Goal: Task Accomplishment & Management: Manage account settings

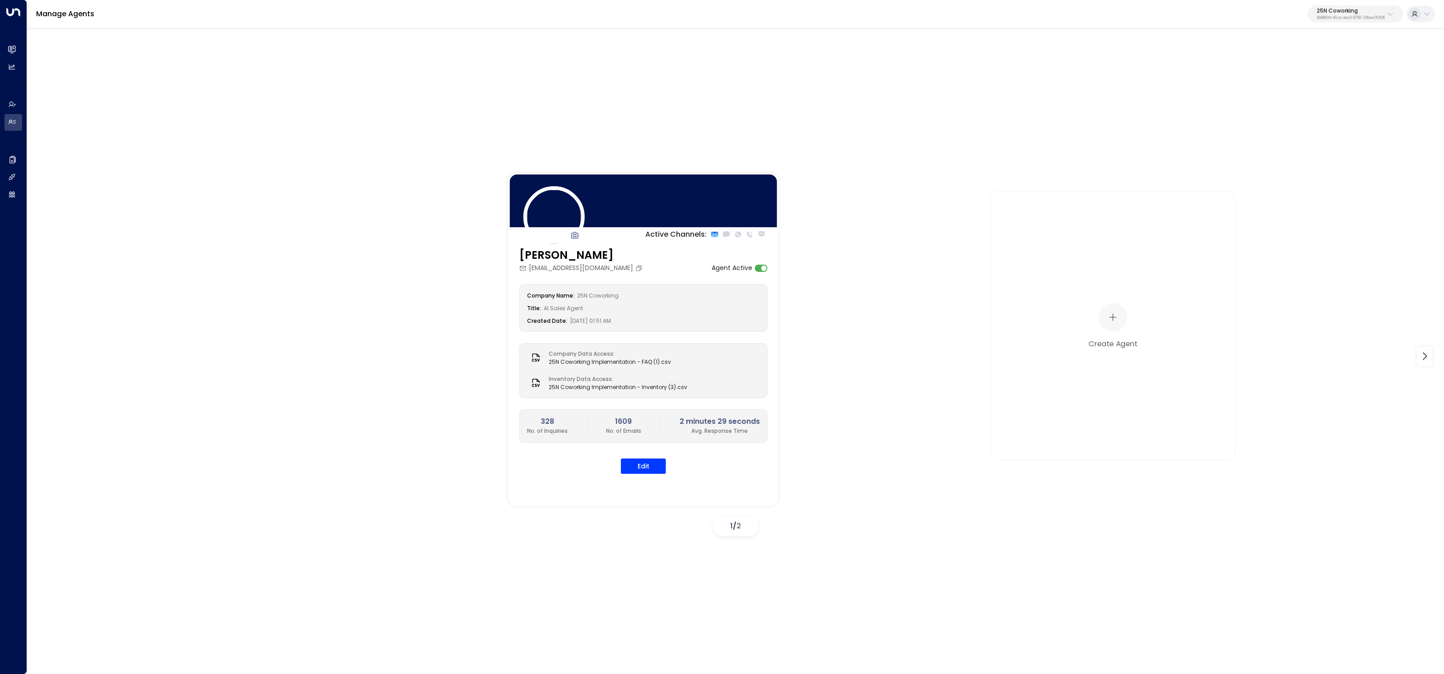
click at [1344, 13] on p "25N Coworking" at bounding box center [1351, 10] width 68 height 5
type input "*********"
click at [1263, 74] on li "Spacemade ID: 0d57b456-76f9-434b-bc82-bf954502d602" at bounding box center [1329, 72] width 137 height 24
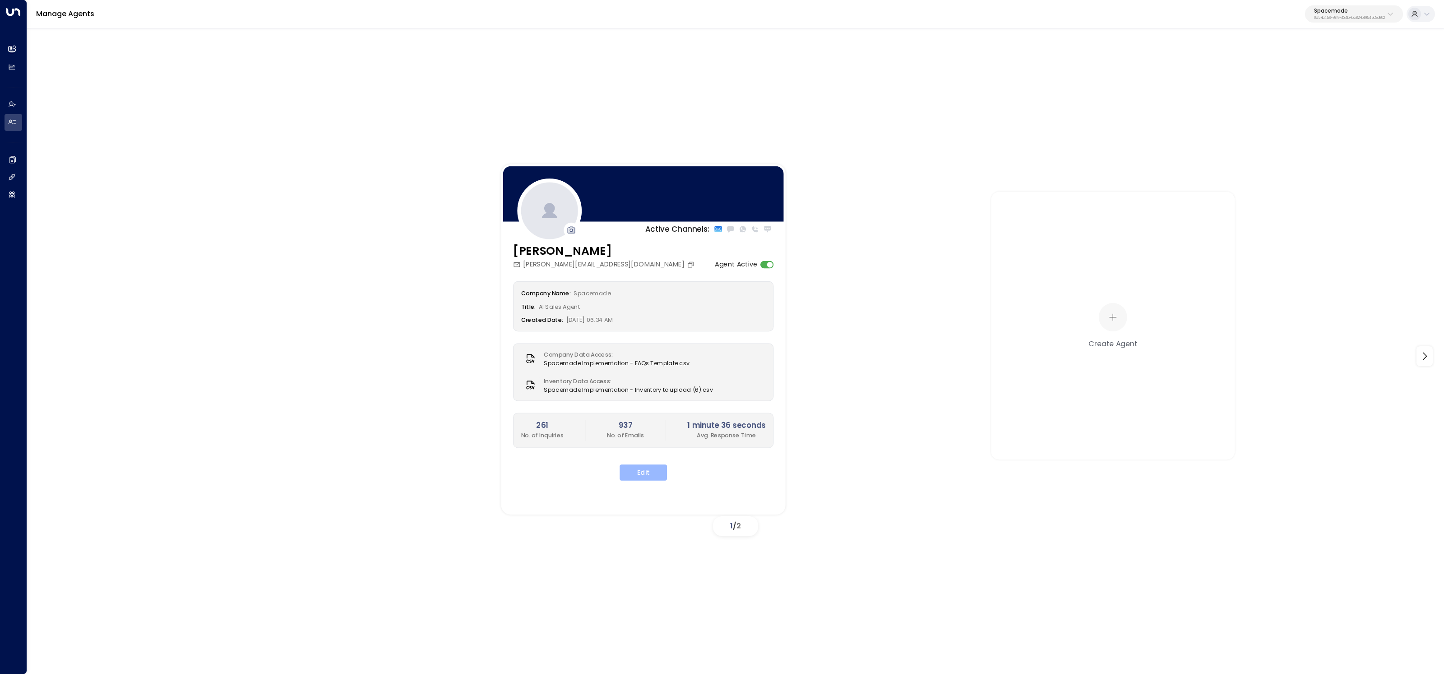
click at [651, 477] on button "Edit" at bounding box center [642, 473] width 47 height 16
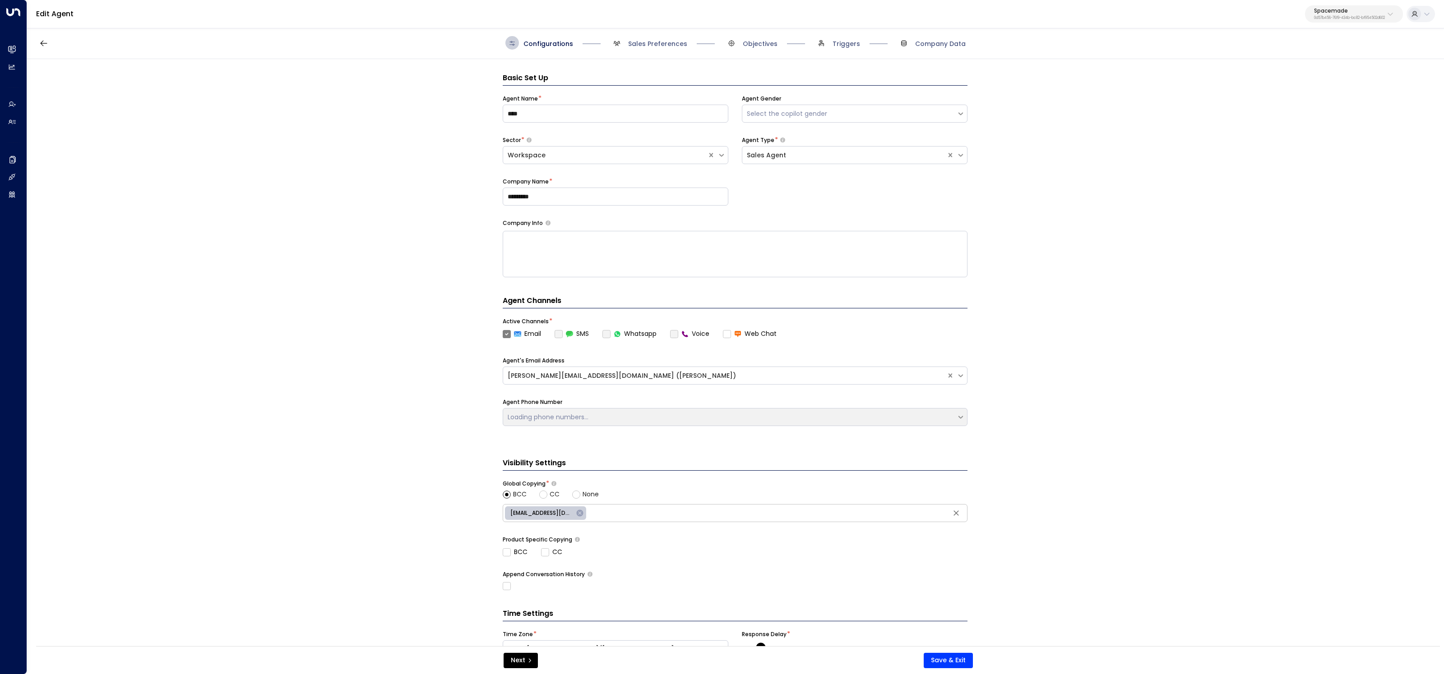
scroll to position [14, 0]
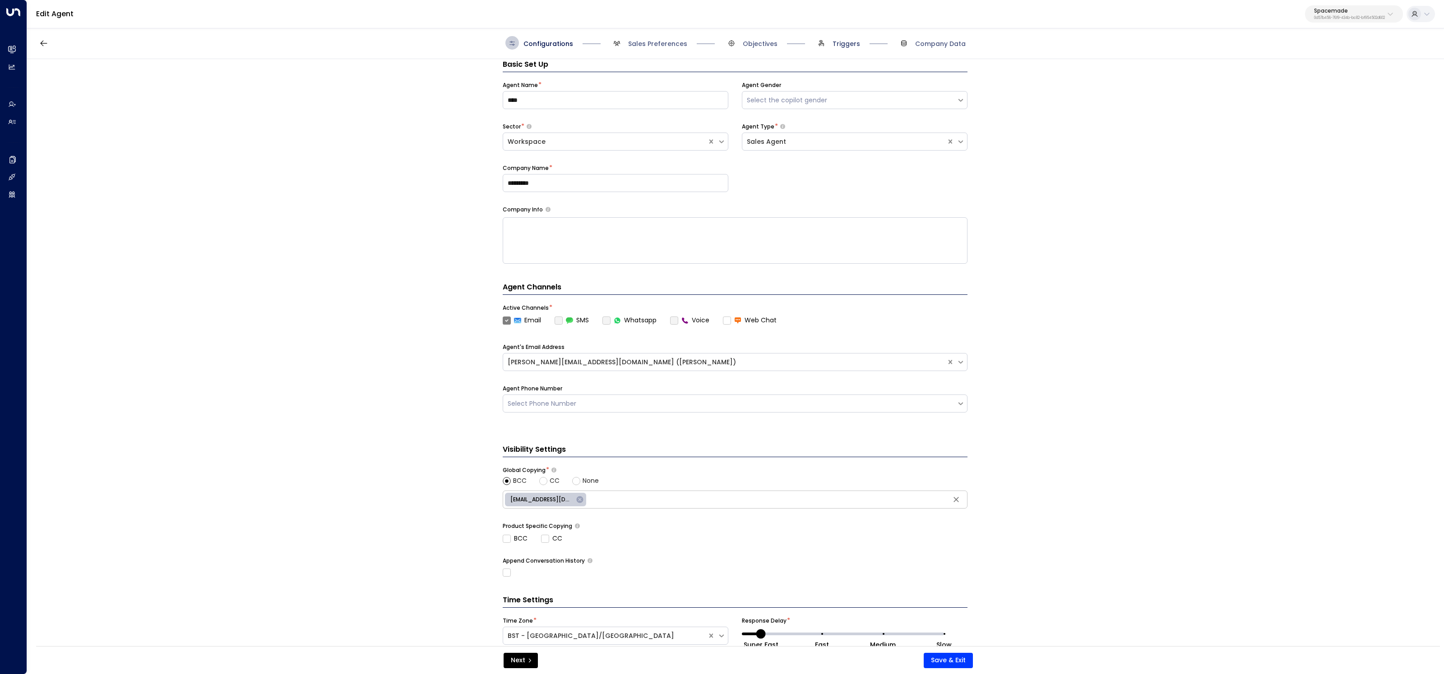
click at [857, 43] on span "Triggers" at bounding box center [846, 43] width 28 height 9
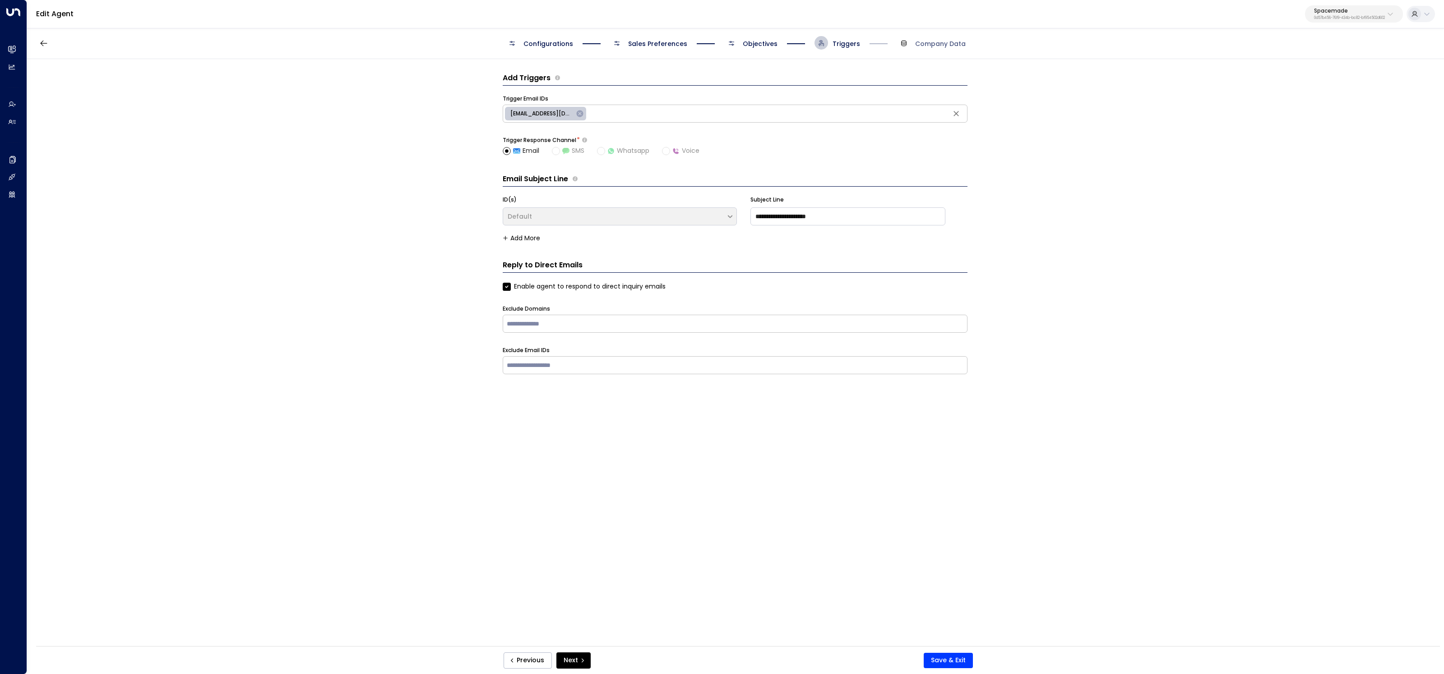
scroll to position [0, 0]
click at [759, 47] on span "Objectives" at bounding box center [760, 43] width 35 height 9
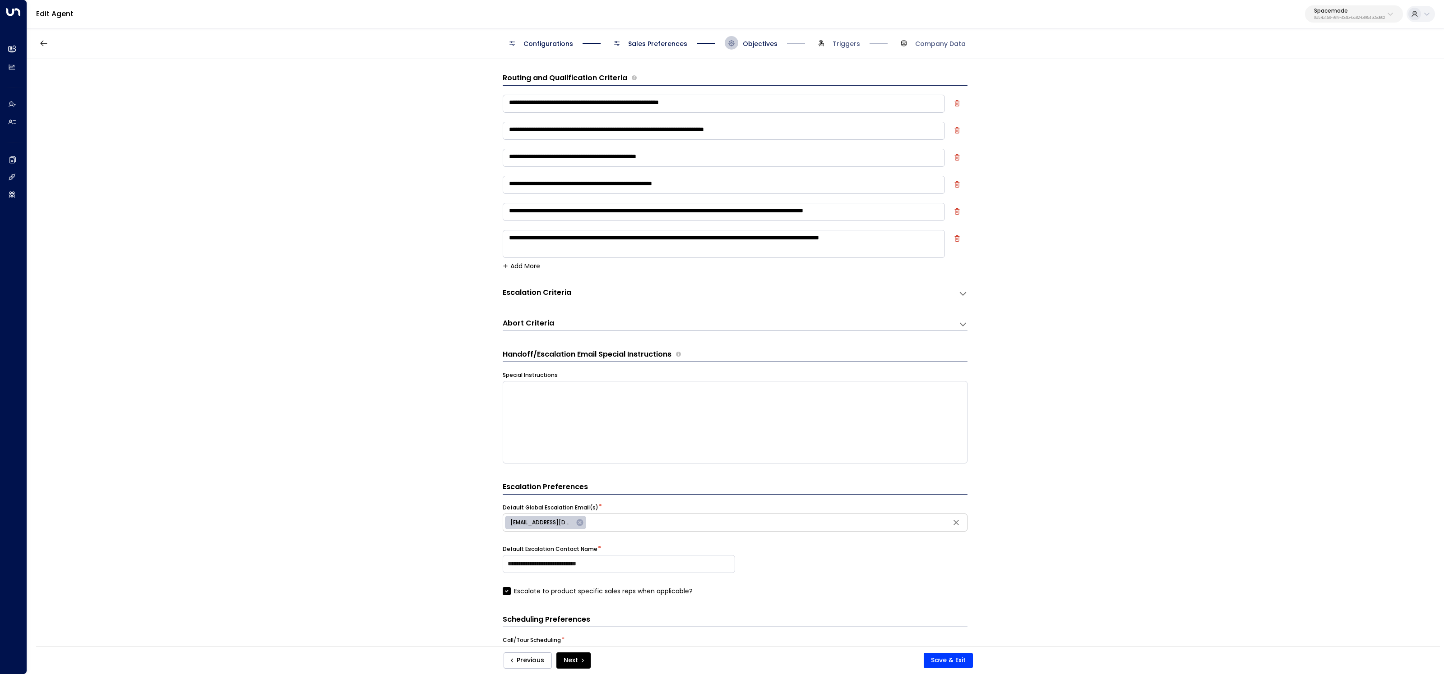
click at [554, 289] on h3 "Escalation Criteria" at bounding box center [537, 293] width 69 height 10
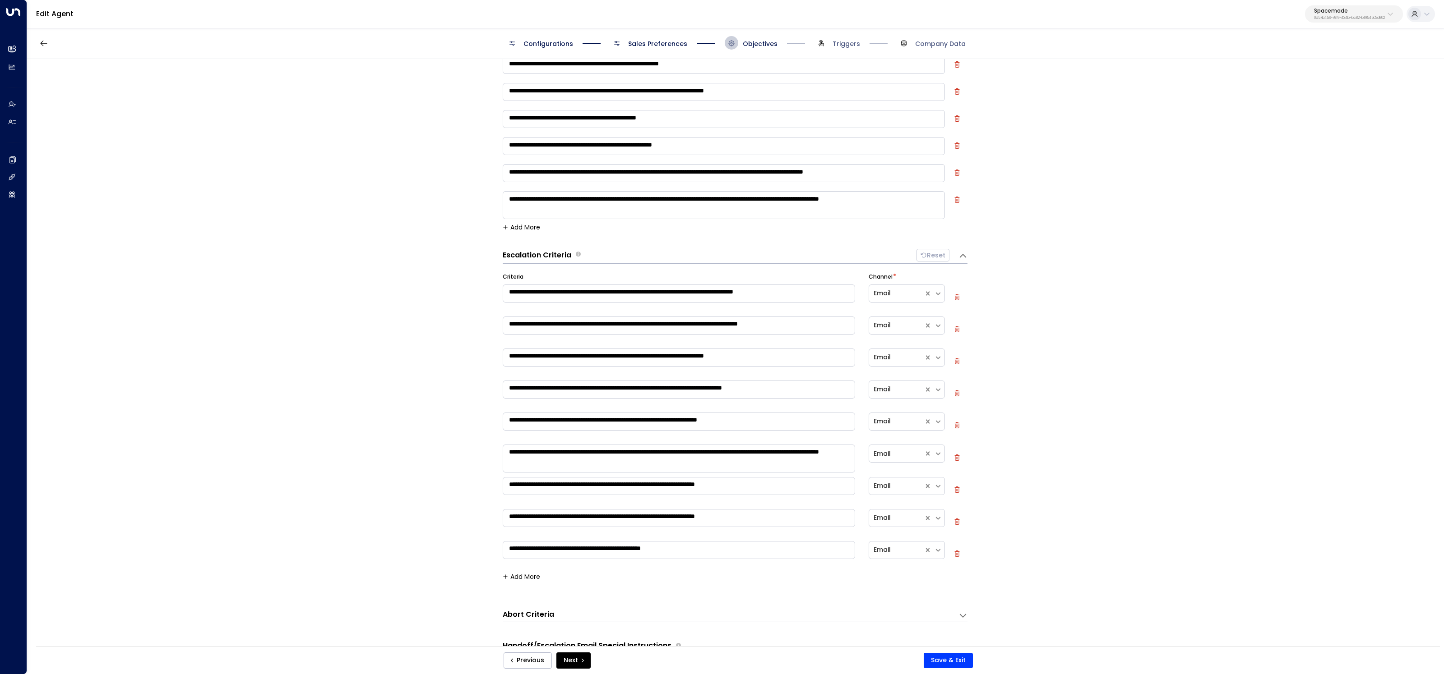
scroll to position [96, 0]
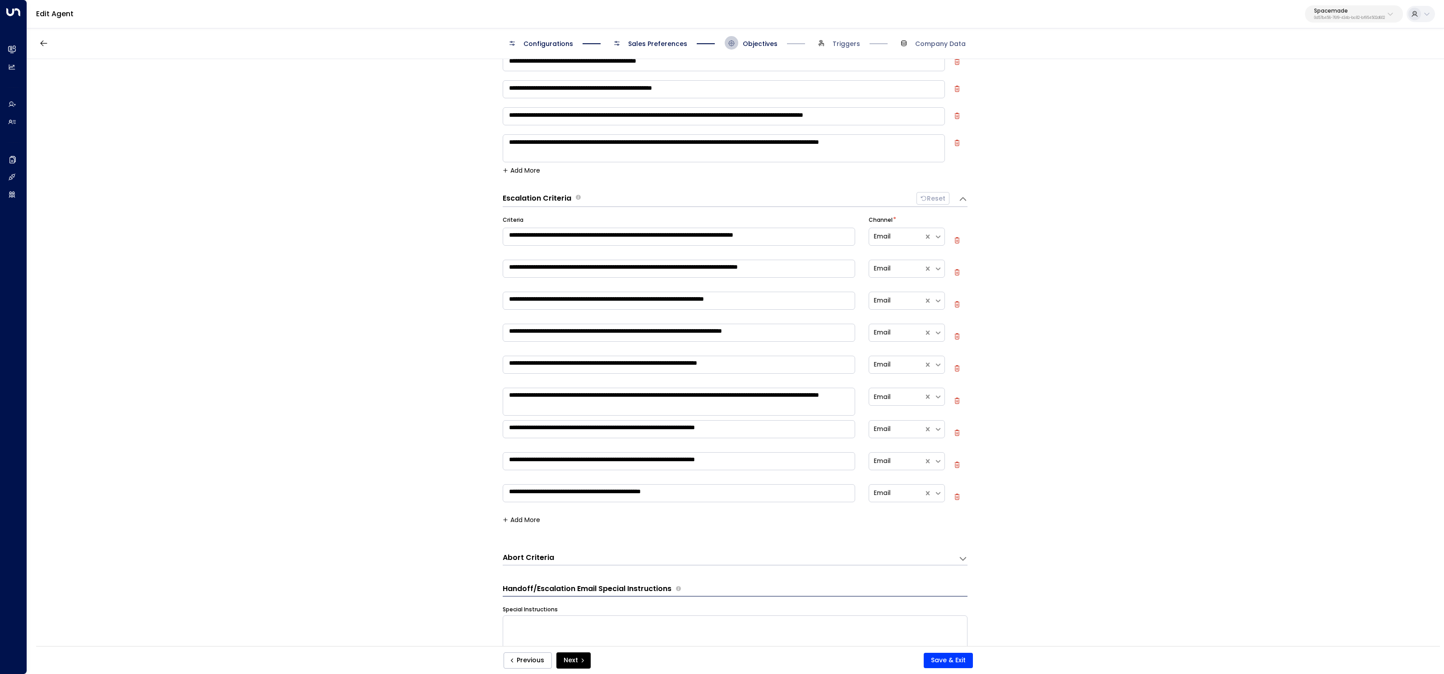
click at [522, 517] on button "Add More" at bounding box center [521, 520] width 37 height 7
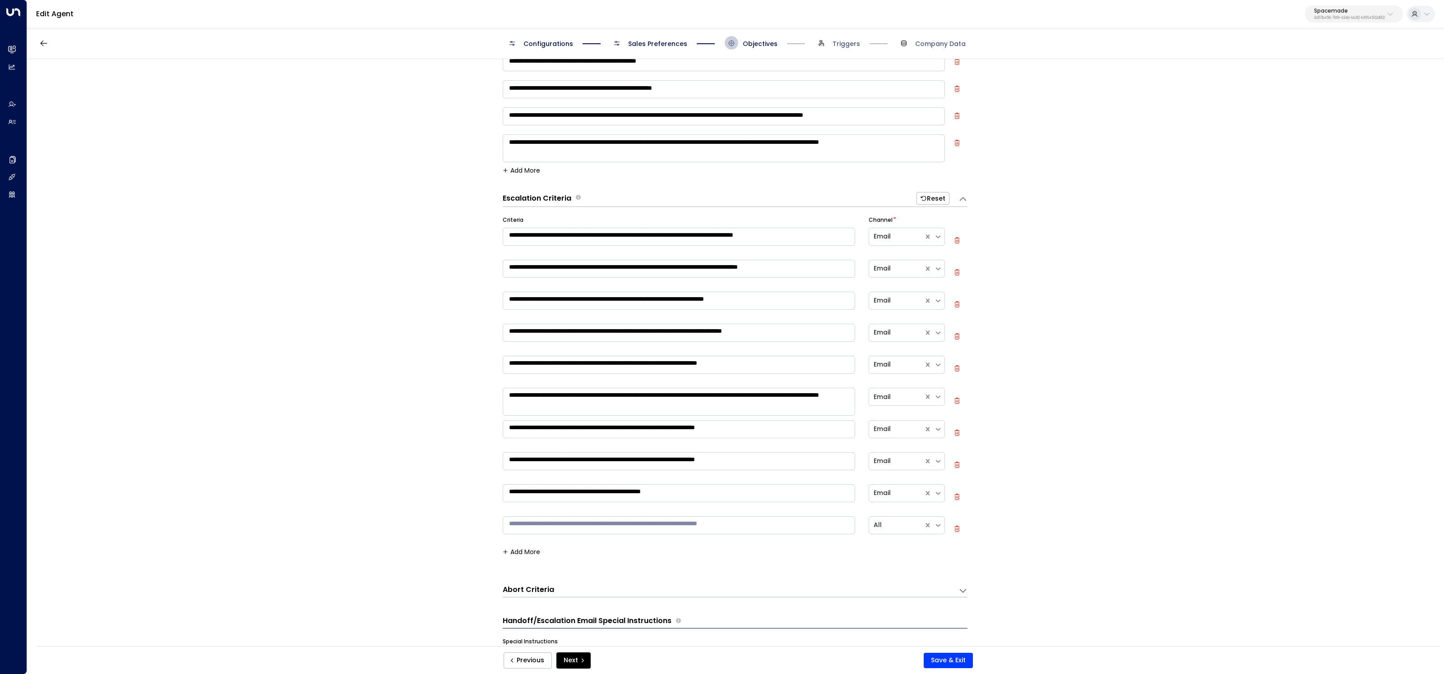
click at [556, 527] on textarea at bounding box center [679, 526] width 352 height 18
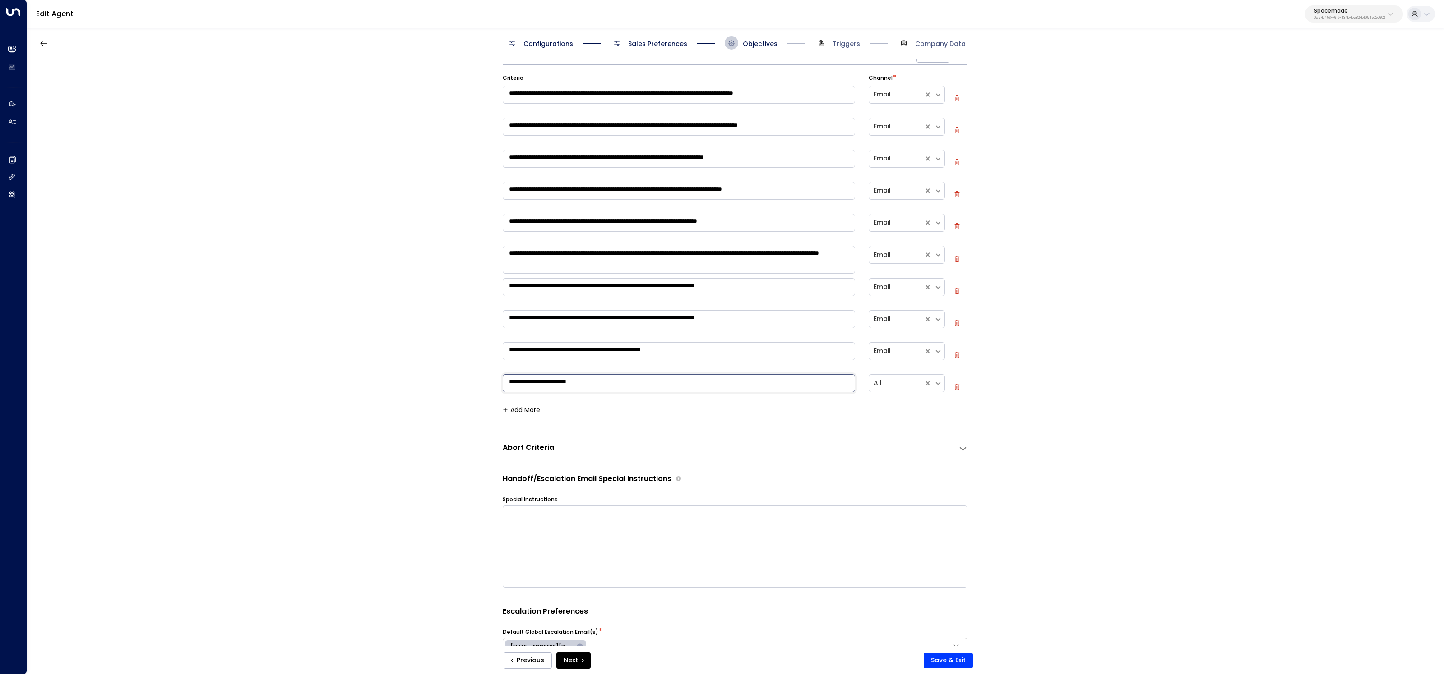
scroll to position [264, 0]
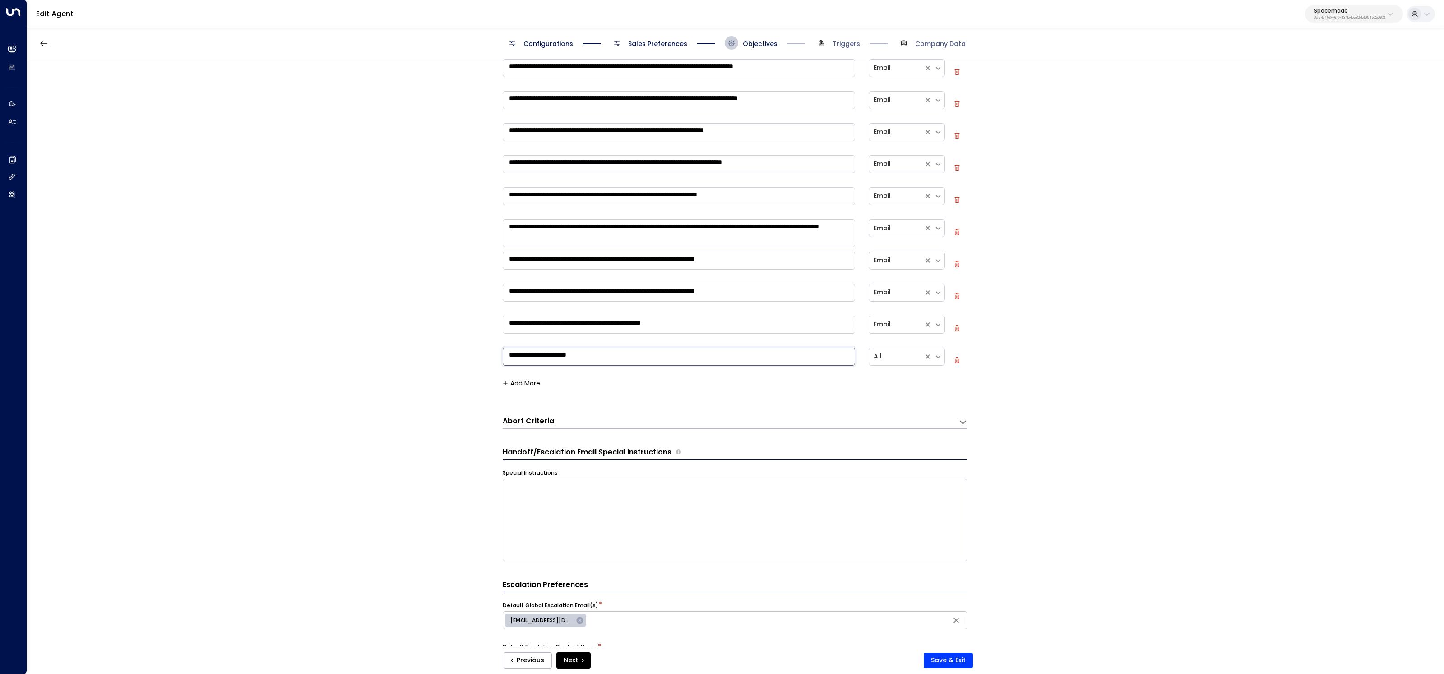
type textarea "**********"
click at [603, 527] on textarea at bounding box center [735, 520] width 465 height 83
paste textarea "**********"
click at [540, 497] on textarea "**********" at bounding box center [735, 520] width 465 height 82
click at [530, 505] on textarea "**********" at bounding box center [735, 520] width 465 height 82
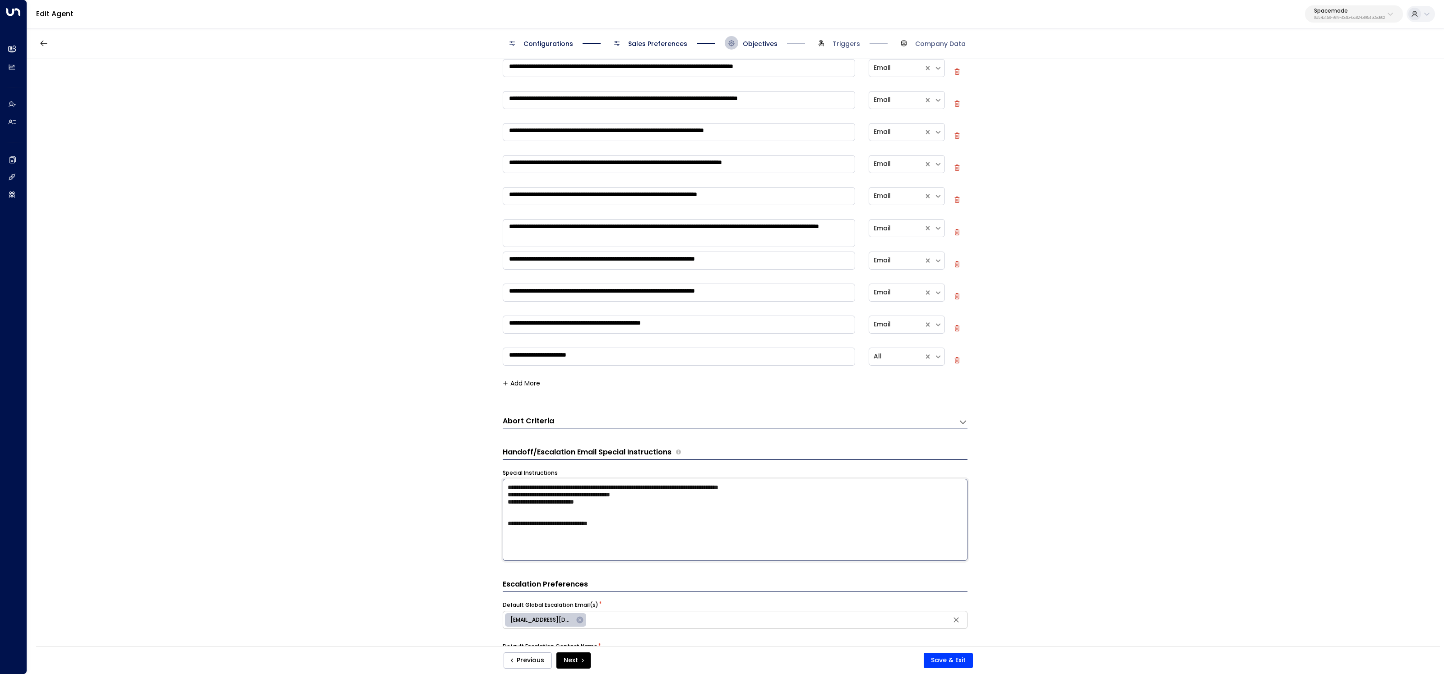
click at [515, 507] on textarea "**********" at bounding box center [735, 520] width 465 height 82
click at [551, 542] on textarea "**********" at bounding box center [735, 520] width 465 height 82
type textarea "**********"
click at [947, 662] on button "Save & Exit" at bounding box center [948, 660] width 49 height 15
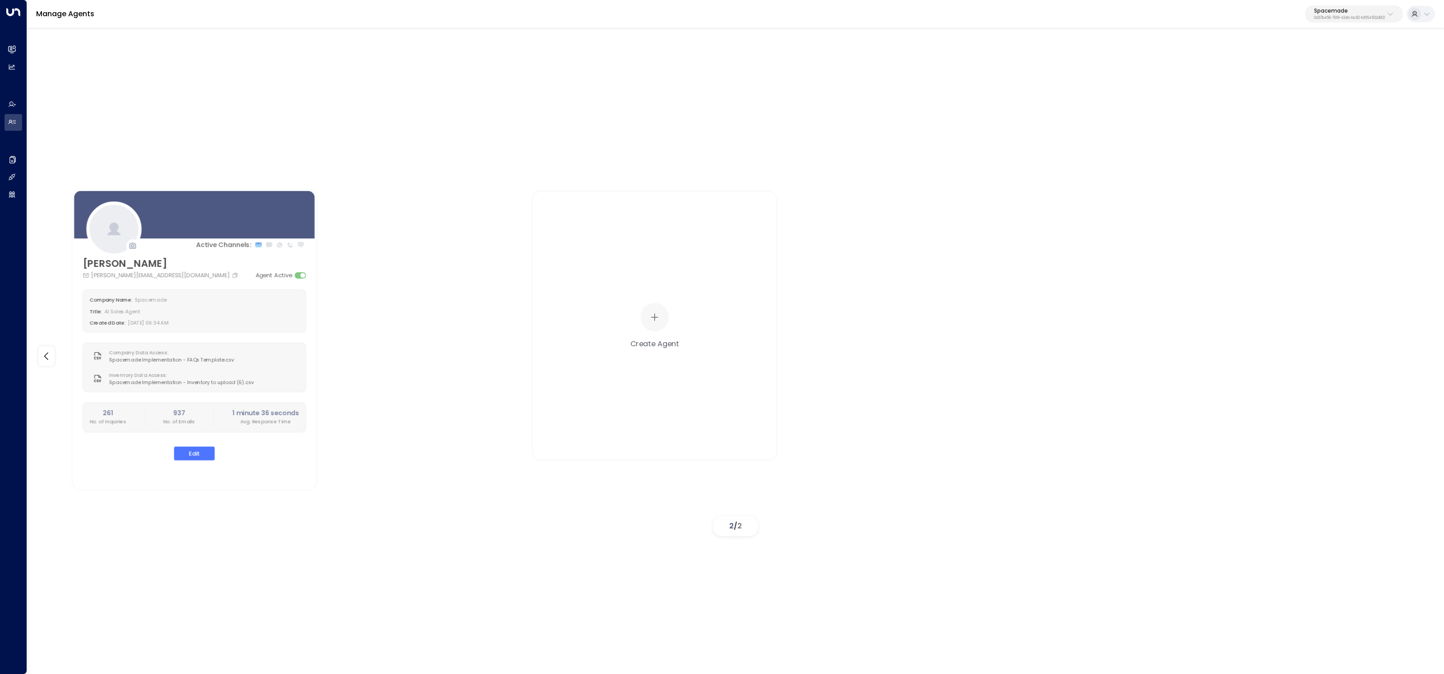
click at [1352, 19] on p "0d57b456-76f9-434b-bc82-bf954502d602" at bounding box center [1349, 18] width 71 height 4
type input "*******"
click at [1353, 69] on div "Inspire Communities ID: 5ac0484e-0702-4bbb-8380-6168aea91a66" at bounding box center [1370, 71] width 130 height 18
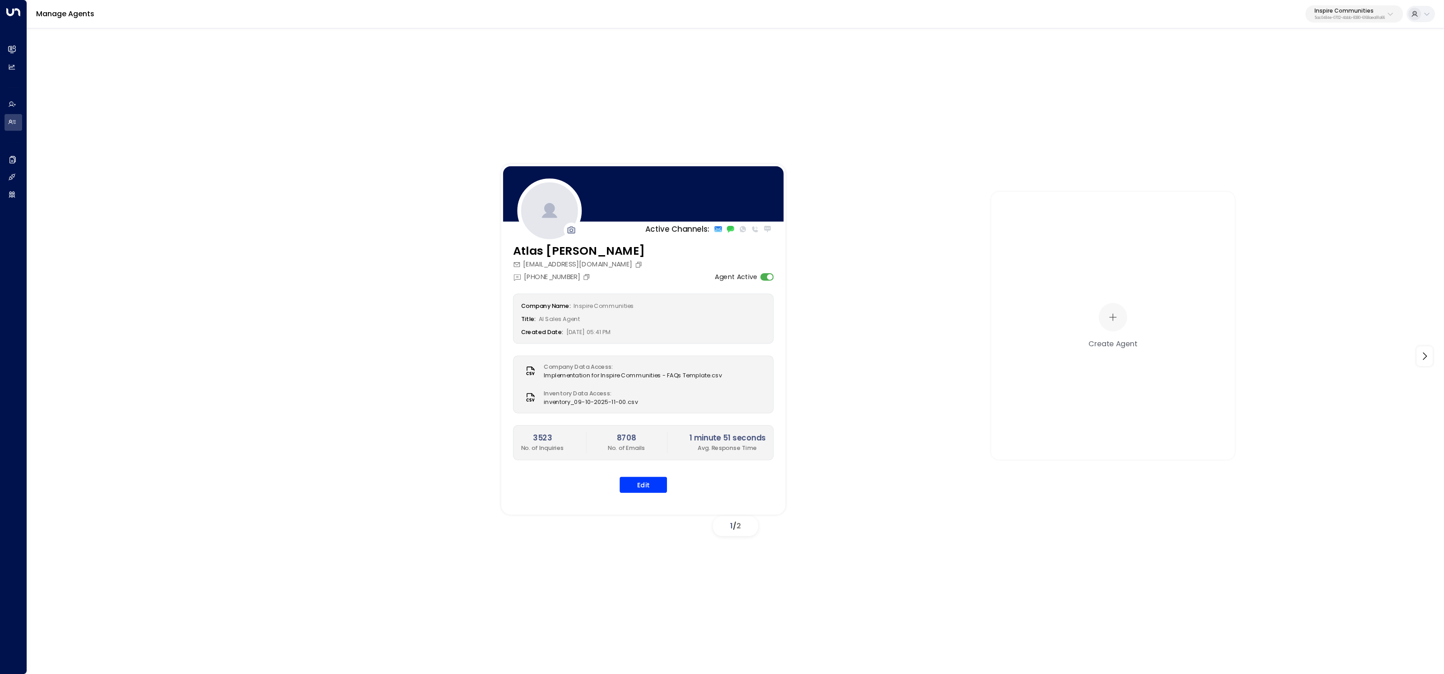
click at [642, 463] on div "Company Name: Inspire Communities Title: AI Sales Agent Created Date: 06/23/202…" at bounding box center [643, 393] width 261 height 199
click at [651, 486] on button "Edit" at bounding box center [642, 485] width 47 height 16
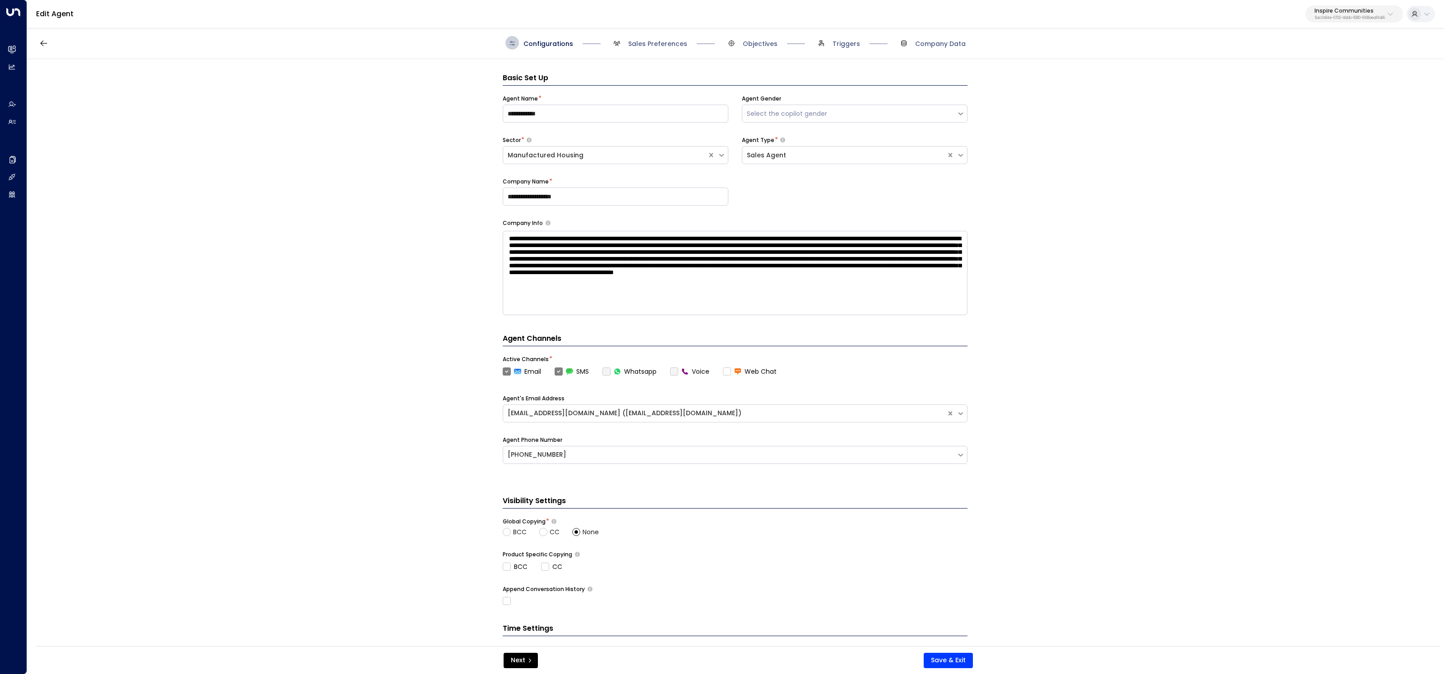
click at [672, 371] on label "Voice" at bounding box center [689, 371] width 39 height 9
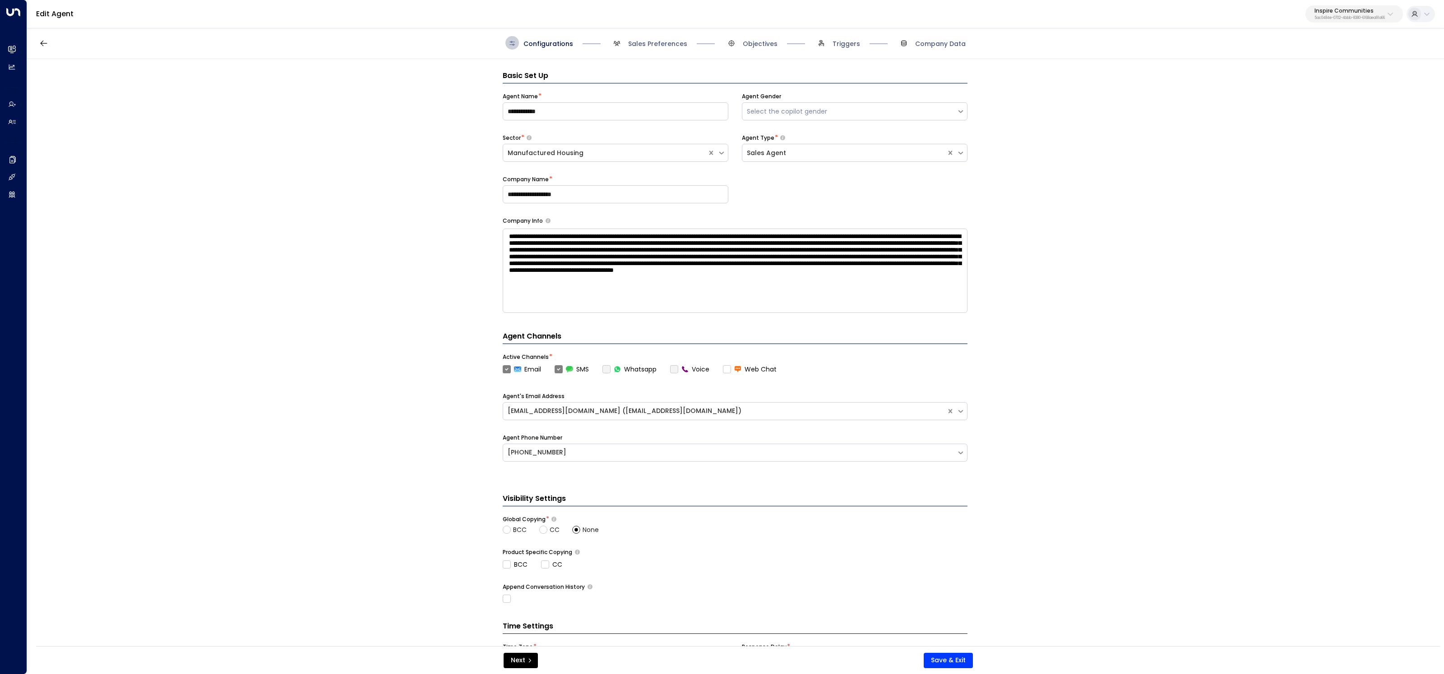
drag, startPoint x: 684, startPoint y: 374, endPoint x: 679, endPoint y: 371, distance: 5.3
click at [684, 374] on div "Agent Channels Active Channels * Email SMS Whatsapp Voice Web Chat Agent's Emai…" at bounding box center [735, 403] width 465 height 144
click at [676, 370] on label "Voice" at bounding box center [689, 369] width 39 height 9
click at [674, 369] on label "Voice" at bounding box center [689, 369] width 39 height 9
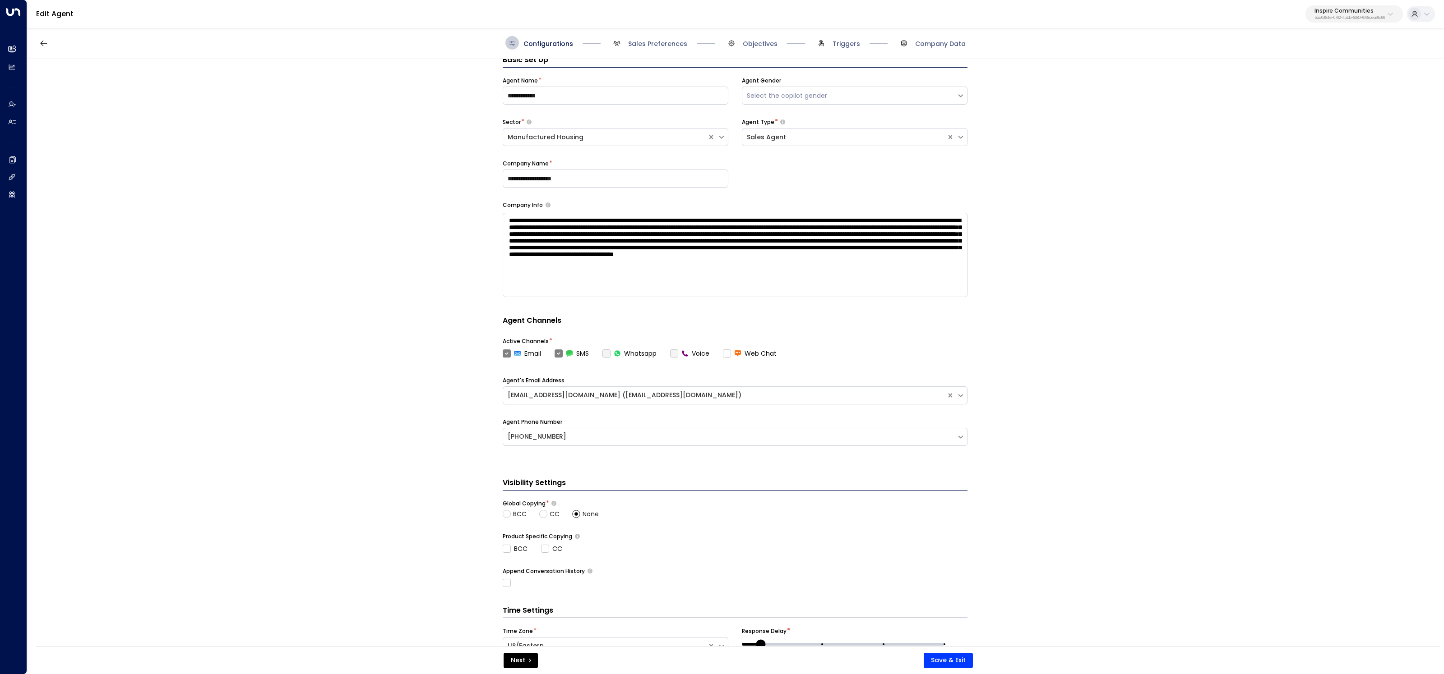
scroll to position [65, 0]
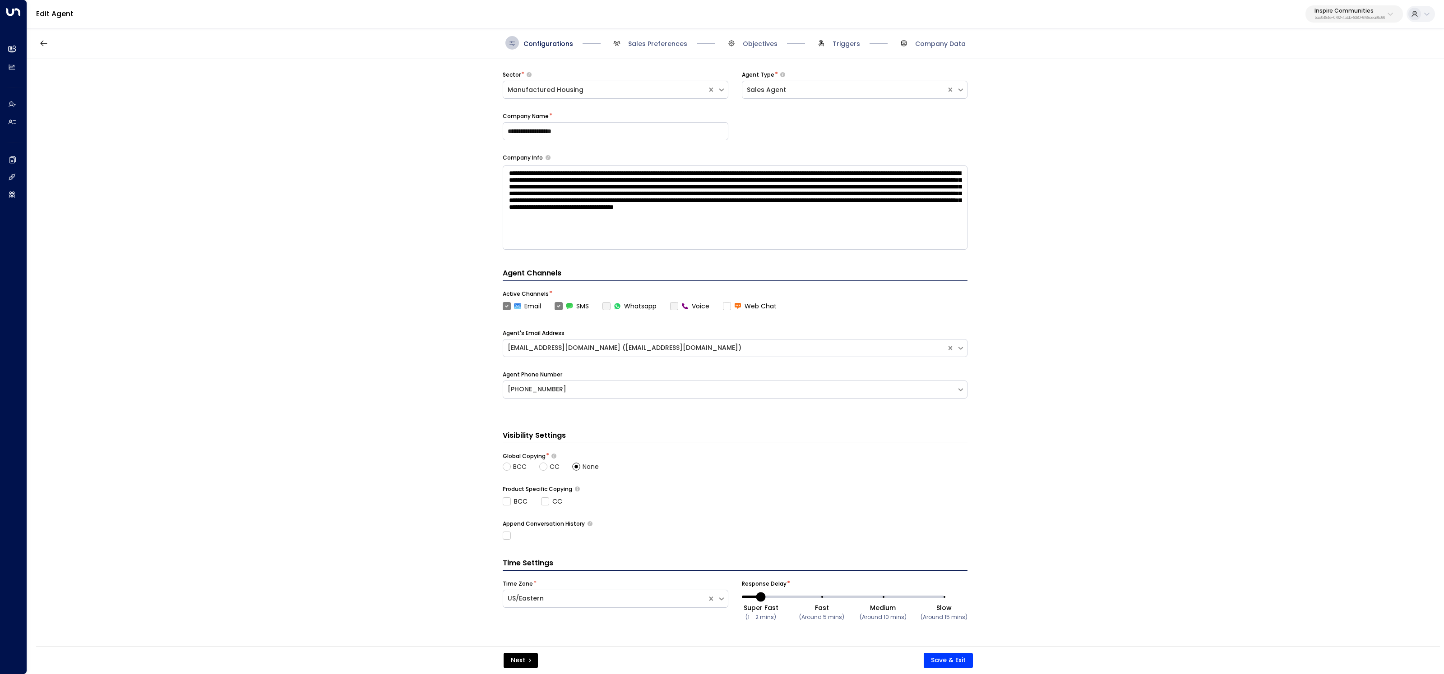
click at [527, 36] on span "Configurations" at bounding box center [539, 43] width 68 height 14
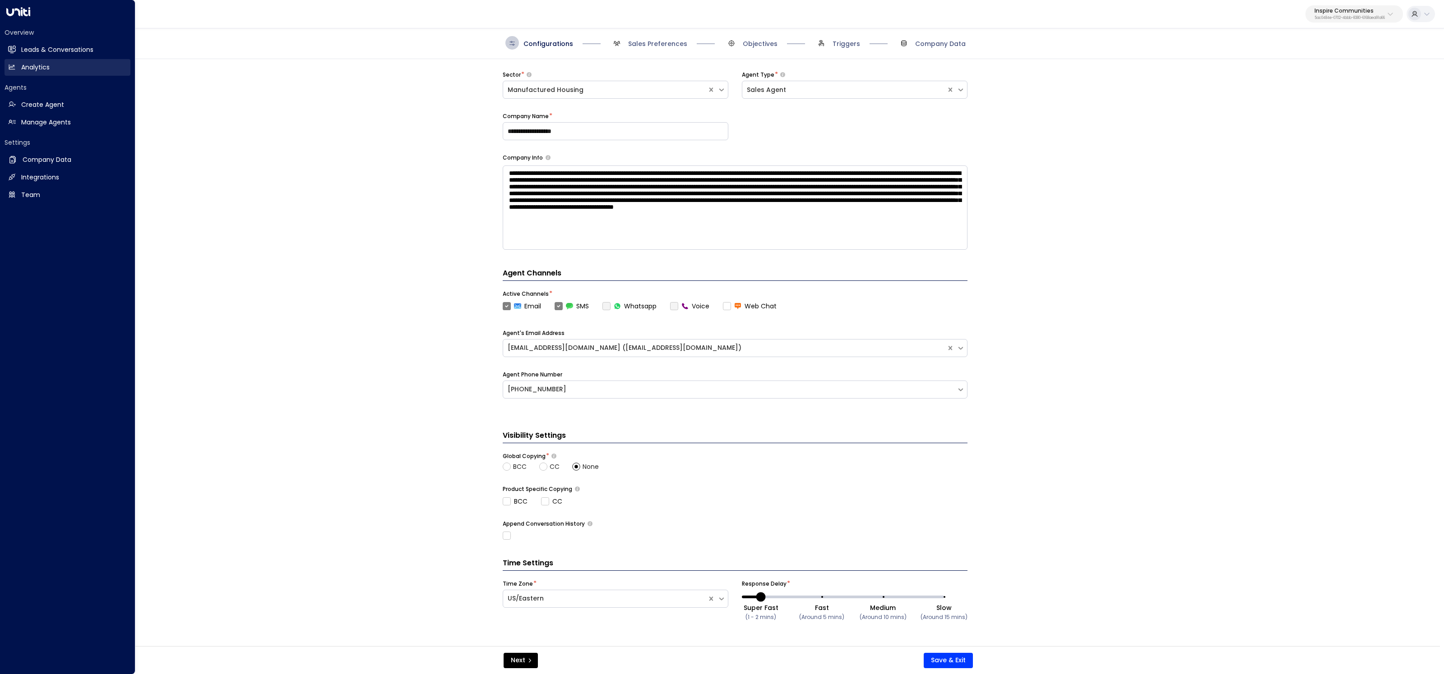
drag, startPoint x: 14, startPoint y: 47, endPoint x: 123, endPoint y: 67, distance: 110.5
click at [14, 47] on icon at bounding box center [12, 50] width 8 height 8
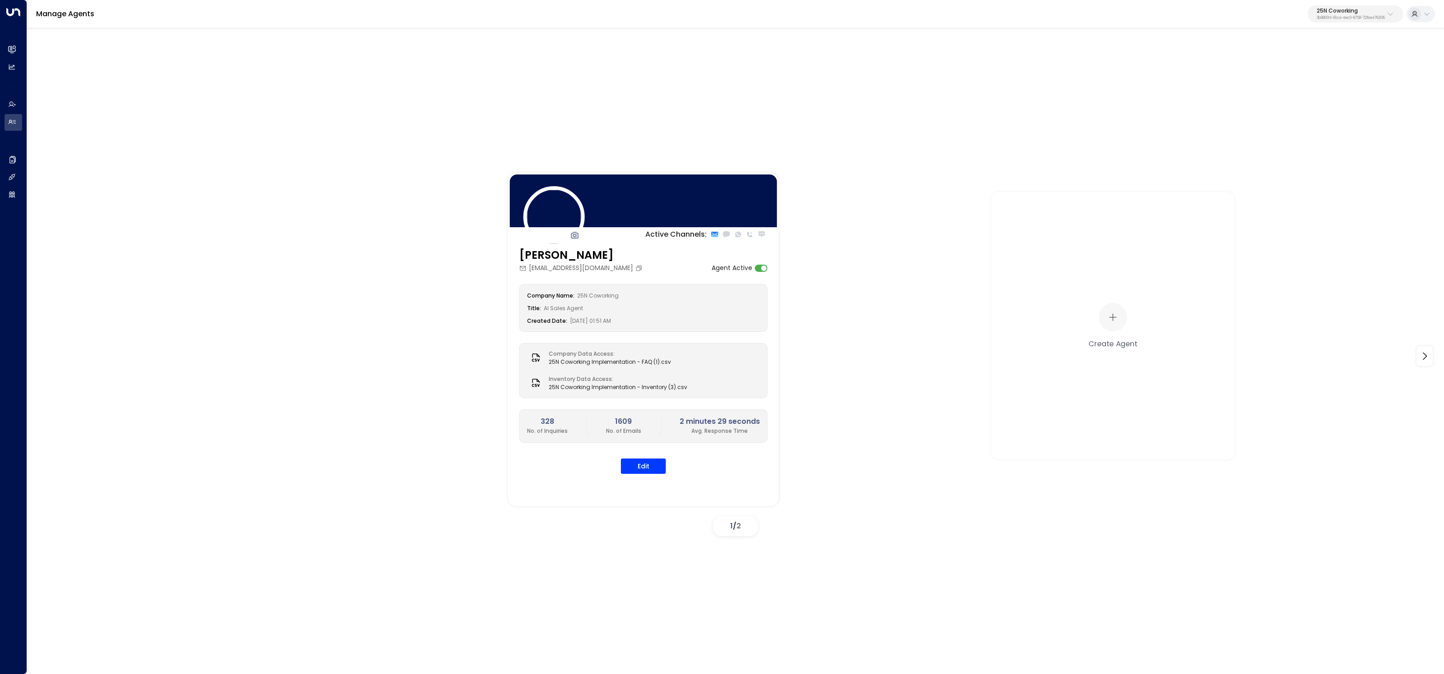
click at [1370, 19] on p "3b9800f4-81ca-4ec0-8758-72fbe4763f36" at bounding box center [1351, 18] width 68 height 4
type input "****"
click at [1278, 65] on div "Four Leaf Properties ID: 34e1cd17-0f68-49af-bd32-3c48ce8611d1" at bounding box center [1325, 71] width 120 height 18
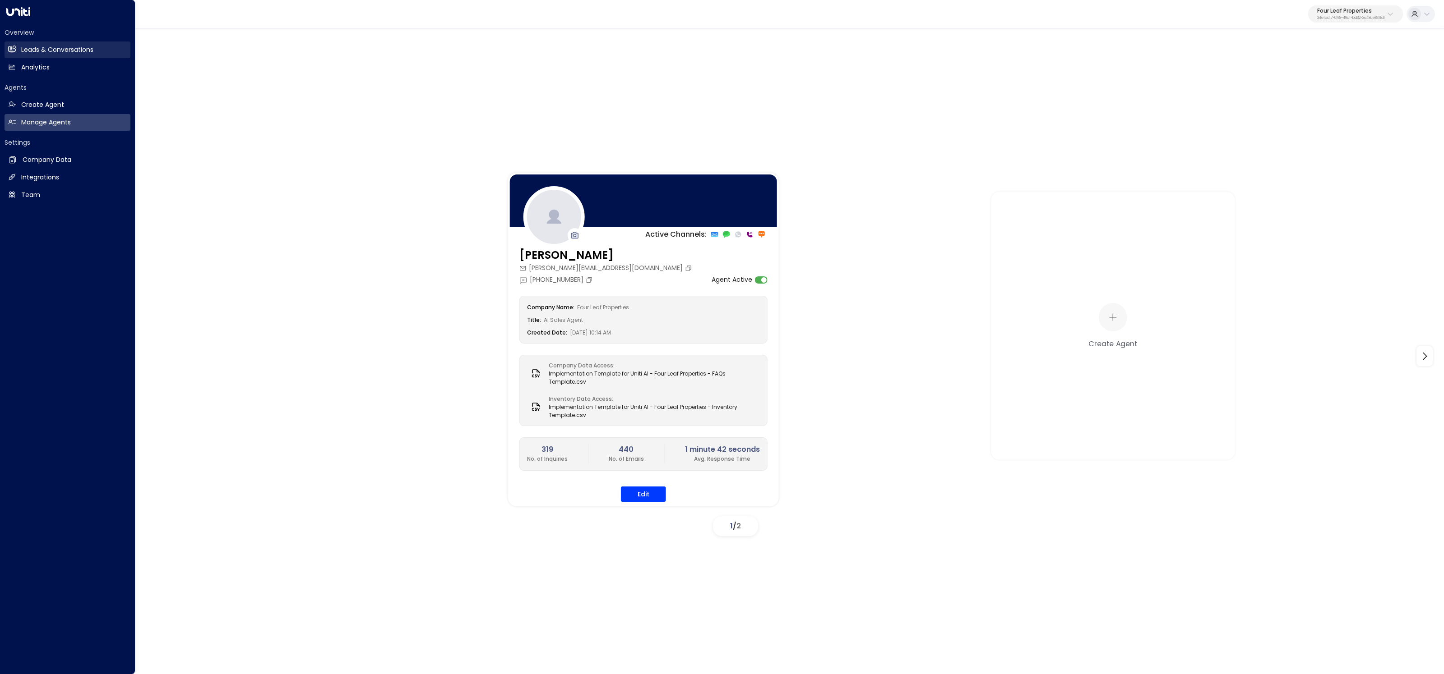
click at [21, 43] on link "Leads & Conversations Leads & Conversations" at bounding box center [68, 50] width 126 height 17
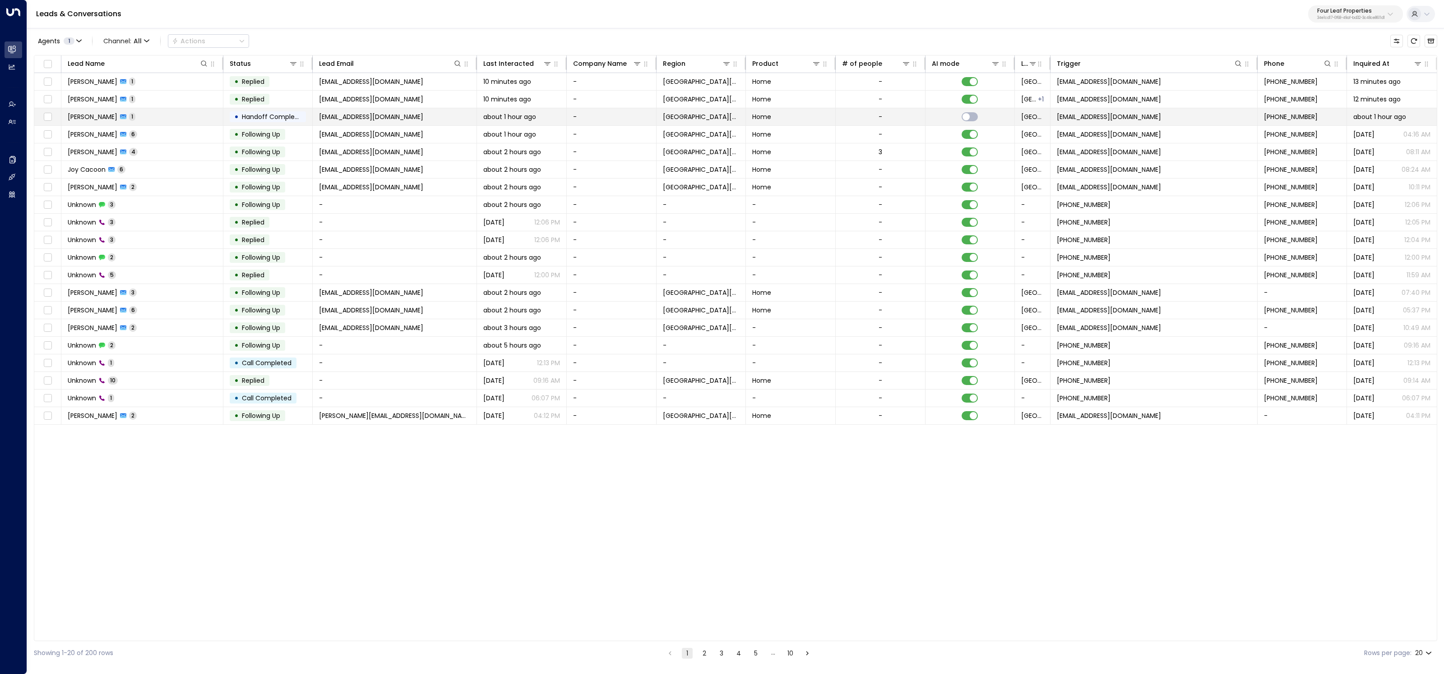
click at [371, 111] on td "billprice98@gmail.com" at bounding box center [395, 116] width 164 height 17
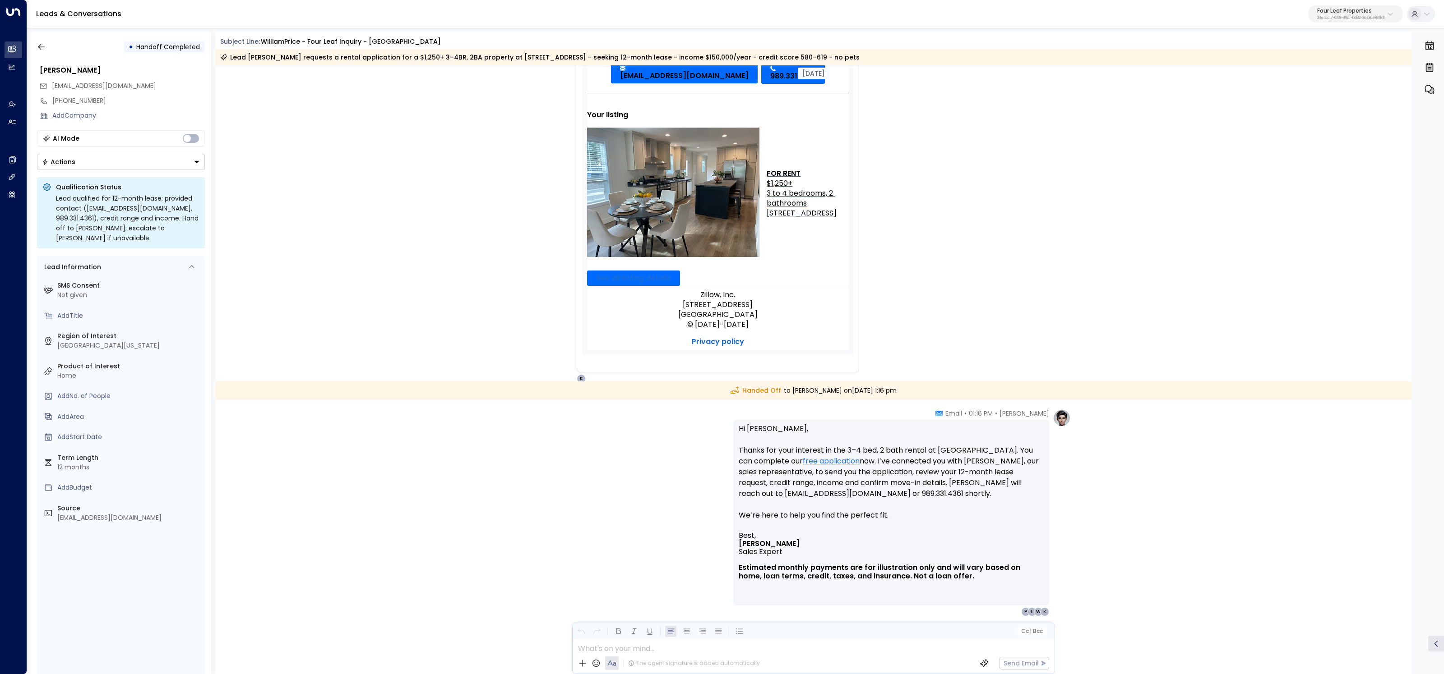
scroll to position [307, 0]
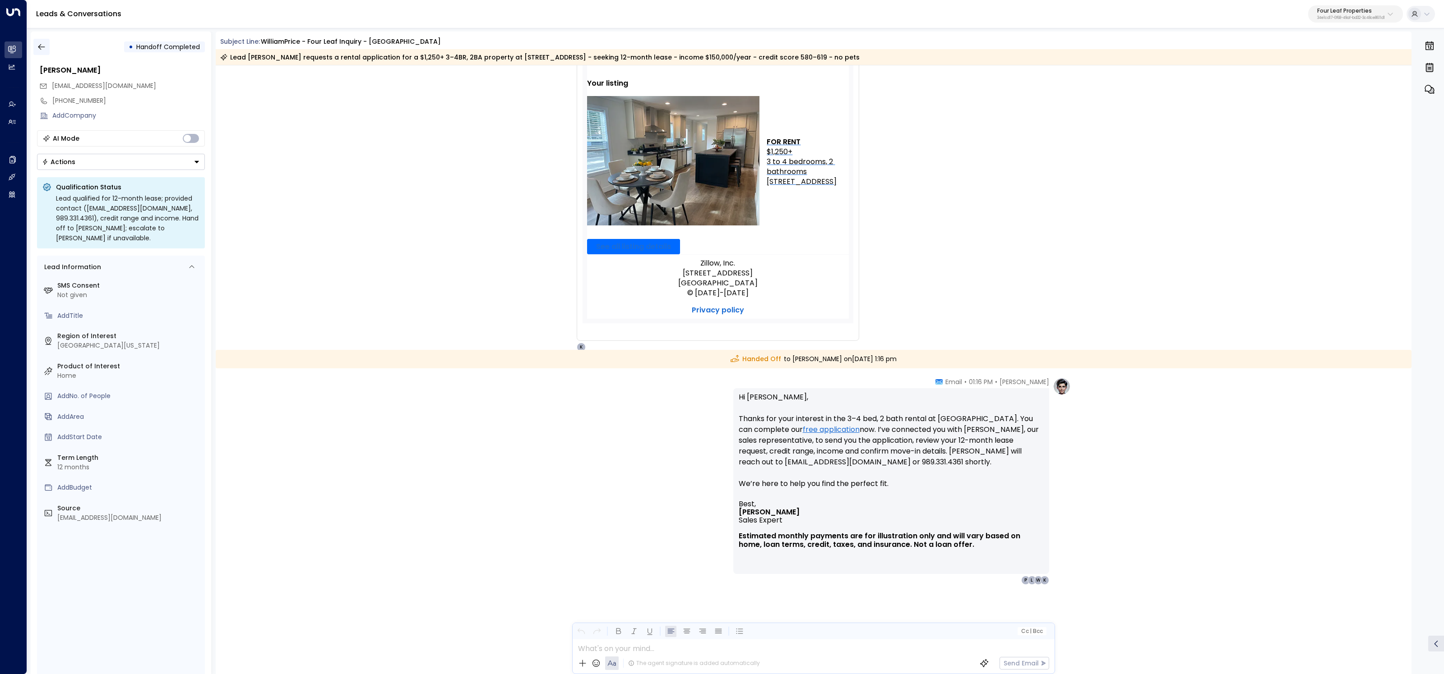
click at [41, 43] on icon "button" at bounding box center [41, 46] width 9 height 9
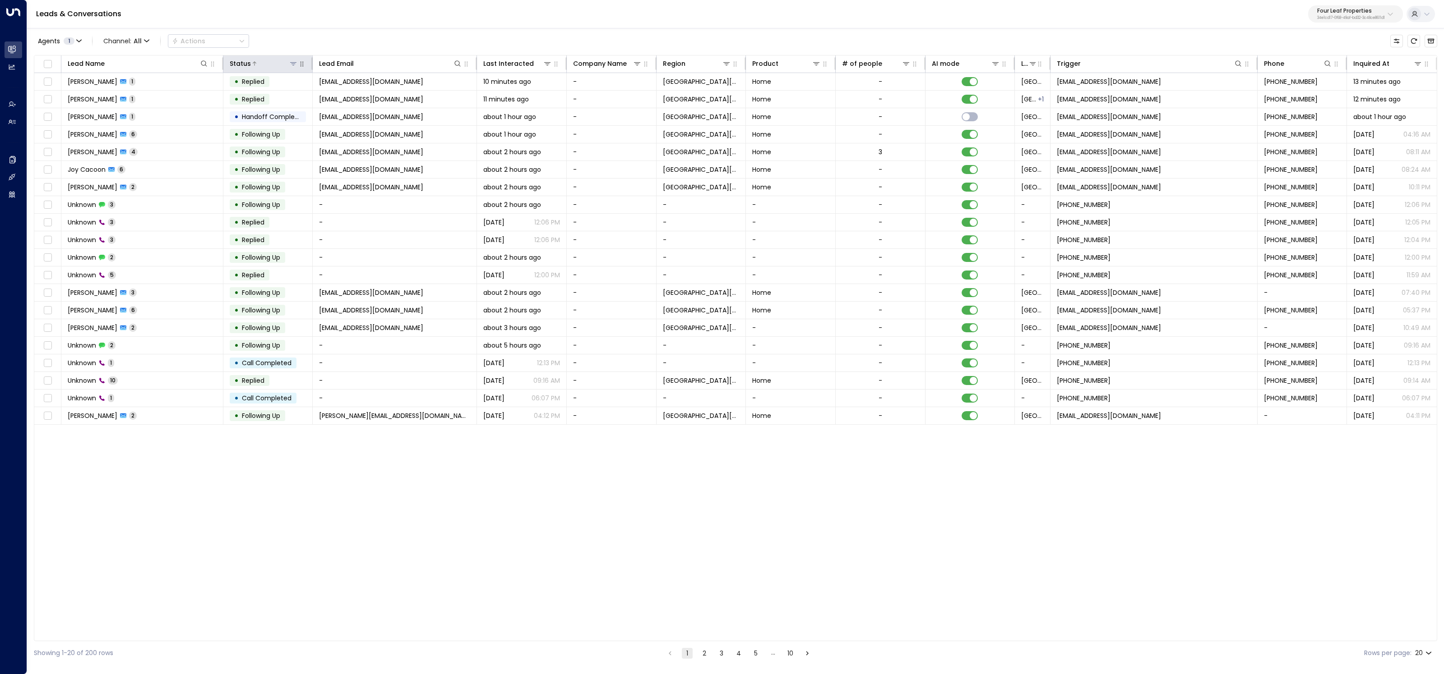
click at [293, 61] on icon at bounding box center [293, 63] width 7 height 7
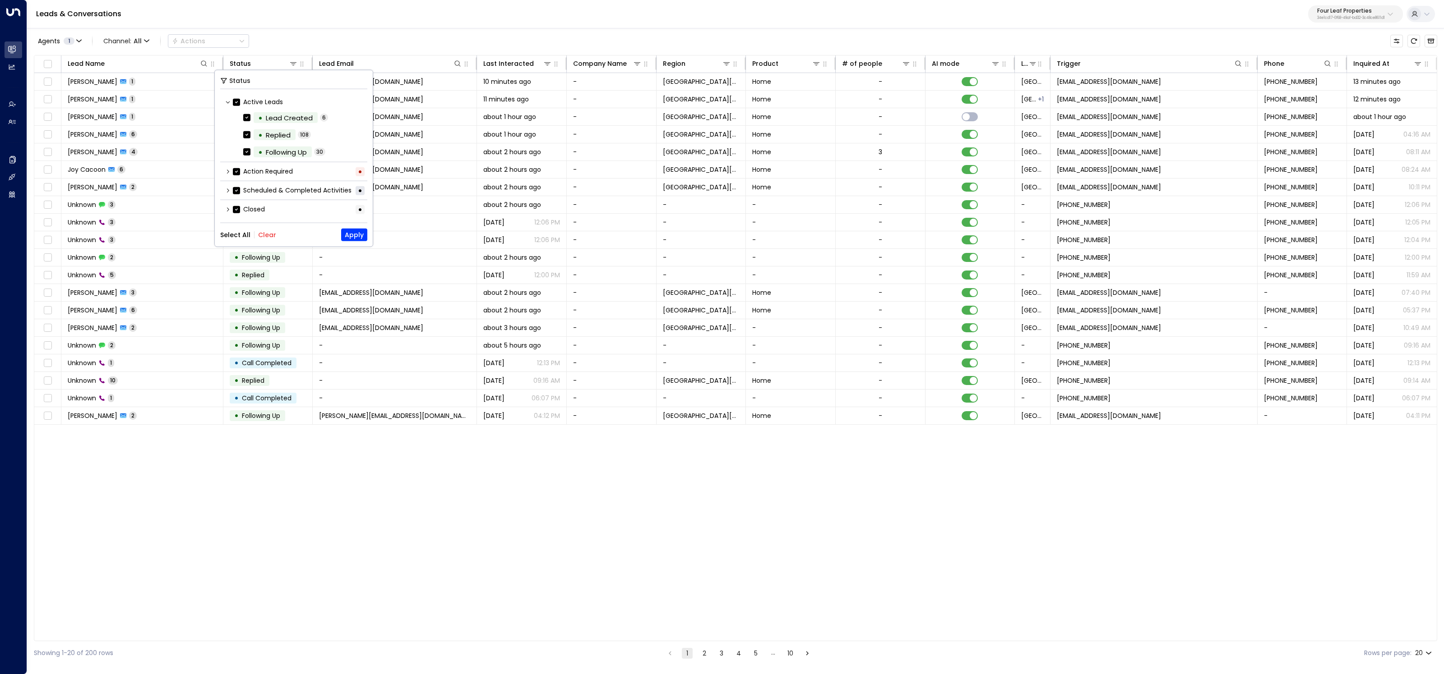
click at [260, 239] on div "Select All Clear Apply" at bounding box center [293, 235] width 147 height 13
click at [263, 235] on button "Clear" at bounding box center [267, 234] width 18 height 7
click at [225, 189] on icon at bounding box center [227, 190] width 5 height 5
click at [227, 223] on icon at bounding box center [228, 225] width 2 height 4
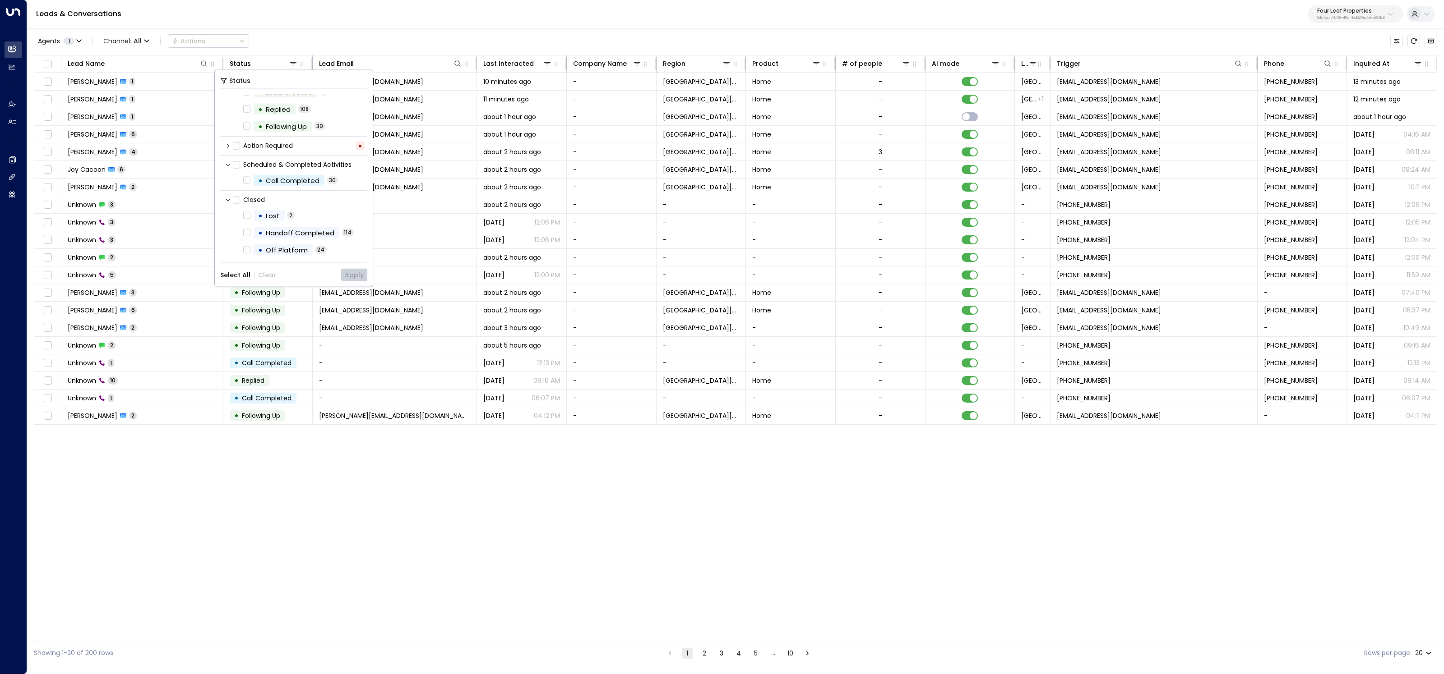
scroll to position [26, 0]
click at [314, 227] on div "Handoff Completed" at bounding box center [300, 232] width 69 height 10
click at [361, 275] on button "Apply" at bounding box center [354, 275] width 26 height 13
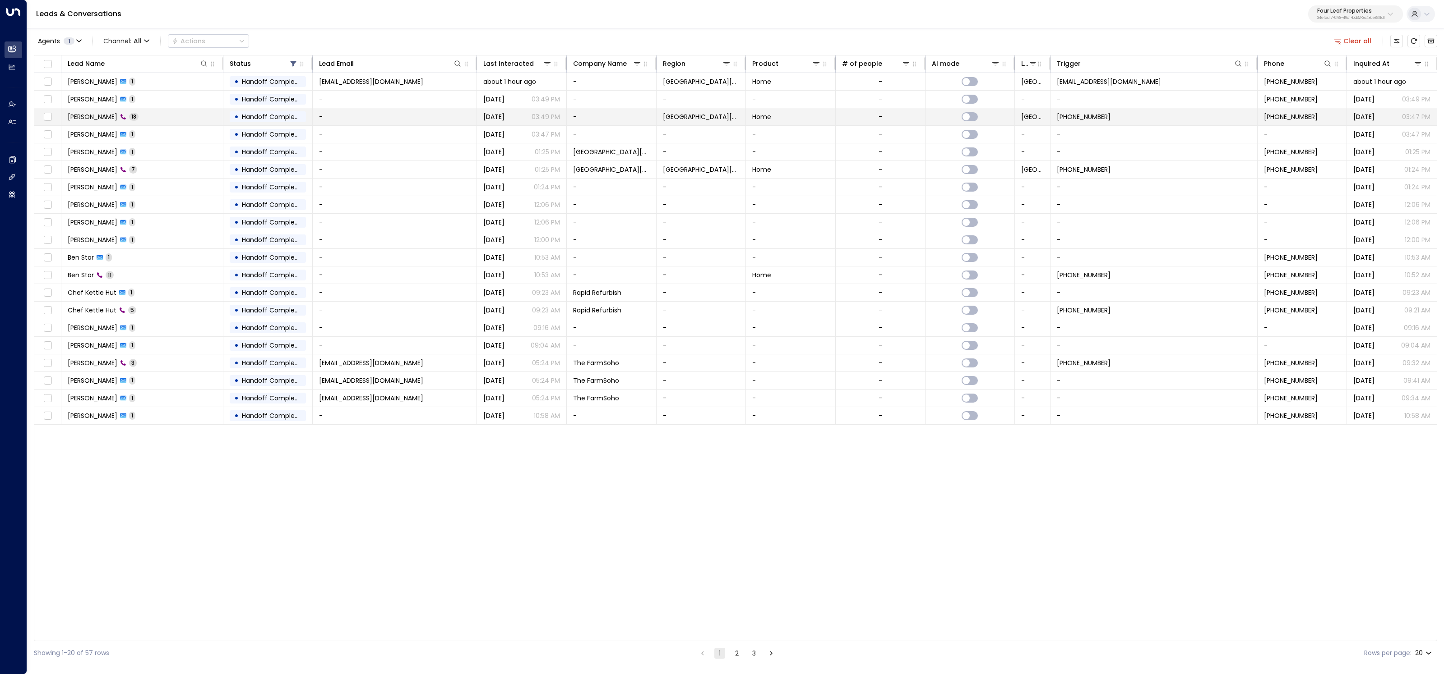
click at [185, 123] on td "Jerry Anderson 18" at bounding box center [142, 116] width 162 height 17
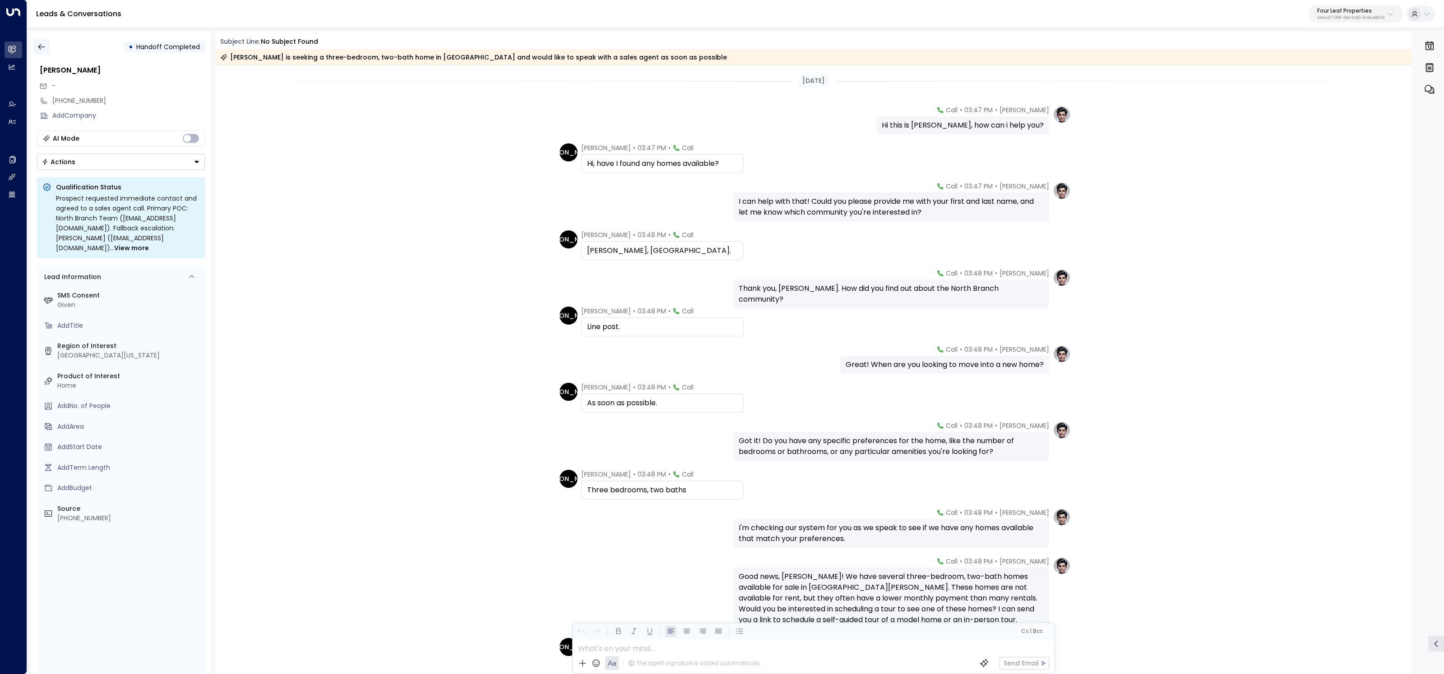
click at [46, 41] on button "button" at bounding box center [41, 47] width 16 height 16
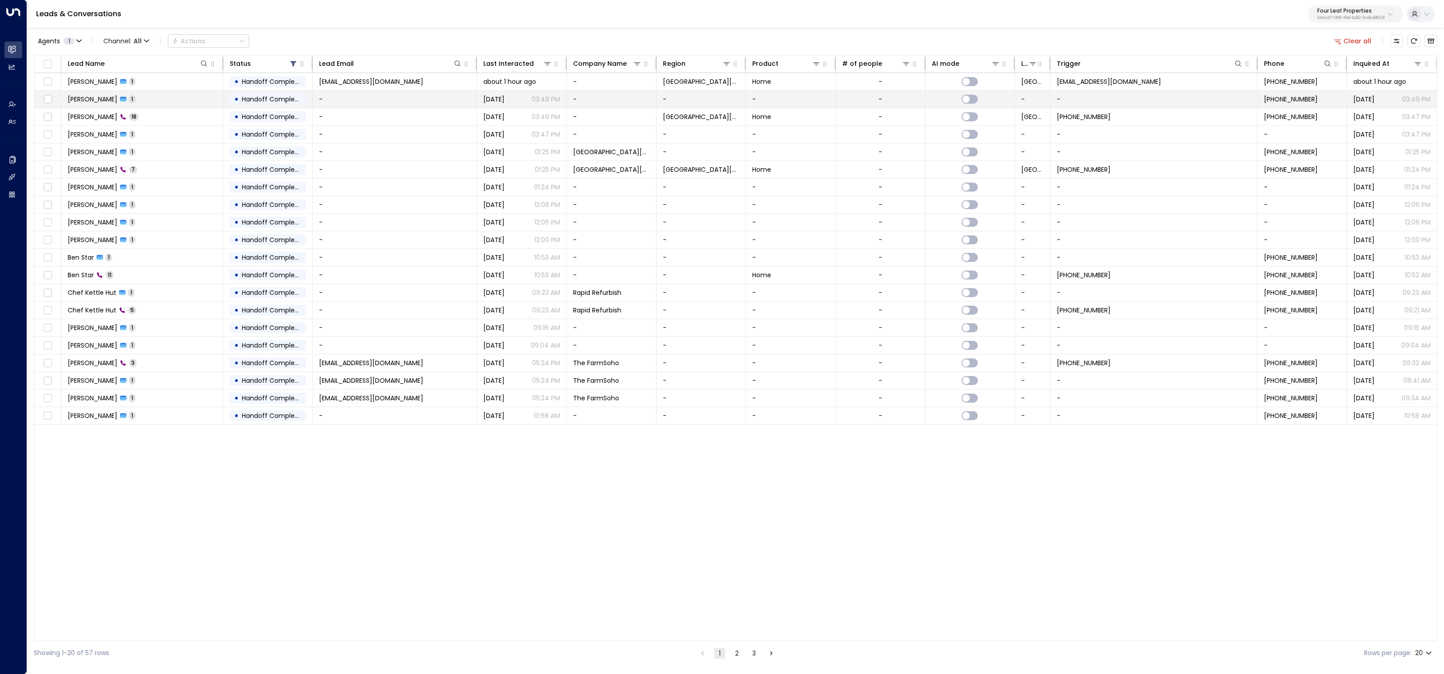
click at [161, 103] on td "Jerry Anderson 1" at bounding box center [142, 99] width 162 height 17
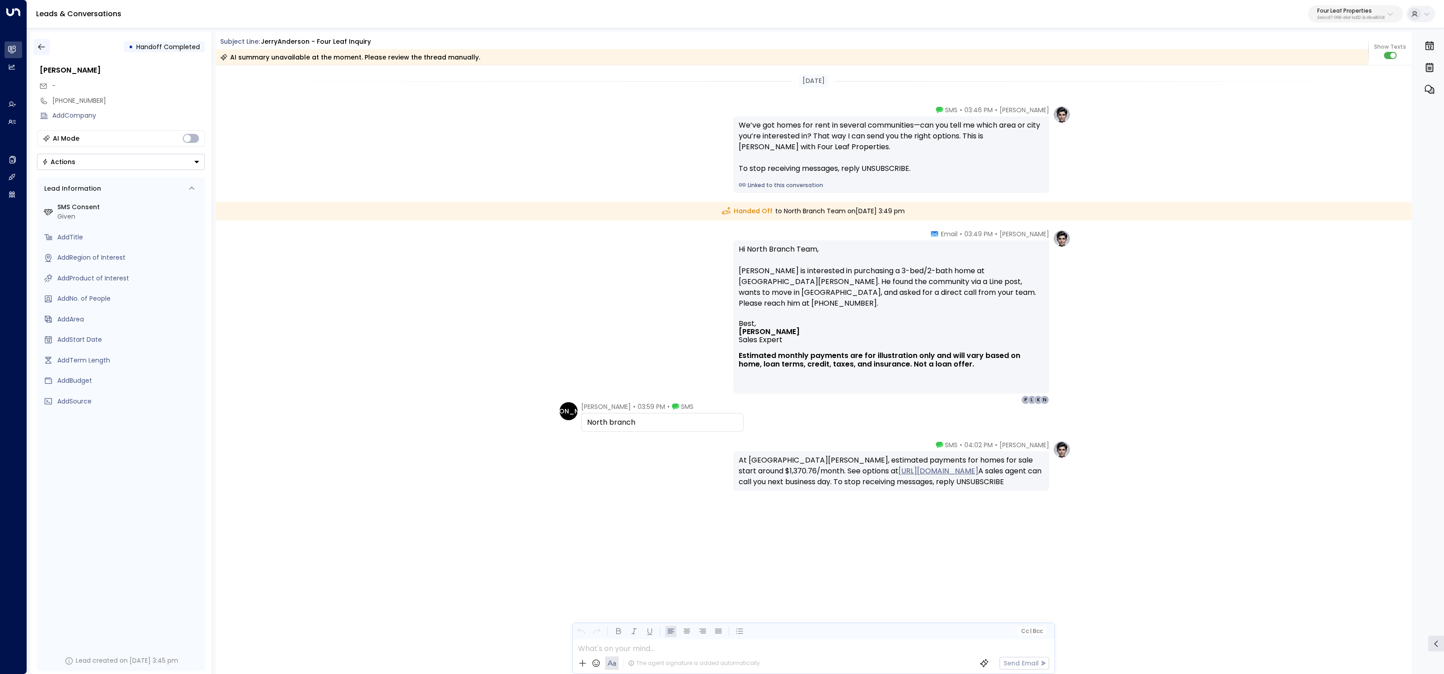
click at [37, 52] on button "button" at bounding box center [41, 47] width 16 height 16
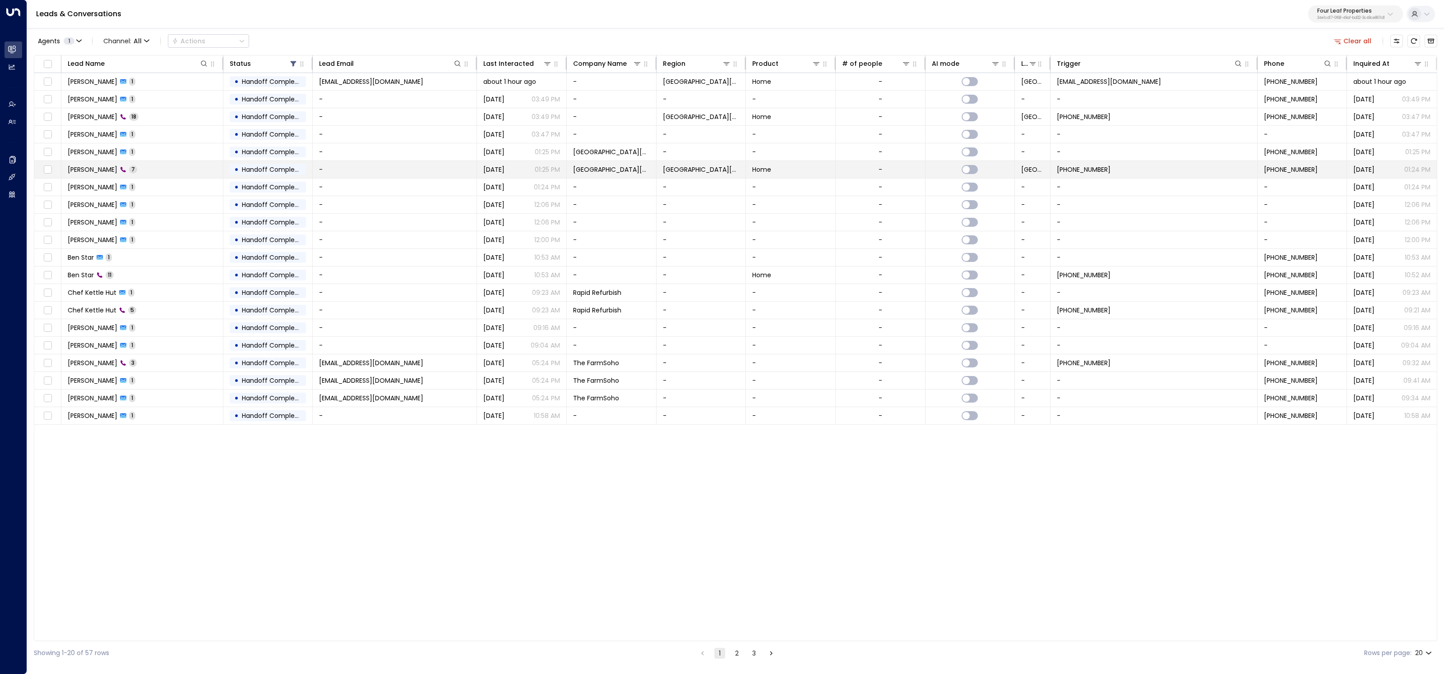
click at [167, 168] on td "Amanda Wozniak 7" at bounding box center [142, 169] width 162 height 17
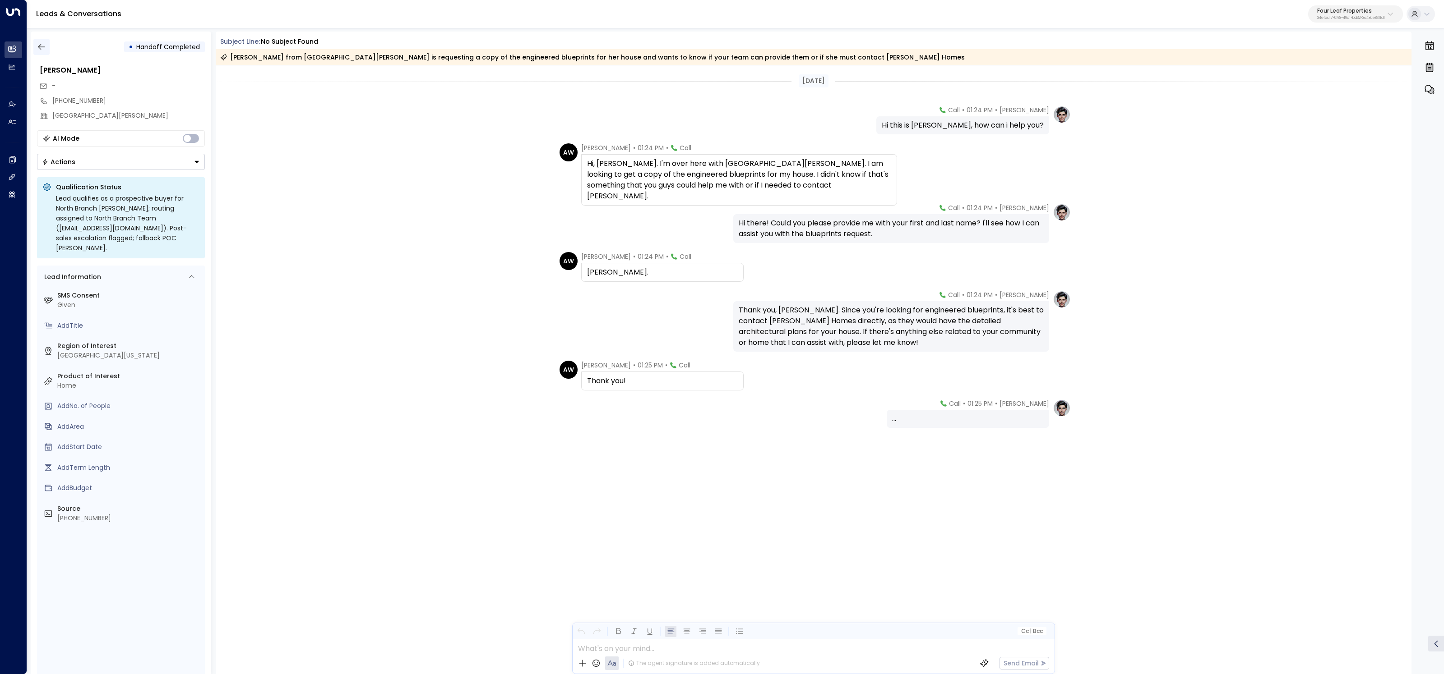
click at [35, 49] on button "button" at bounding box center [41, 47] width 16 height 16
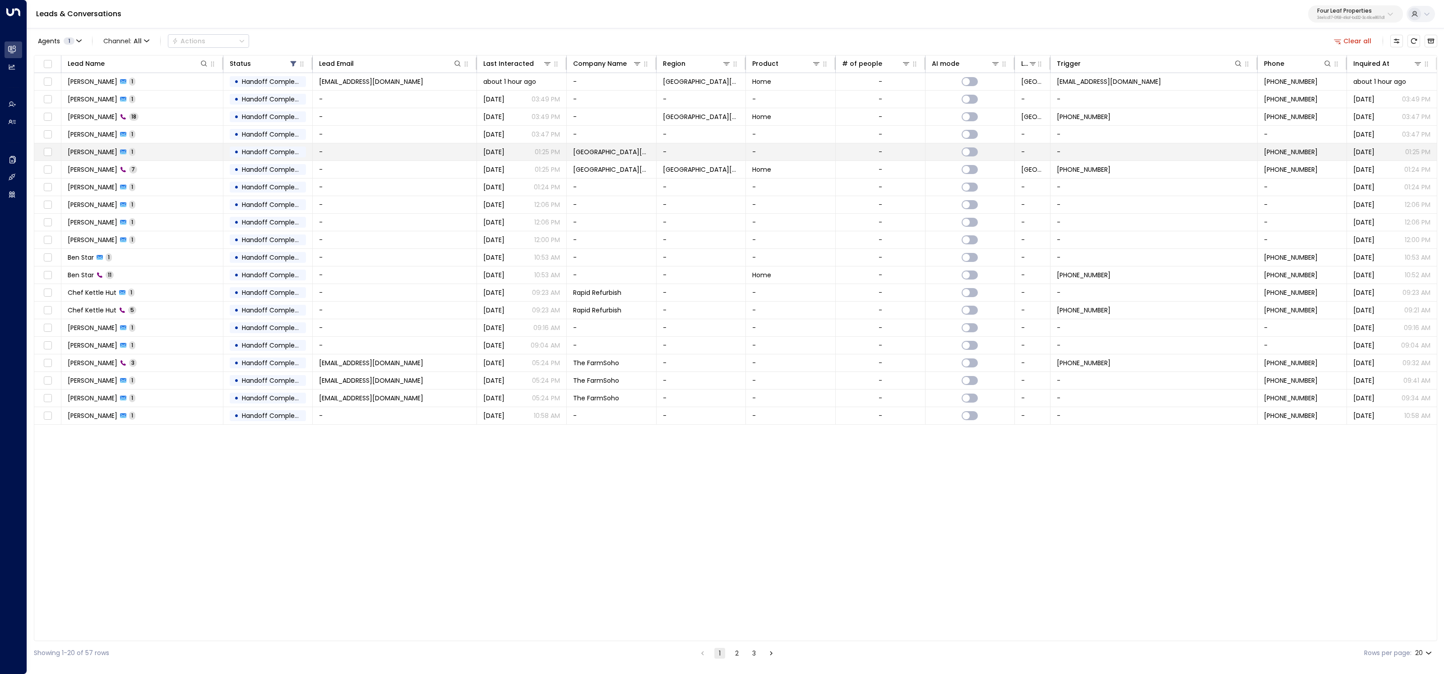
click at [164, 153] on td "Amanda Wozniak 1" at bounding box center [142, 151] width 162 height 17
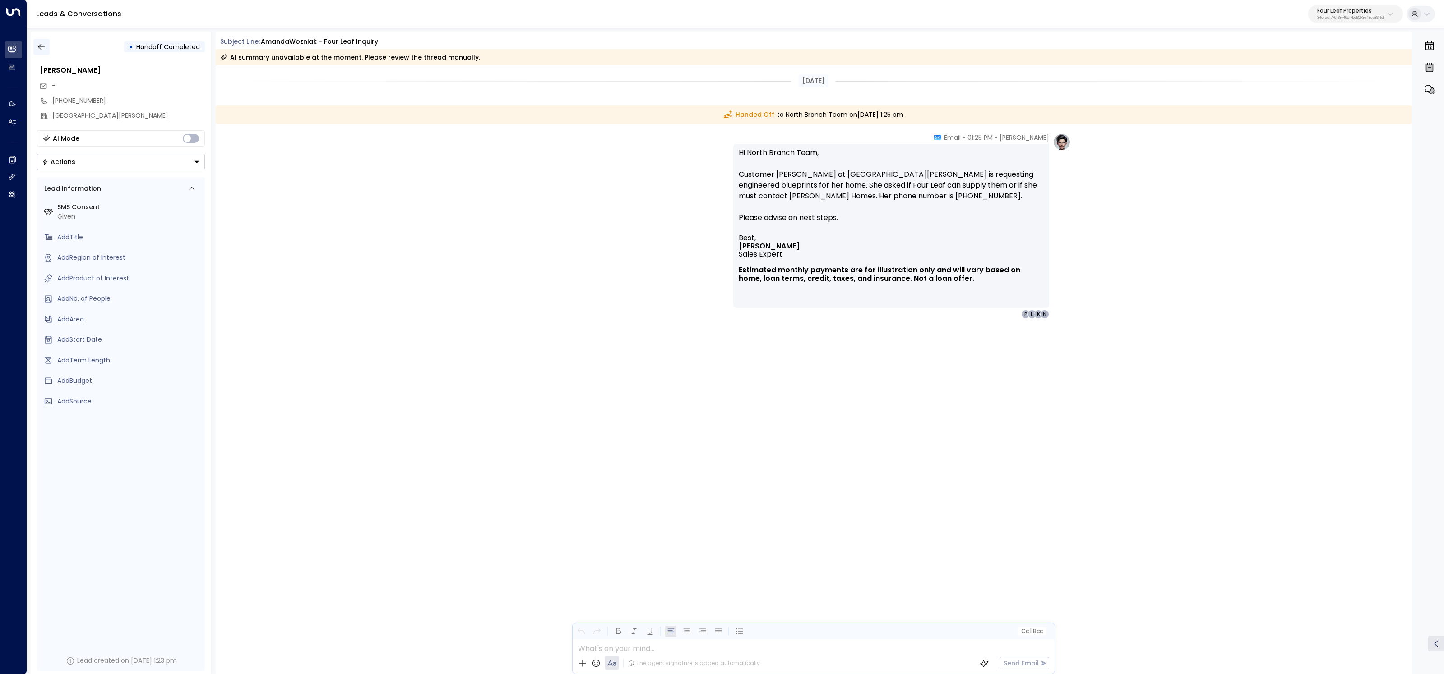
click at [37, 46] on icon "button" at bounding box center [41, 46] width 9 height 9
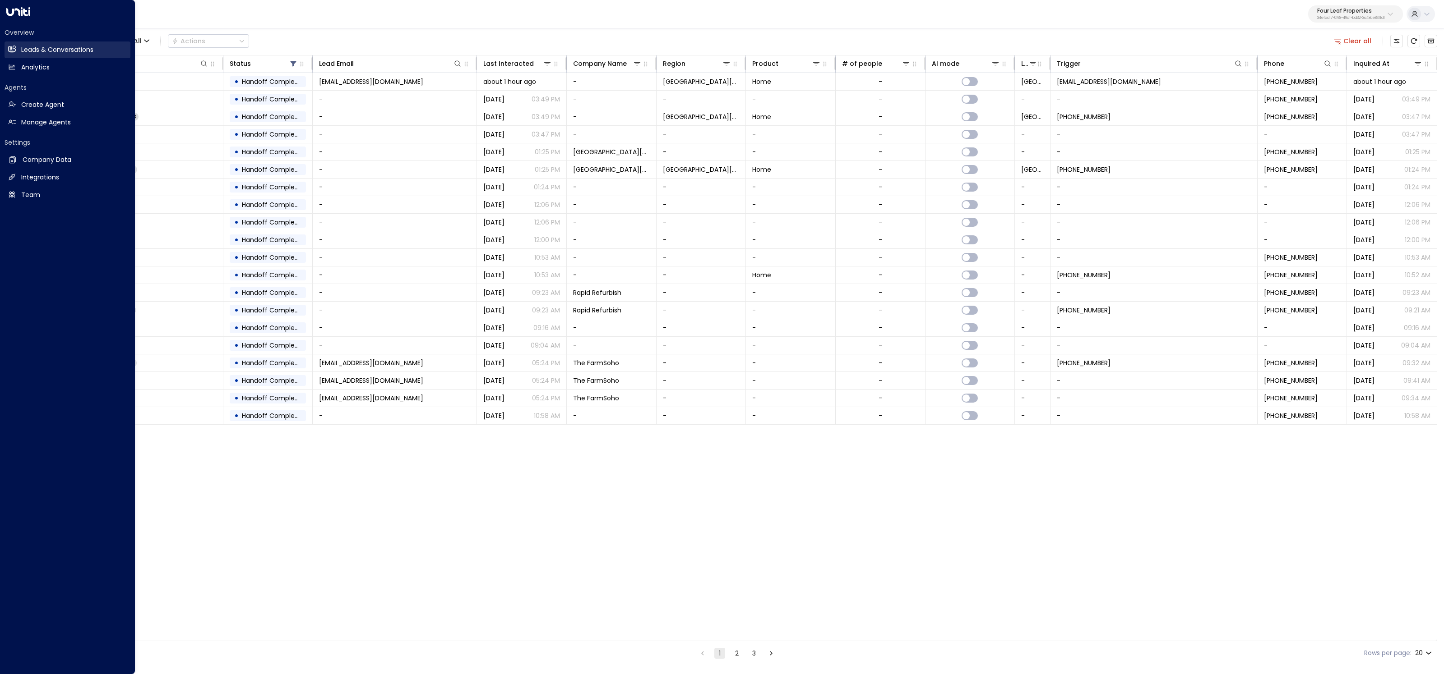
click at [15, 51] on icon at bounding box center [12, 50] width 8 height 8
click at [18, 45] on link "Leads & Conversations Leads & Conversations" at bounding box center [68, 50] width 126 height 17
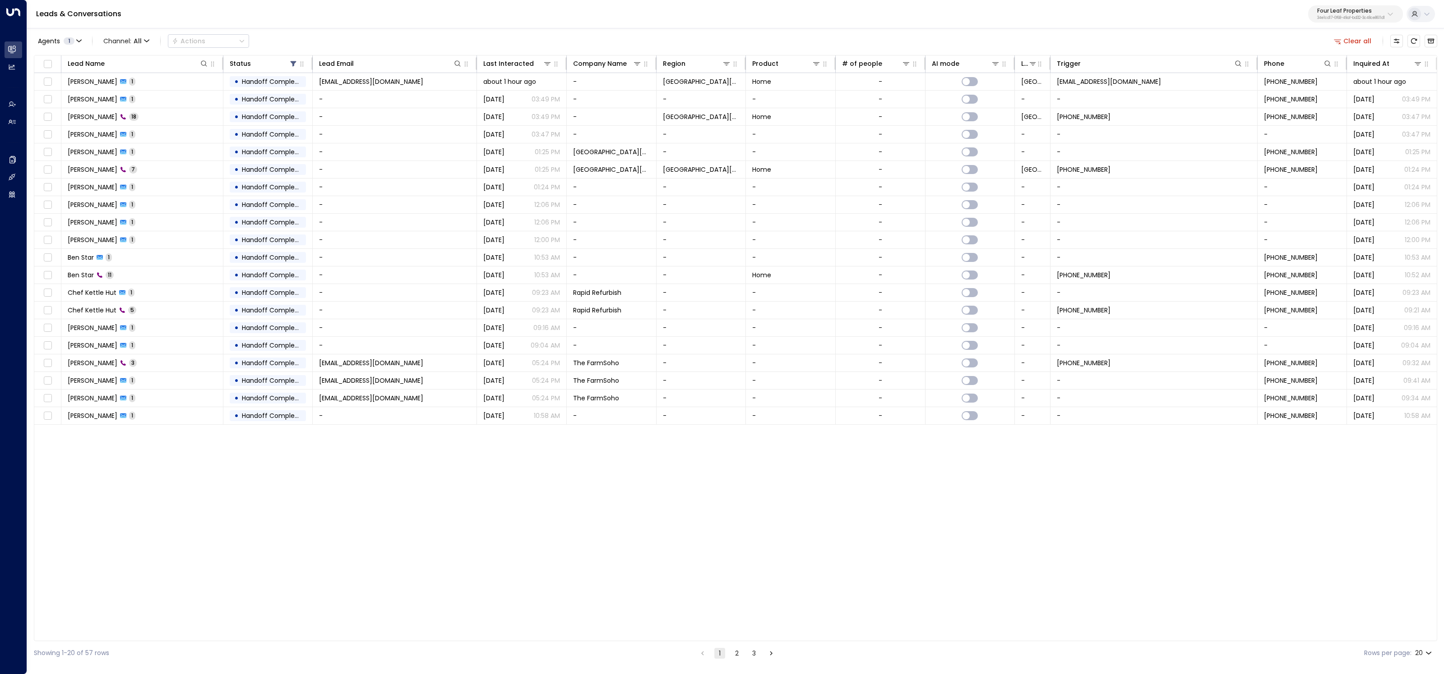
click at [1366, 37] on button "Clear all" at bounding box center [1352, 41] width 45 height 13
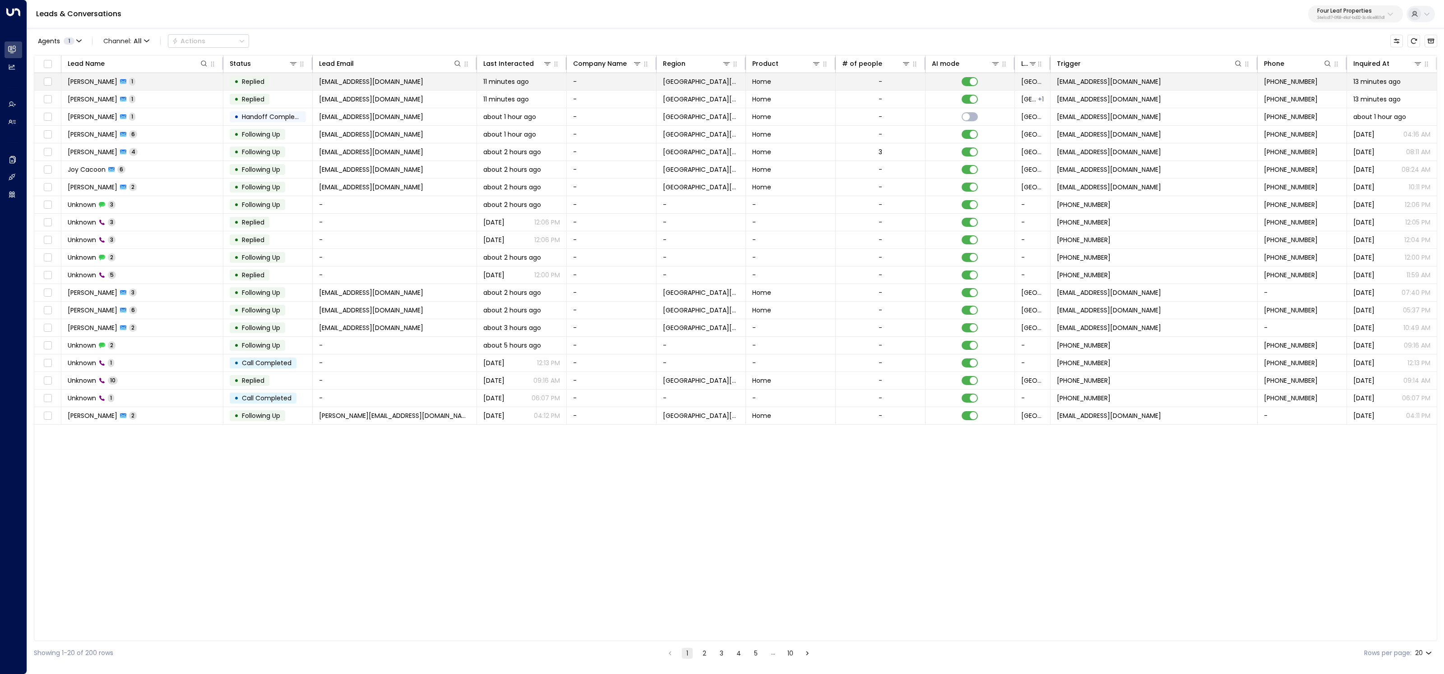
click at [190, 81] on td "Lisandra Orozco 1" at bounding box center [142, 81] width 162 height 17
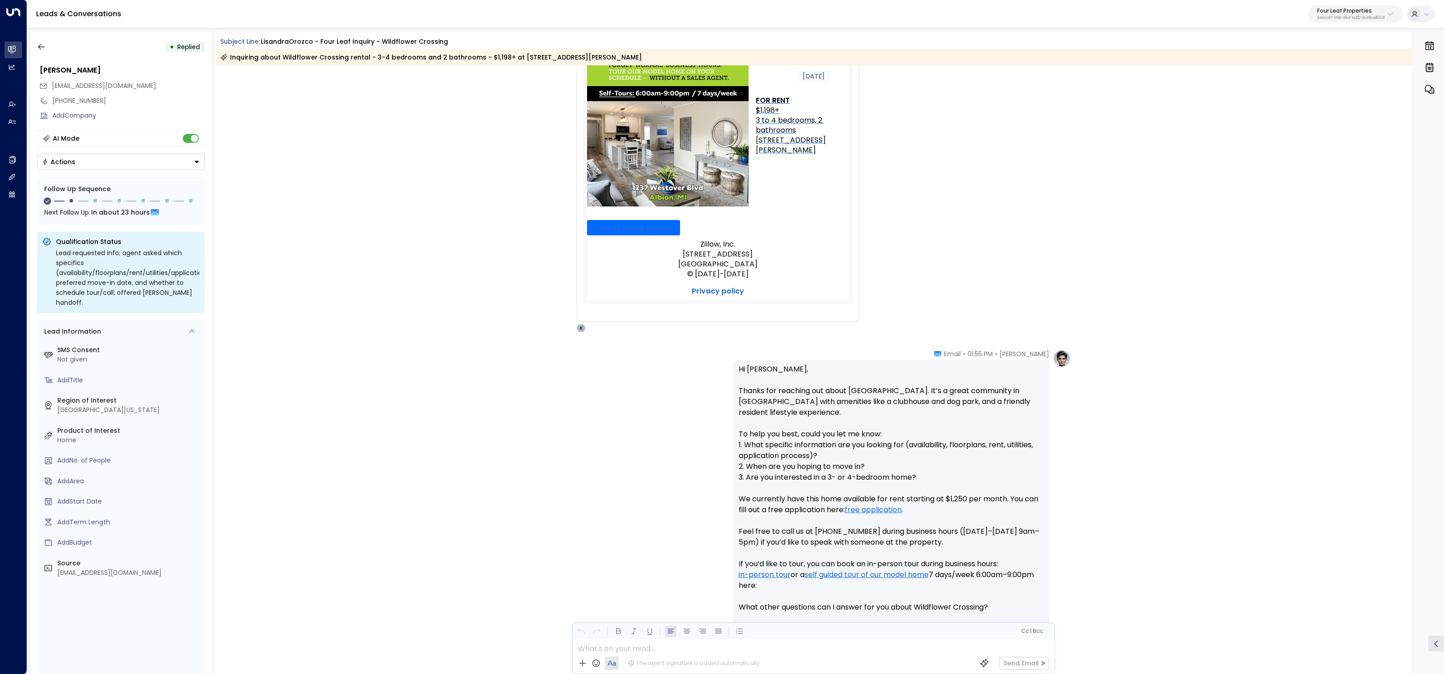
scroll to position [384, 0]
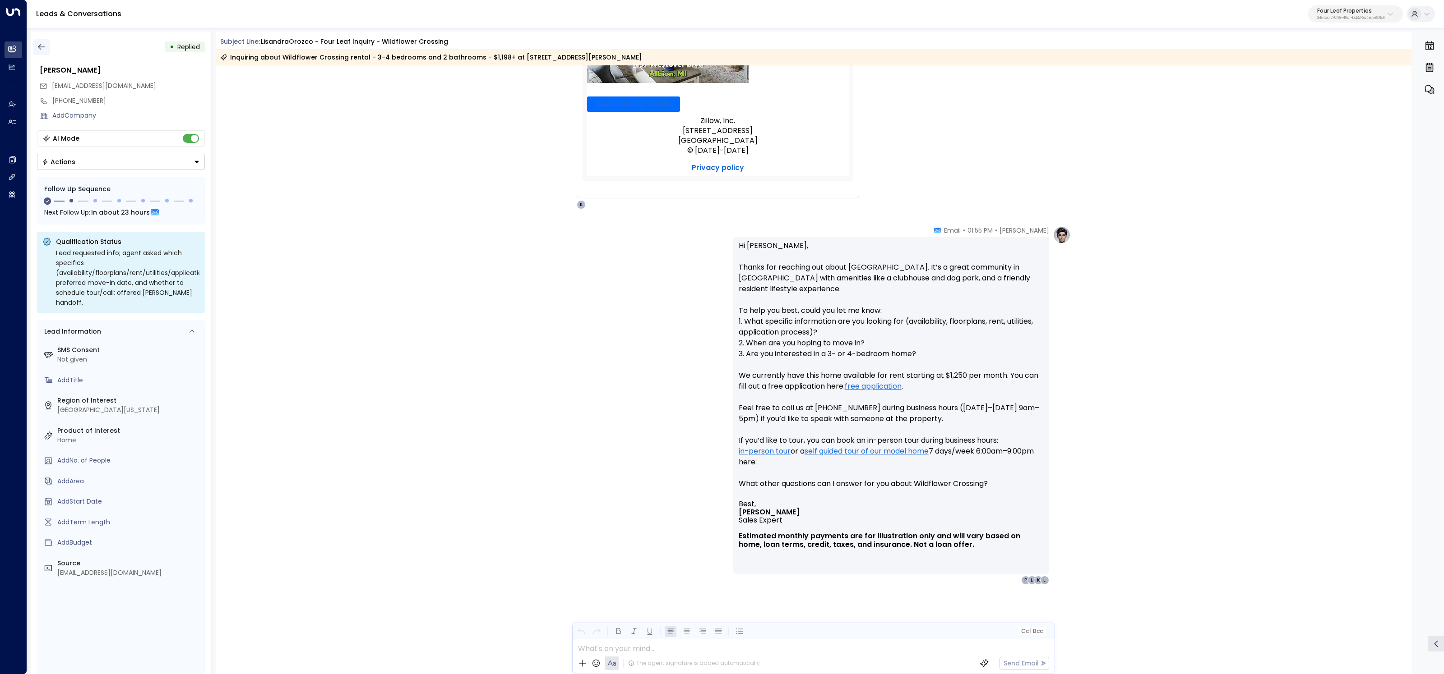
click at [41, 51] on icon "button" at bounding box center [41, 46] width 9 height 9
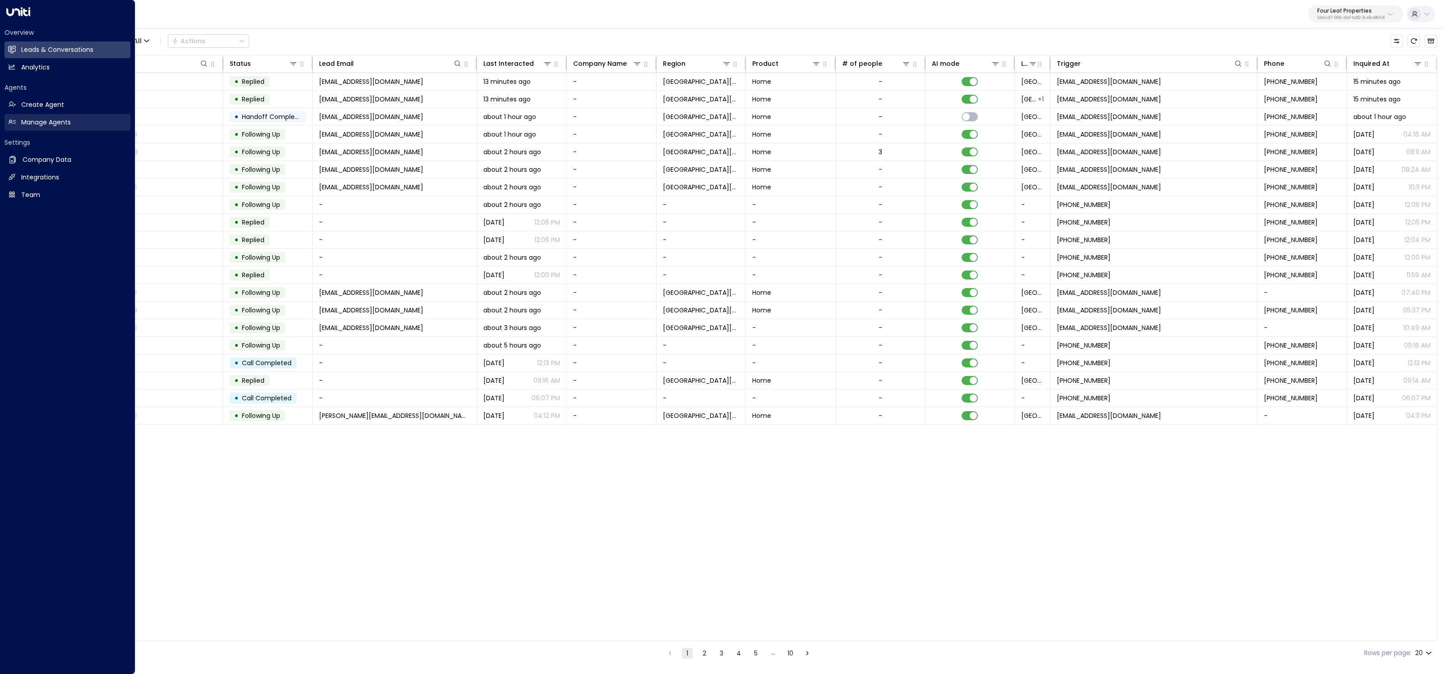
click at [15, 119] on icon at bounding box center [12, 122] width 8 height 8
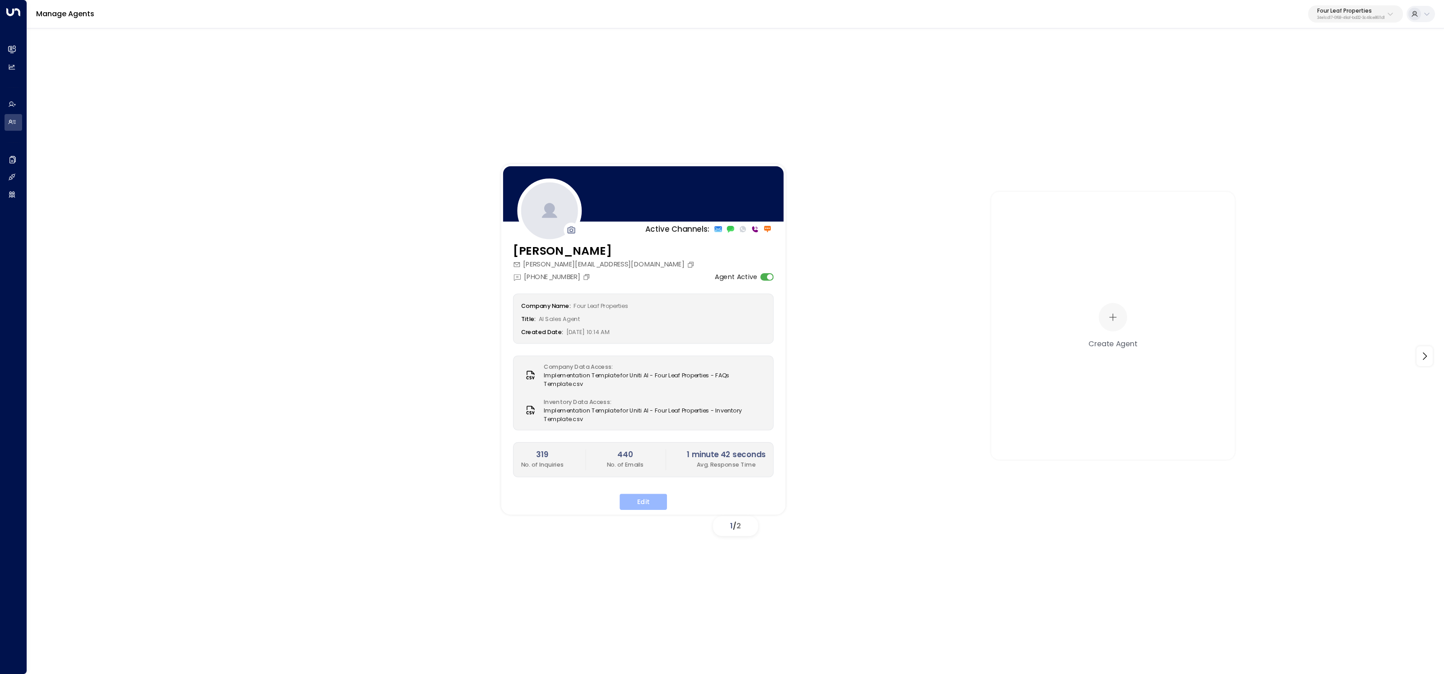
click at [651, 501] on button "Edit" at bounding box center [642, 502] width 47 height 16
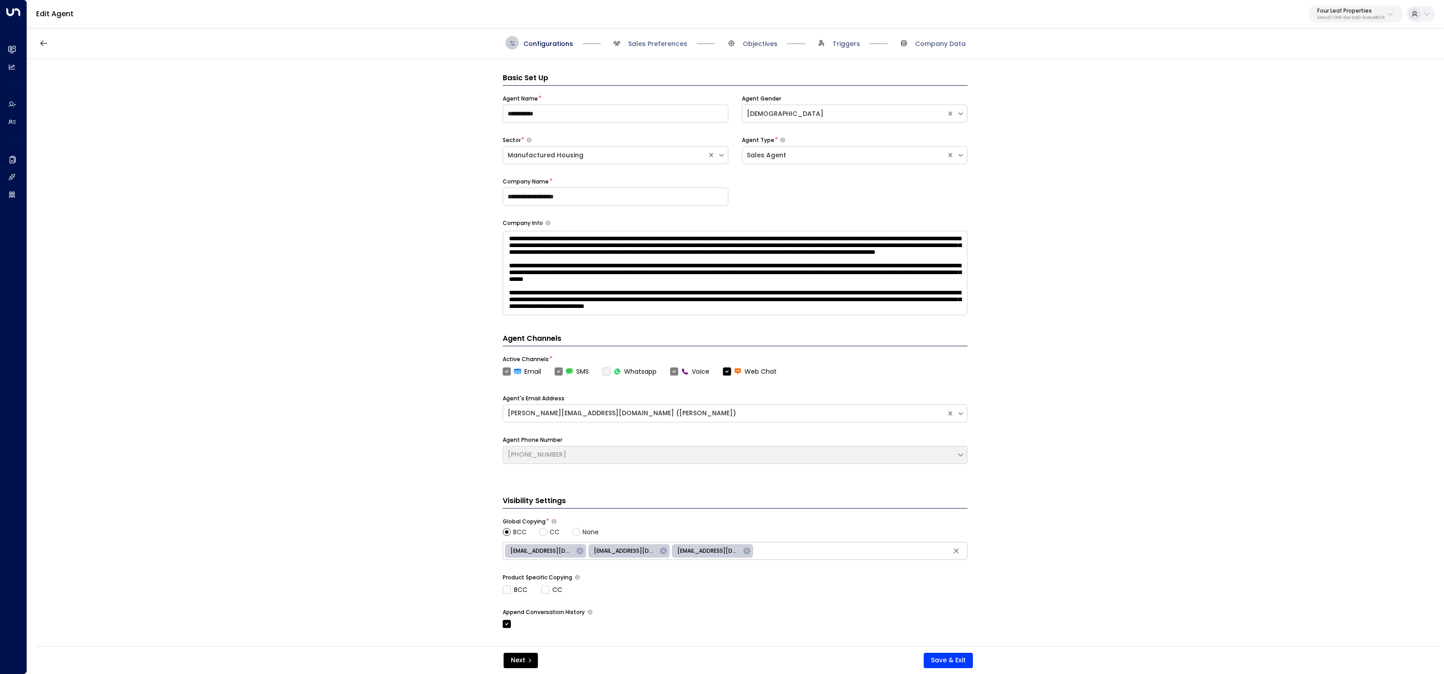
scroll to position [14, 0]
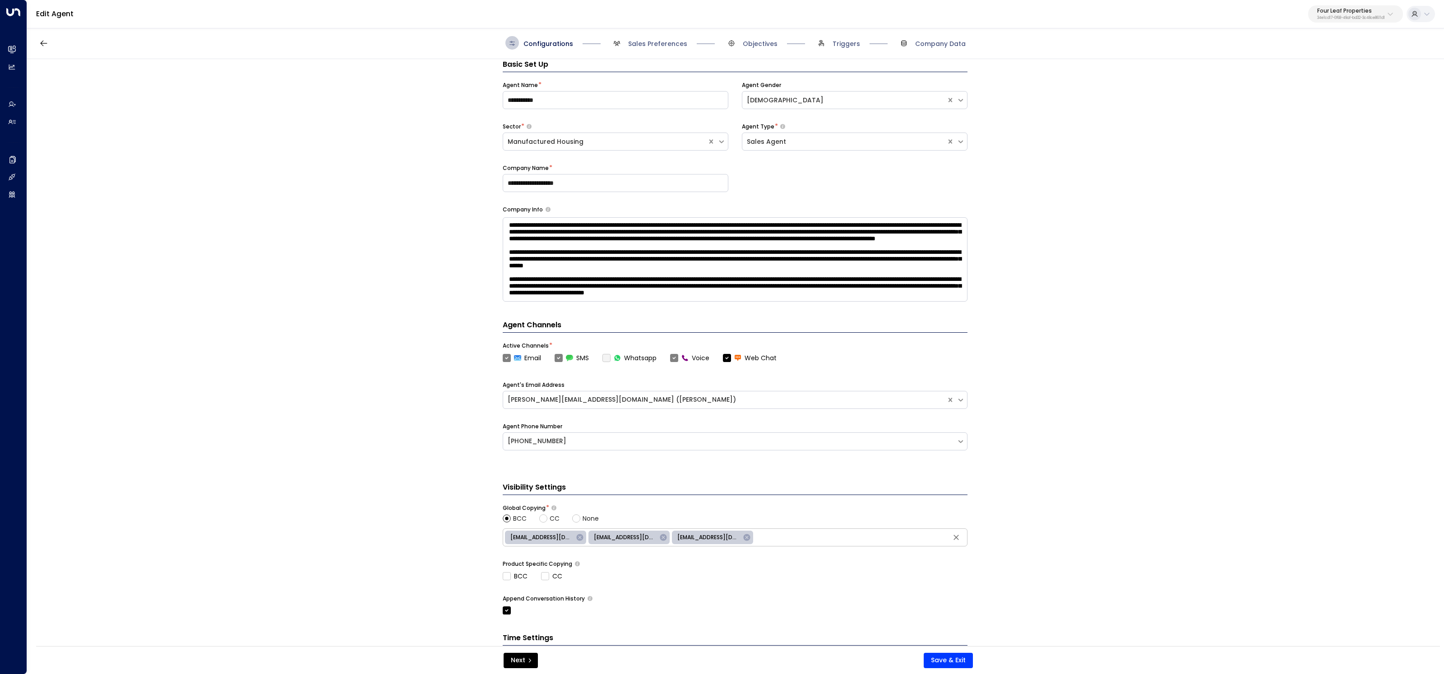
click at [640, 36] on span "Sales Preferences" at bounding box center [648, 43] width 77 height 14
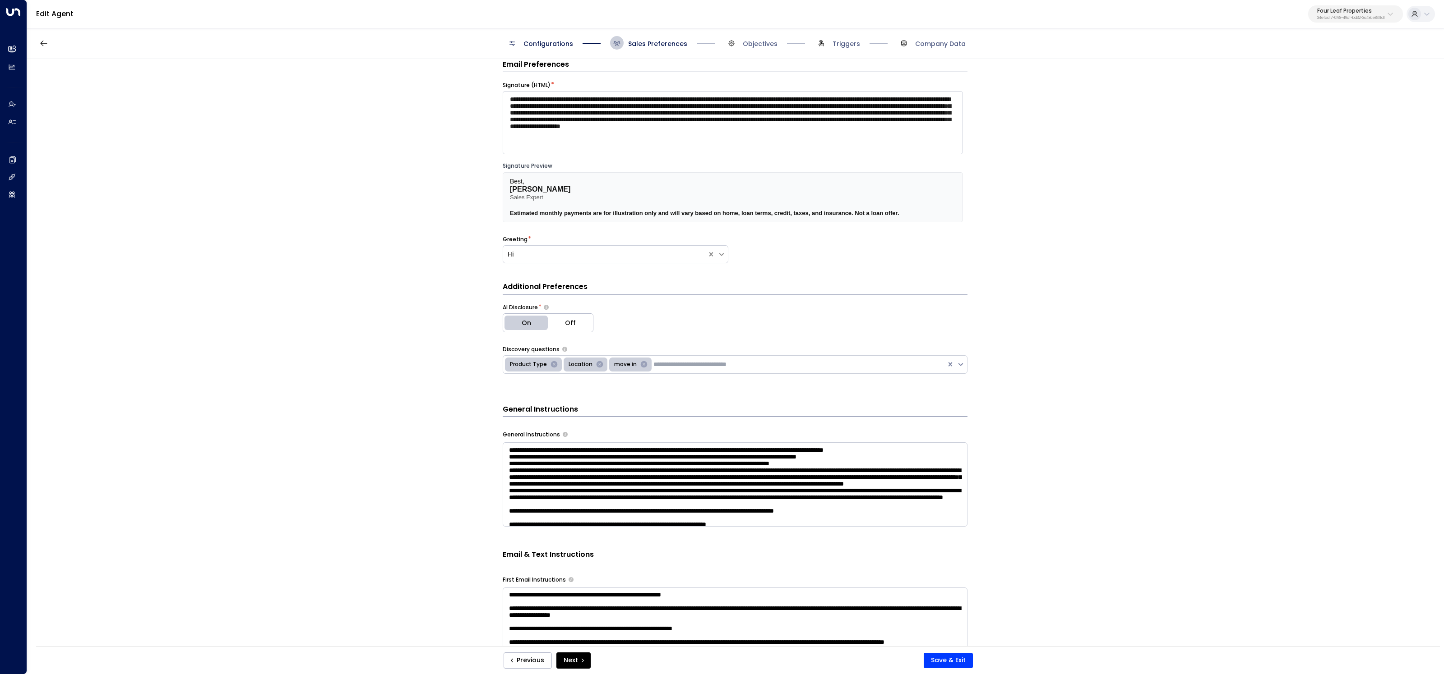
click at [698, 363] on input "text" at bounding box center [711, 364] width 117 height 9
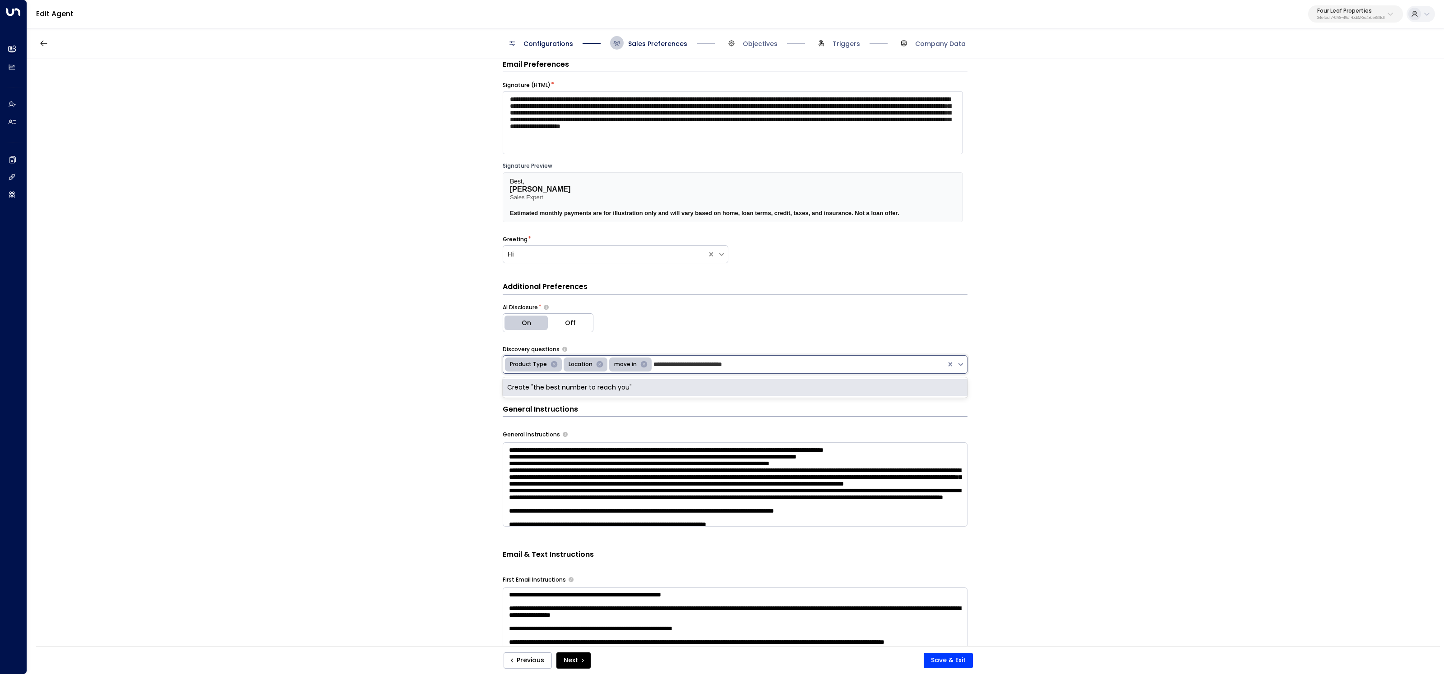
type input "**********"
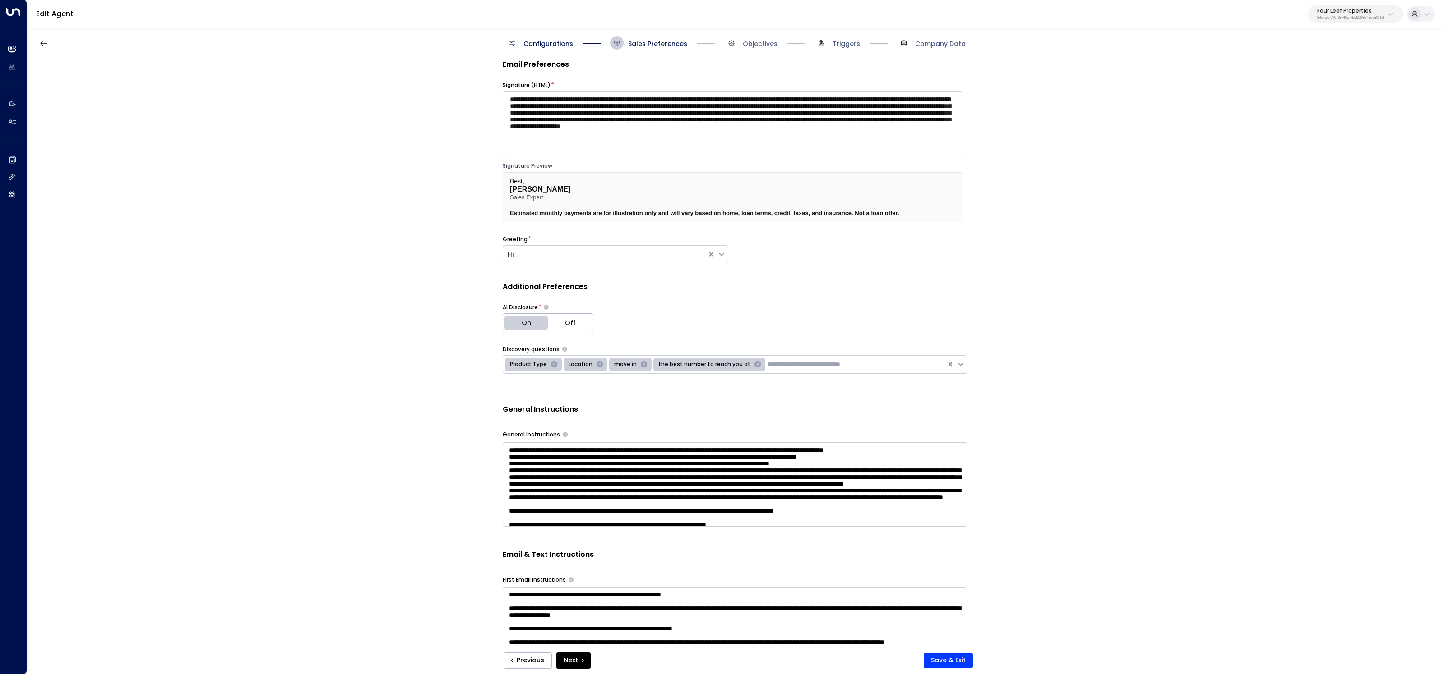
click at [950, 669] on div "Previous Next Save & Exit" at bounding box center [738, 661] width 1404 height 28
click at [951, 667] on button "Save & Exit" at bounding box center [948, 660] width 49 height 15
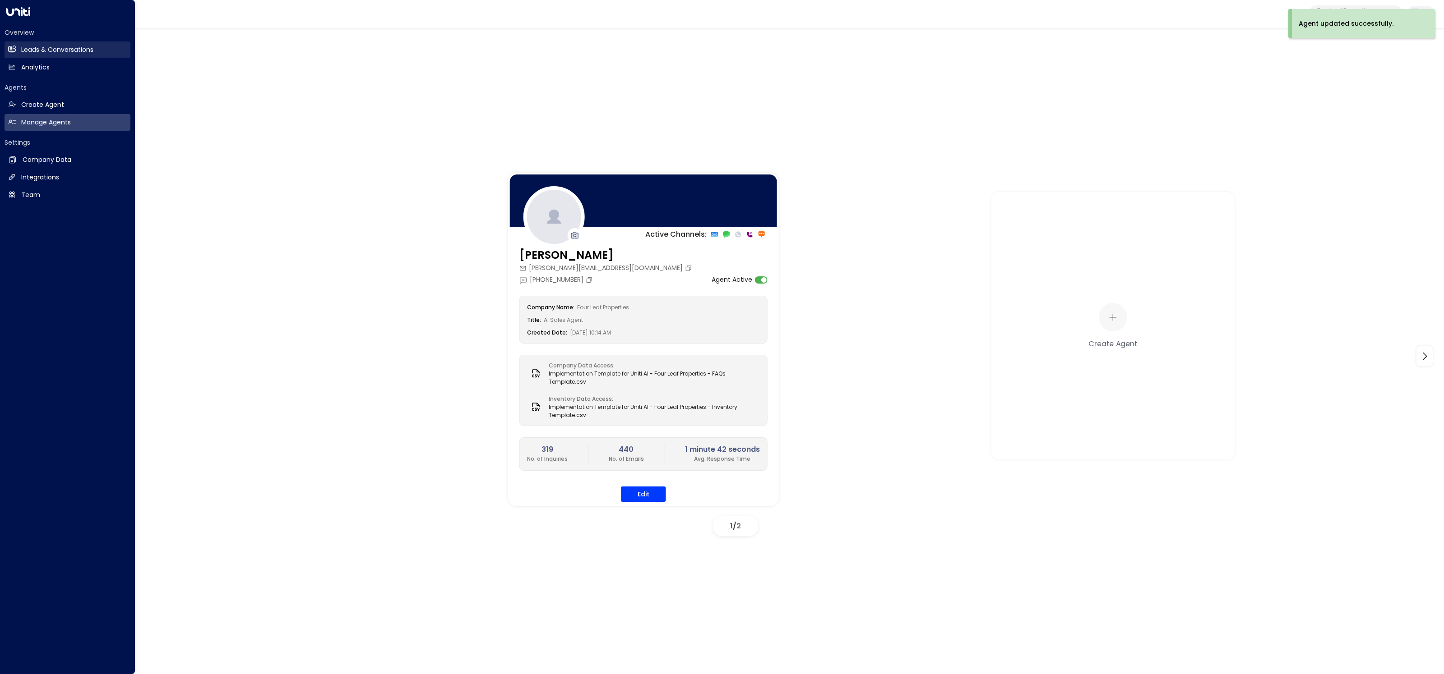
click at [18, 43] on link "Leads & Conversations Leads & Conversations" at bounding box center [68, 50] width 126 height 17
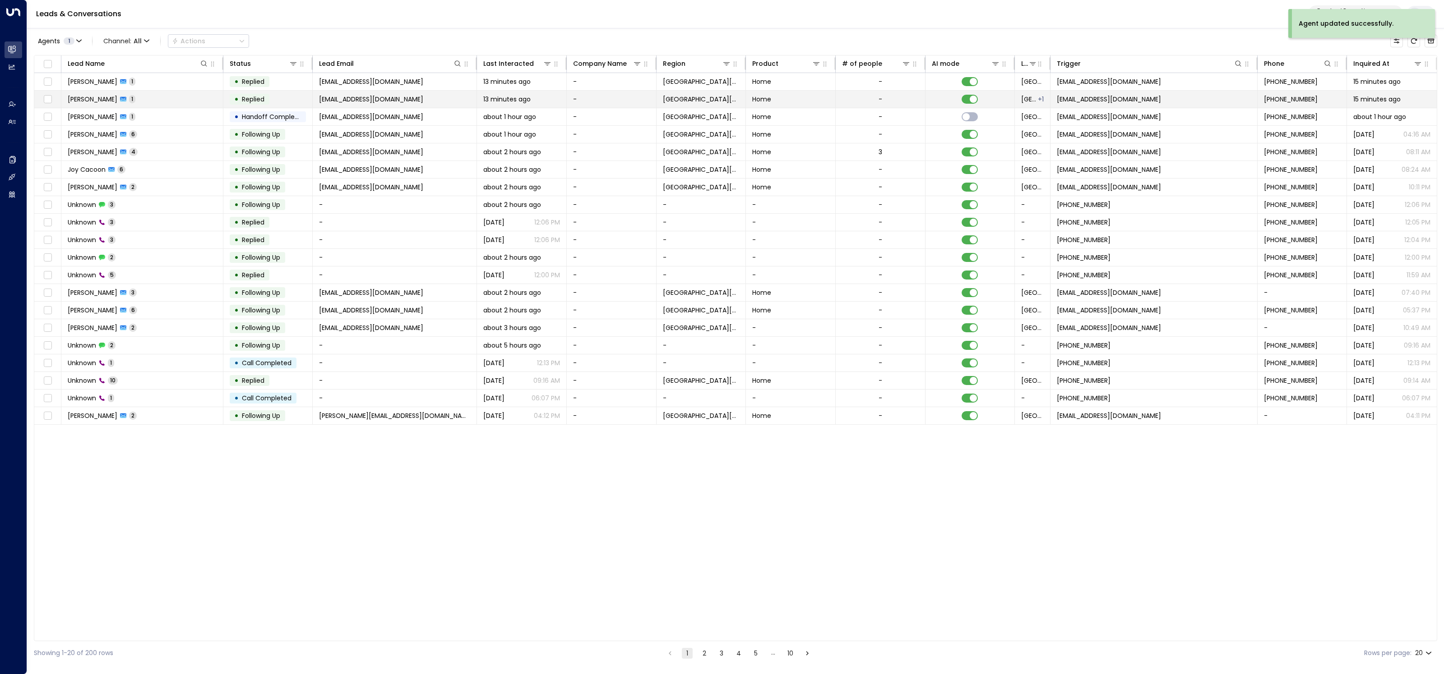
click at [163, 97] on td "Lisandra Orozco 1" at bounding box center [142, 99] width 162 height 17
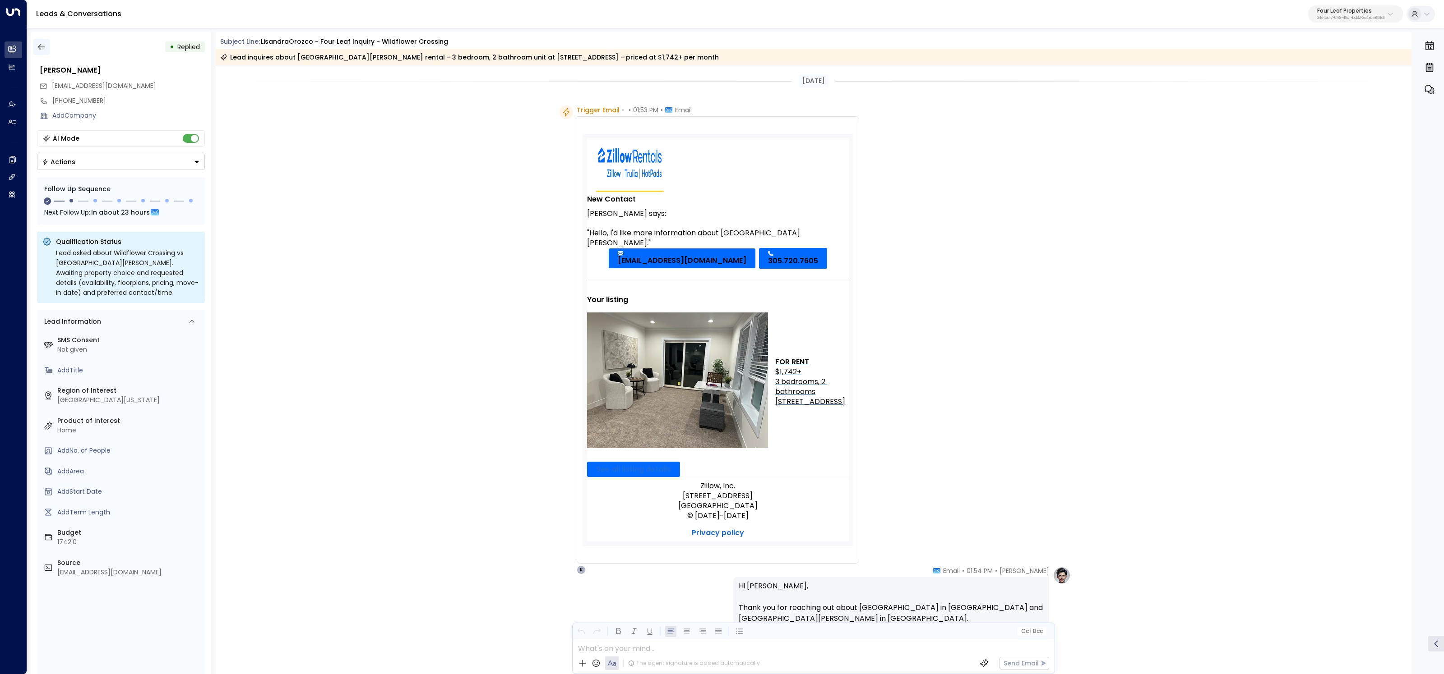
click at [38, 45] on icon "button" at bounding box center [41, 46] width 9 height 9
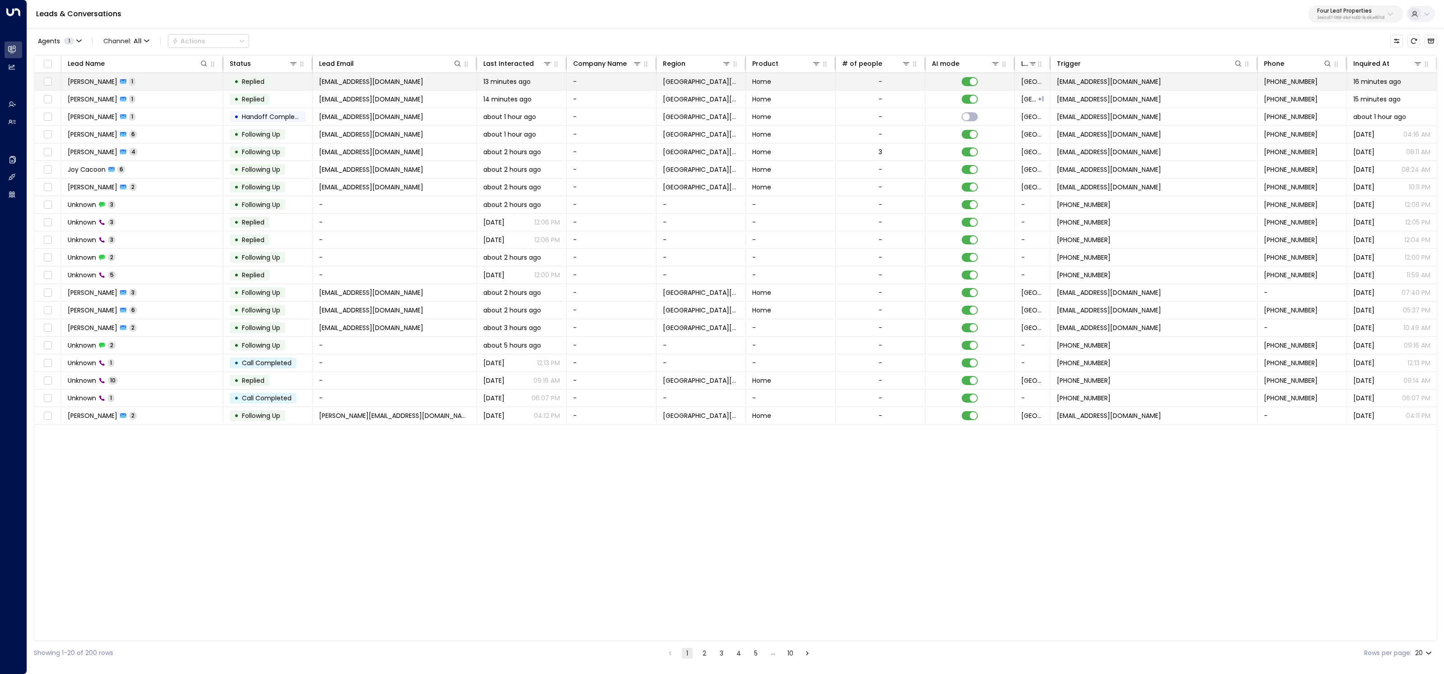
click at [172, 83] on td "Lisandra Orozco 1" at bounding box center [142, 81] width 162 height 17
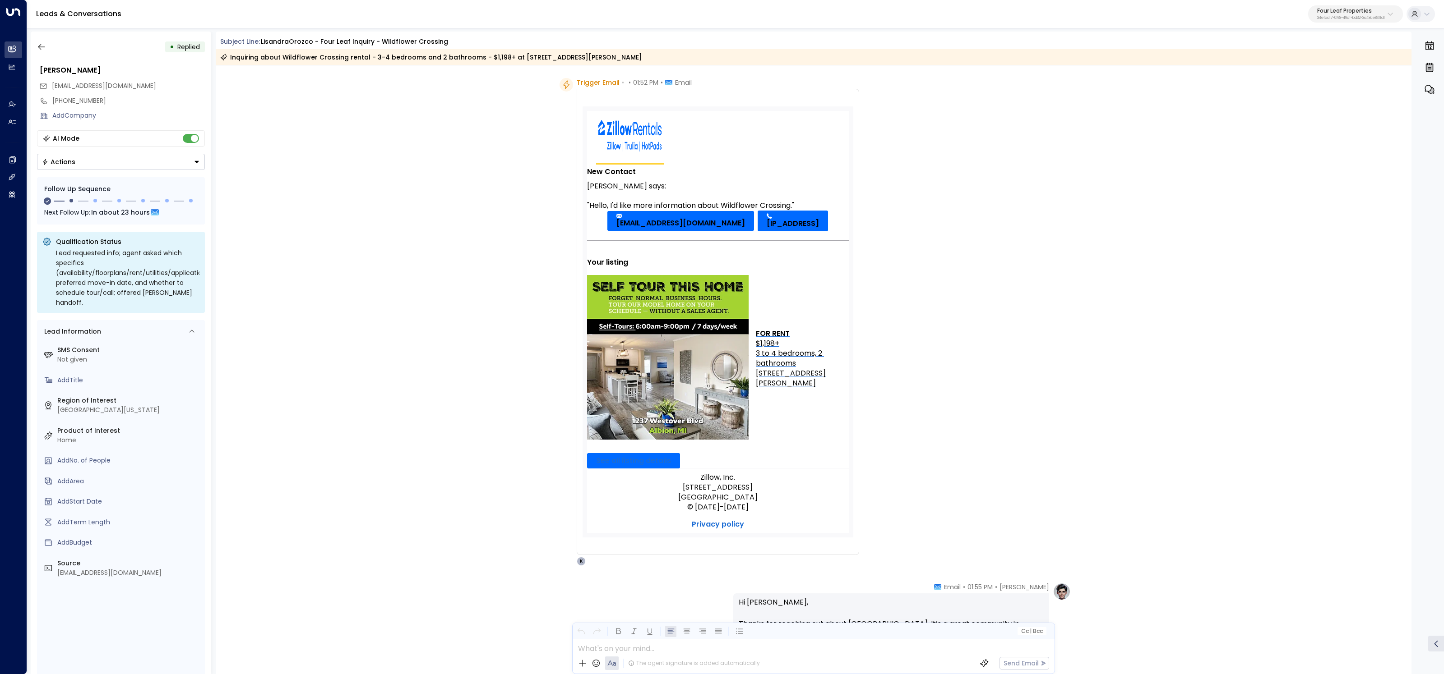
scroll to position [10, 0]
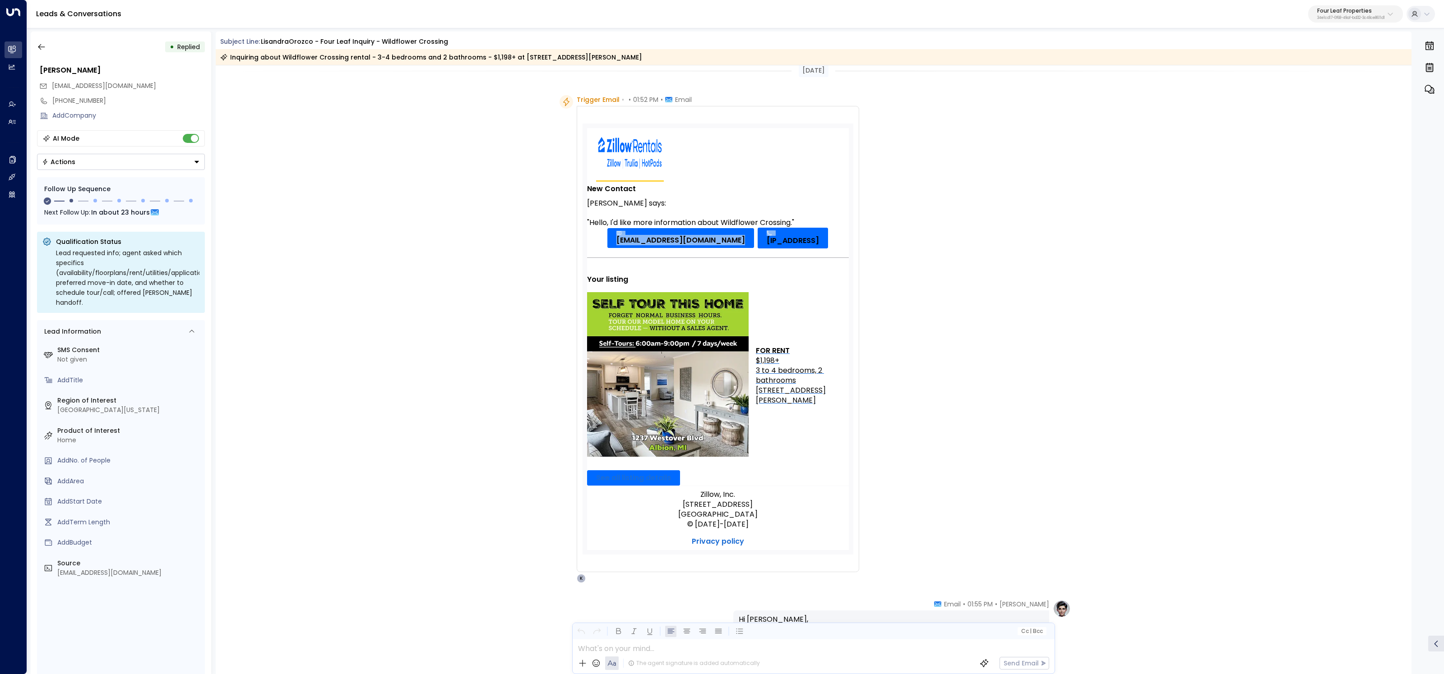
drag, startPoint x: 833, startPoint y: 240, endPoint x: 741, endPoint y: 236, distance: 91.6
click at [741, 236] on td "lisiorozco17@yahoo.com [IP_ADDRESS]" at bounding box center [718, 238] width 262 height 21
click at [992, 267] on div "Trigger Email • • 01:52 PM • Email Zillow Rentals Inquiry New Contact Lisandra …" at bounding box center [814, 339] width 511 height 488
drag, startPoint x: 745, startPoint y: 224, endPoint x: 810, endPoint y: 248, distance: 68.8
click at [810, 248] on tbody "New Contact Lisandra Orozco says: "Hello, I'd like more information about Wildf…" at bounding box center [718, 334] width 262 height 304
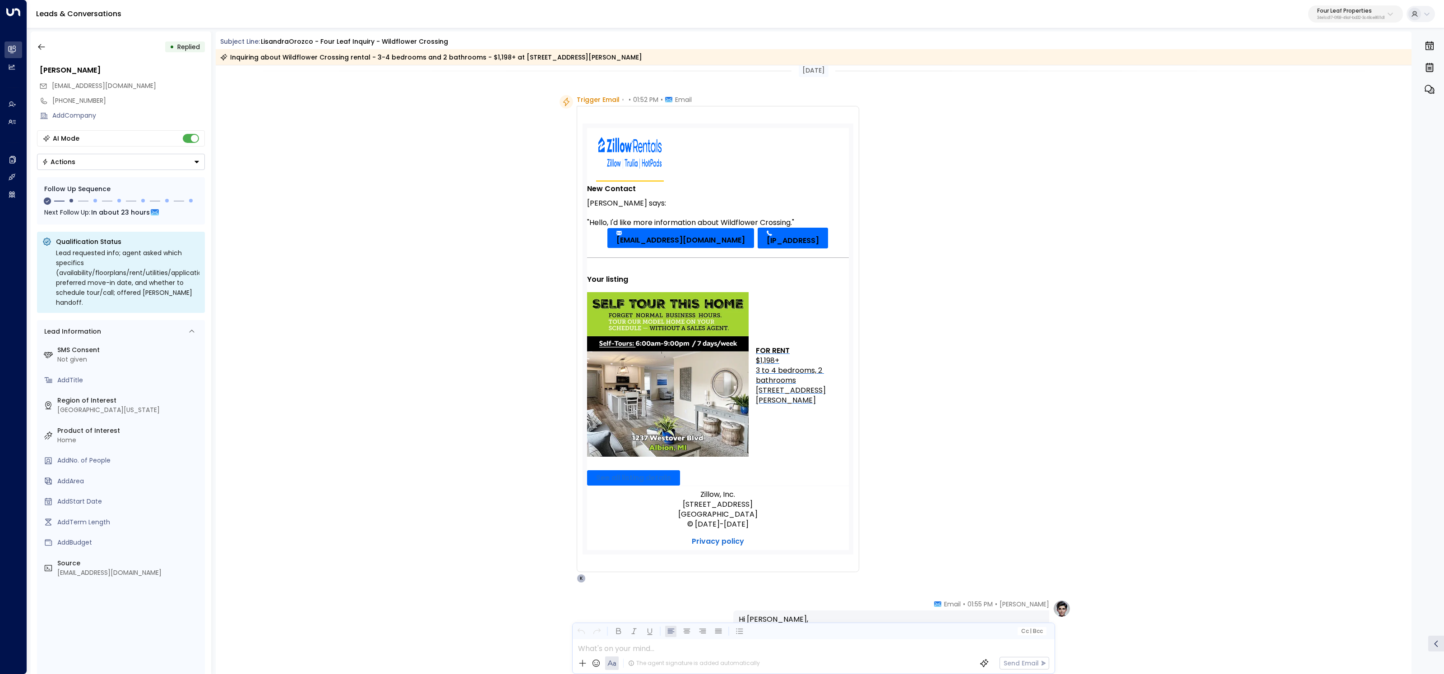
drag, startPoint x: 932, startPoint y: 258, endPoint x: 923, endPoint y: 256, distance: 8.7
click at [930, 258] on div "Trigger Email • • 01:52 PM • Email Zillow Rentals Inquiry New Contact Lisandra …" at bounding box center [814, 339] width 511 height 488
drag, startPoint x: 807, startPoint y: 241, endPoint x: 712, endPoint y: 223, distance: 96.4
click at [712, 223] on tbody "New Contact Lisandra Orozco says: "Hello, I'd like more information about Wildf…" at bounding box center [718, 334] width 262 height 304
click at [460, 213] on div "Trigger Email • • 01:52 PM • Email Zillow Rentals Inquiry New Contact Lisandra …" at bounding box center [814, 339] width 1196 height 488
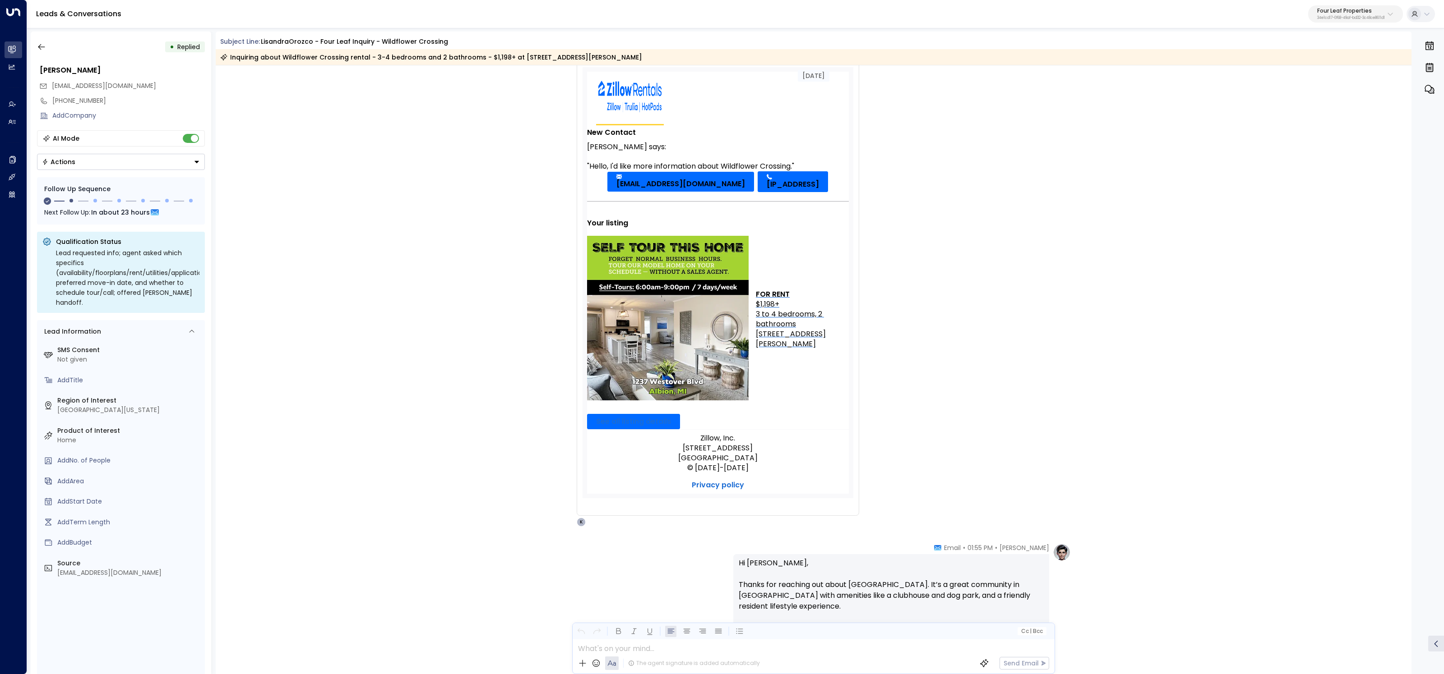
scroll to position [0, 0]
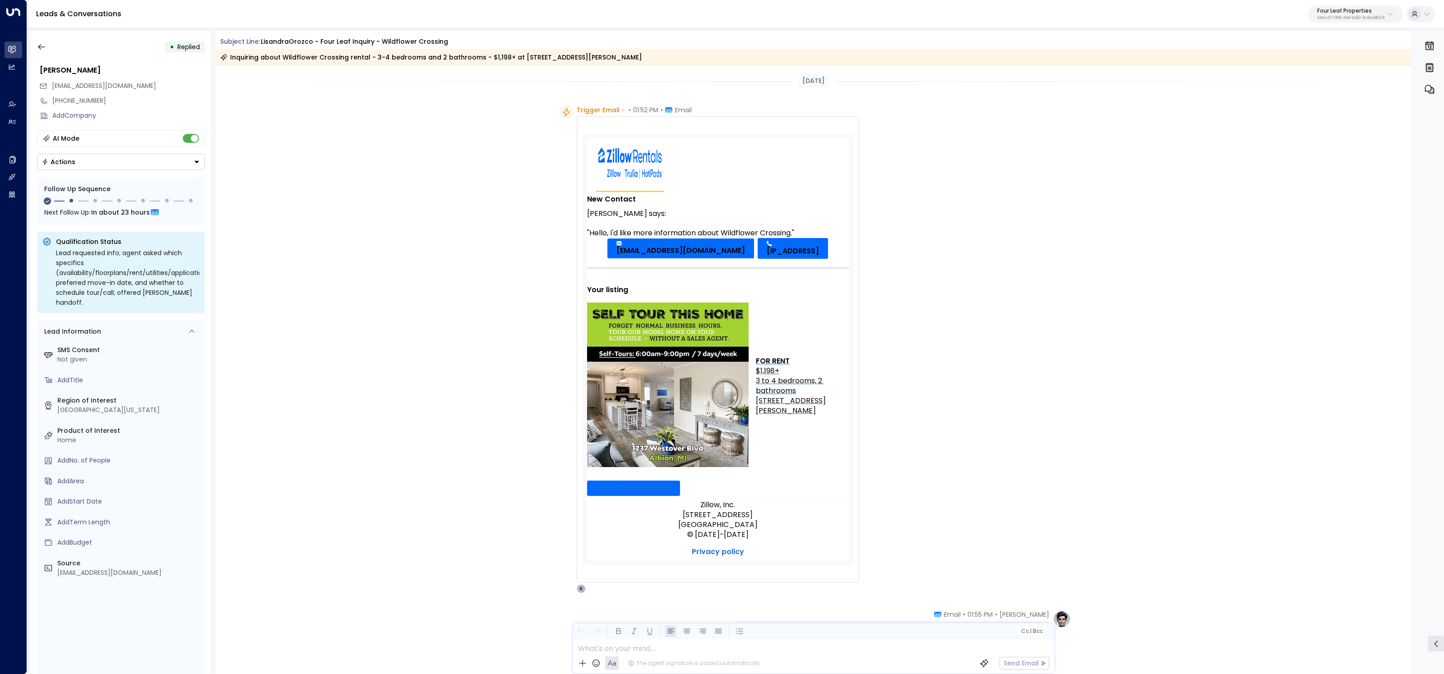
click at [439, 319] on div "Trigger Email • • 01:52 PM • Email Zillow Rentals Inquiry New Contact Lisandra …" at bounding box center [814, 350] width 1196 height 488
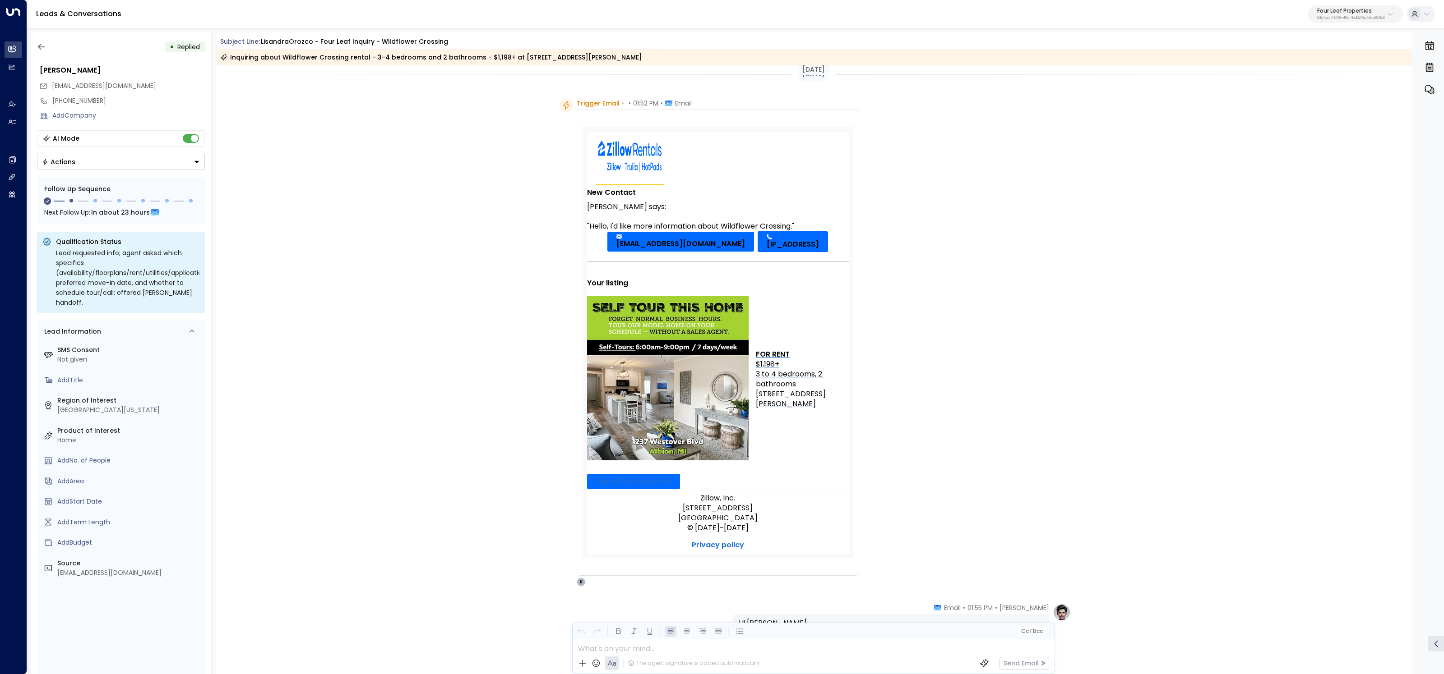
scroll to position [15, 0]
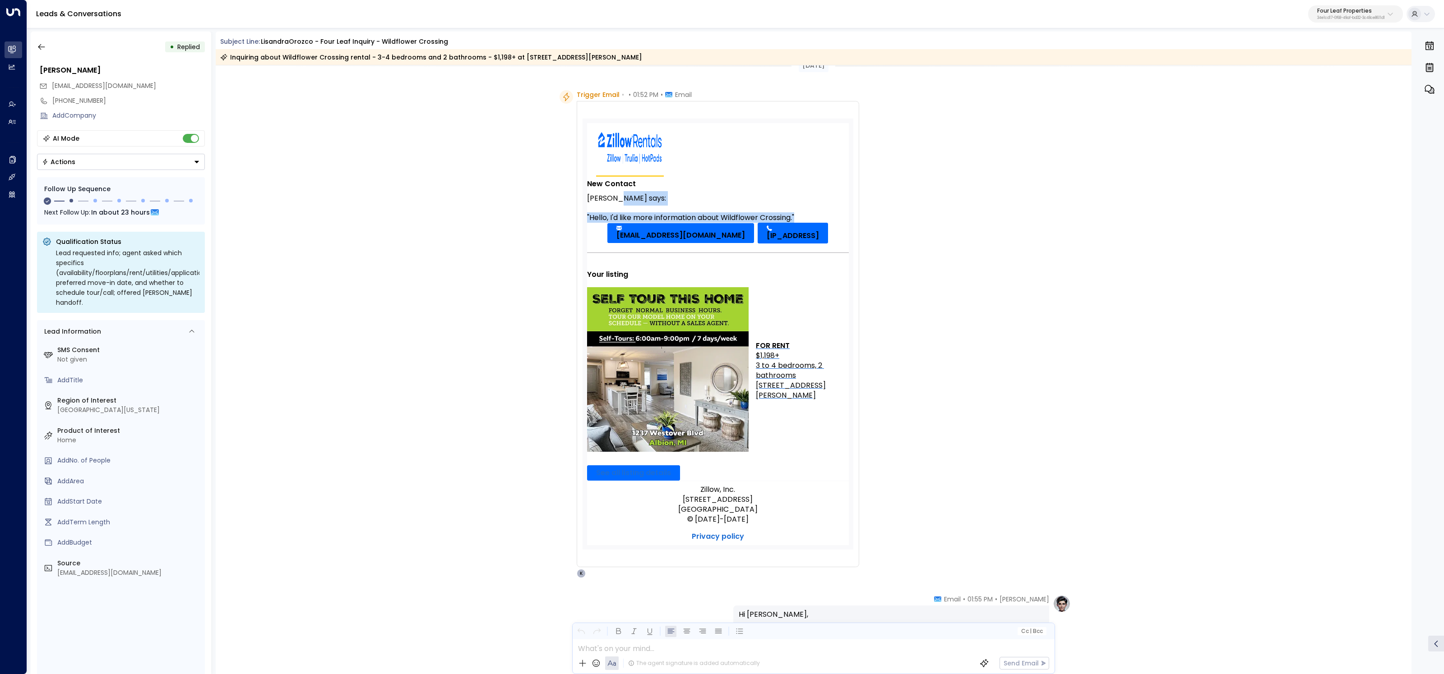
drag, startPoint x: 822, startPoint y: 213, endPoint x: 615, endPoint y: 200, distance: 206.6
click at [616, 200] on tbody "New Contact Lisandra Orozco says: "Hello, I'd like more information about Wildf…" at bounding box center [718, 329] width 262 height 304
click at [601, 197] on div "Lisandra Orozco says:" at bounding box center [718, 198] width 262 height 14
drag, startPoint x: 586, startPoint y: 197, endPoint x: 643, endPoint y: 198, distance: 57.8
click at [643, 198] on div "Lisandra Orozco says:" at bounding box center [718, 198] width 262 height 14
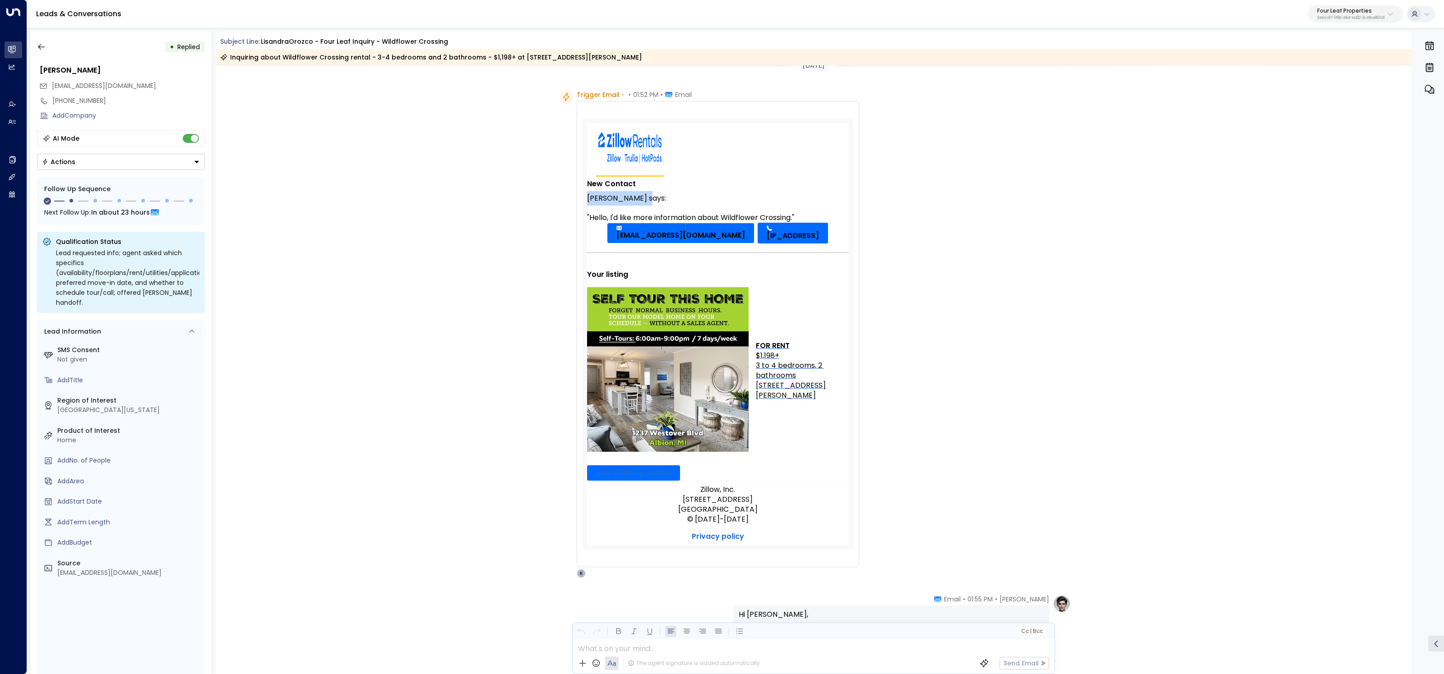
copy div "Lisandra Orozco"
click at [46, 49] on button "button" at bounding box center [41, 47] width 16 height 16
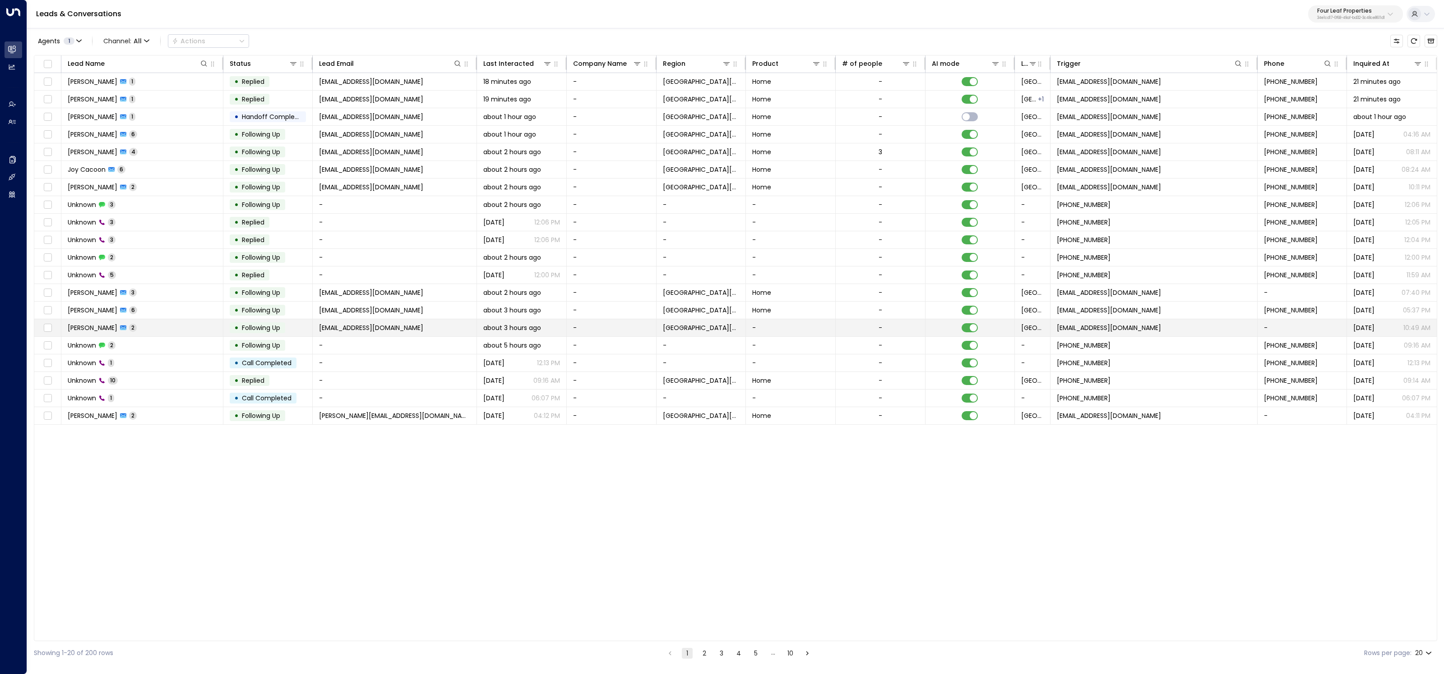
click at [1256, 319] on td "rentalclientservices@zillowrentals.com" at bounding box center [1153, 327] width 207 height 17
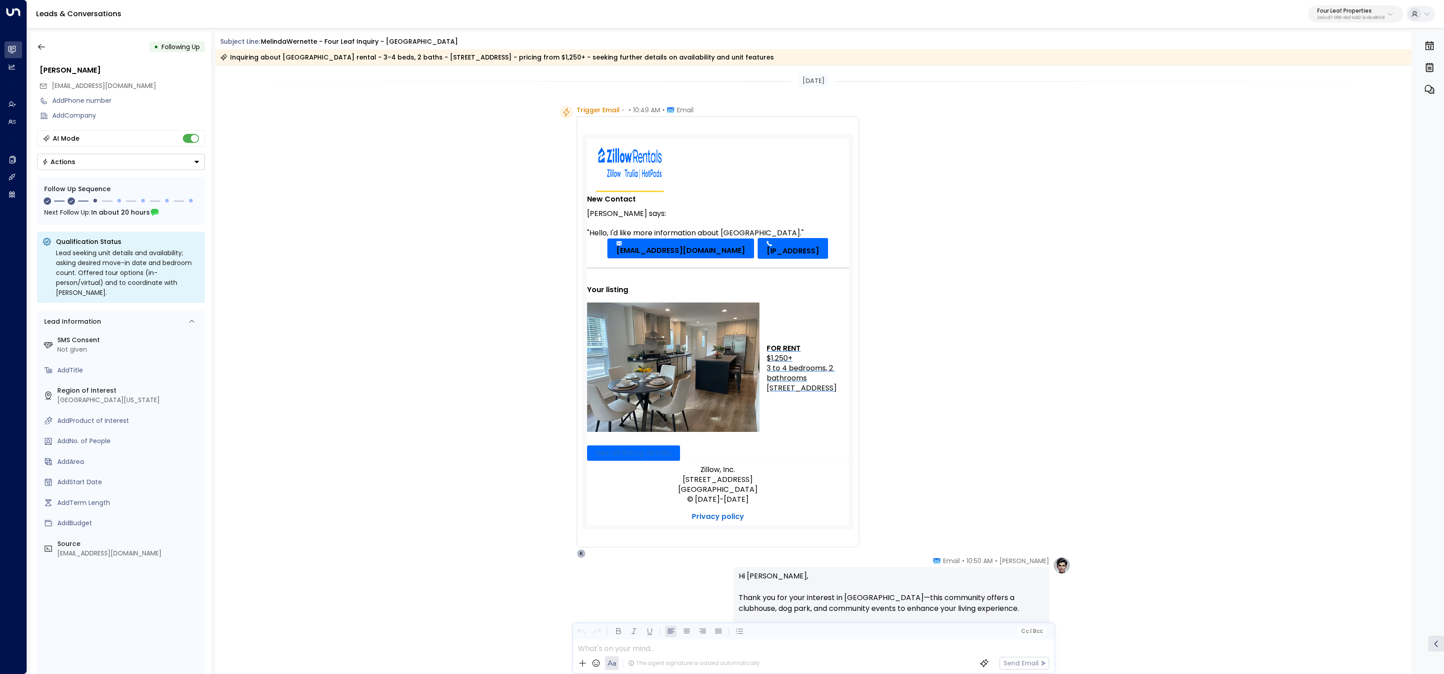
scroll to position [479, 0]
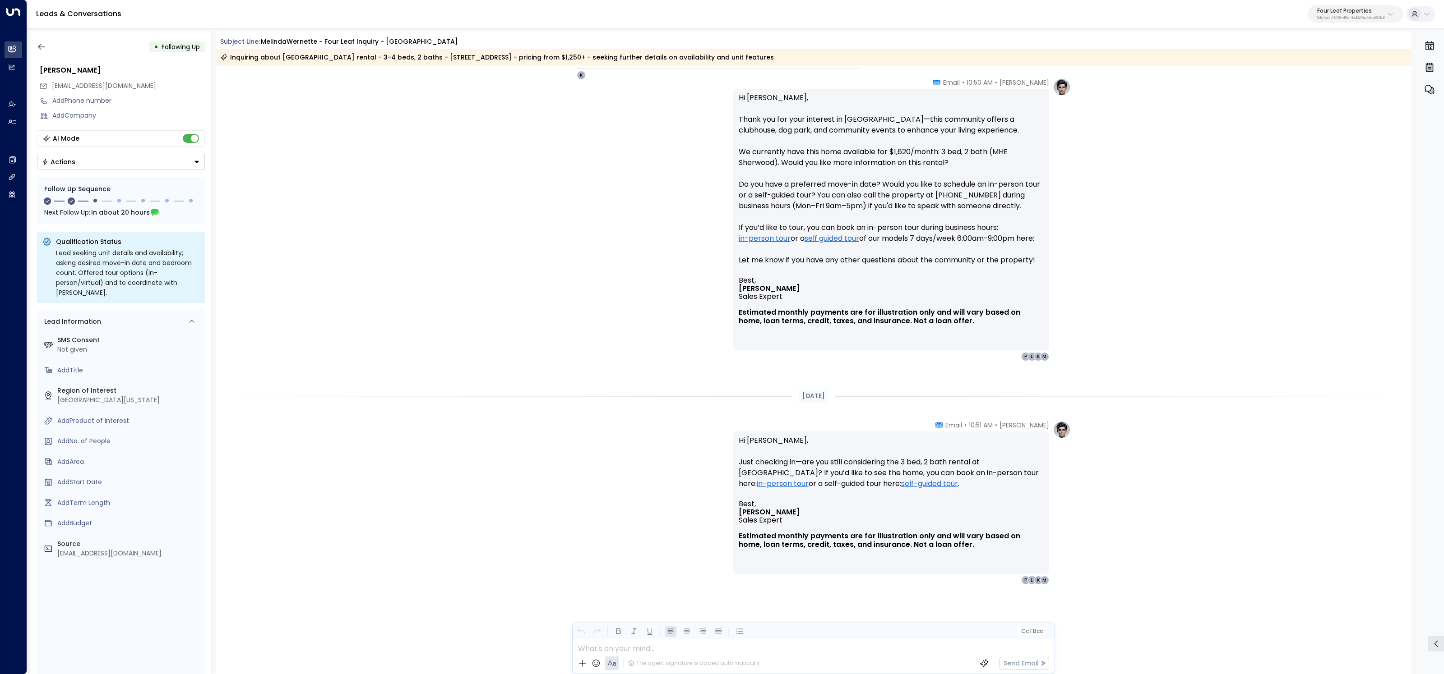
click at [32, 41] on div "• Following Up Melinda Wernette mindy_w@hotmail.com Add Phone number Add Compan…" at bounding box center [121, 353] width 180 height 643
click at [42, 48] on icon "button" at bounding box center [41, 46] width 9 height 9
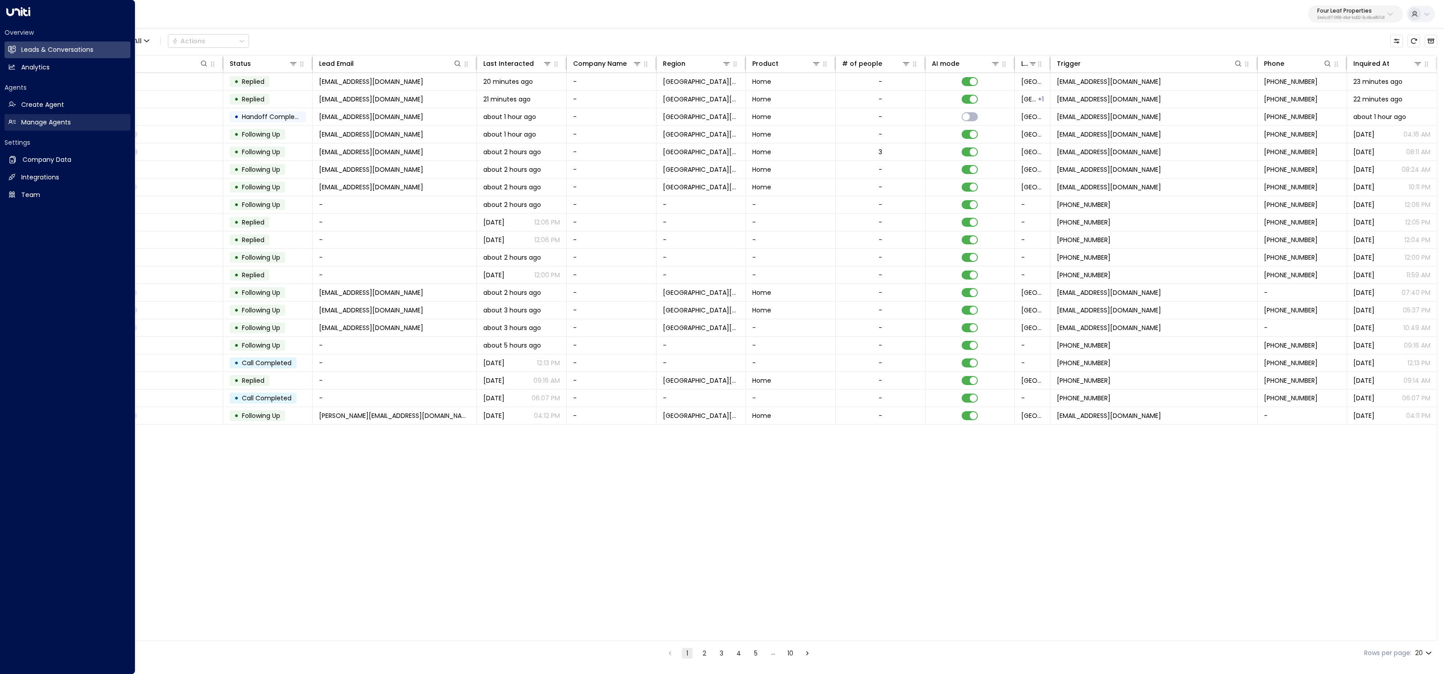
click at [39, 115] on link "Manage Agents Manage Agents" at bounding box center [68, 122] width 126 height 17
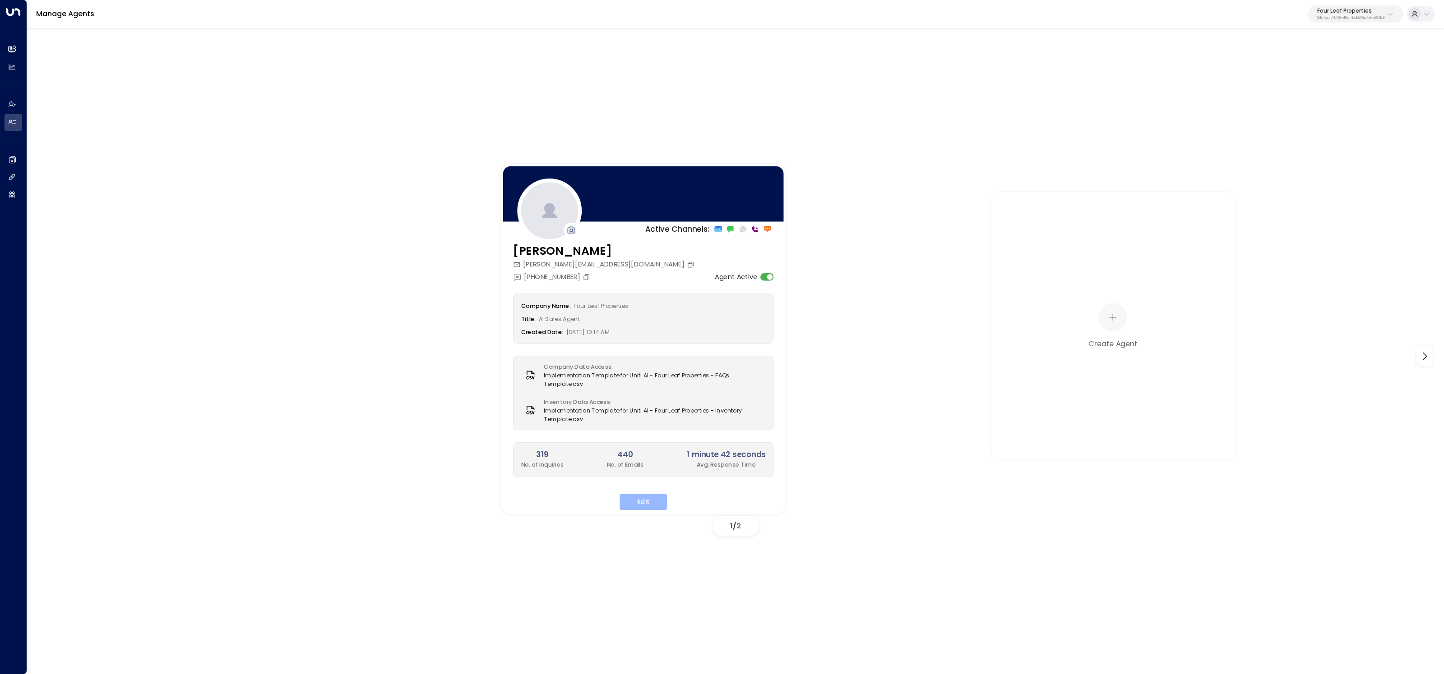
click at [644, 503] on button "Edit" at bounding box center [642, 502] width 47 height 16
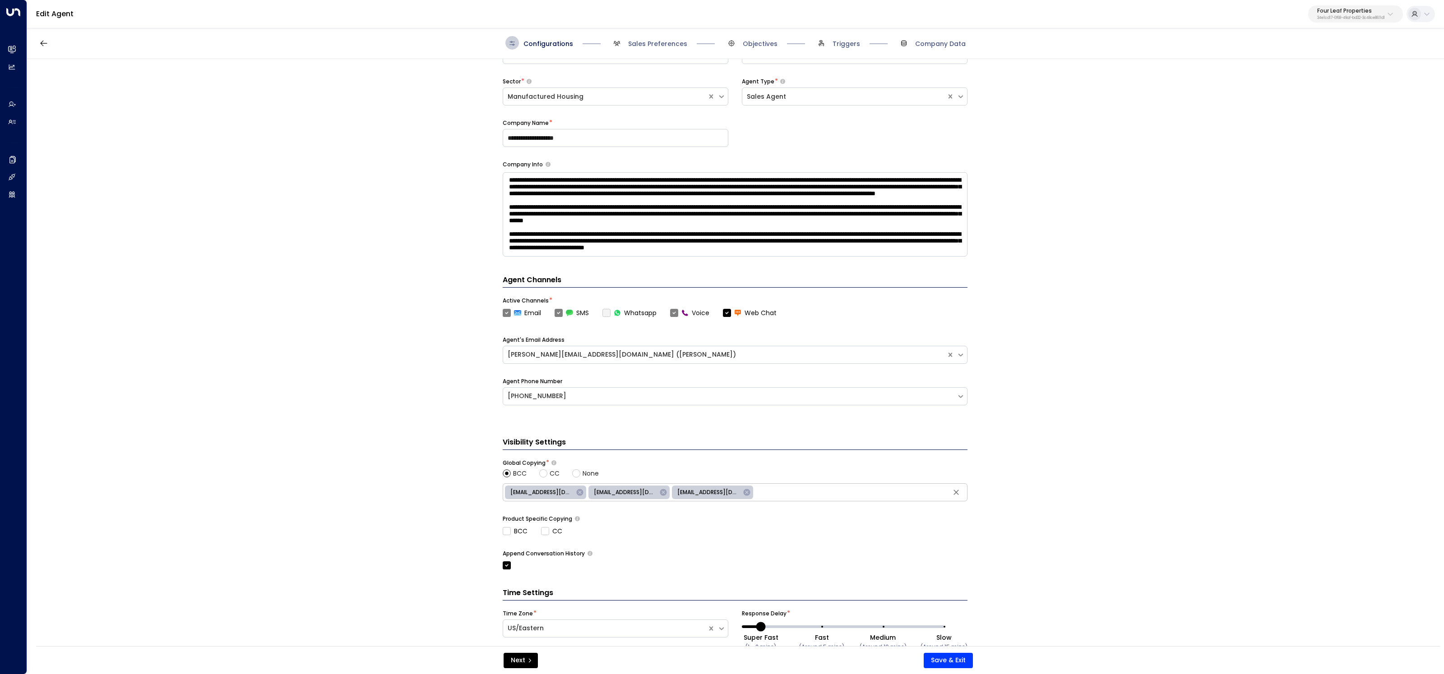
scroll to position [88, 0]
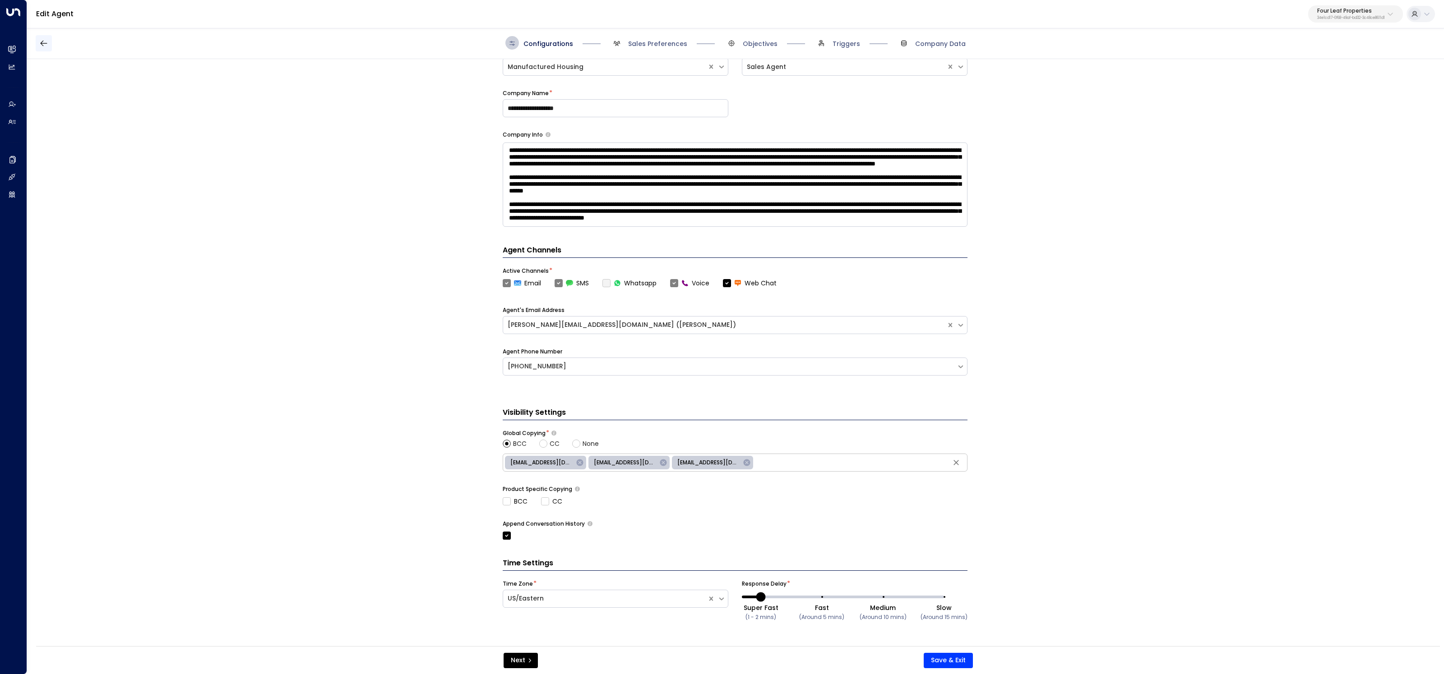
click at [46, 43] on icon "button" at bounding box center [43, 43] width 9 height 9
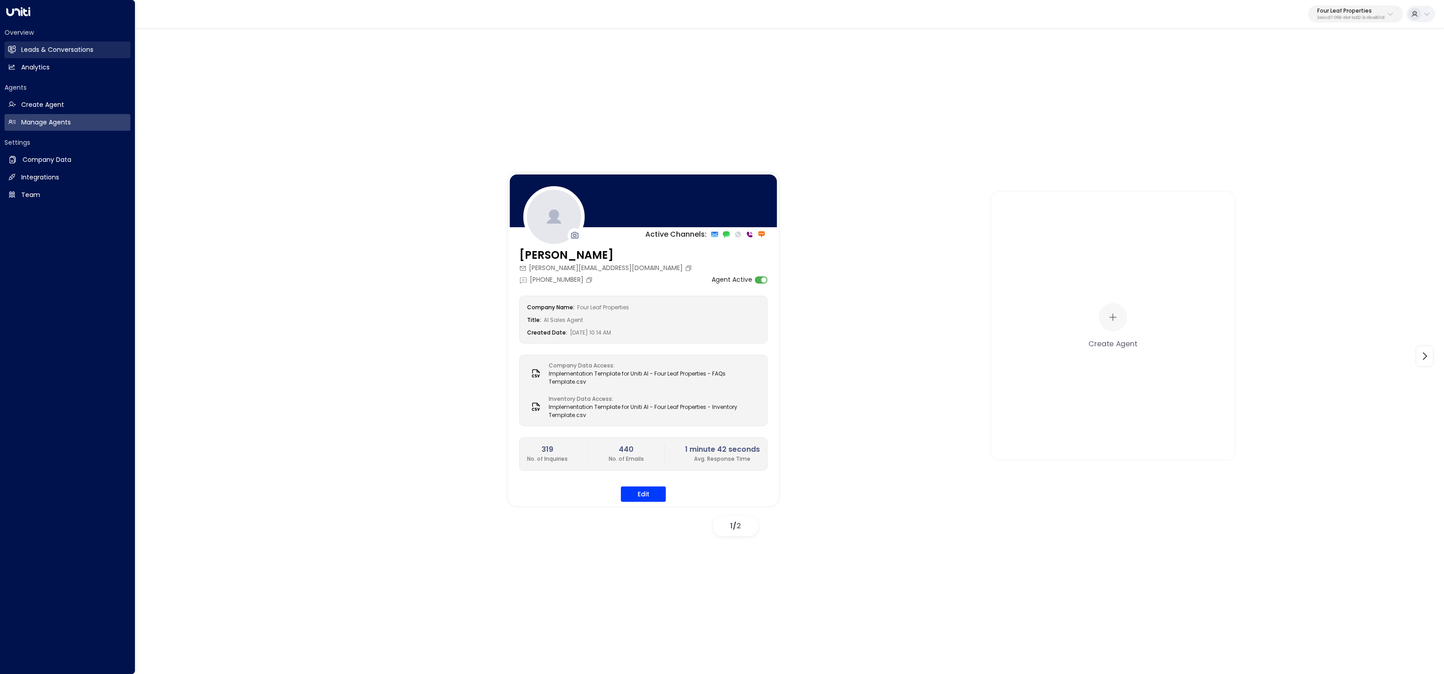
click at [15, 48] on icon at bounding box center [12, 50] width 8 height 8
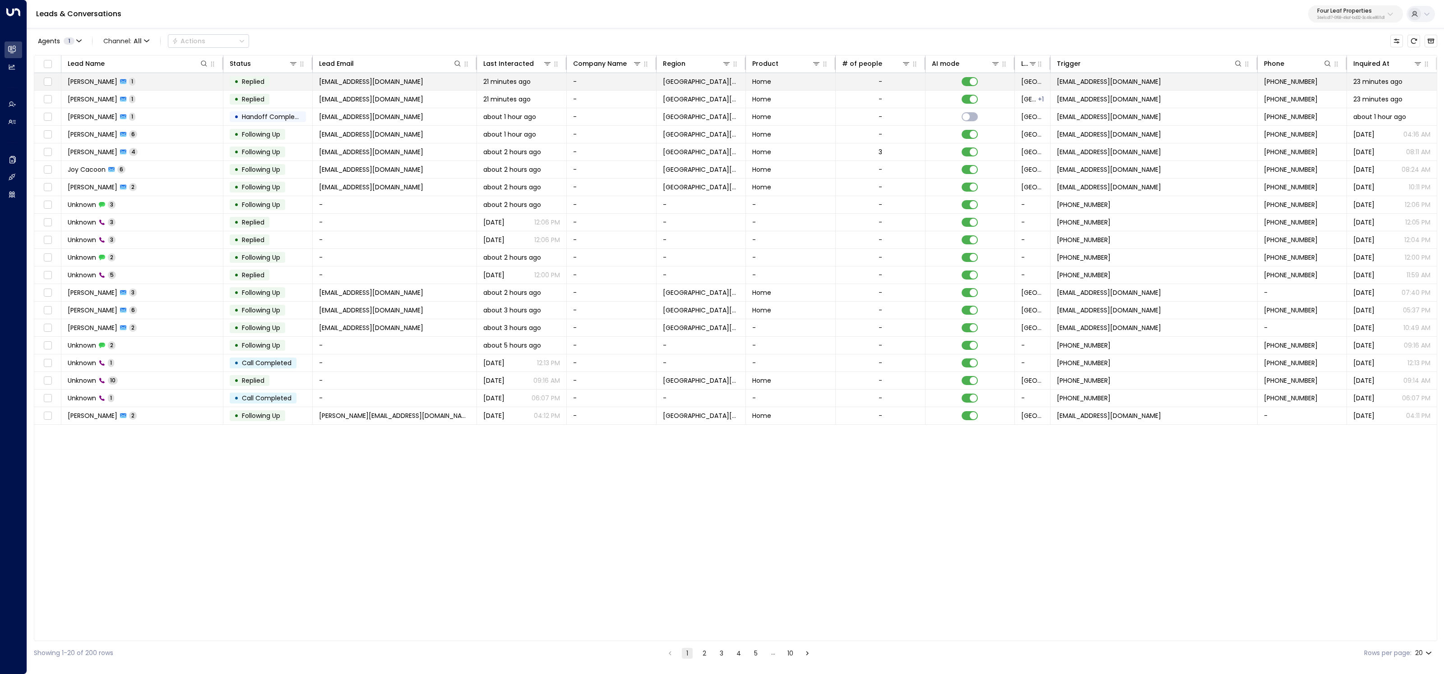
click at [167, 86] on td "Lisandra Orozco 1" at bounding box center [142, 81] width 162 height 17
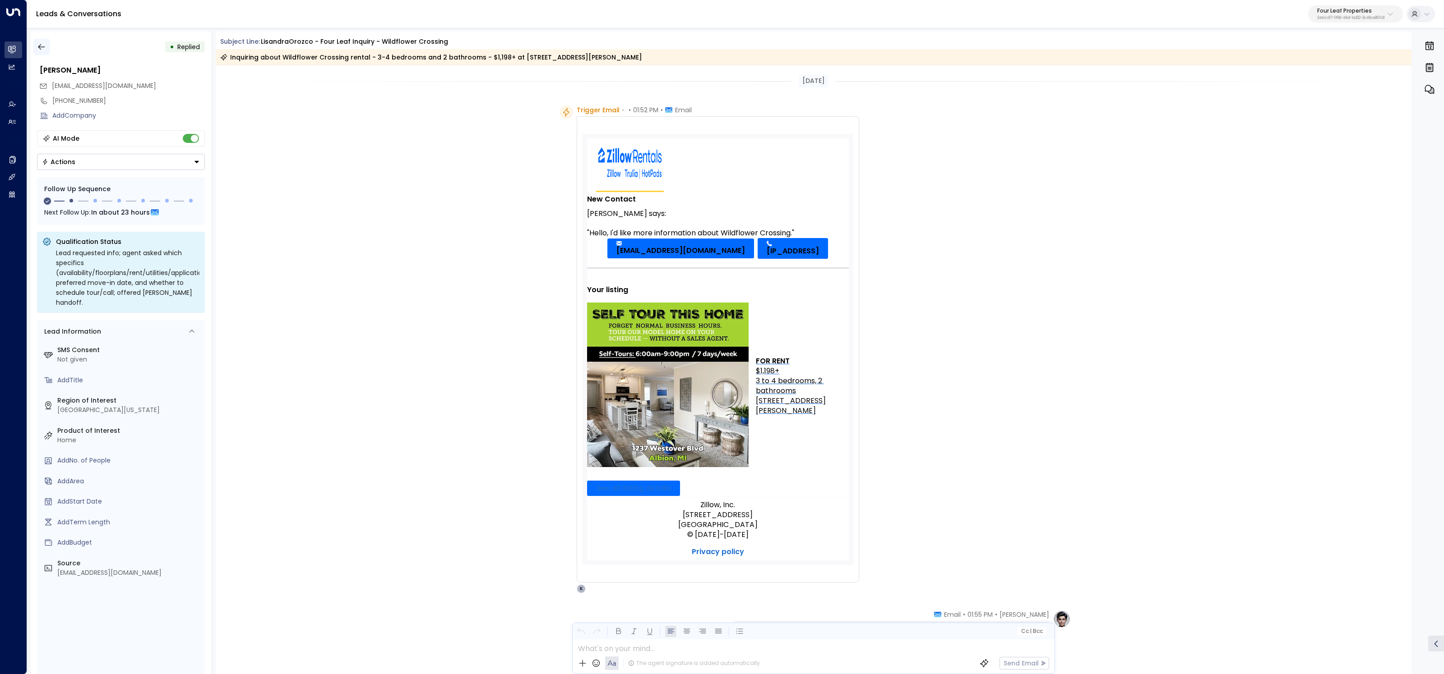
click at [39, 42] on icon "button" at bounding box center [41, 46] width 9 height 9
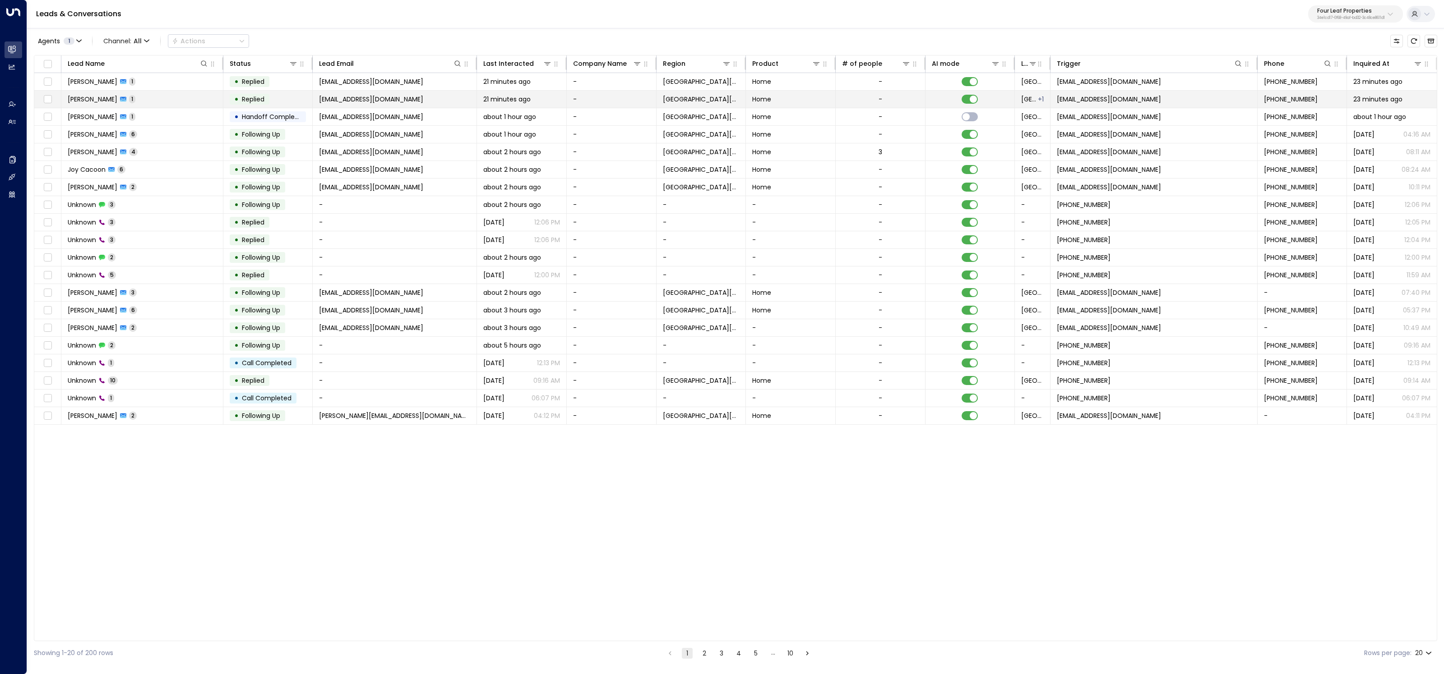
click at [105, 96] on span "Lisandra Orozco" at bounding box center [93, 99] width 50 height 9
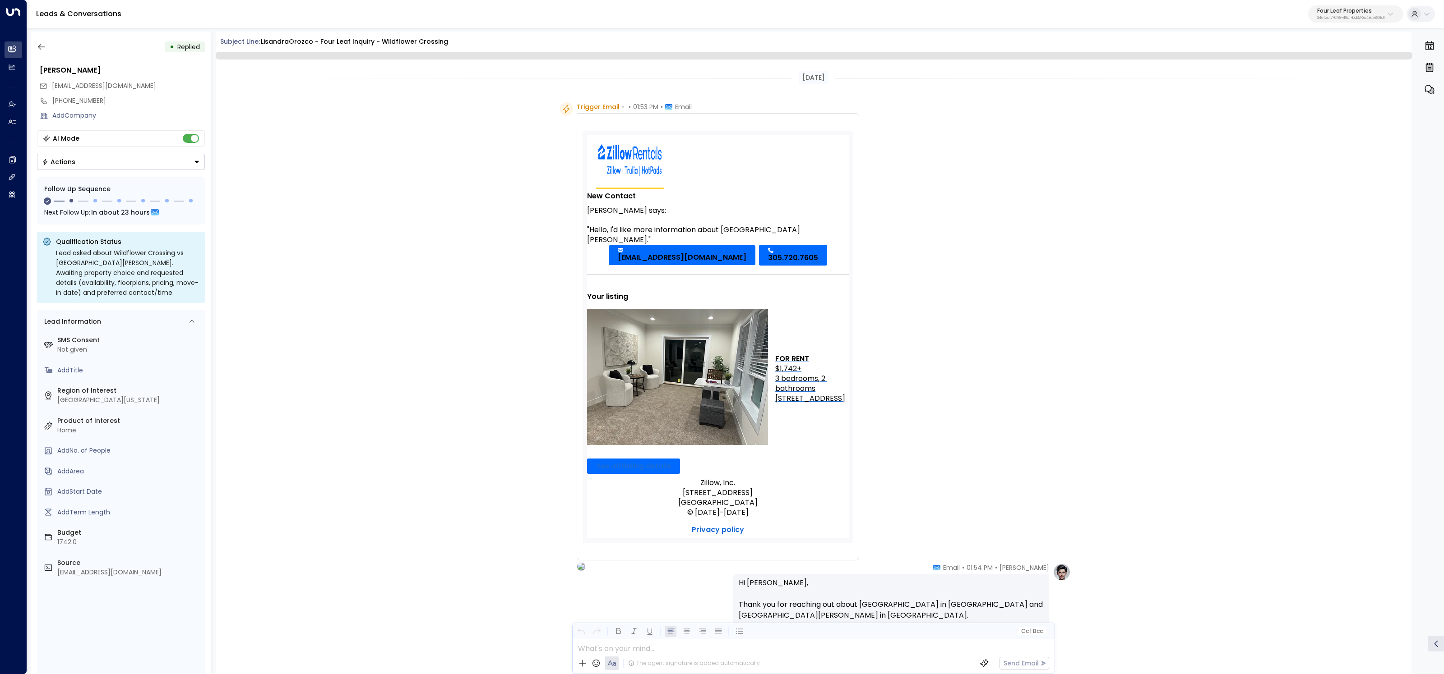
scroll to position [217, 0]
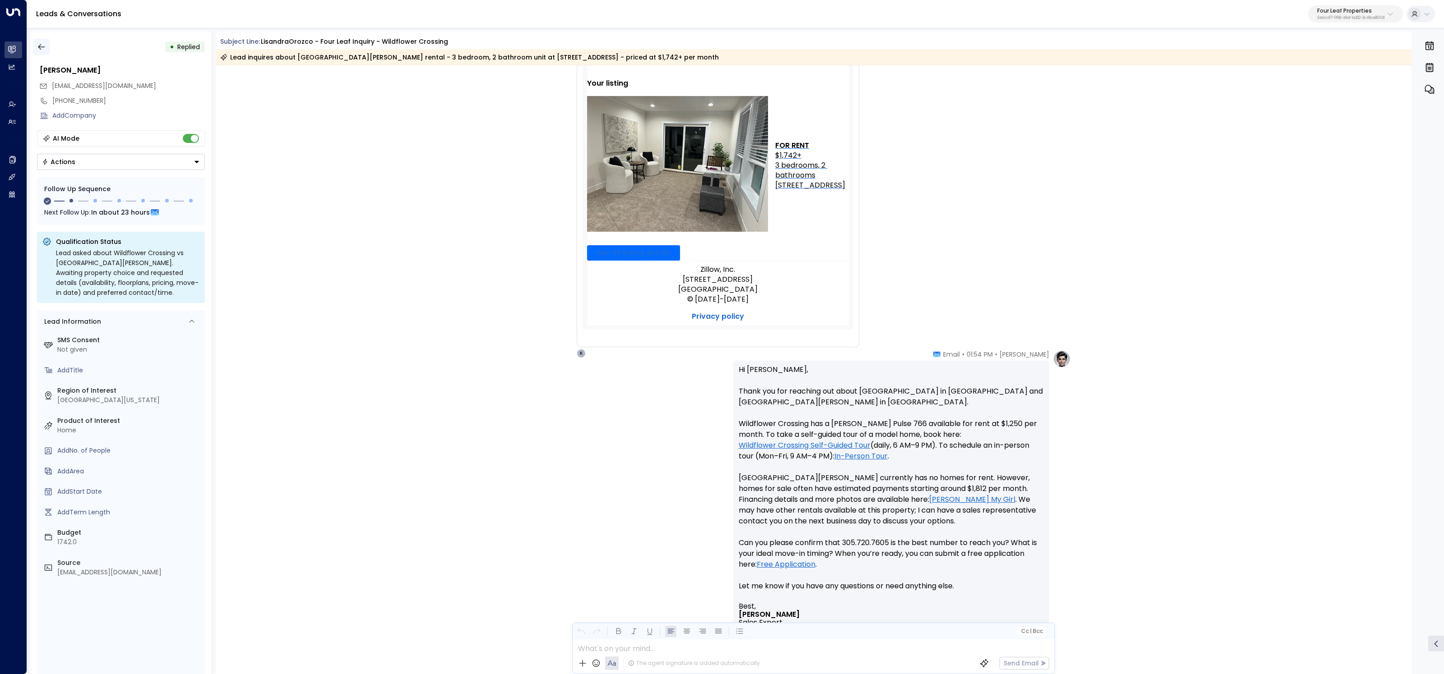
click at [48, 41] on button "button" at bounding box center [41, 47] width 16 height 16
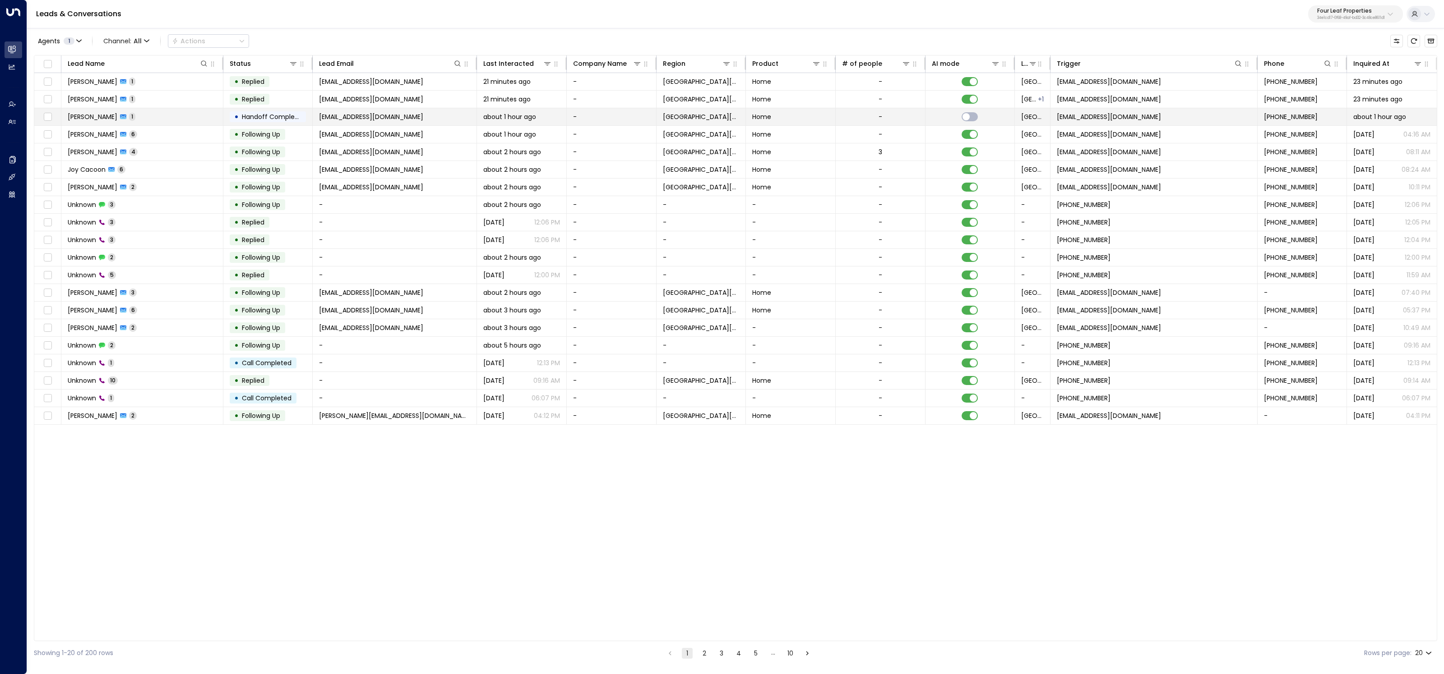
click at [120, 116] on icon at bounding box center [123, 117] width 6 height 5
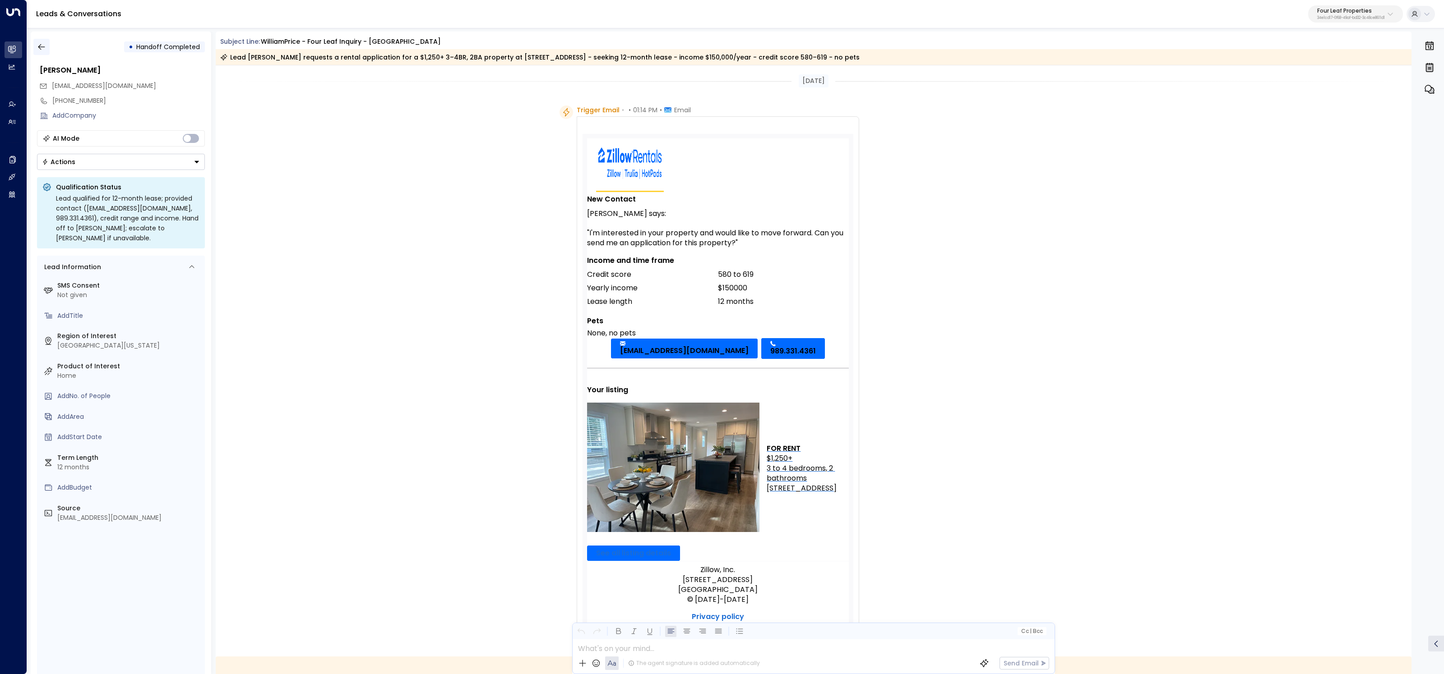
click at [36, 44] on button "button" at bounding box center [41, 47] width 16 height 16
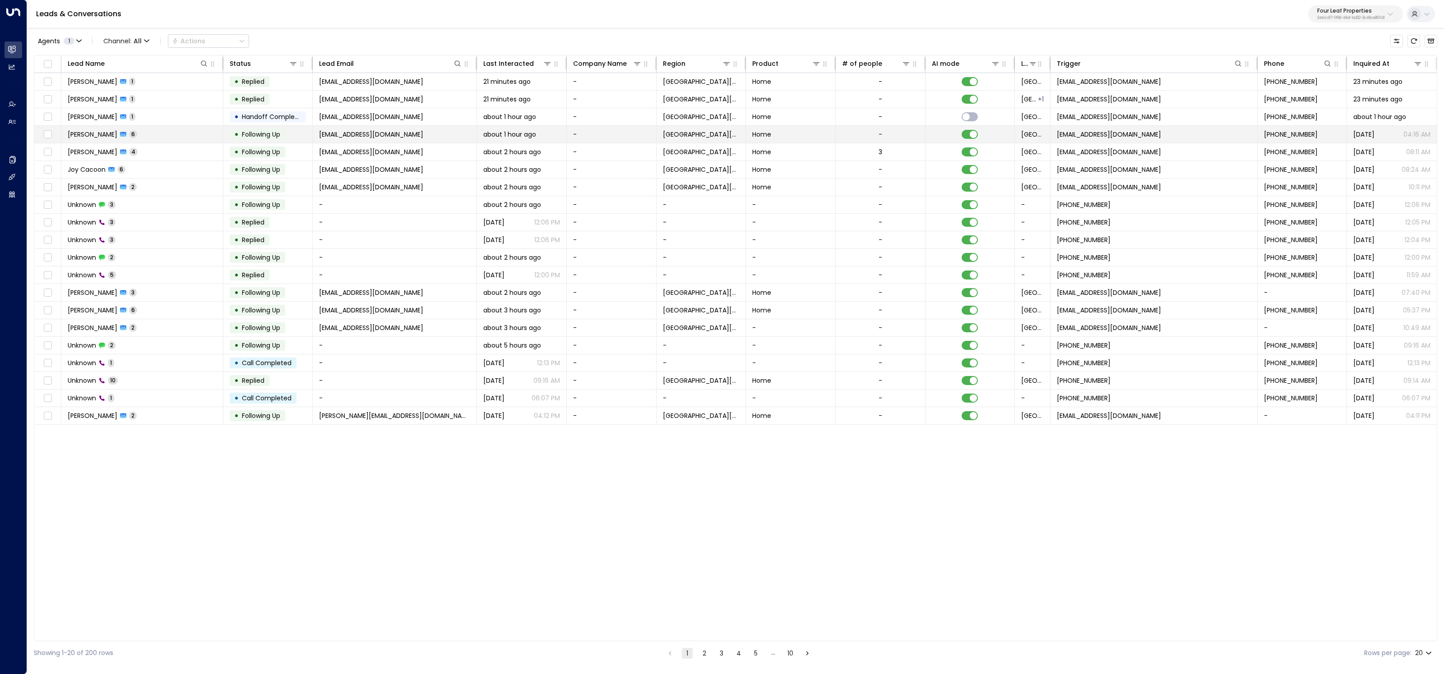
click at [146, 137] on td "Jasmine Hendrix 6" at bounding box center [142, 134] width 162 height 17
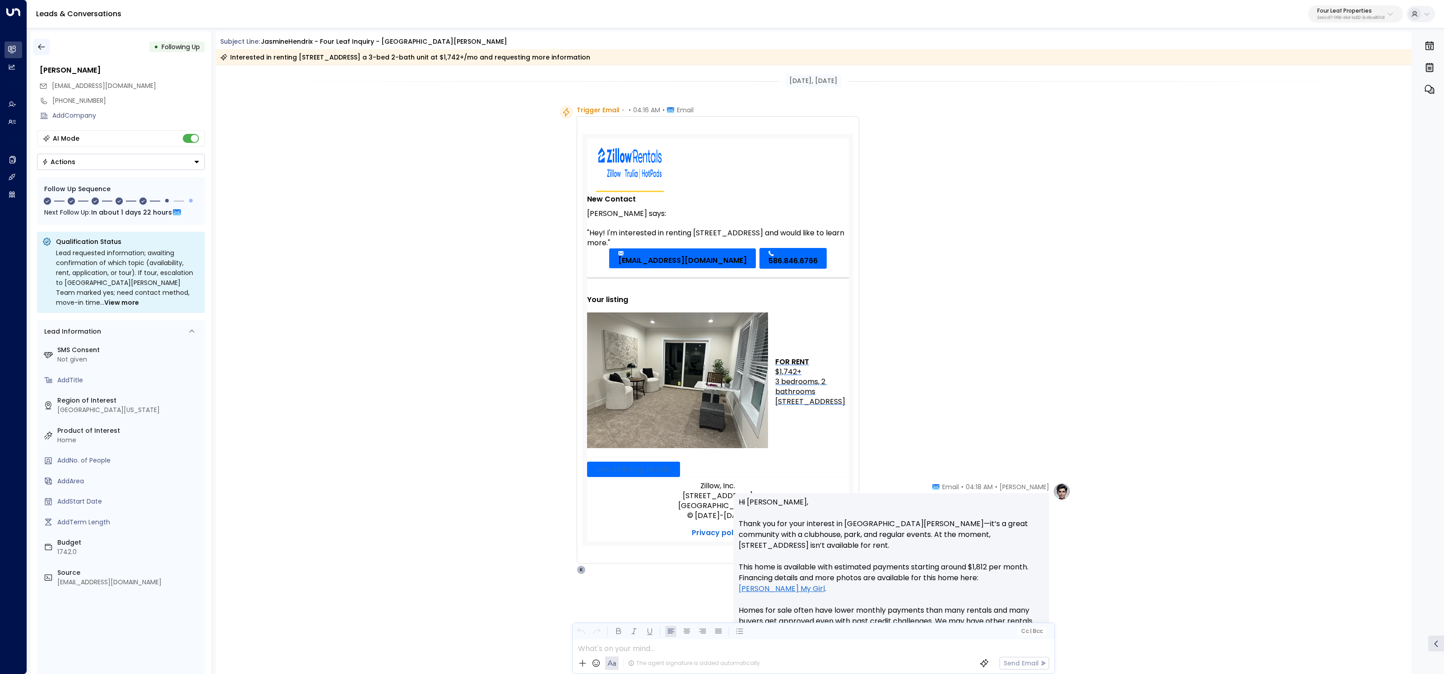
click at [35, 44] on button "button" at bounding box center [41, 47] width 16 height 16
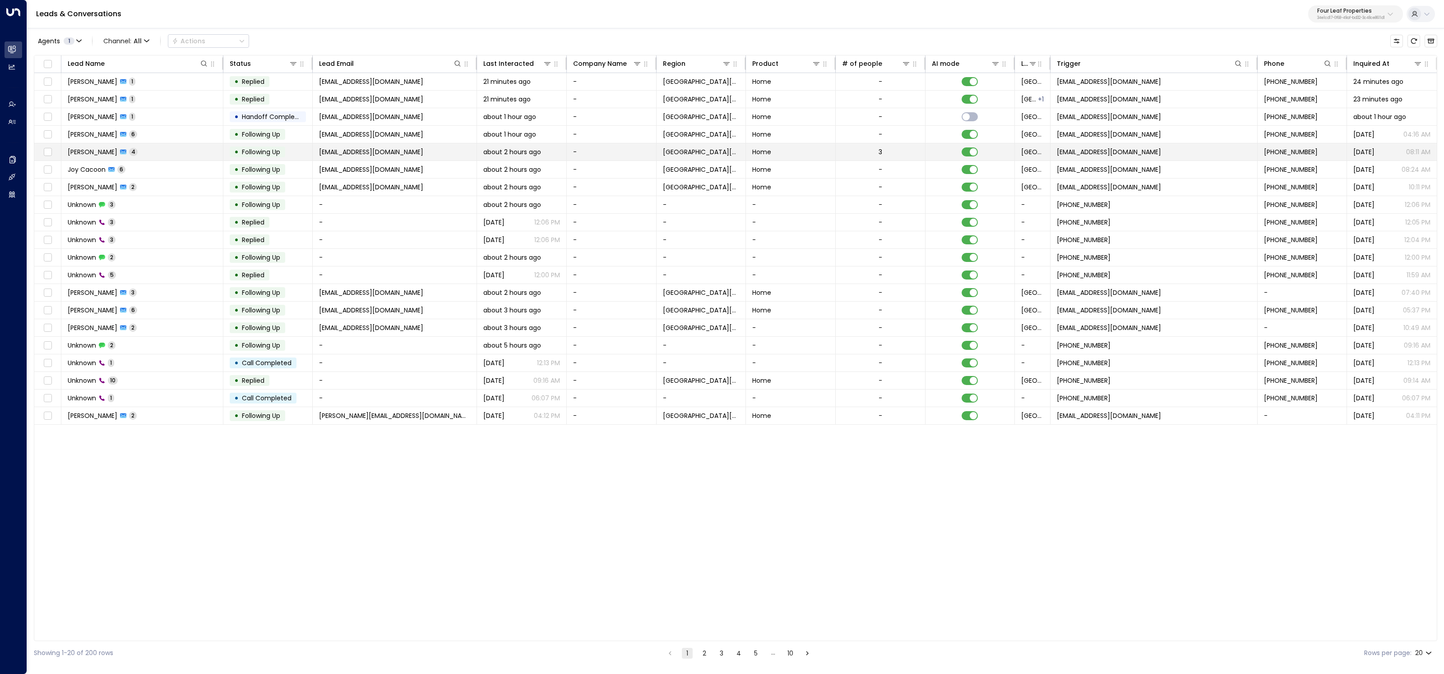
click at [111, 152] on span "Abriel Marshall" at bounding box center [93, 152] width 50 height 9
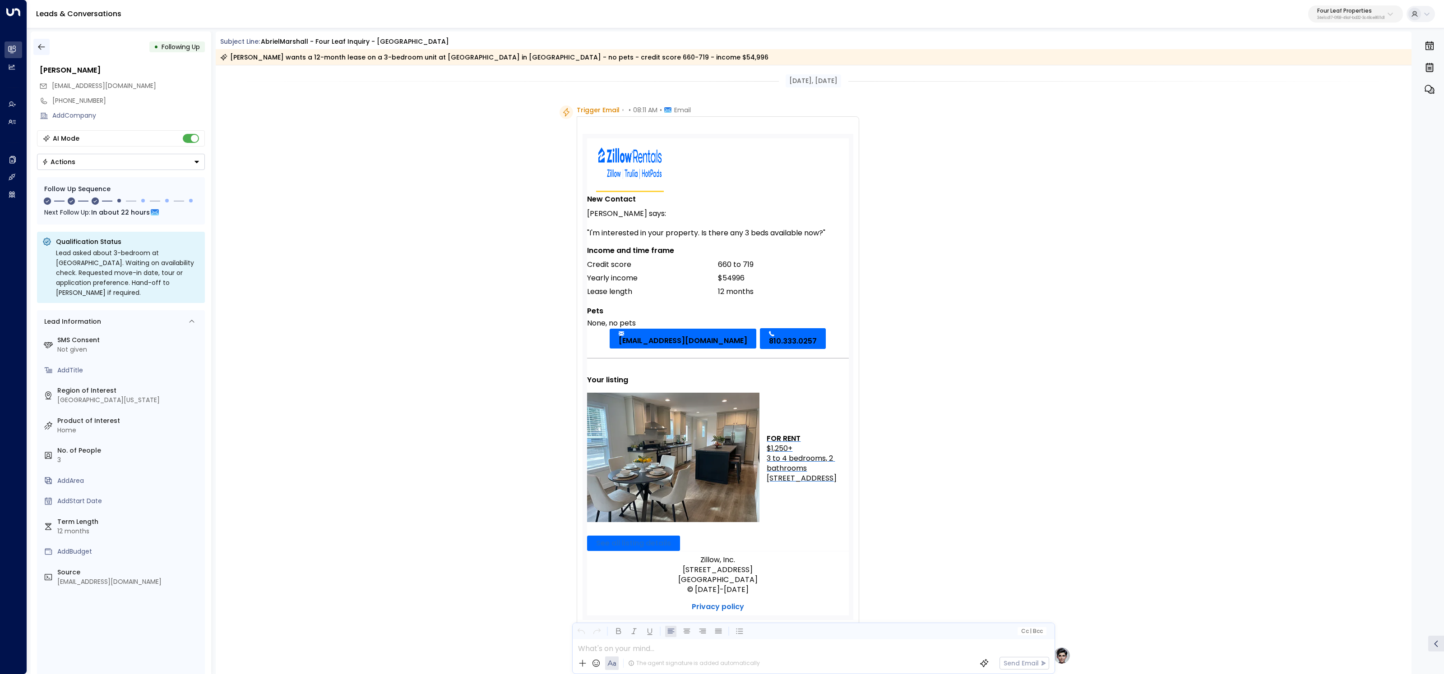
click at [45, 48] on icon "button" at bounding box center [41, 46] width 9 height 9
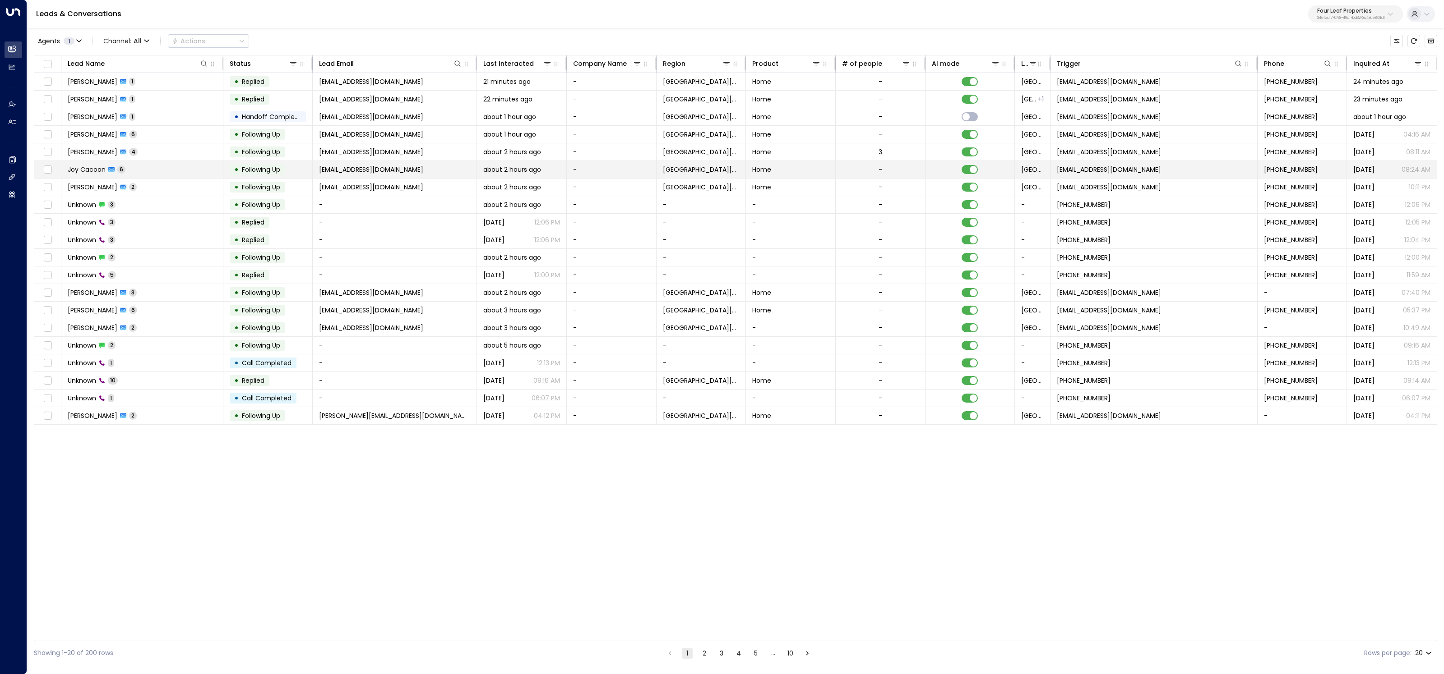
click at [139, 172] on td "Joy Cacoon 6" at bounding box center [142, 169] width 162 height 17
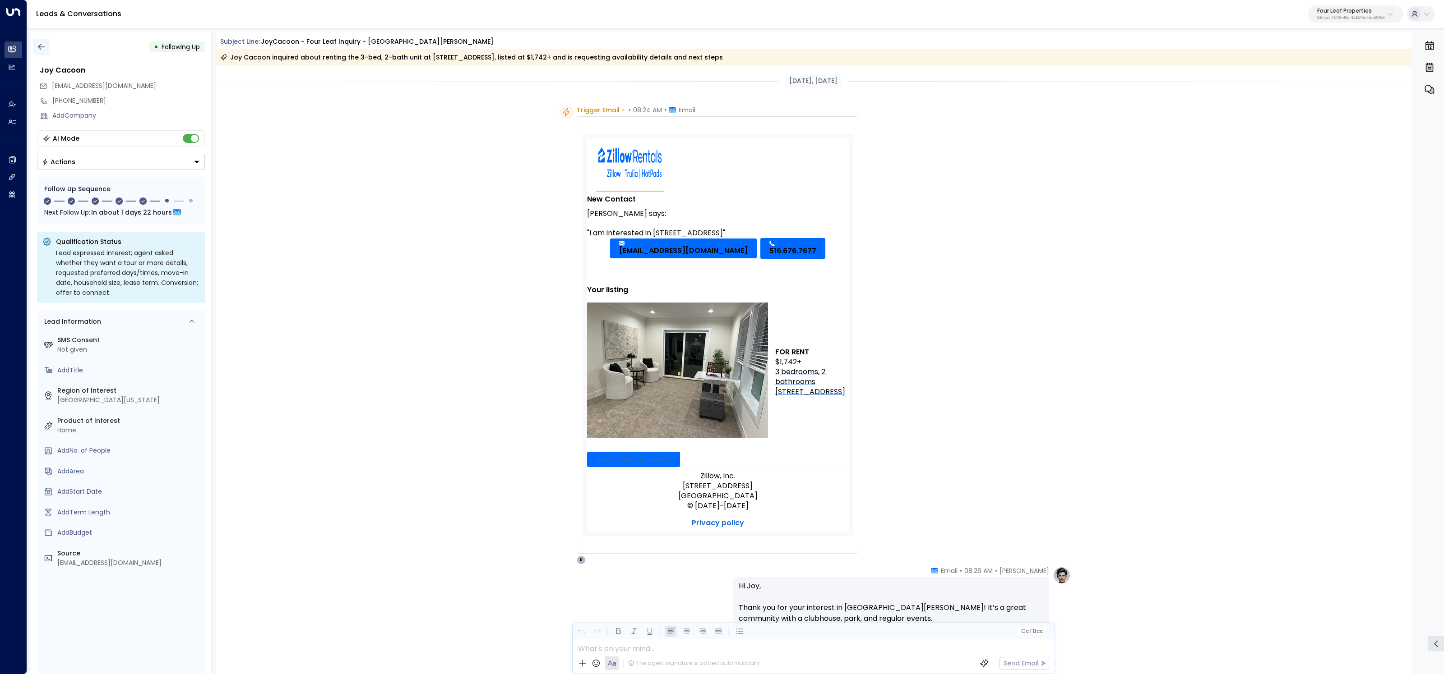
click at [42, 43] on icon "button" at bounding box center [41, 46] width 9 height 9
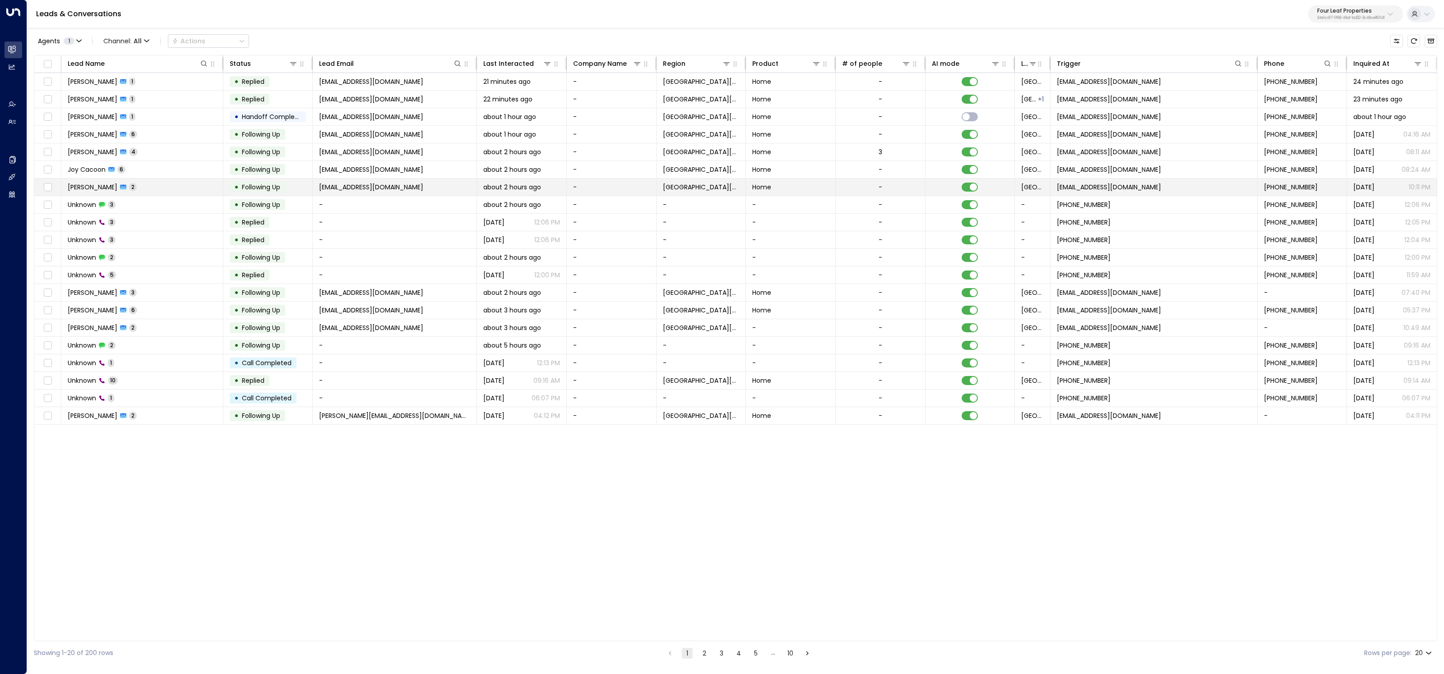
click at [157, 187] on td "Michelle Nalevayko 2" at bounding box center [142, 187] width 162 height 17
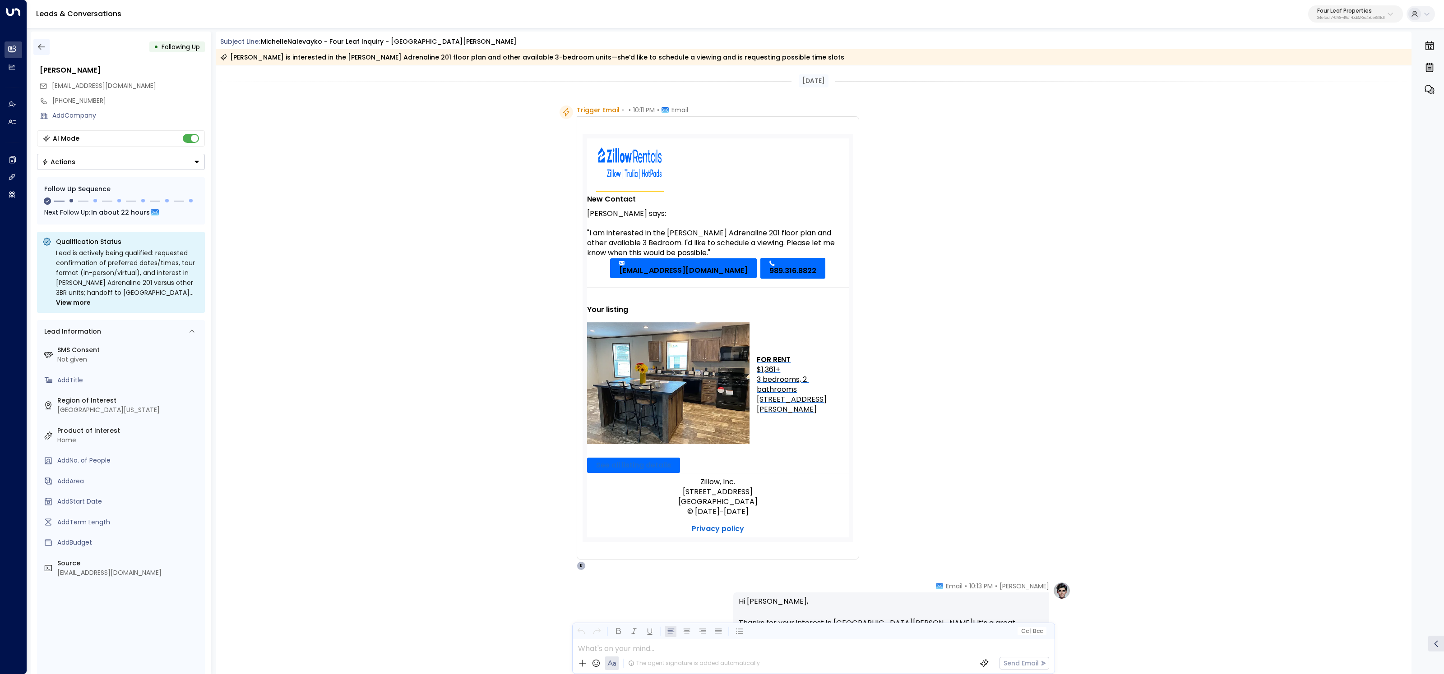
click at [39, 48] on icon "button" at bounding box center [41, 47] width 7 height 6
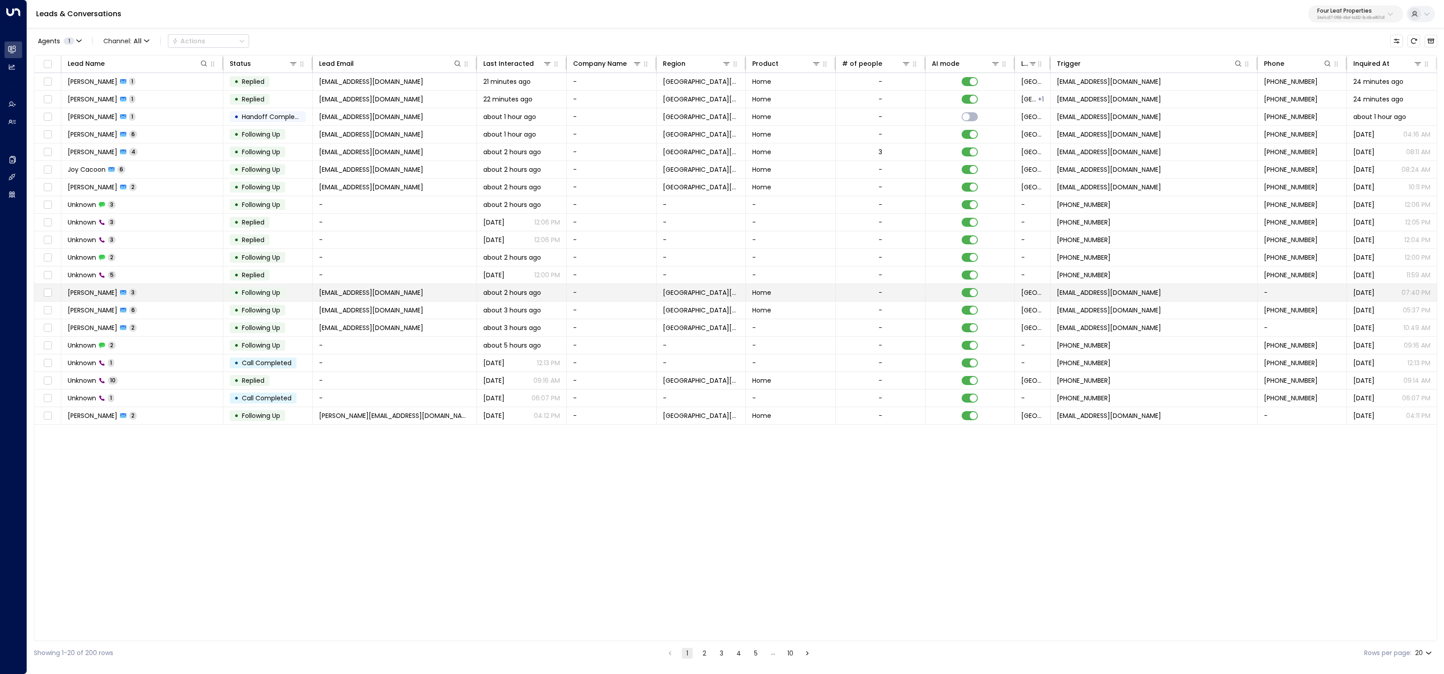
click at [148, 290] on td "Amanda Mackey 3" at bounding box center [142, 292] width 162 height 17
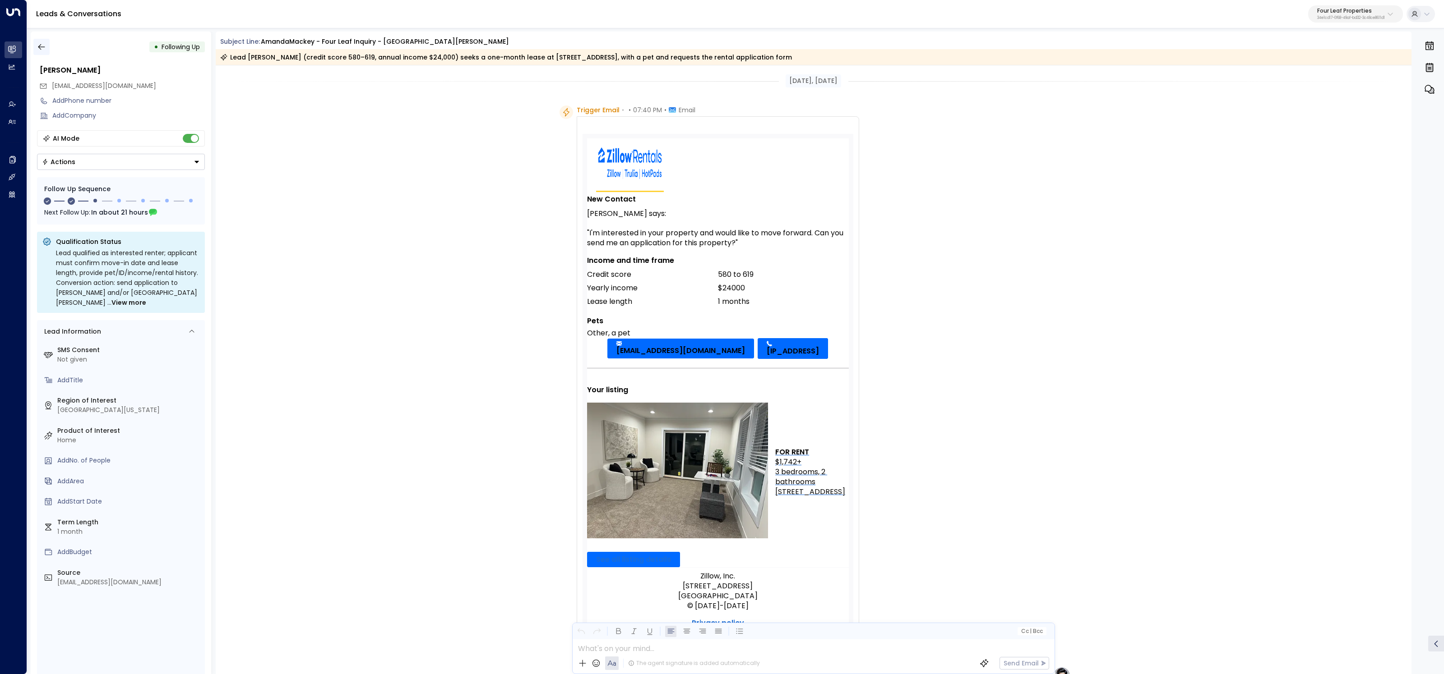
click at [43, 42] on button "button" at bounding box center [41, 47] width 16 height 16
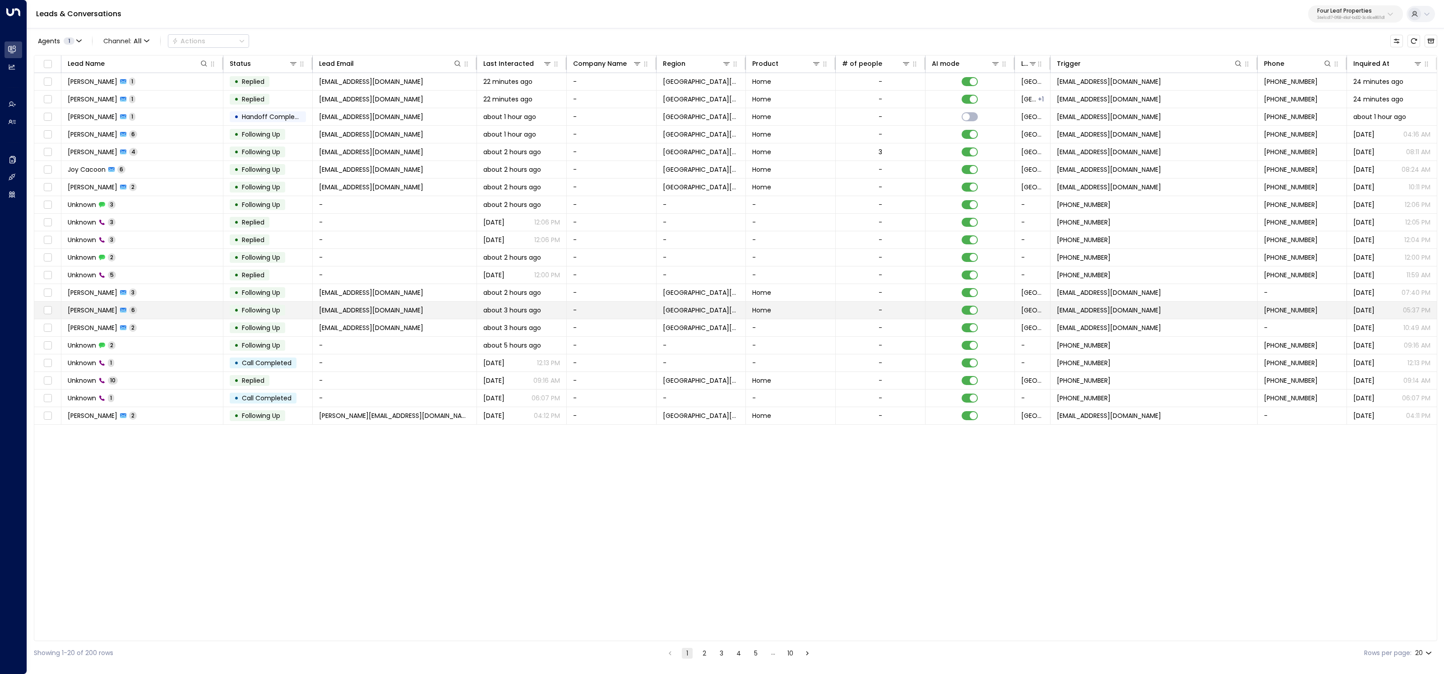
click at [159, 313] on td "braydon hardy 6" at bounding box center [142, 310] width 162 height 17
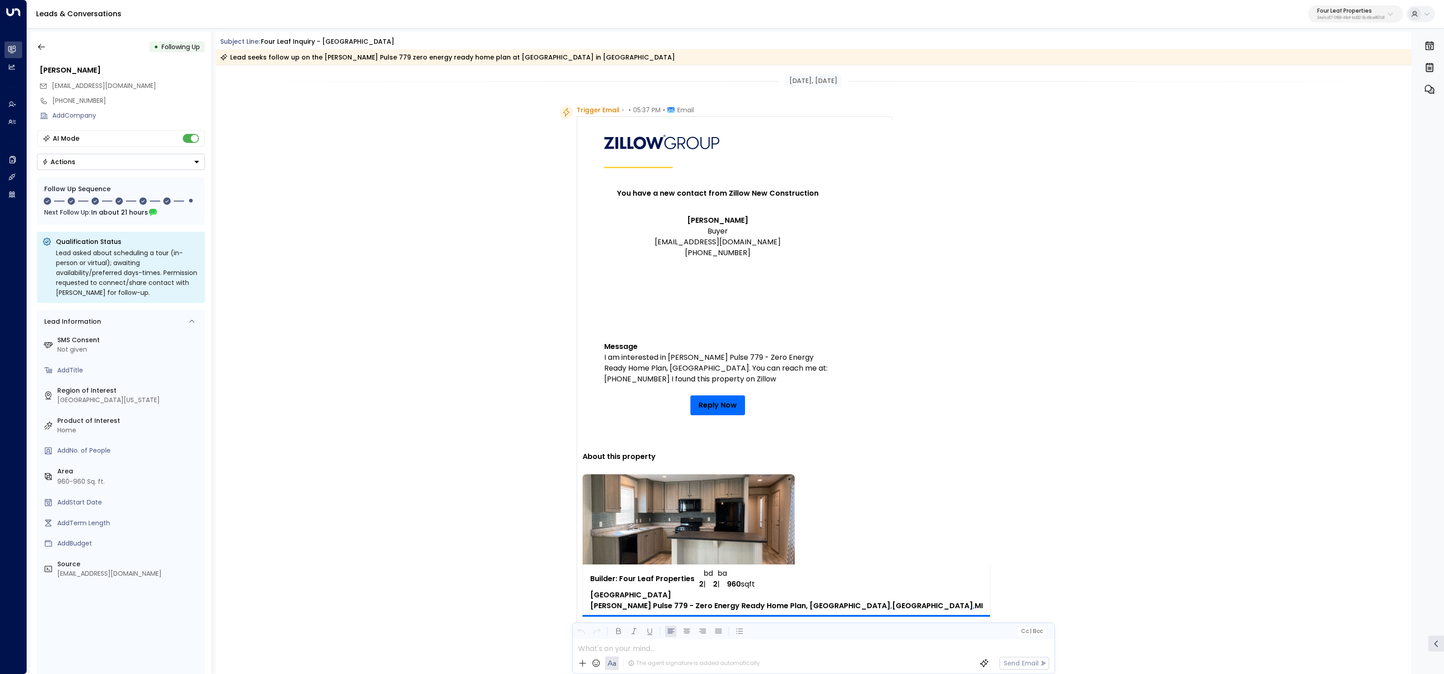
scroll to position [221, 0]
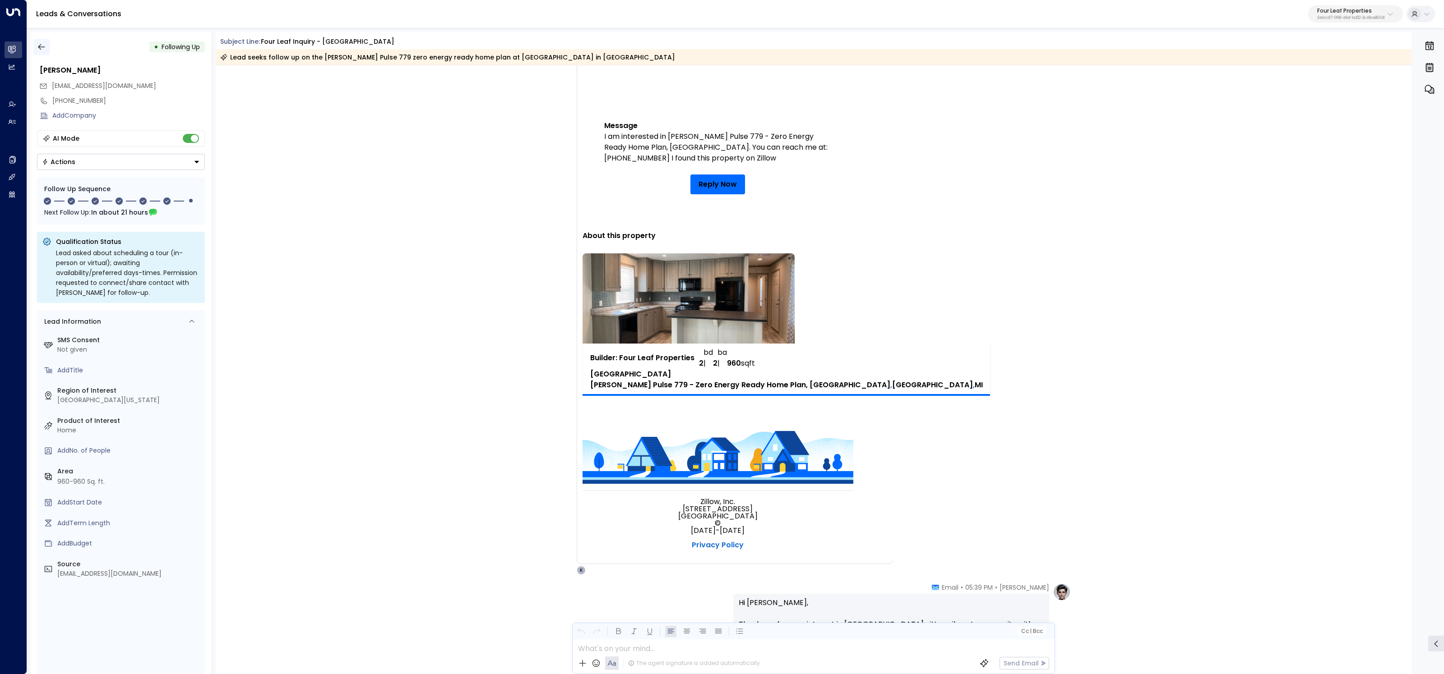
click at [37, 47] on icon "button" at bounding box center [41, 46] width 9 height 9
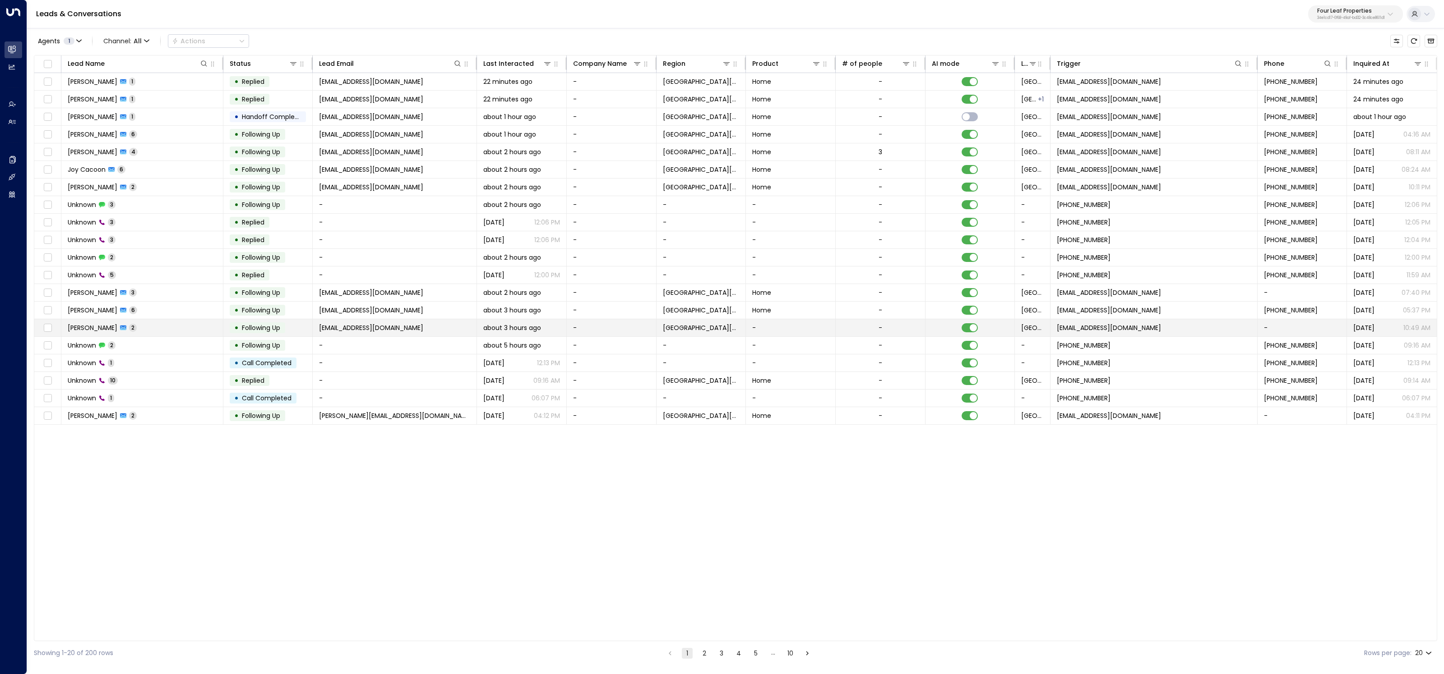
click at [167, 324] on td "Melinda Wernette 2" at bounding box center [142, 327] width 162 height 17
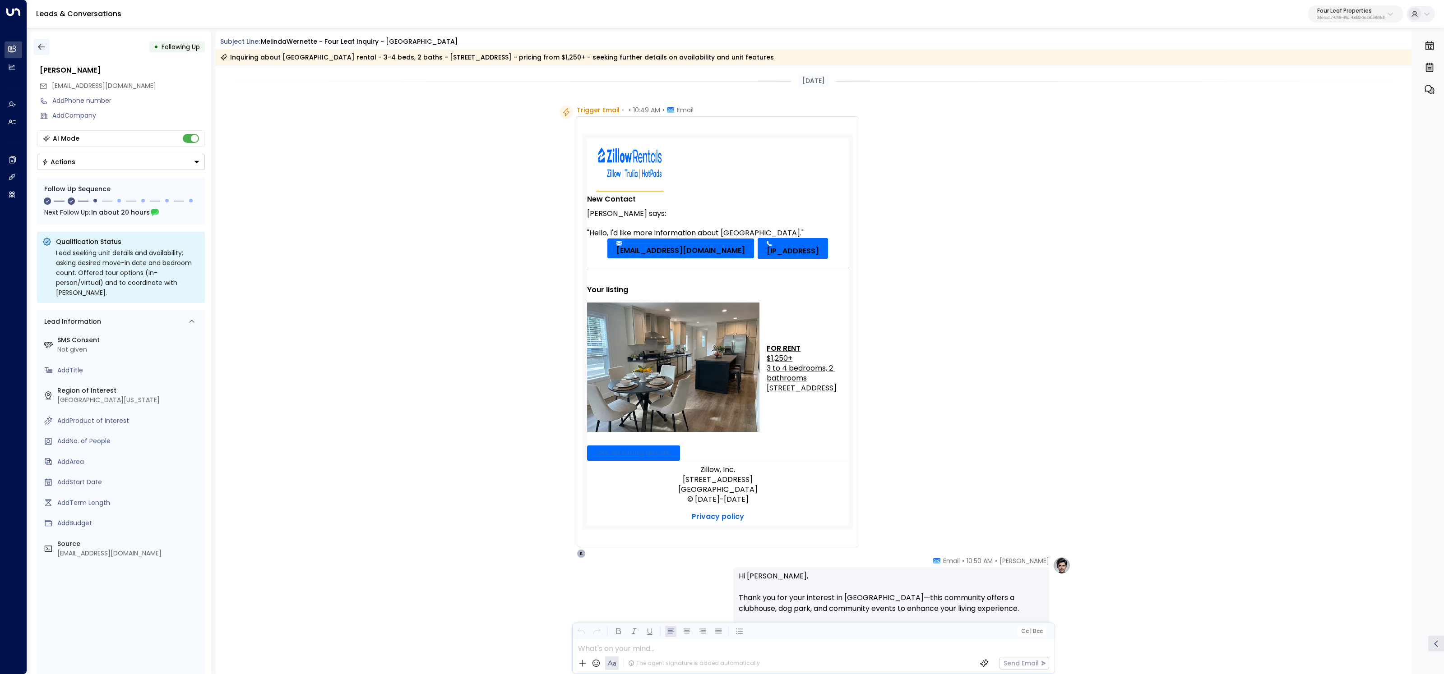
click at [48, 48] on button "button" at bounding box center [41, 47] width 16 height 16
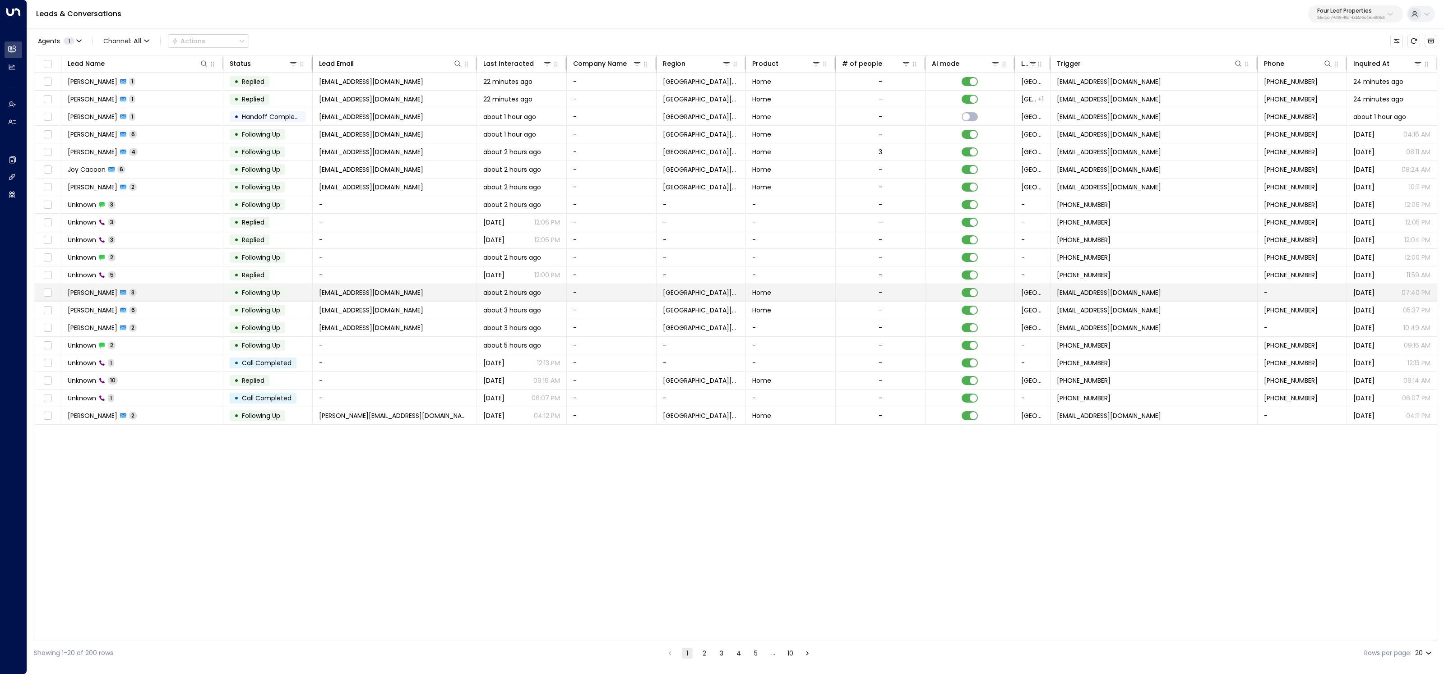
click at [169, 287] on td "Amanda Mackey 3" at bounding box center [142, 292] width 162 height 17
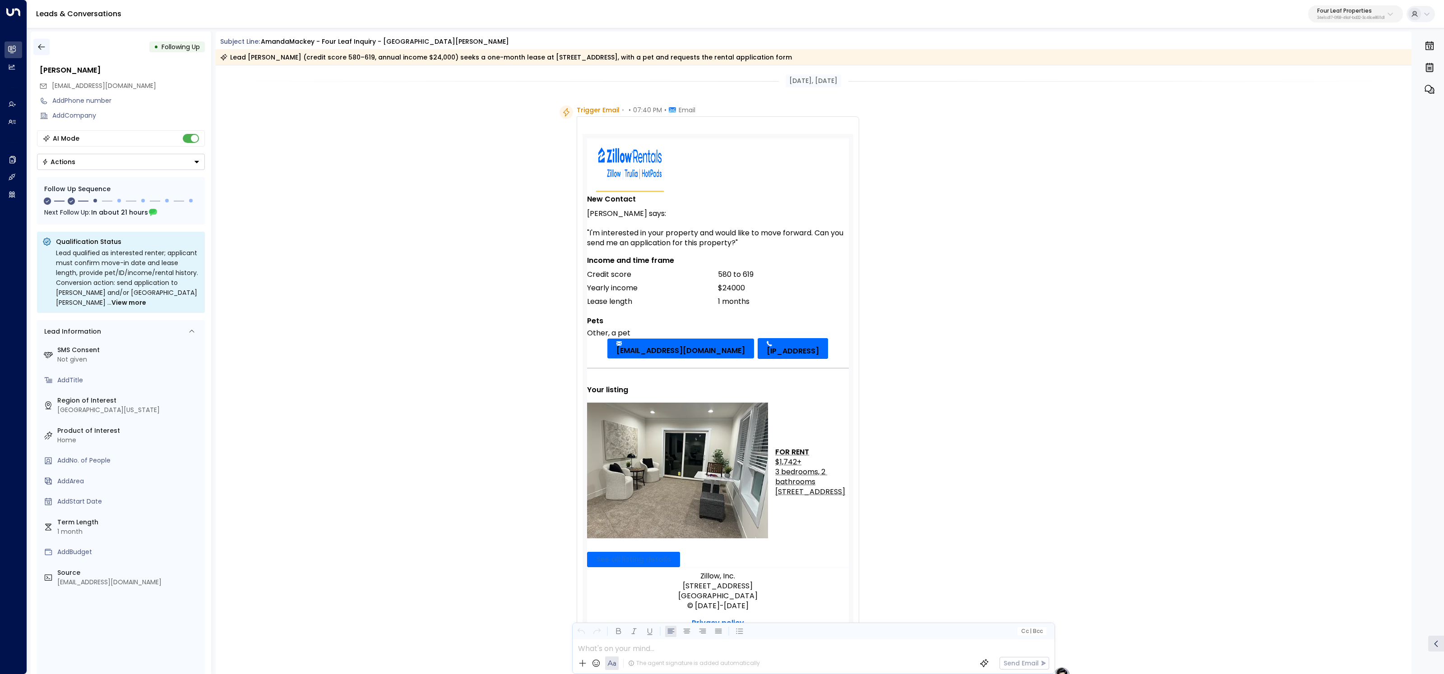
click at [42, 46] on icon "button" at bounding box center [41, 46] width 9 height 9
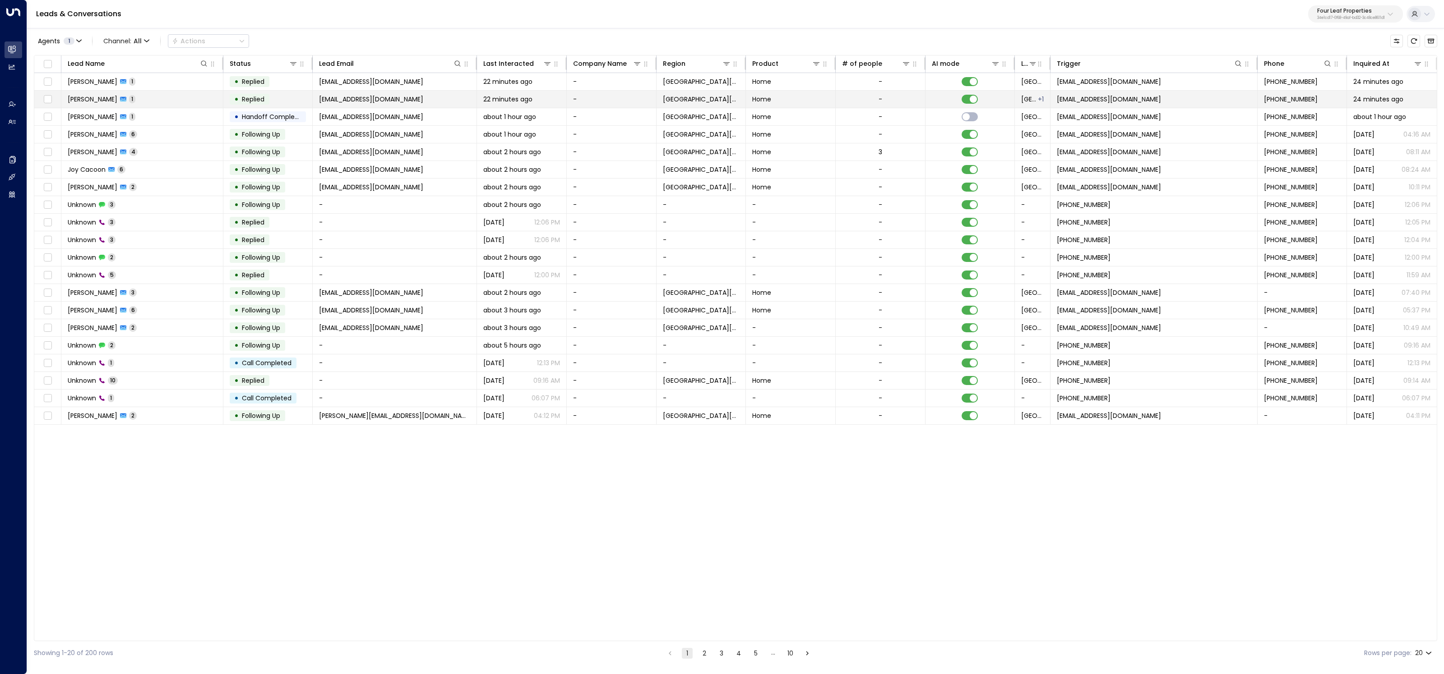
click at [157, 93] on td "Lisandra Orozco 1" at bounding box center [142, 99] width 162 height 17
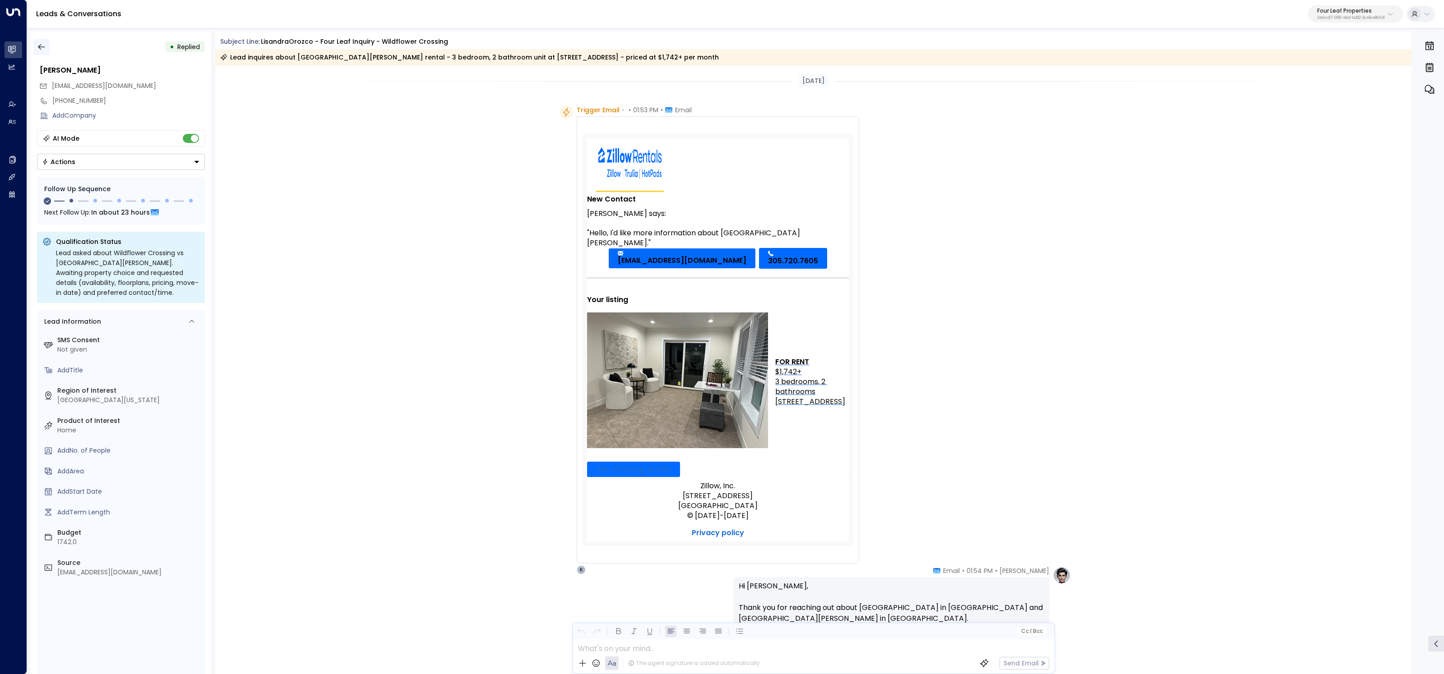
click at [40, 49] on icon "button" at bounding box center [41, 47] width 7 height 6
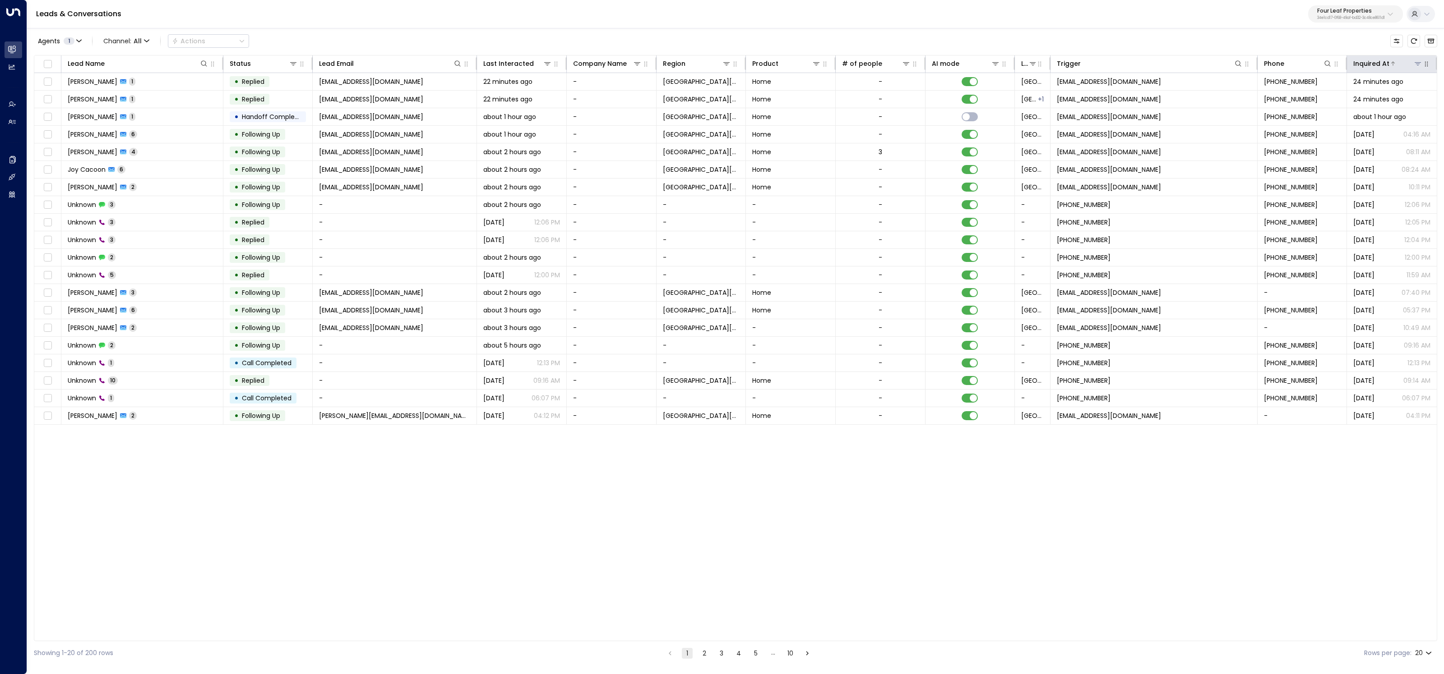
click at [1374, 65] on div "Inquired At" at bounding box center [1371, 63] width 36 height 11
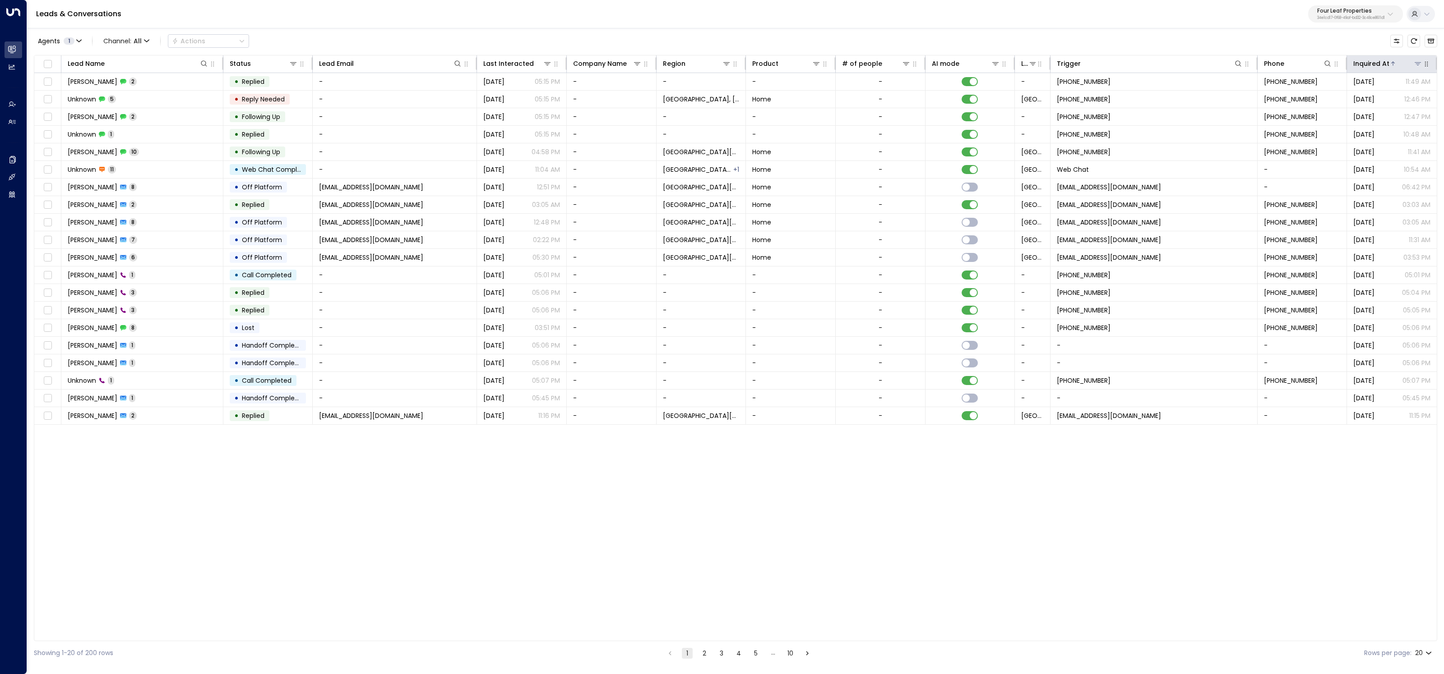
click at [1374, 65] on div "Inquired At" at bounding box center [1371, 63] width 36 height 11
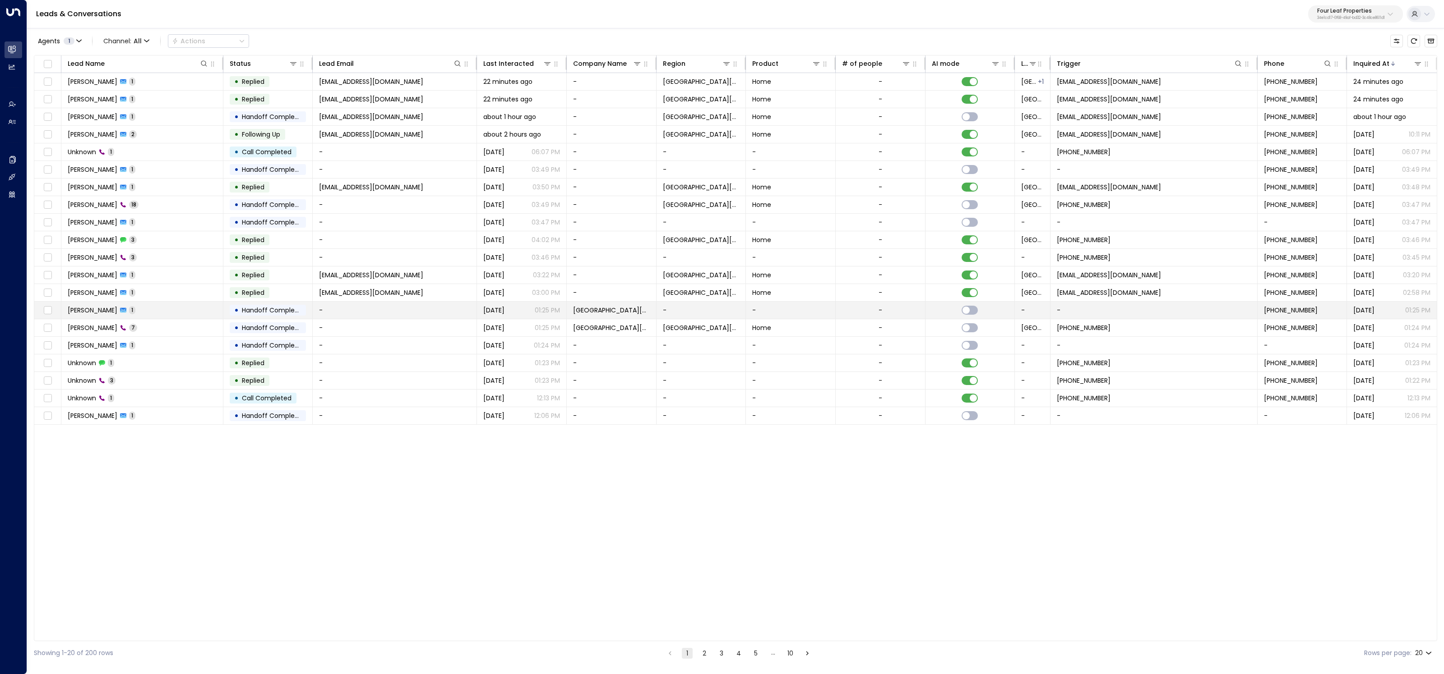
click at [197, 302] on td "Amanda Wozniak 1" at bounding box center [142, 310] width 162 height 17
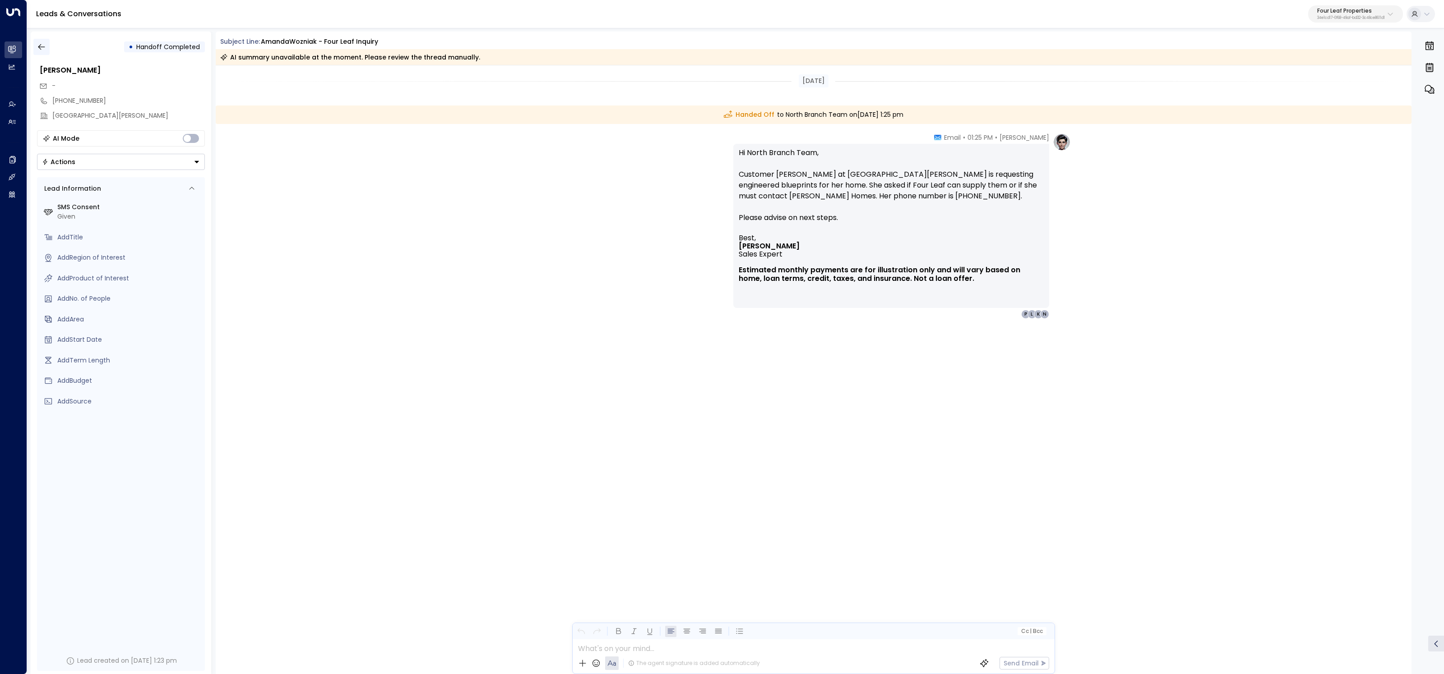
click at [36, 49] on button "button" at bounding box center [41, 47] width 16 height 16
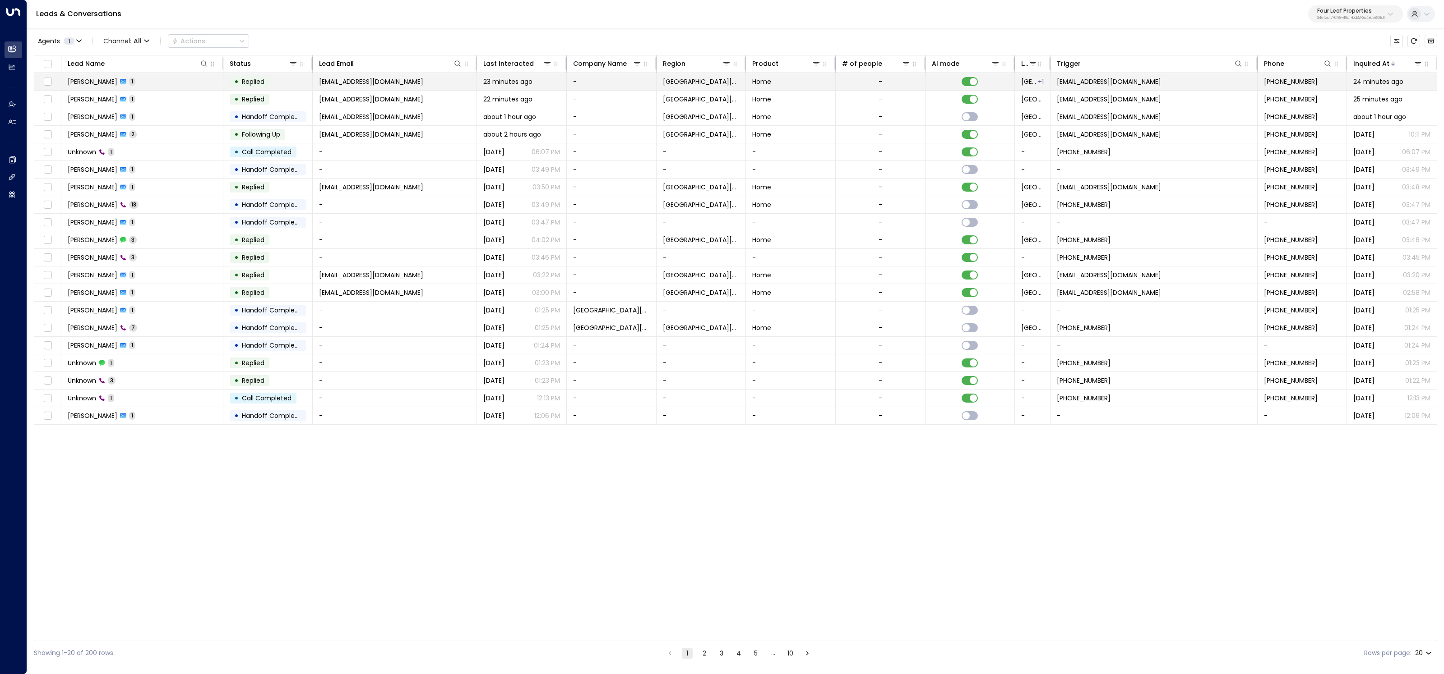
copy span "rentalclientservices@zillowrentals.com"
drag, startPoint x: 1191, startPoint y: 82, endPoint x: 1057, endPoint y: 79, distance: 134.0
click at [1057, 79] on td "rentalclientservices@zillowrentals.com" at bounding box center [1153, 81] width 207 height 17
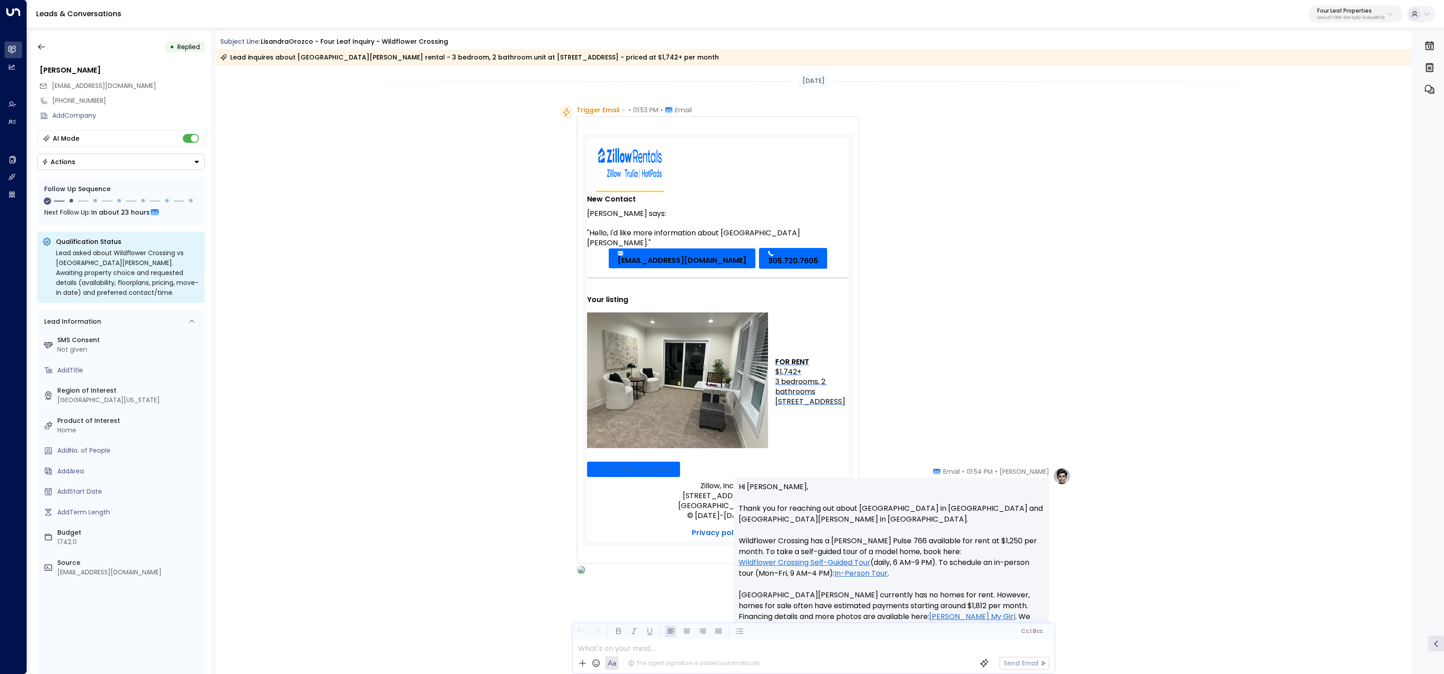
scroll to position [185, 0]
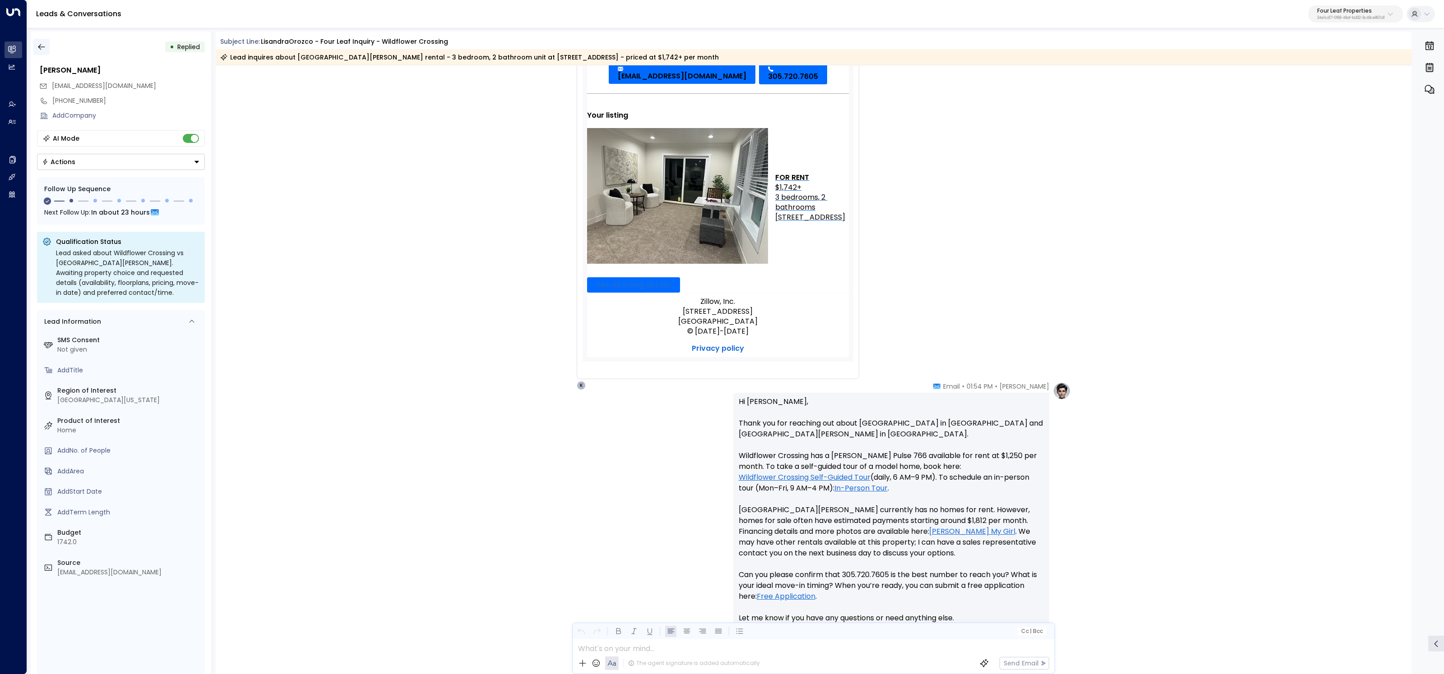
click at [38, 49] on icon "button" at bounding box center [41, 46] width 9 height 9
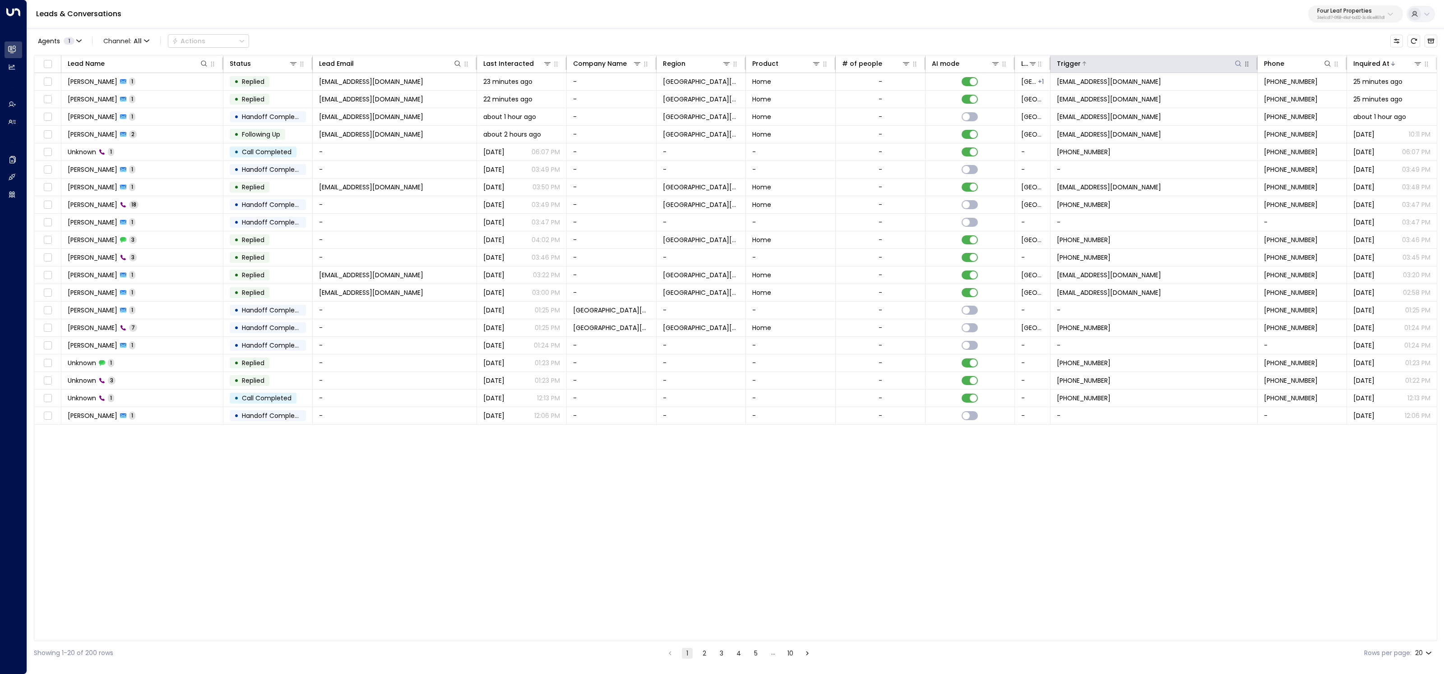
click at [1230, 62] on div at bounding box center [1162, 63] width 162 height 9
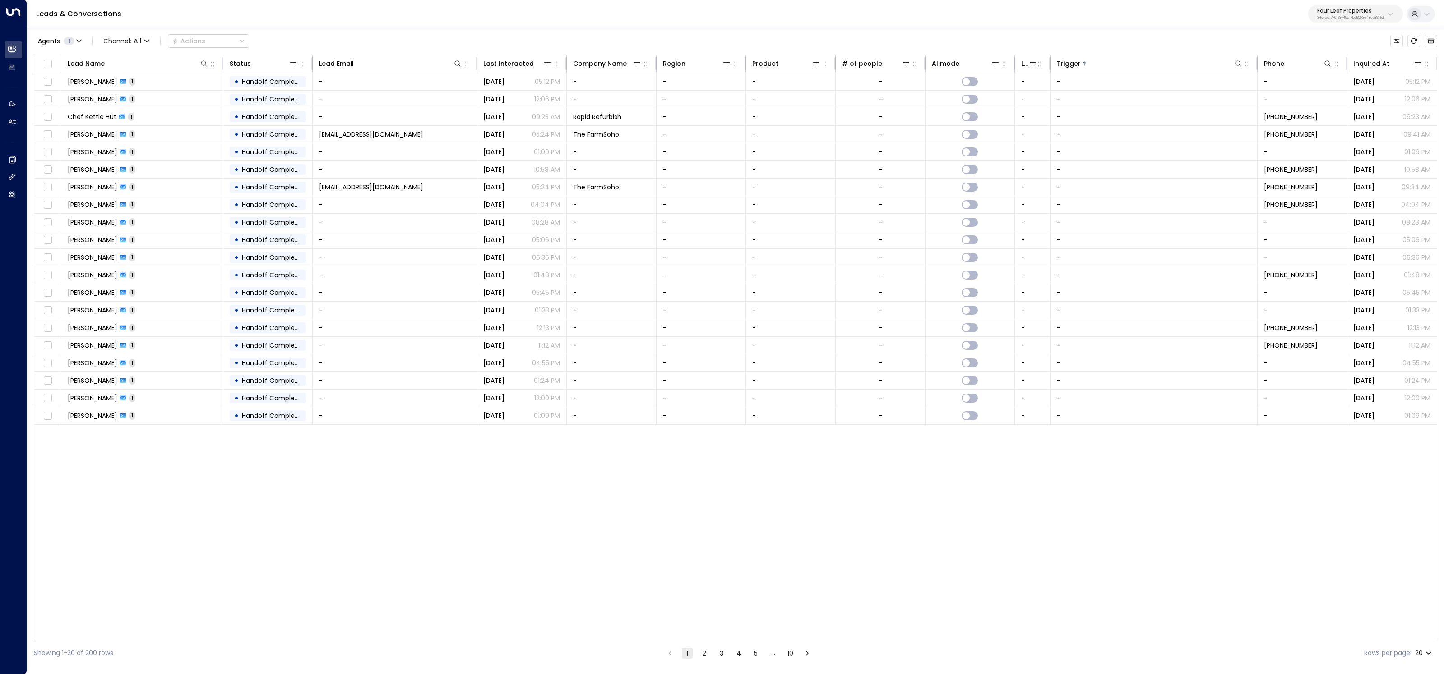
click at [1243, 62] on icon "button" at bounding box center [1246, 63] width 7 height 7
click at [1241, 60] on icon at bounding box center [1237, 63] width 7 height 7
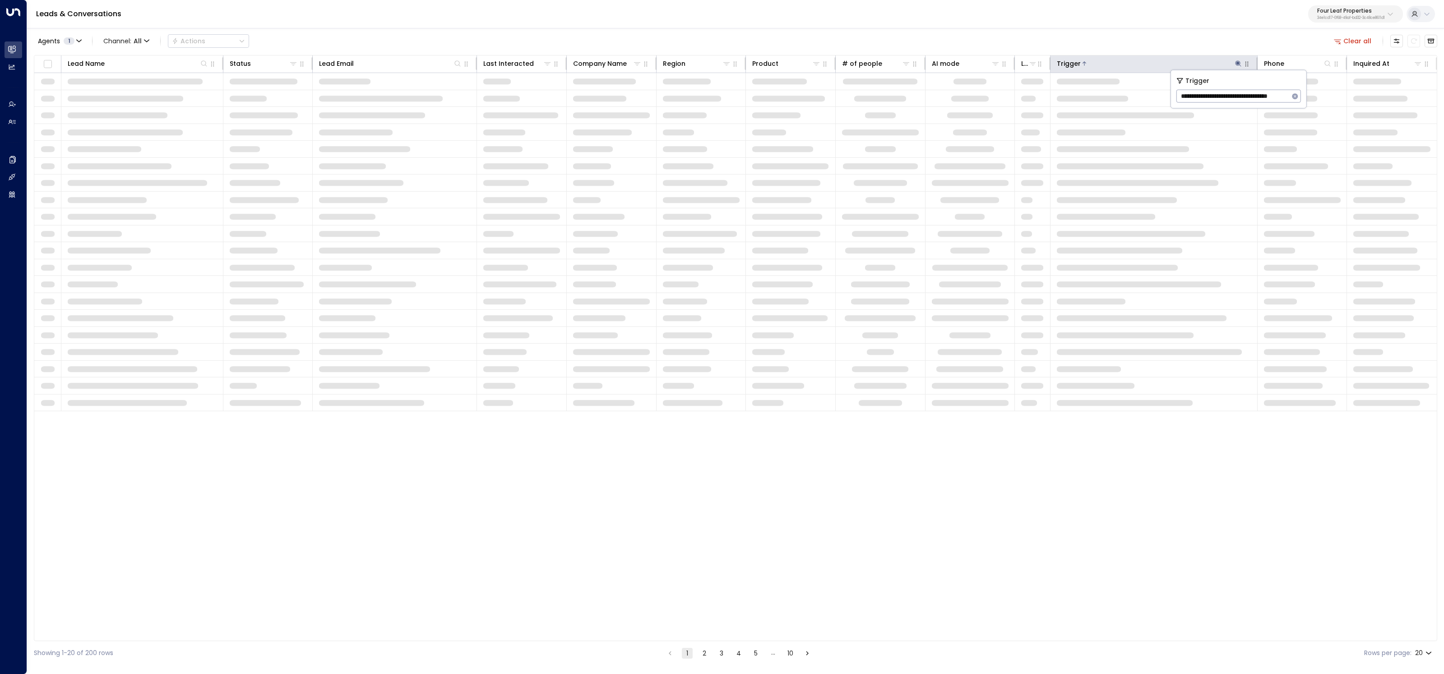
type input "**********"
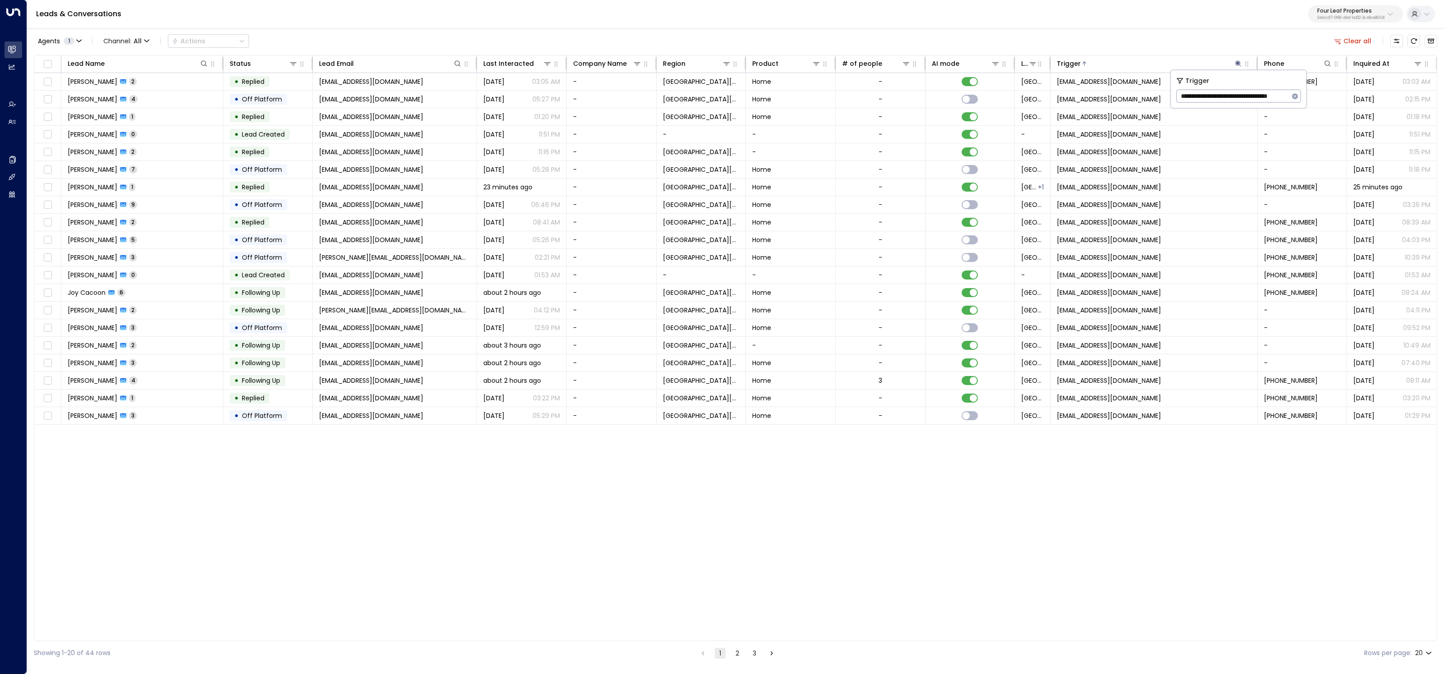
click at [1109, 518] on div "Lead Name Status Lead Email Last Interacted Company Name Region Product # of pe…" at bounding box center [735, 348] width 1403 height 587
click at [1395, 67] on div at bounding box center [1405, 63] width 33 height 9
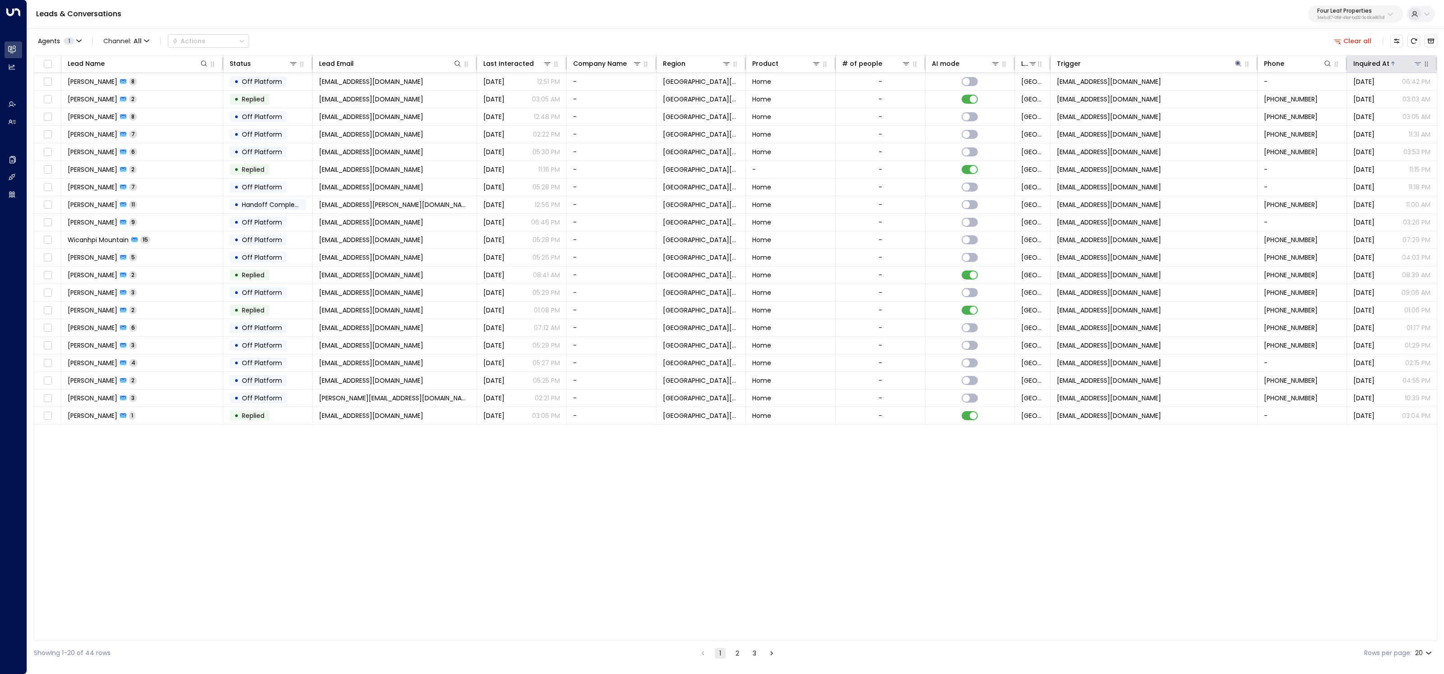
click at [1393, 65] on icon at bounding box center [1392, 63] width 5 height 5
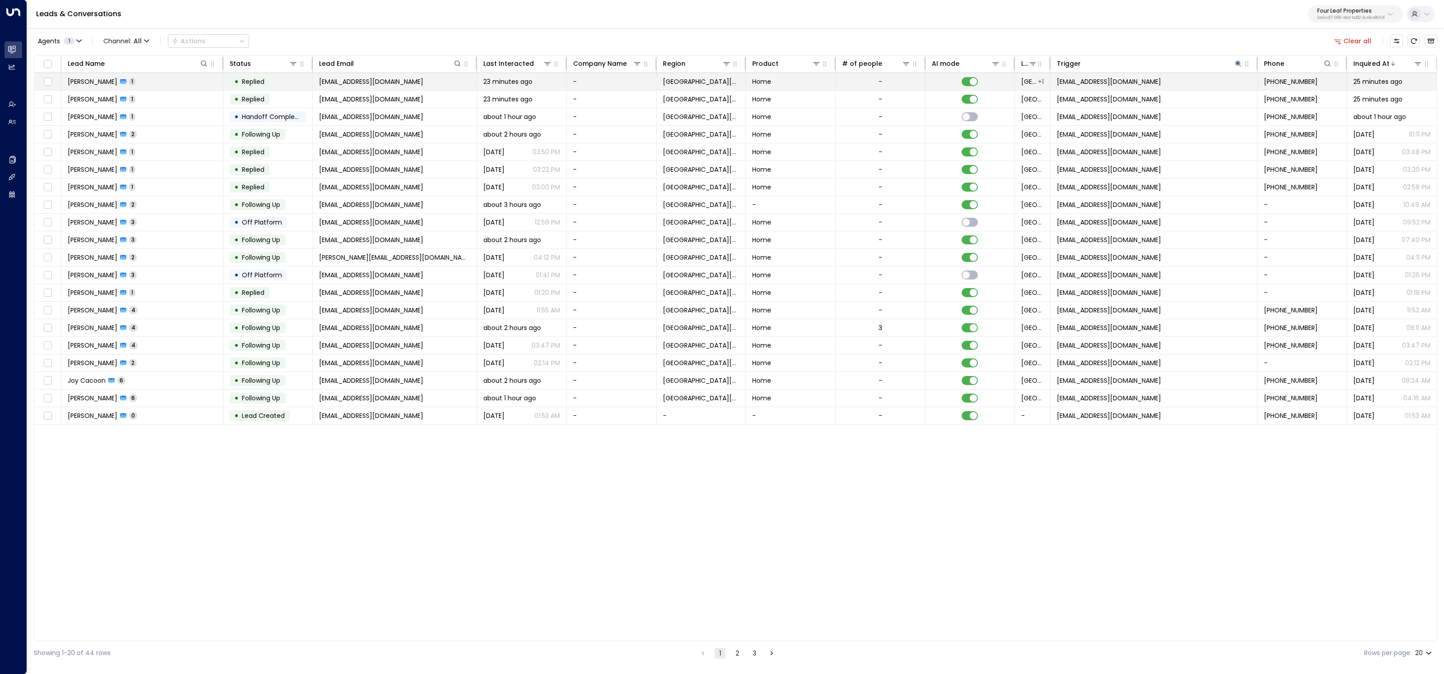
click at [158, 79] on td "Lisandra Orozco 1" at bounding box center [142, 81] width 162 height 17
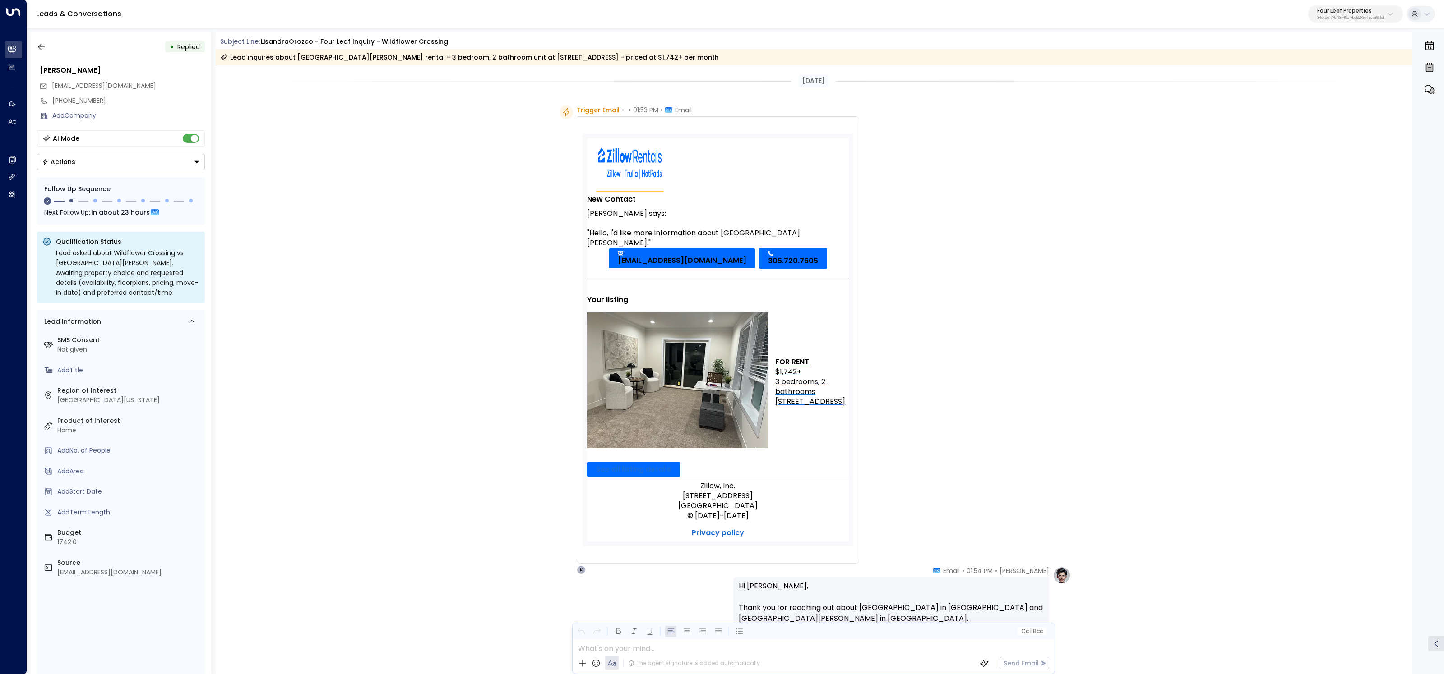
click at [50, 49] on div "• Replied" at bounding box center [121, 47] width 168 height 16
click at [44, 49] on icon "button" at bounding box center [41, 46] width 9 height 9
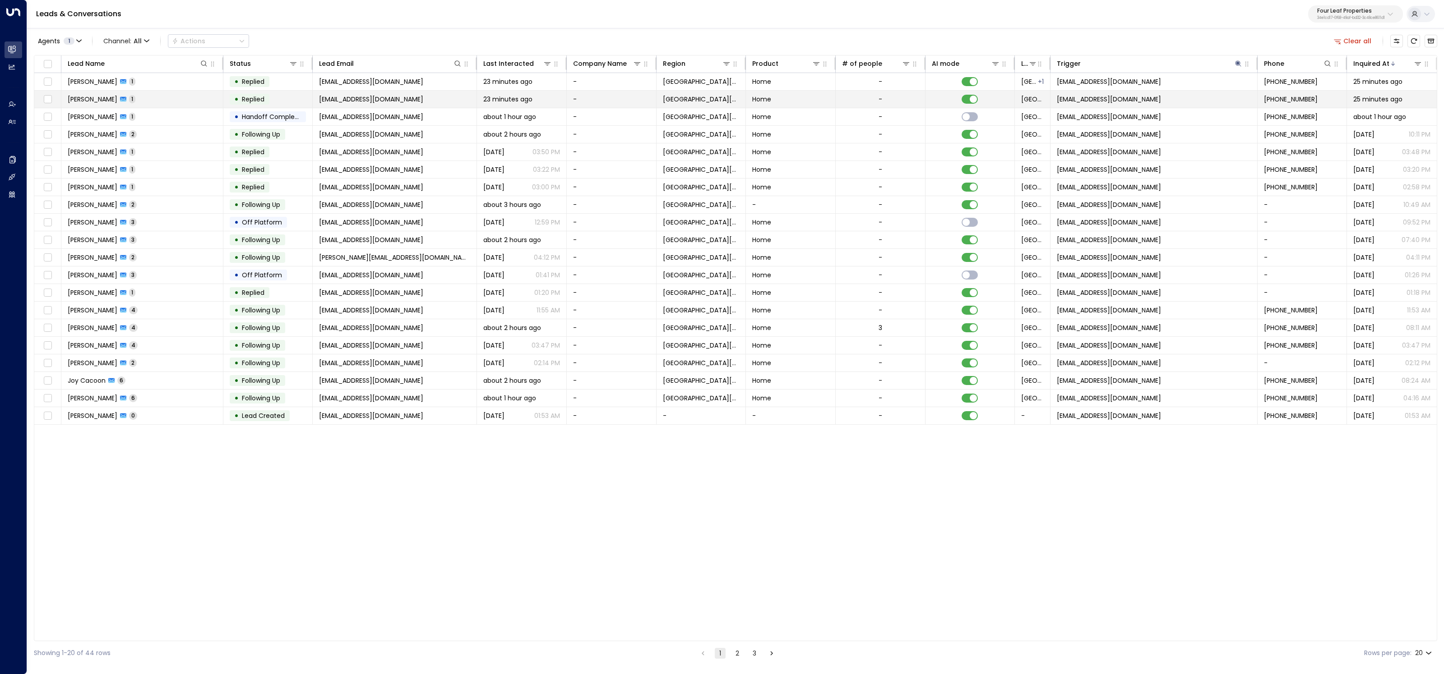
click at [112, 104] on td "Lisandra Orozco 1" at bounding box center [142, 99] width 162 height 17
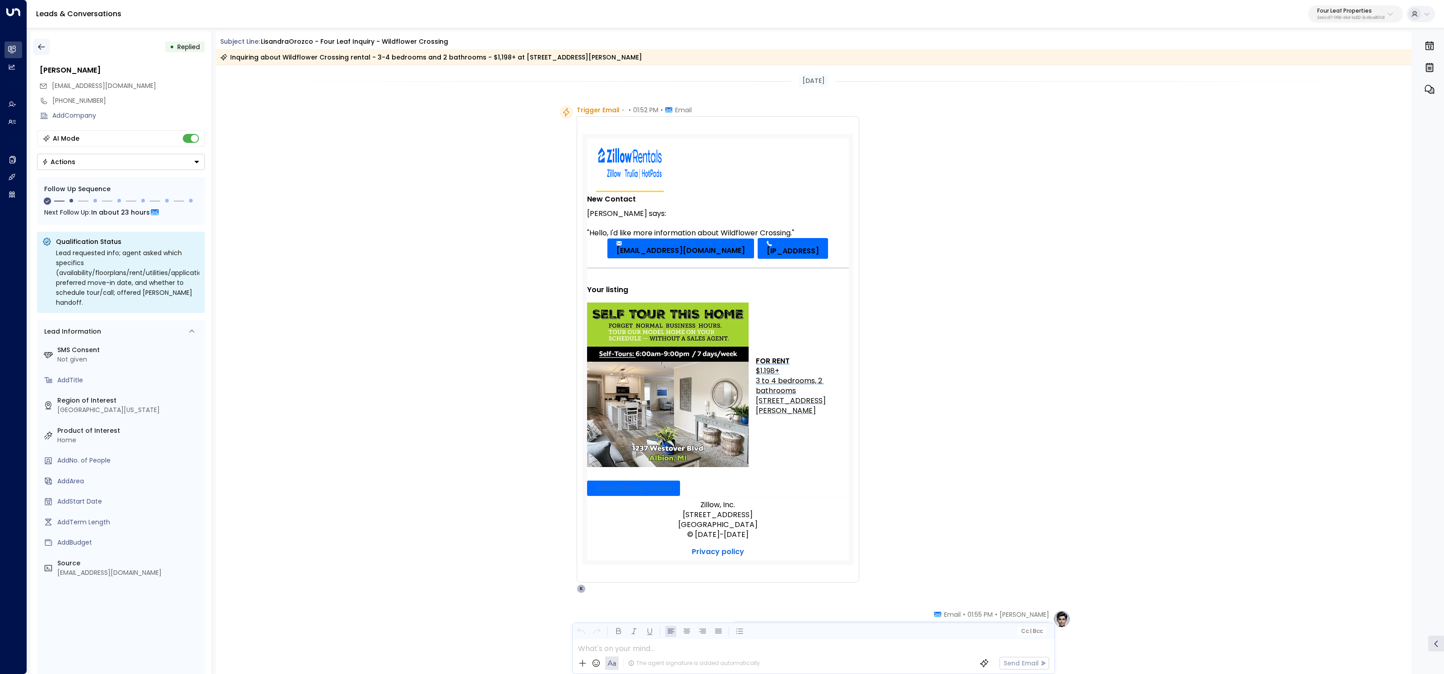
click at [39, 46] on icon "button" at bounding box center [41, 46] width 9 height 9
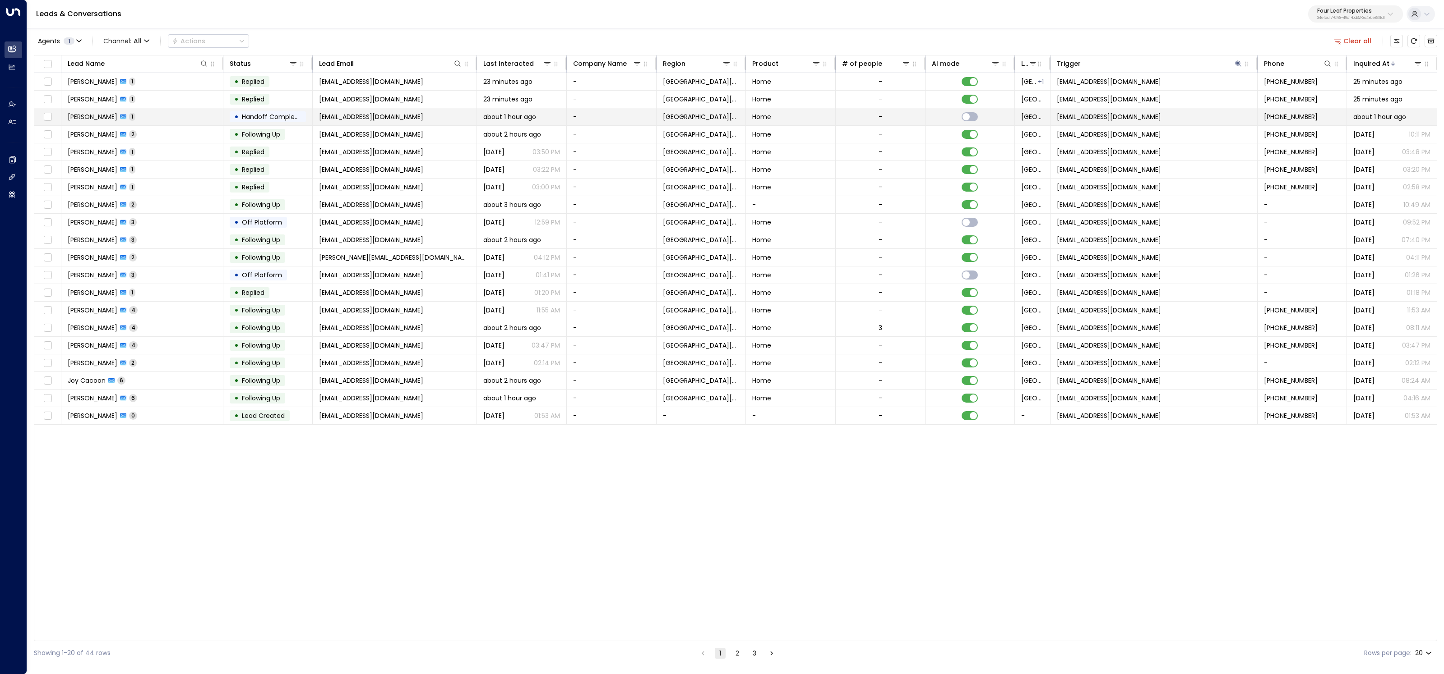
click at [129, 119] on span "1" at bounding box center [132, 117] width 6 height 8
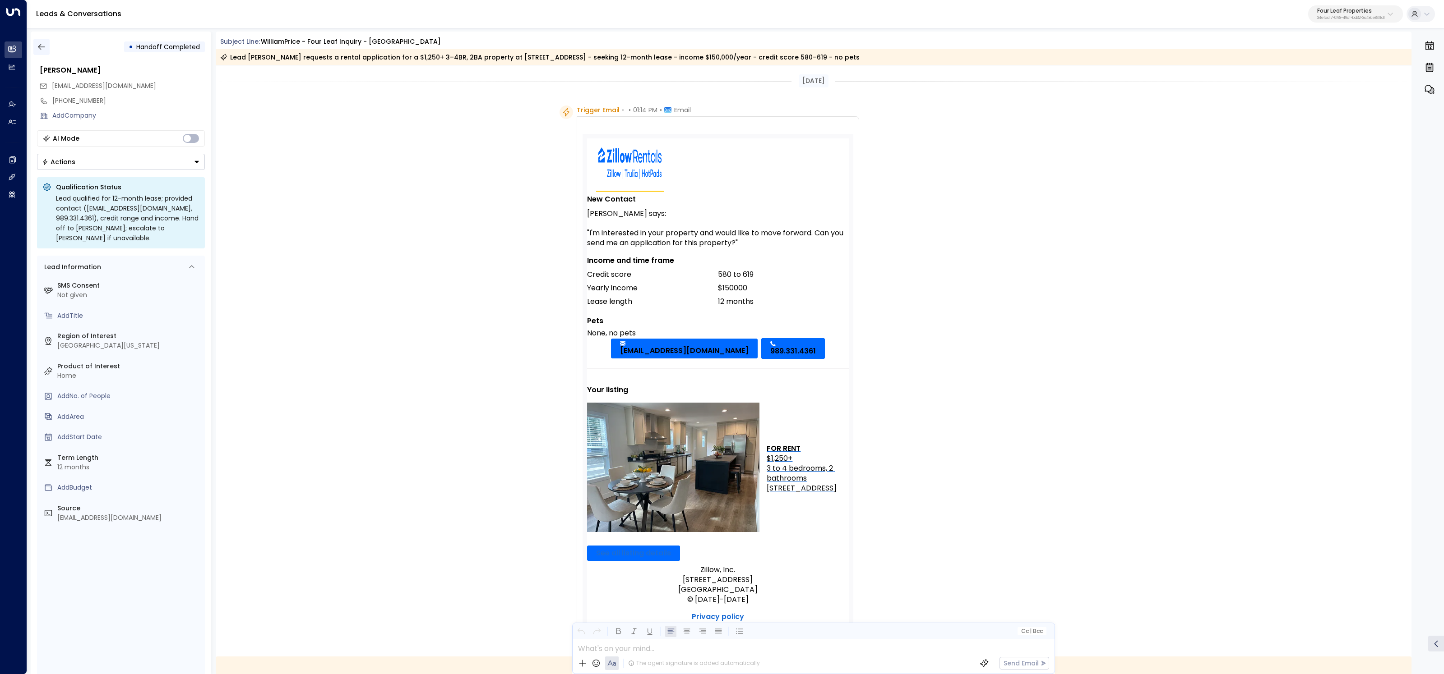
click at [44, 52] on button "button" at bounding box center [41, 47] width 16 height 16
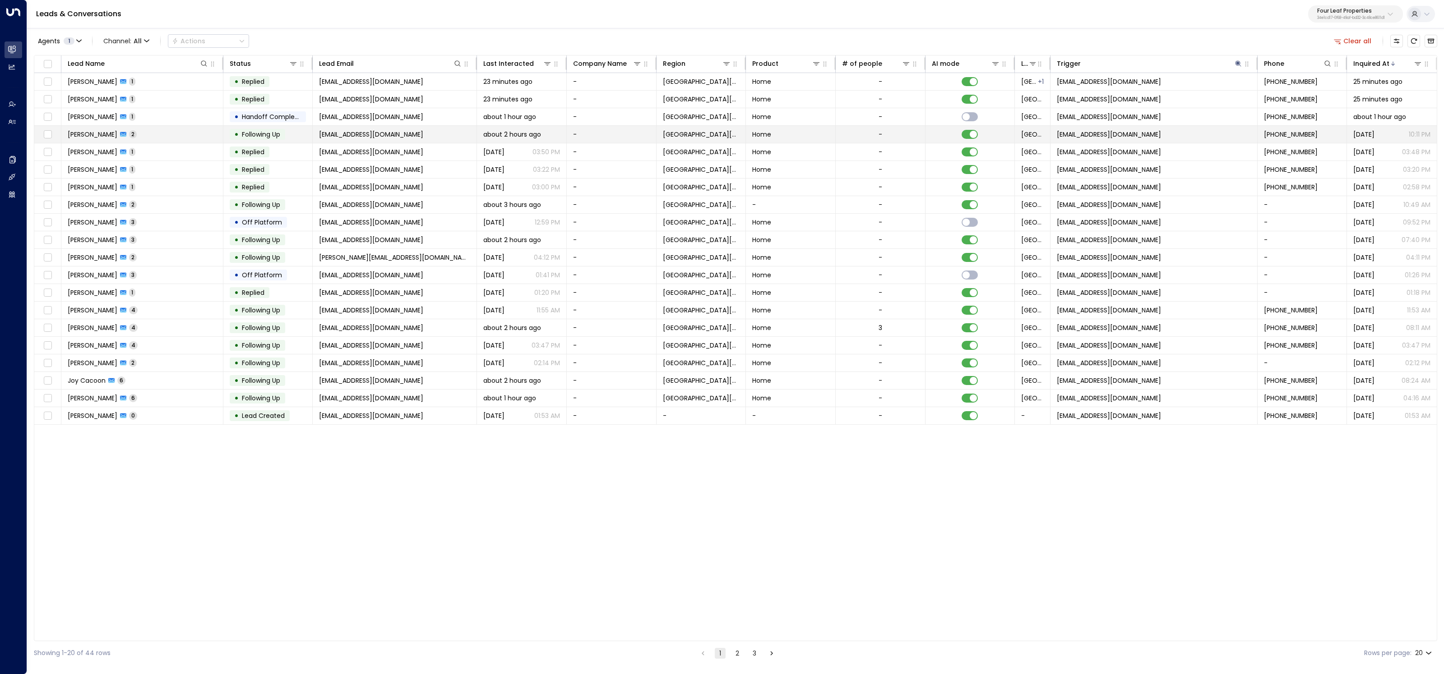
click at [117, 137] on span "Michelle Nalevayko" at bounding box center [93, 134] width 50 height 9
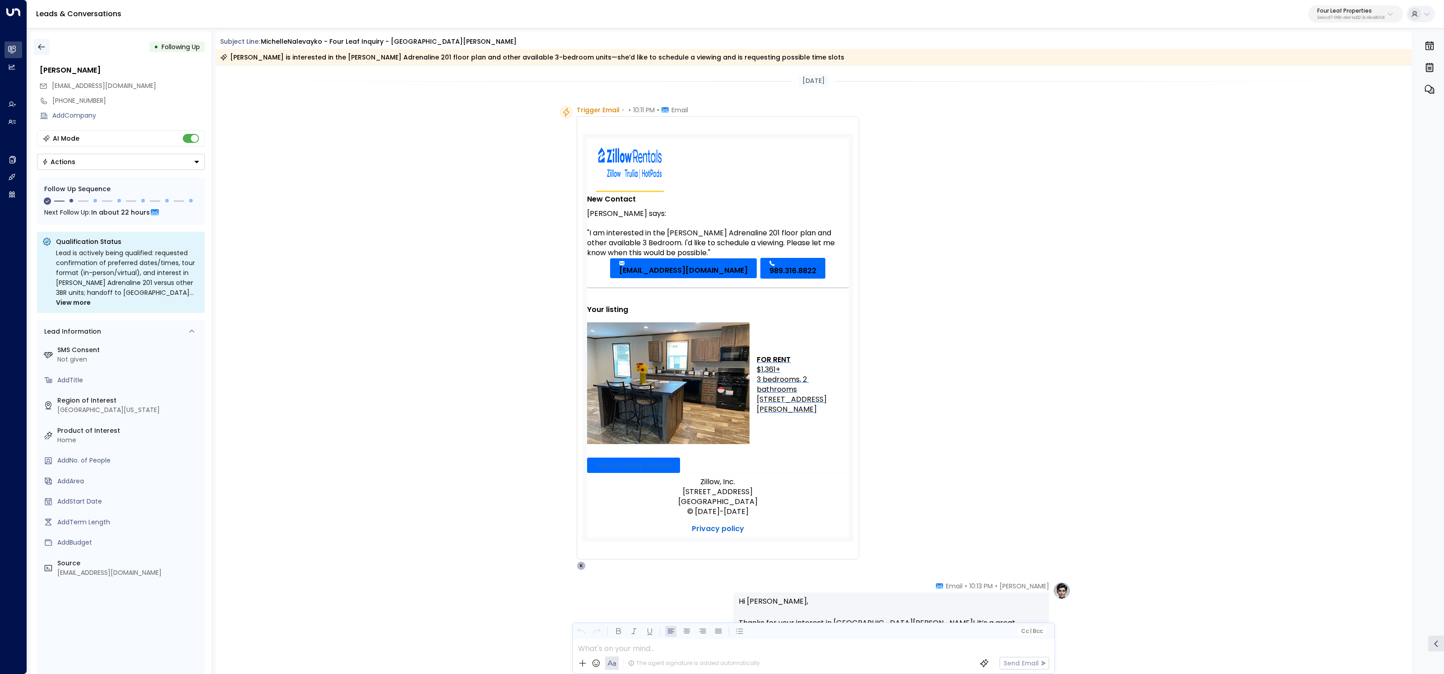
click at [45, 44] on icon "button" at bounding box center [41, 46] width 9 height 9
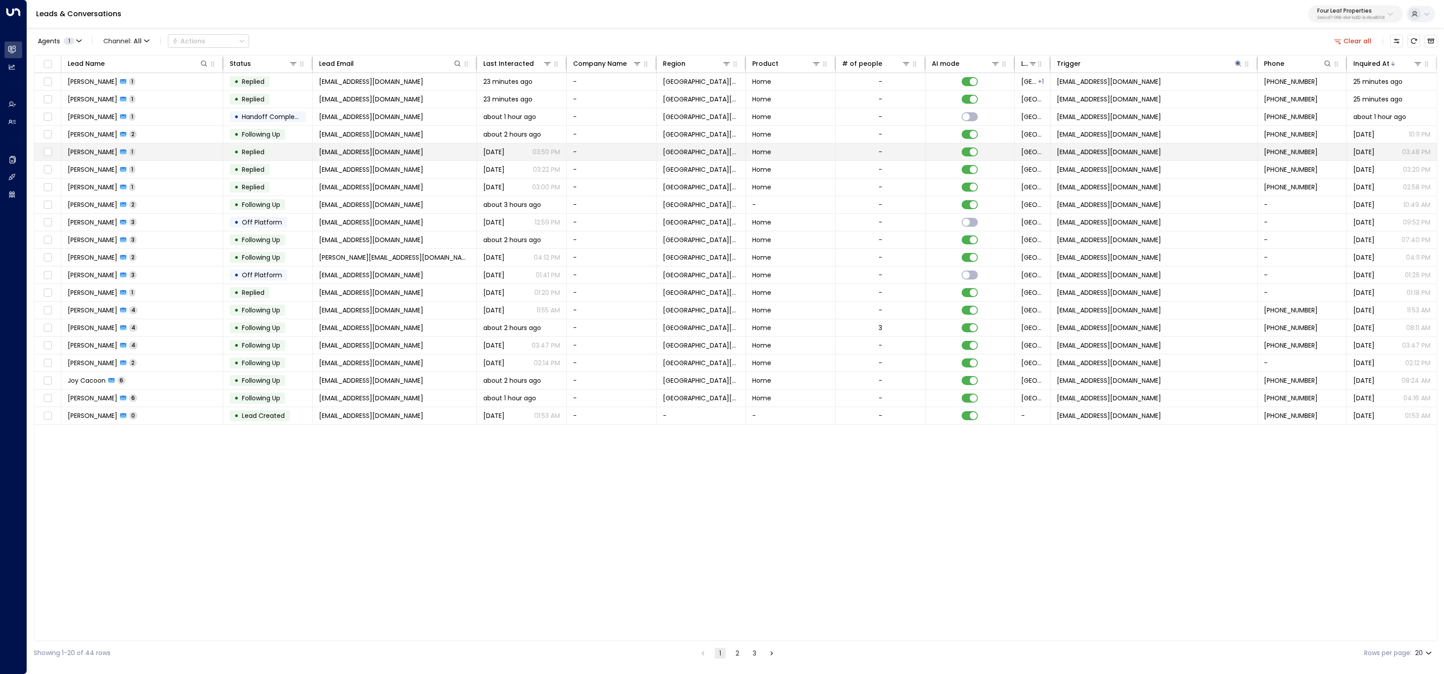
click at [93, 158] on td "Jessica Lowe 1" at bounding box center [142, 151] width 162 height 17
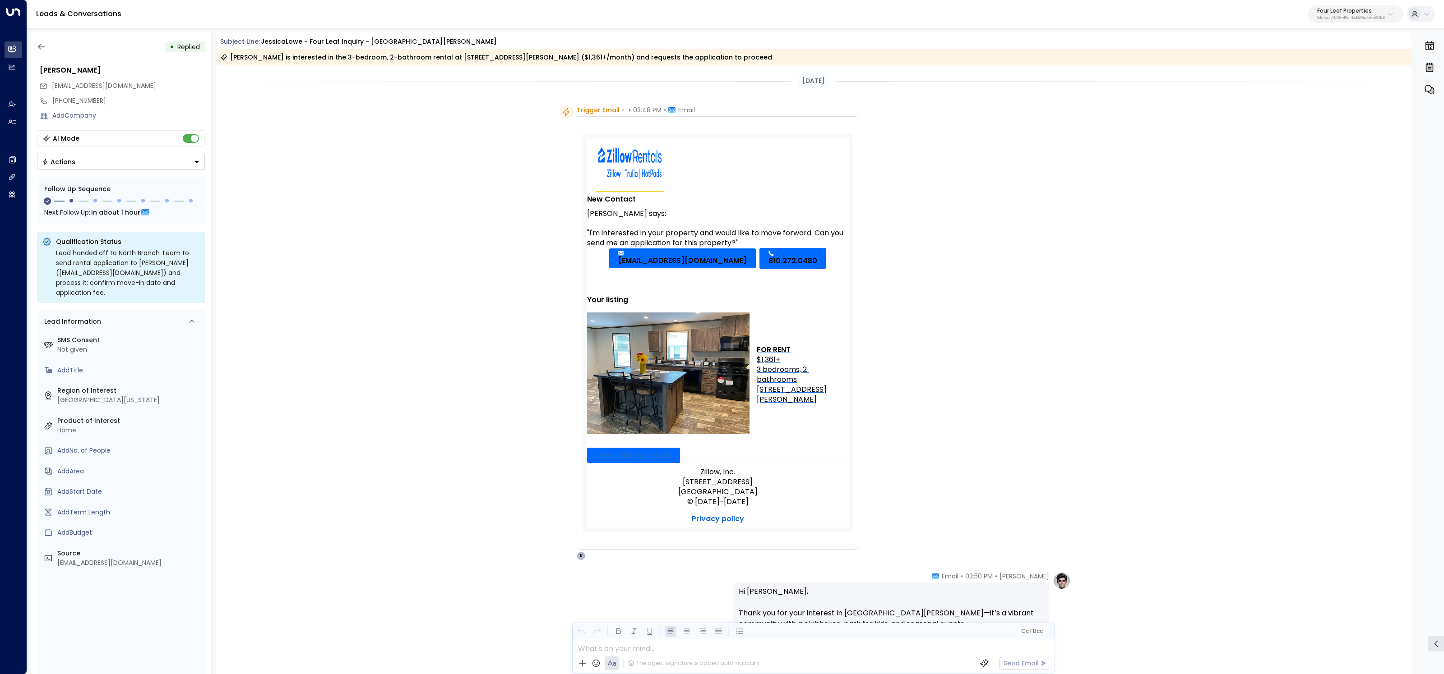
click at [41, 38] on div "• Replied Jessica Lowe lowej0406@gmail.com +18102720480 Add Company AI Mode Act…" at bounding box center [121, 353] width 180 height 643
click at [42, 42] on button "button" at bounding box center [41, 47] width 16 height 16
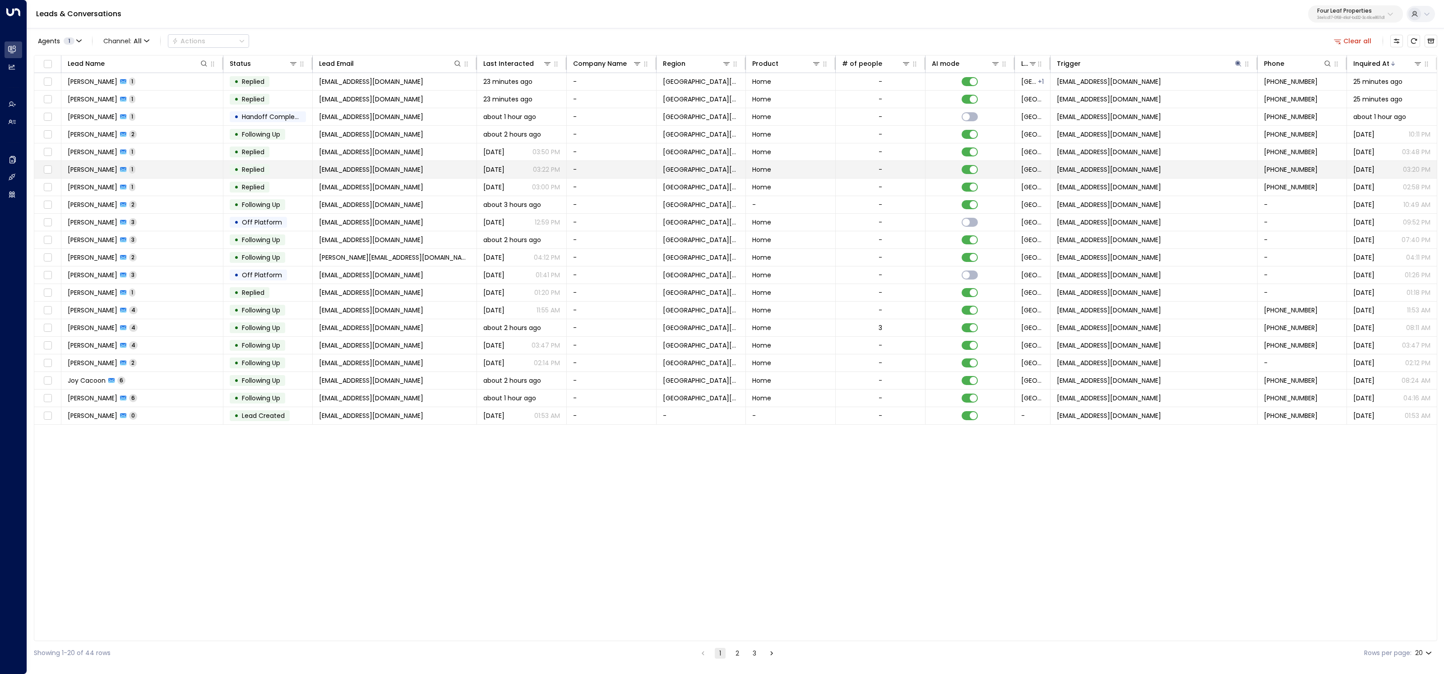
click at [95, 162] on td "Tressa Dennis 1" at bounding box center [142, 169] width 162 height 17
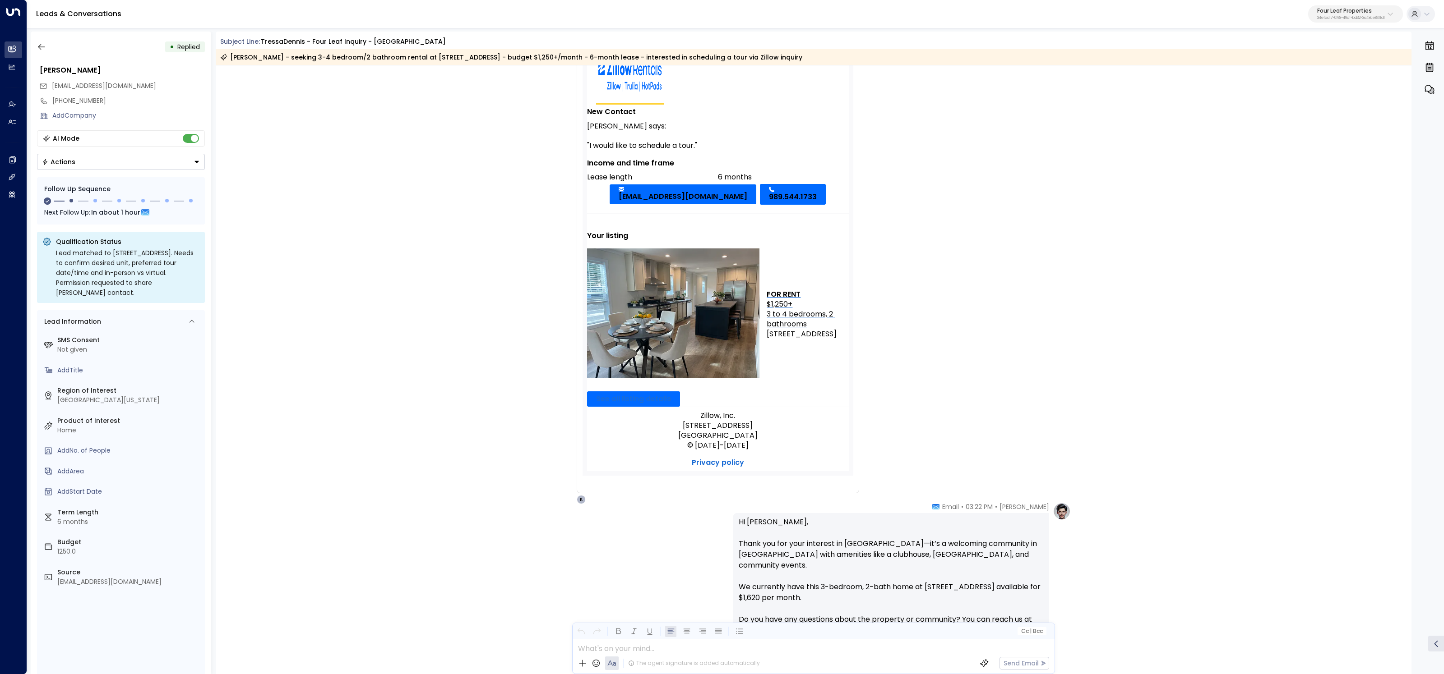
scroll to position [171, 0]
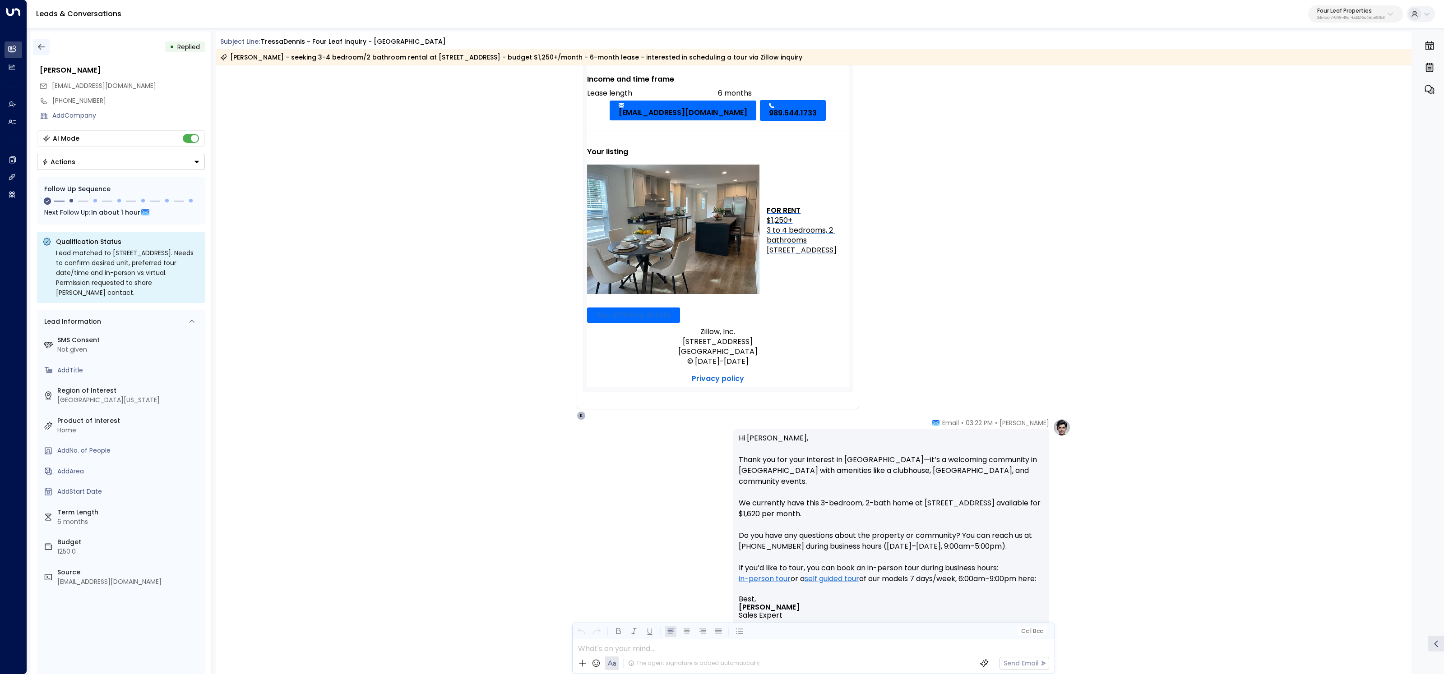
click at [42, 43] on icon "button" at bounding box center [41, 46] width 9 height 9
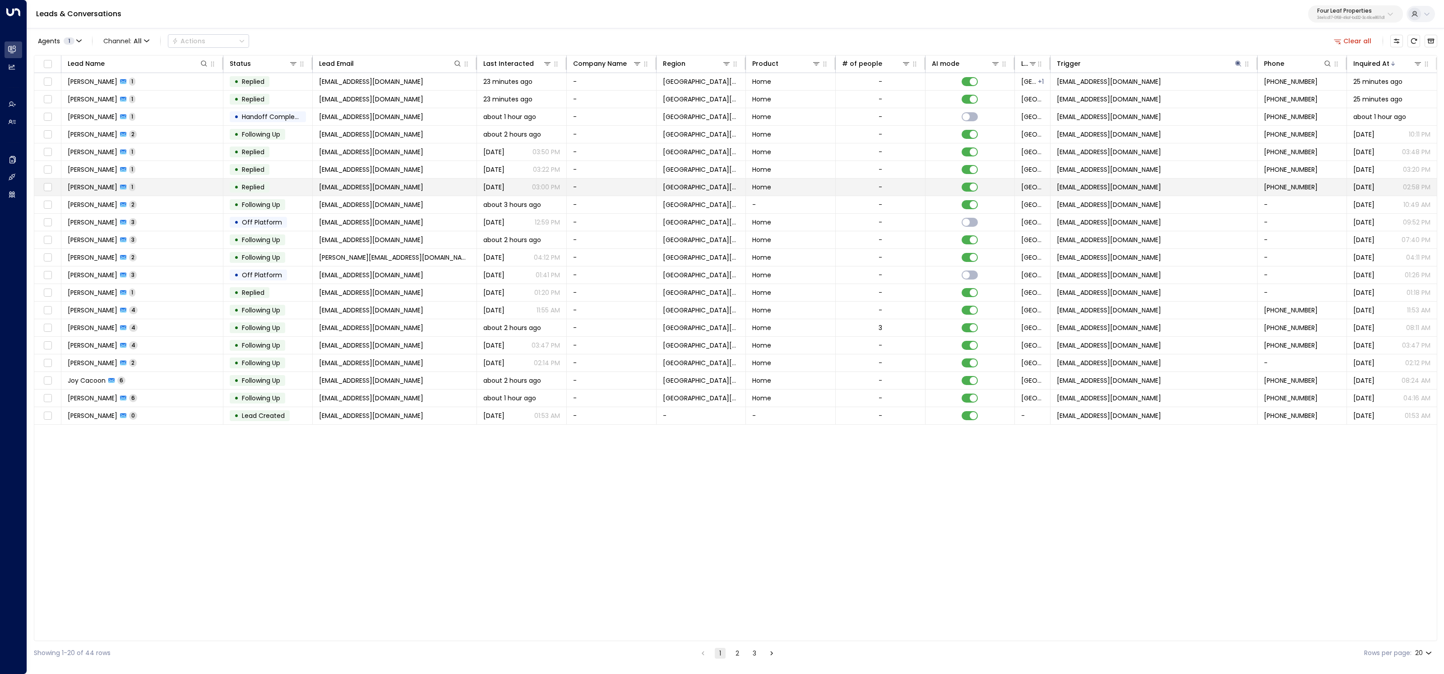
click at [86, 188] on span "Tiffany Myers" at bounding box center [93, 187] width 50 height 9
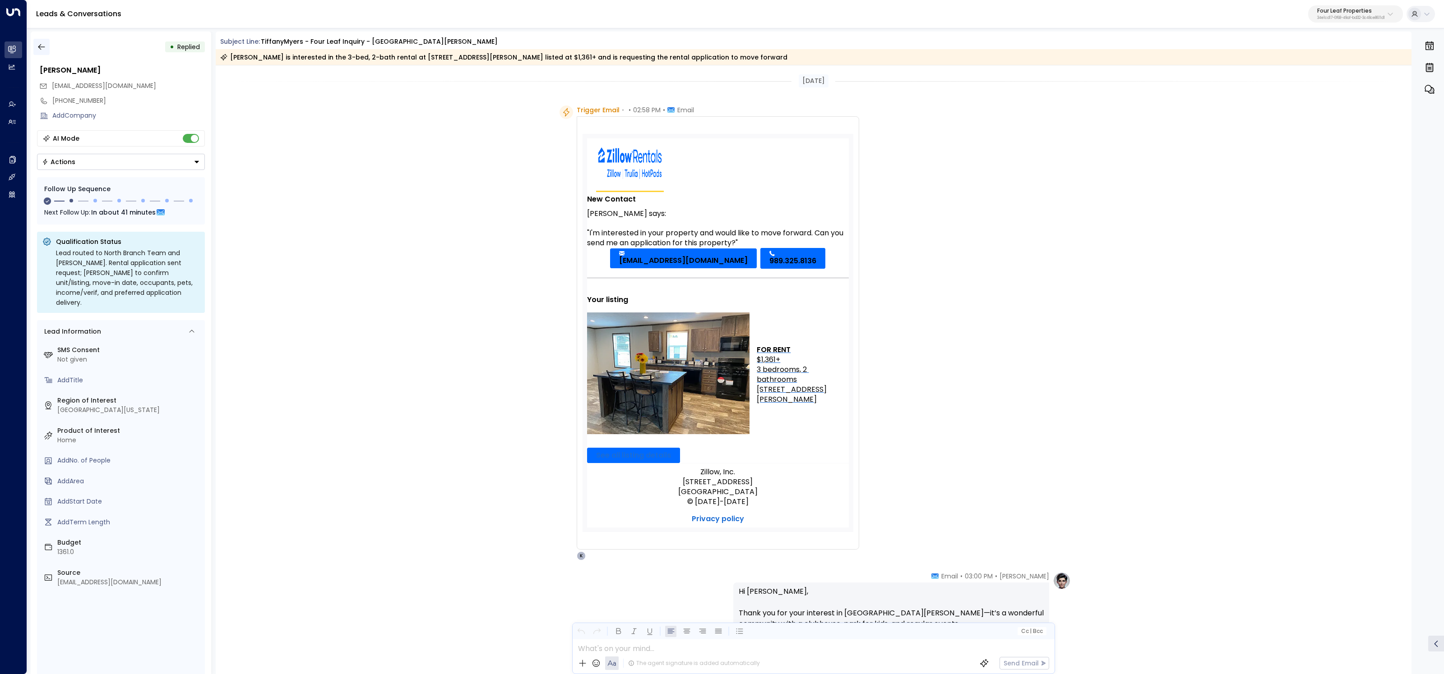
click at [45, 51] on button "button" at bounding box center [41, 47] width 16 height 16
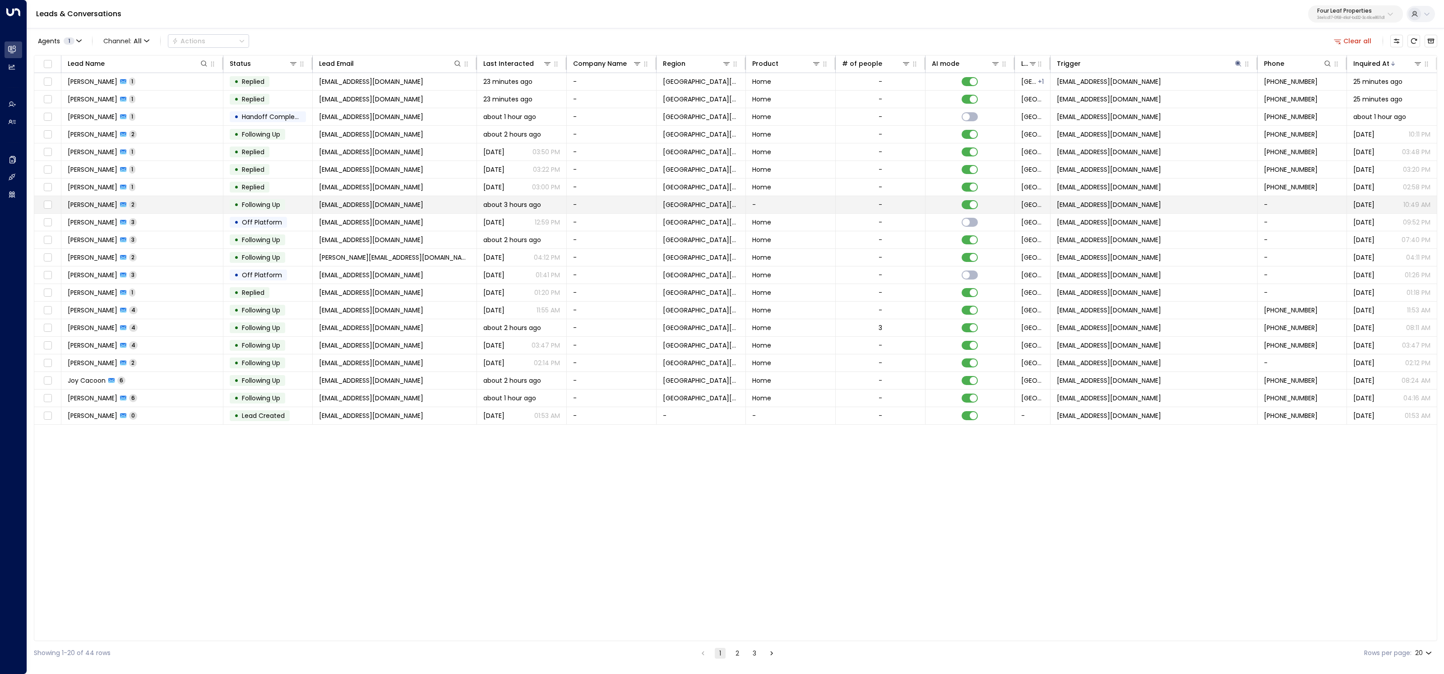
click at [93, 203] on span "Melinda Wernette" at bounding box center [93, 204] width 50 height 9
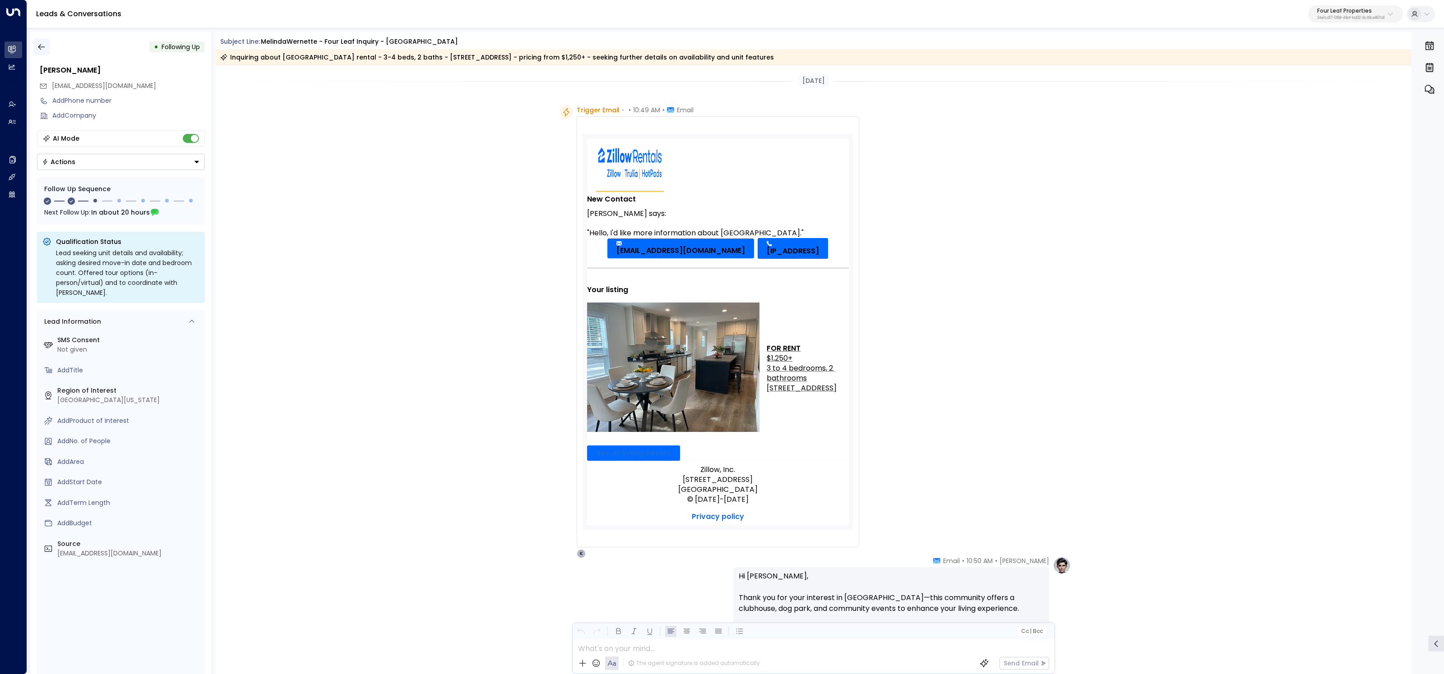
click at [33, 44] on button "button" at bounding box center [41, 47] width 16 height 16
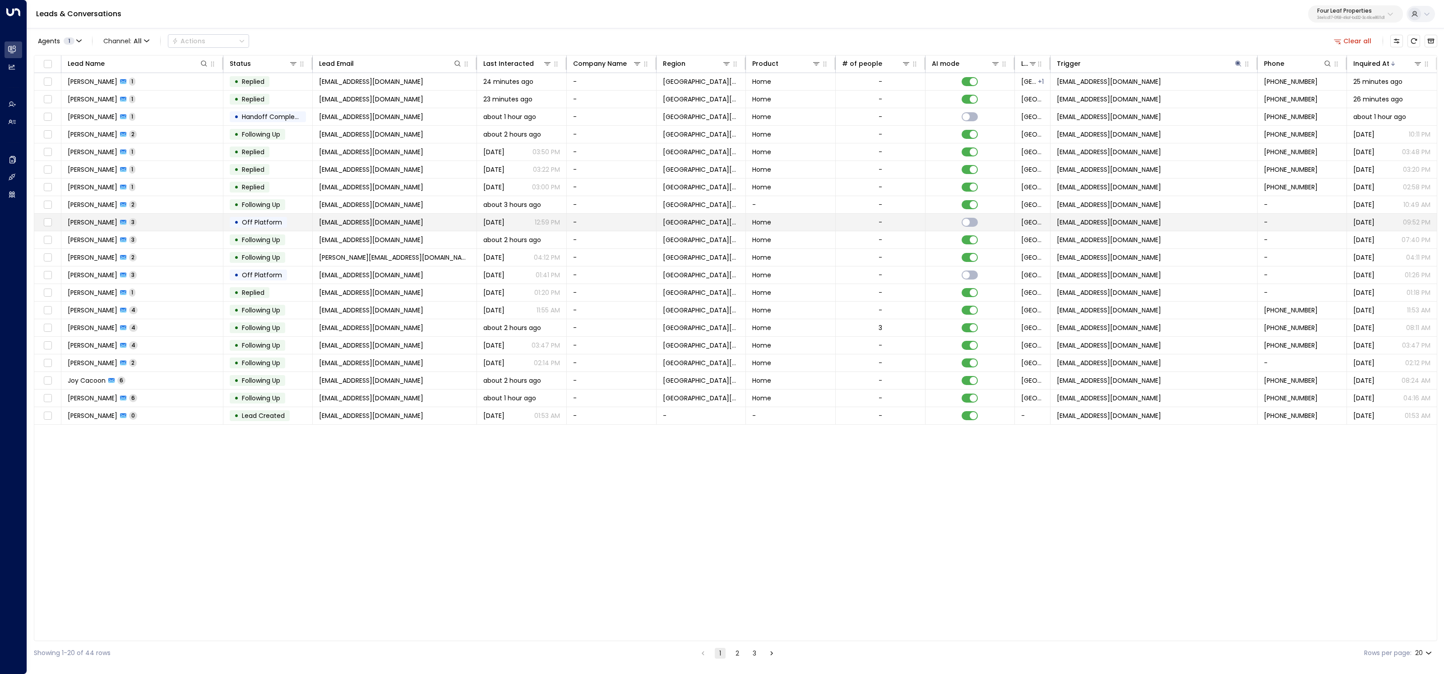
click at [108, 218] on span "Candi Hoffman" at bounding box center [93, 222] width 50 height 9
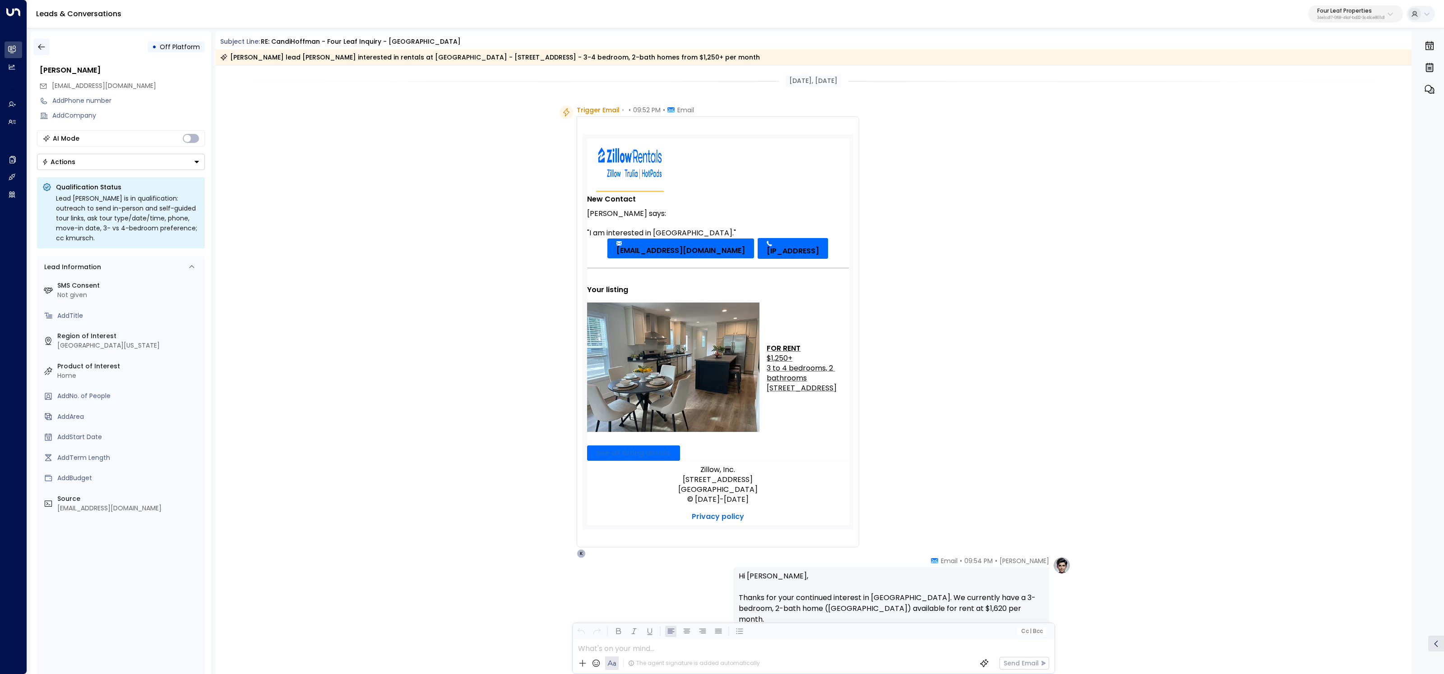
click at [43, 44] on icon "button" at bounding box center [41, 46] width 9 height 9
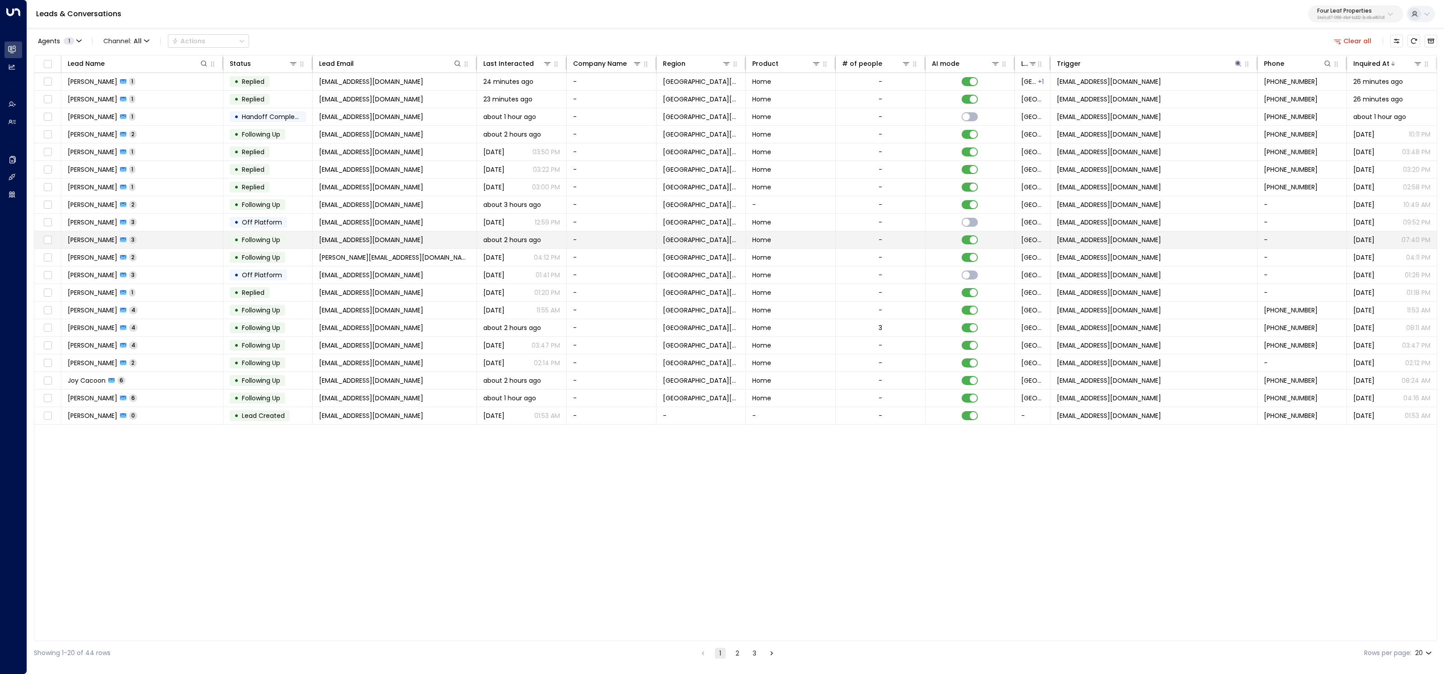
click at [172, 239] on td "Amanda Mackey 3" at bounding box center [142, 239] width 162 height 17
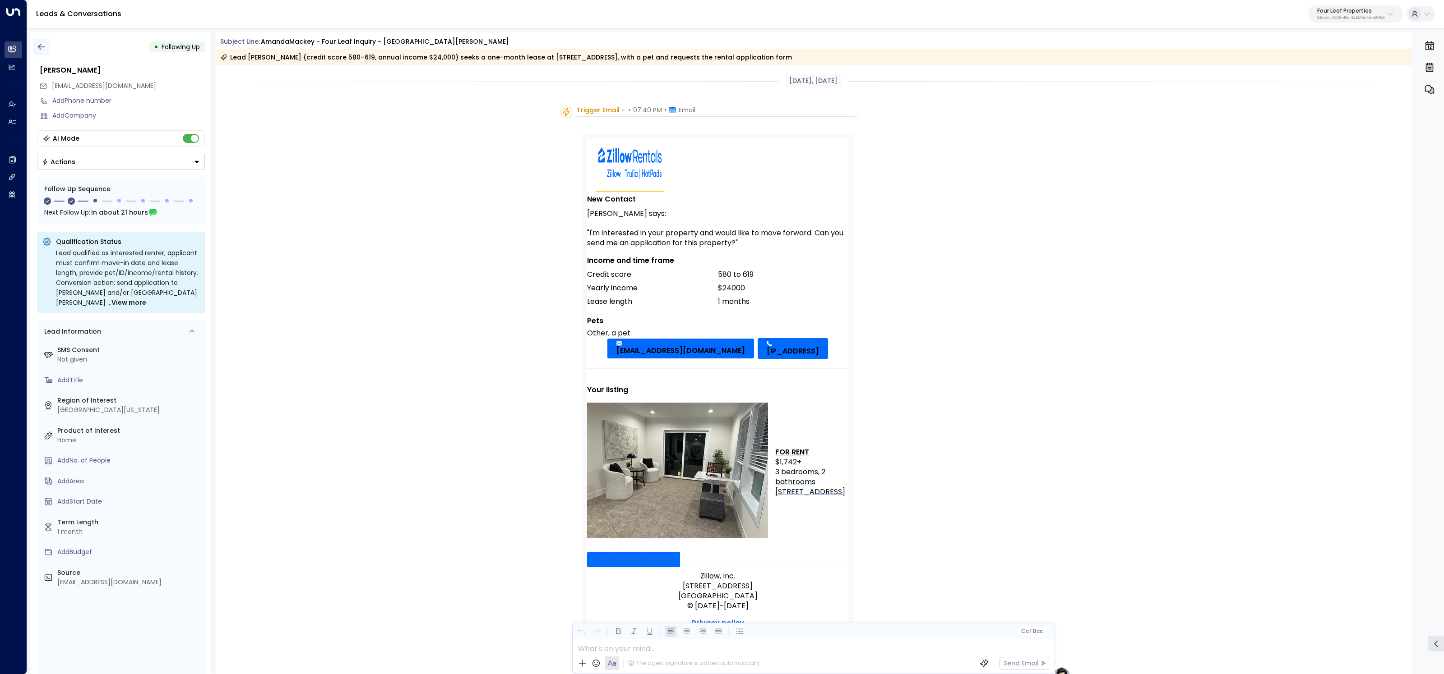
click at [39, 42] on icon "button" at bounding box center [41, 46] width 9 height 9
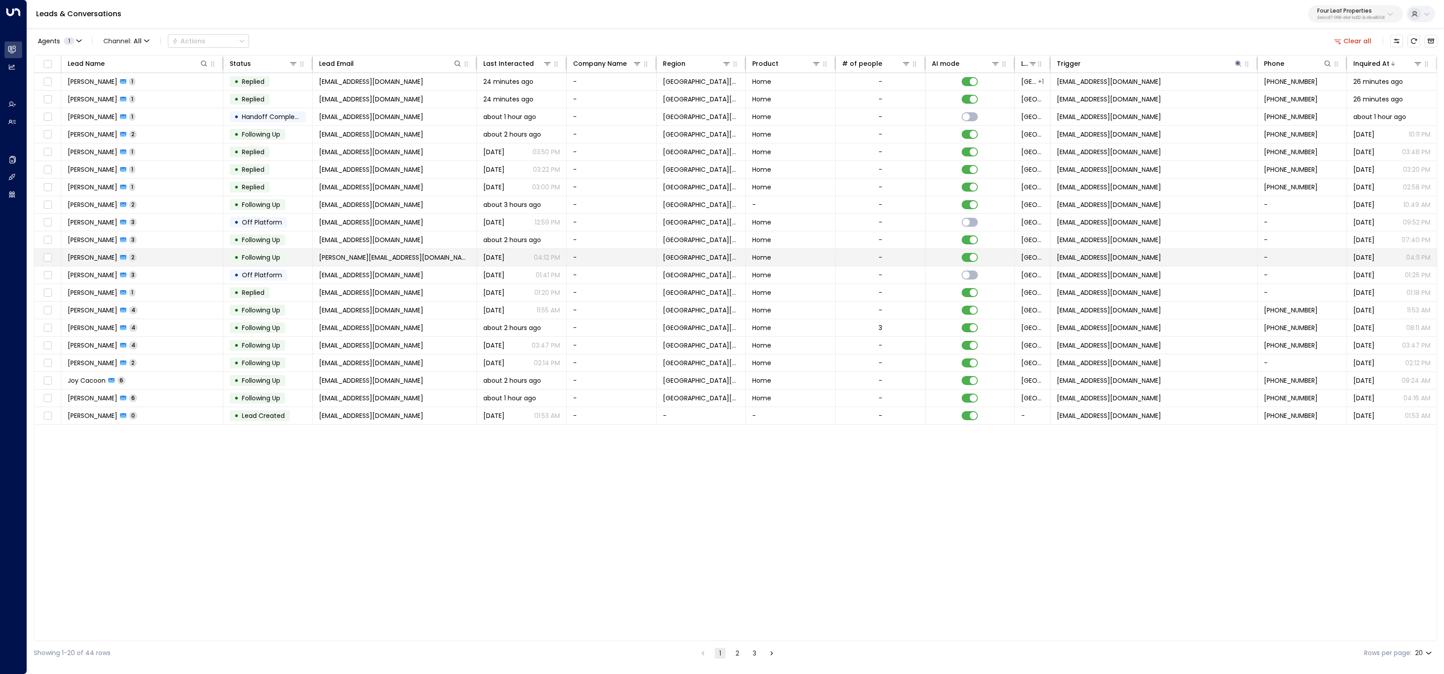
click at [148, 252] on td "Monique Bolden 2" at bounding box center [142, 257] width 162 height 17
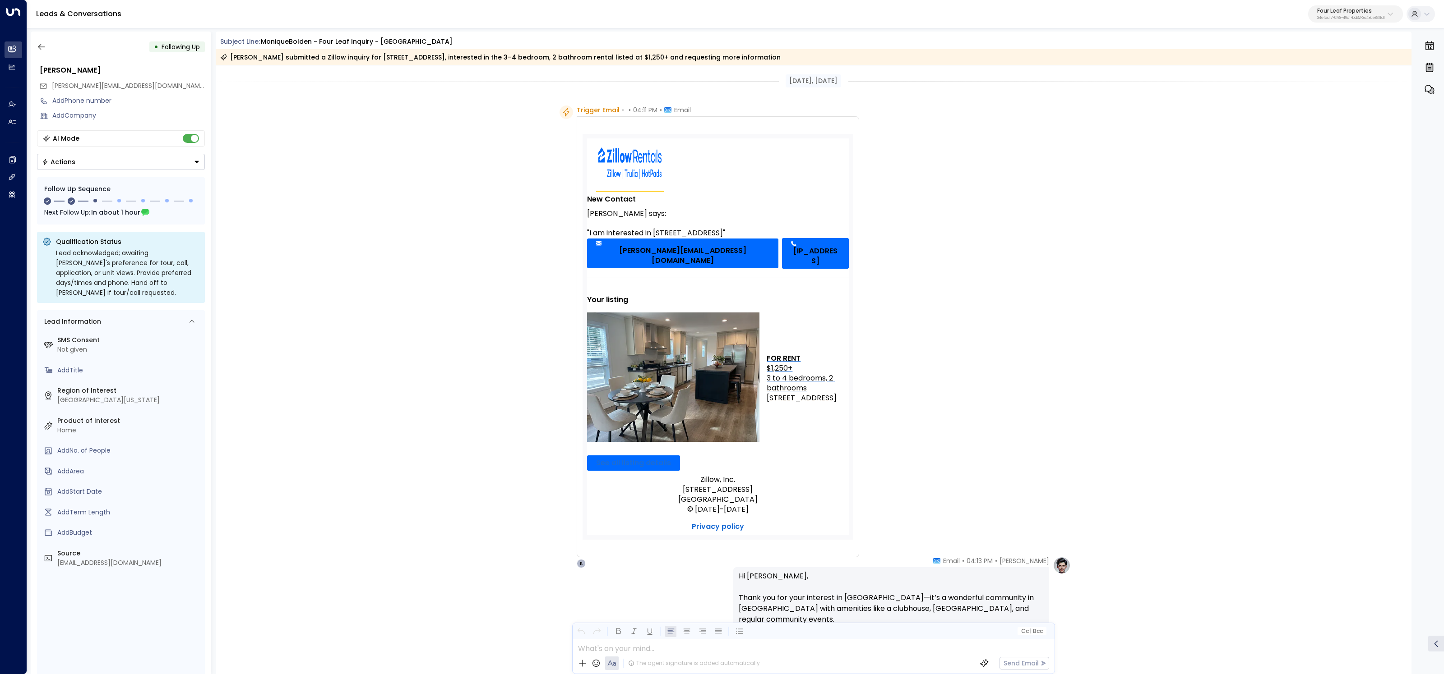
click at [481, 309] on div "Trigger Email • • 04:11 PM • Email Zillow Rentals Inquiry New Contact Monique B…" at bounding box center [814, 337] width 1196 height 463
click at [41, 42] on button "button" at bounding box center [41, 47] width 16 height 16
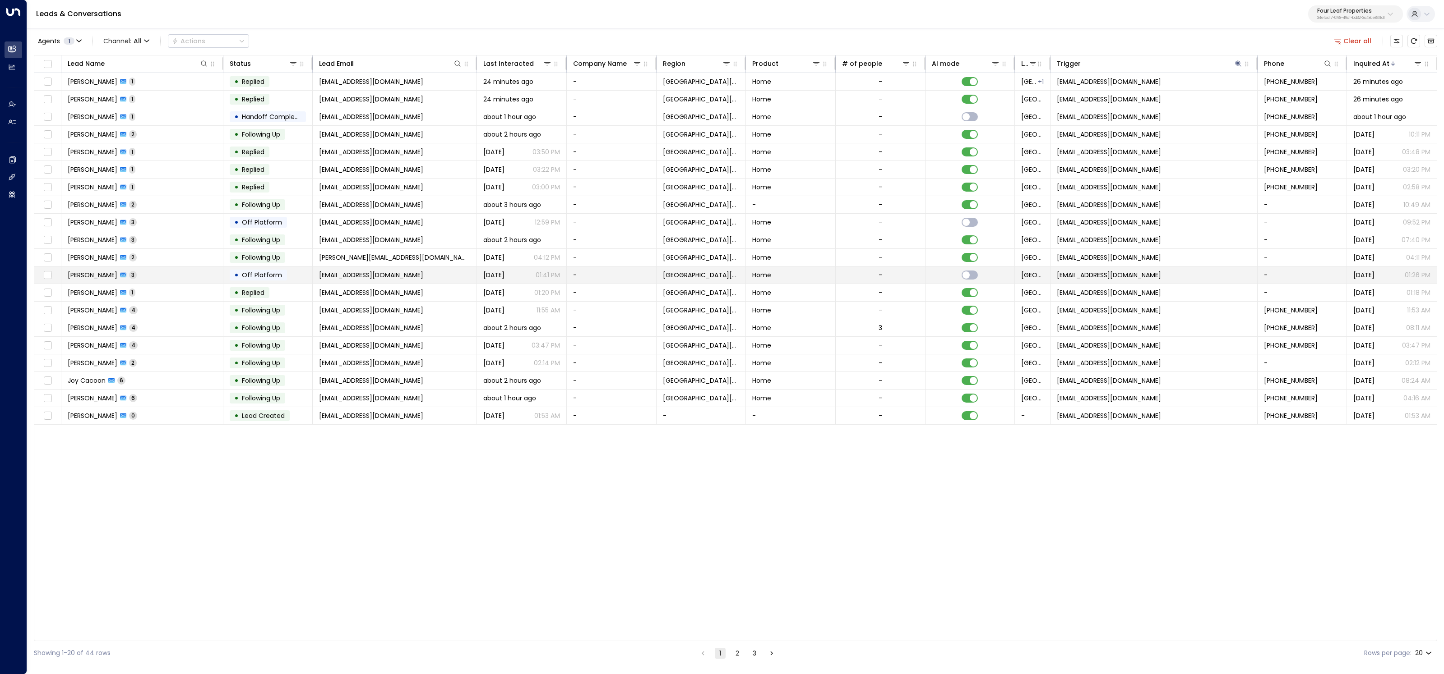
click at [160, 267] on td "Candi Hoffman 3" at bounding box center [142, 275] width 162 height 17
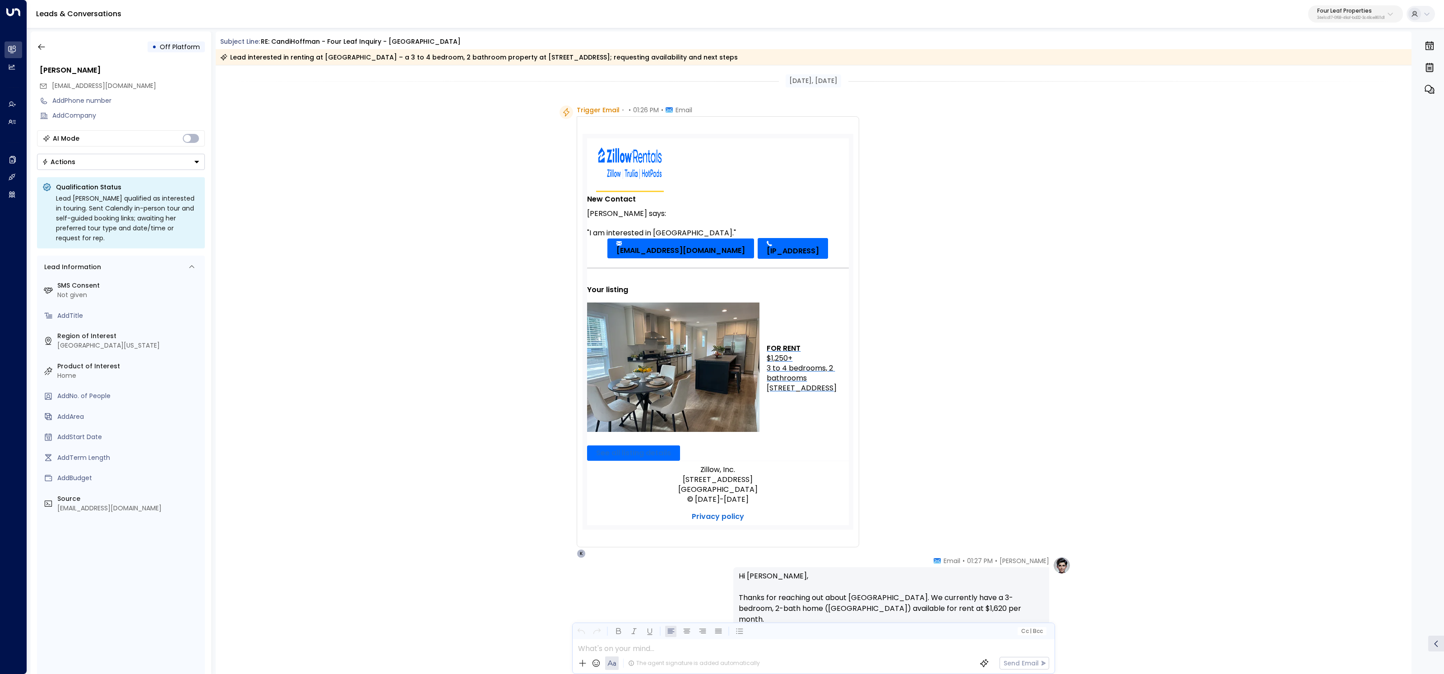
click at [31, 50] on div "• Off Platform Candi Hoffman candihffmn93@gmail.com Add Phone number Add Compan…" at bounding box center [121, 353] width 180 height 643
click at [46, 47] on button "button" at bounding box center [41, 47] width 16 height 16
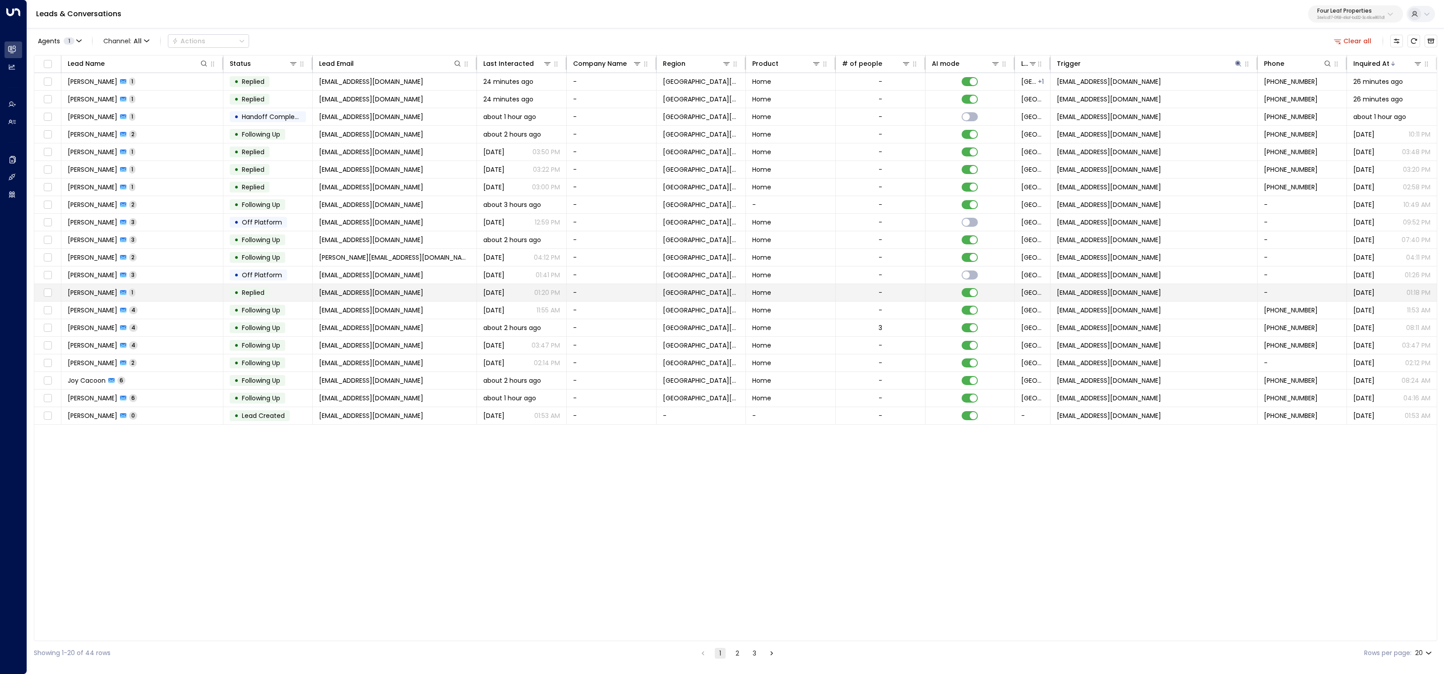
click at [165, 288] on td "Patricia Moore 1" at bounding box center [142, 292] width 162 height 17
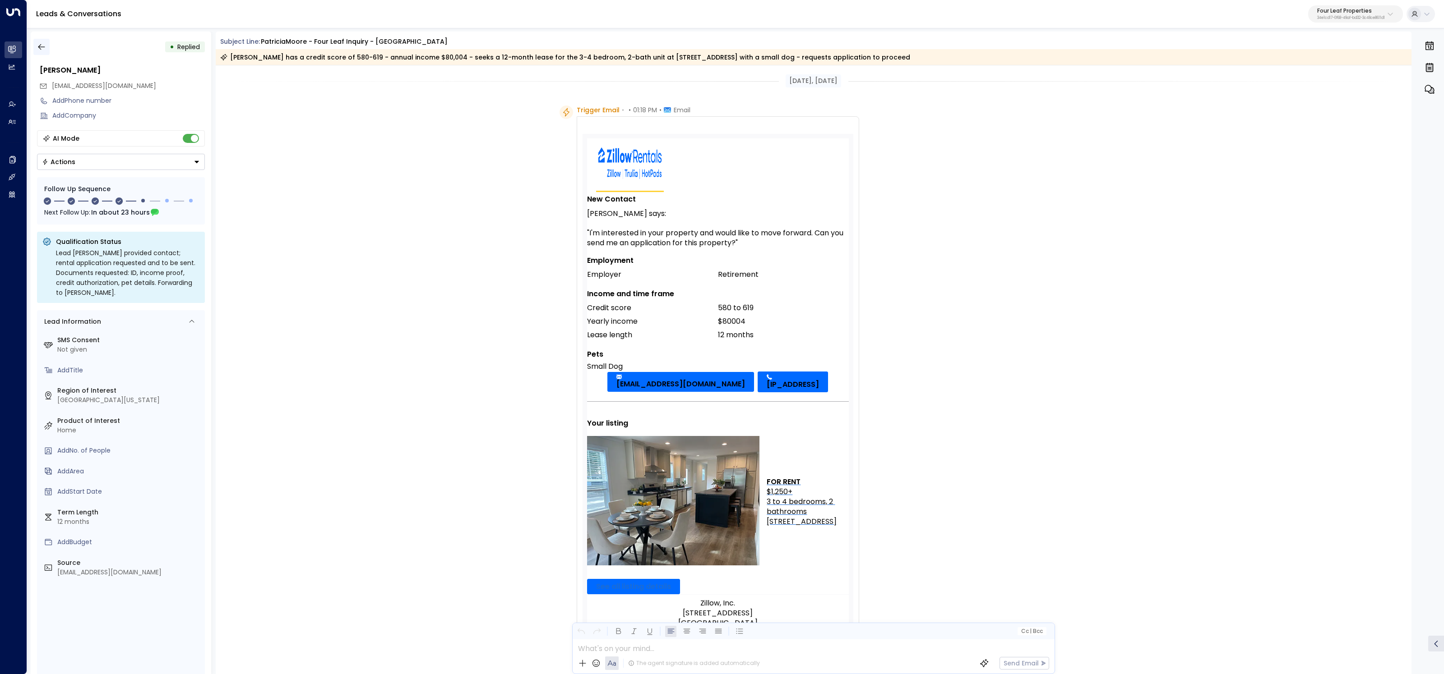
click at [38, 46] on icon "button" at bounding box center [41, 46] width 9 height 9
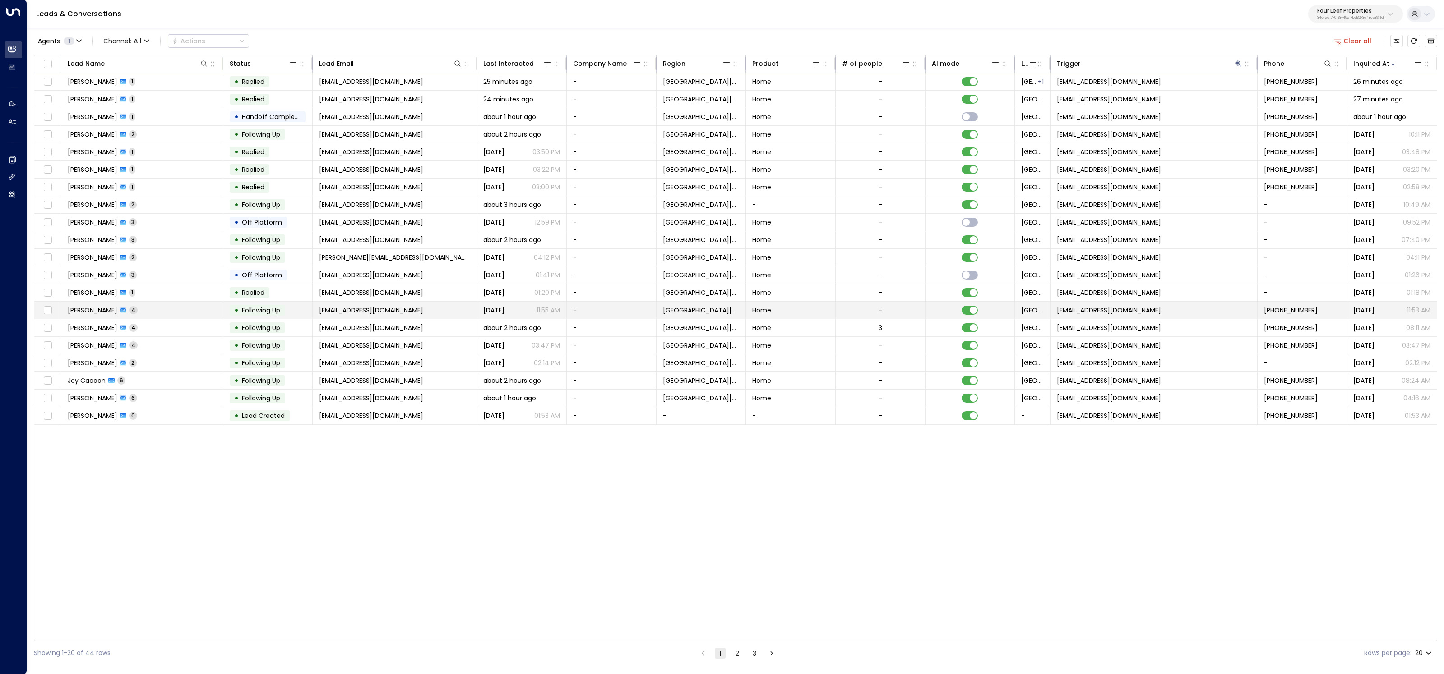
click at [152, 312] on td "Eddie Platt 4" at bounding box center [142, 310] width 162 height 17
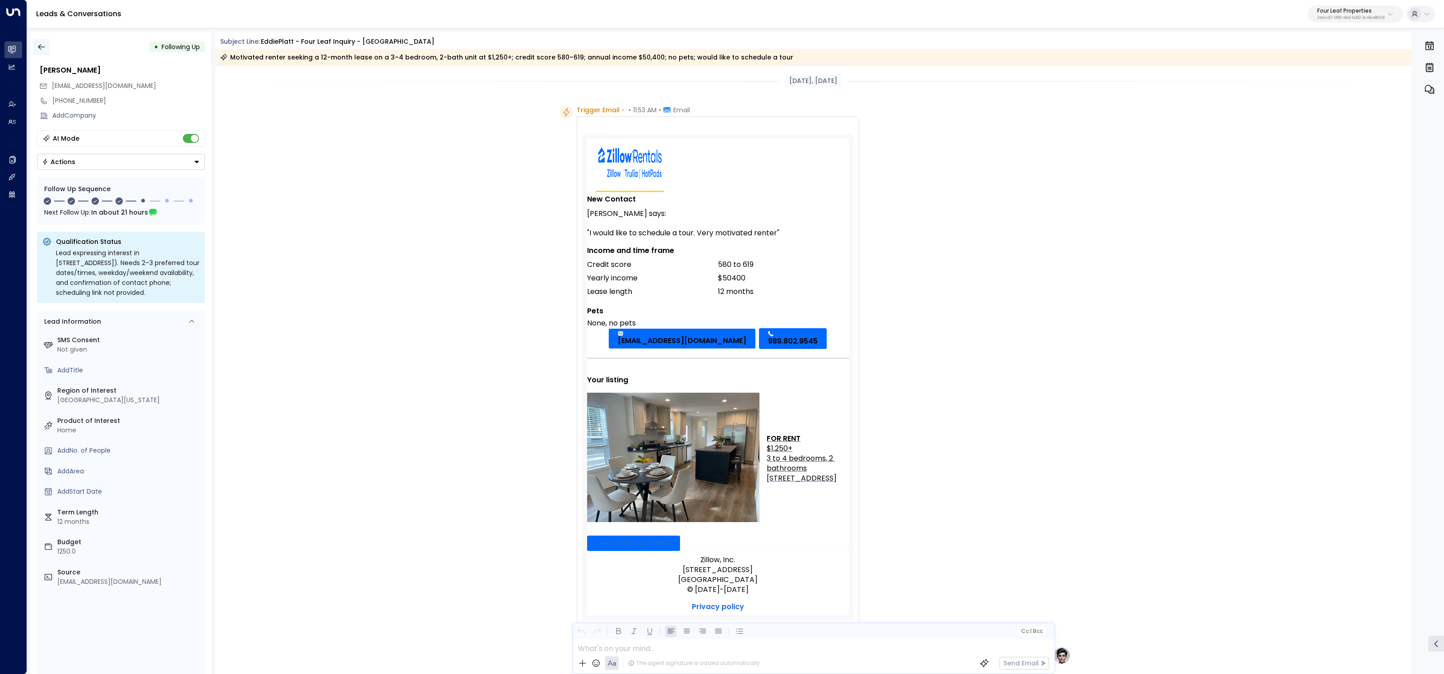
click at [37, 51] on icon "button" at bounding box center [41, 46] width 9 height 9
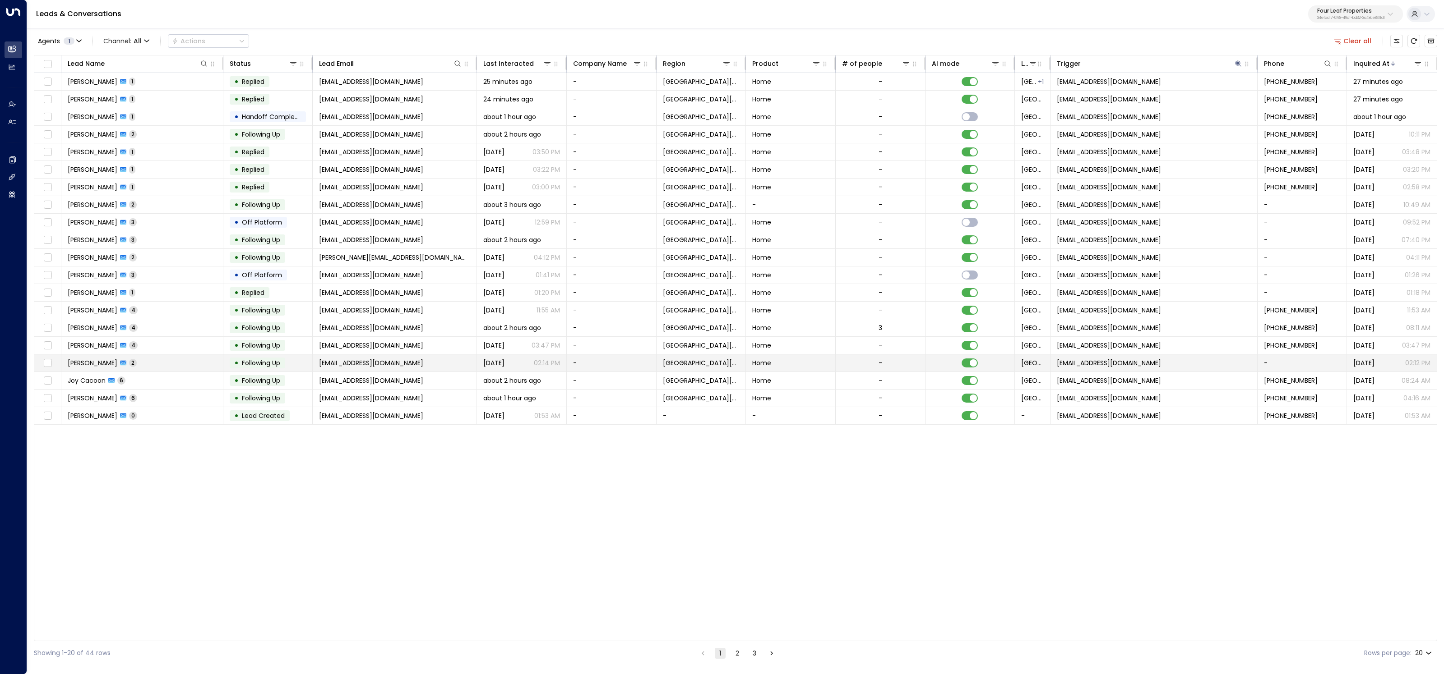
click at [193, 363] on td "Candi Hoffman 2" at bounding box center [142, 363] width 162 height 17
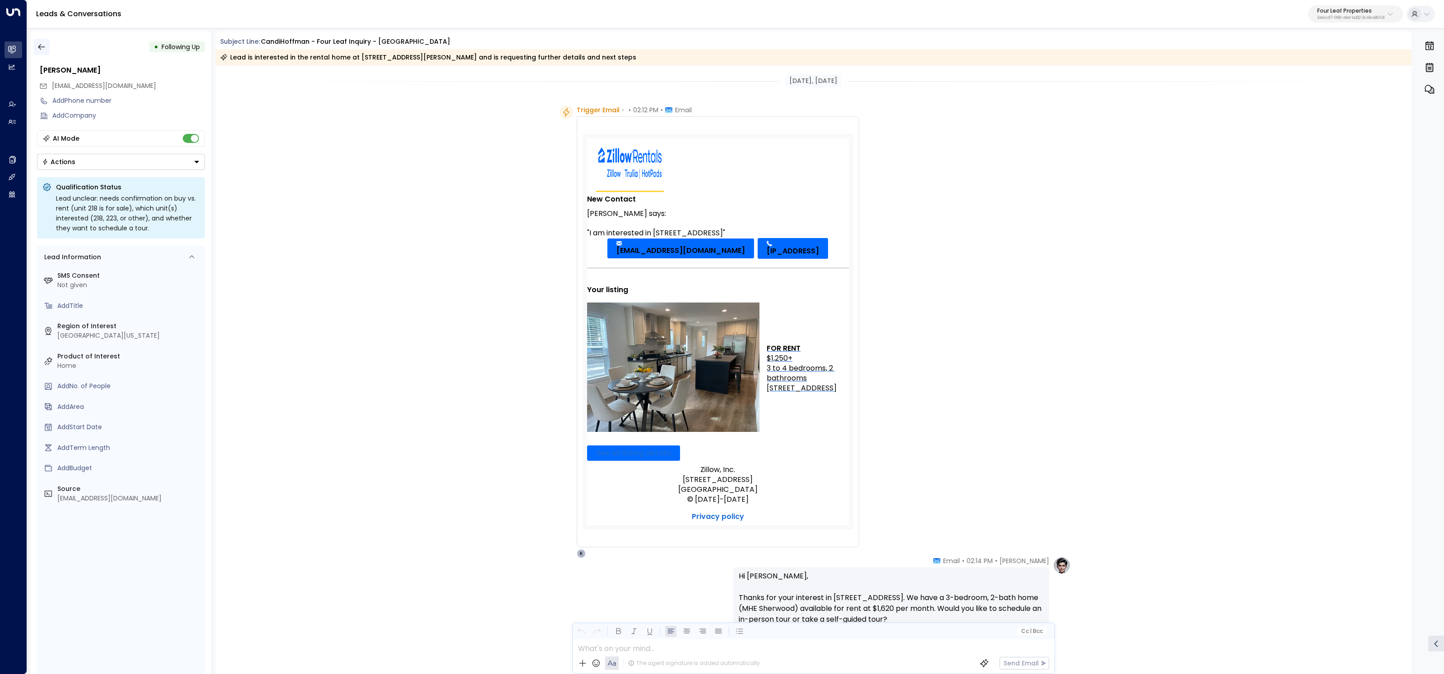
click at [41, 52] on button "button" at bounding box center [41, 47] width 16 height 16
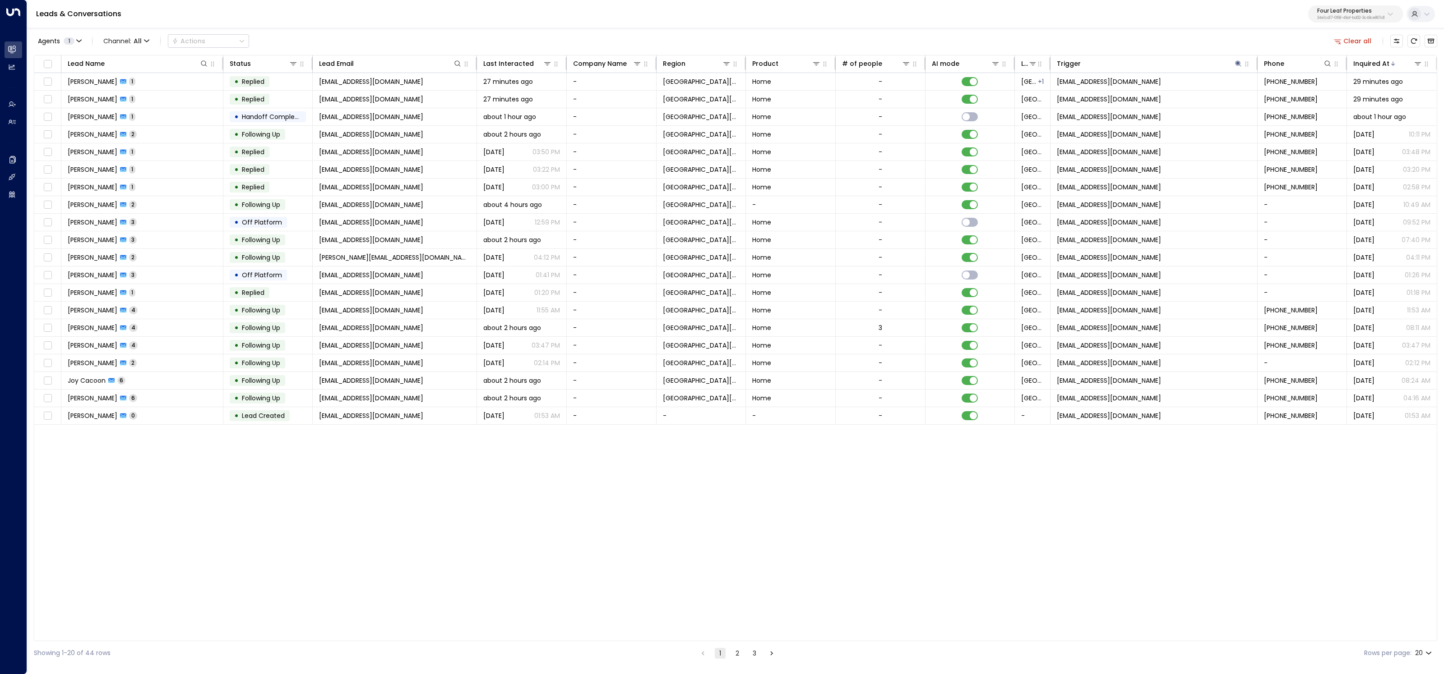
click at [1362, 47] on button "Clear all" at bounding box center [1352, 41] width 45 height 13
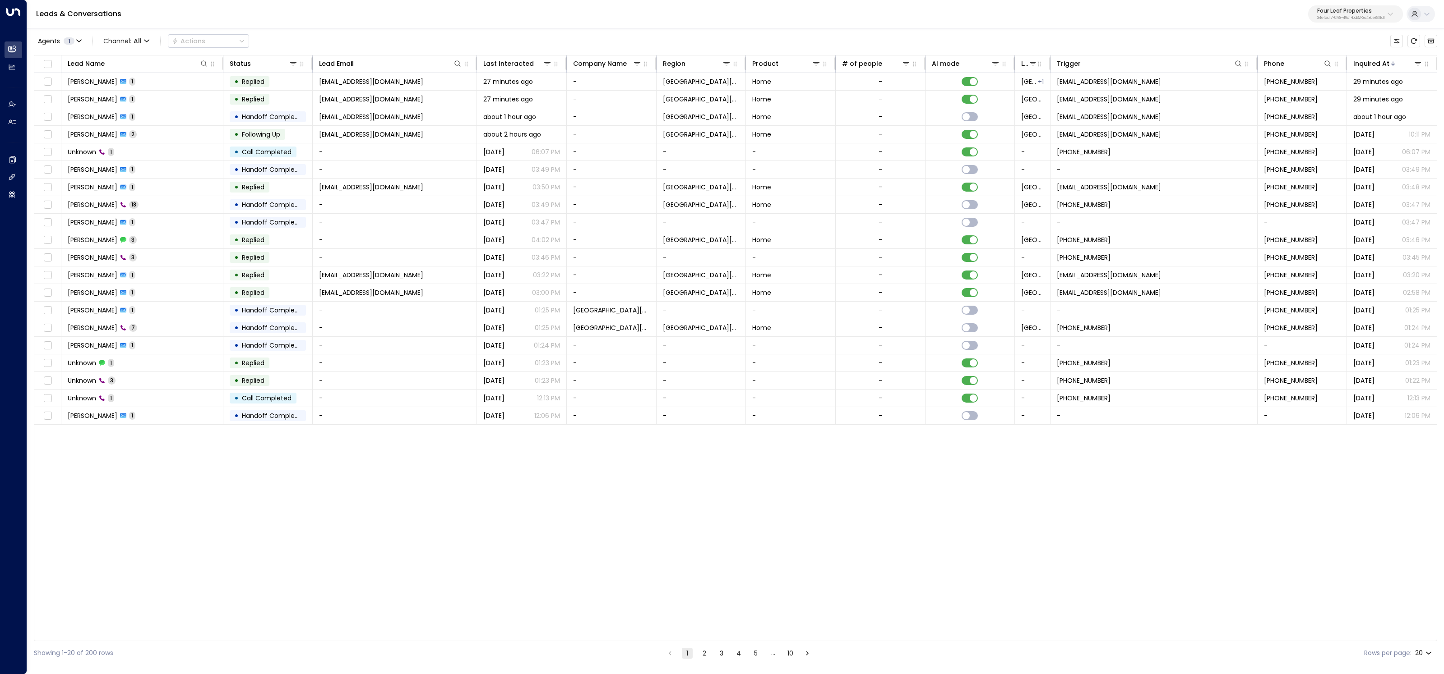
click at [1360, 37] on div "Agents 1 Channel: All Actions" at bounding box center [735, 41] width 1403 height 19
click at [1390, 63] on icon at bounding box center [1392, 63] width 5 height 5
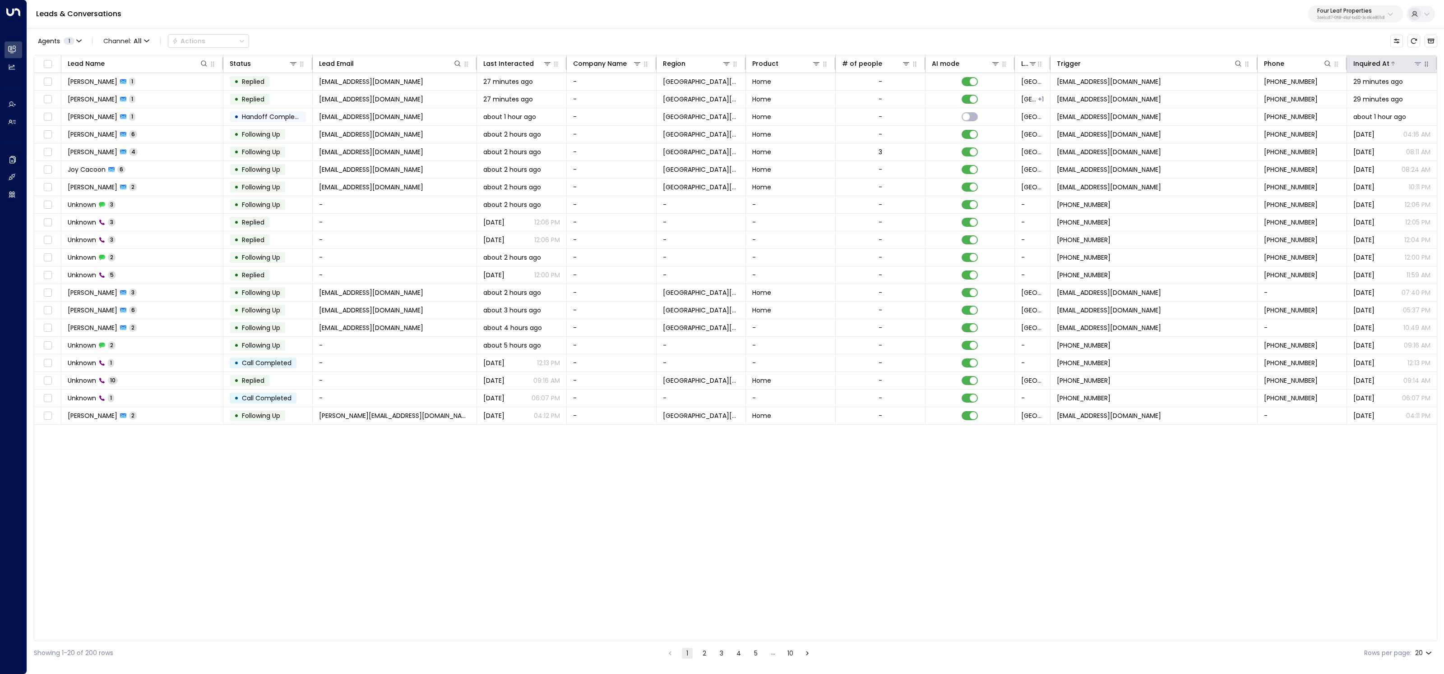
click at [1390, 63] on icon at bounding box center [1392, 63] width 5 height 5
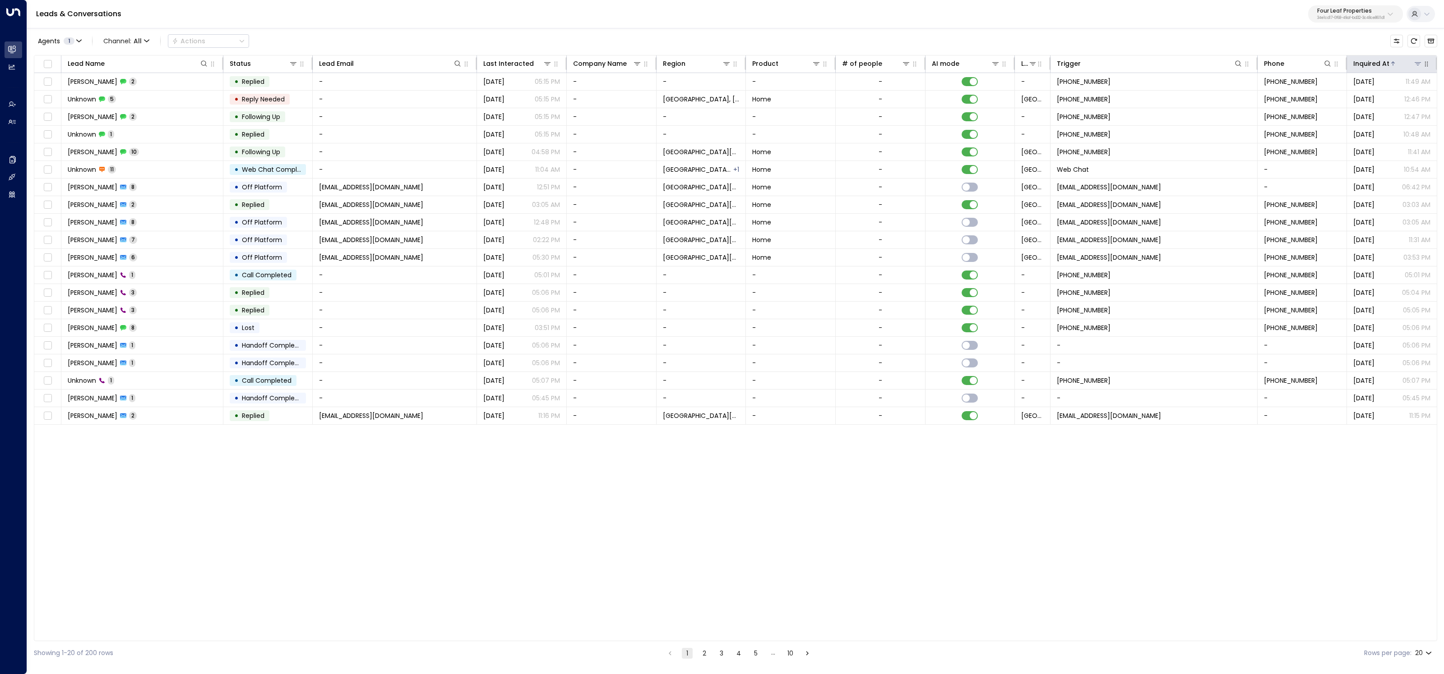
drag, startPoint x: 1379, startPoint y: 62, endPoint x: 1358, endPoint y: 68, distance: 22.0
click at [1379, 62] on div "Inquired At" at bounding box center [1371, 63] width 36 height 11
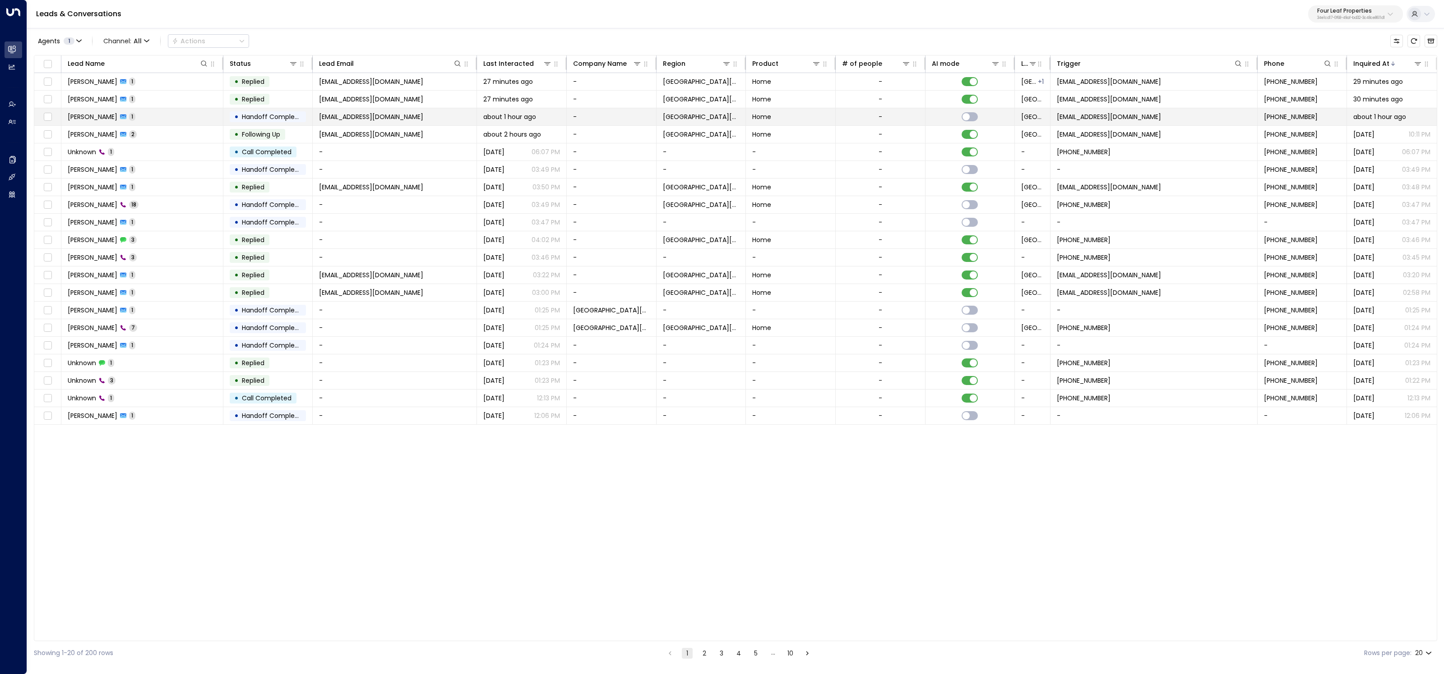
click at [180, 112] on td "William Price 1" at bounding box center [142, 116] width 162 height 17
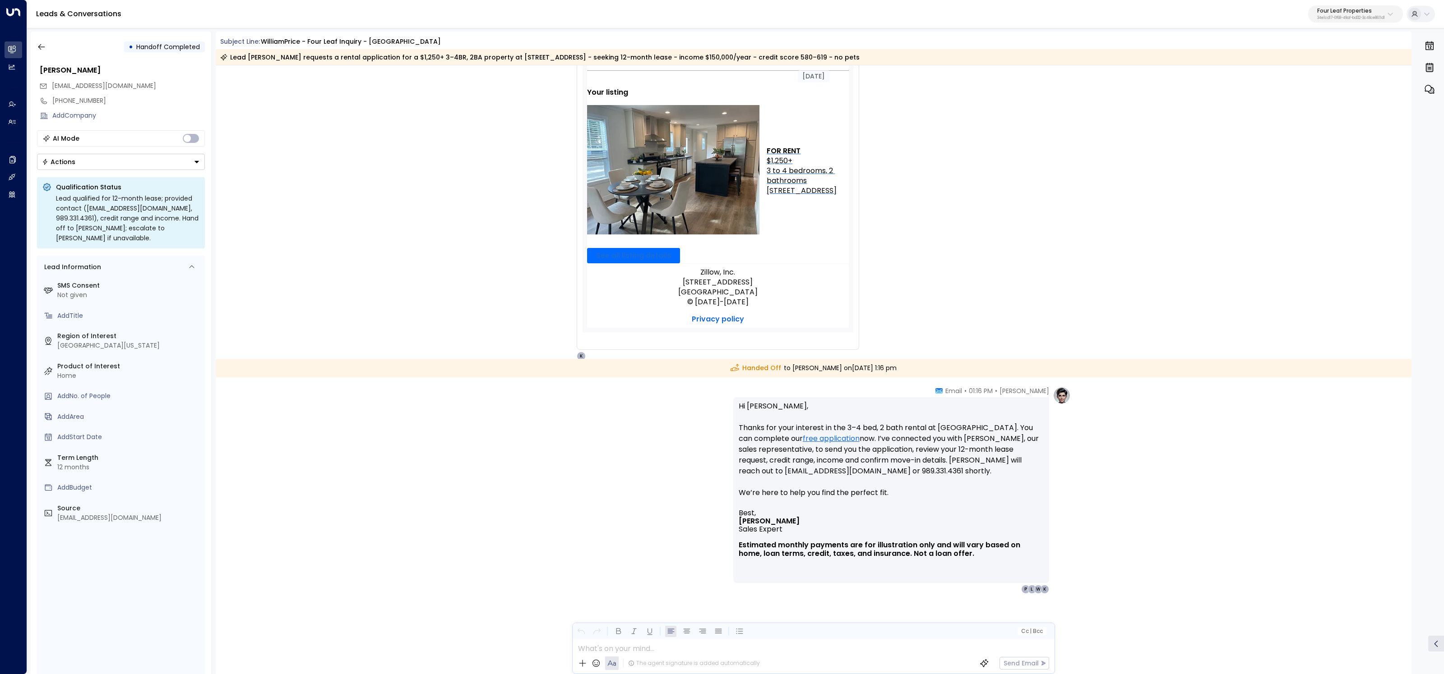
scroll to position [307, 0]
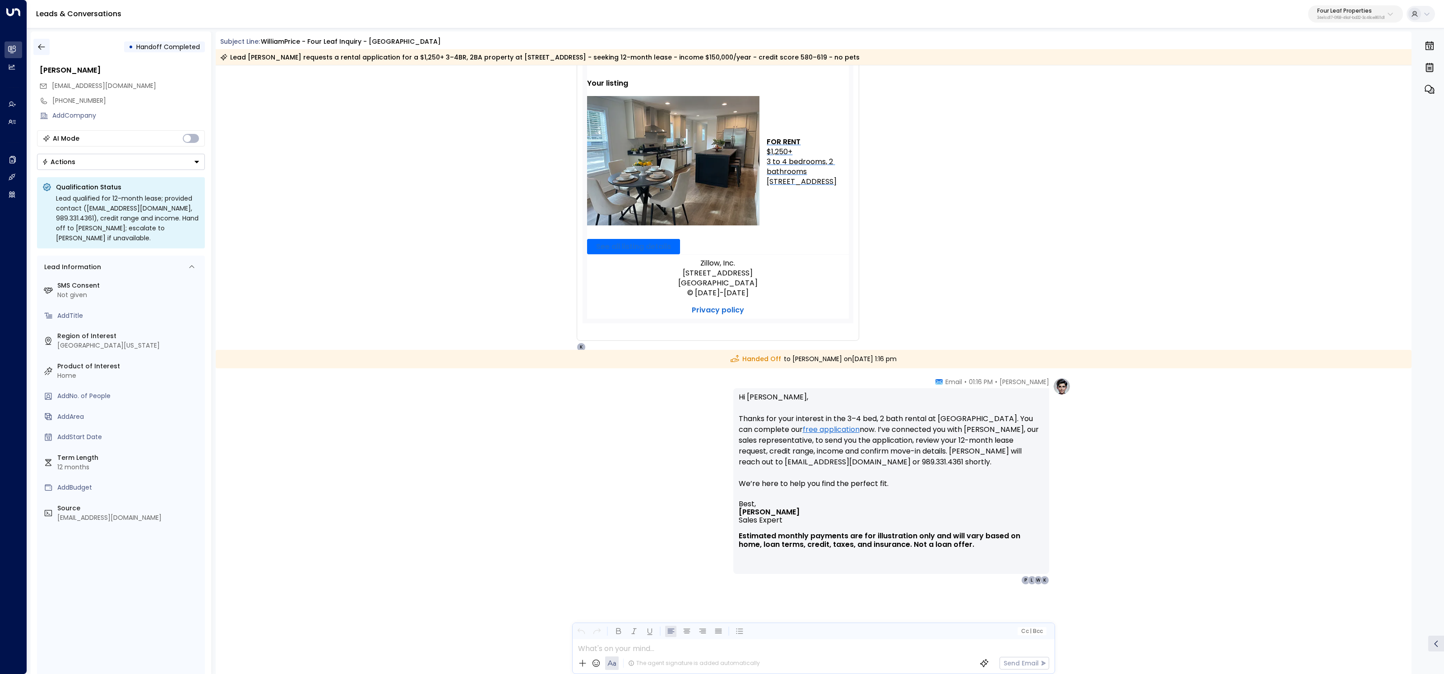
click at [38, 53] on button "button" at bounding box center [41, 47] width 16 height 16
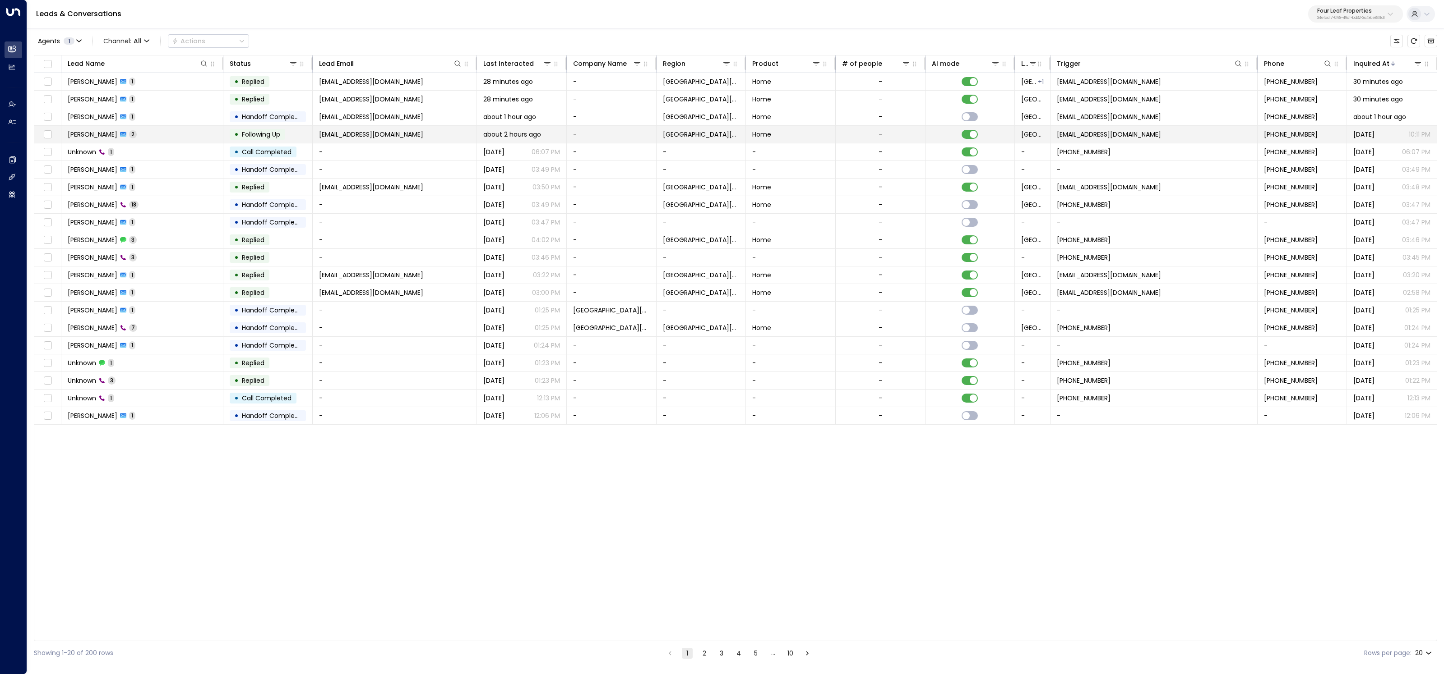
click at [168, 135] on td "Michelle Nalevayko 2" at bounding box center [142, 134] width 162 height 17
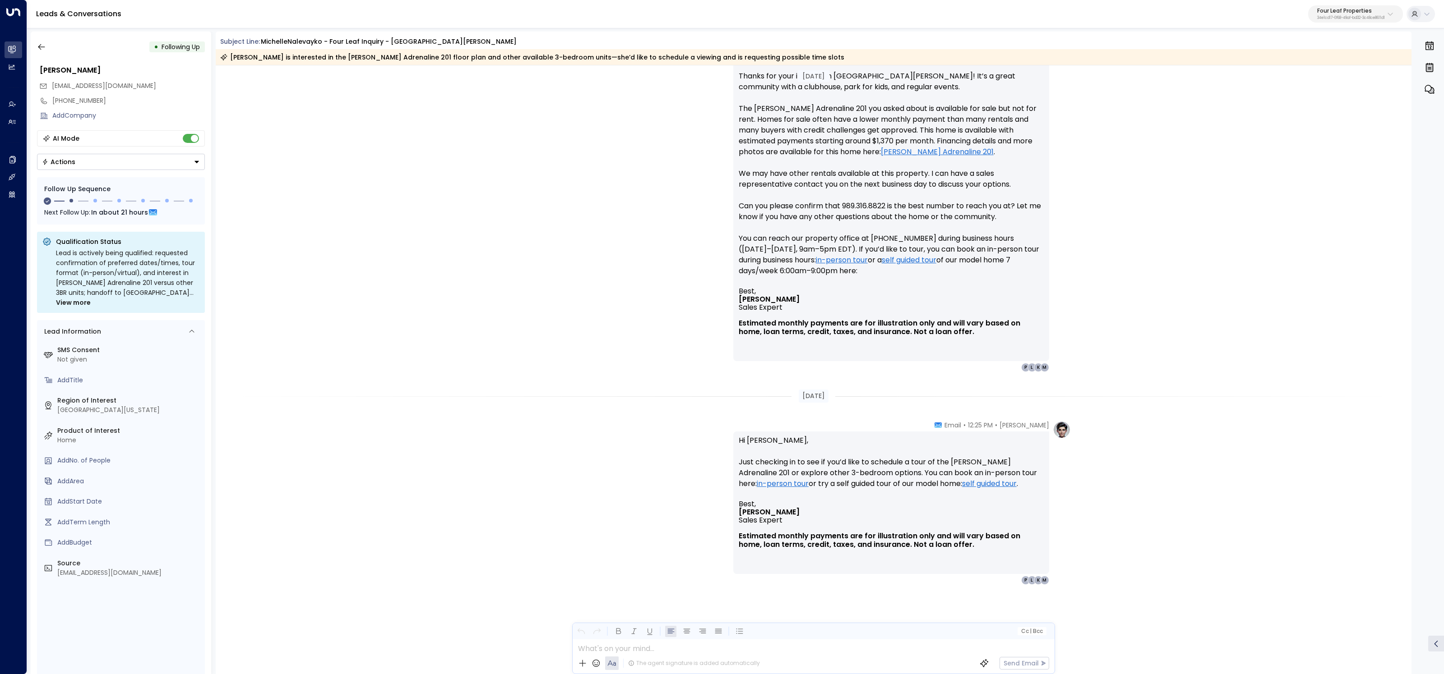
scroll to position [547, 0]
click at [47, 47] on button "button" at bounding box center [41, 47] width 16 height 16
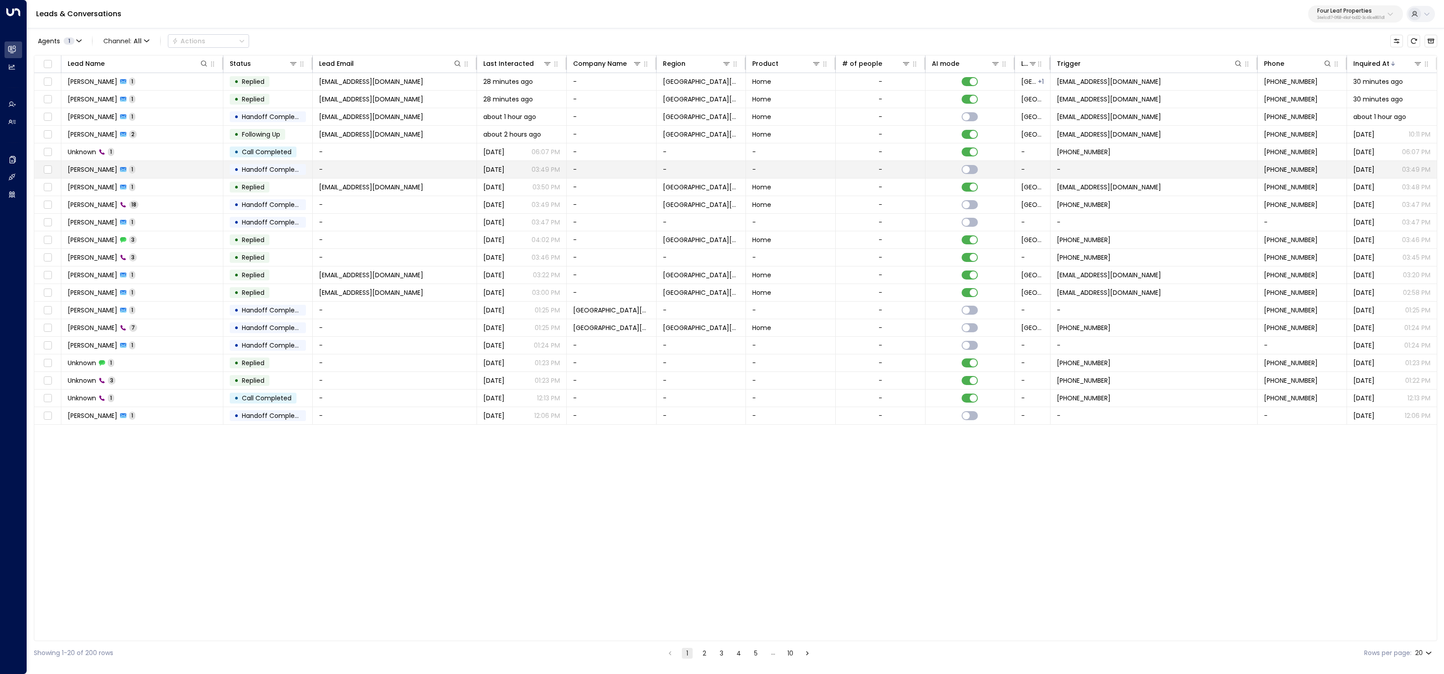
click at [144, 170] on td "Jerry Anderson 1" at bounding box center [142, 169] width 162 height 17
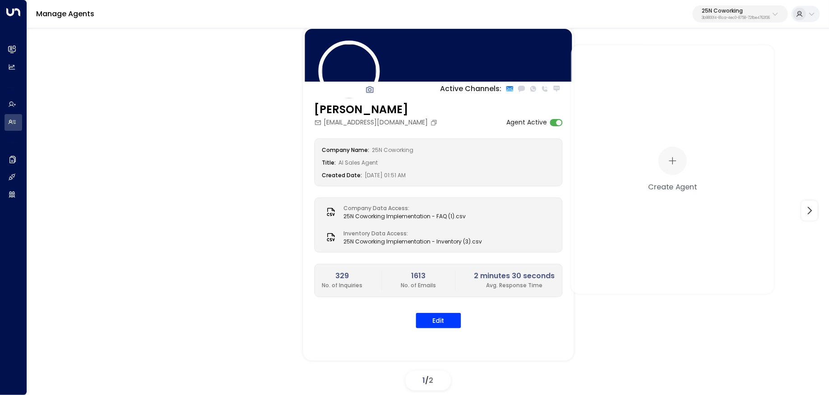
click at [745, 2] on div "Manage Agents 25N Coworking 3b9800f4-81ca-4ec0-8758-72fbe4763f36" at bounding box center [428, 14] width 802 height 28
click at [743, 11] on p "25N Coworking" at bounding box center [736, 10] width 68 height 5
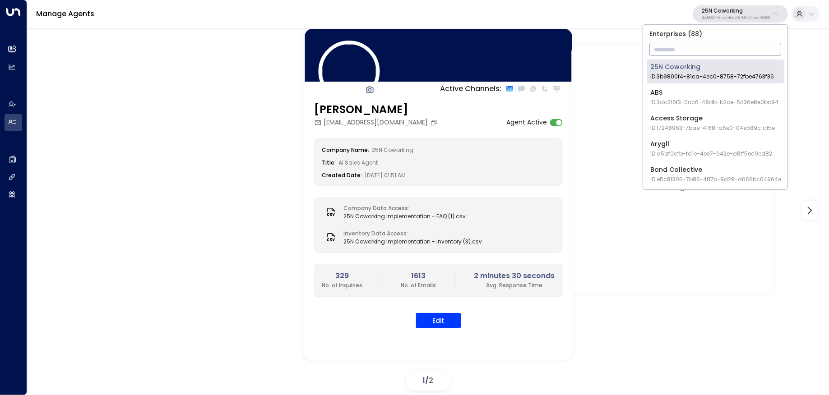
type input "*"
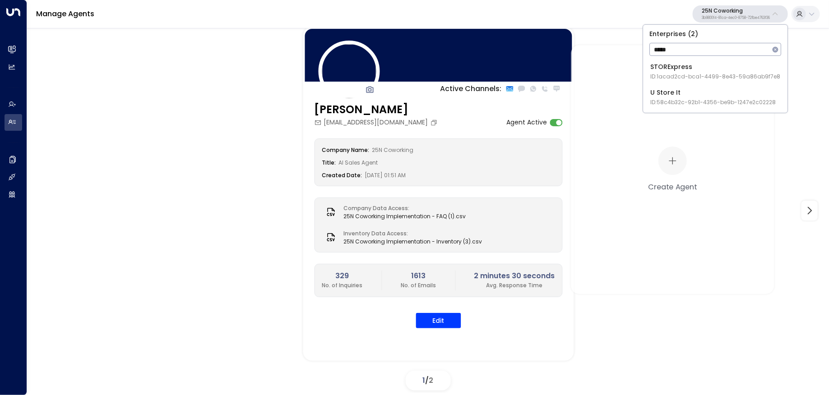
type input "*****"
click at [671, 76] on span "ID: 1acad2cd-bca1-4499-8e43-59a86ab9f7e8" at bounding box center [715, 77] width 130 height 8
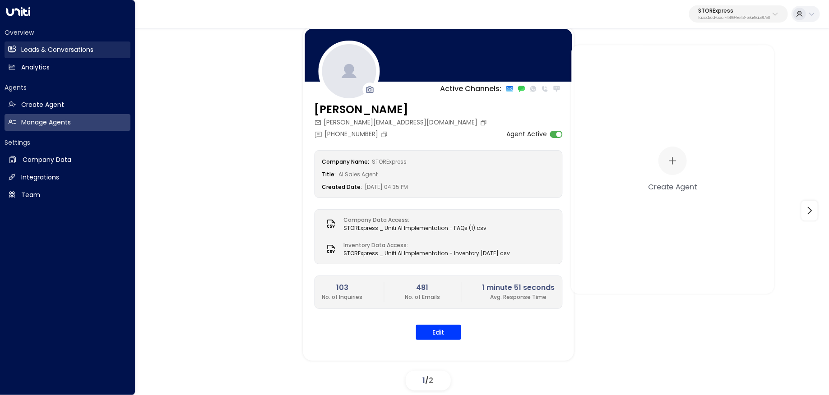
click at [37, 45] on h2 "Leads & Conversations" at bounding box center [57, 49] width 72 height 9
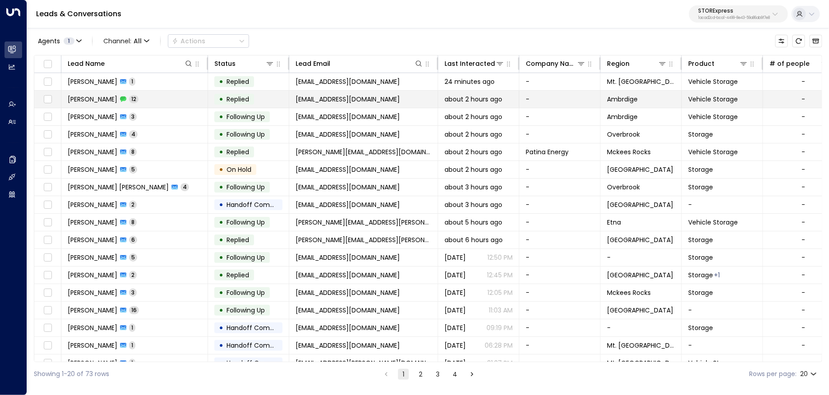
click at [189, 105] on td "brian franks 12" at bounding box center [134, 99] width 147 height 17
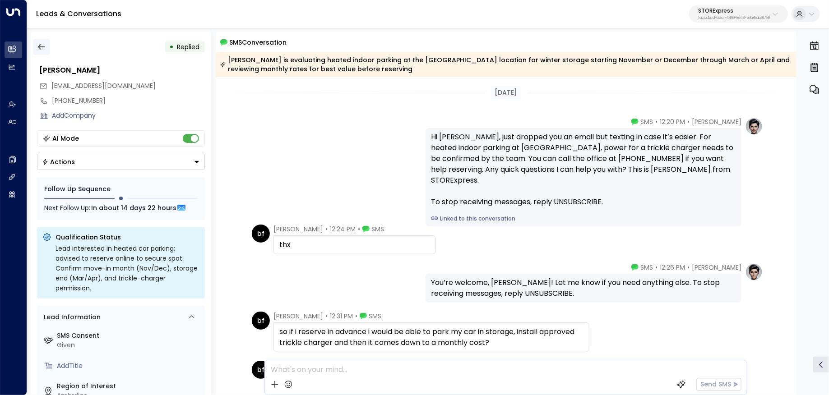
click at [41, 46] on icon "button" at bounding box center [41, 46] width 9 height 9
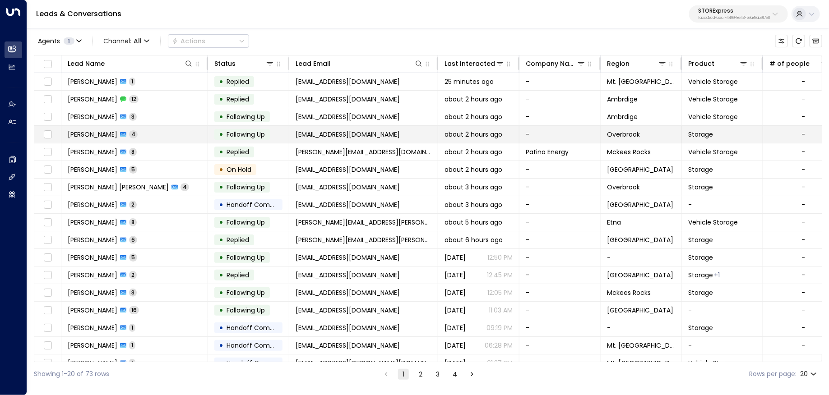
click at [174, 137] on td "THOMAS CONLEY 4" at bounding box center [134, 134] width 147 height 17
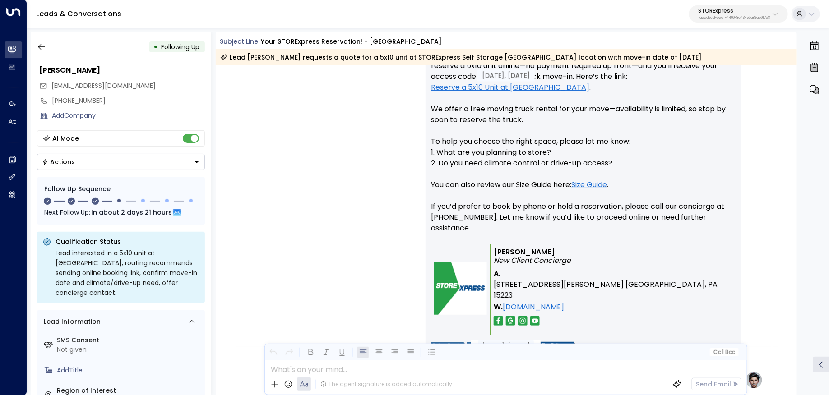
scroll to position [1329, 0]
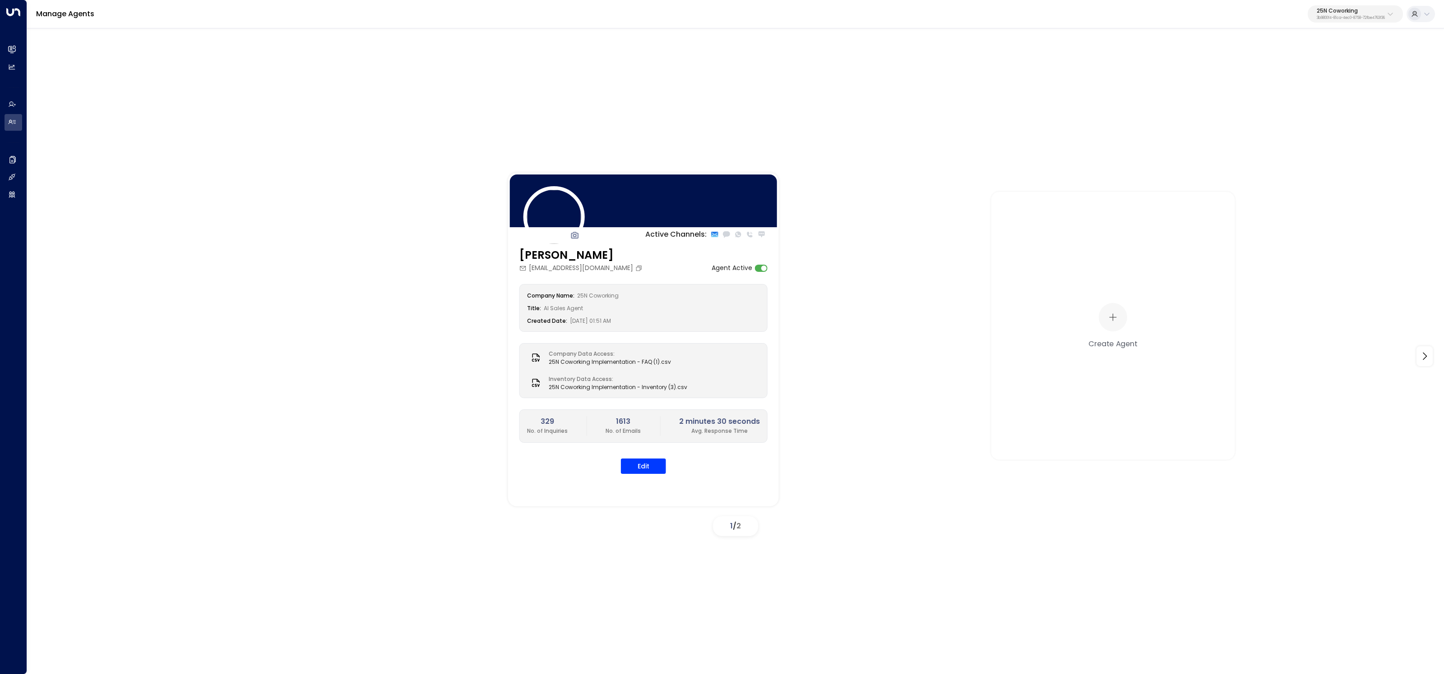
click at [1355, 23] on div "Manage Agents 25N Coworking 3b9800f4-81ca-4ec0-8758-72fbe4763f36" at bounding box center [735, 14] width 1417 height 28
click at [1357, 18] on p "3b9800f4-81ca-4ec0-8758-72fbe4763f36" at bounding box center [1351, 18] width 68 height 4
type input "*******"
click at [1285, 68] on div "Inspire Communities ID: 5ac0484e-0702-4bbb-8380-6168aea91a66" at bounding box center [1330, 71] width 130 height 18
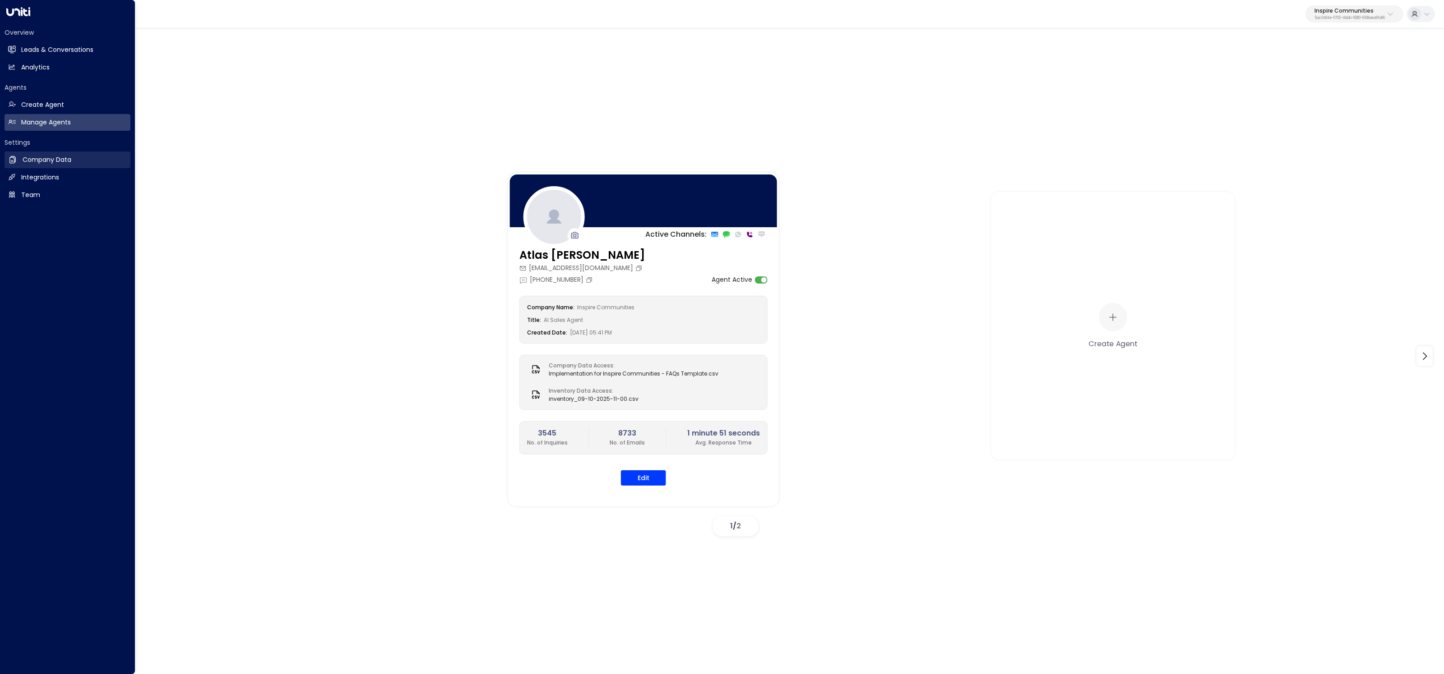
click at [9, 157] on icon at bounding box center [12, 159] width 6 height 7
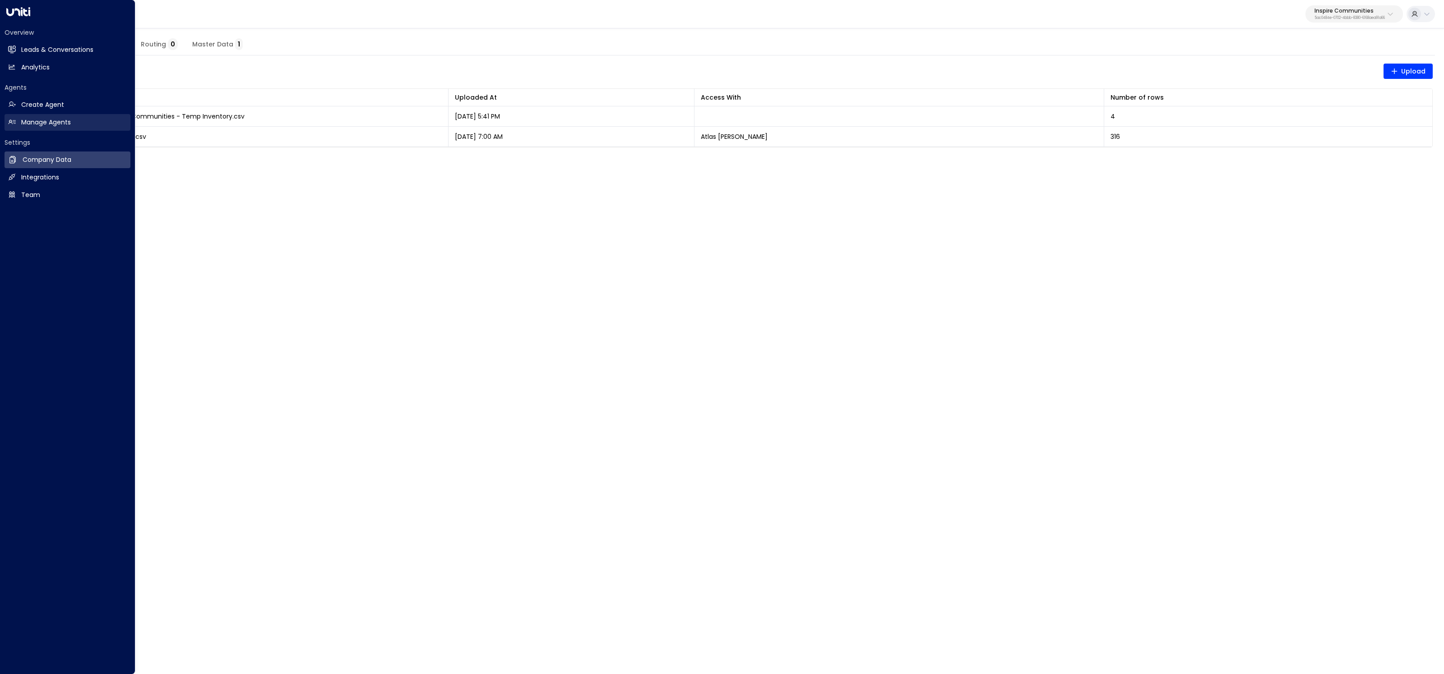
click at [43, 123] on h2 "Manage Agents" at bounding box center [46, 122] width 50 height 9
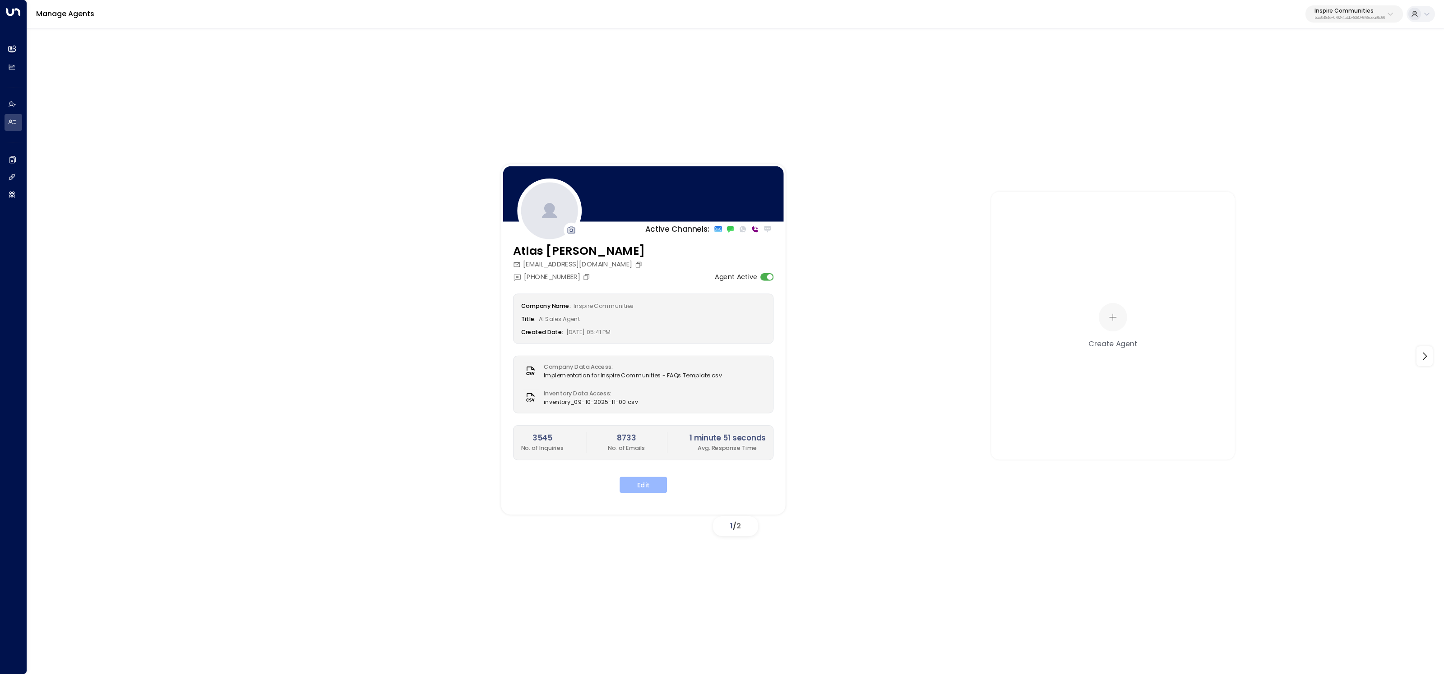
click at [644, 484] on button "Edit" at bounding box center [642, 485] width 47 height 16
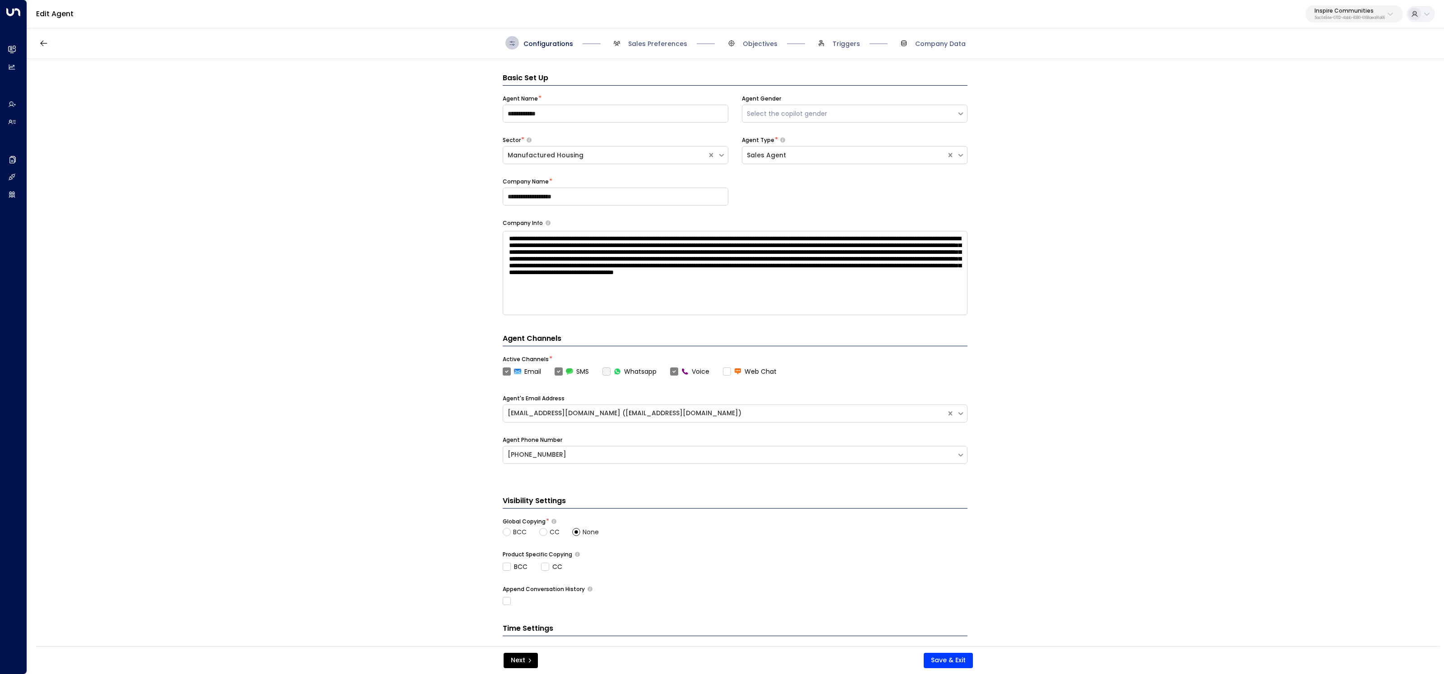
scroll to position [14, 0]
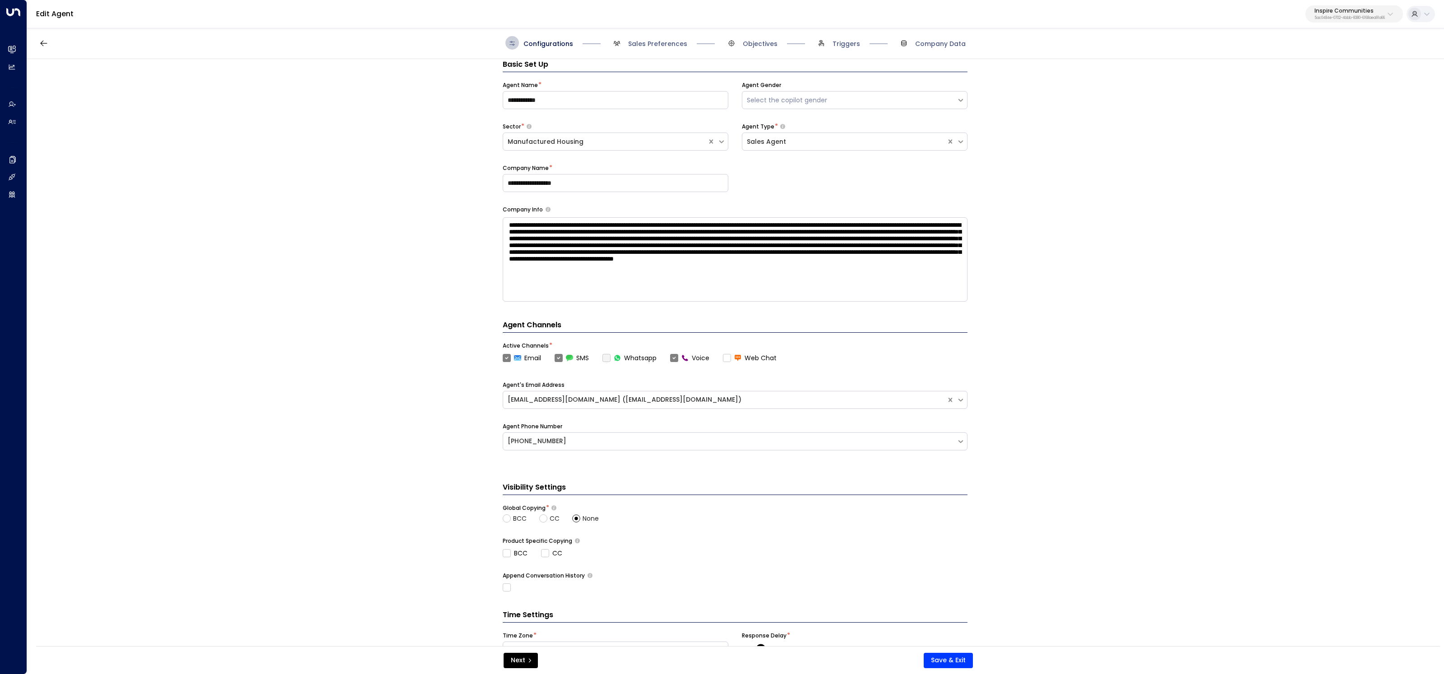
click at [676, 357] on label "Voice" at bounding box center [689, 358] width 39 height 9
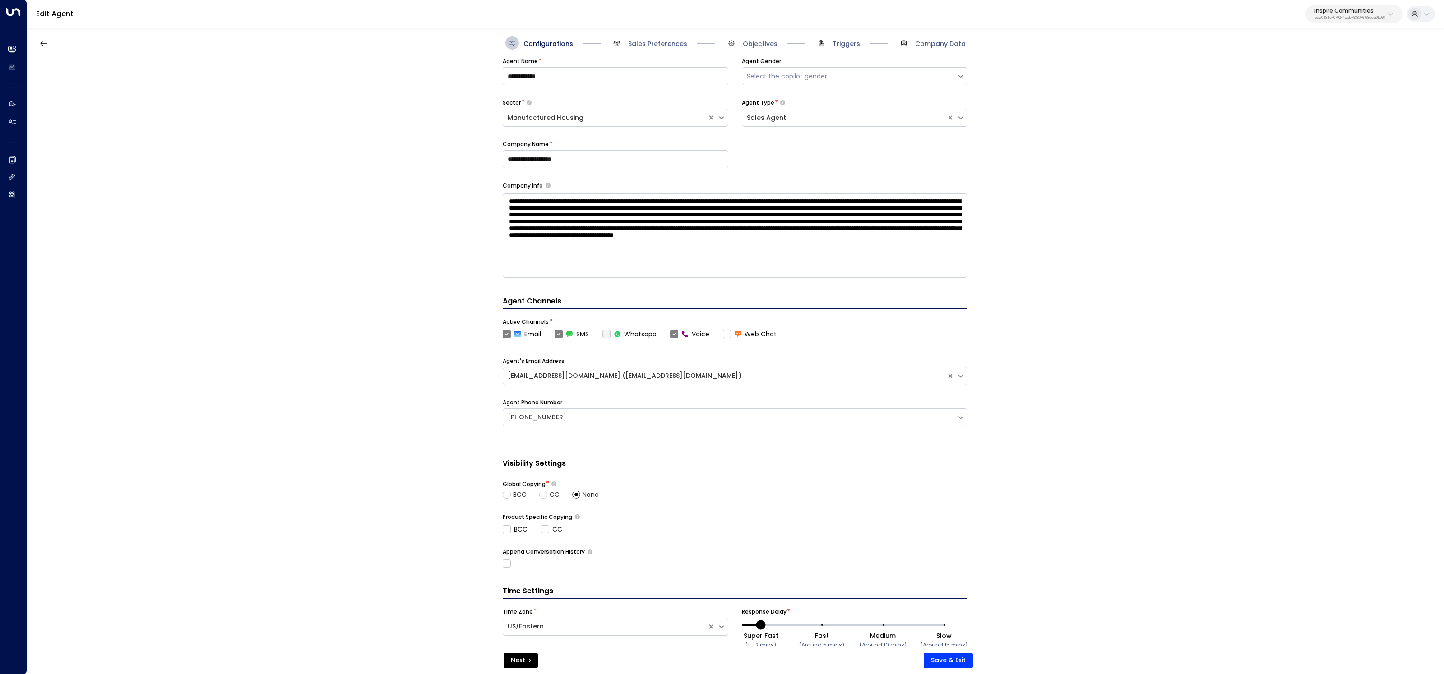
scroll to position [65, 0]
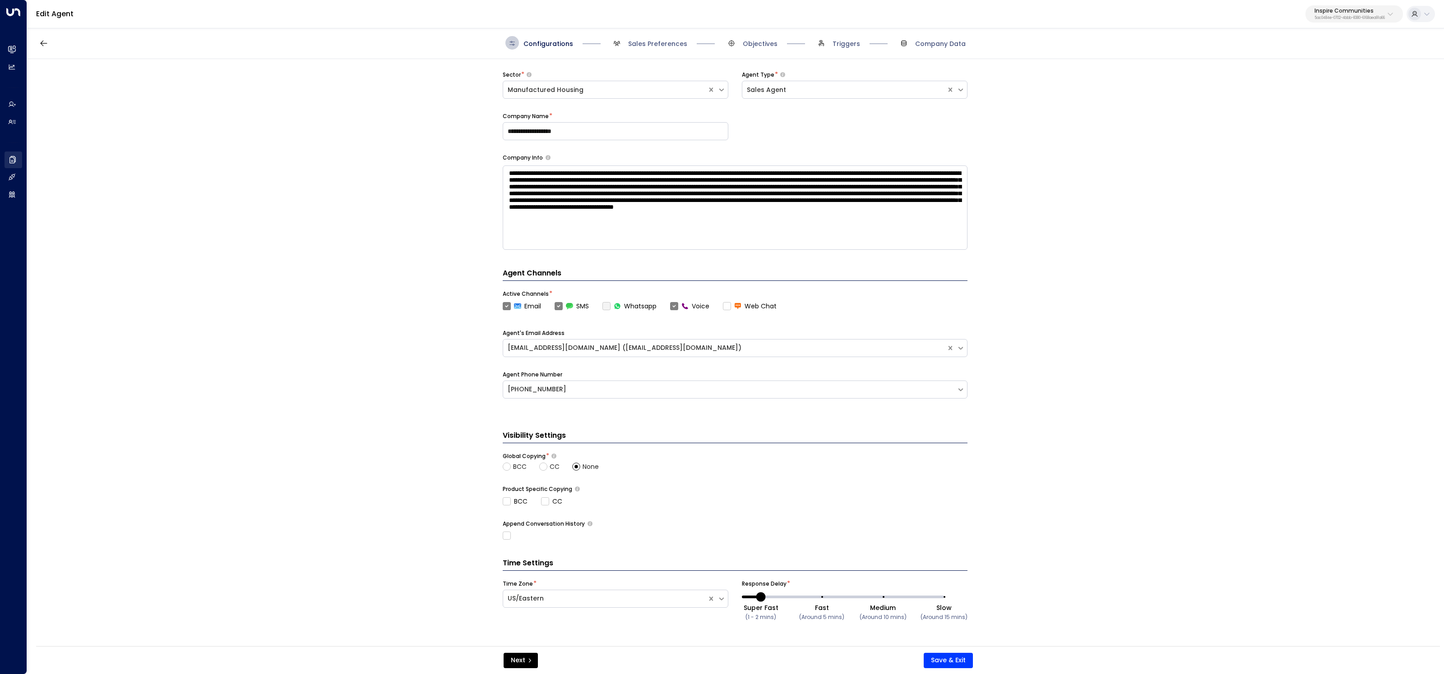
click at [20, 154] on link "Company Data Company Data" at bounding box center [14, 160] width 18 height 17
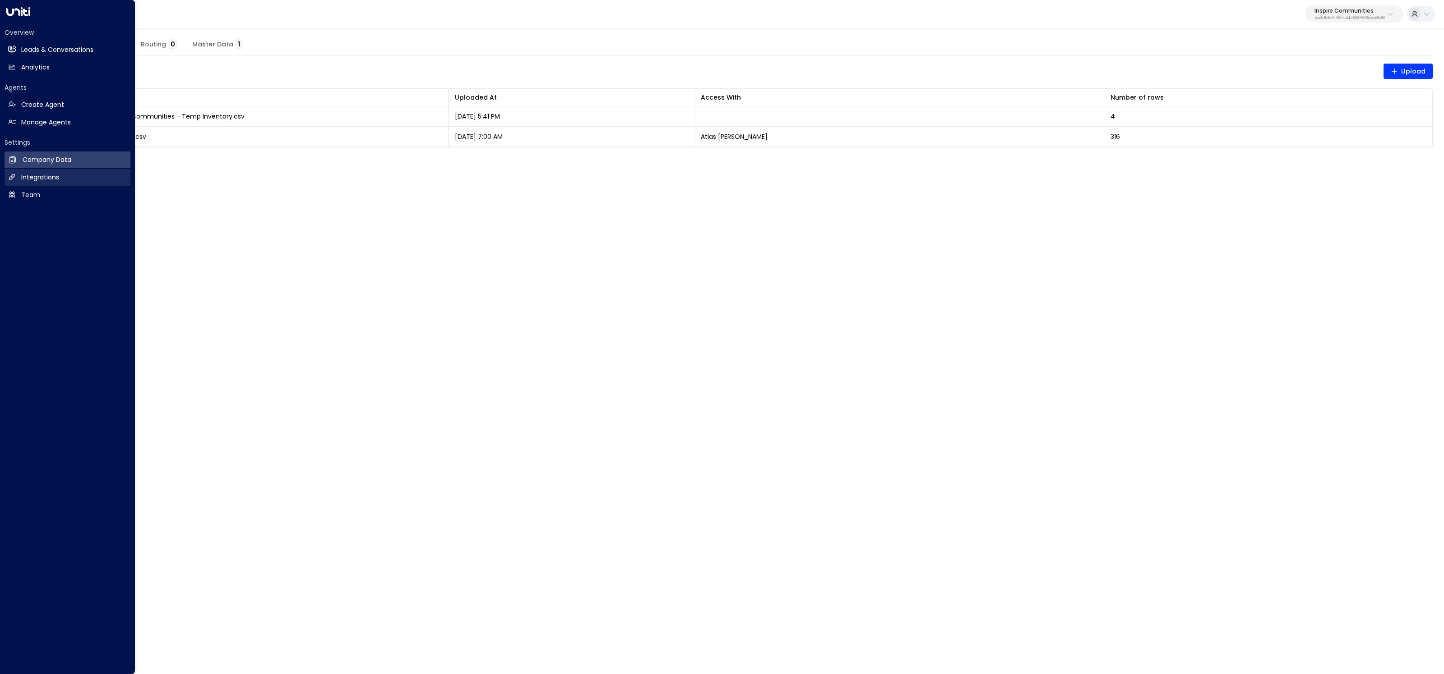
click at [7, 179] on link "Integrations Integrations" at bounding box center [68, 177] width 126 height 17
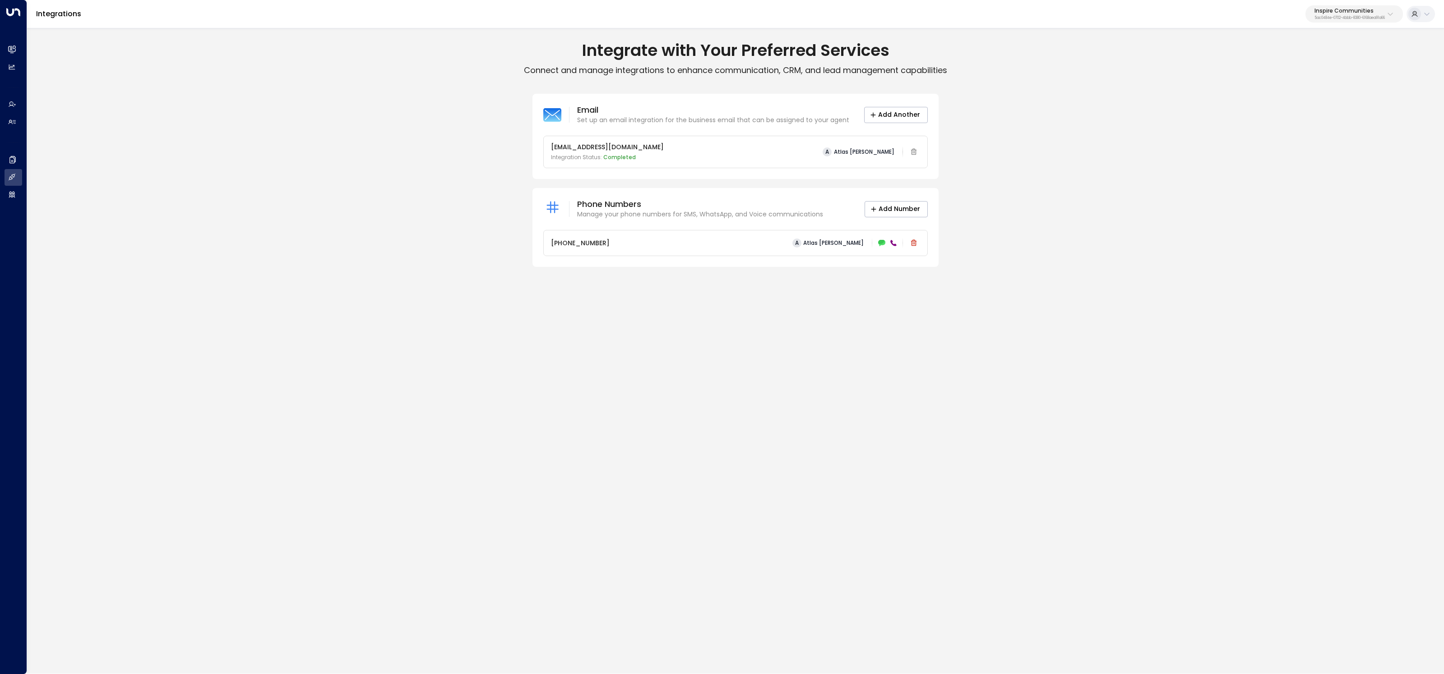
click at [892, 244] on icon at bounding box center [893, 243] width 6 height 6
click at [880, 244] on icon at bounding box center [881, 243] width 7 height 6
click at [893, 243] on icon at bounding box center [893, 243] width 6 height 6
click at [883, 243] on icon at bounding box center [881, 243] width 7 height 6
click at [890, 244] on icon at bounding box center [893, 243] width 7 height 7
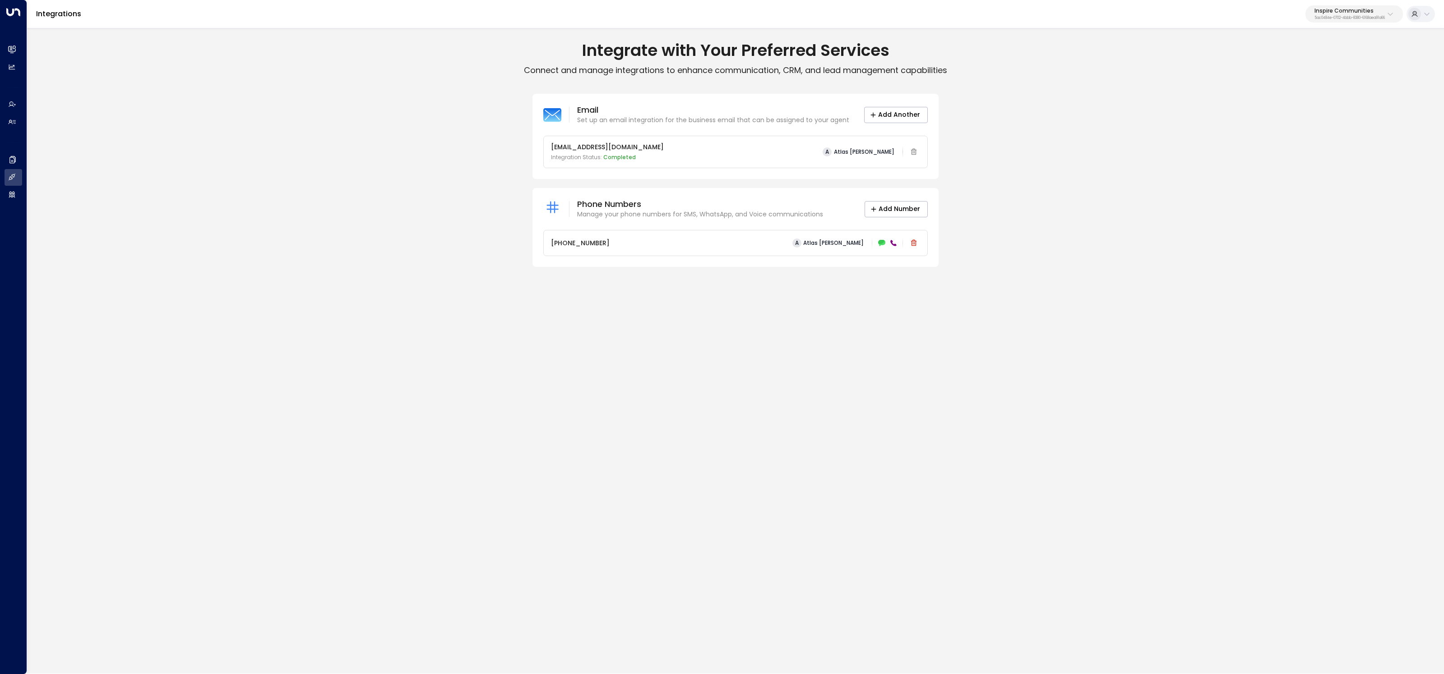
click at [1340, 9] on p "Inspire Communities" at bounding box center [1349, 10] width 70 height 5
drag, startPoint x: 1081, startPoint y: 301, endPoint x: 927, endPoint y: 266, distance: 157.5
click at [1076, 301] on div "Integrate with Your Preferred Services Connect and manage integrations to enhan…" at bounding box center [735, 350] width 1417 height 647
click at [885, 212] on button "Add Number" at bounding box center [895, 209] width 63 height 16
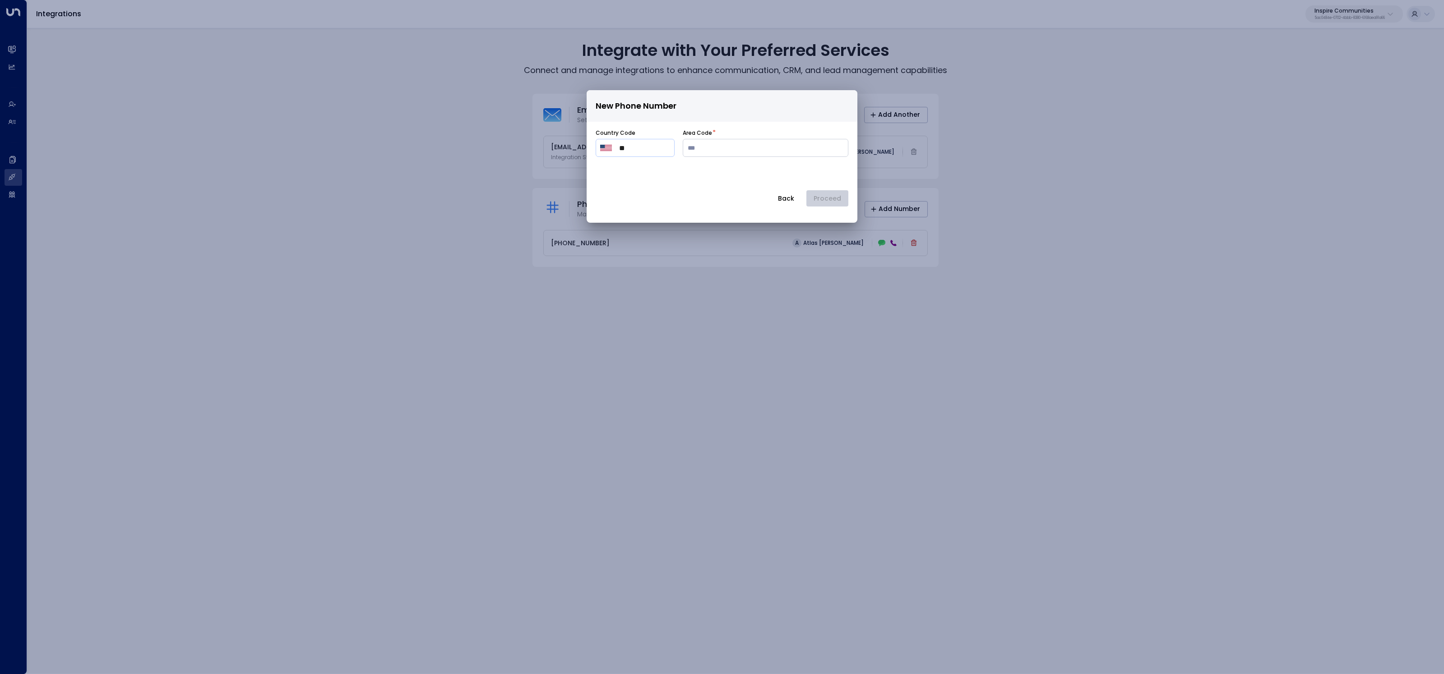
click at [786, 192] on button "Back" at bounding box center [786, 198] width 32 height 16
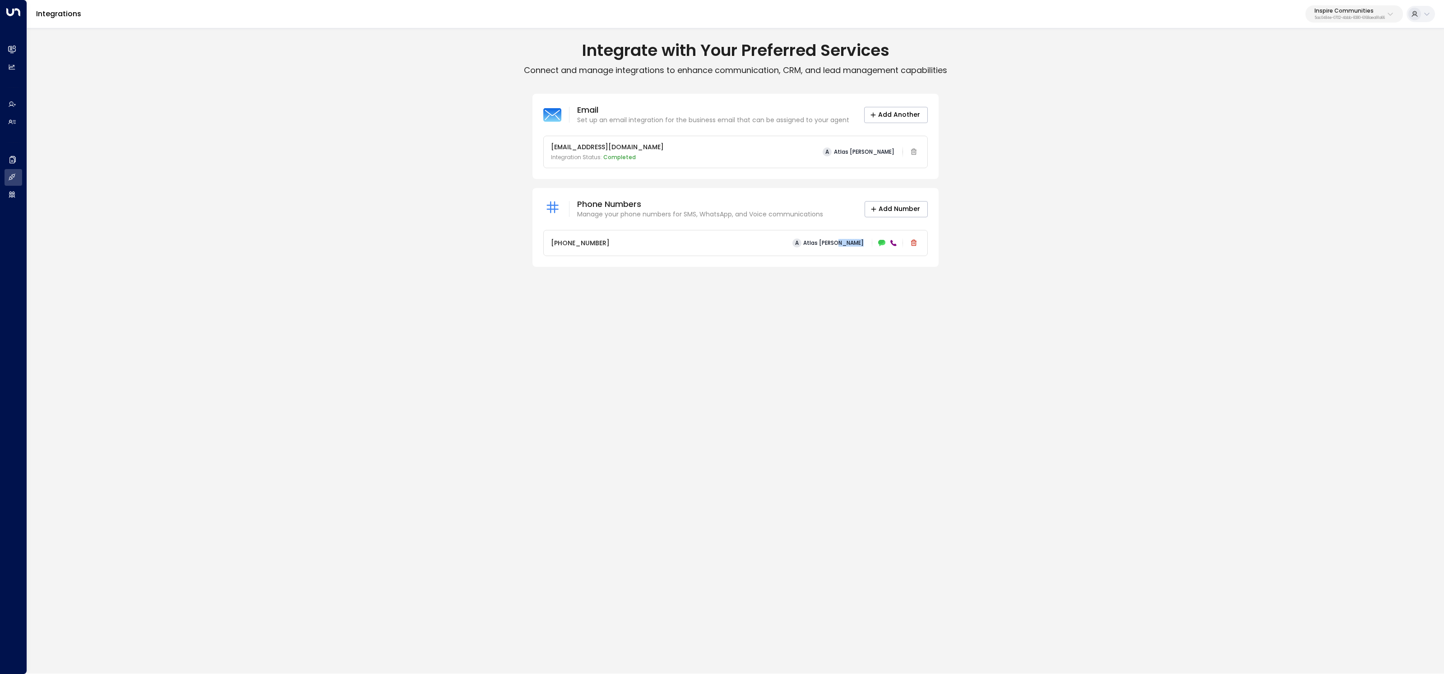
drag, startPoint x: 869, startPoint y: 240, endPoint x: 899, endPoint y: 241, distance: 30.2
click at [899, 241] on div "A Atlas Parker" at bounding box center [854, 243] width 131 height 13
click at [892, 243] on icon at bounding box center [893, 243] width 7 height 7
click at [885, 244] on div at bounding box center [881, 243] width 9 height 9
click at [1327, 16] on p "5ac0484e-0702-4bbb-8380-6168aea91a66" at bounding box center [1349, 18] width 70 height 4
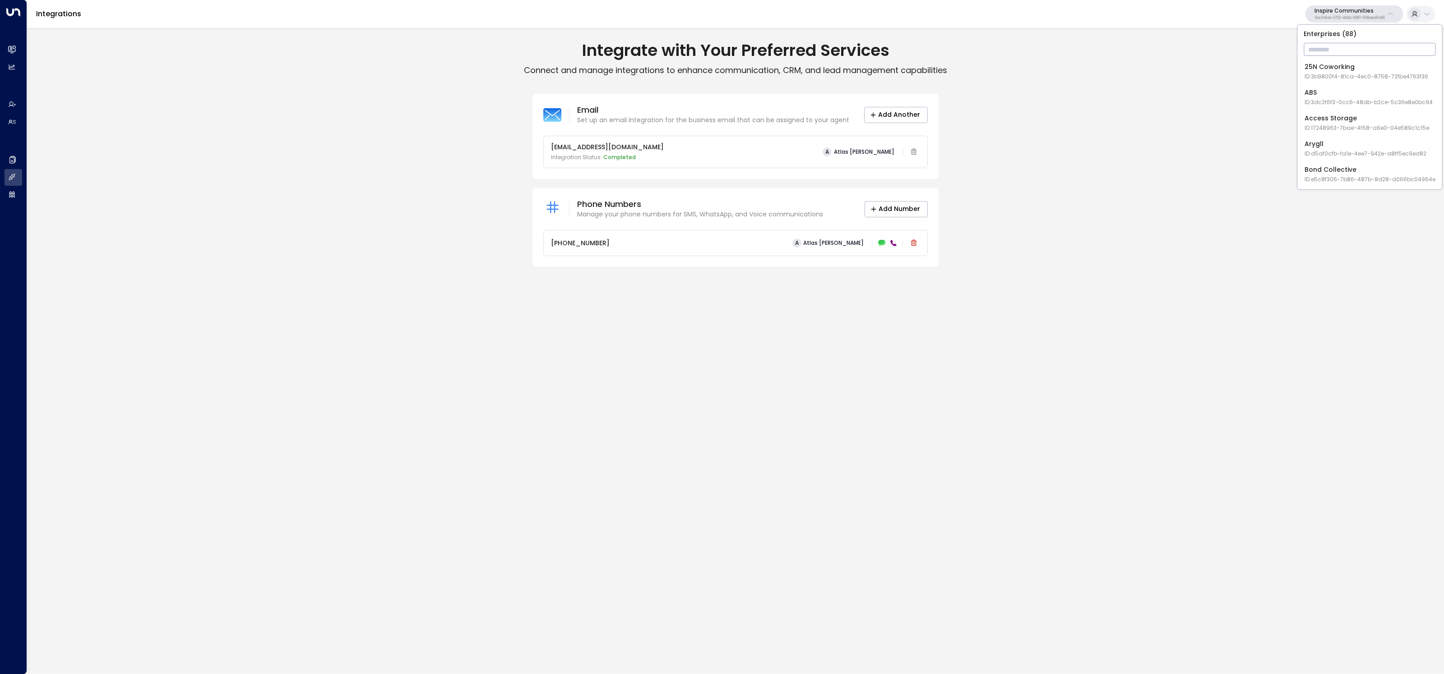
click at [1206, 198] on div "Email Set up an email integration for the business email that can be assigned t…" at bounding box center [735, 180] width 1417 height 173
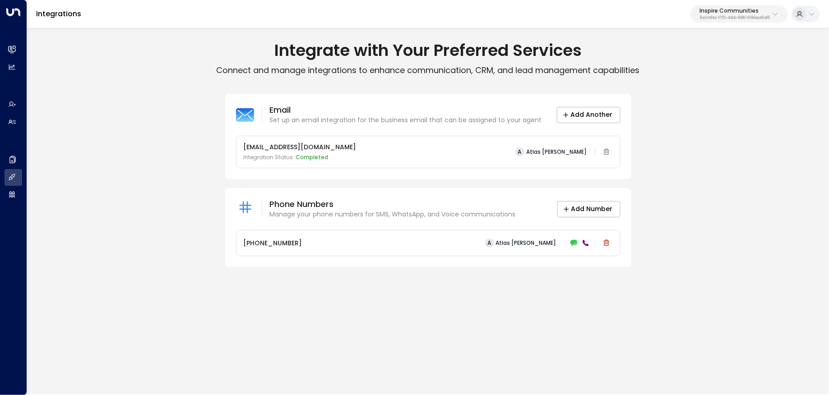
click at [586, 247] on div "A Atlas Parker" at bounding box center [546, 243] width 131 height 13
click at [584, 243] on icon at bounding box center [585, 243] width 6 height 6
click at [574, 244] on icon at bounding box center [574, 243] width 7 height 6
click at [571, 240] on icon at bounding box center [573, 243] width 7 height 6
click at [580, 241] on div at bounding box center [579, 243] width 21 height 9
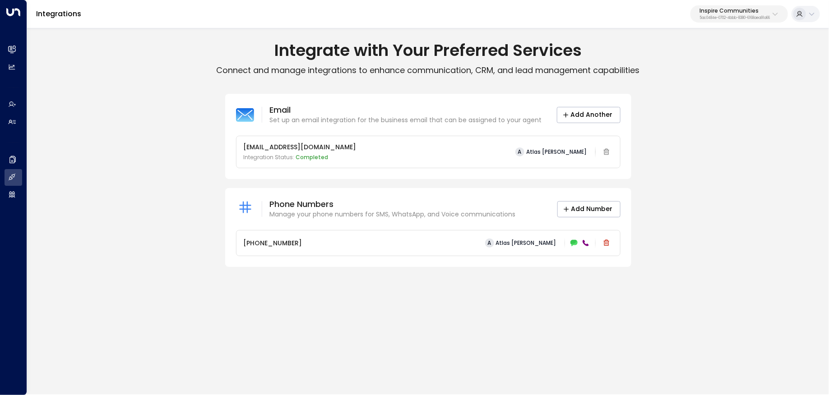
click at [589, 243] on icon at bounding box center [585, 243] width 7 height 7
click at [748, 16] on p "5ac0484e-0702-4bbb-8380-6168aea91a66" at bounding box center [734, 18] width 70 height 4
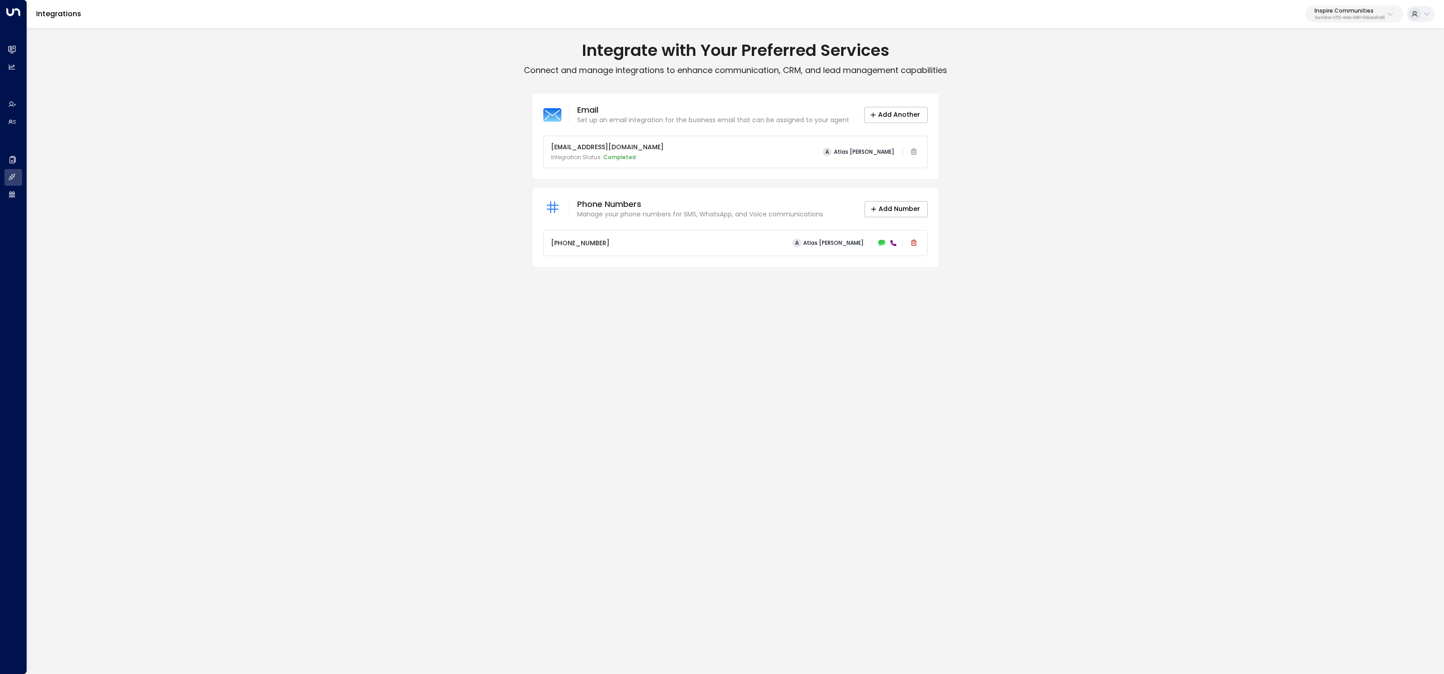
drag, startPoint x: 364, startPoint y: 246, endPoint x: 363, endPoint y: 231, distance: 14.4
click at [358, 241] on div "Email Set up an email integration for the business email that can be assigned t…" at bounding box center [735, 180] width 1417 height 173
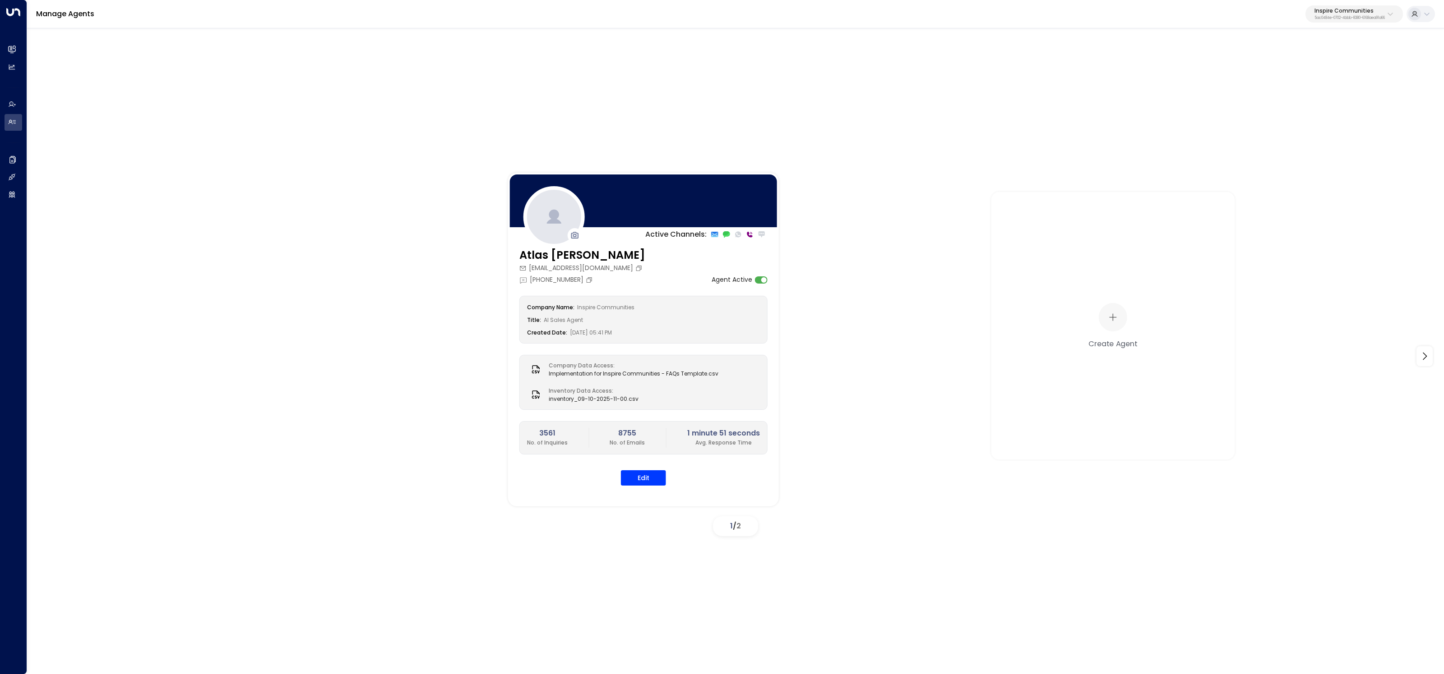
click at [1366, 17] on p "5ac0484e-0702-4bbb-8380-6168aea91a66" at bounding box center [1349, 18] width 70 height 4
type input "*********"
click at [1302, 63] on li "Expansive ID: 55becf27-4c58-461a-955f-8d25af7395f3" at bounding box center [1369, 72] width 137 height 24
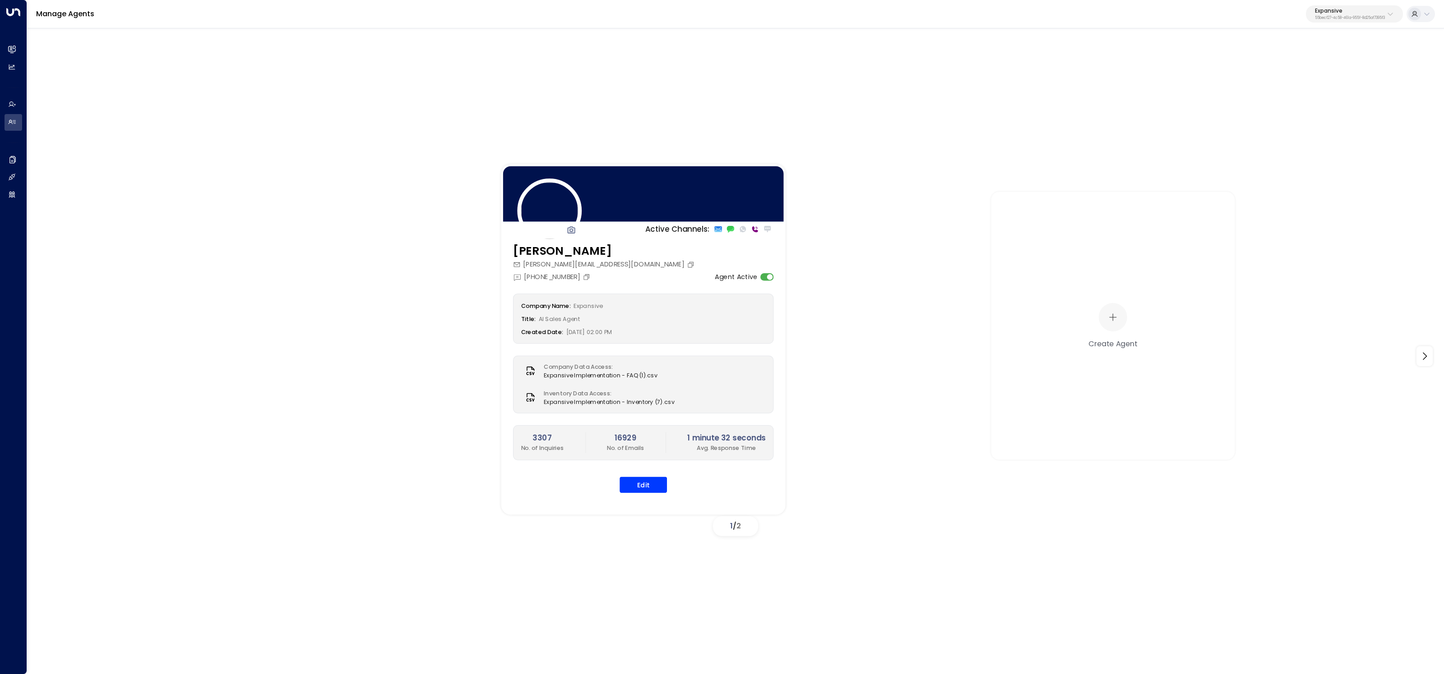
click at [656, 471] on div "Company Name: Expansive Title: AI Sales Agent Created Date: 05/20/2024, 02:00 P…" at bounding box center [643, 393] width 261 height 199
click at [656, 481] on button "Edit" at bounding box center [642, 485] width 47 height 16
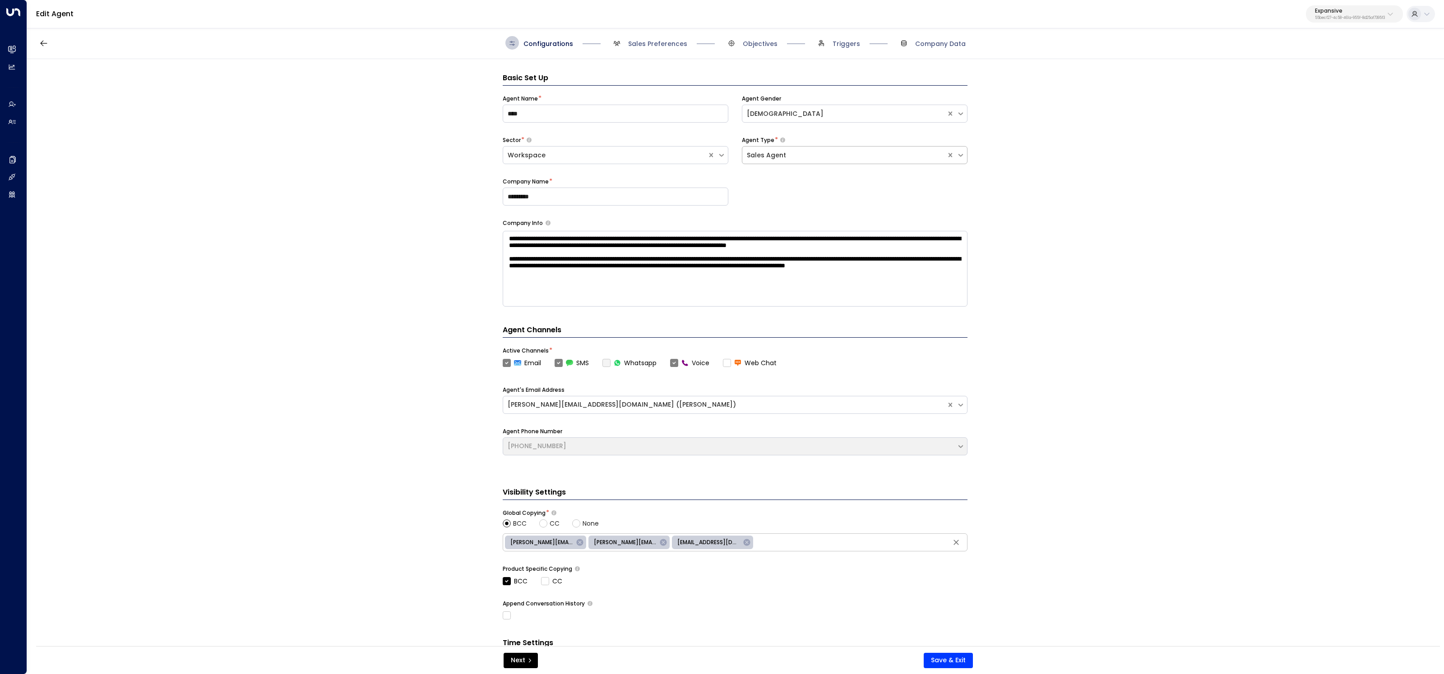
scroll to position [14, 0]
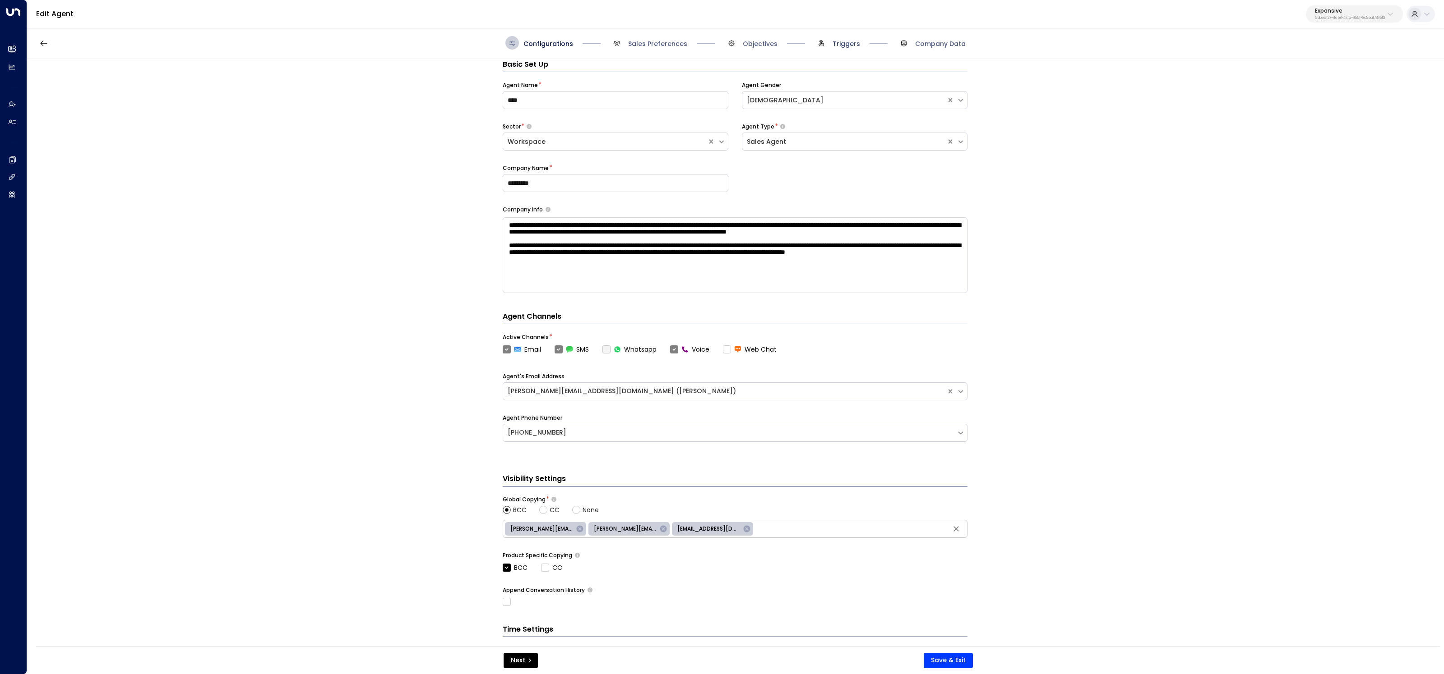
click at [844, 42] on span "Triggers" at bounding box center [846, 43] width 28 height 9
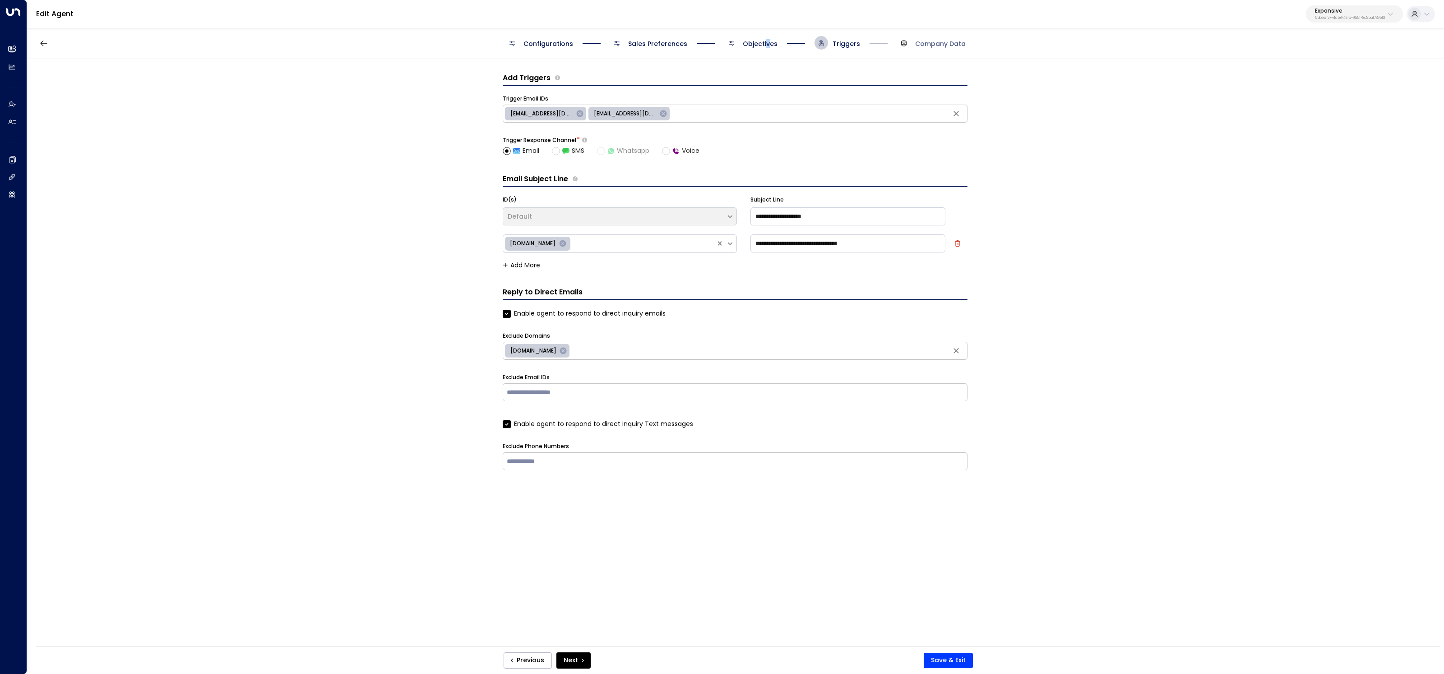
click at [764, 46] on span "Objectives" at bounding box center [760, 43] width 35 height 9
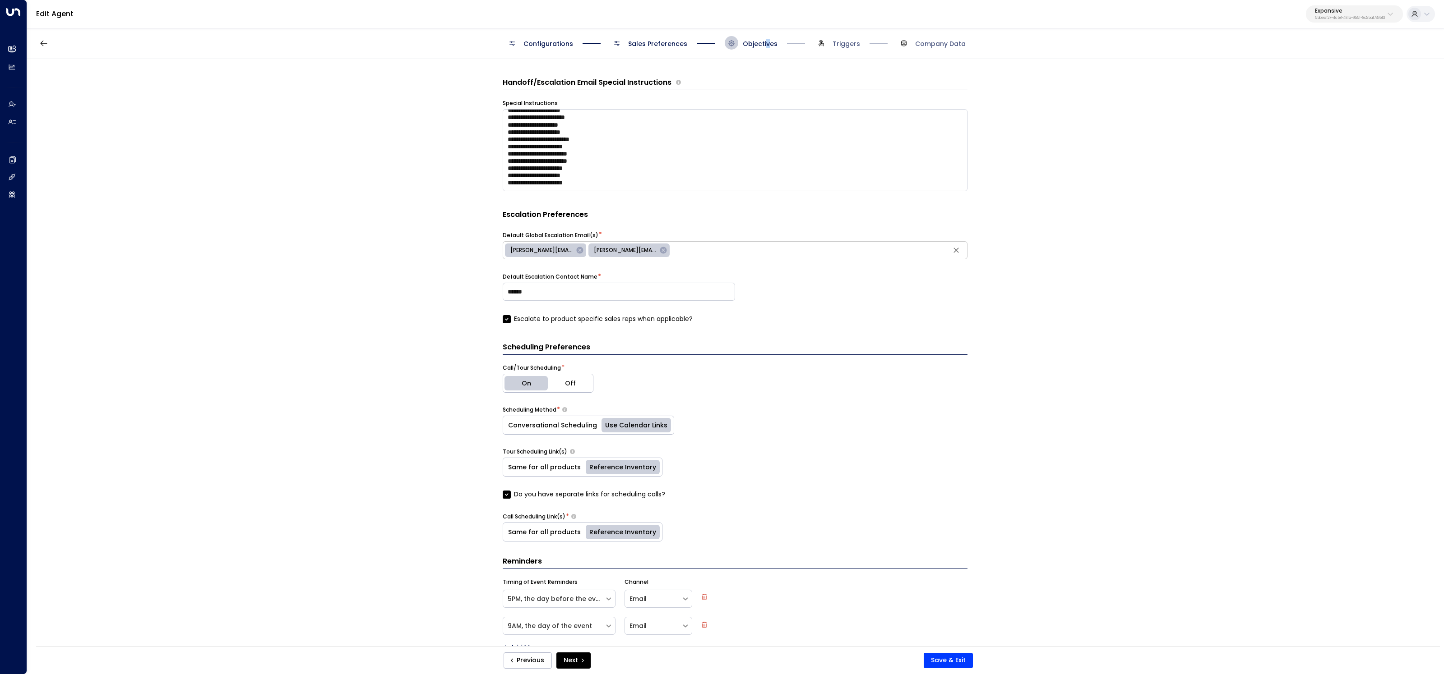
scroll to position [205, 0]
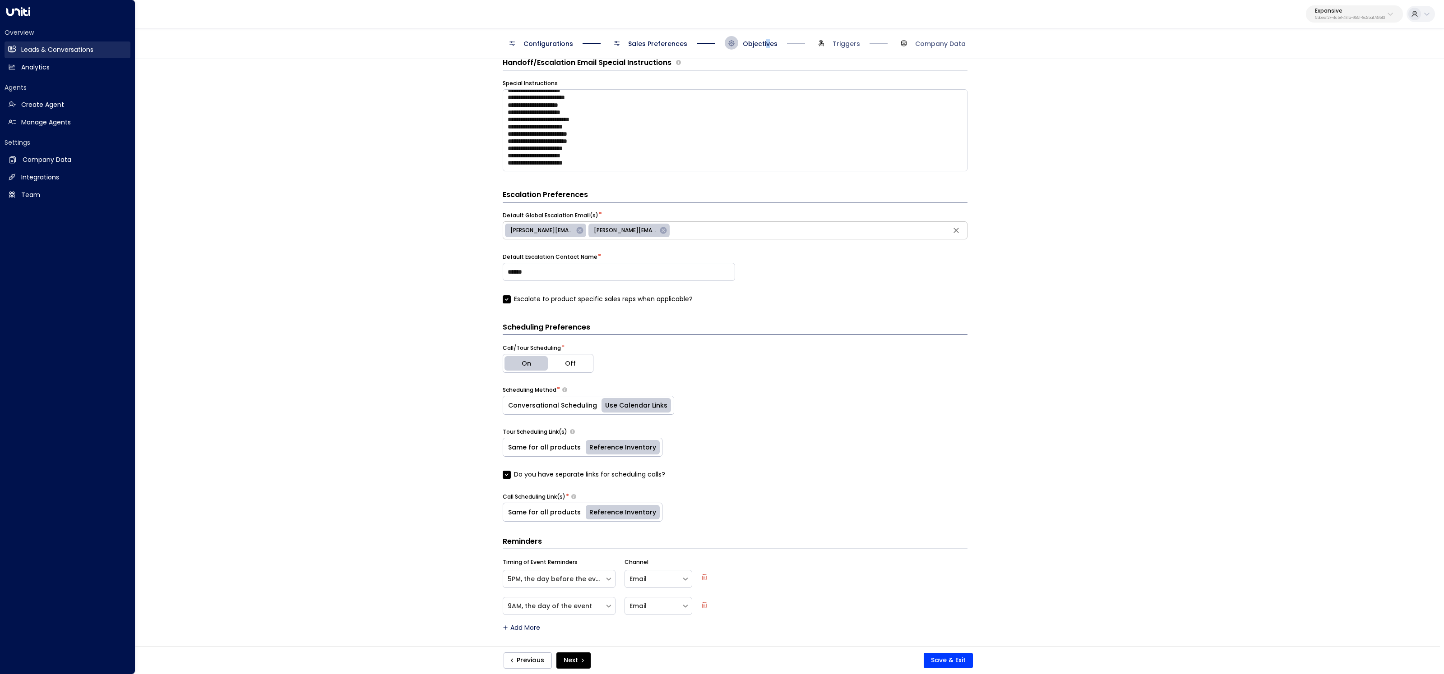
click at [23, 43] on link "Leads & Conversations Leads & Conversations" at bounding box center [68, 50] width 126 height 17
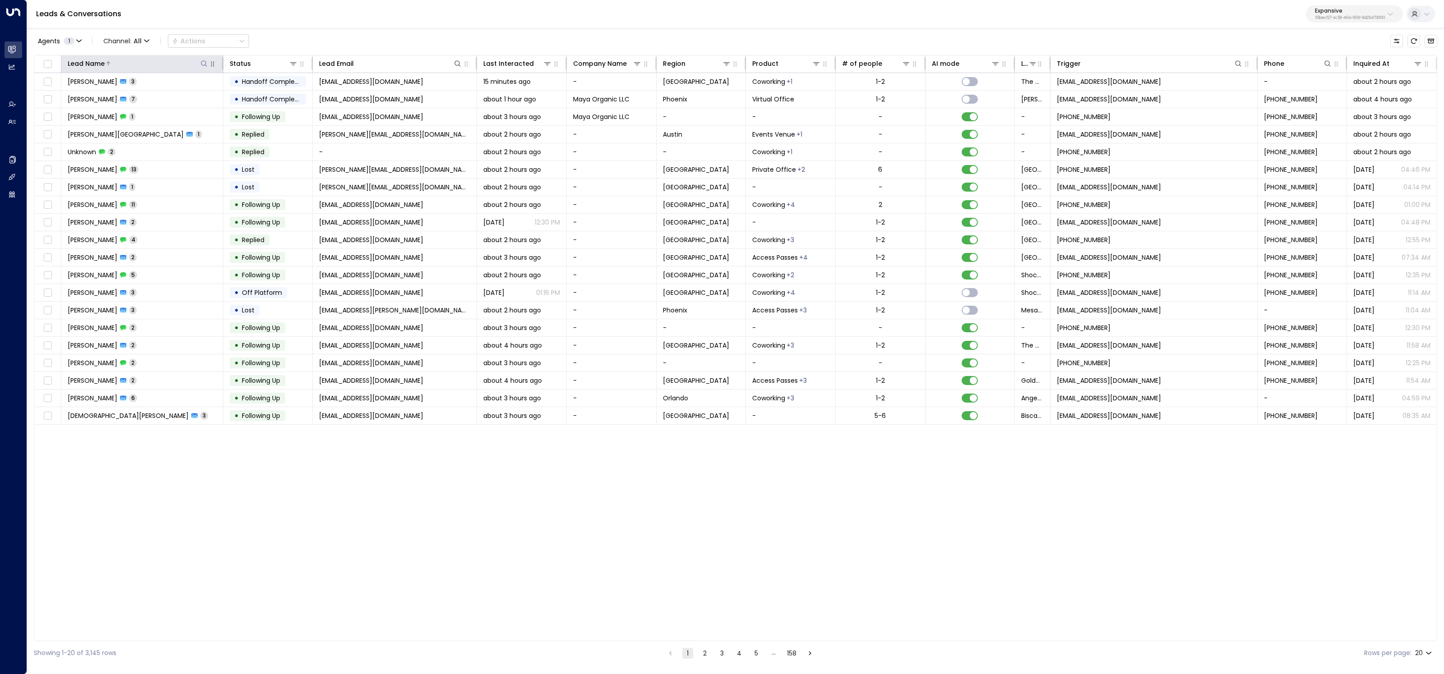
click at [207, 65] on icon at bounding box center [203, 63] width 7 height 7
type input "*******"
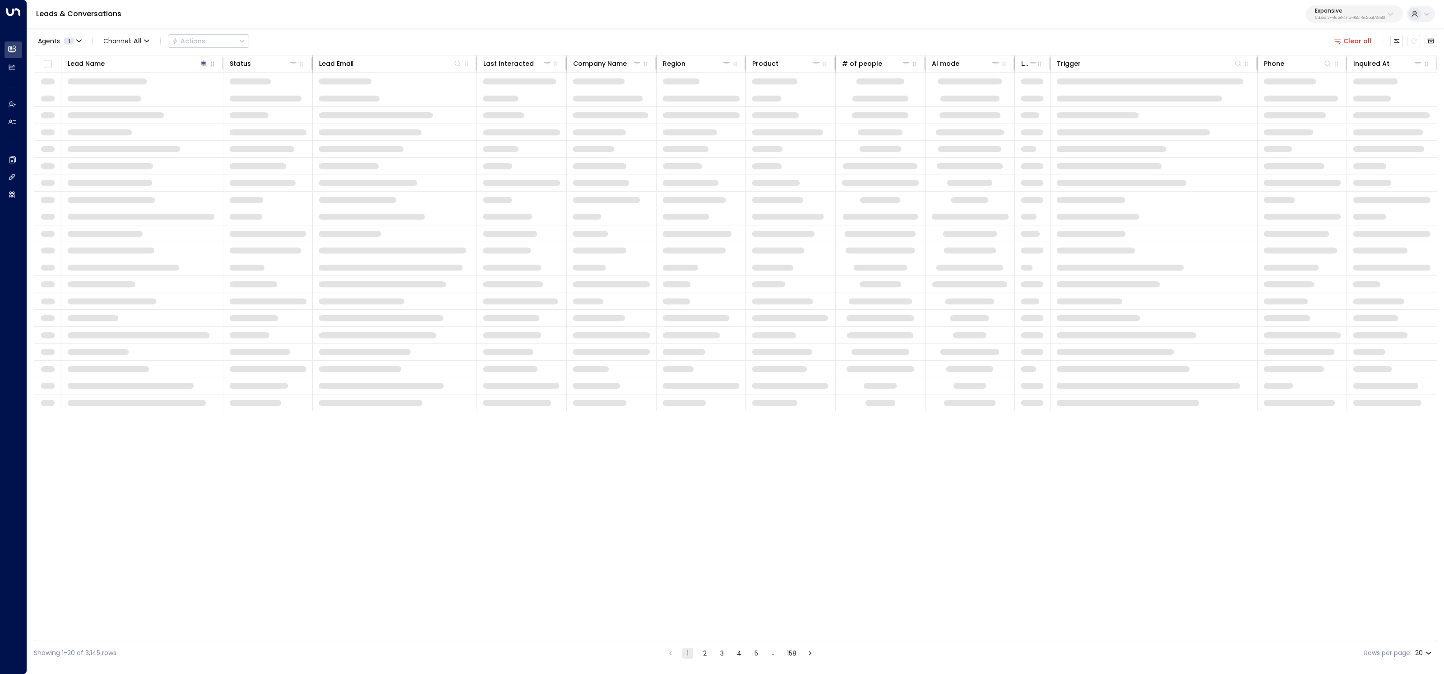
click at [319, 40] on div "Agents 1 Channel: All Actions Clear all" at bounding box center [735, 41] width 1403 height 19
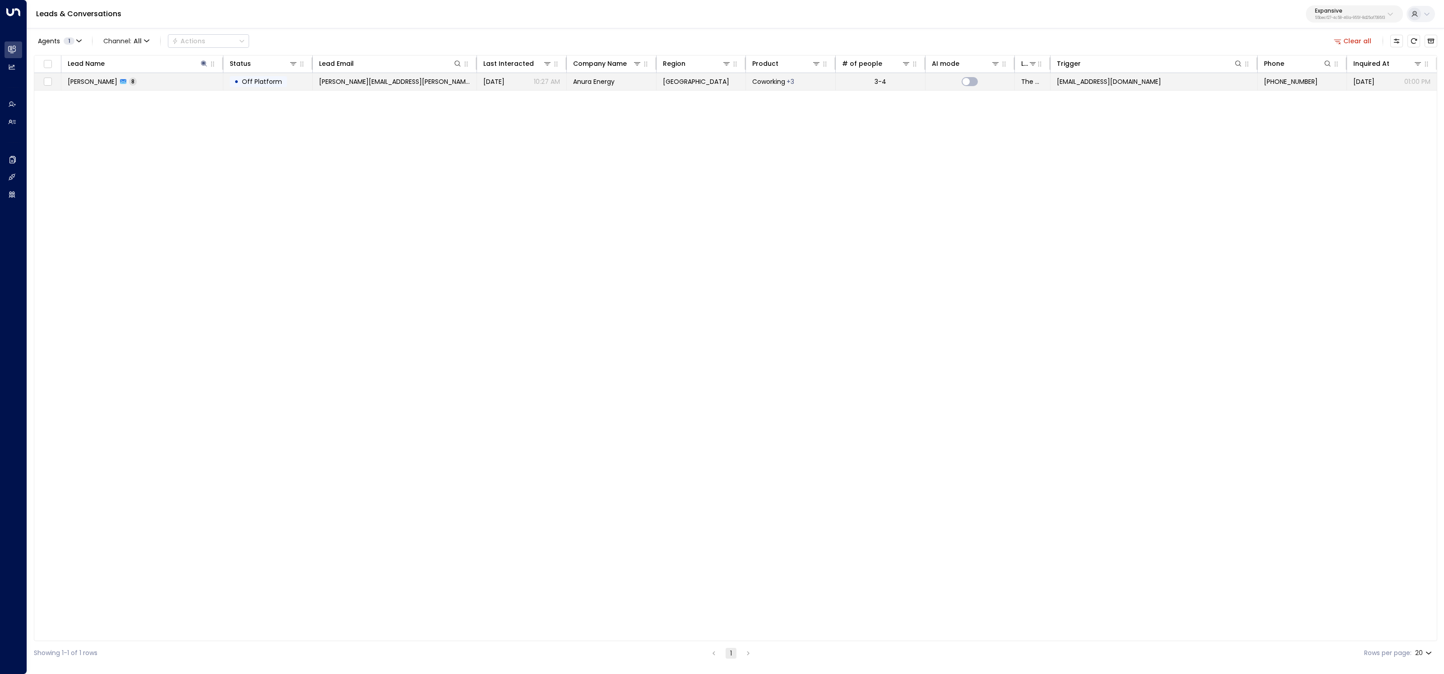
click at [171, 86] on td "Brittin Wood 8" at bounding box center [142, 81] width 162 height 17
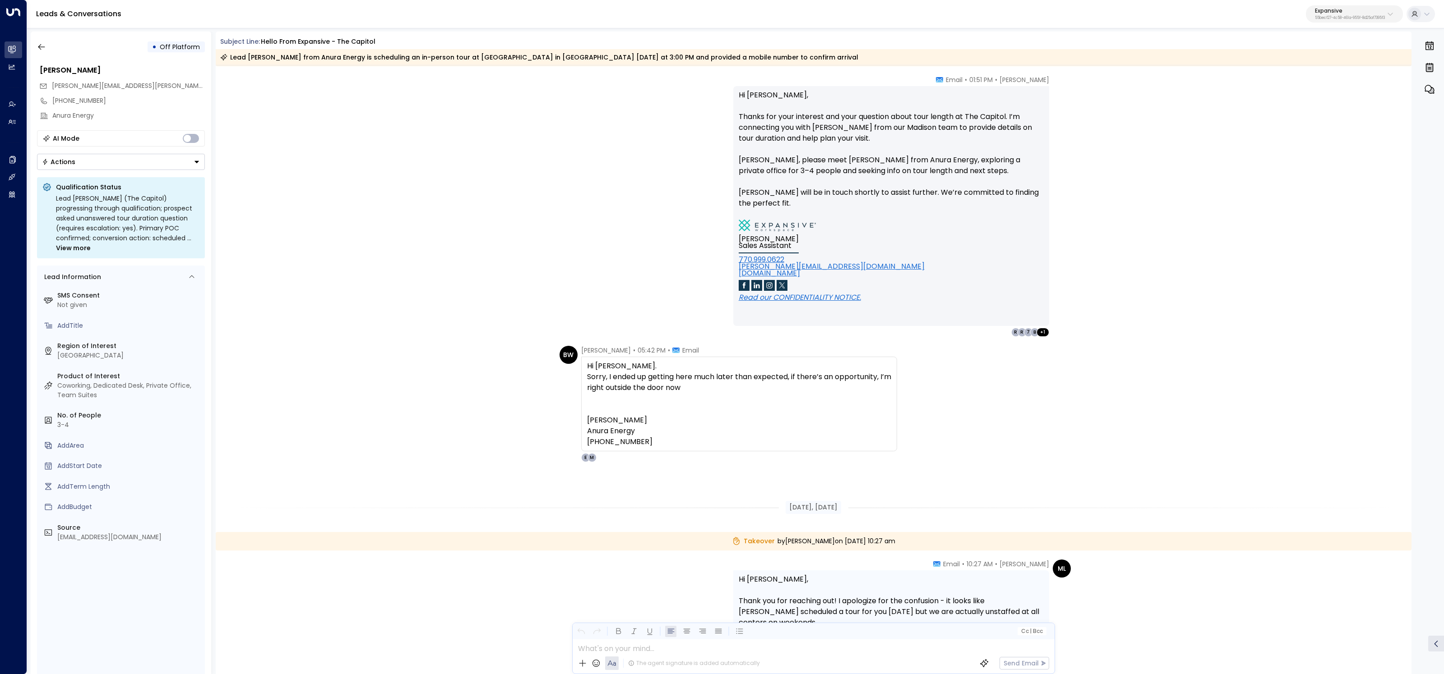
scroll to position [1632, 0]
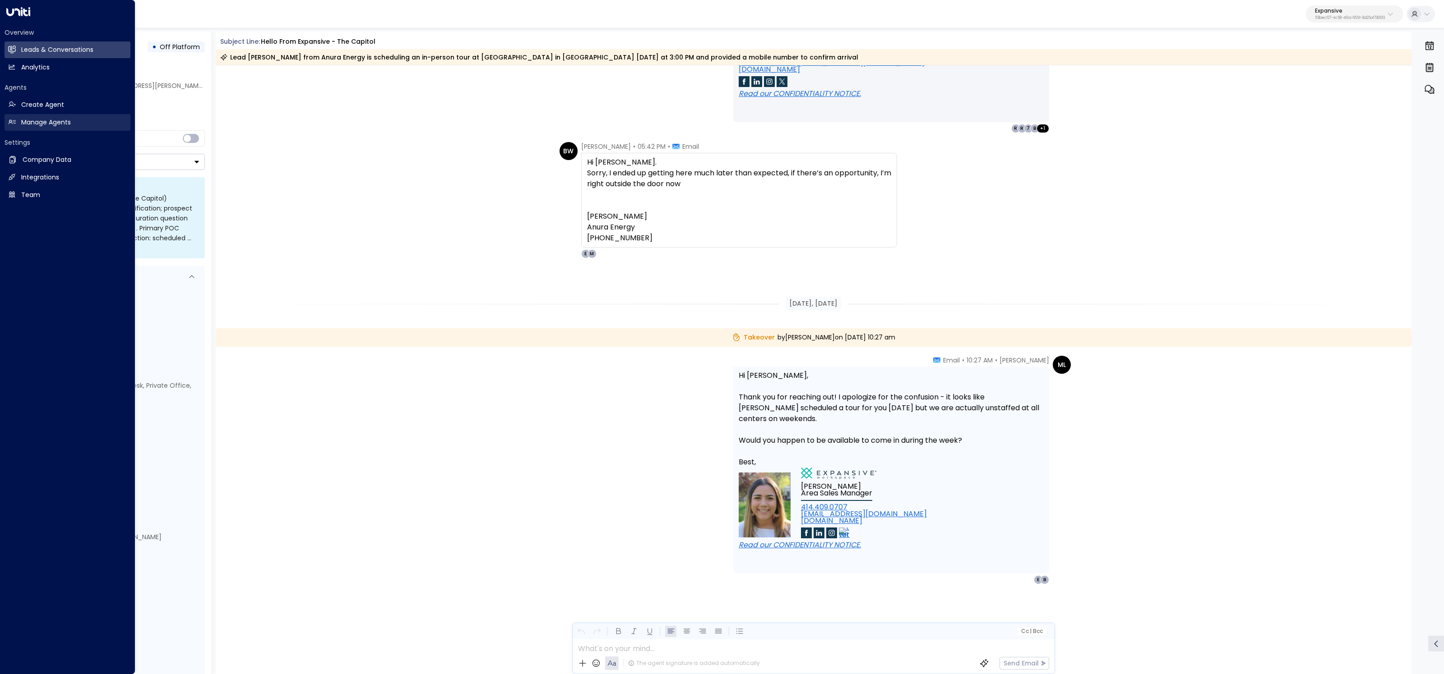
click at [19, 115] on link "Manage Agents Manage Agents" at bounding box center [68, 122] width 126 height 17
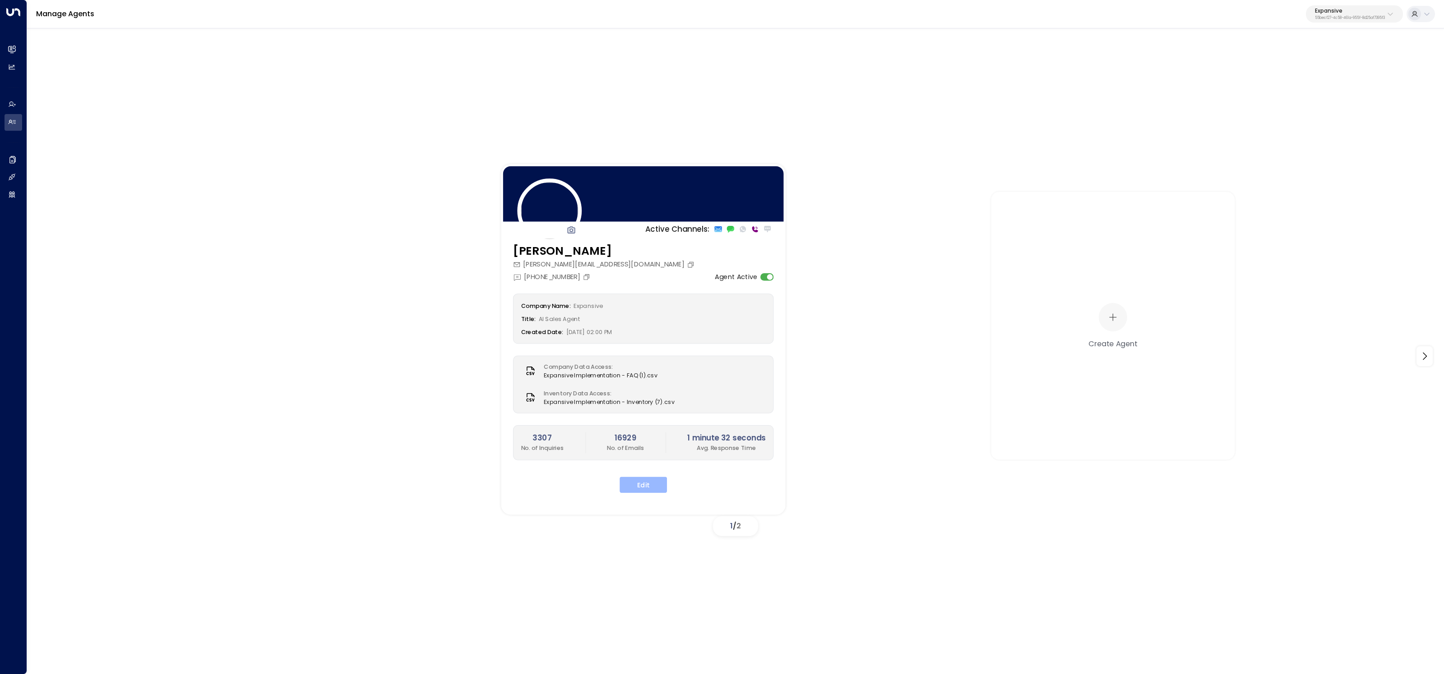
click at [636, 485] on button "Edit" at bounding box center [642, 485] width 47 height 16
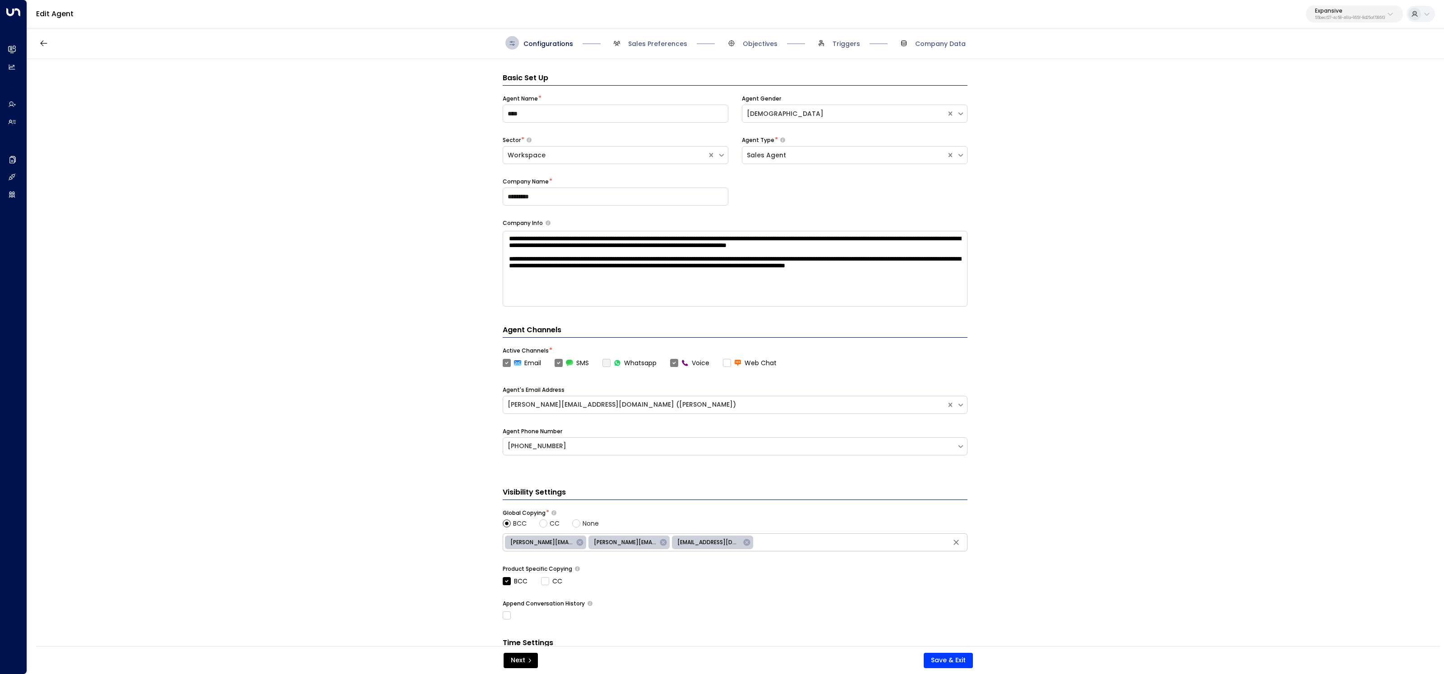
scroll to position [14, 0]
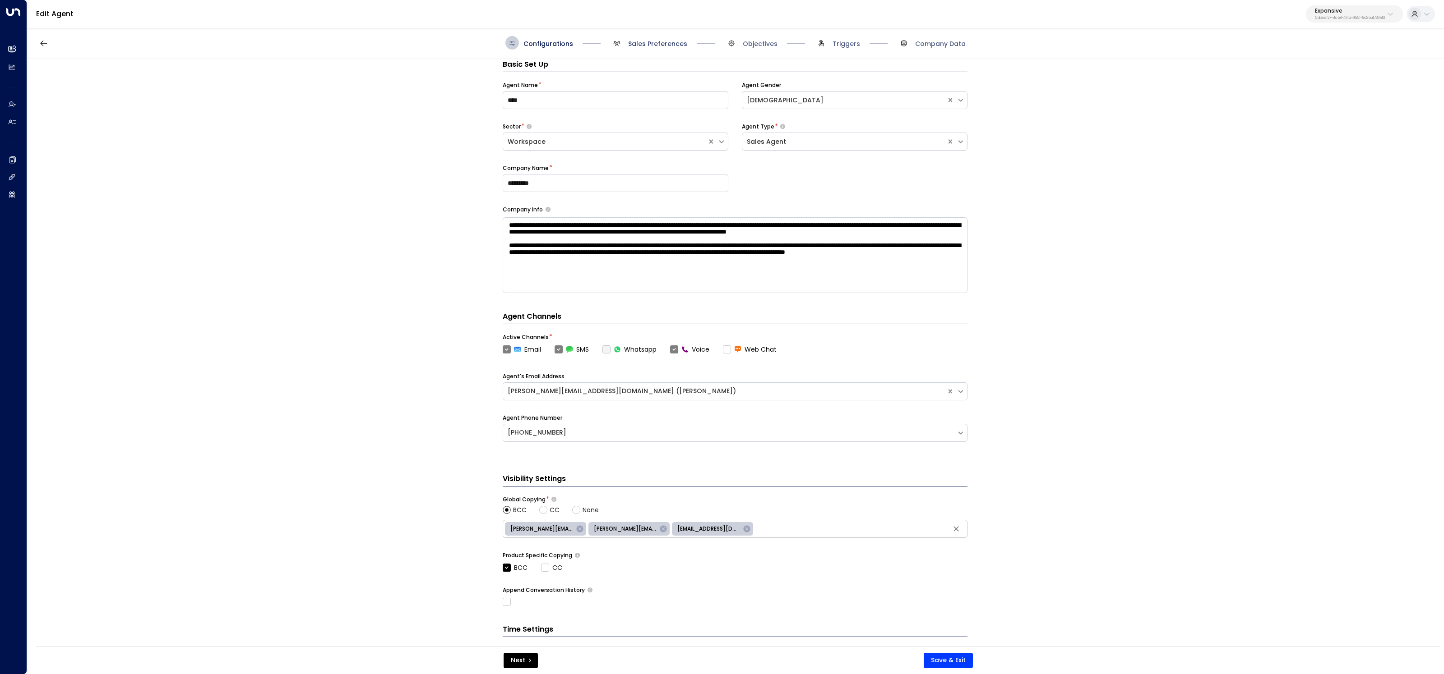
click at [660, 41] on span "Sales Preferences" at bounding box center [657, 43] width 59 height 9
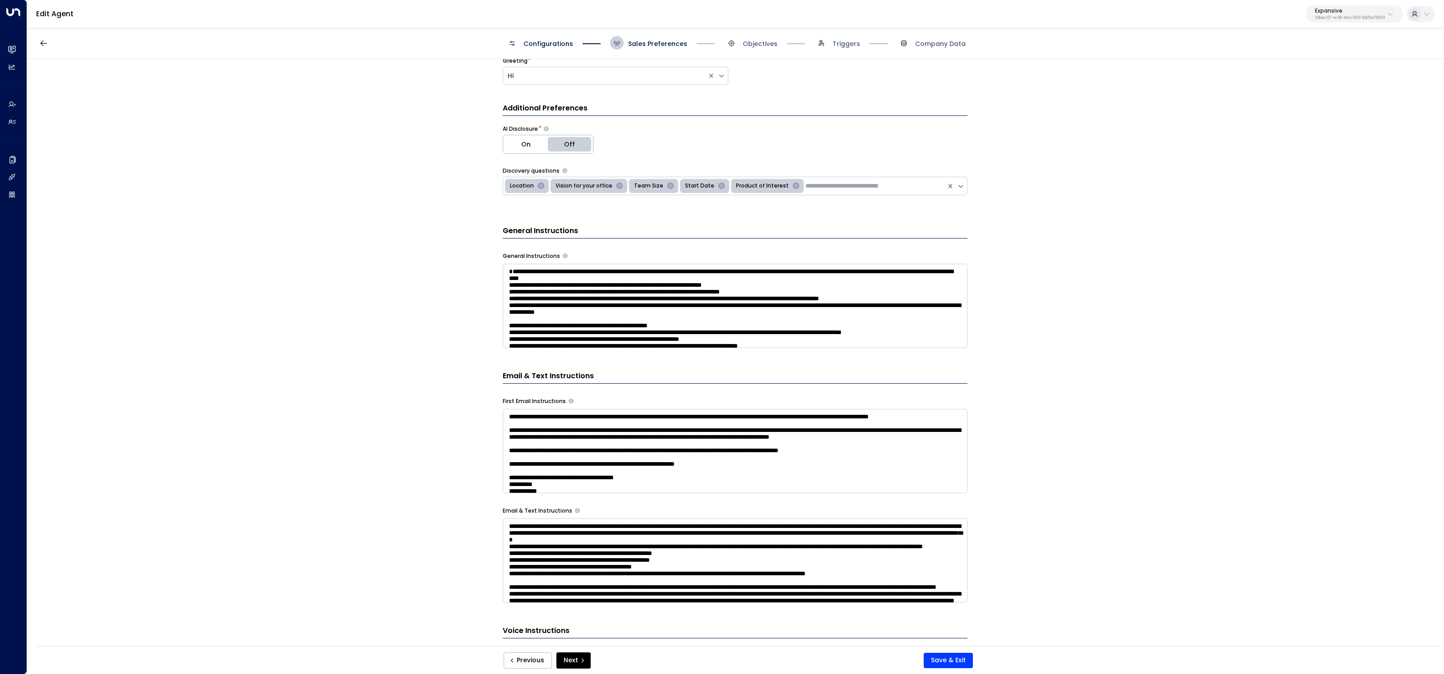
scroll to position [135, 0]
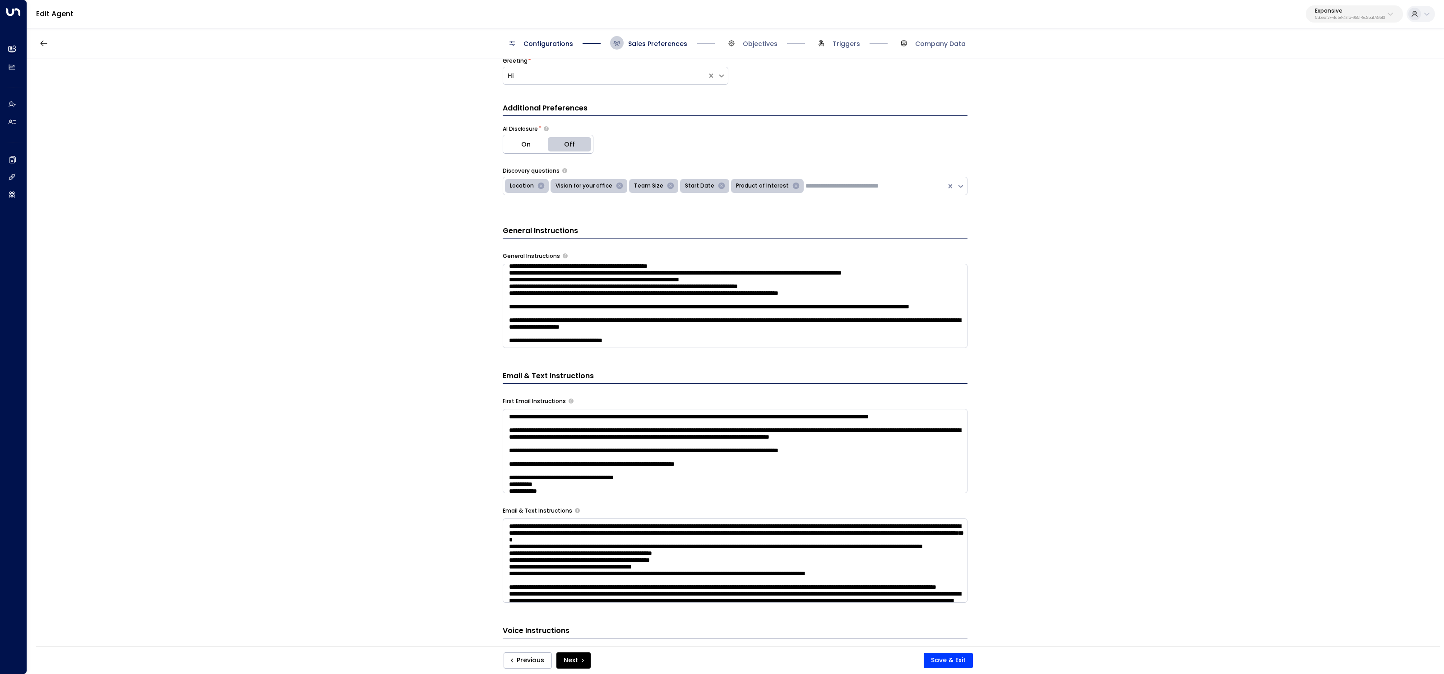
click at [666, 339] on textarea at bounding box center [735, 306] width 465 height 84
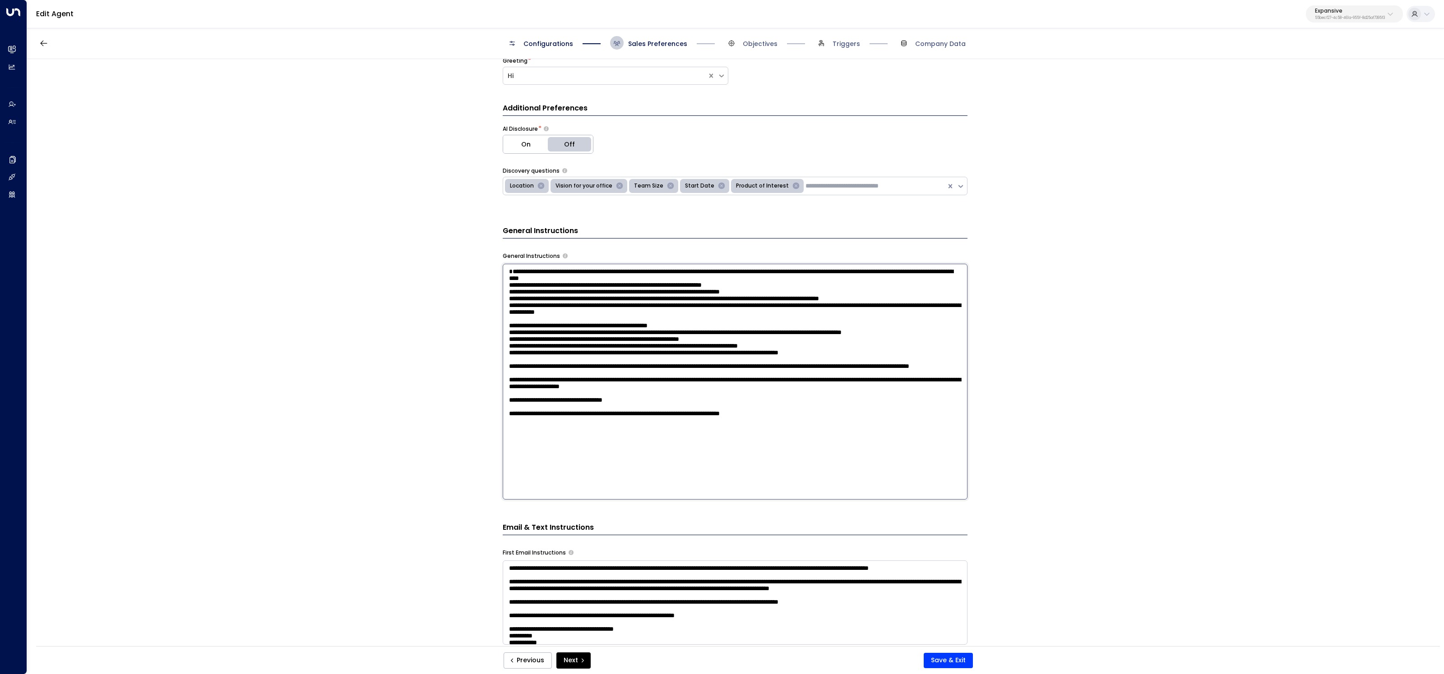
click at [705, 494] on textarea at bounding box center [735, 382] width 465 height 236
click at [568, 491] on textarea at bounding box center [735, 382] width 465 height 236
click at [568, 494] on textarea at bounding box center [735, 382] width 465 height 236
click at [567, 492] on textarea at bounding box center [735, 382] width 465 height 236
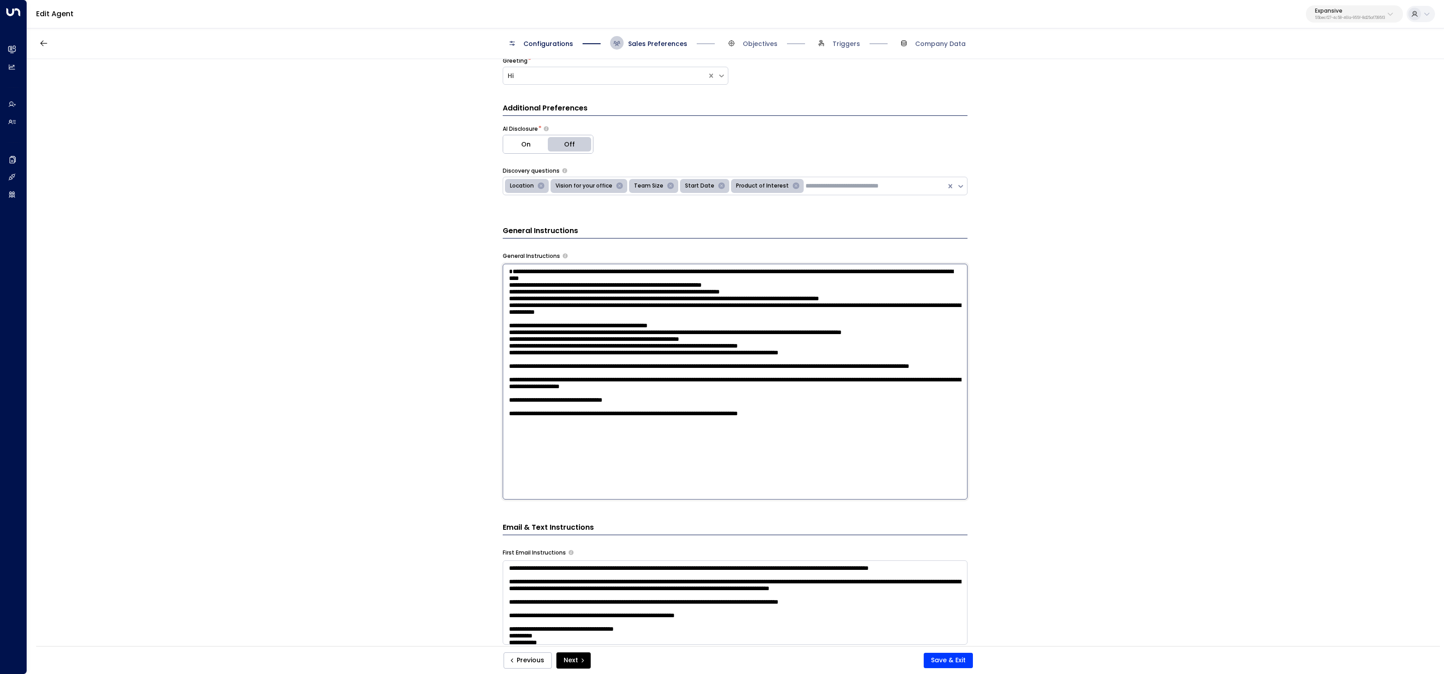
click at [574, 392] on textarea at bounding box center [735, 382] width 465 height 236
type textarea "**********"
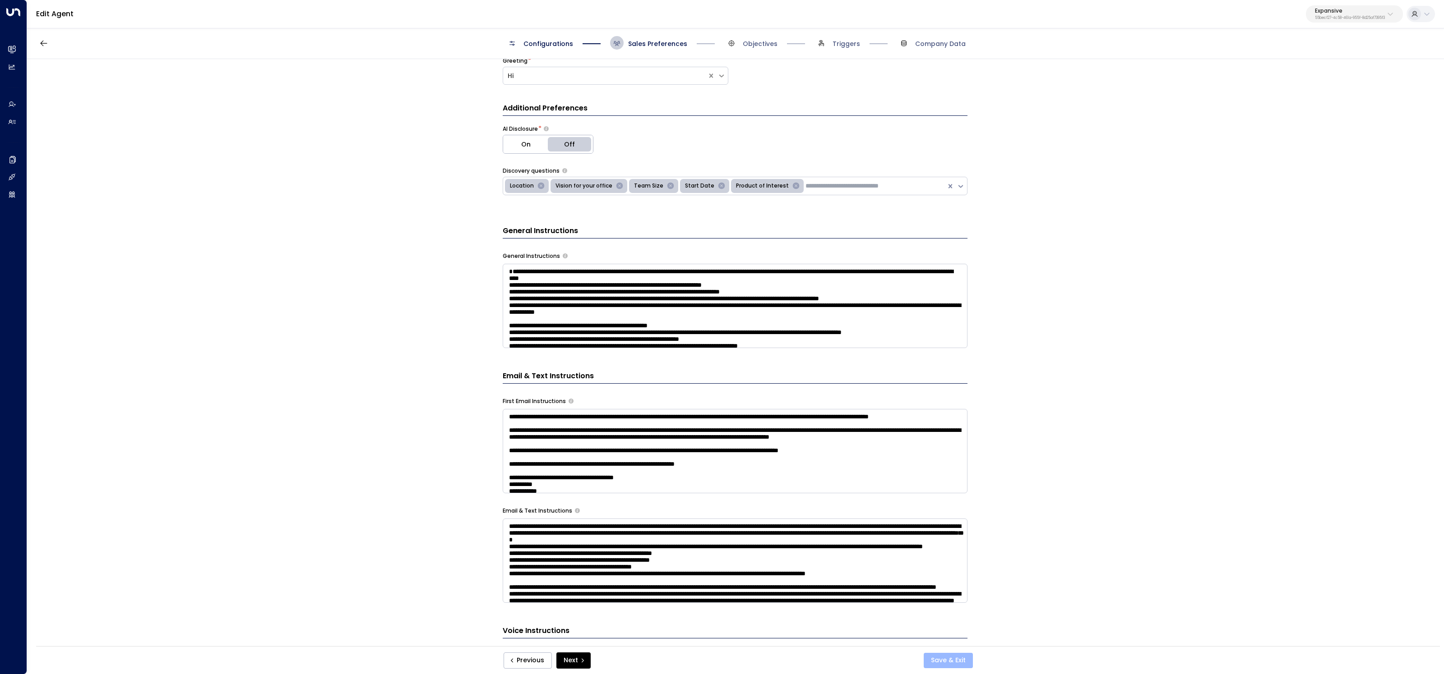
click at [965, 657] on button "Save & Exit" at bounding box center [948, 660] width 49 height 15
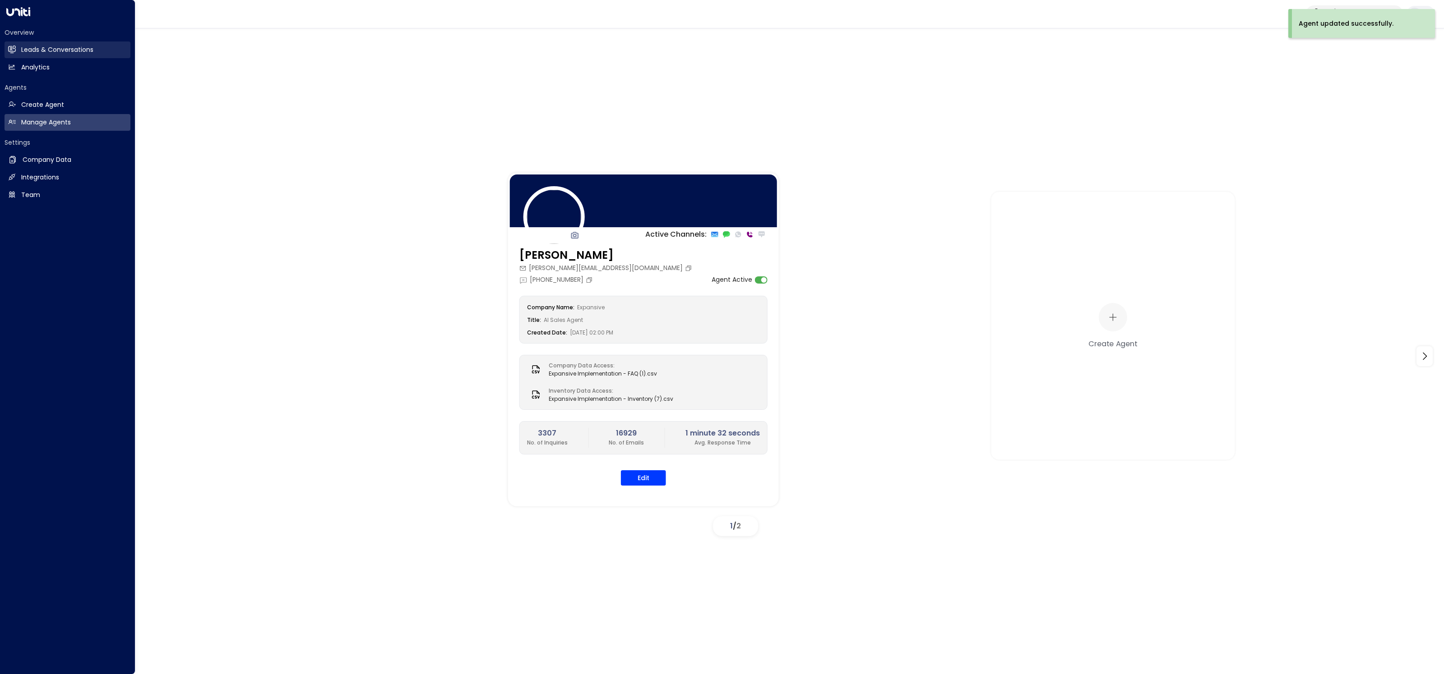
click at [13, 49] on icon at bounding box center [12, 48] width 7 height 5
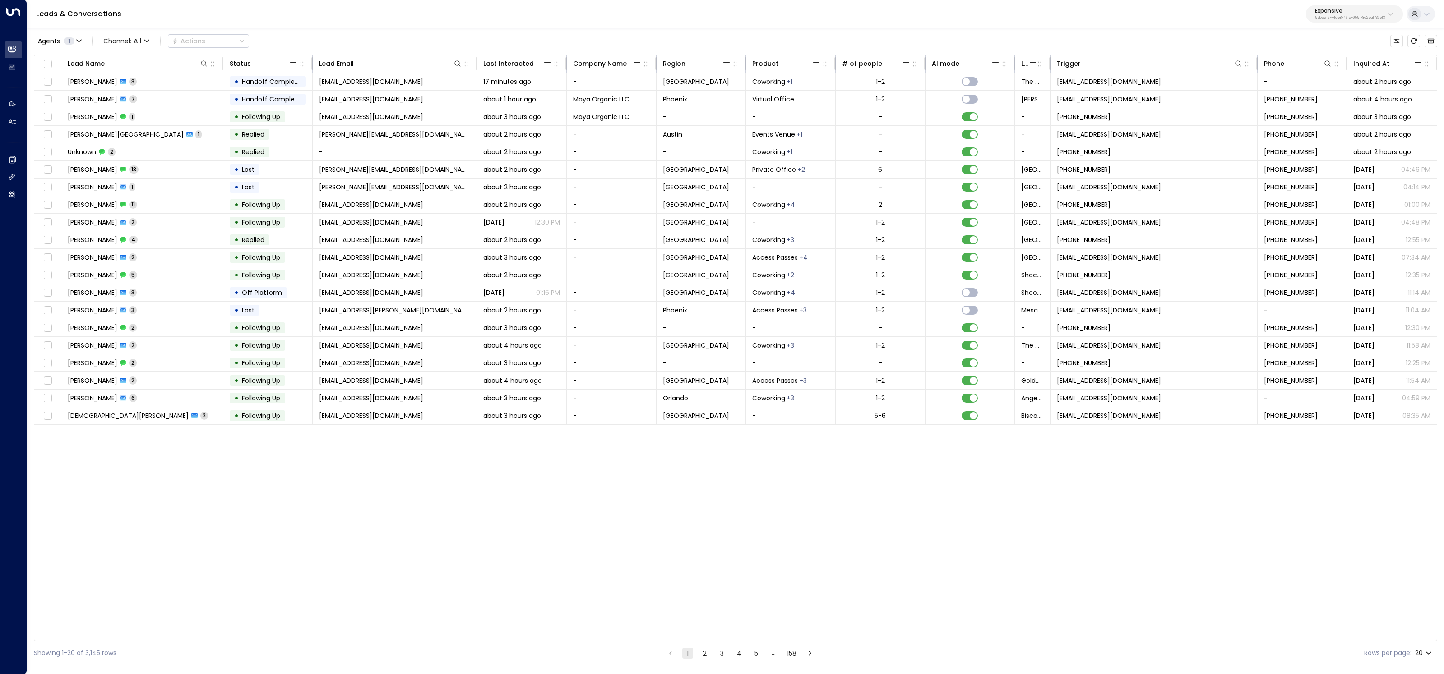
click at [830, 560] on div "Lead Name Status Lead Email Last Interacted Company Name Region Product # of pe…" at bounding box center [735, 348] width 1403 height 587
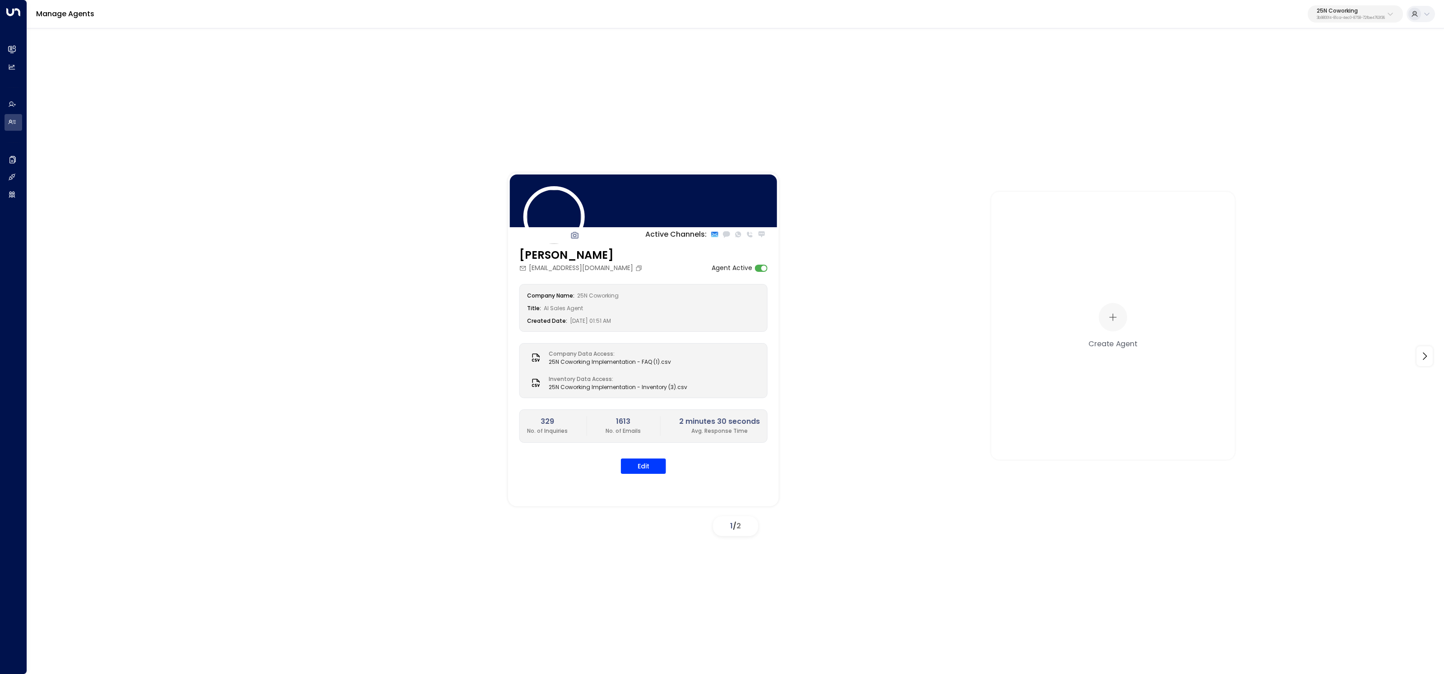
click at [1349, 10] on p "25N Coworking" at bounding box center [1351, 10] width 68 height 5
type input "*****"
click at [1312, 76] on span "ID: 7b1ceed7-40fa-4014-bd85-aaf588512a38" at bounding box center [1327, 77] width 125 height 8
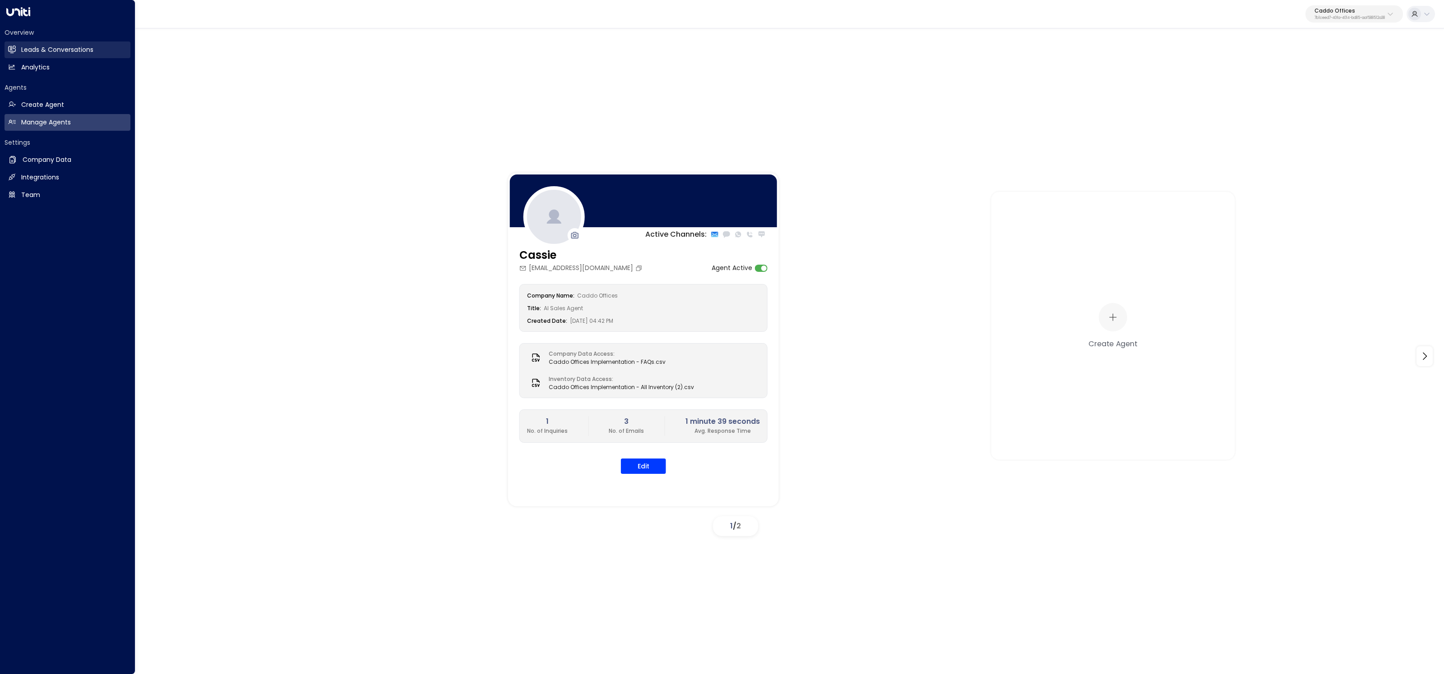
click at [17, 46] on link "Leads & Conversations Leads & Conversations" at bounding box center [68, 50] width 126 height 17
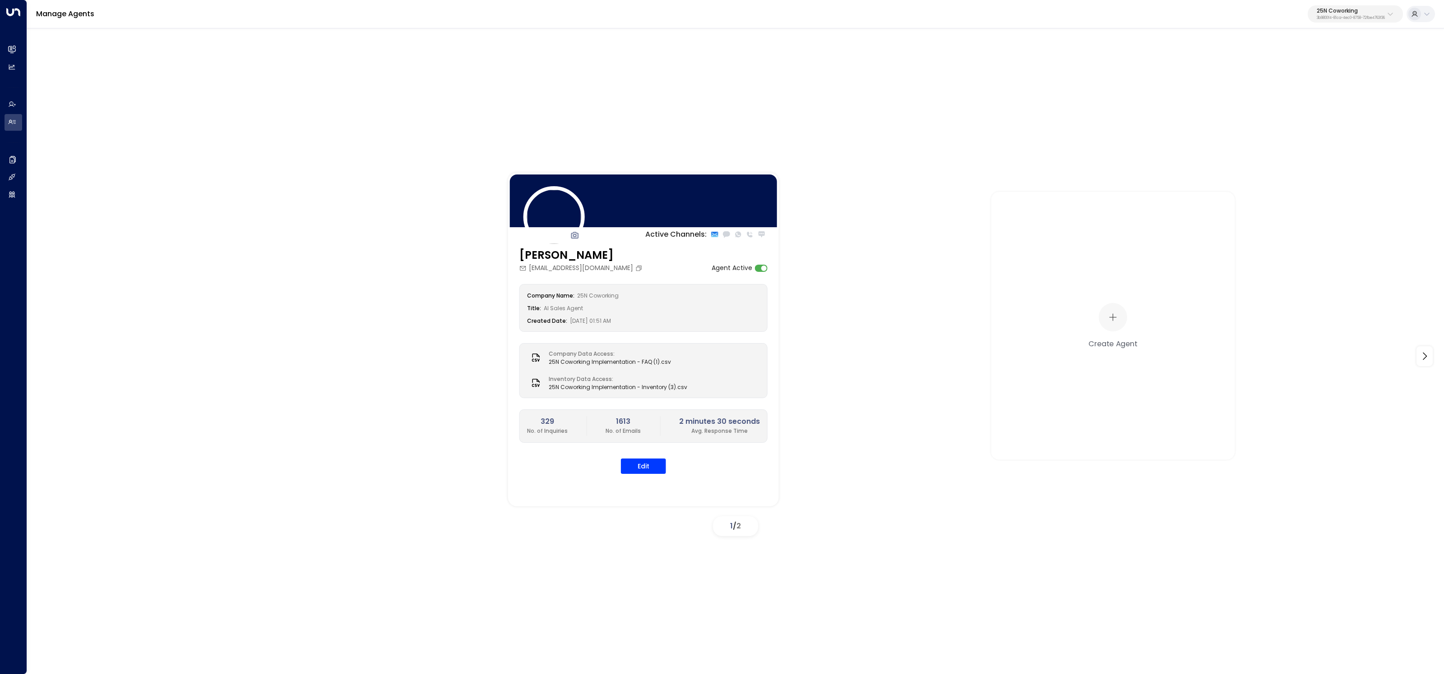
click at [1332, 12] on p "25N Coworking" at bounding box center [1351, 10] width 68 height 5
type input "*******"
click at [1314, 67] on div "Workbox ID: 5907e685-ac3d-4b15-8777-6be708435e94" at bounding box center [1329, 71] width 129 height 18
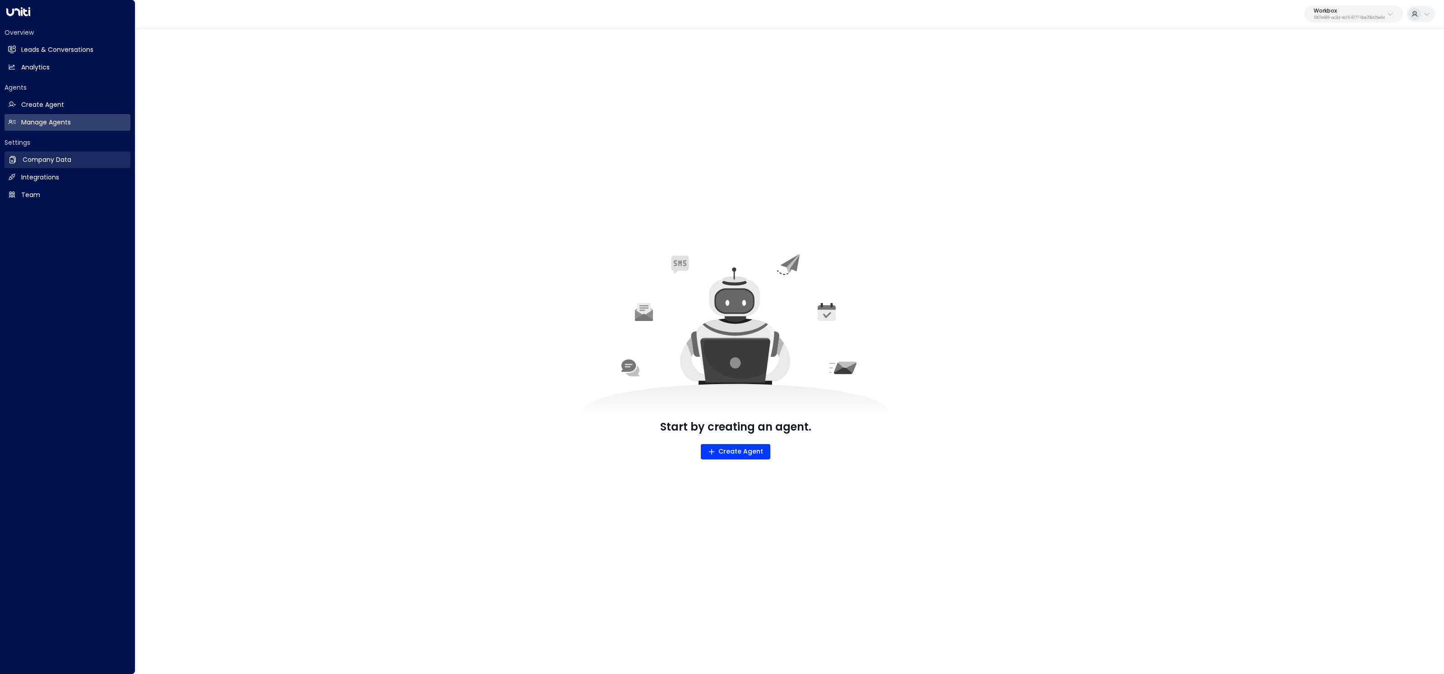
click at [18, 161] on link "Company Data Company Data" at bounding box center [68, 160] width 126 height 17
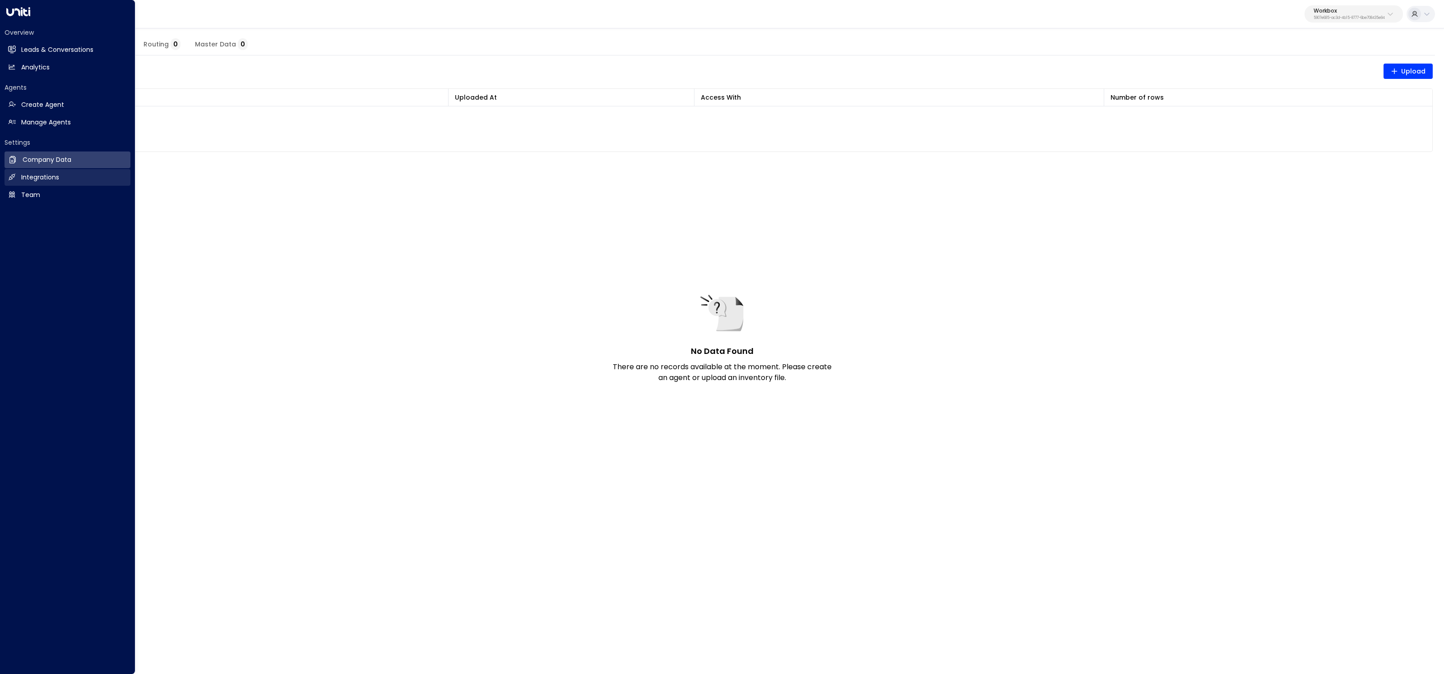
click at [20, 180] on link "Integrations Integrations" at bounding box center [68, 177] width 126 height 17
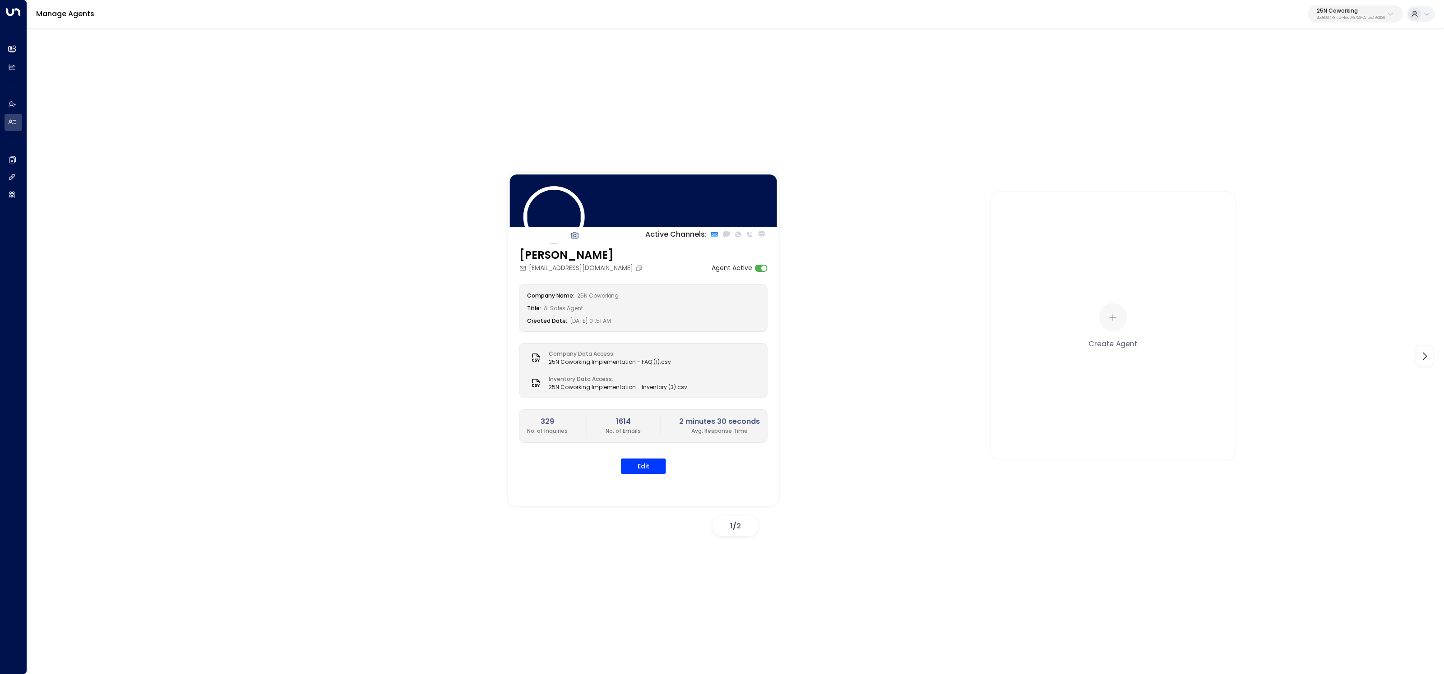
click at [1342, 16] on p "3b9800f4-81ca-4ec0-8758-72fbe4763f36" at bounding box center [1351, 18] width 68 height 4
type input "*****"
click at [1276, 63] on div "Lucid Private Offices ID: 2e8ce2f4-f9a3-4c66-9e54-41e64d227c04" at bounding box center [1327, 71] width 125 height 18
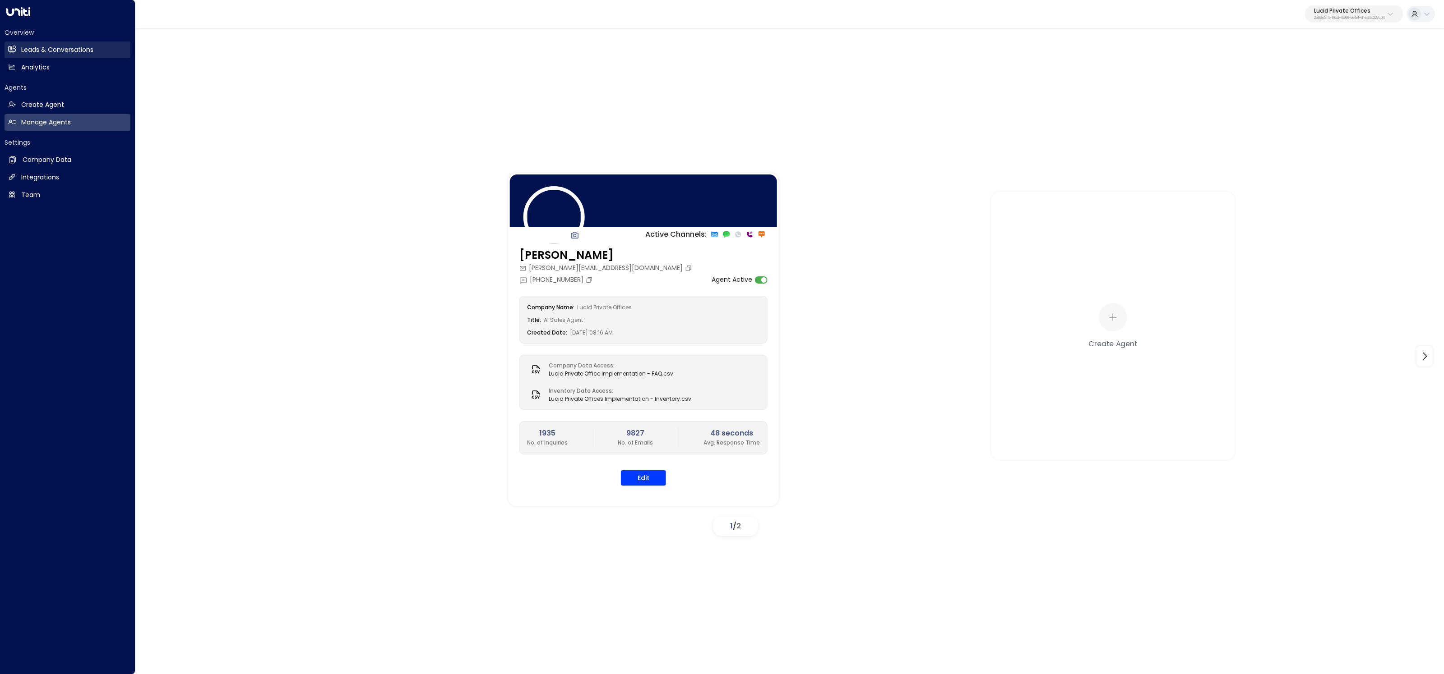
click at [51, 48] on h2 "Leads & Conversations" at bounding box center [57, 49] width 72 height 9
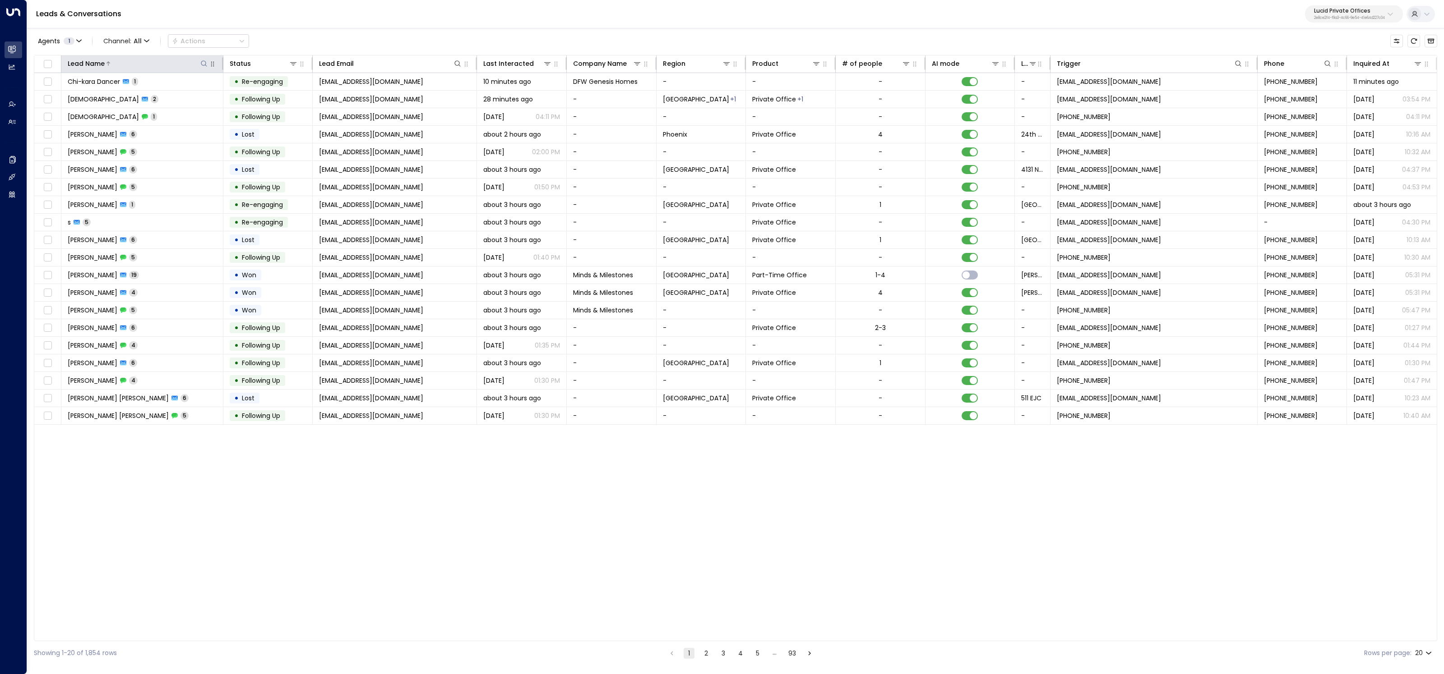
click at [207, 63] on icon at bounding box center [203, 63] width 7 height 7
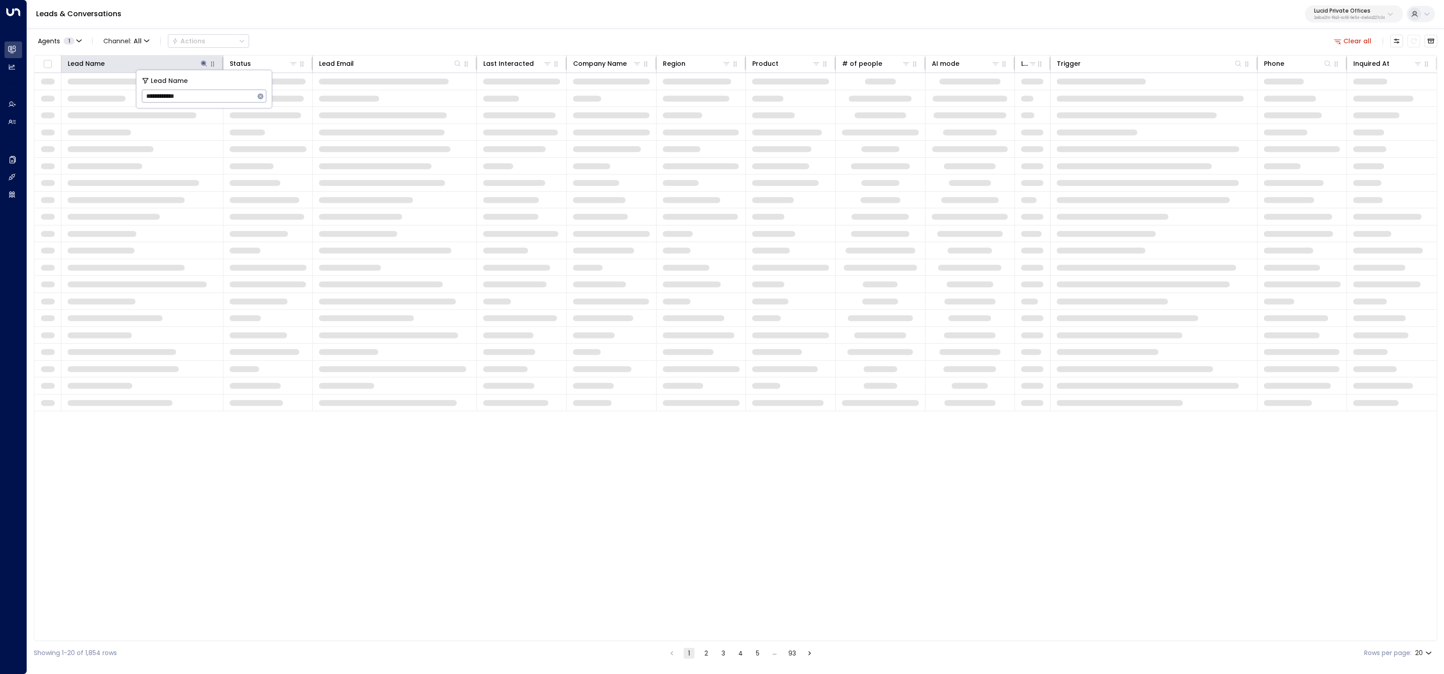
type input "**********"
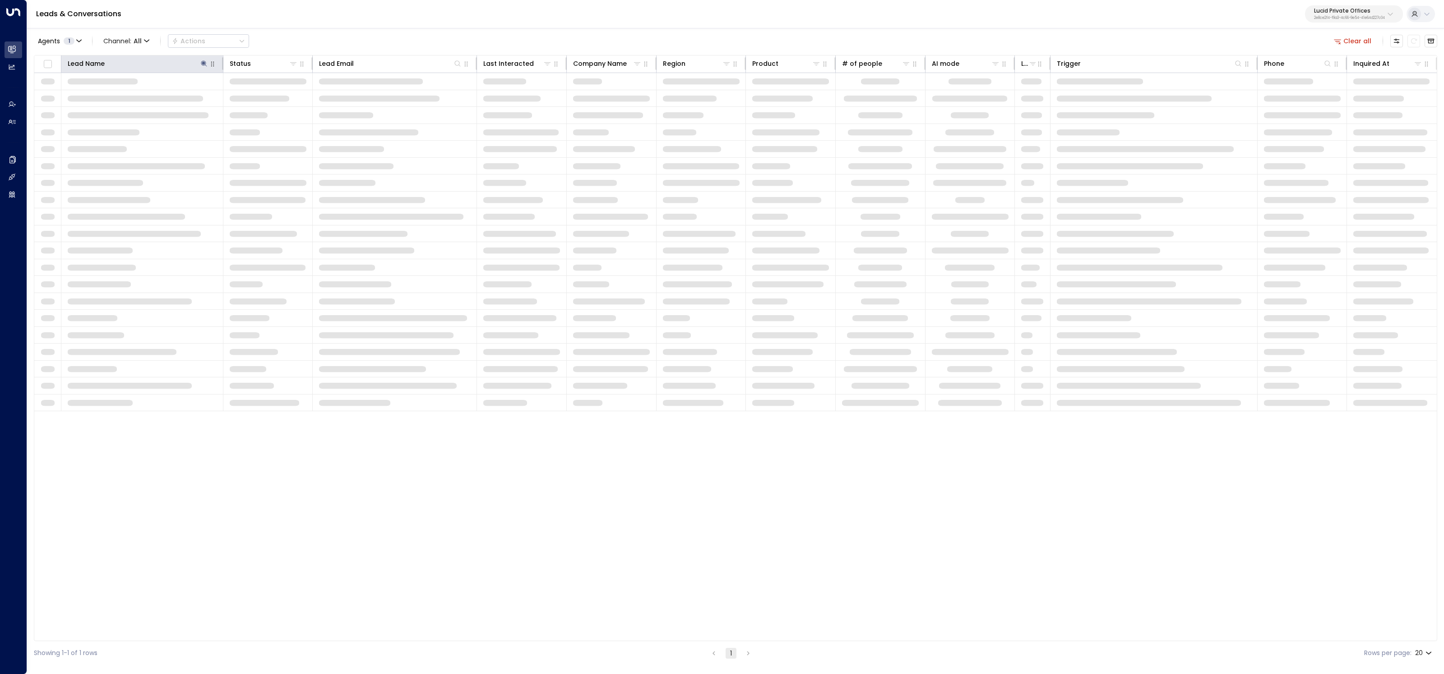
click at [516, 14] on div "Leads & Conversations Lucid Private Offices 2e8ce2f4-f9a3-4c66-9e54-41e64d227c04" at bounding box center [735, 14] width 1417 height 28
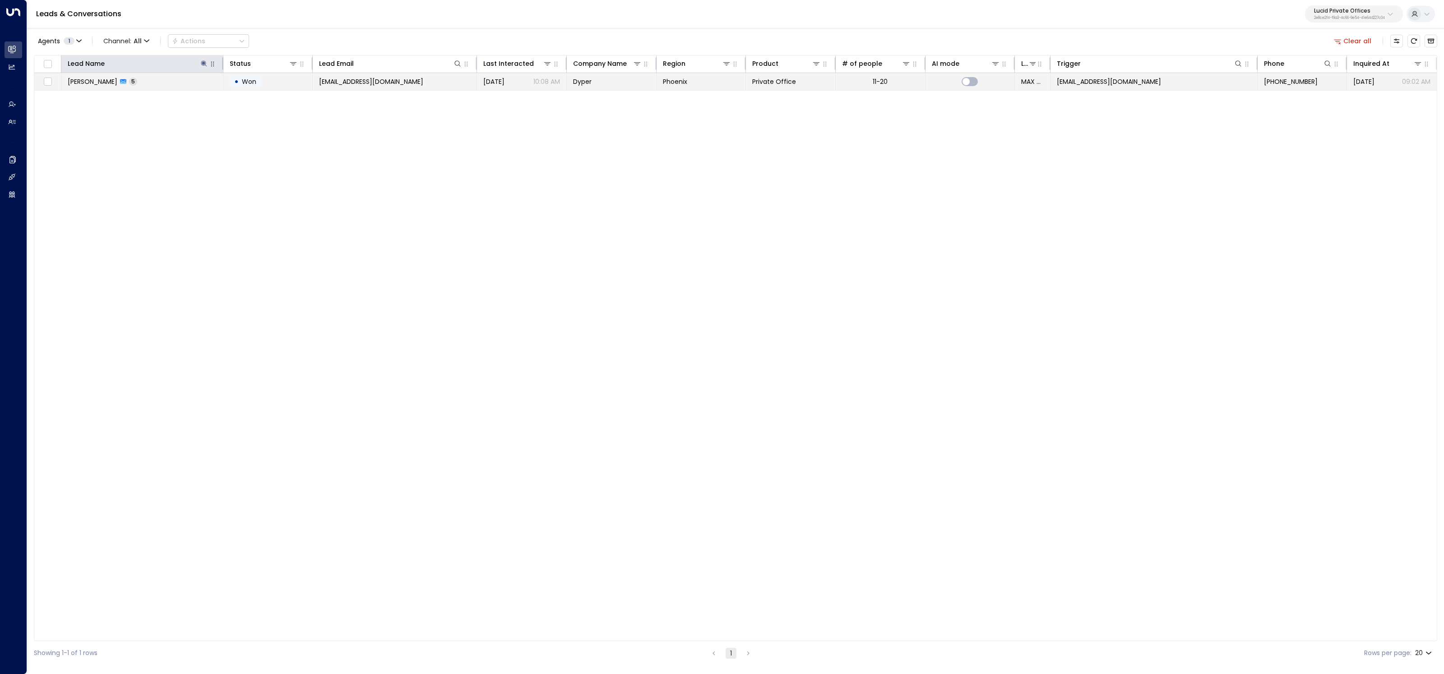
click at [239, 77] on span "Won" at bounding box center [249, 81] width 21 height 9
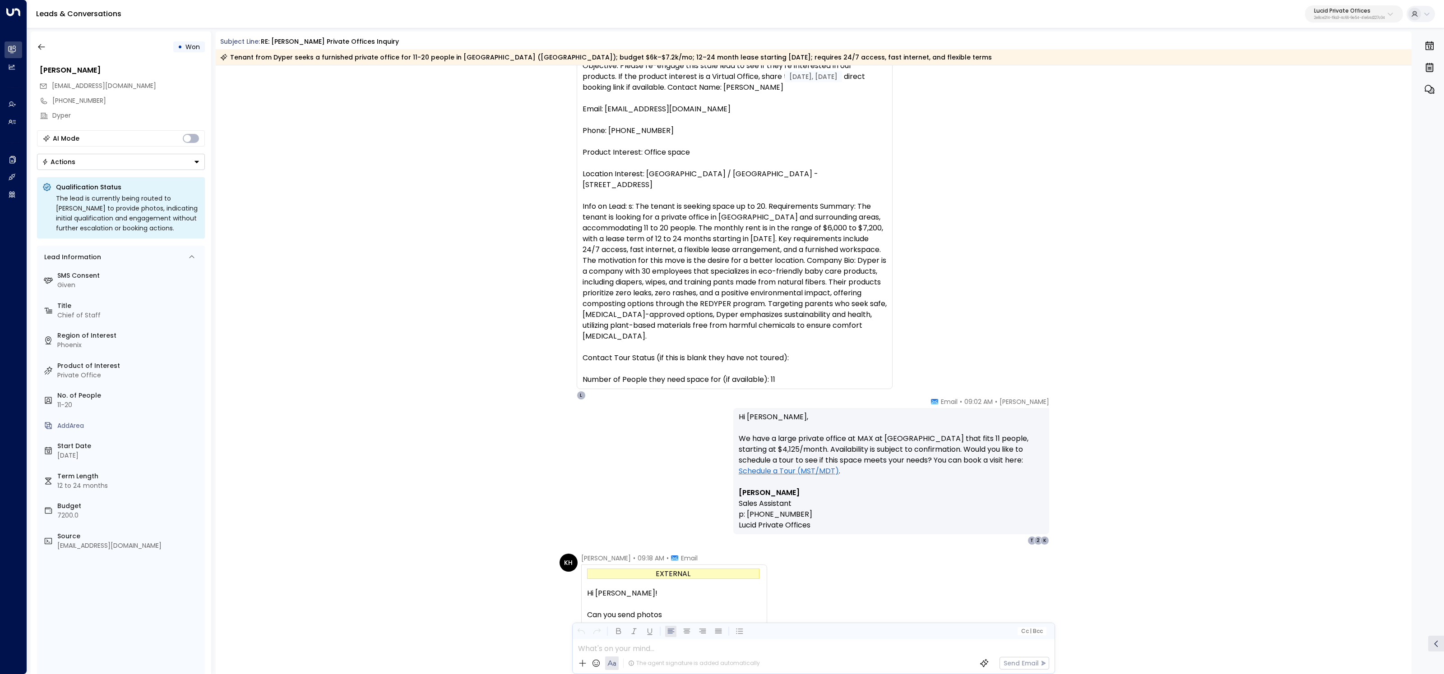
scroll to position [263, 0]
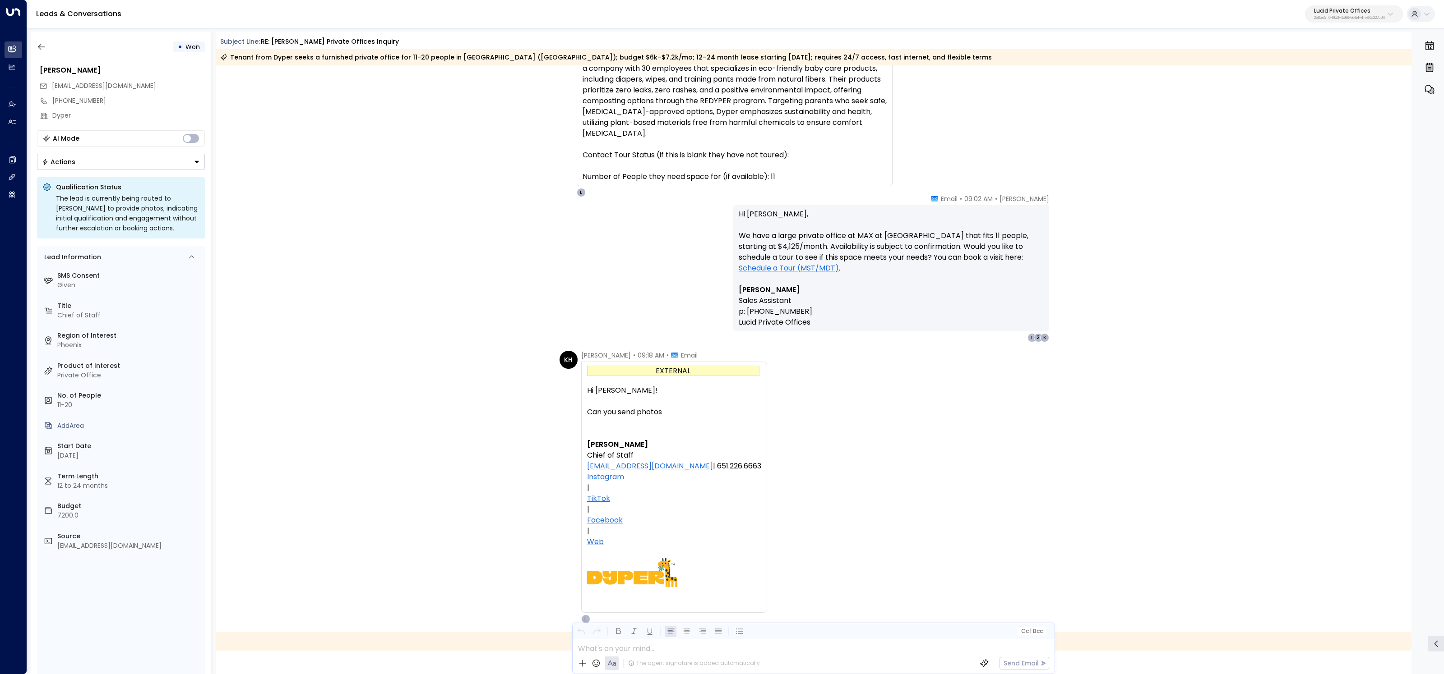
click at [795, 273] on link "Schedule a Tour (MST/MDT)" at bounding box center [789, 268] width 100 height 11
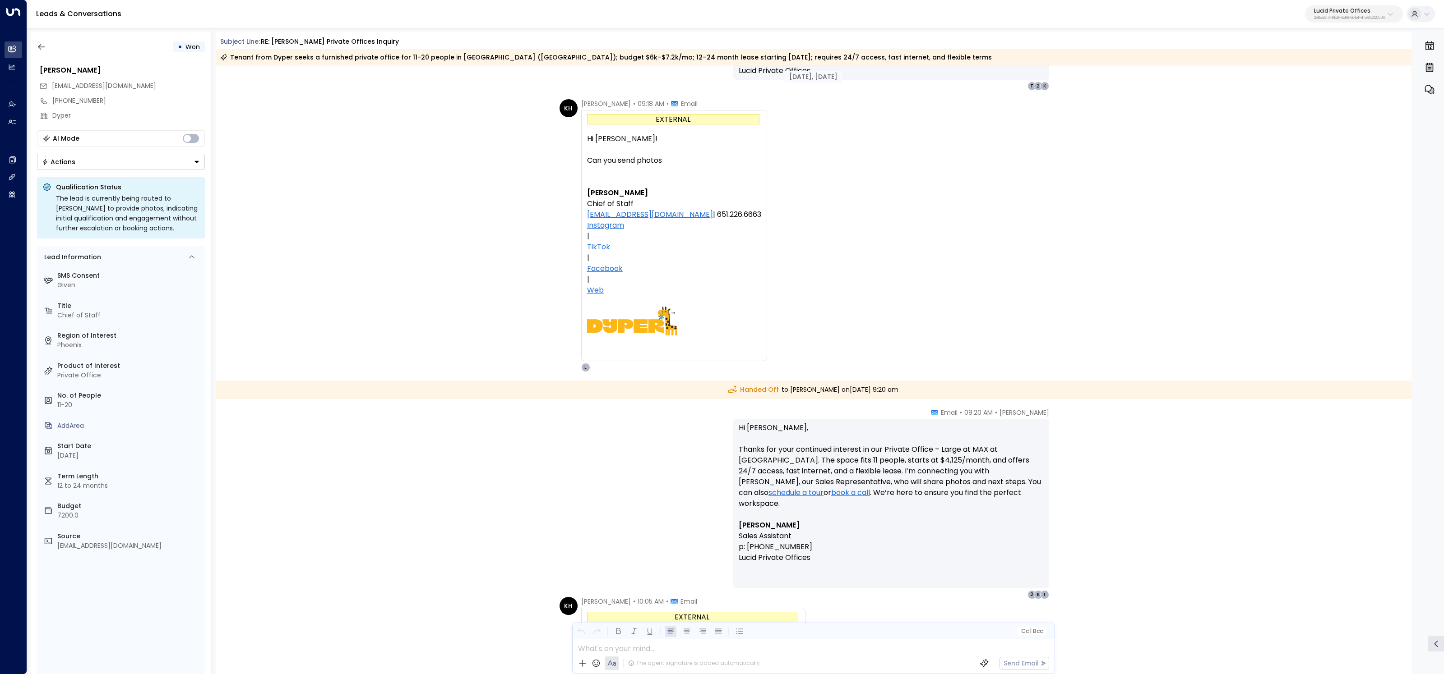
scroll to position [685, 0]
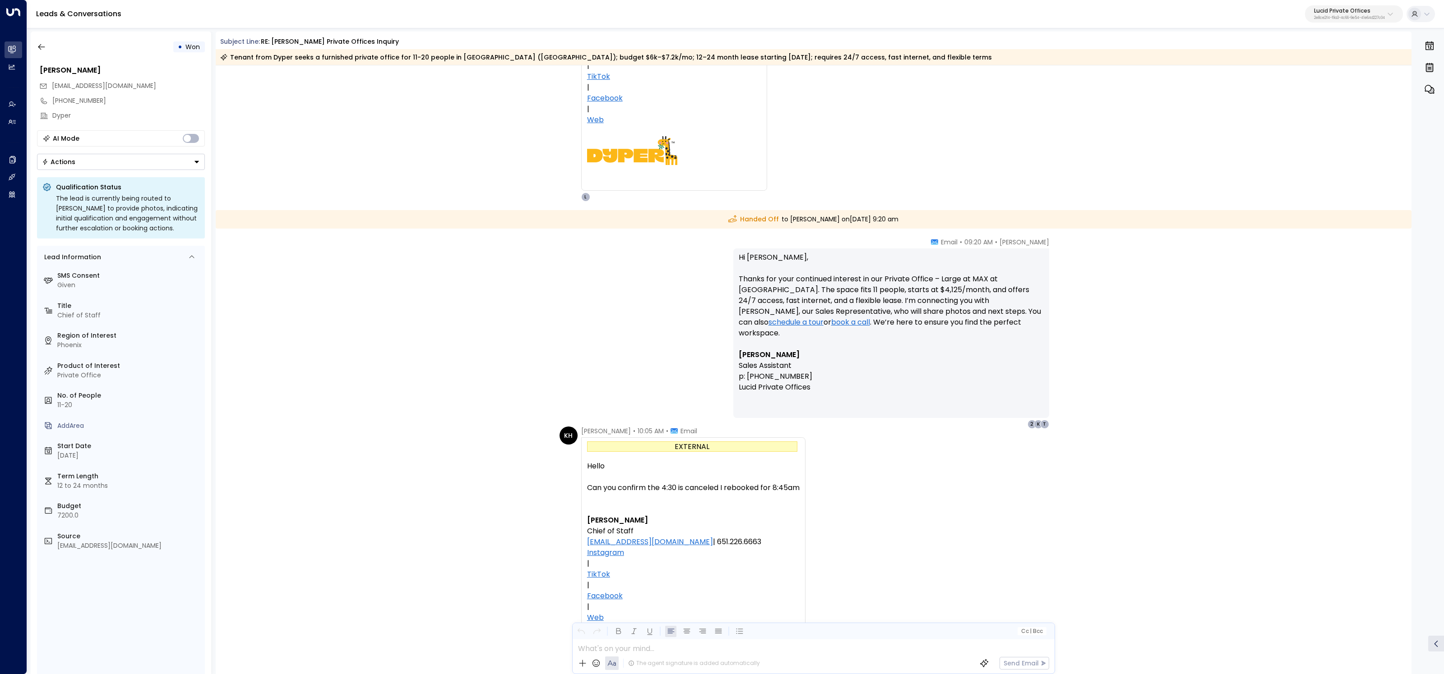
click at [823, 317] on link "schedule a tour" at bounding box center [795, 322] width 55 height 11
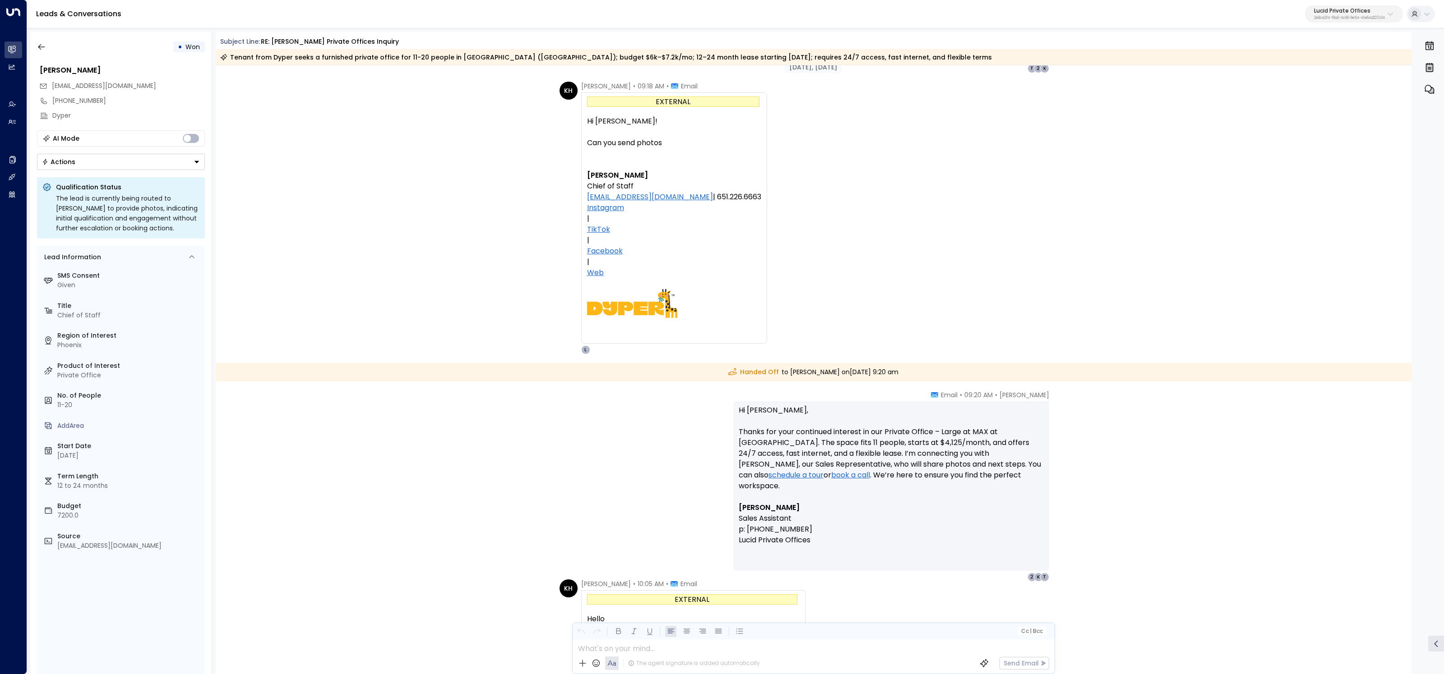
scroll to position [949, 0]
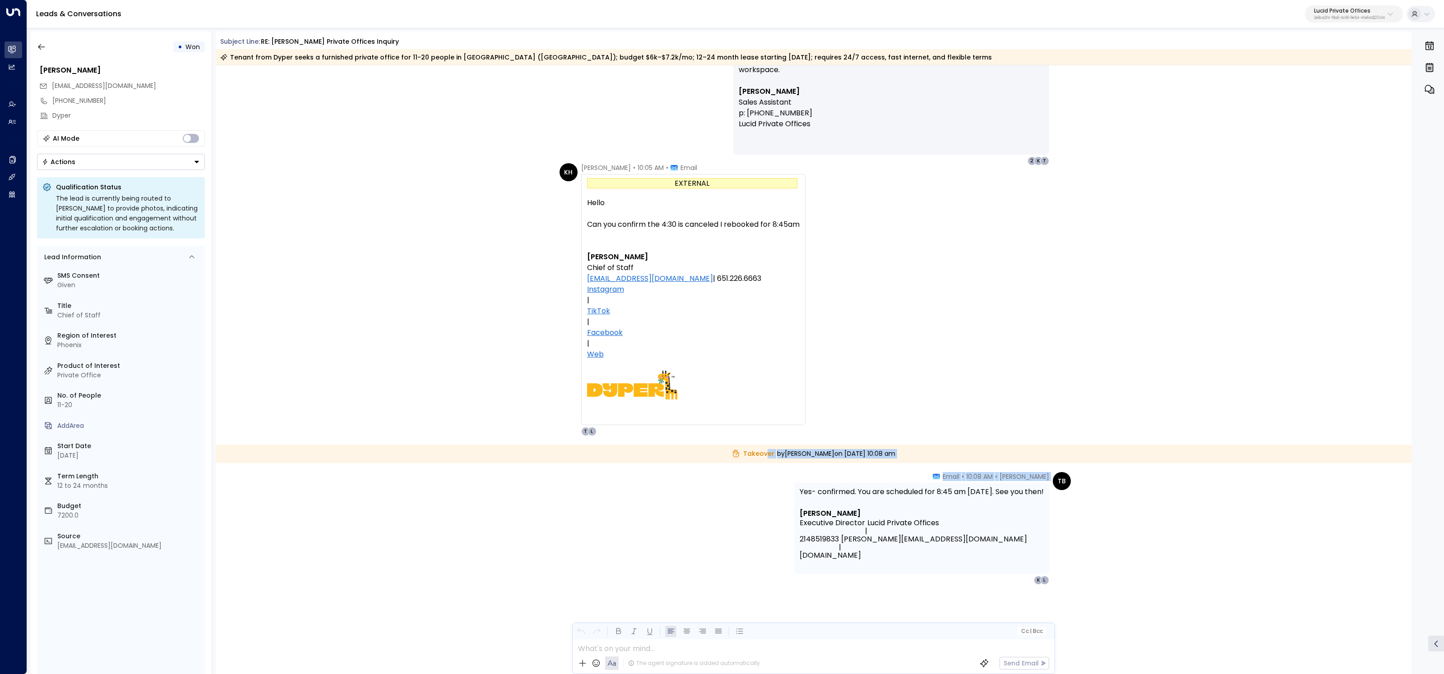
drag, startPoint x: 731, startPoint y: 453, endPoint x: 895, endPoint y: 476, distance: 165.3
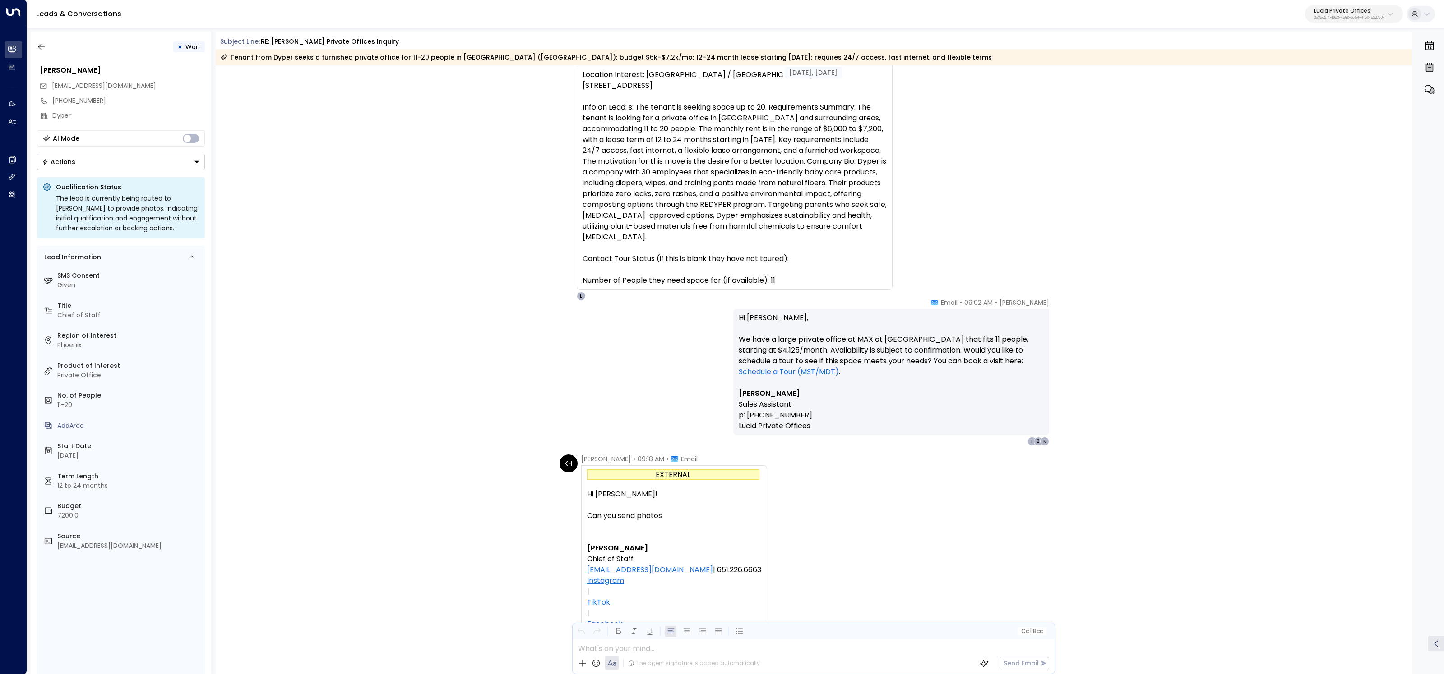
scroll to position [0, 0]
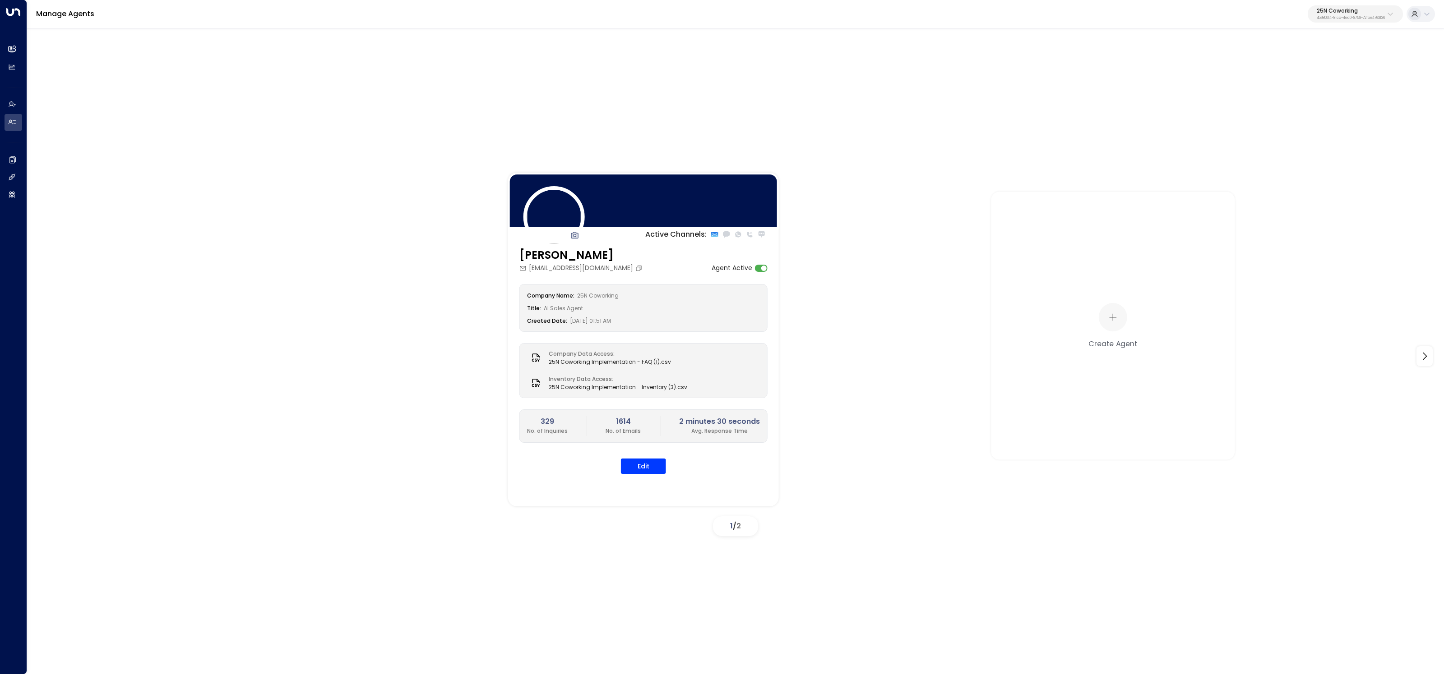
click at [1338, 26] on div "Manage Agents 25N Coworking 3b9800f4-81ca-4ec0-8758-72fbe4763f36" at bounding box center [735, 14] width 1417 height 28
click at [1336, 6] on button "25N Coworking 3b9800f4-81ca-4ec0-8758-72fbe4763f36" at bounding box center [1354, 13] width 95 height 17
click at [1170, 159] on div "Active Channels: [PERSON_NAME] [PERSON_NAME][EMAIL_ADDRESS][DOMAIN_NAME] Agent …" at bounding box center [735, 349] width 1417 height 645
click at [1330, 14] on p "25N Coworking" at bounding box center [1351, 10] width 68 height 5
click at [1161, 70] on div "Active Channels: Sloane Huber sloane@25ncoworking.com Agent Active Company Name…" at bounding box center [735, 349] width 1417 height 645
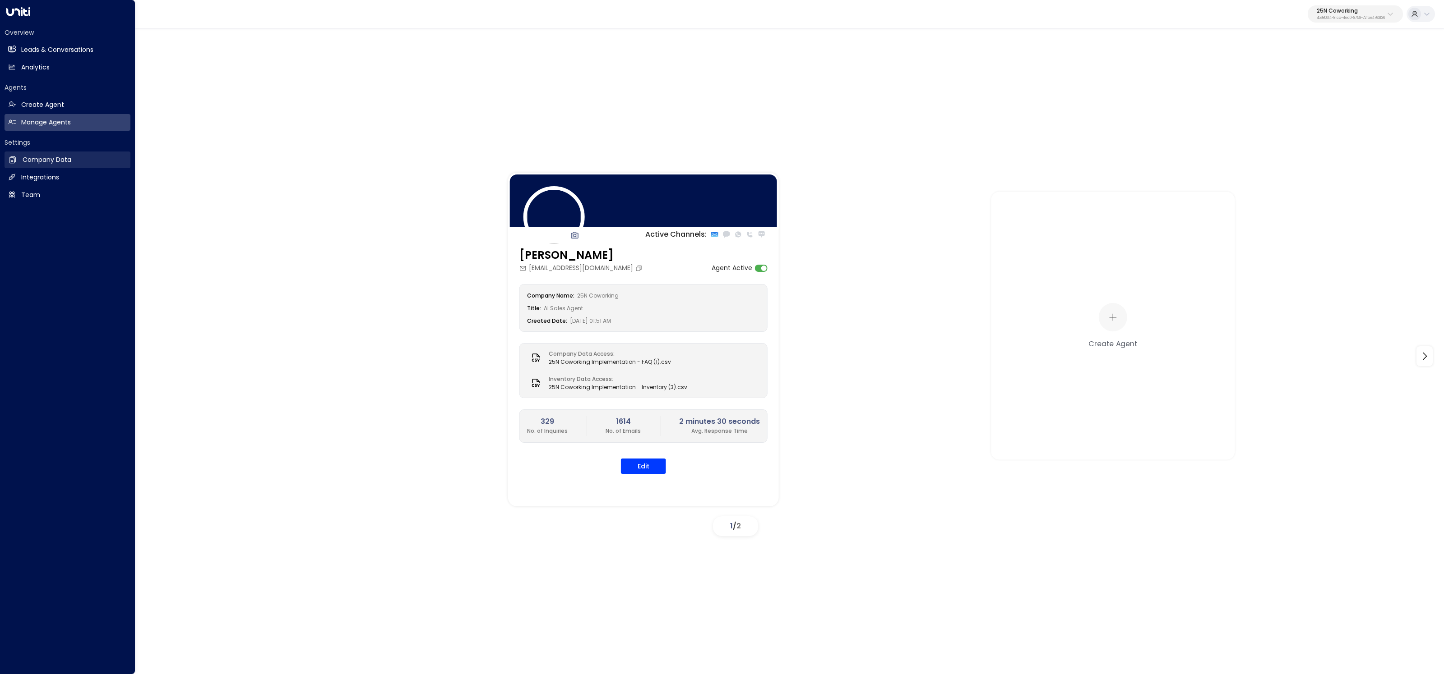
click at [14, 162] on icon at bounding box center [12, 159] width 6 height 7
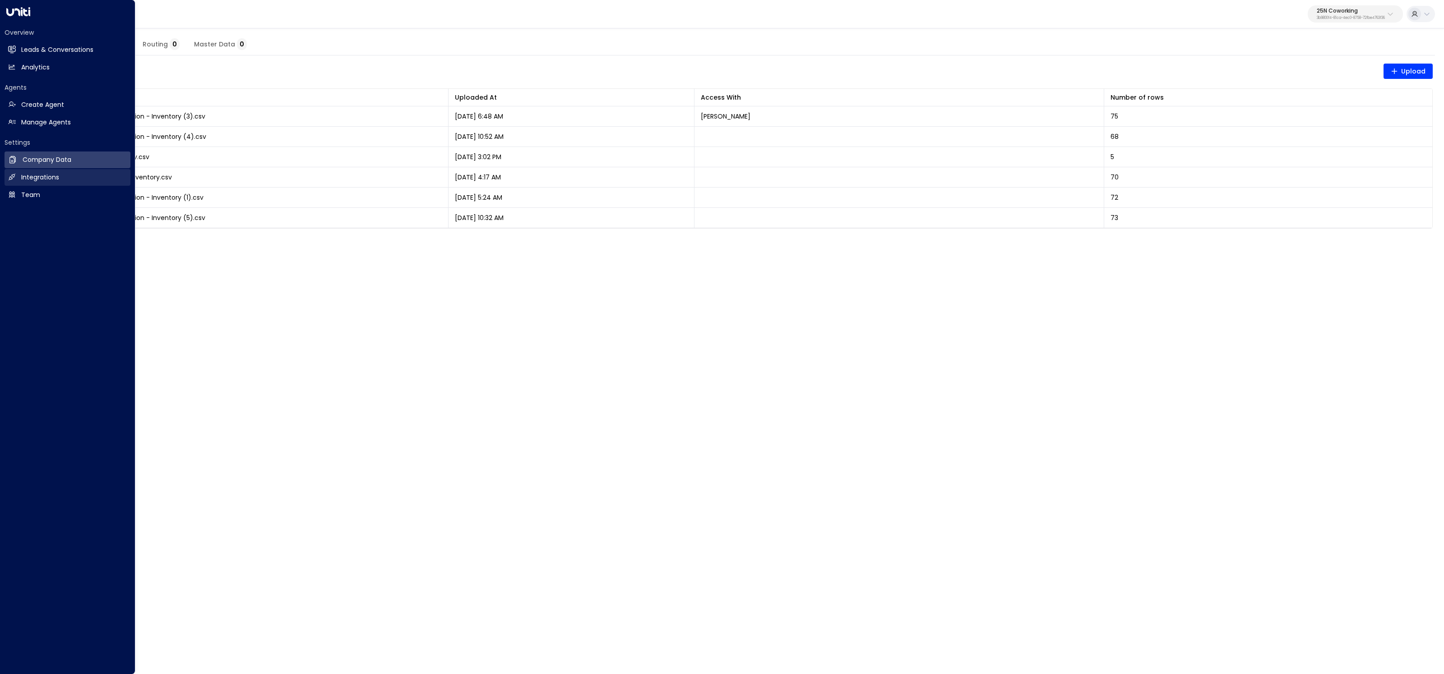
click at [23, 179] on h2 "Integrations" at bounding box center [40, 177] width 38 height 9
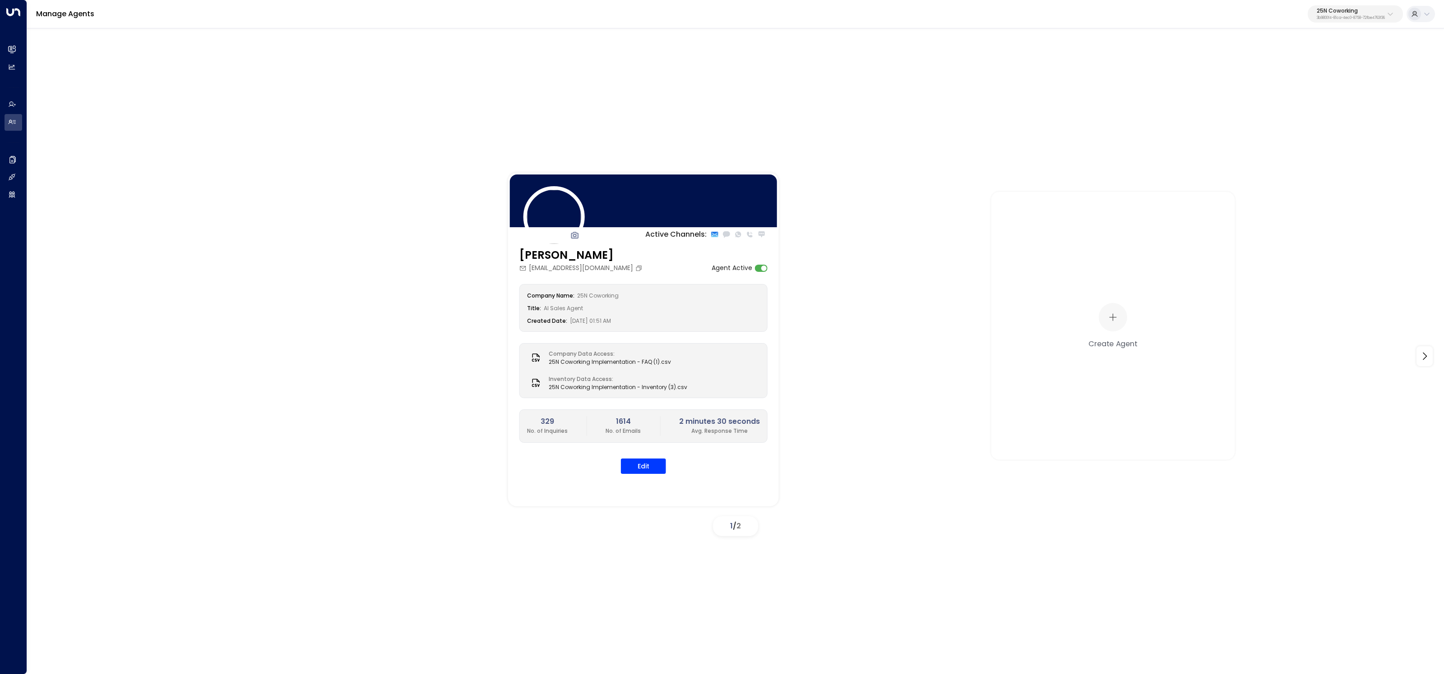
click at [1332, 12] on p "25N Coworking" at bounding box center [1351, 10] width 68 height 5
type input "*********"
click at [1274, 69] on div "Venture X / Office Evolution - Carolinas ID: 69e21571-8cb6-479e-9956-a76f3a0405…" at bounding box center [1330, 71] width 130 height 18
click at [17, 160] on icon at bounding box center [12, 159] width 9 height 9
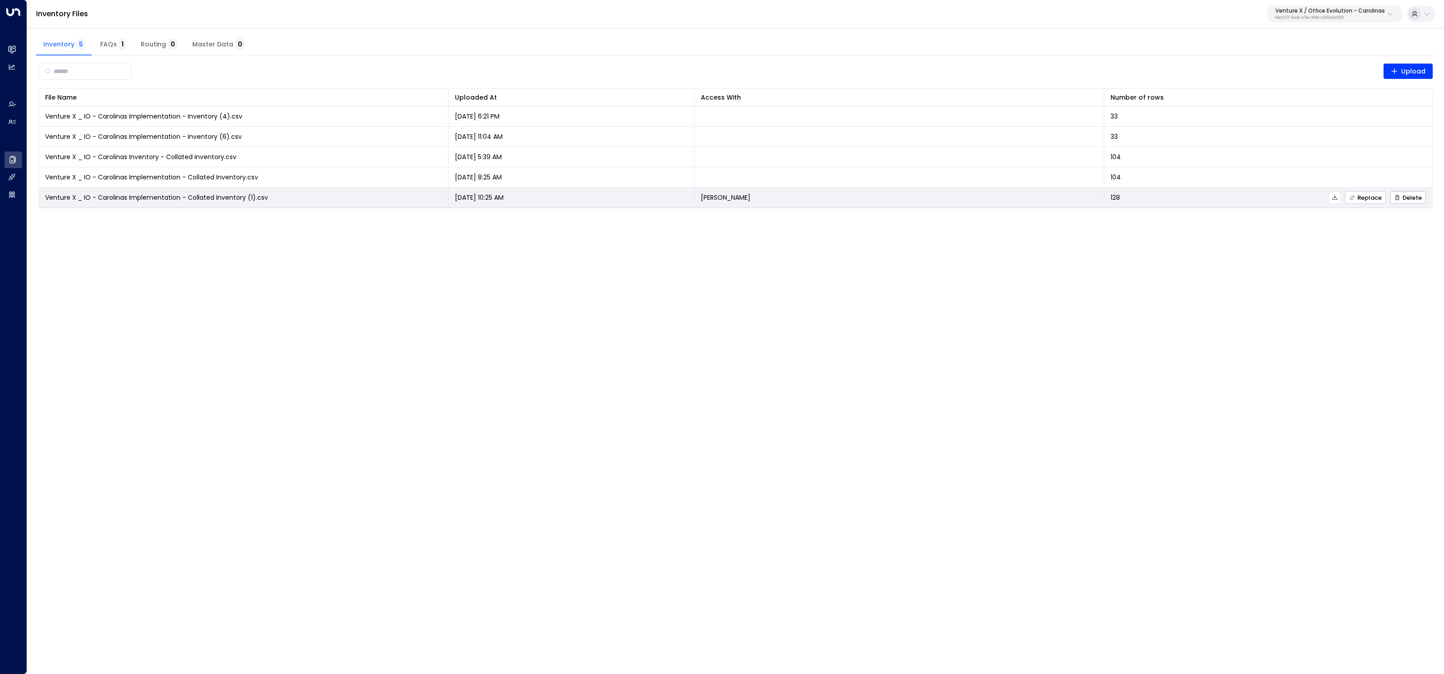
click at [1361, 192] on button "Replace" at bounding box center [1365, 197] width 41 height 13
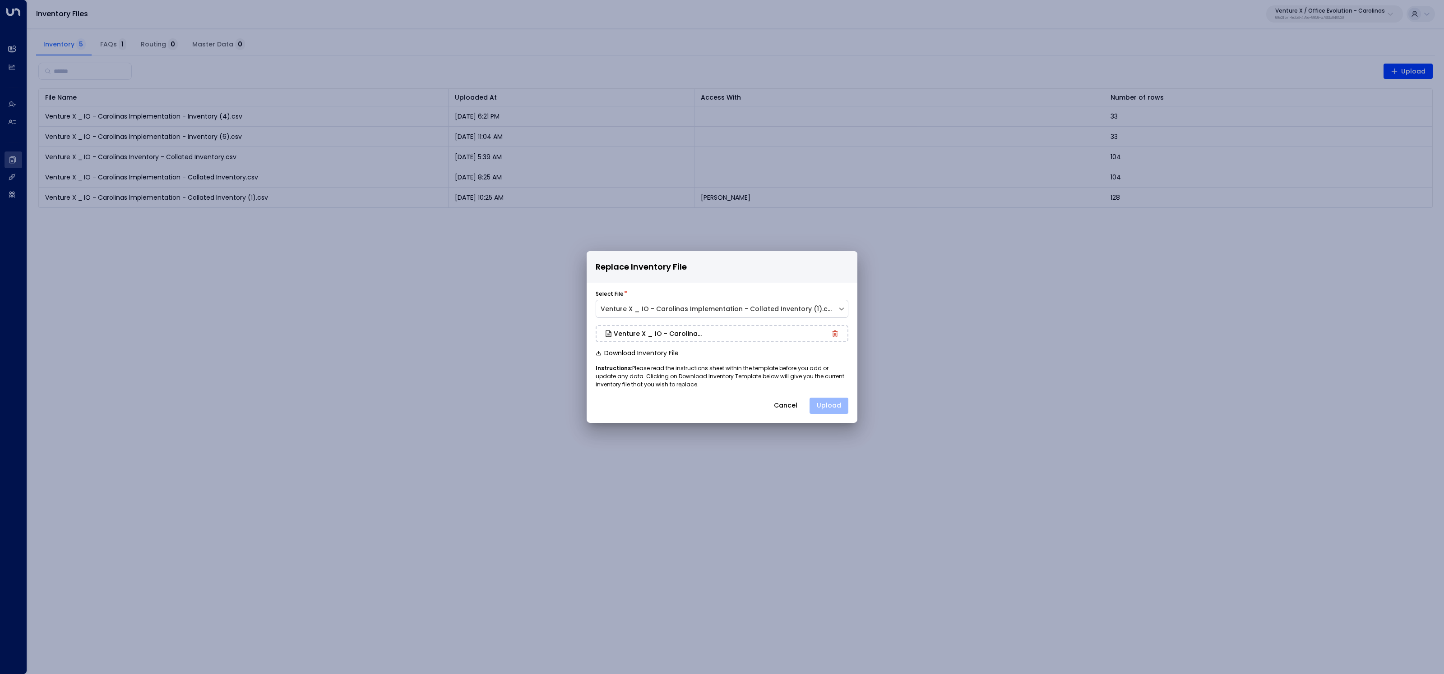
click at [827, 405] on button "Upload" at bounding box center [828, 406] width 39 height 16
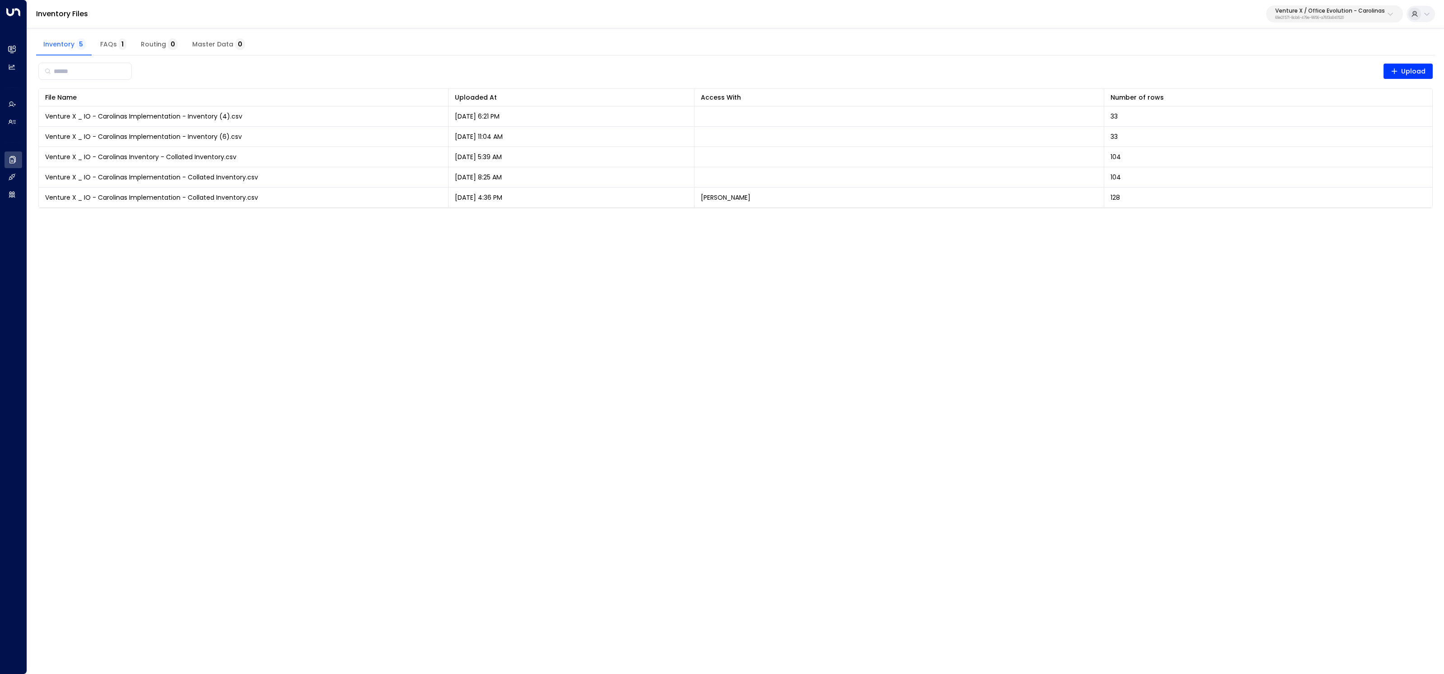
click at [1335, 9] on p "Venture X / Office Evolution - Carolinas" at bounding box center [1330, 10] width 110 height 5
type input "*******"
click at [1305, 66] on div "Venture X / Office Evolution - Colorado ID: 55add3b1-1b83-41a7-91ae-b657300f4a1a" at bounding box center [1345, 71] width 137 height 18
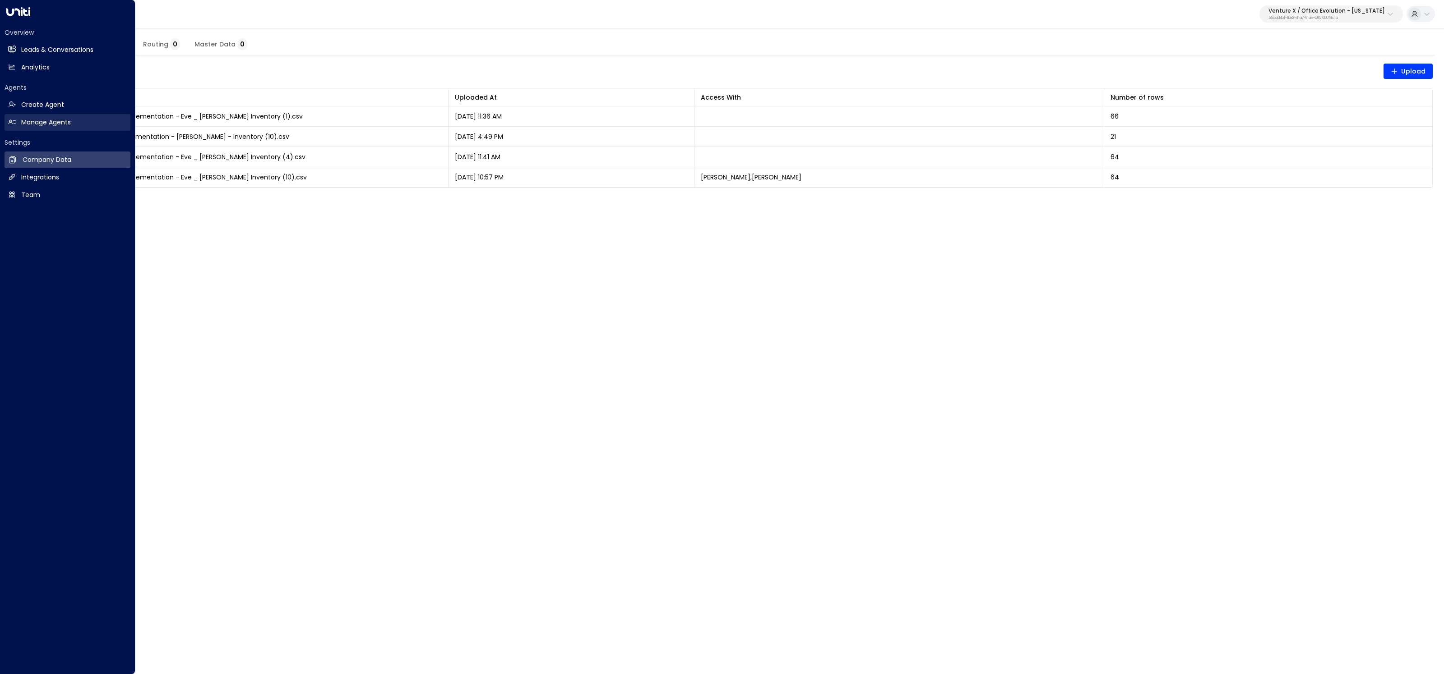
click at [14, 121] on icon at bounding box center [12, 122] width 8 height 8
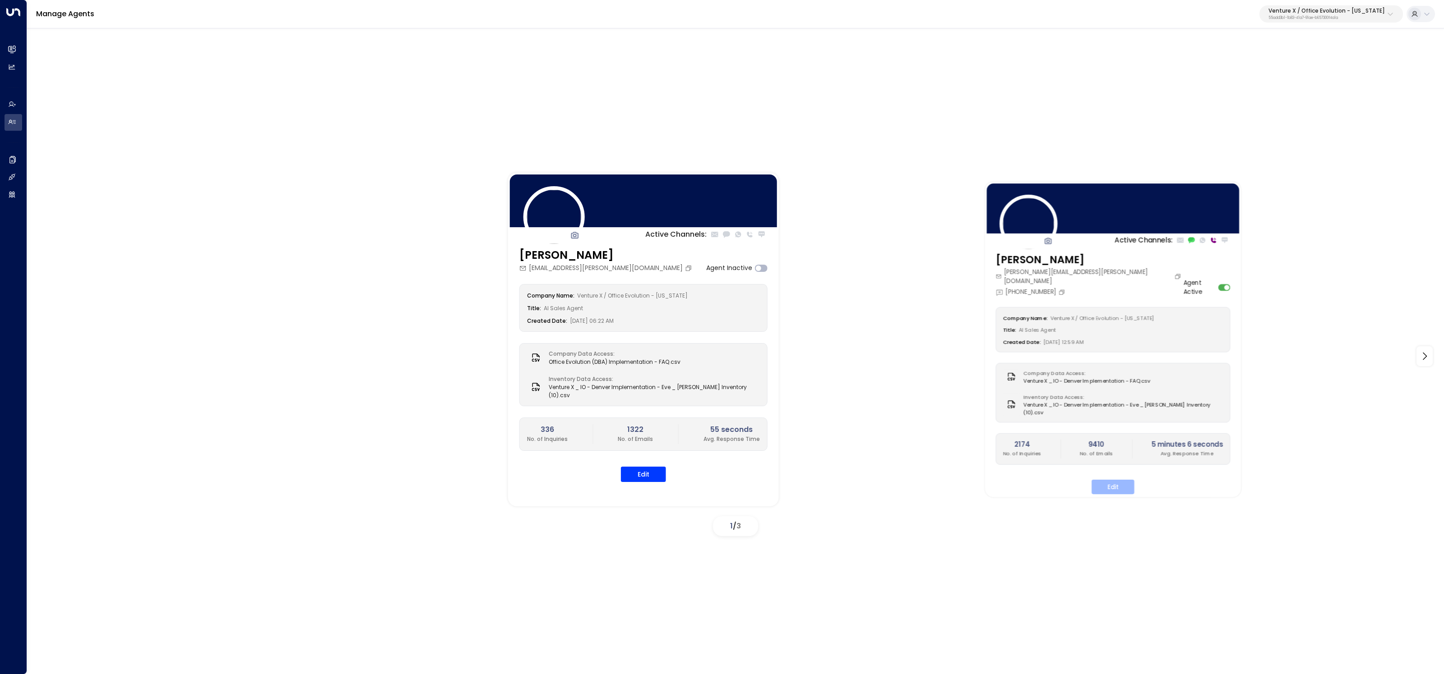
click at [1118, 481] on button "Edit" at bounding box center [1112, 487] width 43 height 14
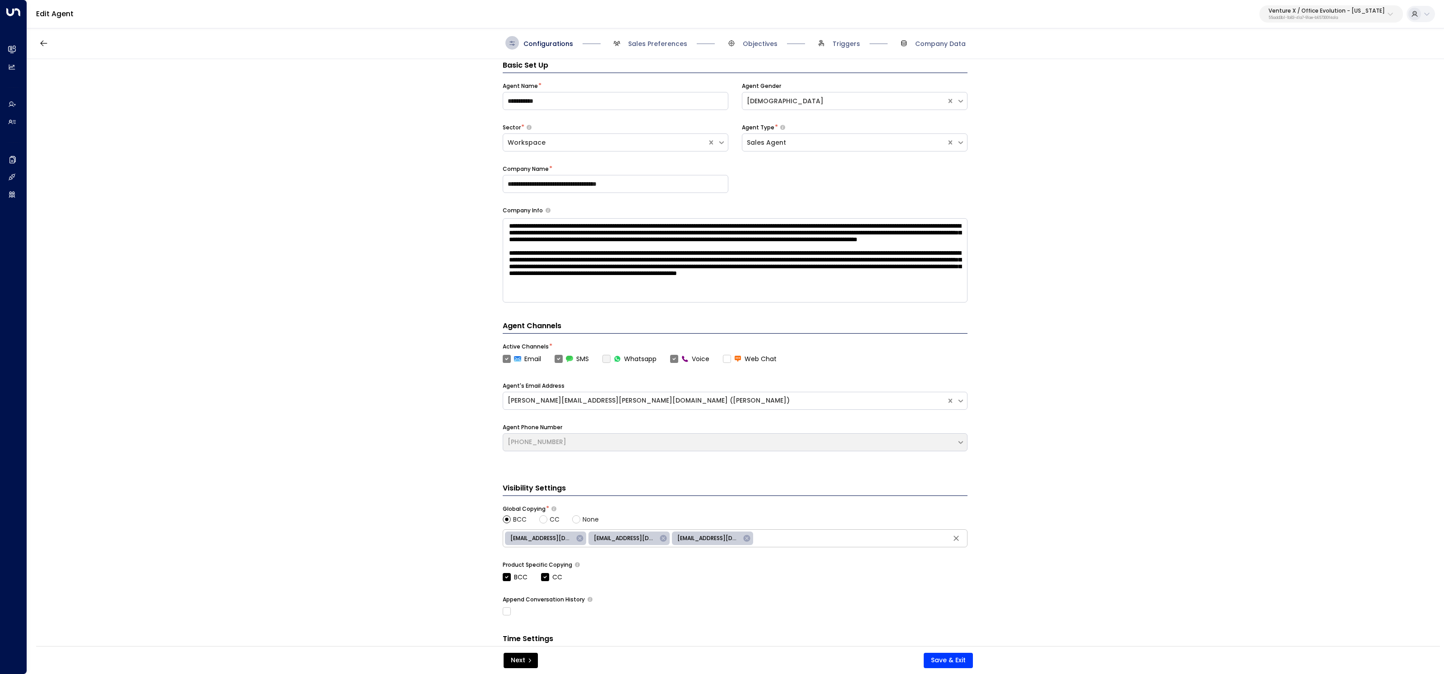
scroll to position [14, 0]
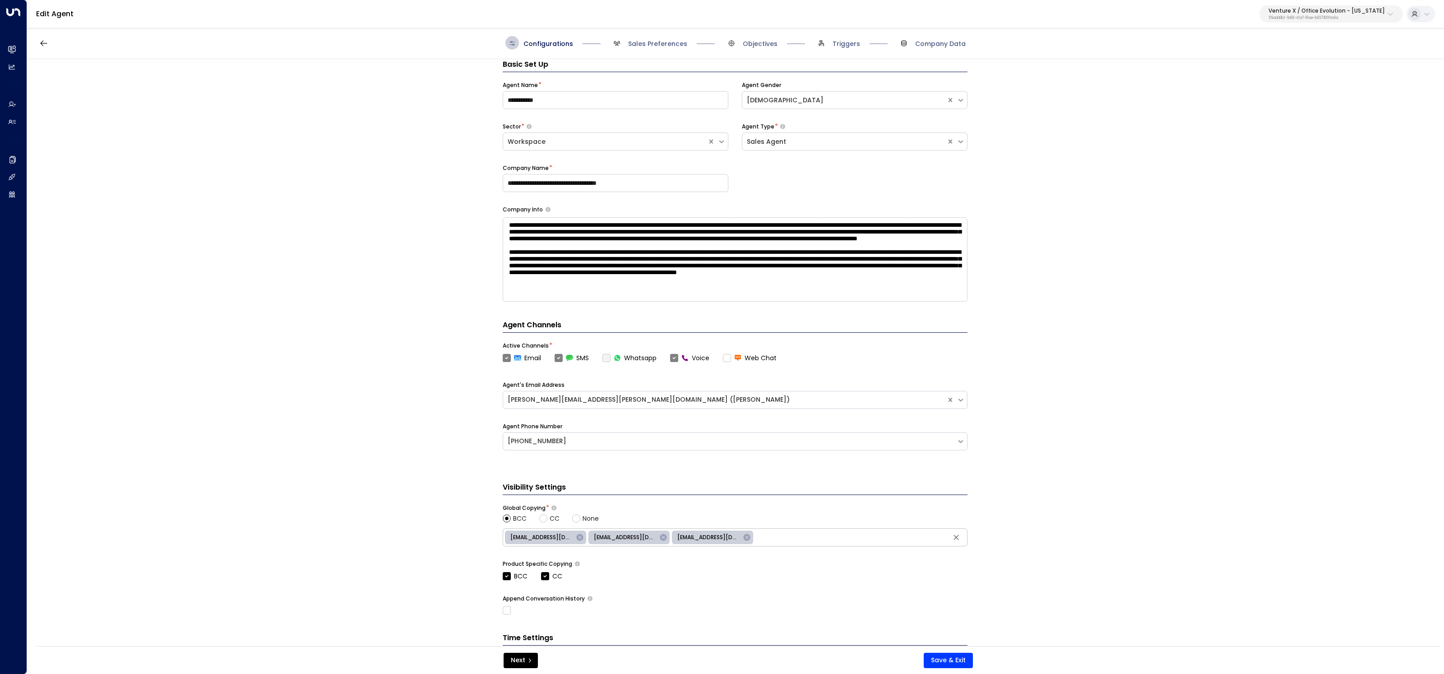
click at [656, 48] on span "Sales Preferences" at bounding box center [648, 43] width 77 height 14
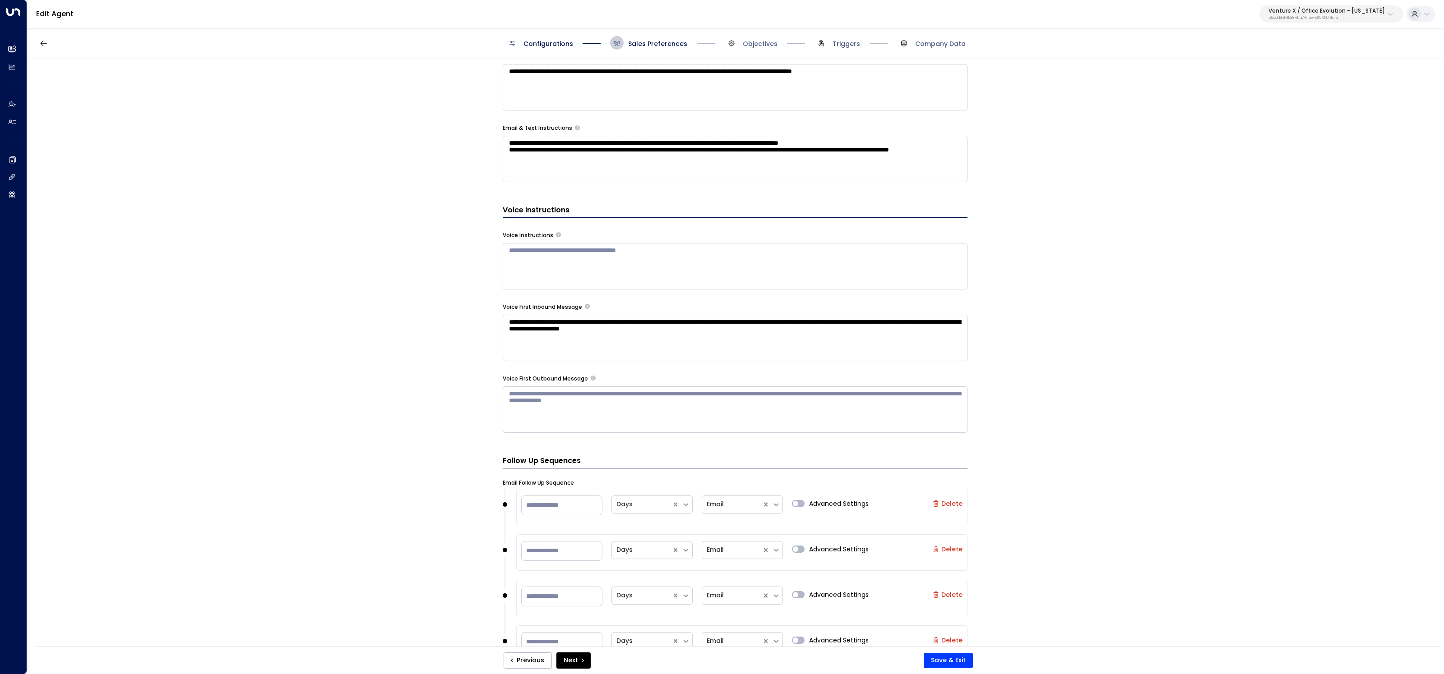
scroll to position [388, 0]
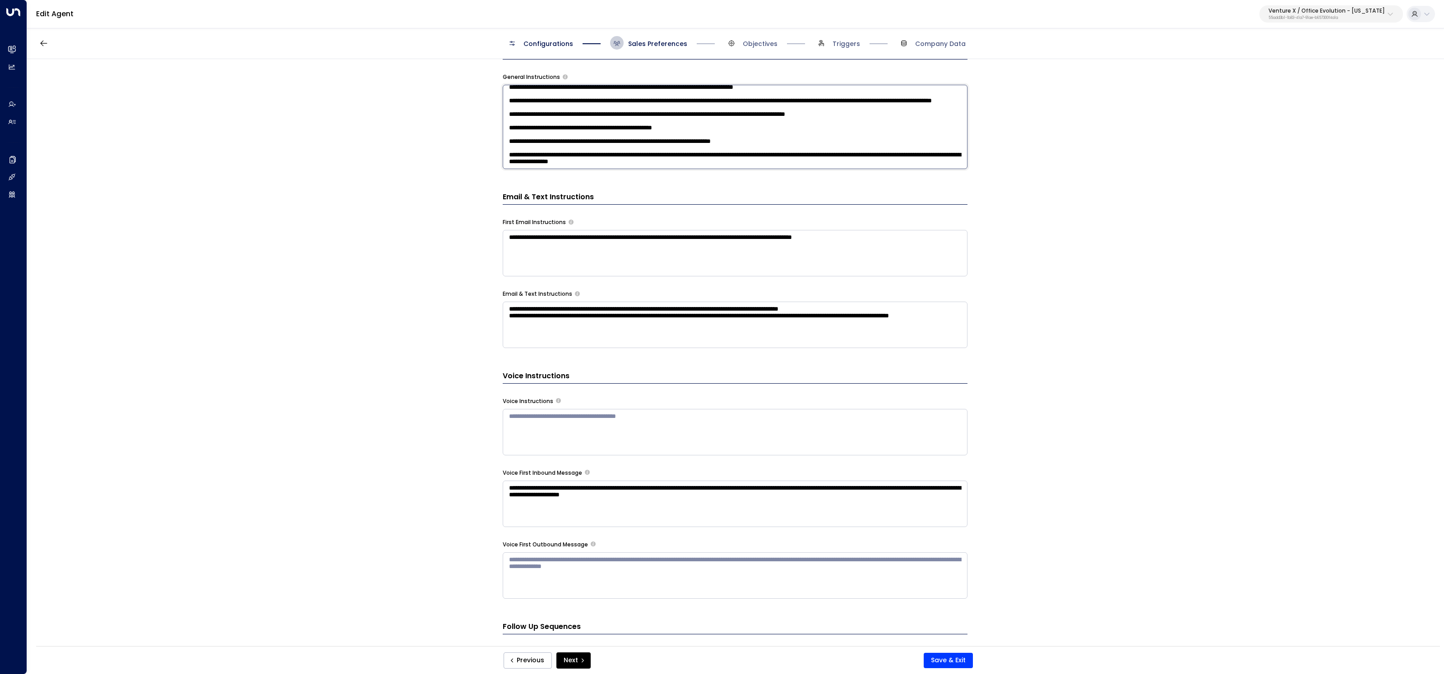
click at [800, 160] on textarea at bounding box center [735, 127] width 465 height 84
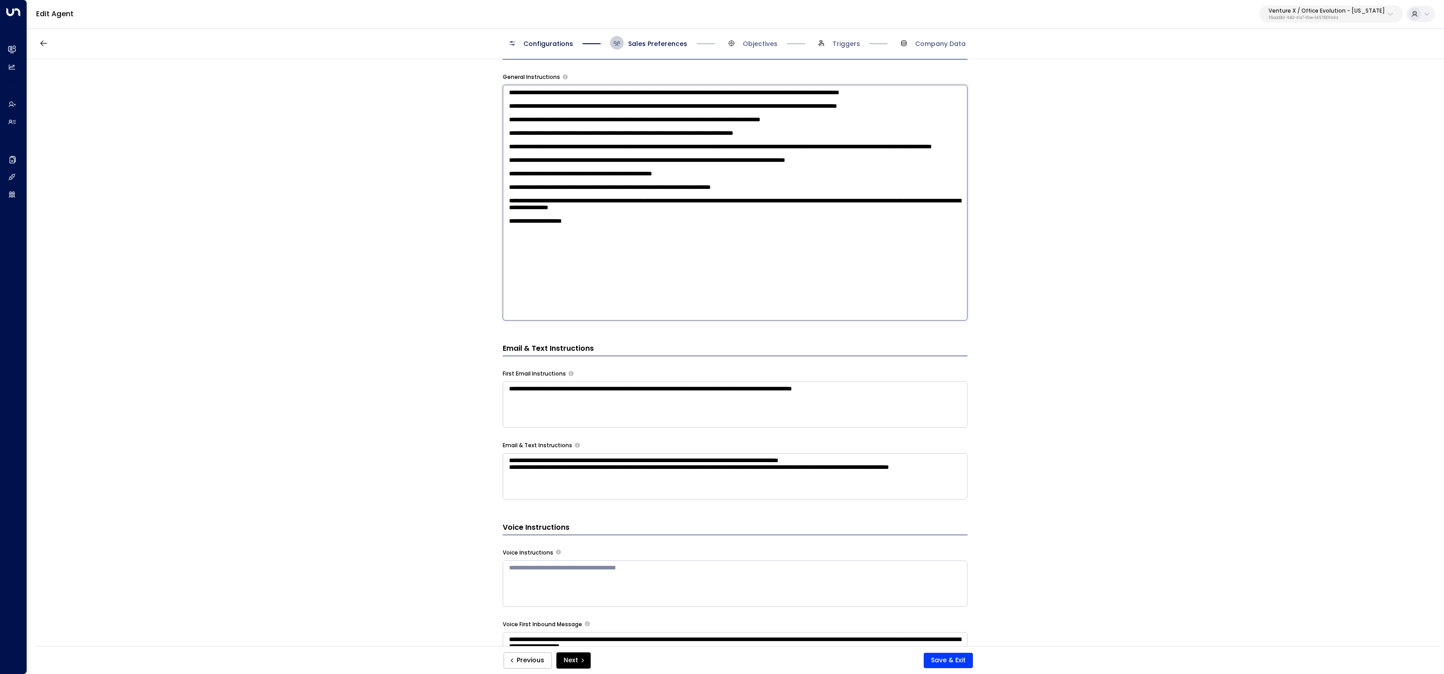
paste textarea "**********"
type textarea "**********"
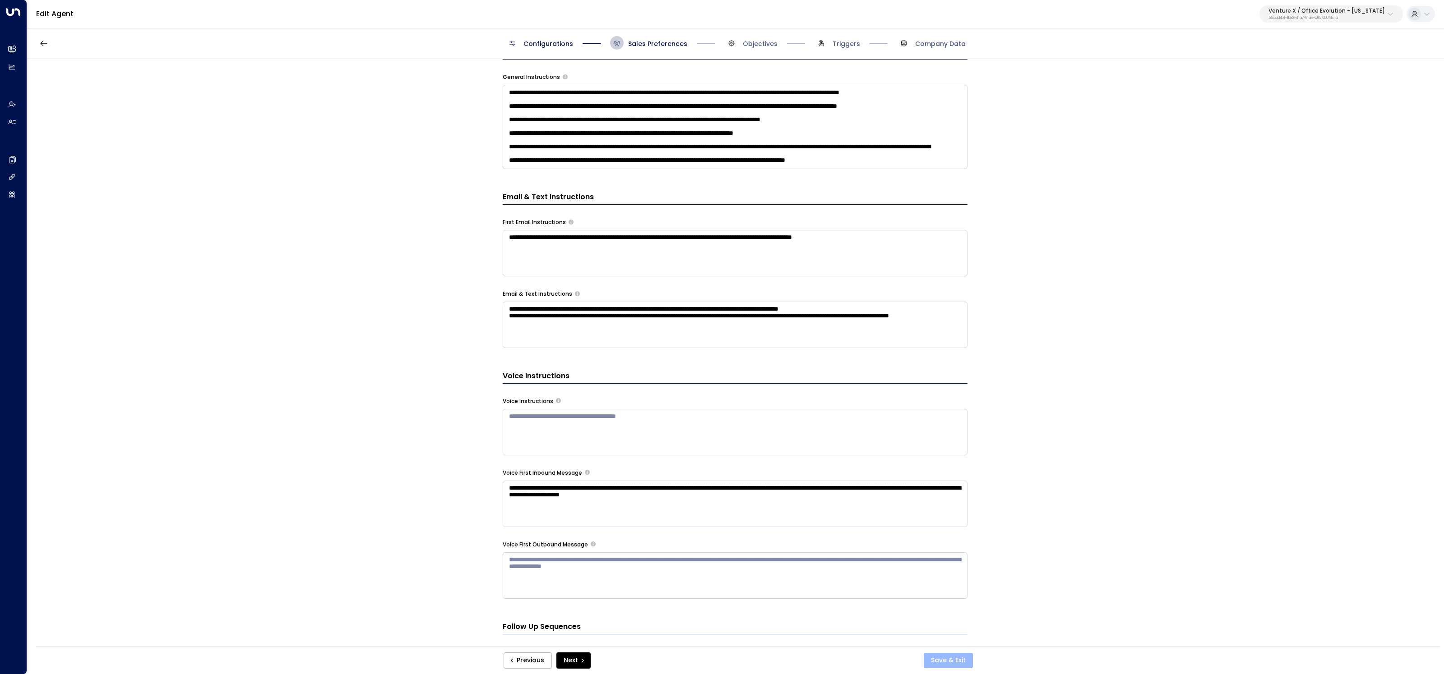
click at [953, 661] on button "Save & Exit" at bounding box center [948, 660] width 49 height 15
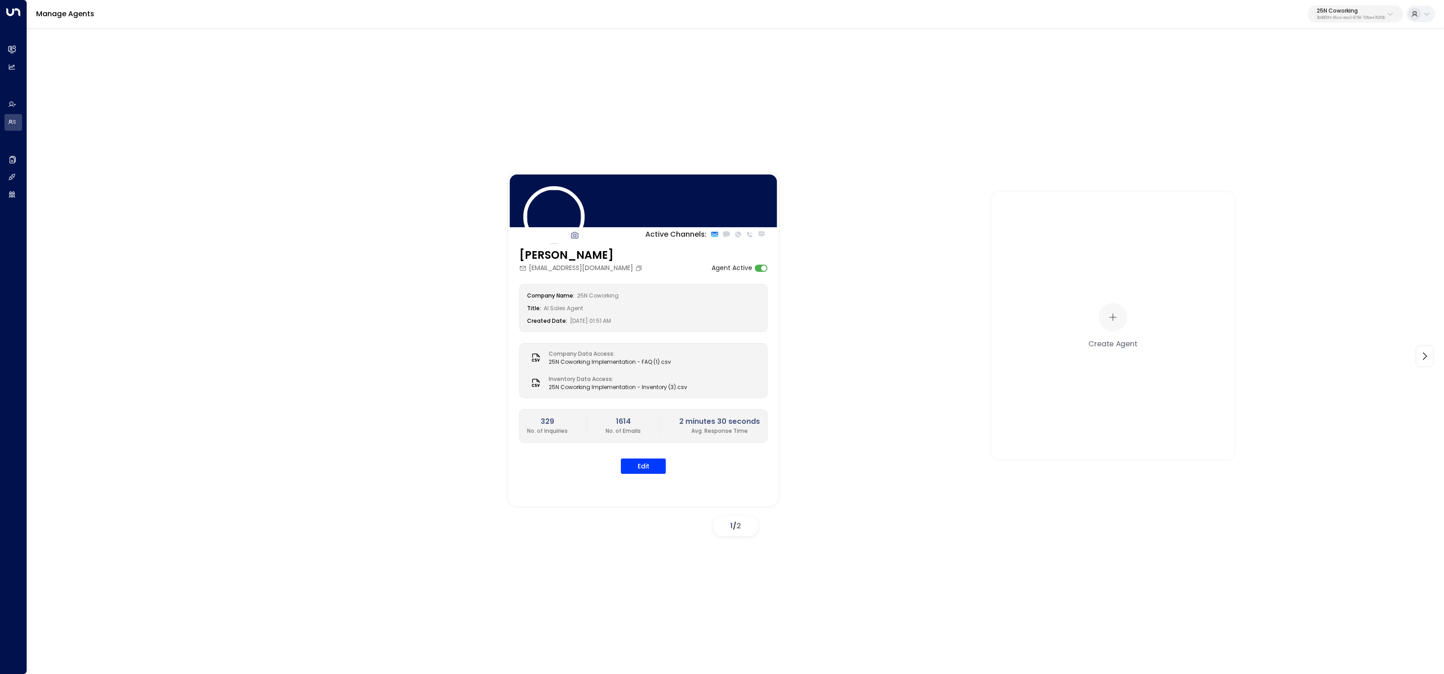
click at [1317, 18] on p "3b9800f4-81ca-4ec0-8758-72fbe4763f36" at bounding box center [1351, 18] width 68 height 4
type input "*****"
click at [1314, 56] on input "*****" at bounding box center [1324, 49] width 120 height 17
click at [1318, 72] on div "Cinch Storage ID: 20dc0344-df52-49ea-bc2a-8bb80861e769" at bounding box center [1329, 71] width 129 height 18
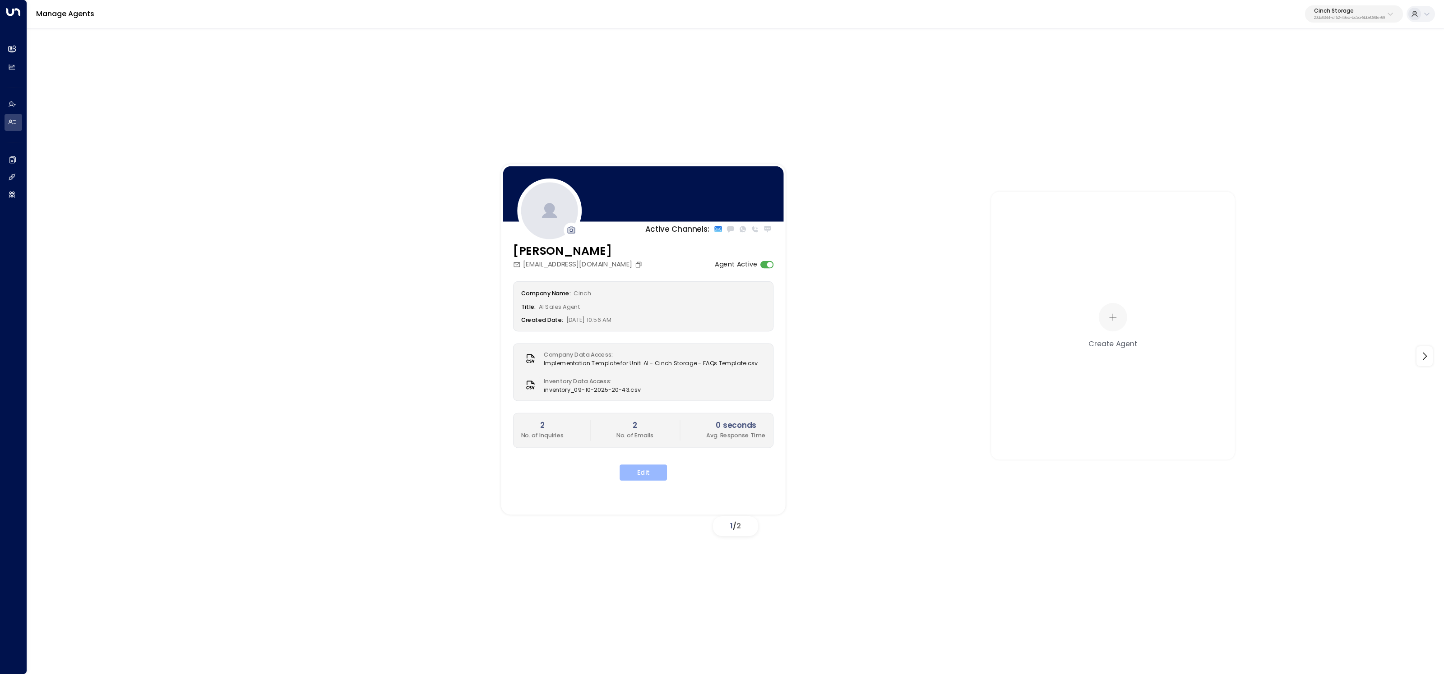
click at [638, 476] on button "Edit" at bounding box center [642, 473] width 47 height 16
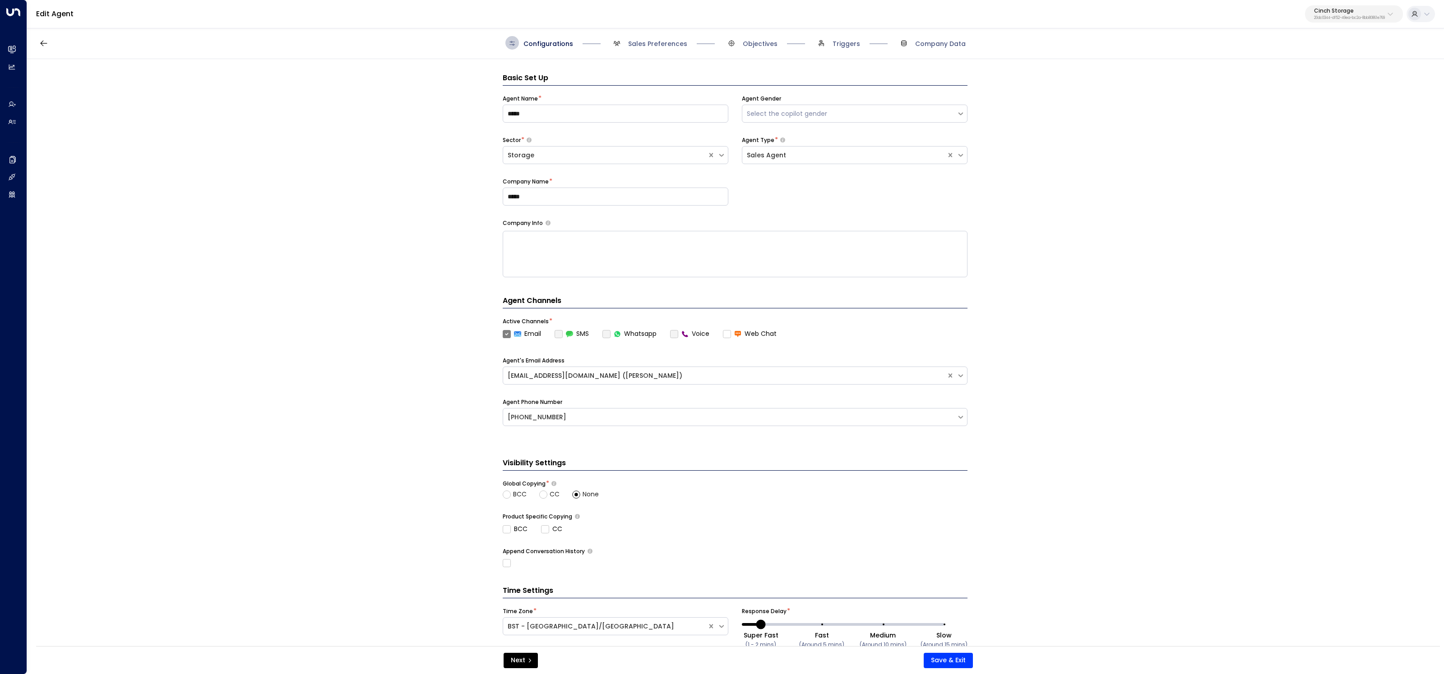
scroll to position [14, 0]
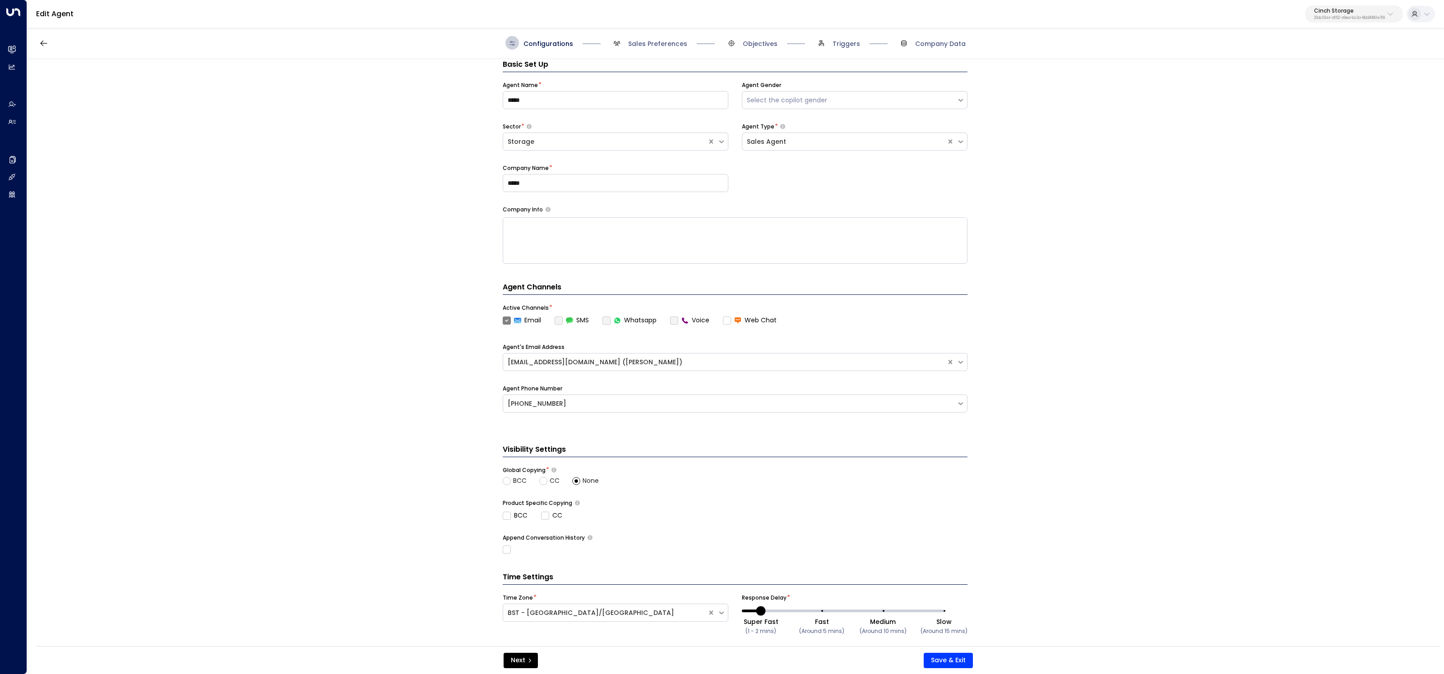
click at [677, 323] on label "Voice" at bounding box center [689, 320] width 39 height 9
click at [674, 321] on label "Voice" at bounding box center [689, 320] width 39 height 9
click at [562, 319] on label "SMS" at bounding box center [571, 320] width 34 height 9
click at [606, 320] on label "Whatsapp" at bounding box center [629, 320] width 54 height 9
click at [39, 37] on button "button" at bounding box center [44, 43] width 16 height 16
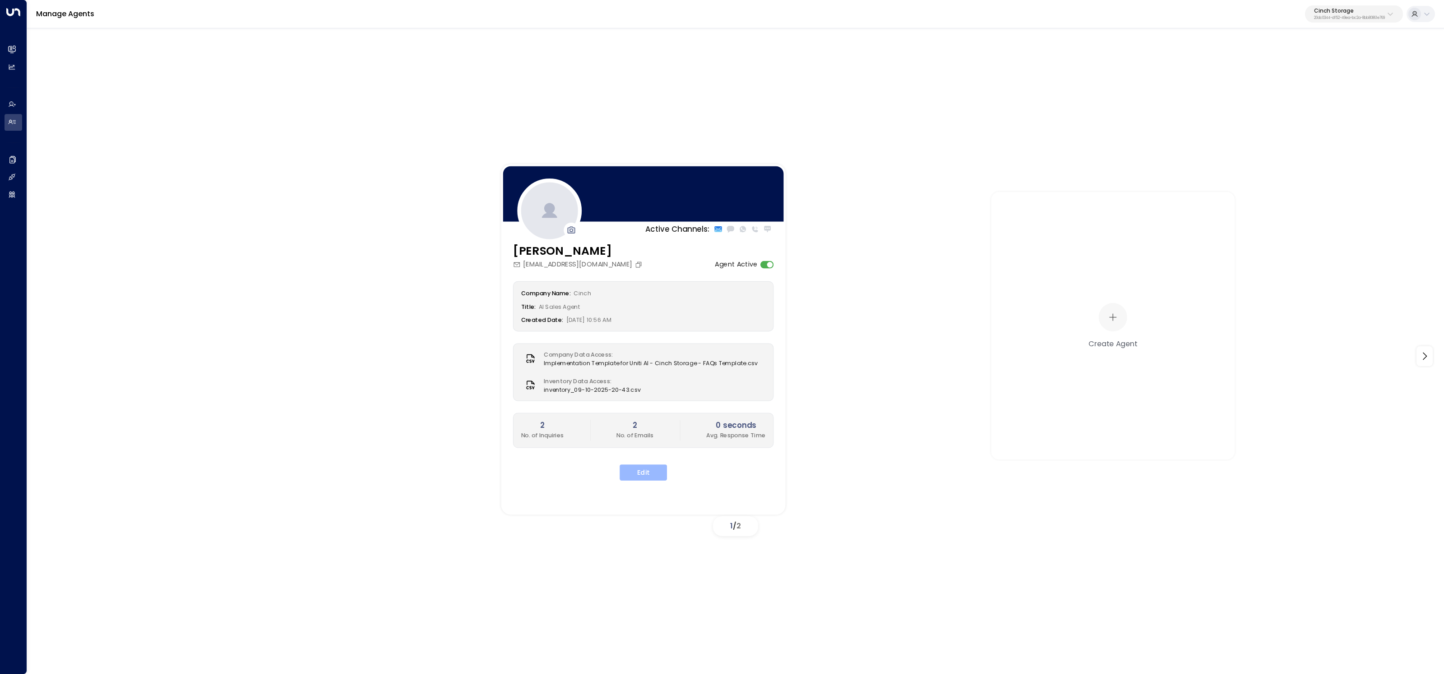
click at [634, 469] on button "Edit" at bounding box center [642, 473] width 47 height 16
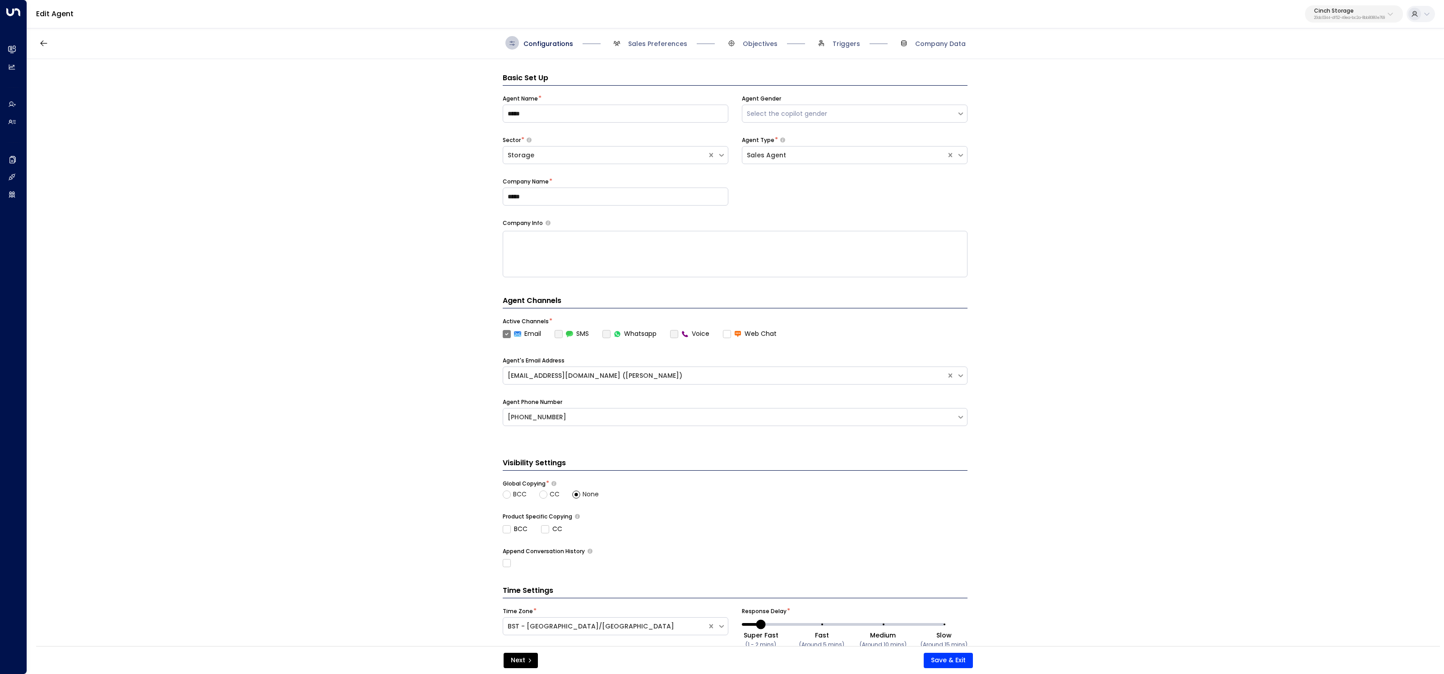
scroll to position [14, 0]
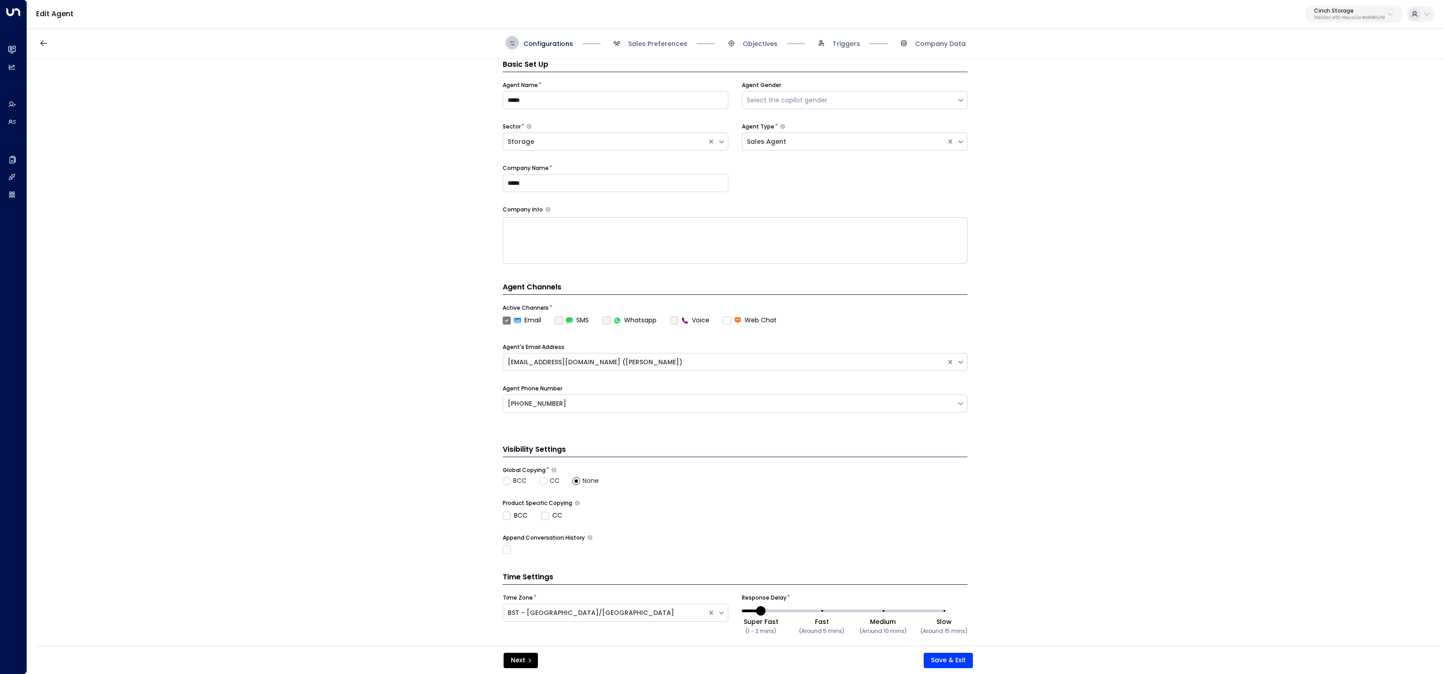
click at [603, 316] on label "Whatsapp" at bounding box center [629, 320] width 54 height 9
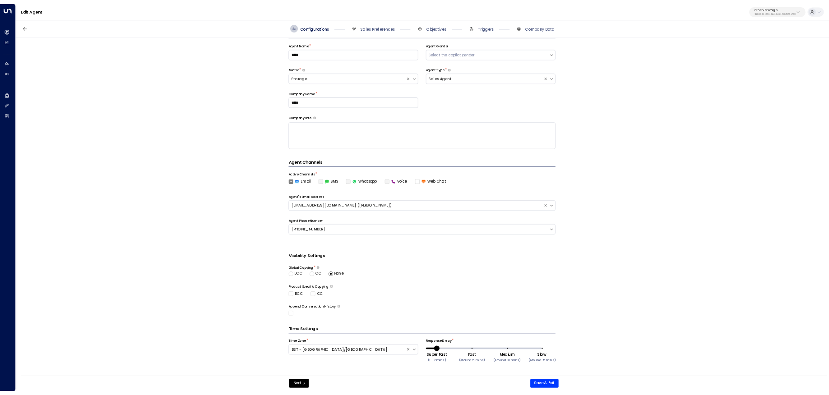
scroll to position [28, 0]
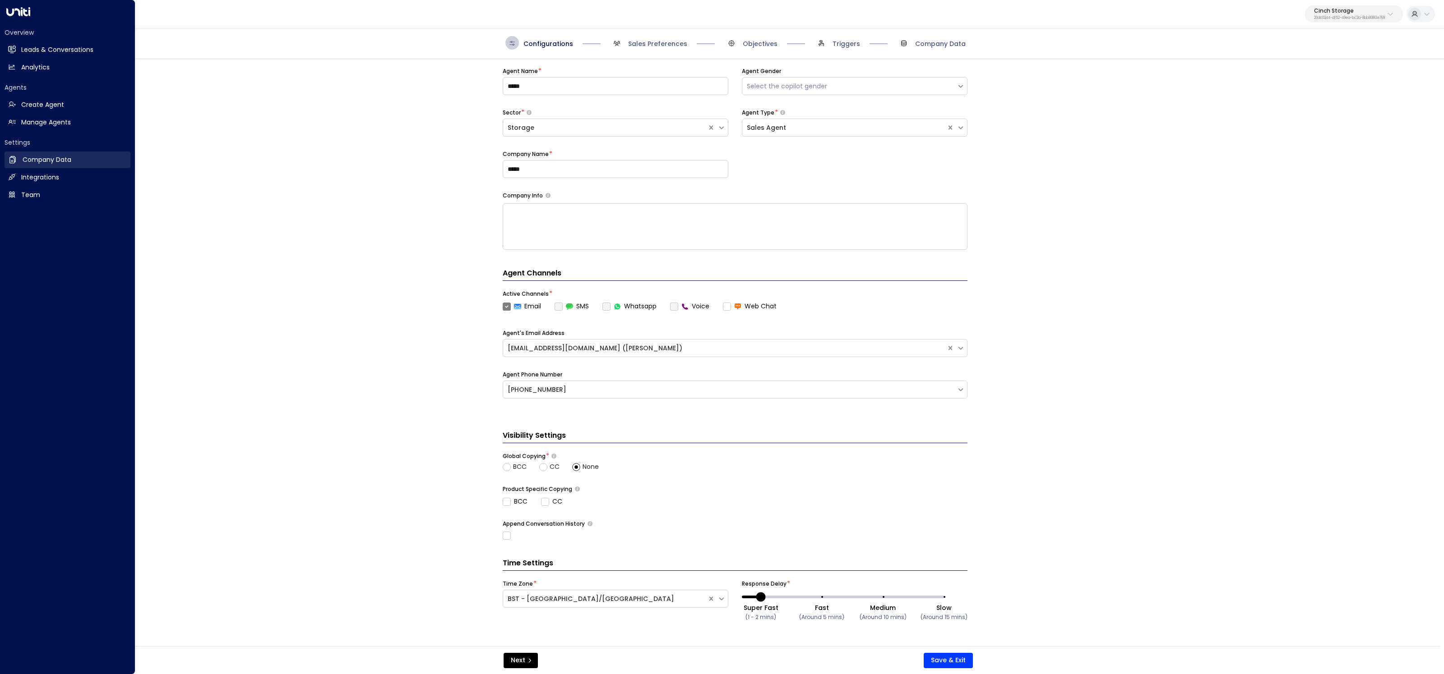
click at [18, 162] on link "Company Data Company Data" at bounding box center [68, 160] width 126 height 17
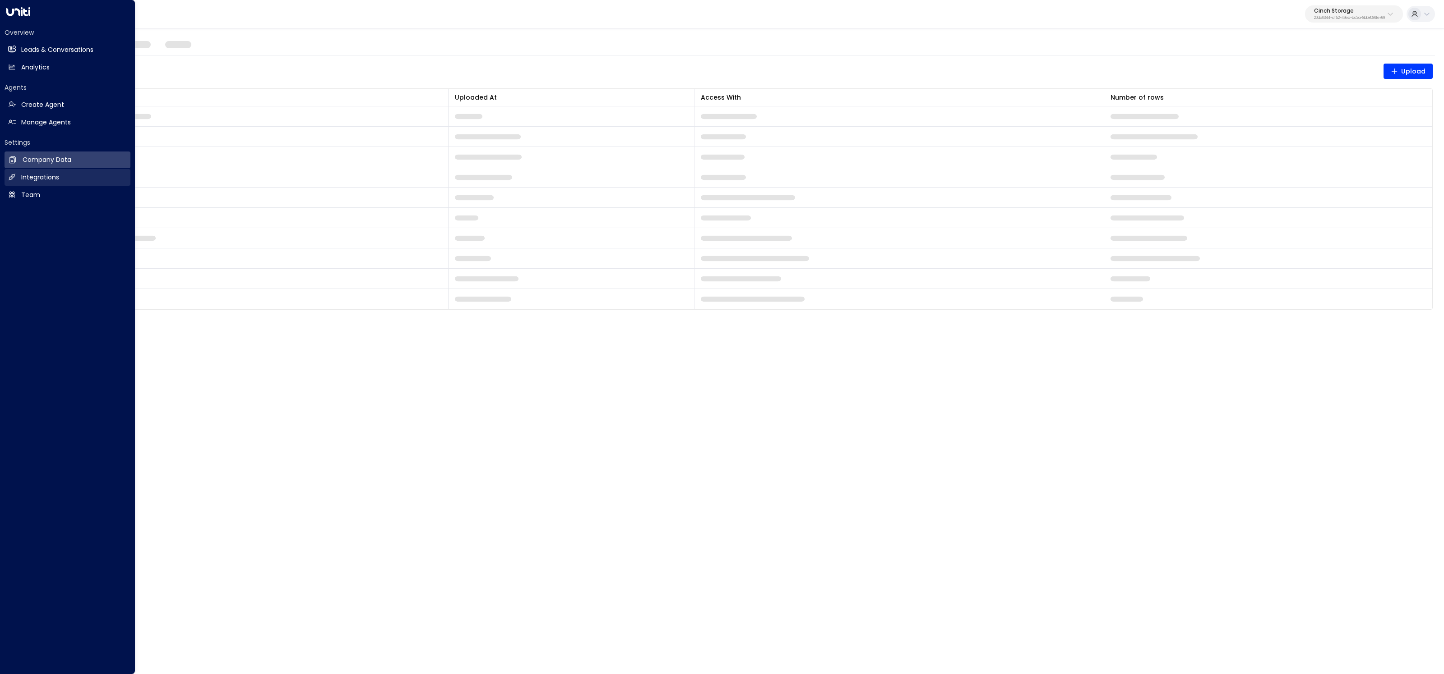
click at [24, 179] on h2 "Integrations" at bounding box center [40, 177] width 38 height 9
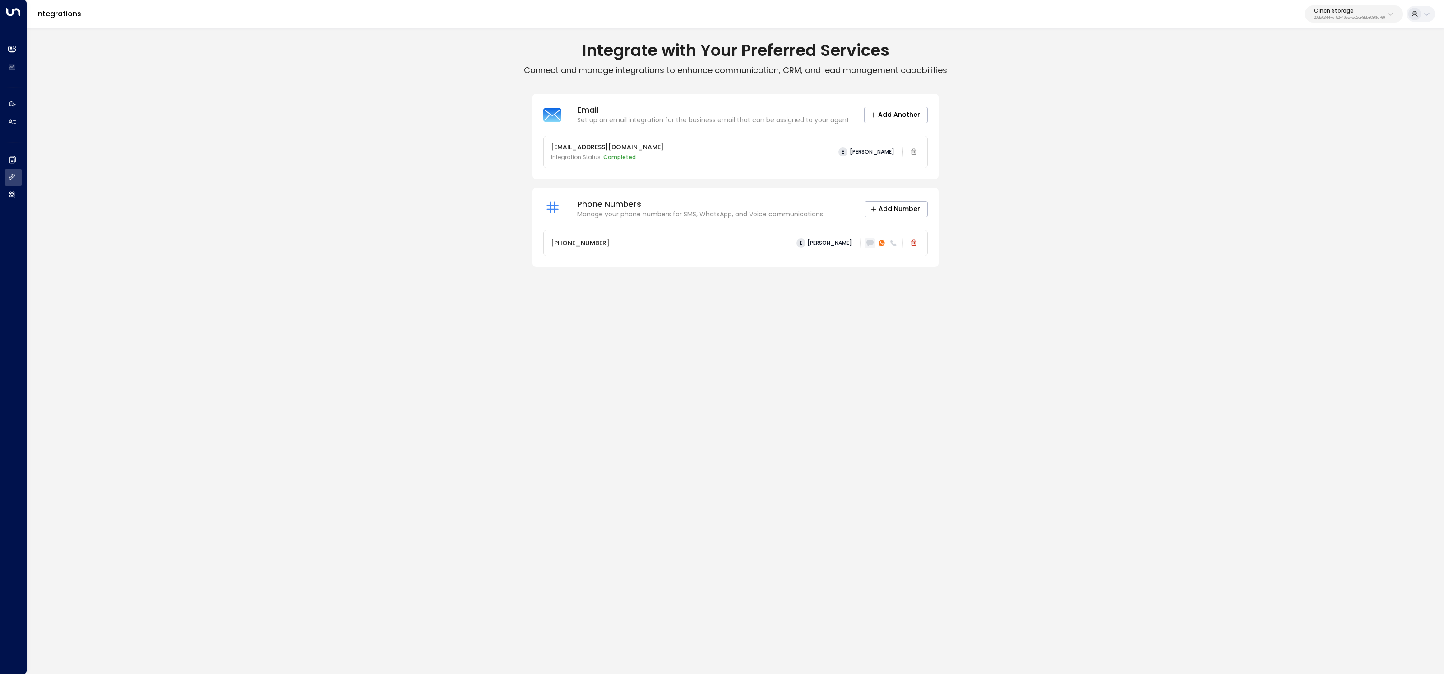
click at [866, 242] on div at bounding box center [869, 243] width 9 height 9
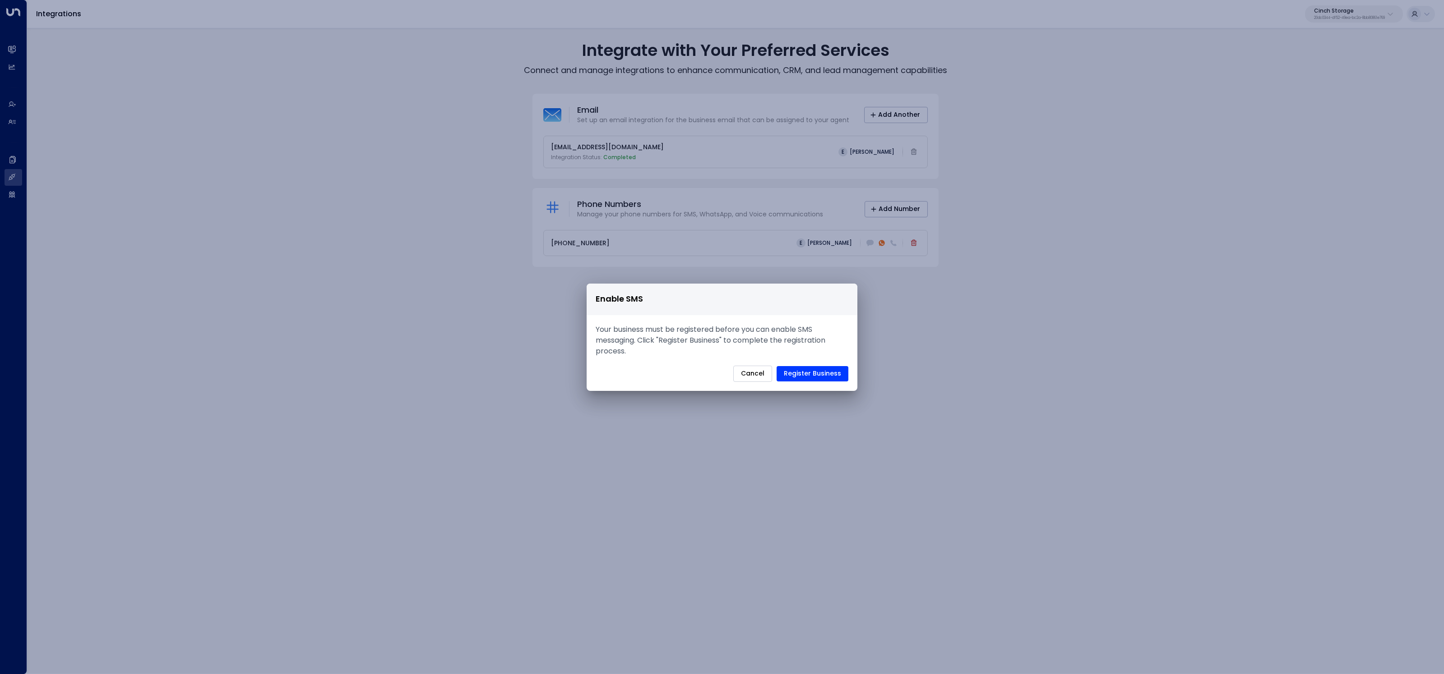
click at [751, 374] on button "Cancel" at bounding box center [752, 374] width 39 height 16
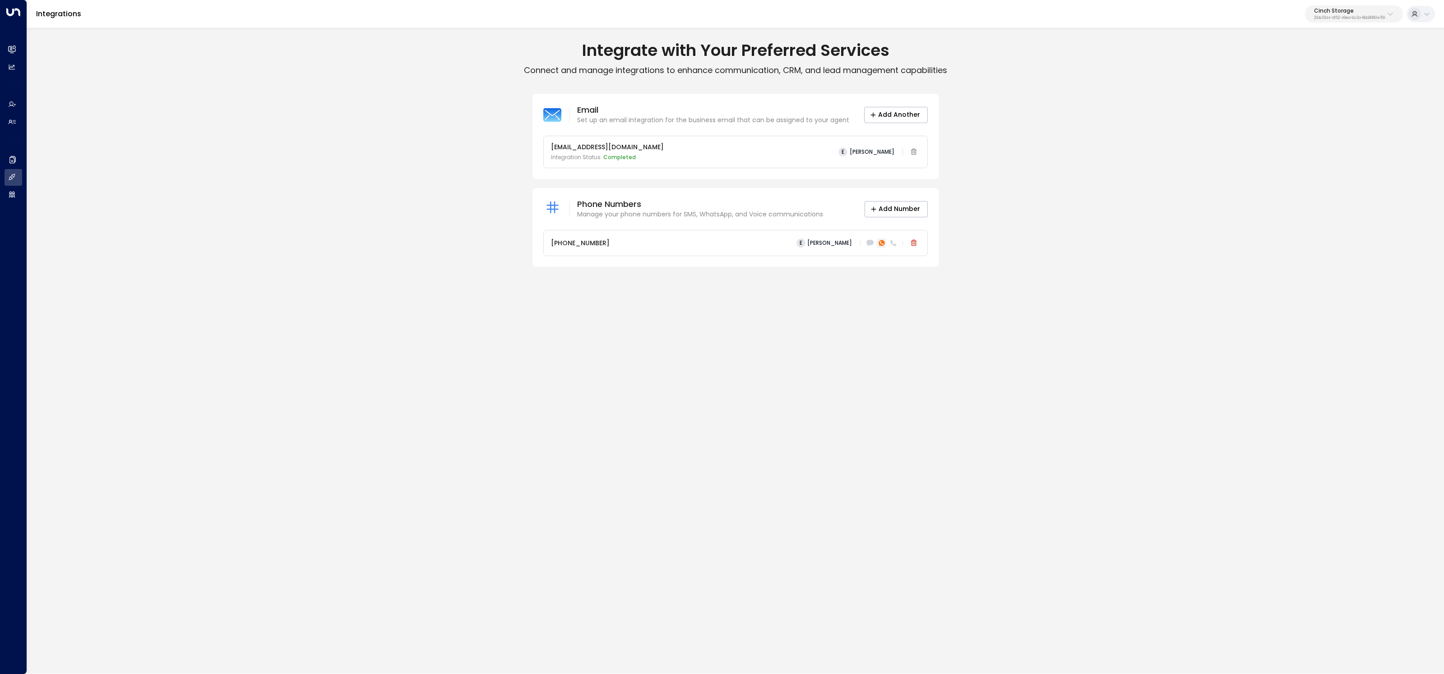
click at [879, 243] on icon at bounding box center [881, 243] width 6 height 6
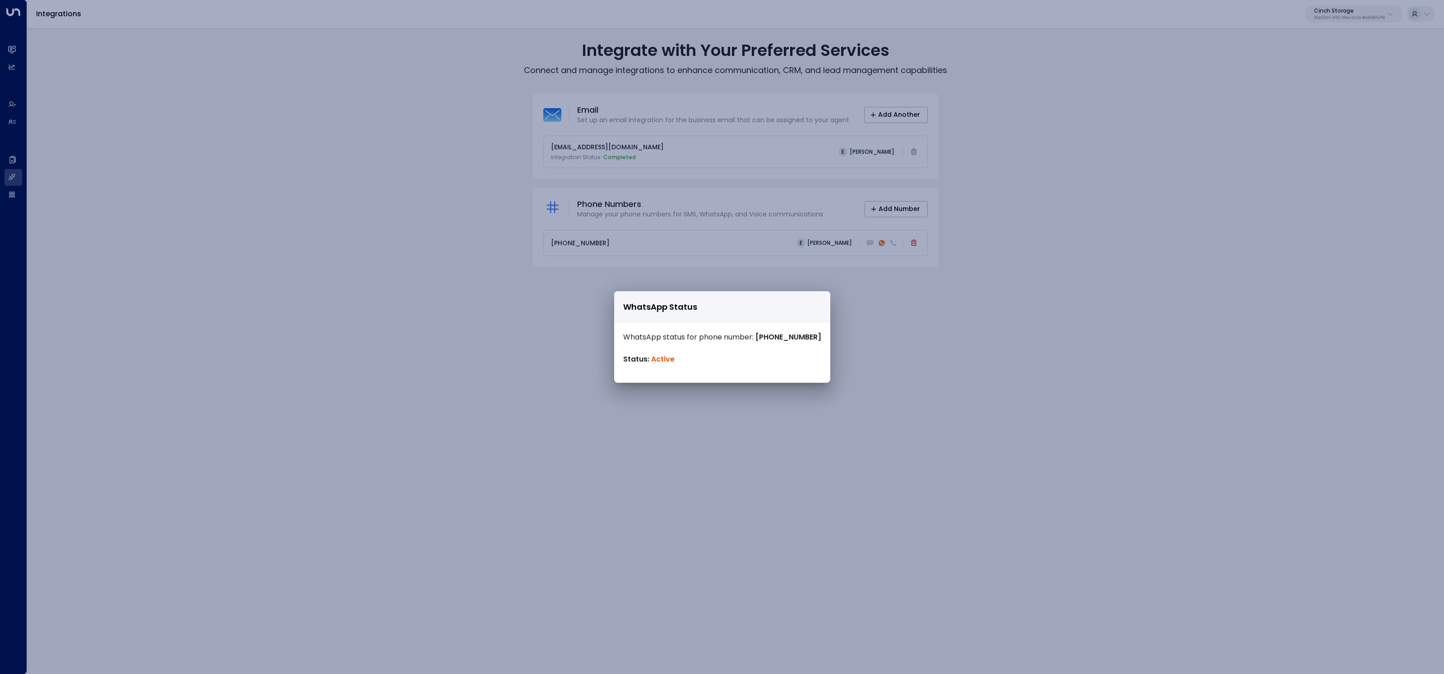
click at [609, 263] on div "WhatsApp Status WhatsApp status for phone number: +447400449872 Status: Active" at bounding box center [722, 337] width 1444 height 674
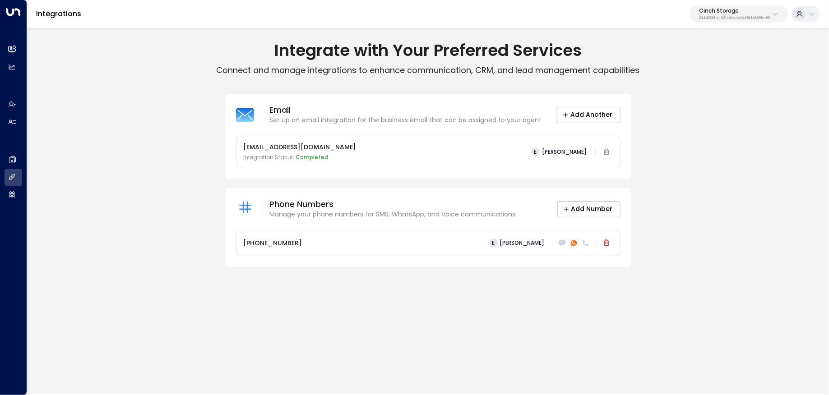
click at [574, 243] on icon at bounding box center [574, 243] width 6 height 6
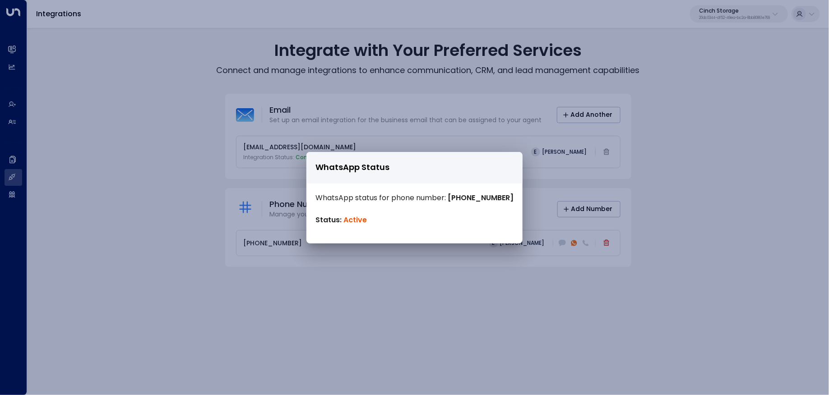
click at [442, 296] on div "WhatsApp Status WhatsApp status for phone number: +447400449872 Status: Active" at bounding box center [414, 197] width 829 height 395
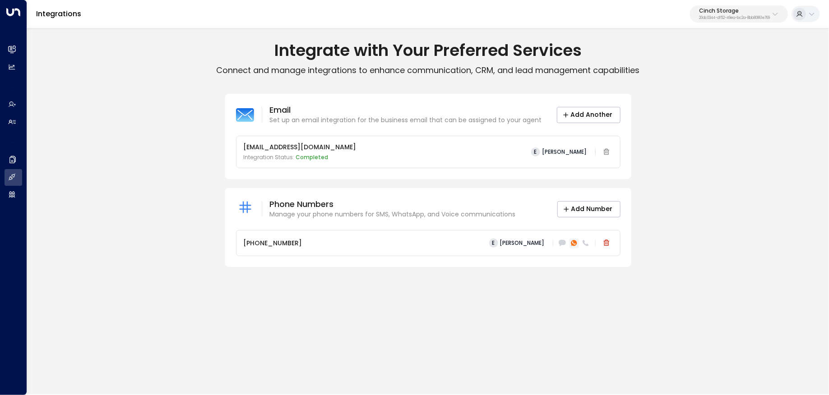
click at [576, 243] on icon at bounding box center [574, 243] width 6 height 6
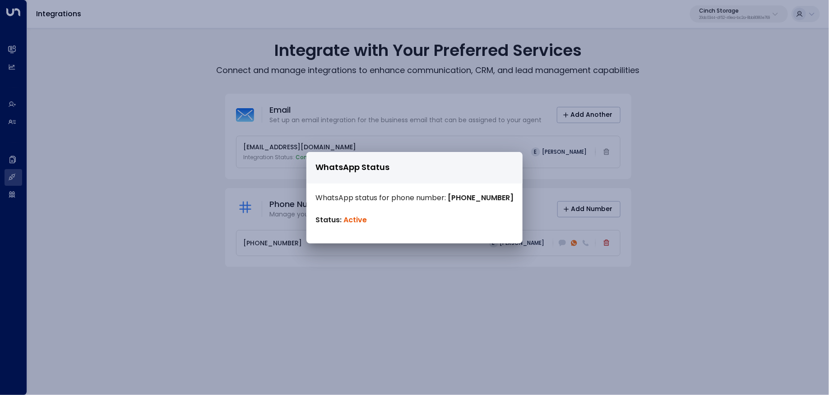
click at [475, 258] on div "WhatsApp Status WhatsApp status for phone number: +447400449872 Status: Active" at bounding box center [414, 197] width 829 height 395
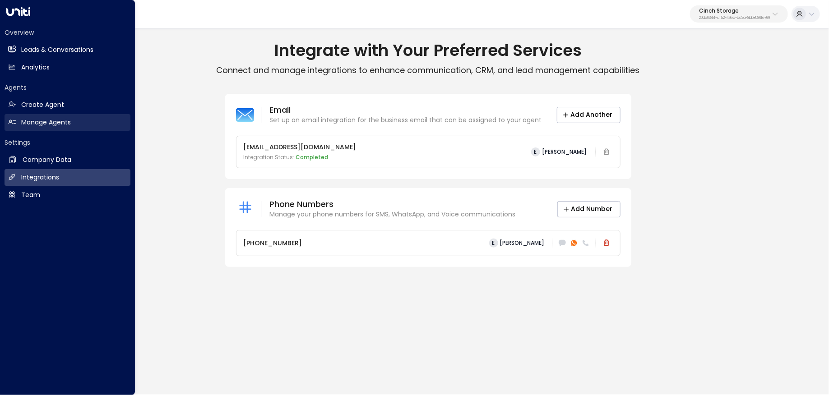
click at [62, 128] on link "Manage Agents Manage Agents" at bounding box center [68, 122] width 126 height 17
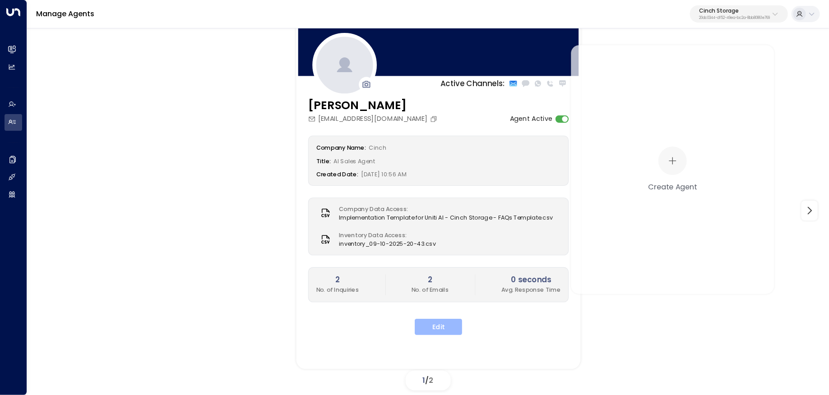
click at [440, 321] on button "Edit" at bounding box center [438, 327] width 47 height 16
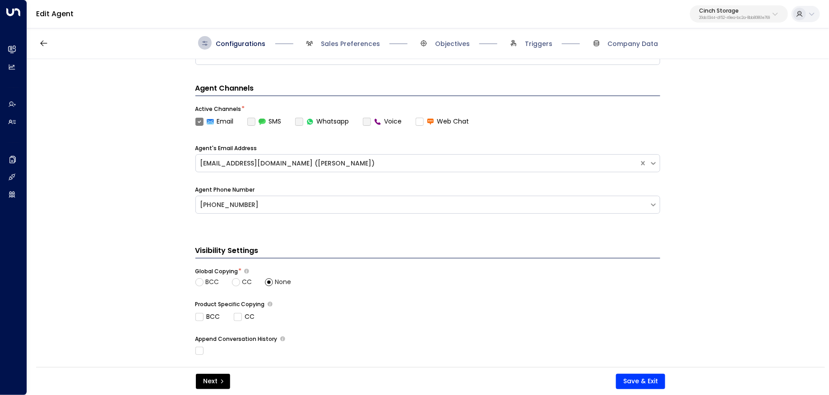
scroll to position [212, 0]
click at [297, 118] on label "Whatsapp" at bounding box center [322, 121] width 54 height 9
click at [299, 123] on label "Whatsapp" at bounding box center [322, 121] width 54 height 9
click at [298, 121] on label "Whatsapp" at bounding box center [322, 121] width 54 height 9
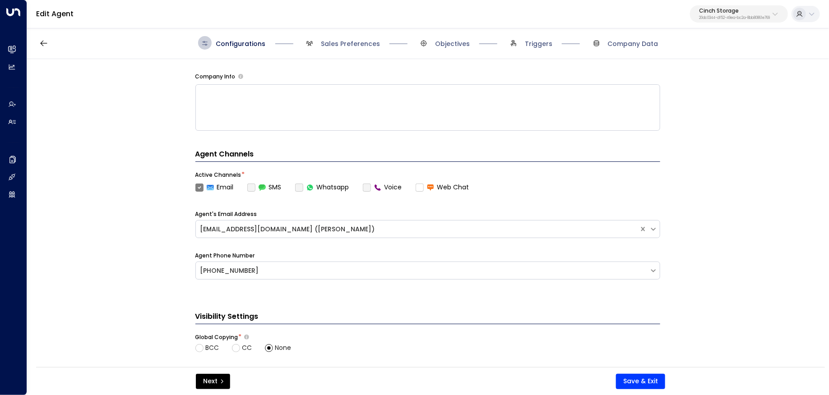
scroll to position [142, 0]
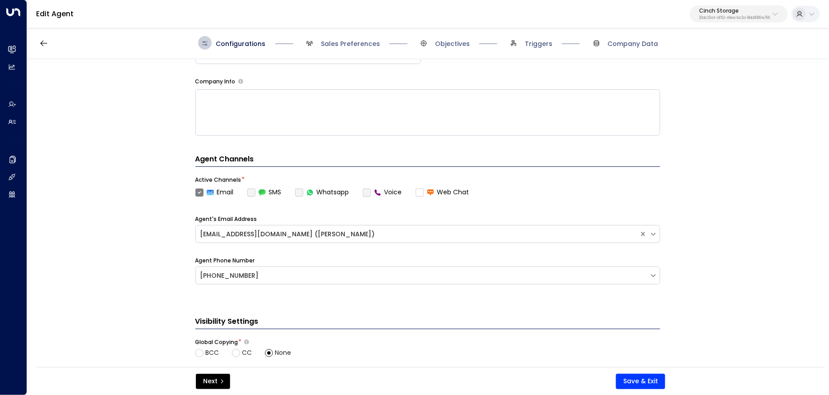
click at [300, 192] on label "Whatsapp" at bounding box center [322, 192] width 54 height 9
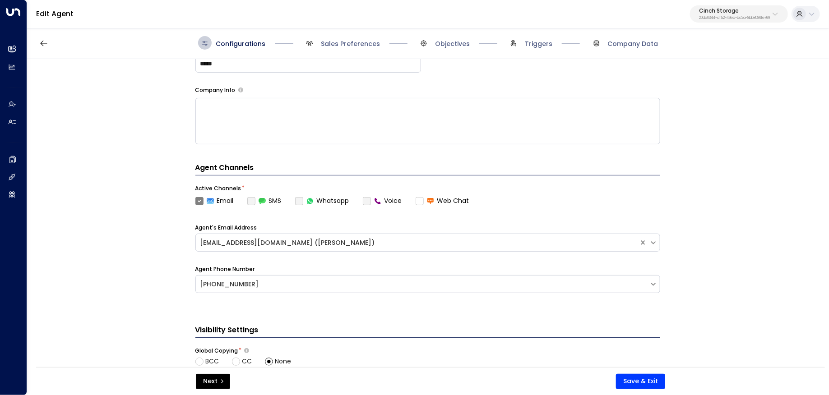
scroll to position [139, 0]
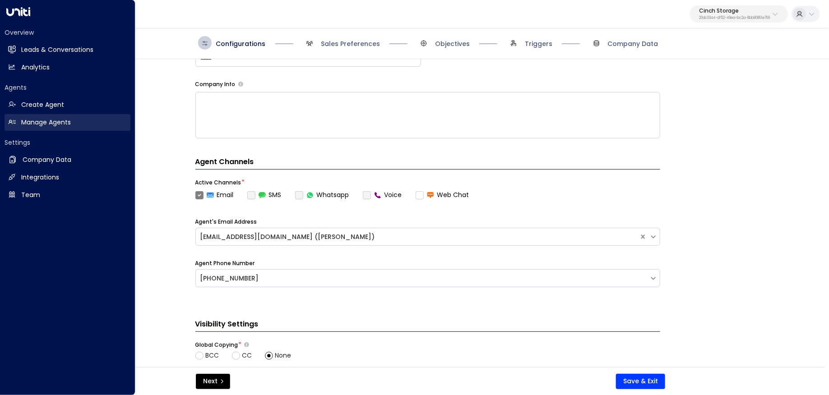
click at [47, 125] on h2 "Manage Agents" at bounding box center [46, 122] width 50 height 9
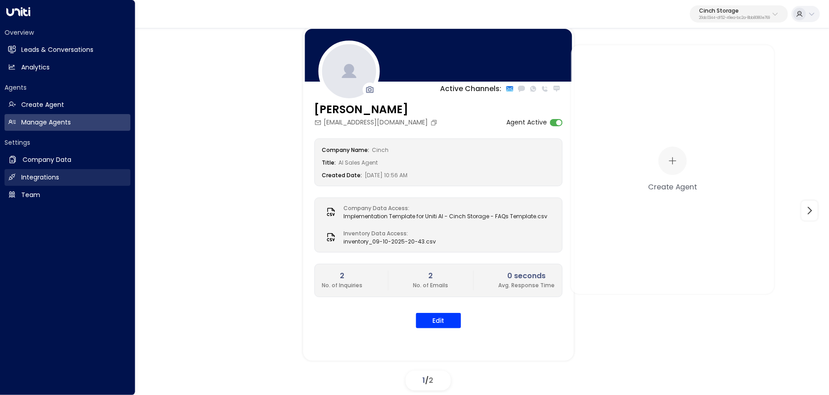
click at [41, 174] on h2 "Integrations" at bounding box center [40, 177] width 38 height 9
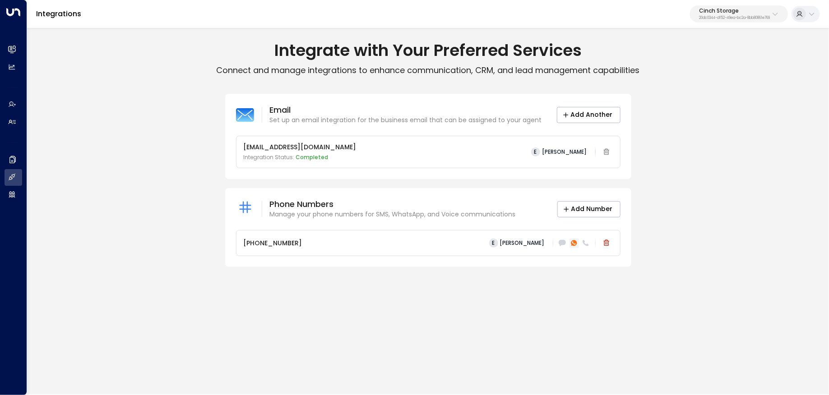
click at [571, 243] on icon at bounding box center [574, 243] width 6 height 6
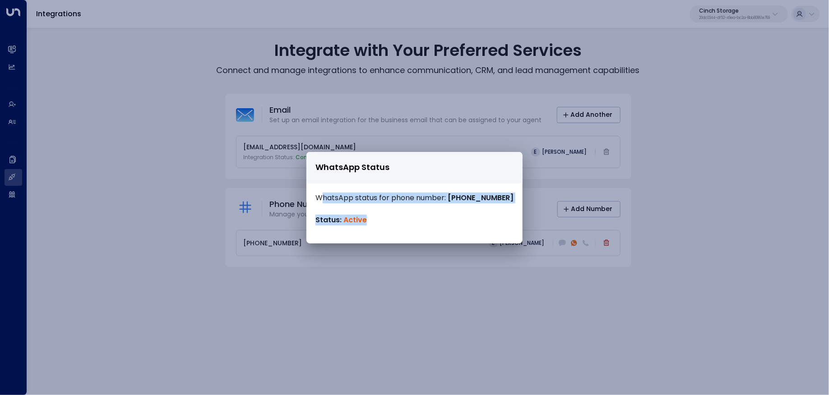
drag, startPoint x: 384, startPoint y: 219, endPoint x: 322, endPoint y: 194, distance: 66.4
click at [322, 194] on div "WhatsApp status for phone number: +447400449872 Status: Active" at bounding box center [414, 211] width 216 height 55
click at [397, 214] on div "WhatsApp status for phone number: +447400449872 Status: Active" at bounding box center [414, 211] width 216 height 55
drag, startPoint x: 374, startPoint y: 218, endPoint x: 319, endPoint y: 219, distance: 55.5
click at [319, 219] on p "Status: Active" at bounding box center [414, 220] width 198 height 11
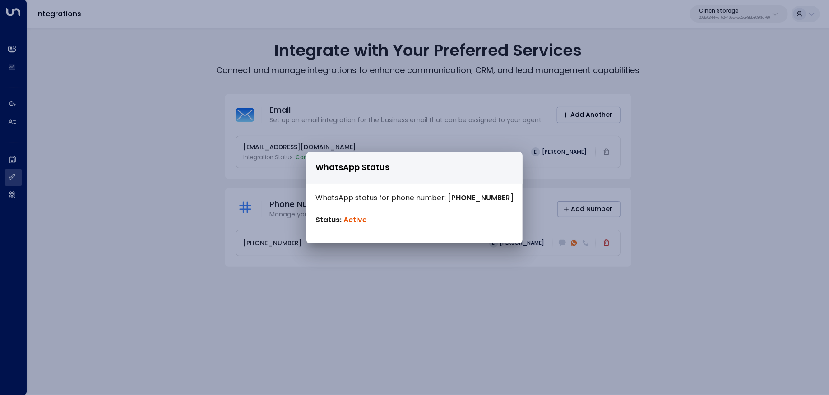
click at [169, 161] on div "WhatsApp Status WhatsApp status for phone number: +447400449872 Status: Active" at bounding box center [414, 197] width 829 height 395
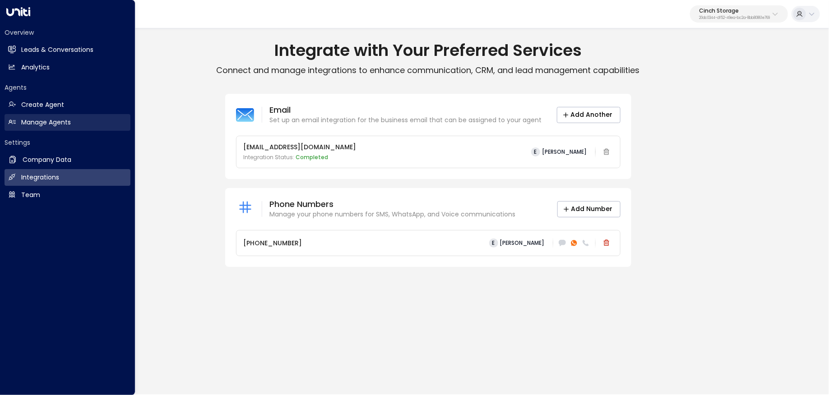
click at [23, 122] on h2 "Manage Agents" at bounding box center [46, 122] width 50 height 9
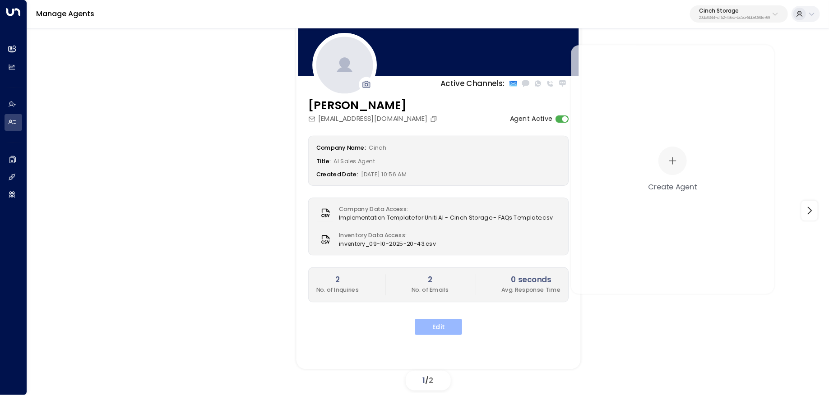
click at [446, 325] on button "Edit" at bounding box center [438, 327] width 47 height 16
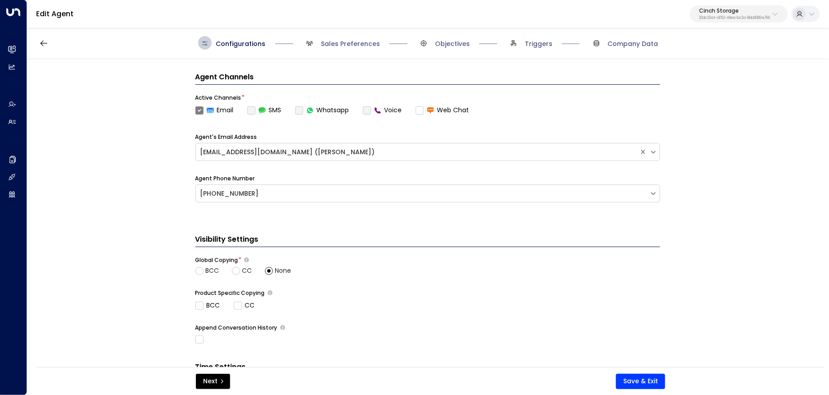
scroll to position [267, 0]
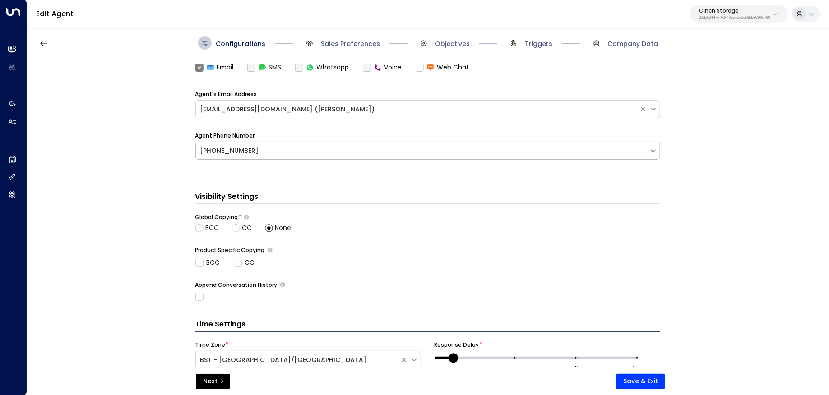
click at [344, 145] on div "+447400449872" at bounding box center [422, 150] width 453 height 11
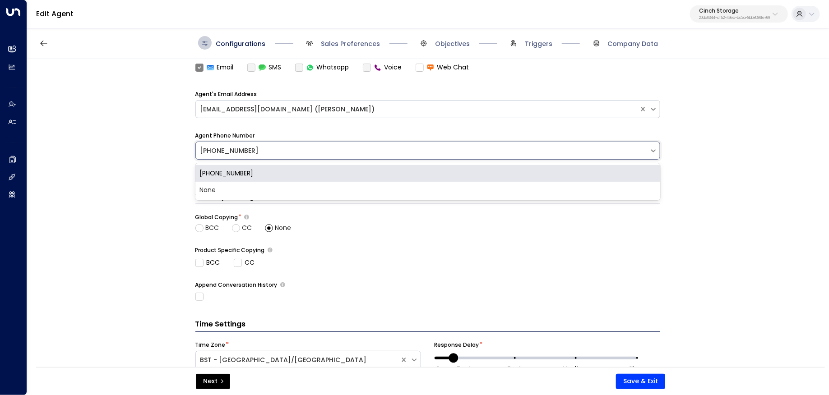
click at [344, 175] on div "+447400449872" at bounding box center [427, 173] width 465 height 17
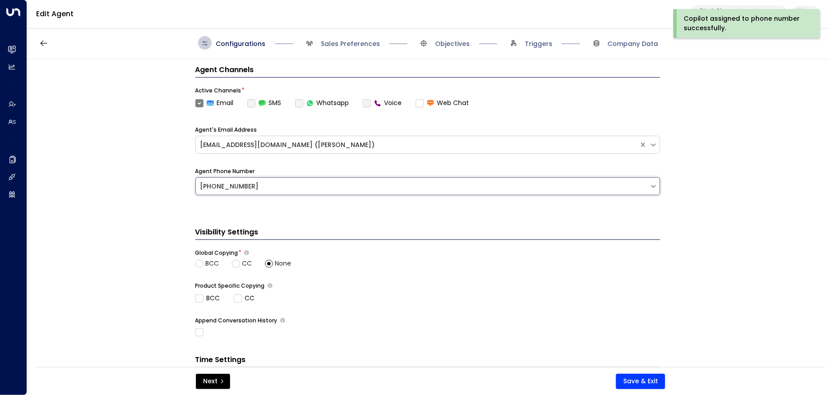
scroll to position [233, 0]
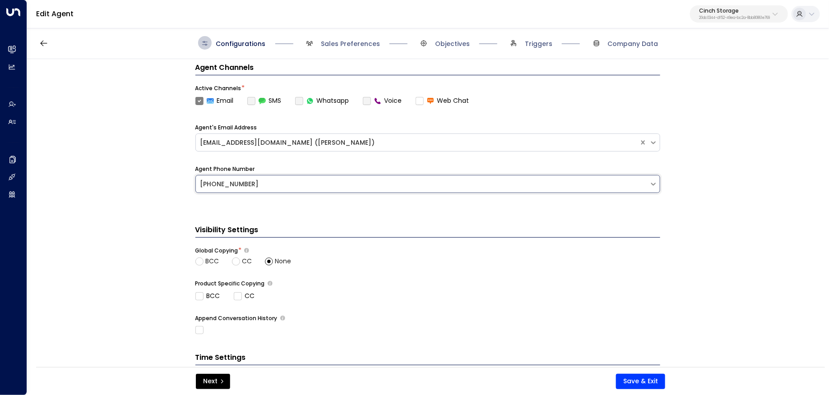
click at [299, 98] on label "Whatsapp" at bounding box center [322, 100] width 54 height 9
click at [293, 115] on div "Agent Channels Active Channels * Email SMS Whatsapp Voice Web Chat Agent's Emai…" at bounding box center [427, 134] width 465 height 144
click at [538, 42] on span "Triggers" at bounding box center [539, 43] width 28 height 9
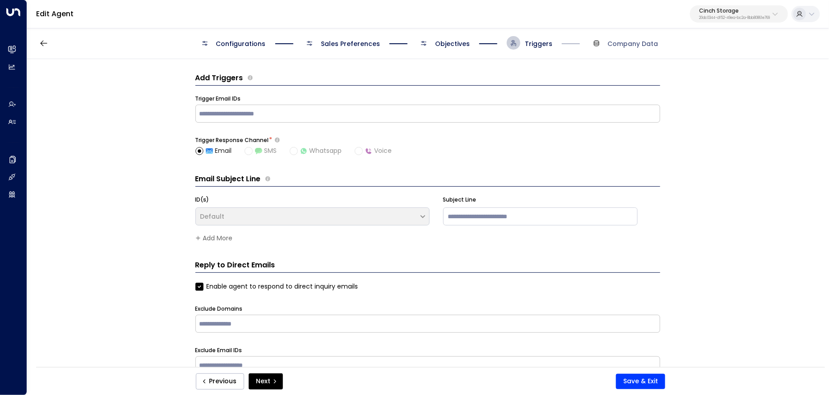
scroll to position [14, 0]
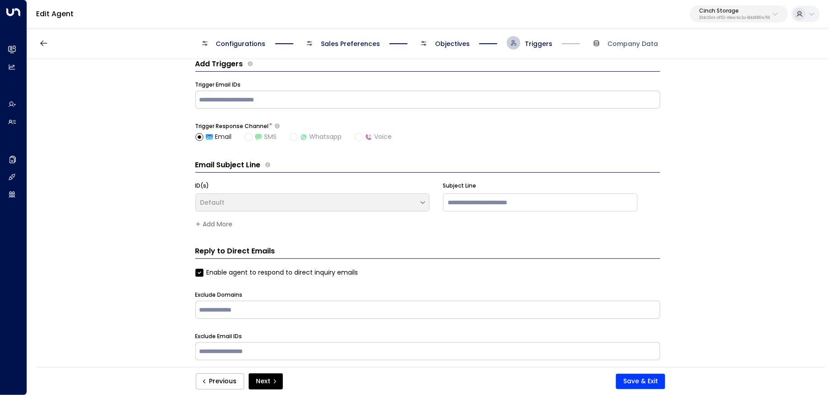
click at [334, 46] on span "Sales Preferences" at bounding box center [350, 43] width 59 height 9
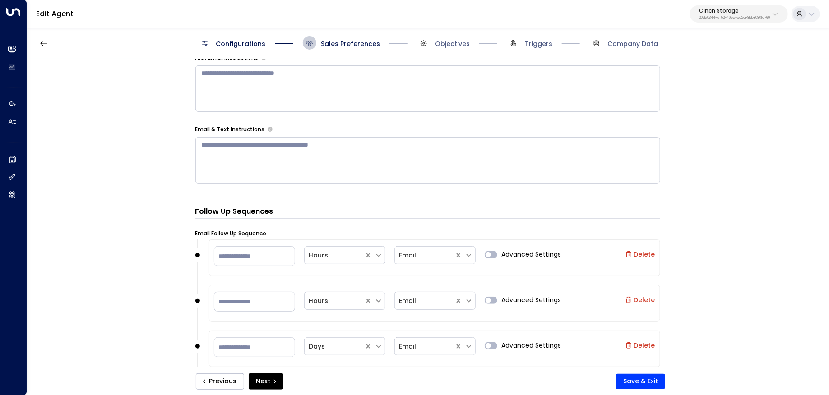
scroll to position [359, 0]
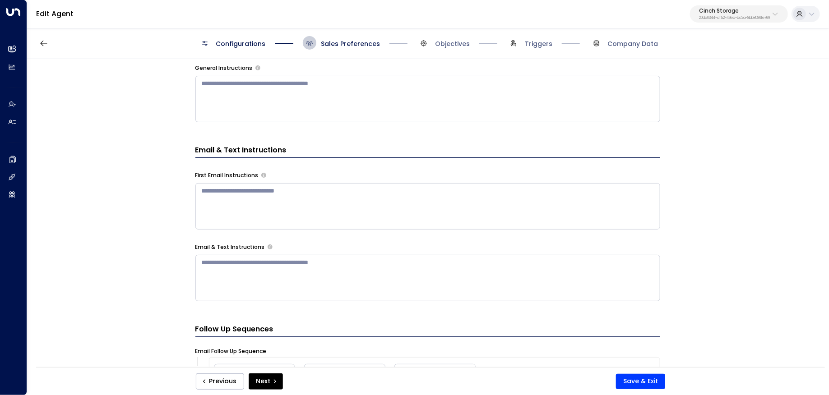
click at [248, 46] on span "Configurations" at bounding box center [241, 43] width 50 height 9
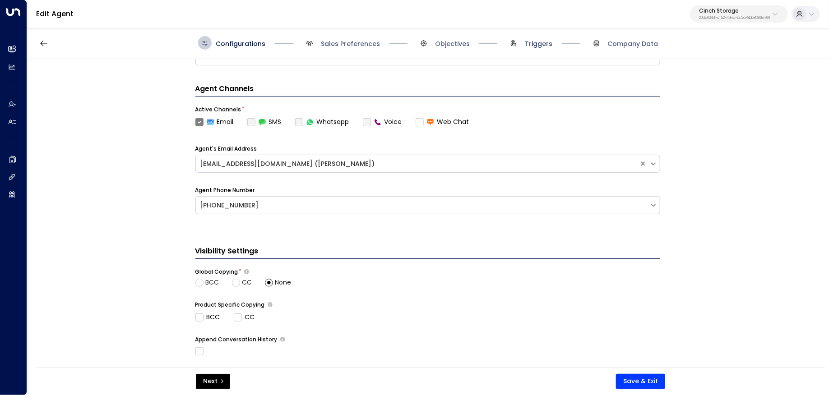
click at [534, 46] on span "Triggers" at bounding box center [539, 43] width 28 height 9
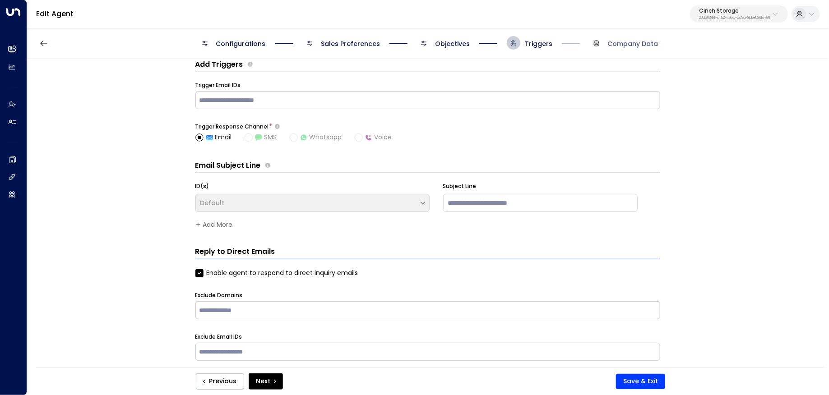
scroll to position [14, 0]
drag, startPoint x: 217, startPoint y: 273, endPoint x: 346, endPoint y: 287, distance: 129.8
click at [346, 287] on div "Enable agent to respond to direct inquiry emails Exclude Domains ​ Exclude Emai…" at bounding box center [427, 321] width 465 height 106
click at [346, 338] on div "Exclude Email IDs" at bounding box center [427, 337] width 465 height 8
click at [339, 37] on span "Sales Preferences" at bounding box center [341, 43] width 77 height 14
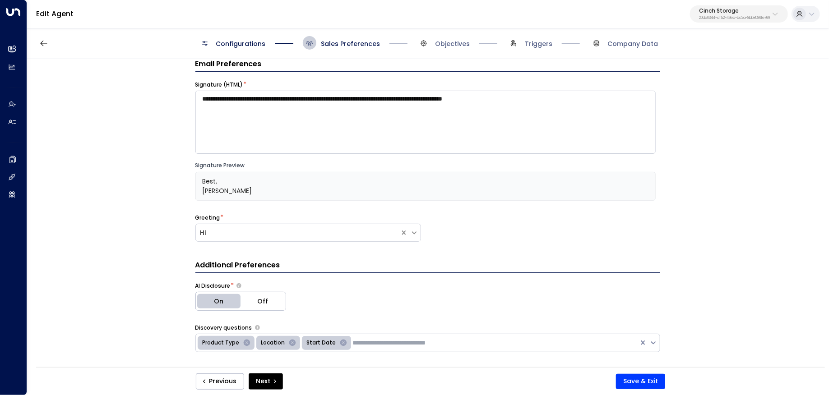
scroll to position [14, 0]
click at [249, 48] on span "Configurations" at bounding box center [241, 43] width 50 height 9
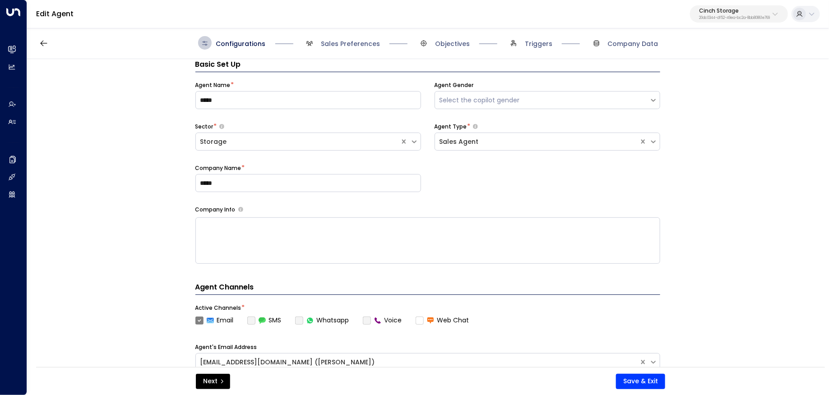
scroll to position [208, 0]
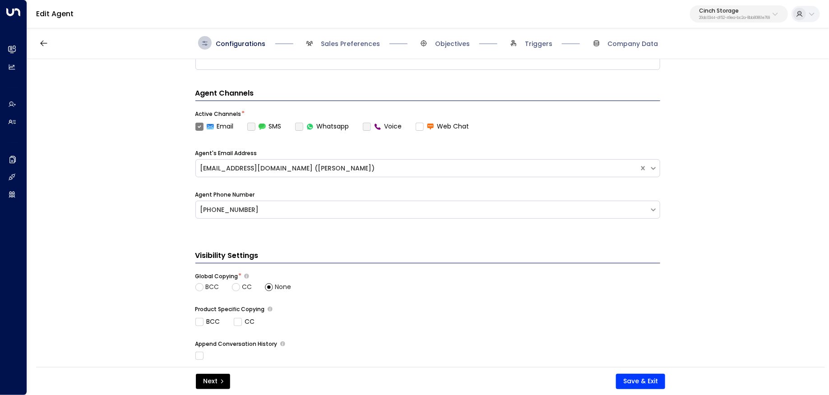
click at [300, 126] on label "Whatsapp" at bounding box center [322, 126] width 54 height 9
click at [141, 201] on div "Basic Set Up Agent Name * ***** Agent Gender Select the copilot gender Sector *…" at bounding box center [427, 216] width 801 height 314
click at [725, 17] on p "20dc0344-df52-49ea-bc2a-8bb80861e769" at bounding box center [734, 18] width 71 height 4
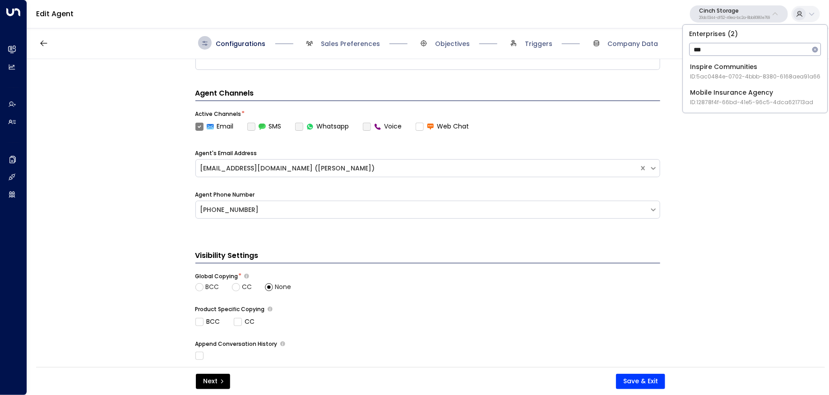
type input "***"
click at [735, 79] on span "ID: 5ac0484e-0702-4bbb-8380-6168aea91a66" at bounding box center [755, 77] width 130 height 8
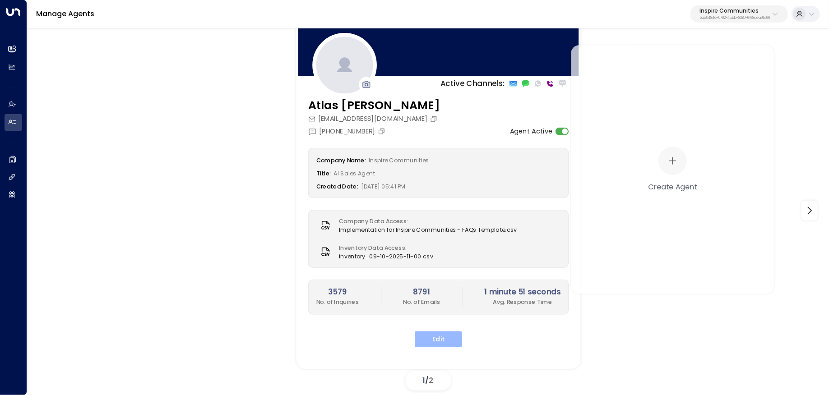
click at [441, 333] on button "Edit" at bounding box center [438, 340] width 47 height 16
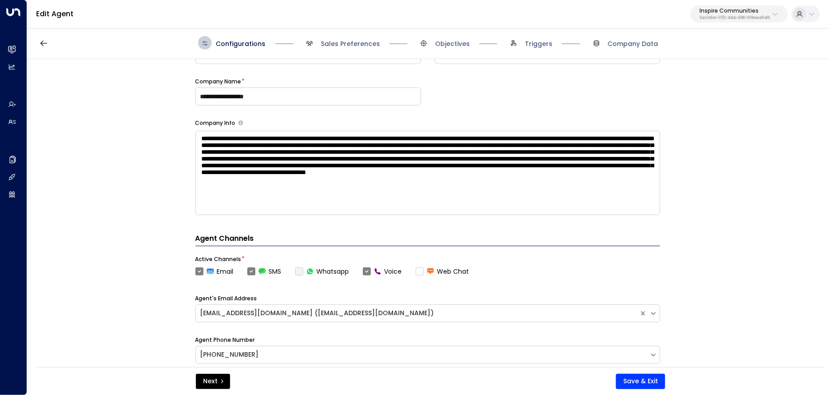
scroll to position [100, 0]
click at [369, 273] on label "Voice" at bounding box center [382, 271] width 39 height 9
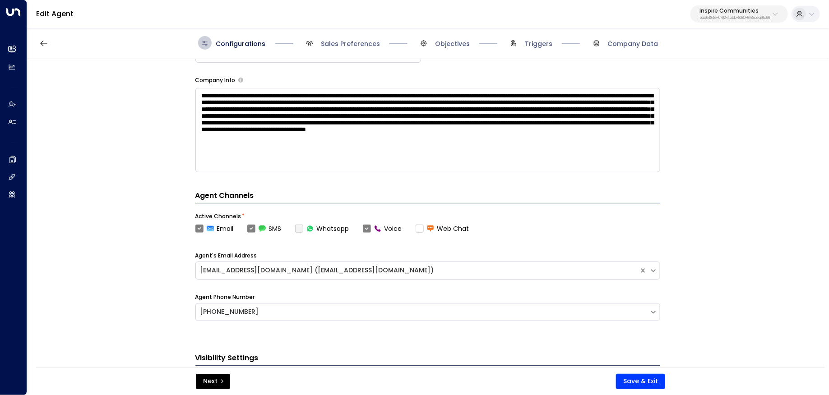
scroll to position [251, 0]
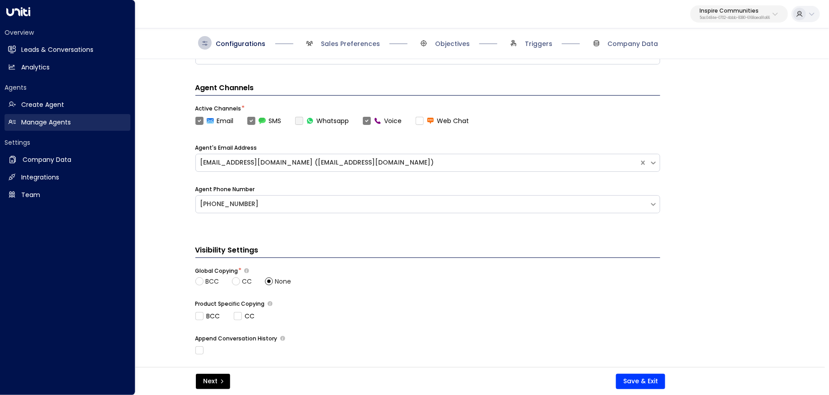
click at [16, 120] on link "Manage Agents Manage Agents" at bounding box center [68, 122] width 126 height 17
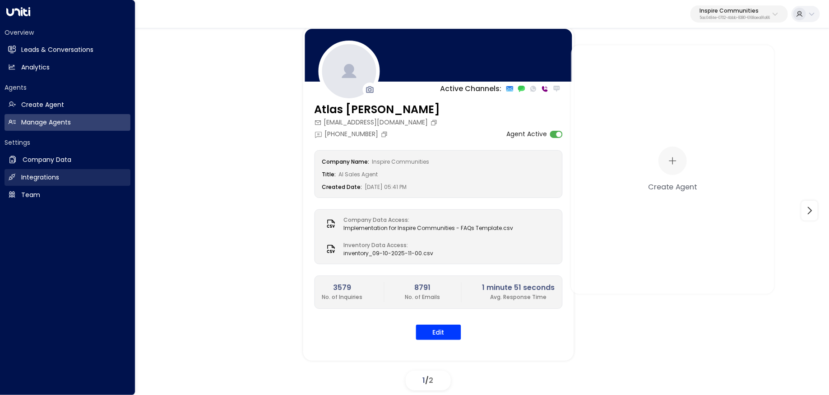
click at [42, 176] on h2 "Integrations" at bounding box center [40, 177] width 38 height 9
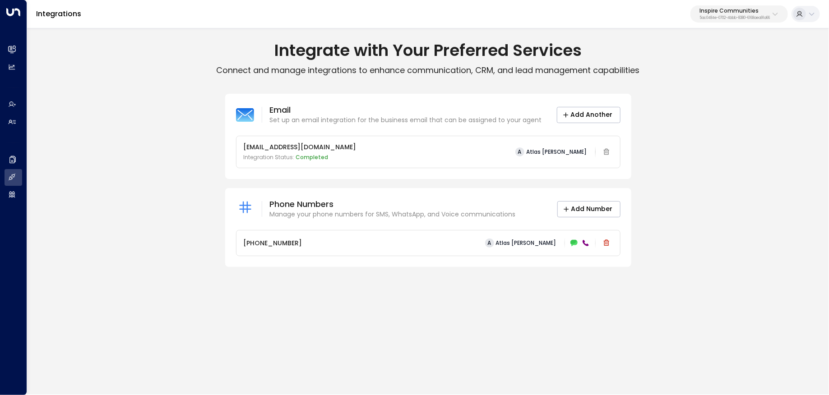
click at [582, 244] on div at bounding box center [585, 243] width 9 height 9
click at [573, 243] on icon at bounding box center [573, 243] width 7 height 6
click at [583, 209] on button "Add Number" at bounding box center [588, 209] width 63 height 16
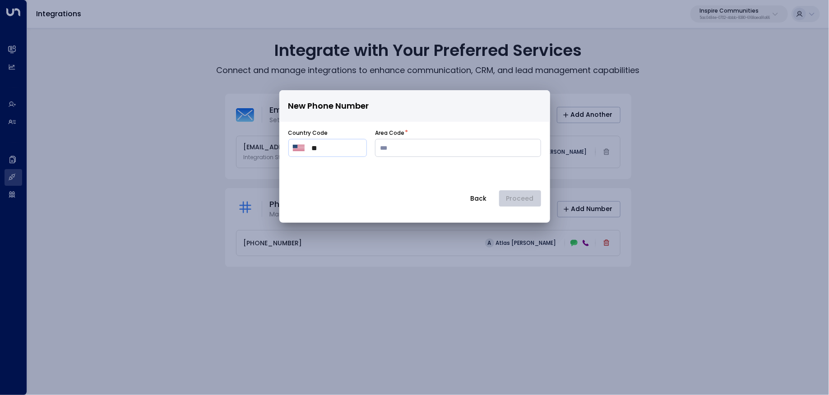
click at [477, 199] on button "Back" at bounding box center [479, 198] width 32 height 16
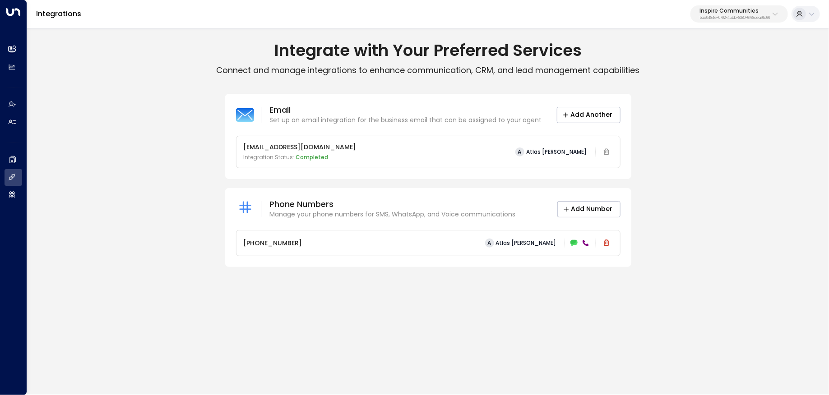
click at [720, 10] on p "Inspire Communities" at bounding box center [734, 10] width 70 height 5
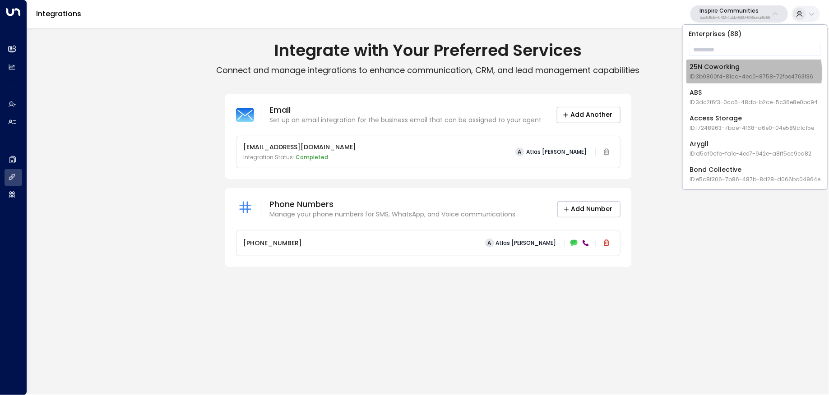
click at [713, 73] on span "ID: 3b9800f4-81ca-4ec0-8758-72fbe4763f36" at bounding box center [752, 77] width 124 height 8
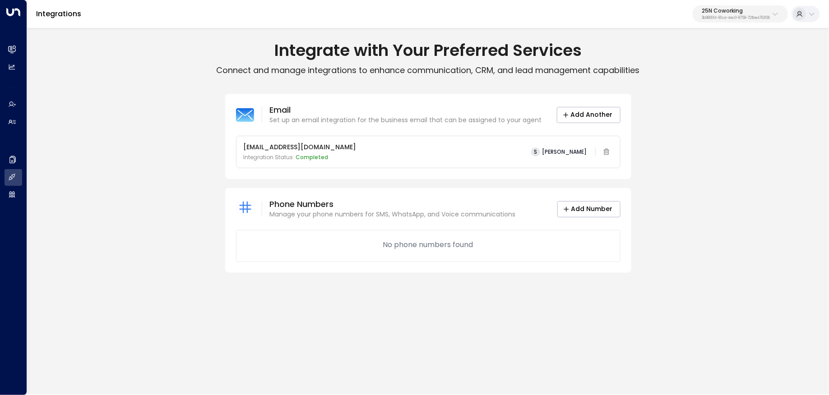
click at [730, 14] on p "25N Coworking" at bounding box center [736, 10] width 68 height 5
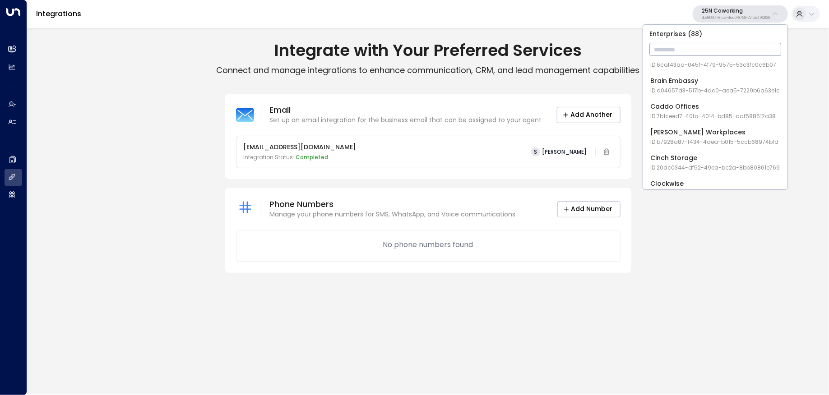
scroll to position [145, 0]
click at [712, 132] on div "Carr Workplaces ID: b7928a87-f434-4dea-b015-5ccb68974bfd" at bounding box center [714, 132] width 128 height 18
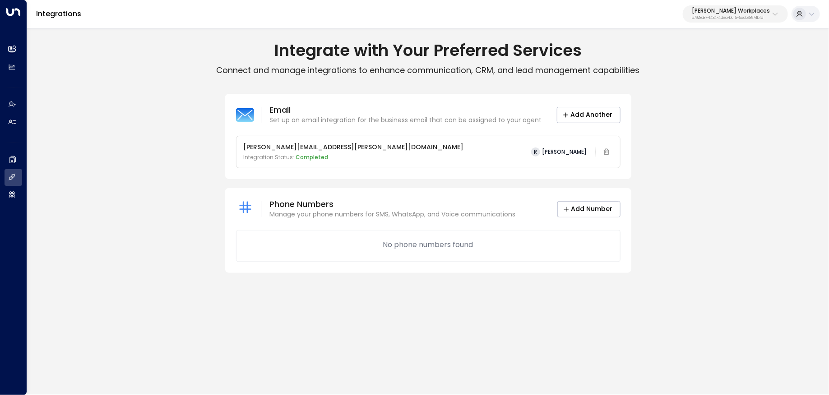
click at [744, 16] on p "b7928a87-f434-4dea-b015-5ccb68974bfd" at bounding box center [731, 18] width 78 height 4
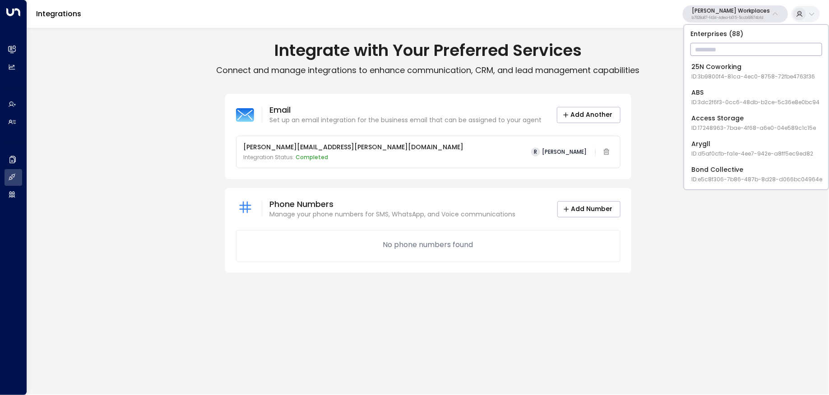
scroll to position [32, 0]
click at [770, 146] on span "ID: e5c8f306-7b86-487b-8d28-d066bc04964e" at bounding box center [756, 147] width 131 height 8
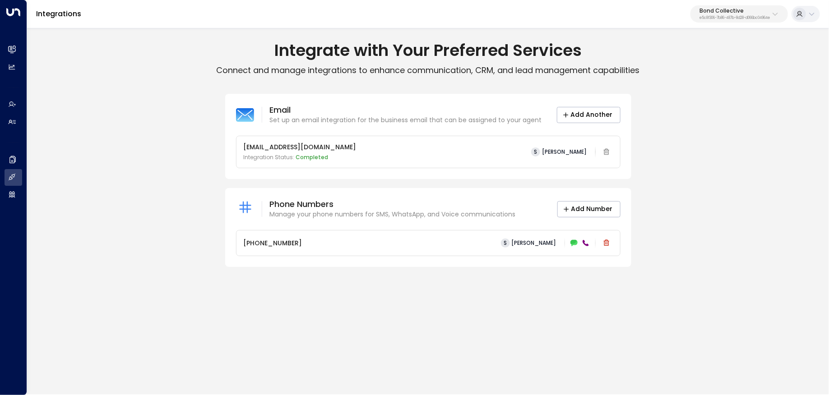
click at [741, 11] on p "Bond Collective" at bounding box center [734, 10] width 70 height 5
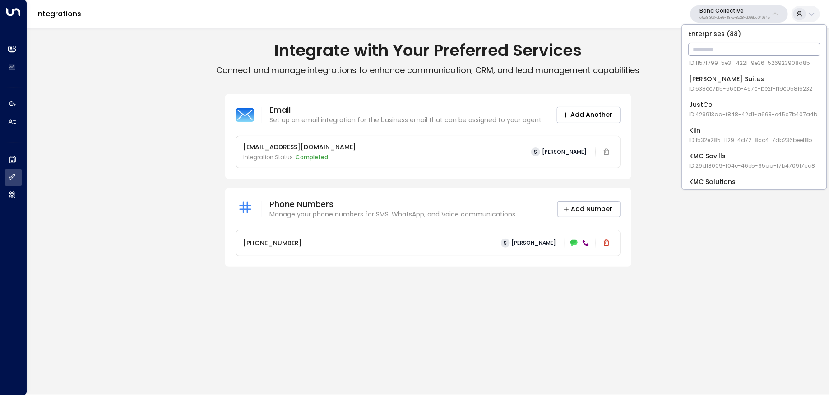
scroll to position [656, 0]
click at [736, 142] on span "ID: 1532e285-1129-4d72-8cc4-7db236beef8b" at bounding box center [750, 141] width 123 height 8
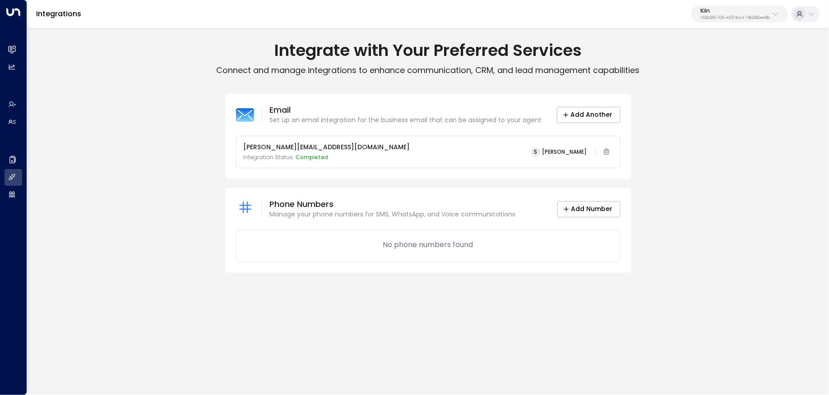
click at [742, 16] on p "1532e285-1129-4d72-8cc4-7db236beef8b" at bounding box center [734, 18] width 69 height 4
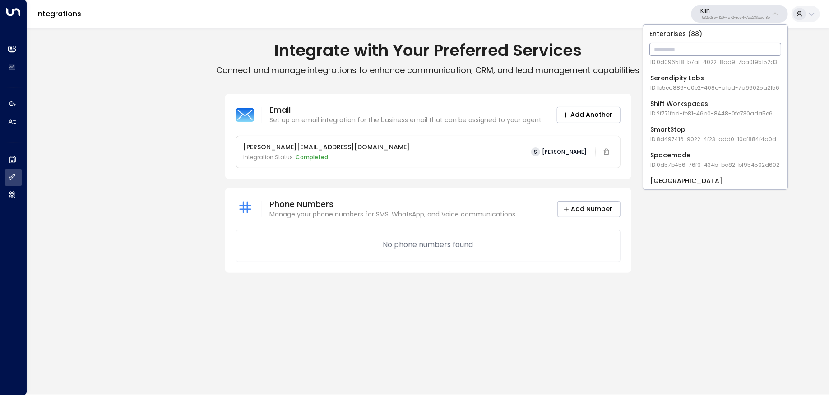
scroll to position [1375, 0]
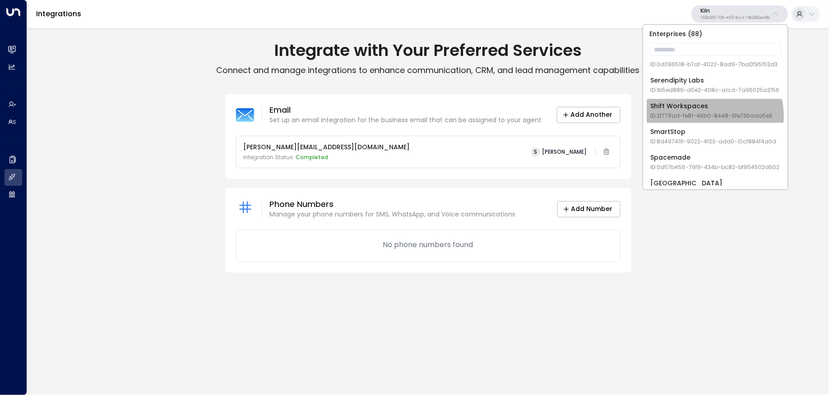
click at [711, 115] on span "ID: 2f771fad-fe81-46b0-8448-0fe730ada5e6" at bounding box center [711, 116] width 122 height 8
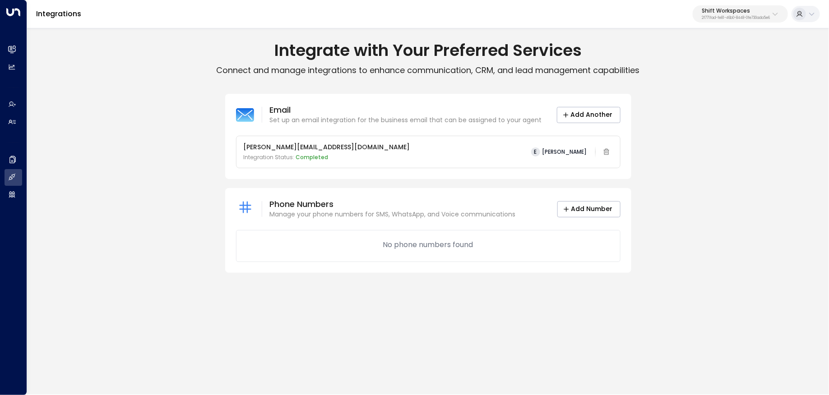
click at [716, 12] on p "Shift Workspaces" at bounding box center [736, 10] width 68 height 5
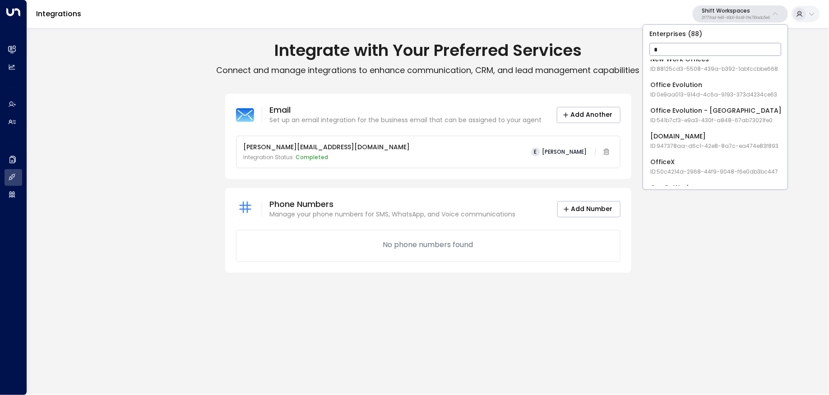
scroll to position [0, 0]
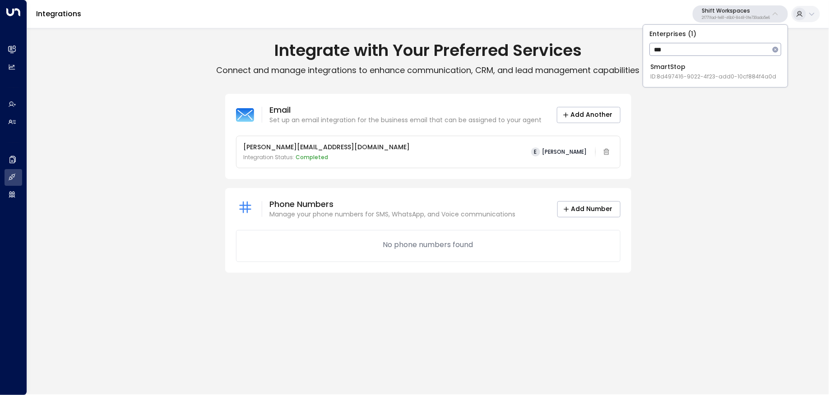
type input "***"
click at [695, 64] on div "SmartStop ID: 8d497416-9022-4f23-add0-10cf884f4a0d" at bounding box center [713, 71] width 126 height 18
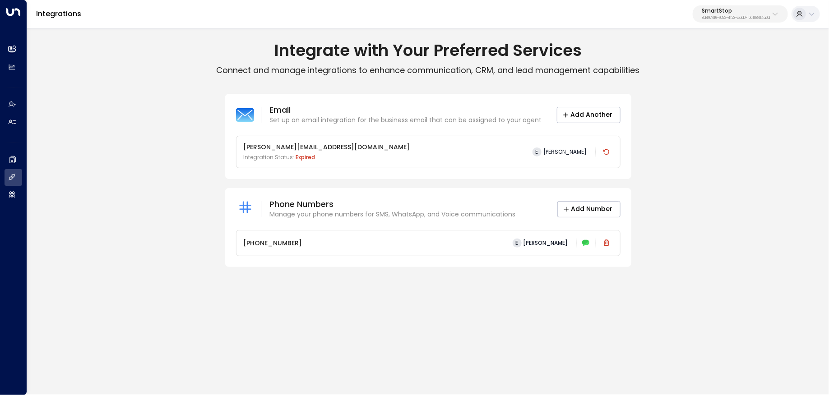
click at [482, 238] on div "+19496709660 E Emma" at bounding box center [428, 243] width 369 height 13
click at [732, 19] on p "8d497416-9022-4f23-add0-10cf884f4a0d" at bounding box center [736, 18] width 68 height 4
click at [583, 270] on div "Integrate with Your Preferred Services Connect and manage integrations to enhan…" at bounding box center [428, 154] width 802 height 236
click at [727, 13] on p "SmartStop" at bounding box center [736, 10] width 68 height 5
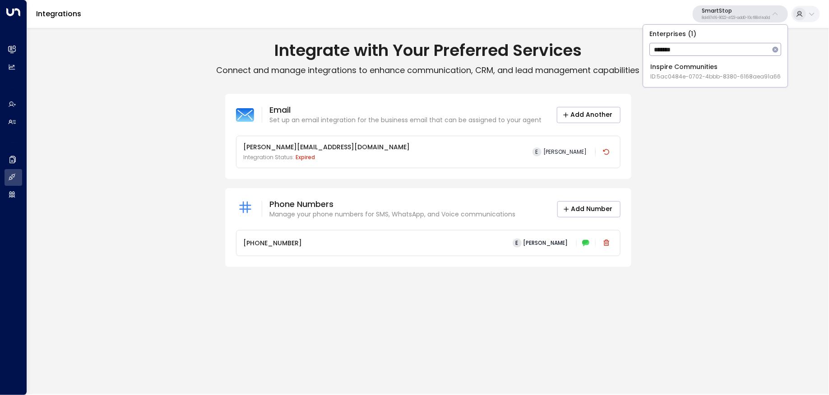
type input "*******"
click at [718, 79] on span "ID: 5ac0484e-0702-4bbb-8380-6168aea91a66" at bounding box center [715, 77] width 130 height 8
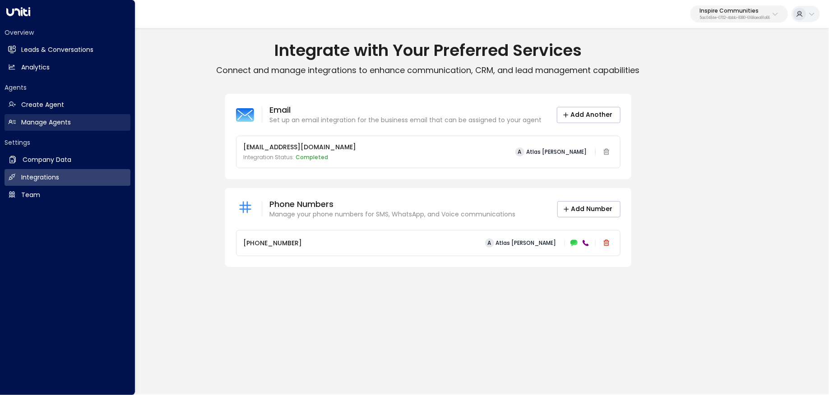
click at [22, 120] on h2 "Manage Agents" at bounding box center [46, 122] width 50 height 9
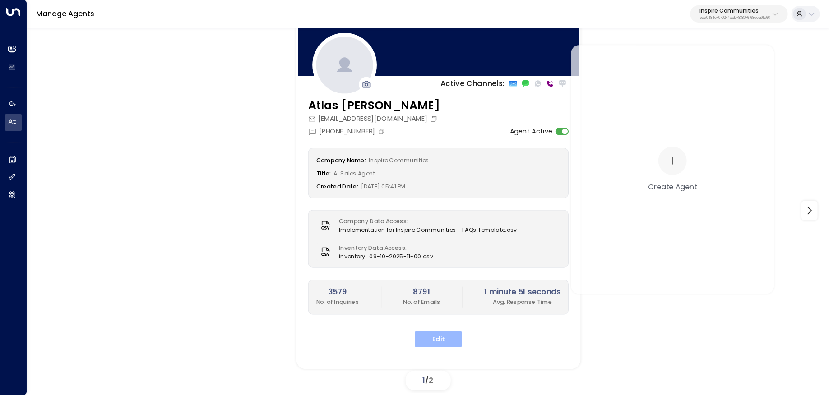
click at [441, 339] on button "Edit" at bounding box center [438, 340] width 47 height 16
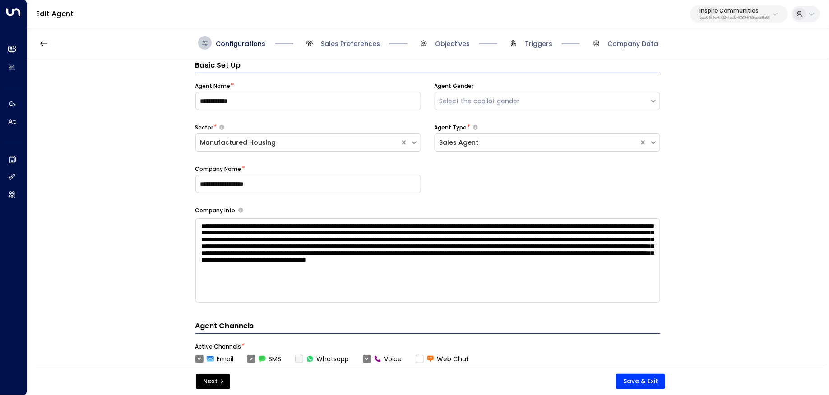
scroll to position [14, 0]
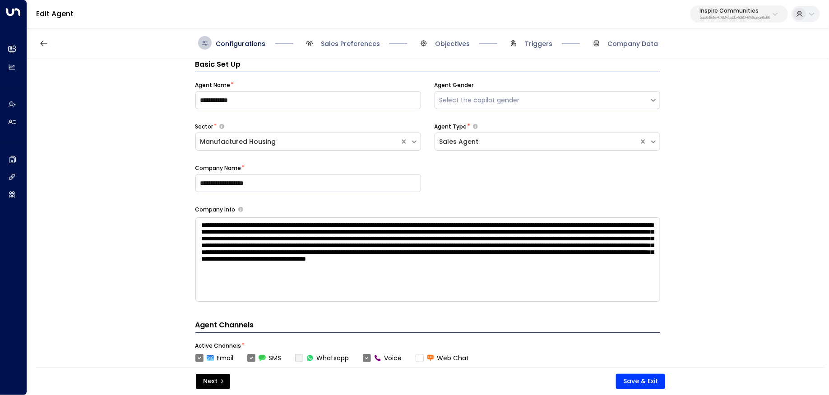
click at [522, 43] on span "Triggers" at bounding box center [530, 43] width 46 height 14
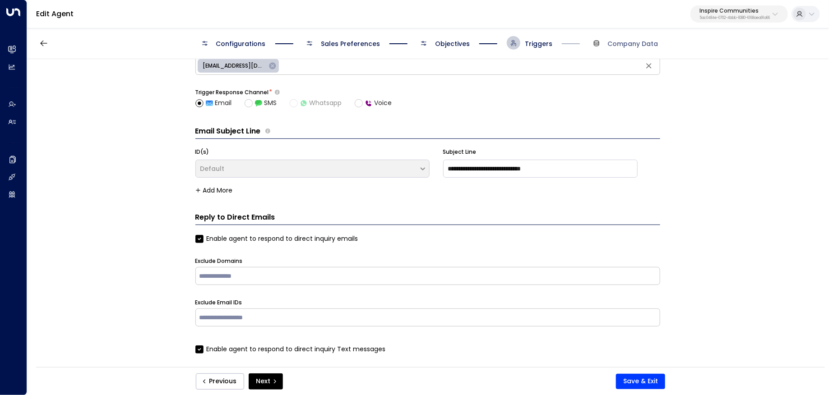
scroll to position [48, 0]
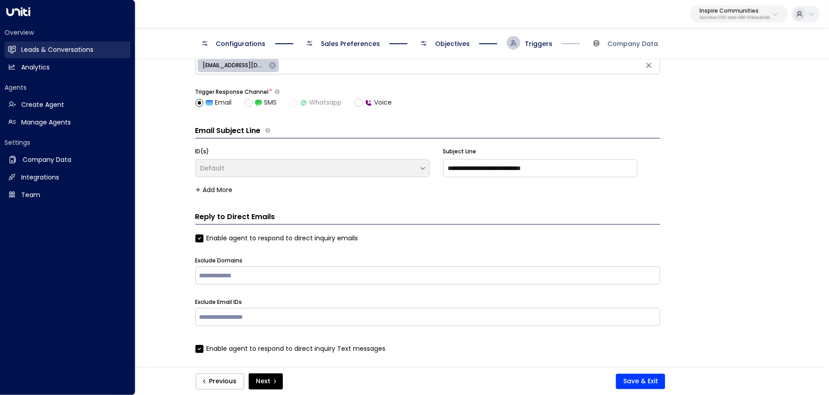
click at [28, 53] on h2 "Leads & Conversations" at bounding box center [57, 49] width 72 height 9
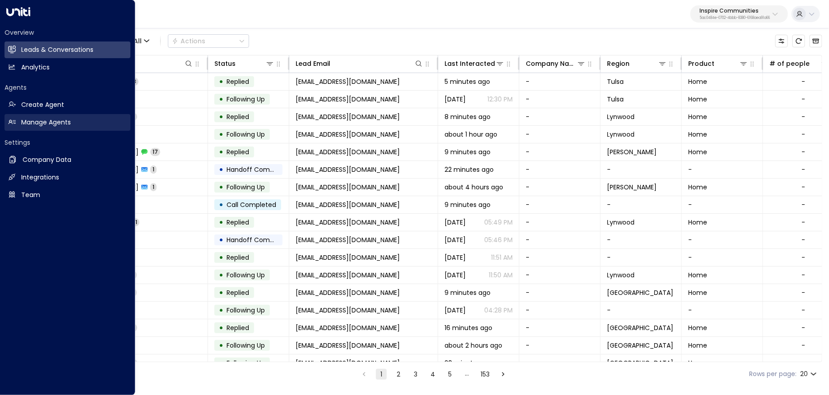
click at [63, 121] on h2 "Manage Agents" at bounding box center [46, 122] width 50 height 9
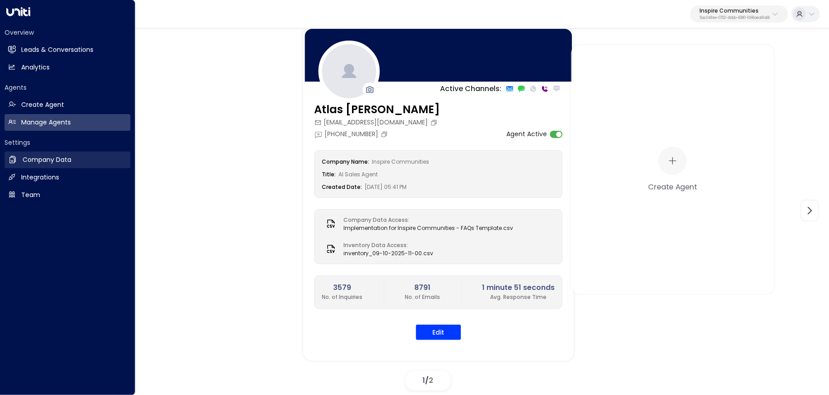
click at [73, 159] on link "Company Data Company Data" at bounding box center [68, 160] width 126 height 17
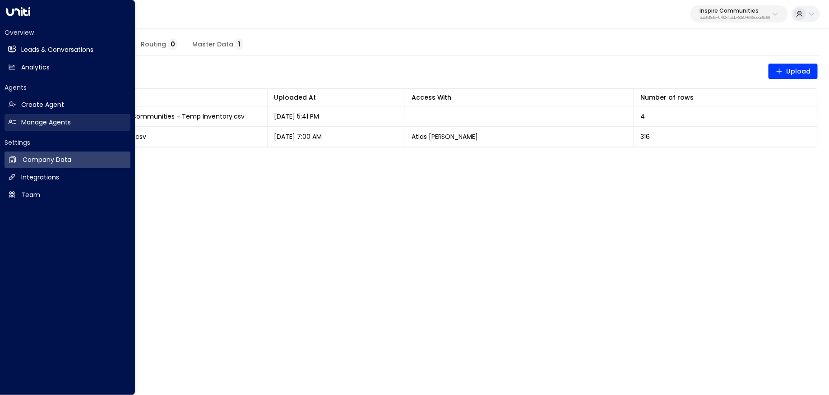
click at [17, 122] on link "Manage Agents Manage Agents" at bounding box center [68, 122] width 126 height 17
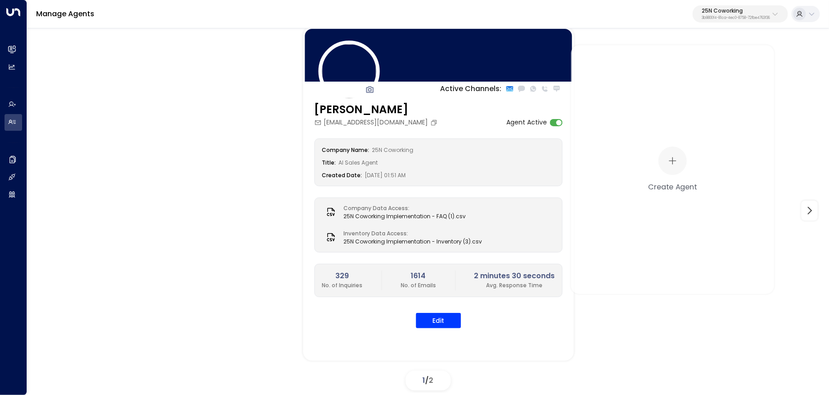
click at [746, 22] on button "25N Coworking 3b9800f4-81ca-4ec0-8758-72fbe4763f36" at bounding box center [740, 13] width 95 height 17
type input "*****"
click at [725, 67] on div "Cinch Storage ID: 20dc0344-df52-49ea-bc2a-8bb80861e769" at bounding box center [714, 71] width 129 height 18
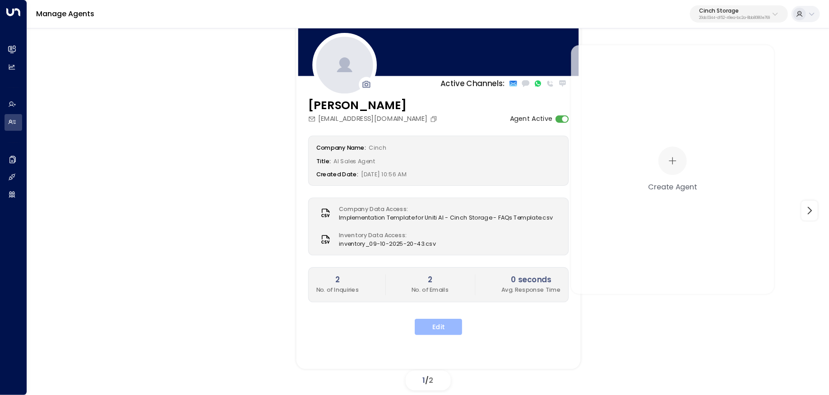
click at [426, 330] on button "Edit" at bounding box center [438, 327] width 47 height 16
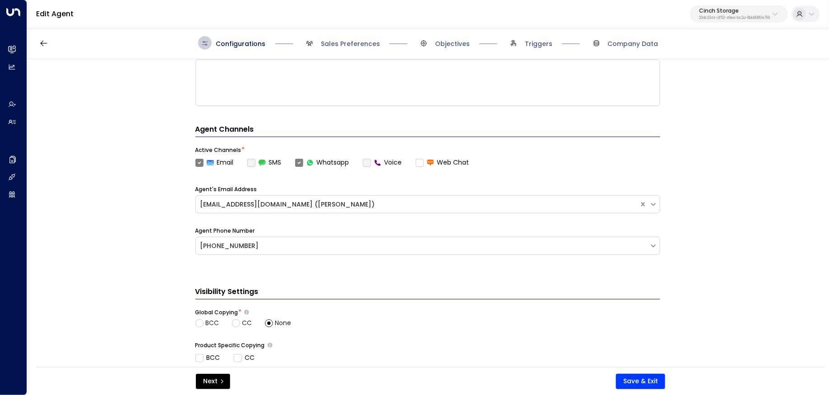
scroll to position [116, 0]
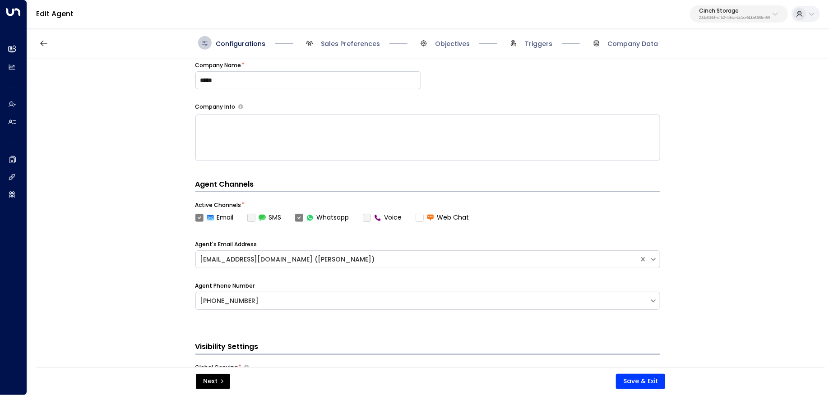
click at [338, 218] on label "Whatsapp" at bounding box center [322, 217] width 54 height 9
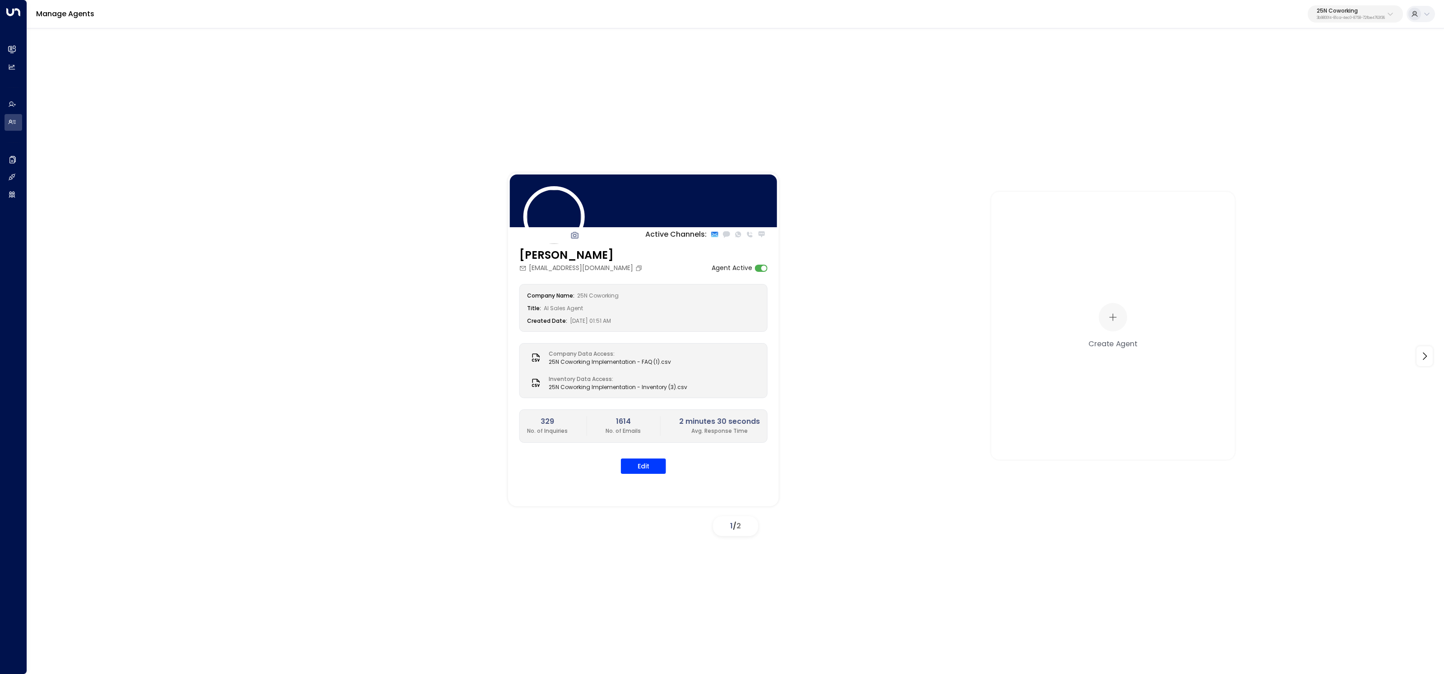
click at [1337, 19] on p "3b9800f4-81ca-4ec0-8758-72fbe4763f36" at bounding box center [1351, 18] width 68 height 4
type input "*****"
click at [1280, 73] on span "ID: 7b1ceed7-40fa-4014-bd85-aaf588512a38" at bounding box center [1327, 77] width 125 height 8
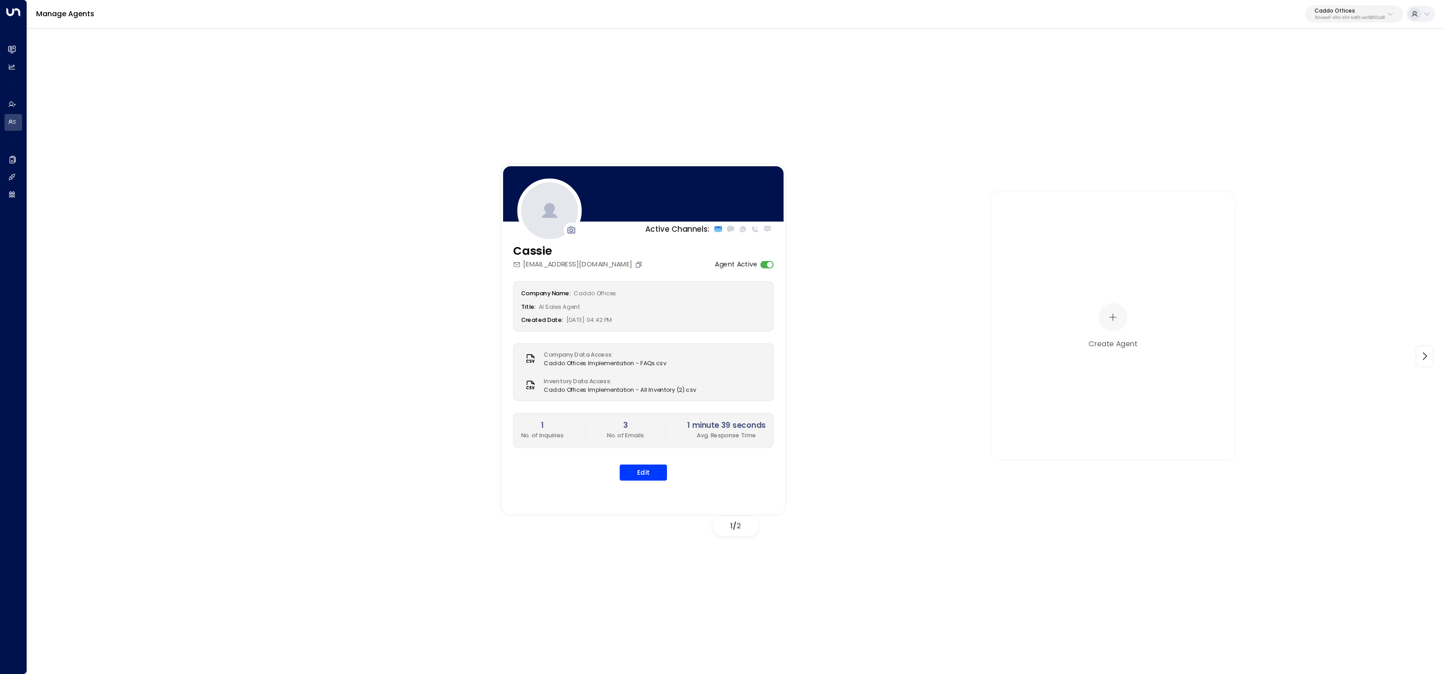
click at [635, 265] on icon "Copy" at bounding box center [639, 265] width 8 height 8
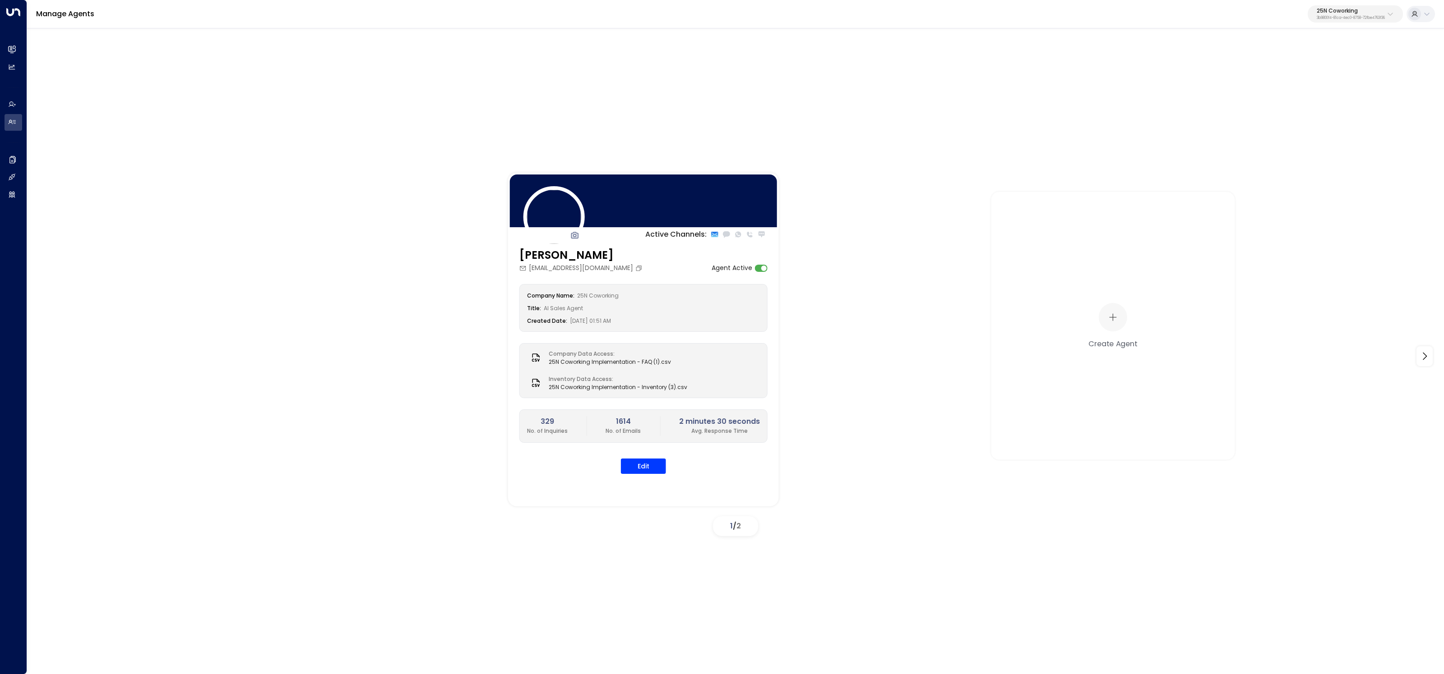
click at [1375, 20] on p "3b9800f4-81ca-4ec0-8758-72fbe4763f36" at bounding box center [1351, 18] width 68 height 4
type input "*****"
click at [1296, 60] on li "U Store It ID: 58c4b32c-92b1-4356-be9b-1247e2c02228" at bounding box center [1329, 72] width 137 height 24
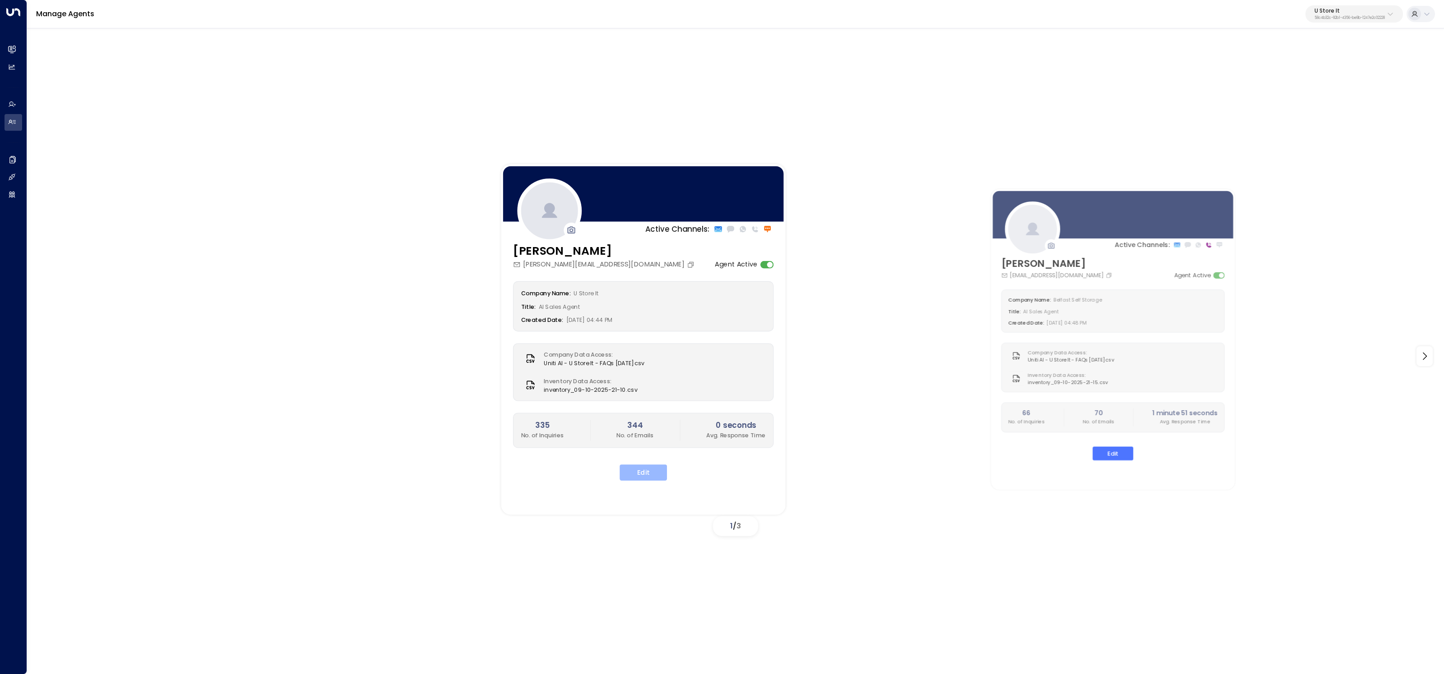
click at [649, 471] on button "Edit" at bounding box center [642, 473] width 47 height 16
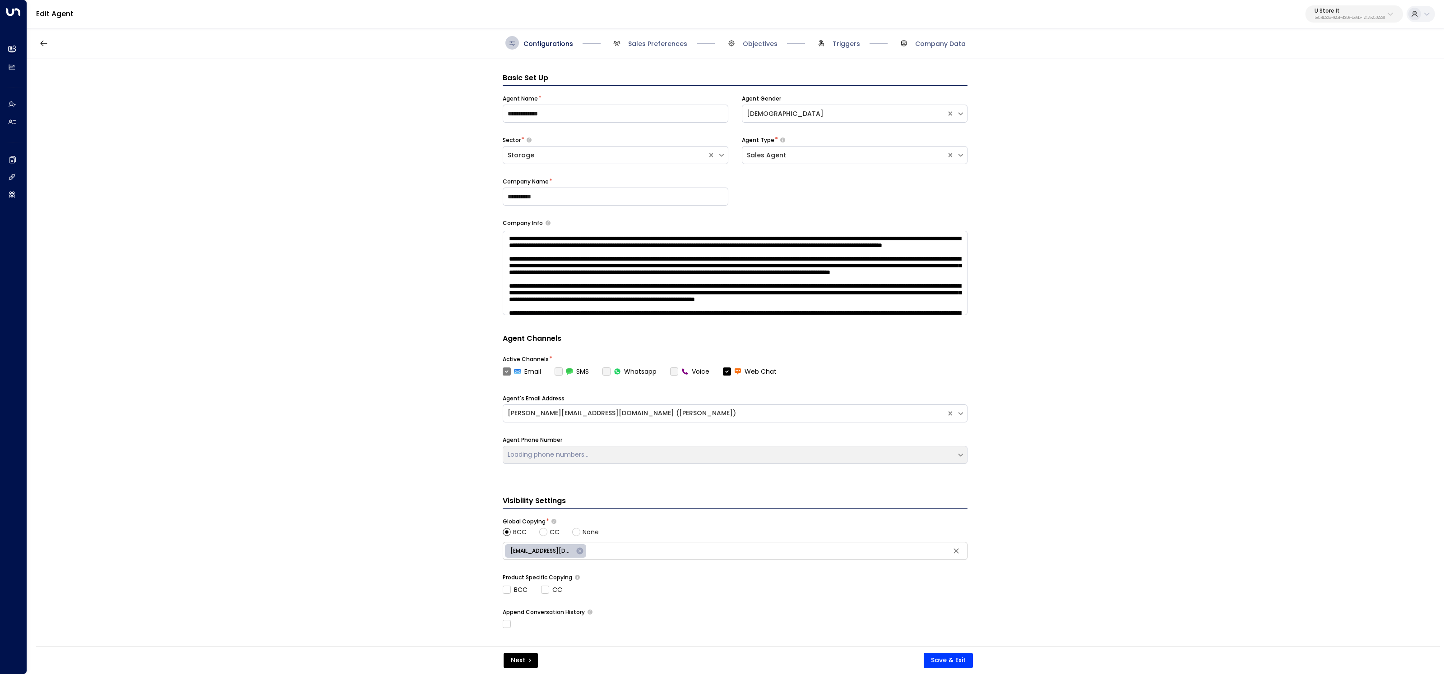
scroll to position [14, 0]
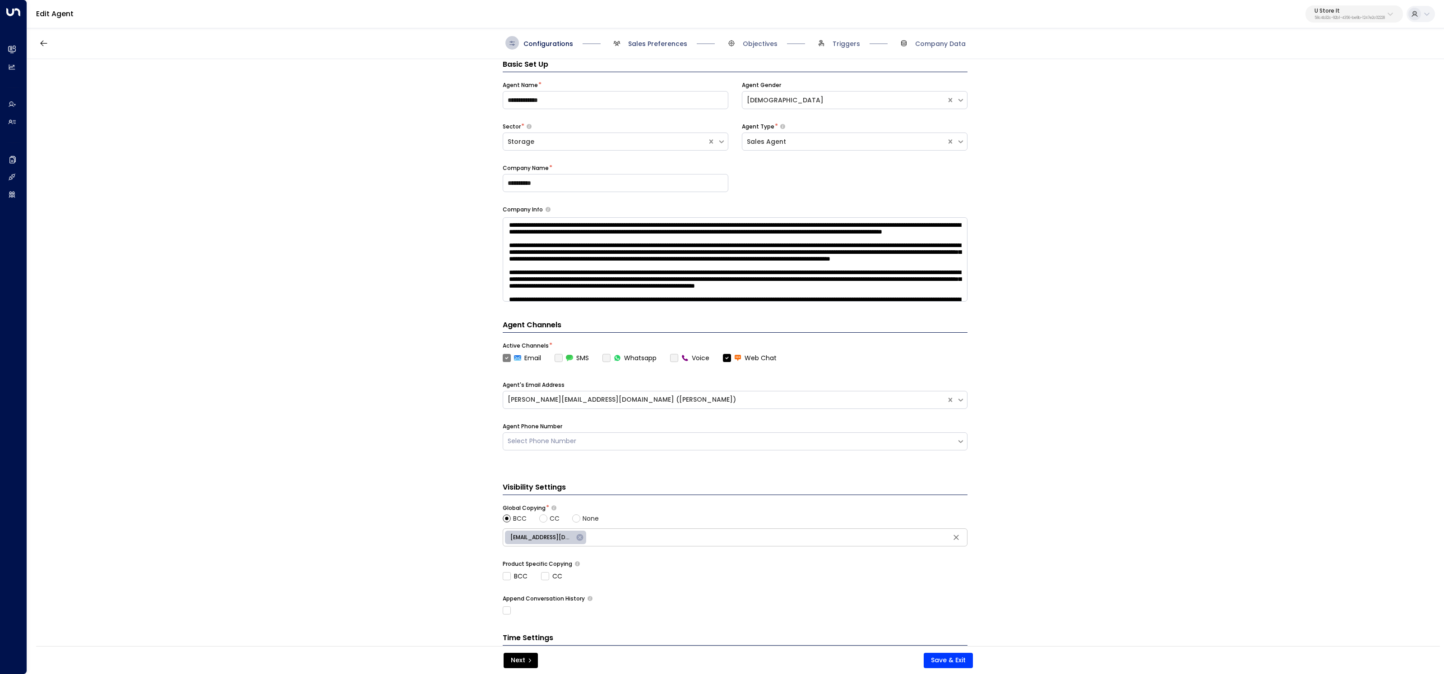
click at [675, 40] on span "Sales Preferences" at bounding box center [657, 43] width 59 height 9
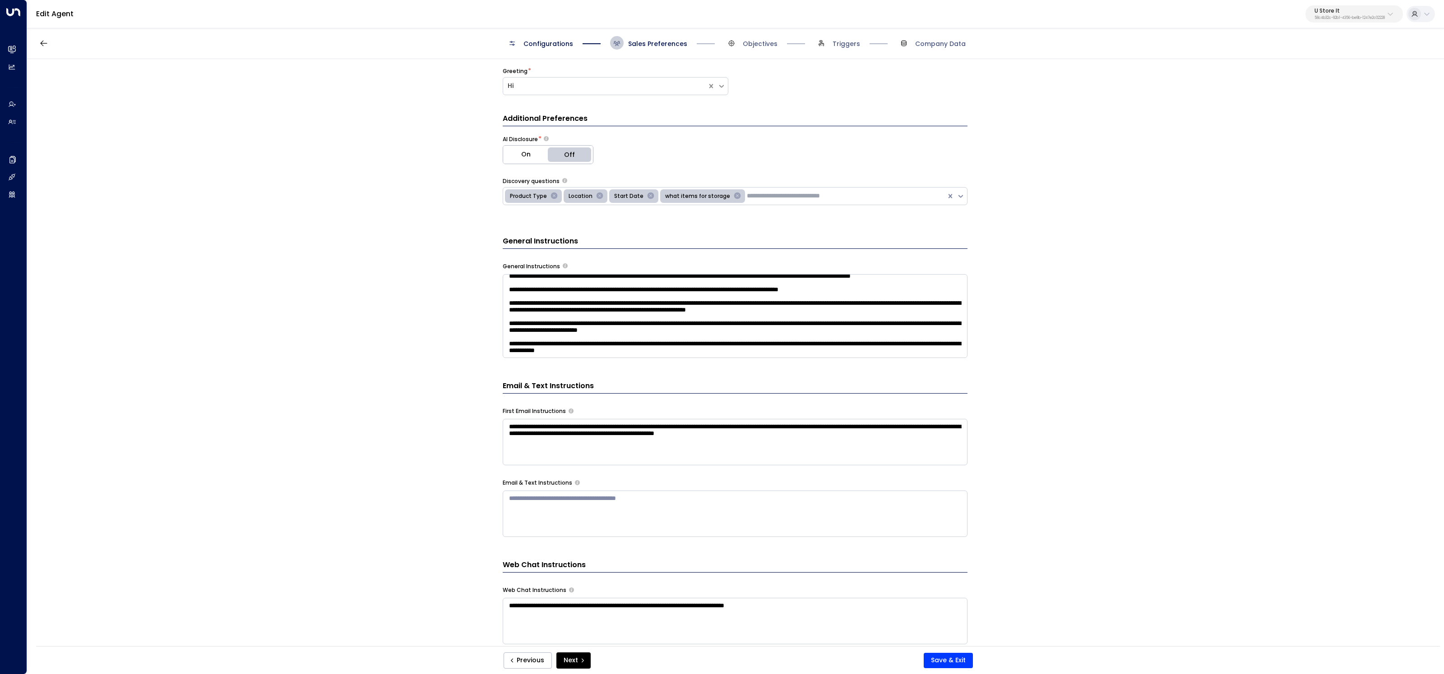
scroll to position [58, 0]
click at [743, 325] on textarea "**********" at bounding box center [735, 316] width 465 height 84
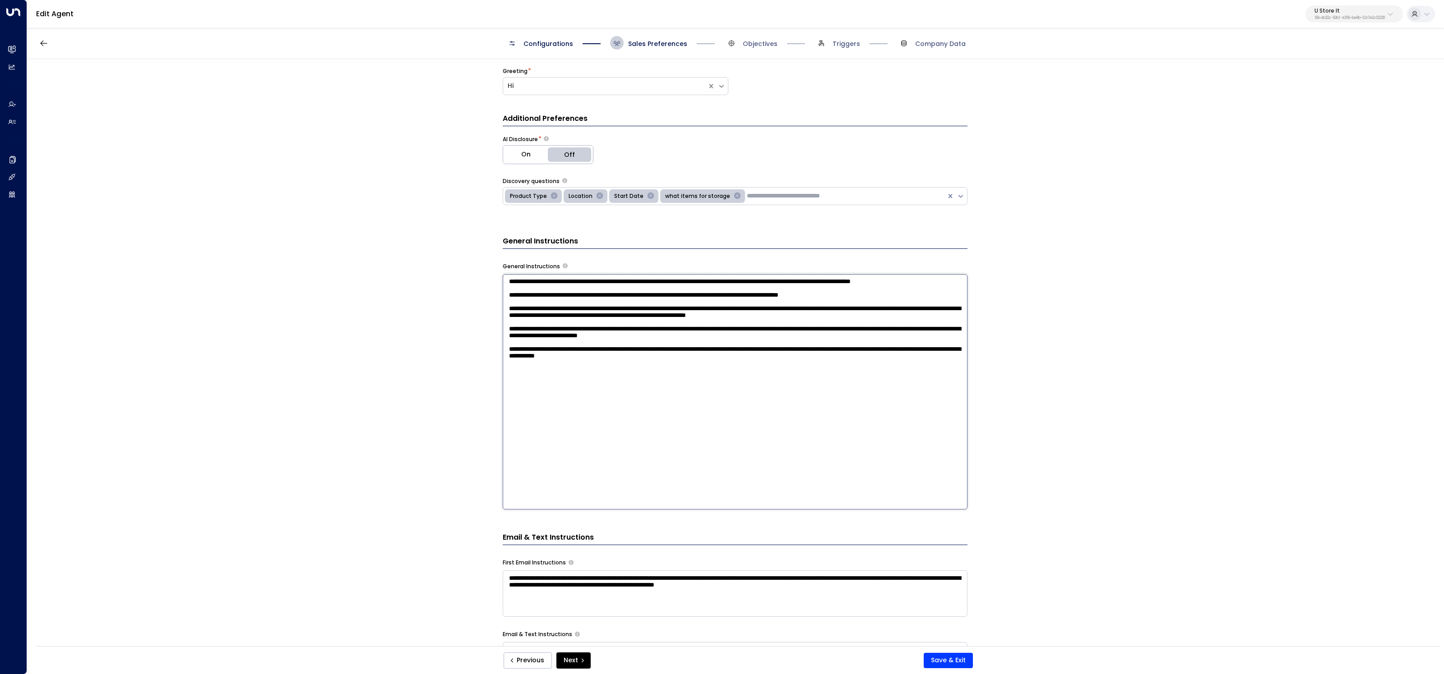
scroll to position [0, 0]
click at [801, 405] on textarea "**********" at bounding box center [735, 392] width 465 height 236
paste textarea "**********"
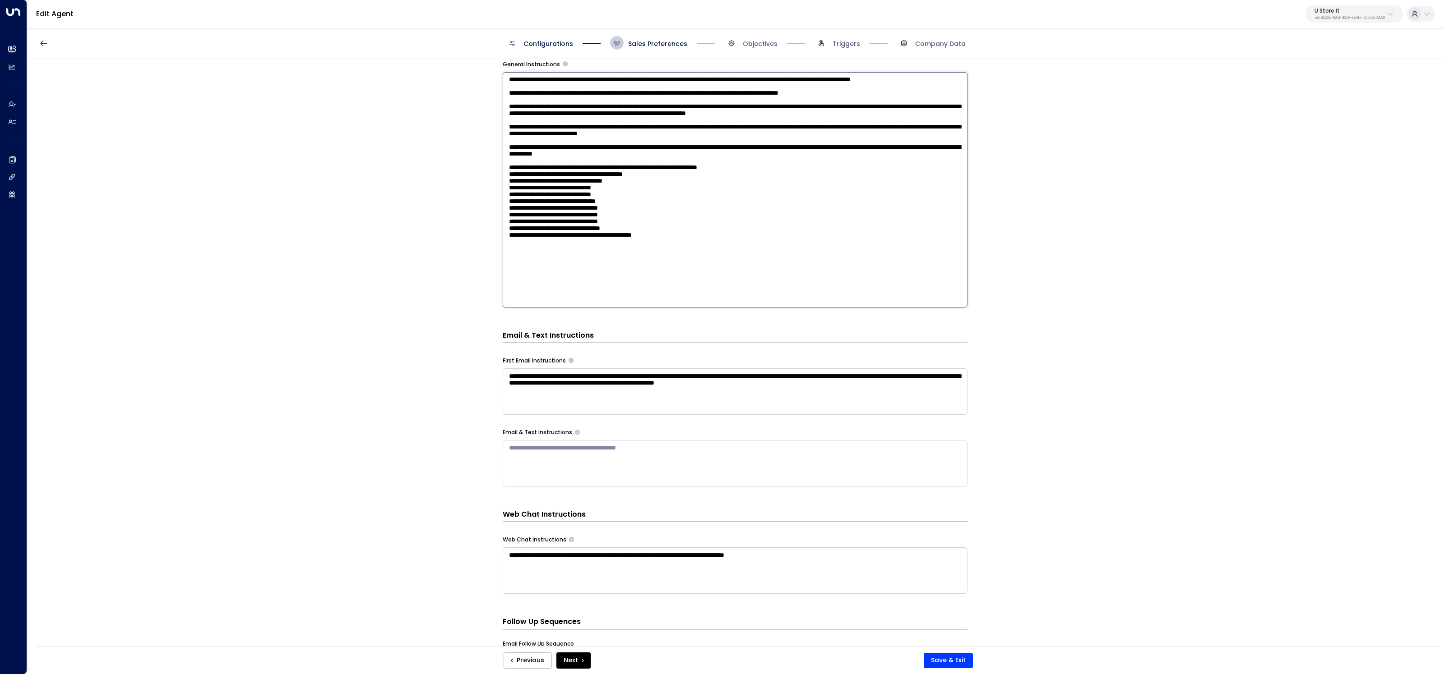
scroll to position [425, 0]
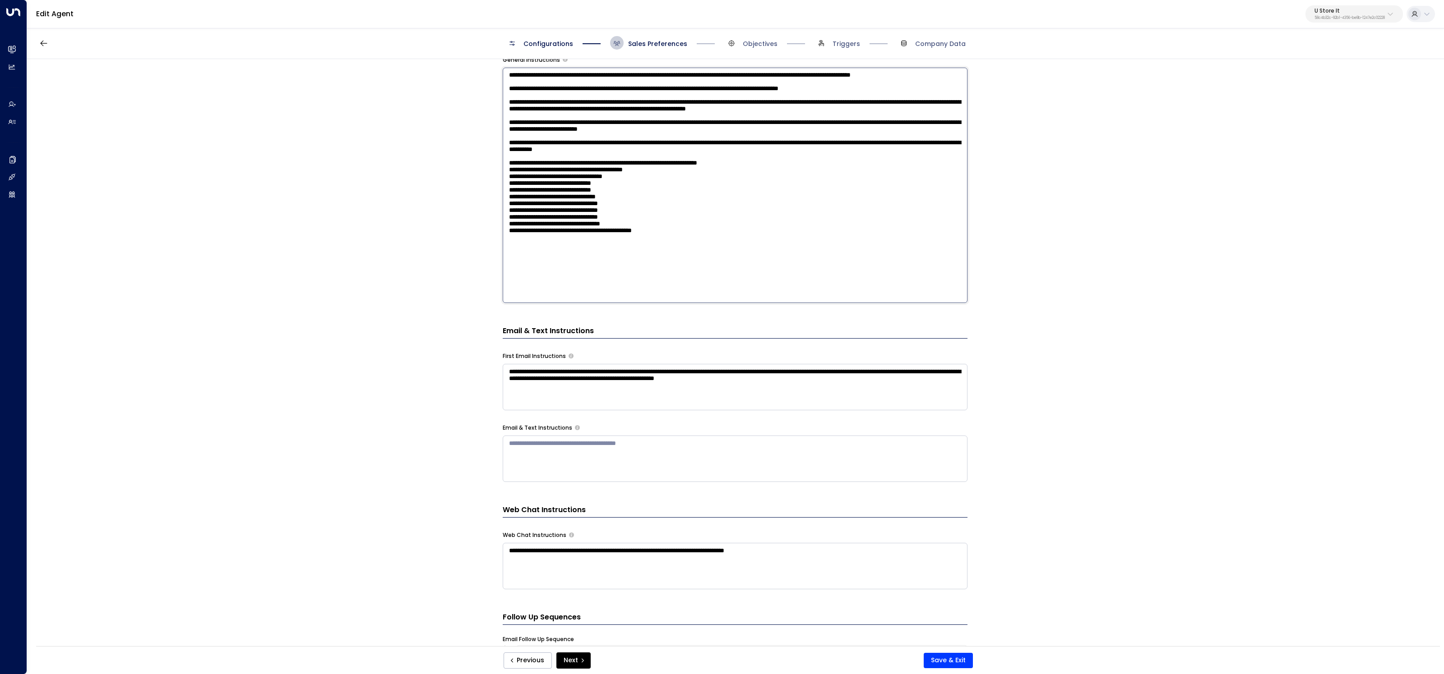
click at [771, 197] on textarea at bounding box center [735, 186] width 465 height 236
drag, startPoint x: 771, startPoint y: 198, endPoint x: 679, endPoint y: 194, distance: 91.2
click at [679, 194] on textarea at bounding box center [735, 186] width 465 height 236
drag, startPoint x: 507, startPoint y: 198, endPoint x: 759, endPoint y: 356, distance: 297.2
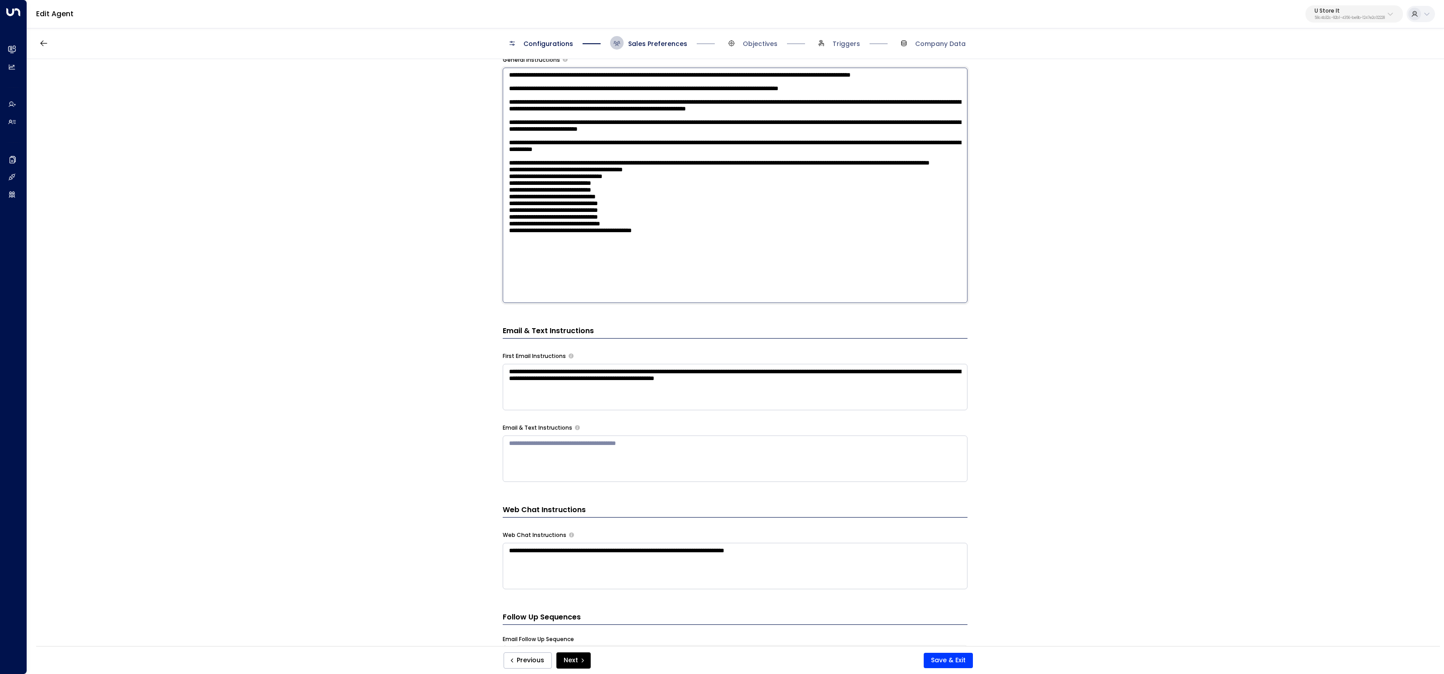
click at [759, 356] on div "**********" at bounding box center [735, 249] width 465 height 684
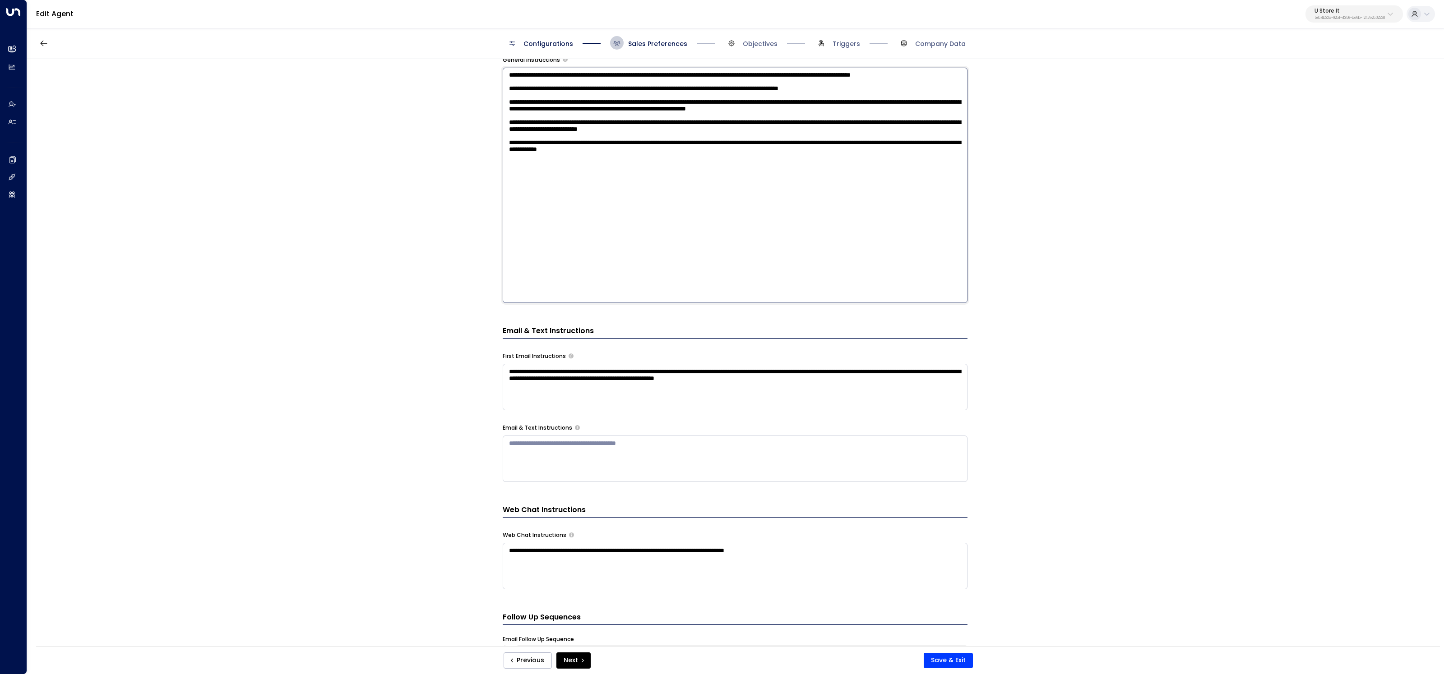
scroll to position [0, 0]
type textarea "**********"
click at [927, 392] on textarea "**********" at bounding box center [735, 387] width 465 height 46
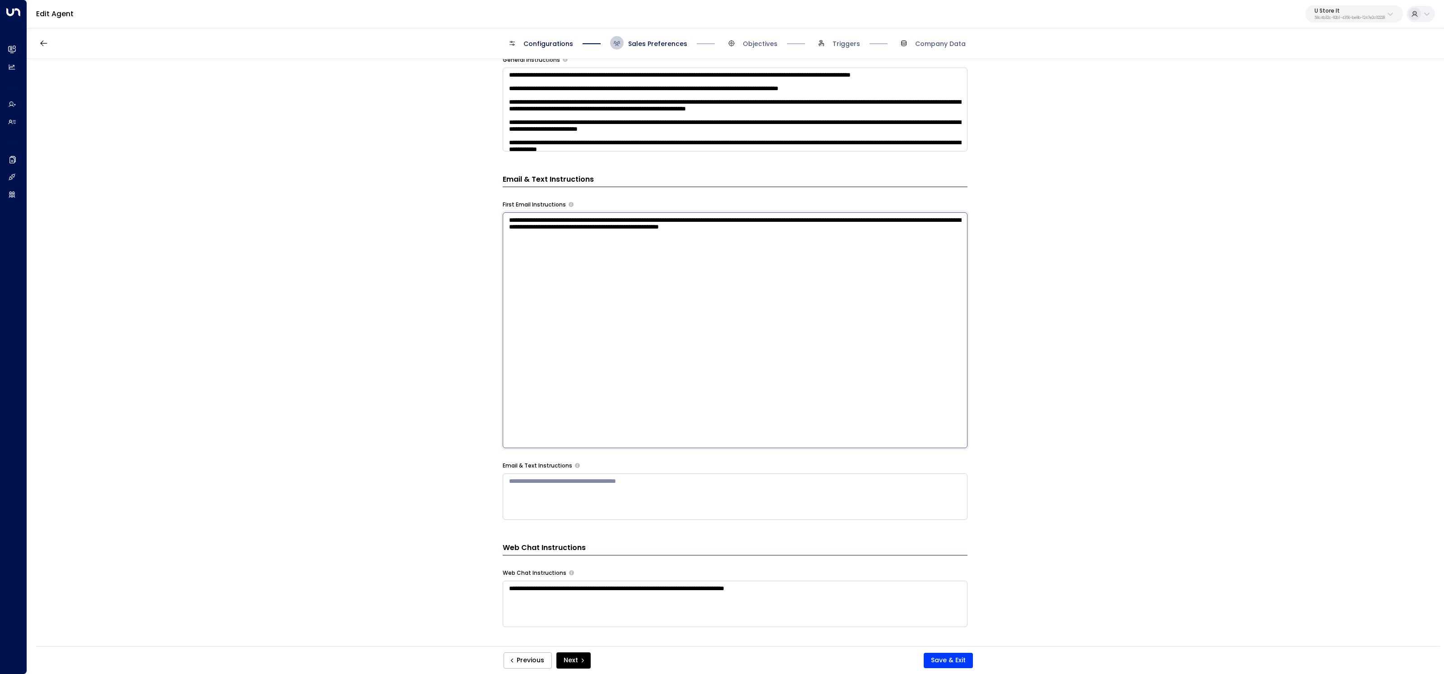
paste textarea "**********"
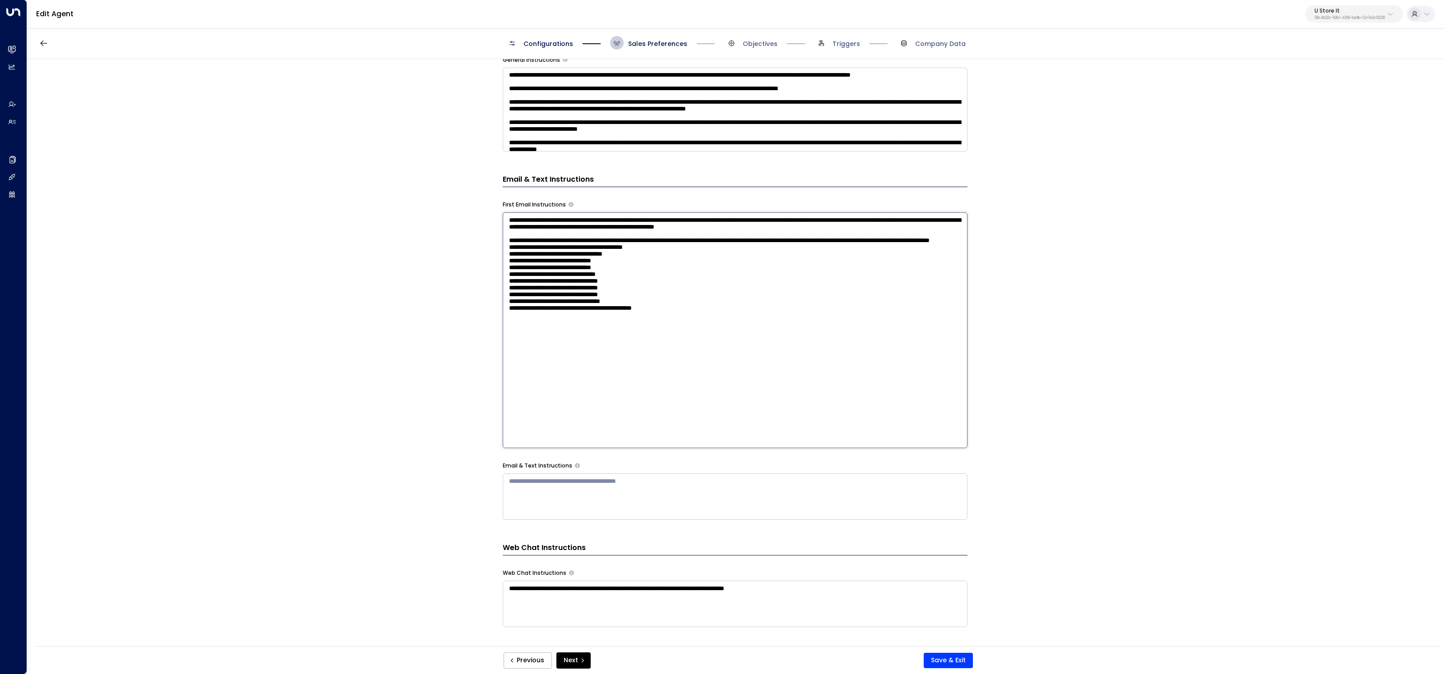
type textarea "**********"
click at [960, 653] on div "Previous Next Save & Exit" at bounding box center [738, 661] width 496 height 16
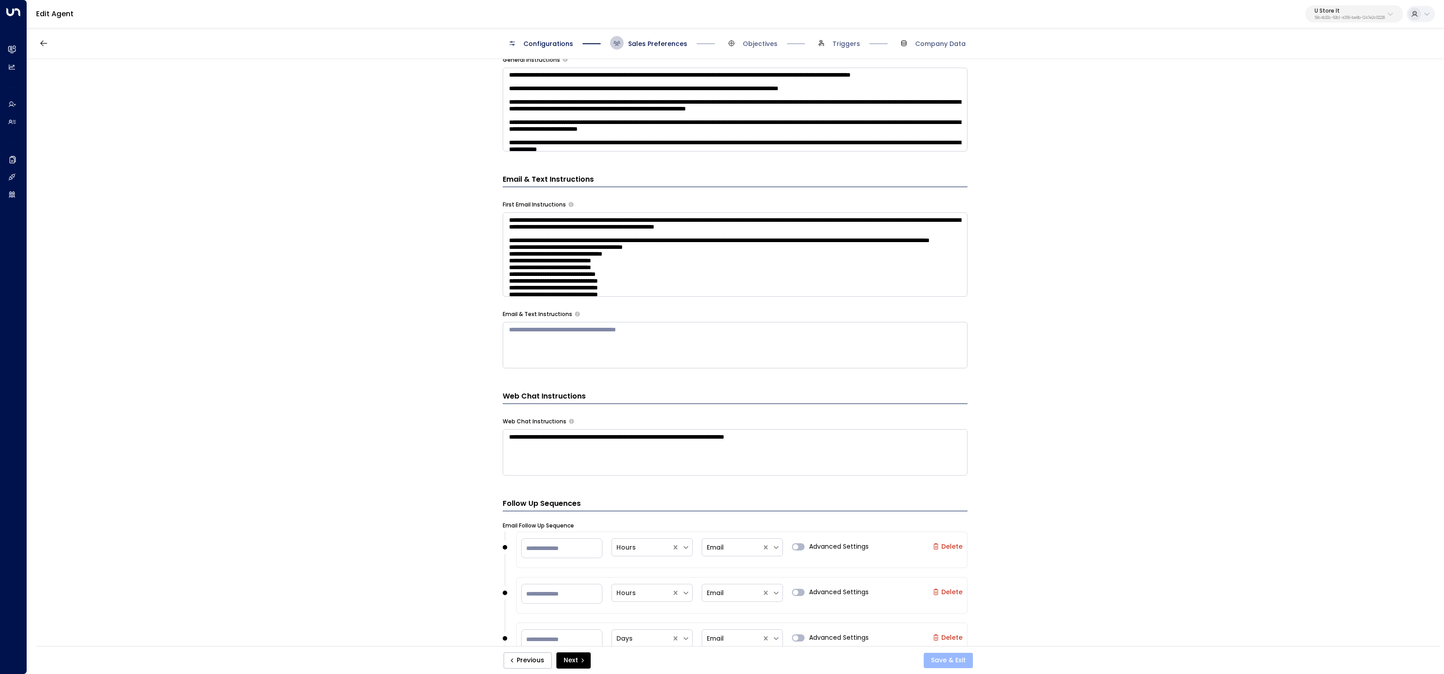
click at [964, 656] on button "Save & Exit" at bounding box center [948, 660] width 49 height 15
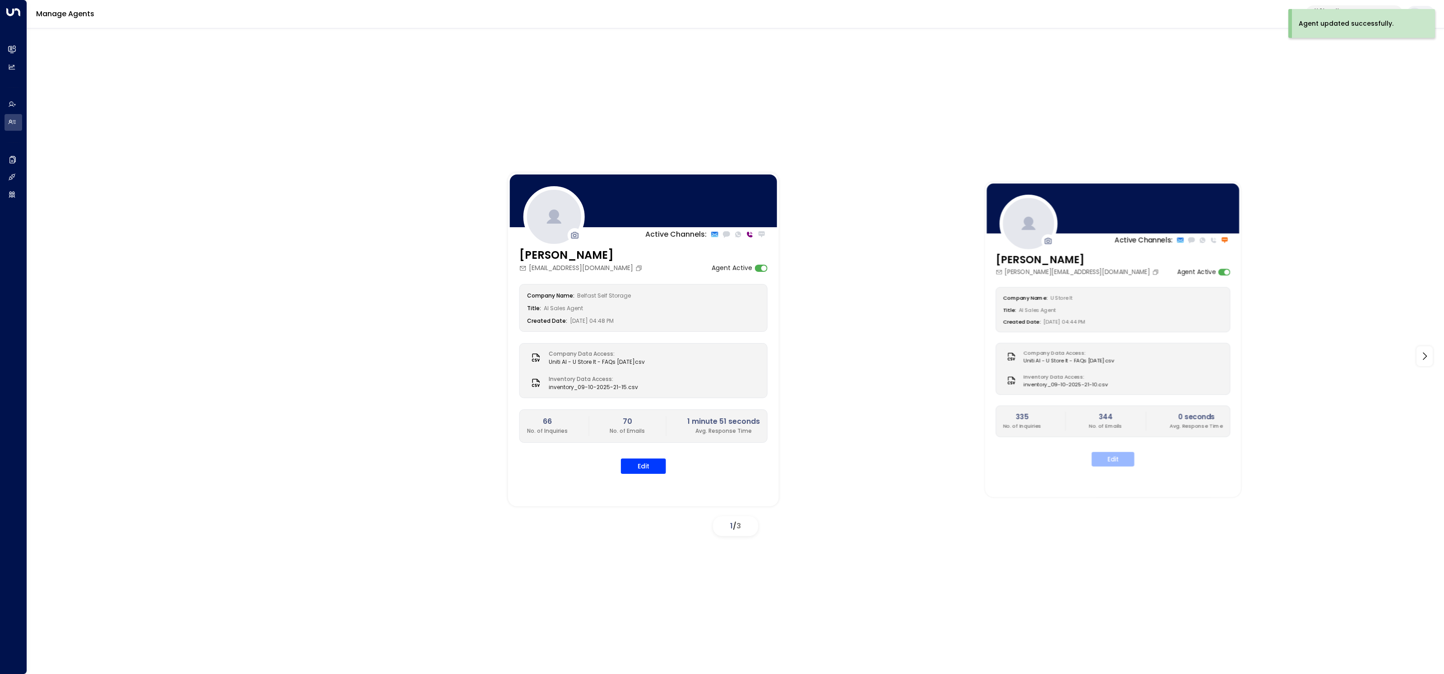
click at [1127, 460] on button "Edit" at bounding box center [1112, 459] width 43 height 14
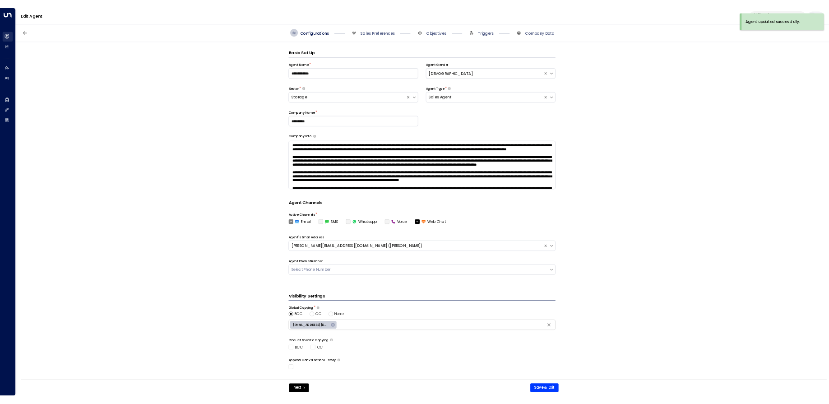
scroll to position [14, 0]
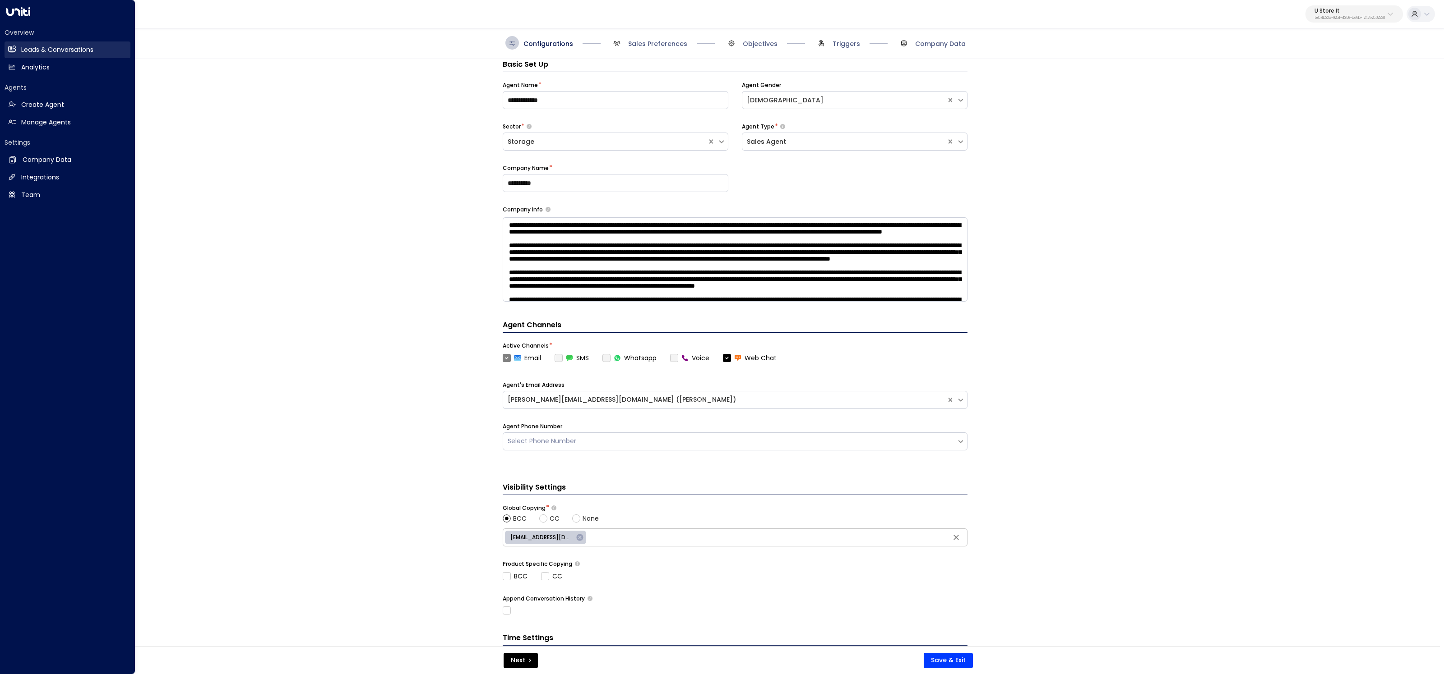
click at [17, 48] on link "Leads & Conversations Leads & Conversations" at bounding box center [68, 50] width 126 height 17
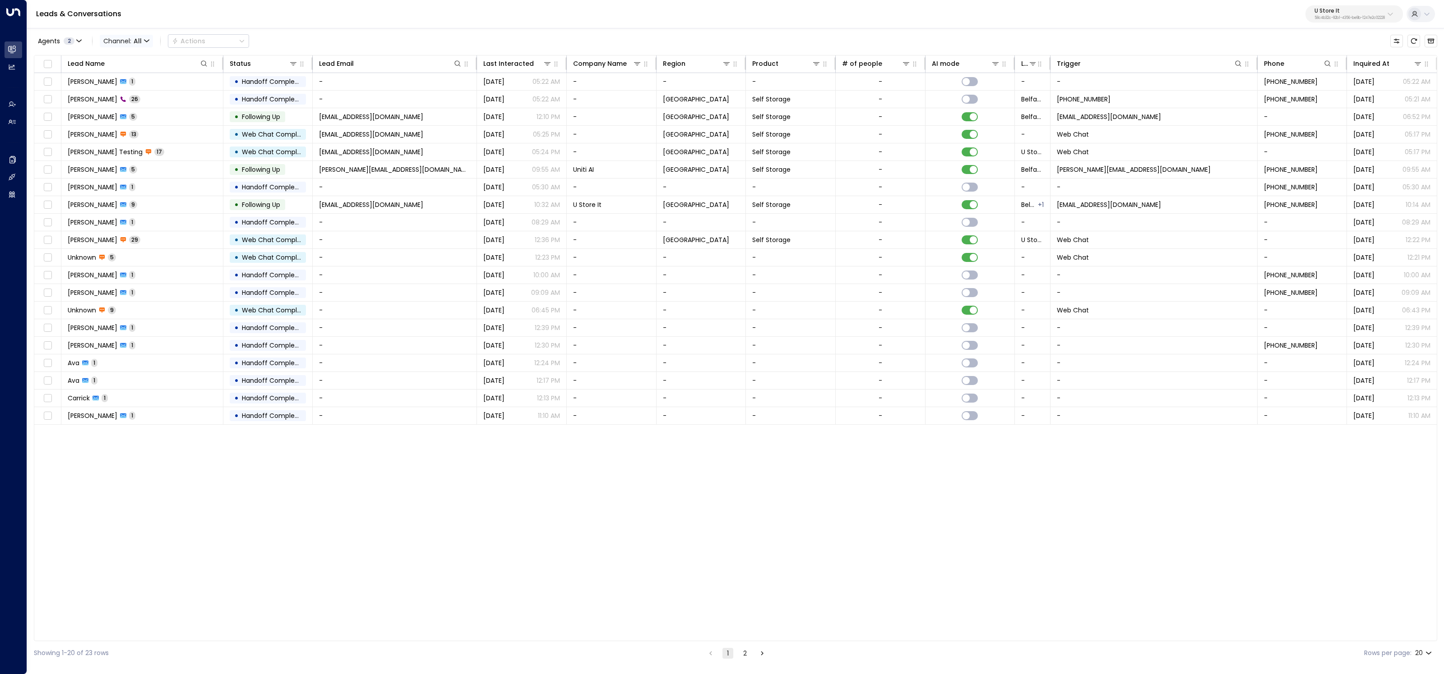
click at [120, 42] on span "Channel: All" at bounding box center [126, 41] width 53 height 13
click at [128, 76] on p "Email" at bounding box center [123, 73] width 32 height 5
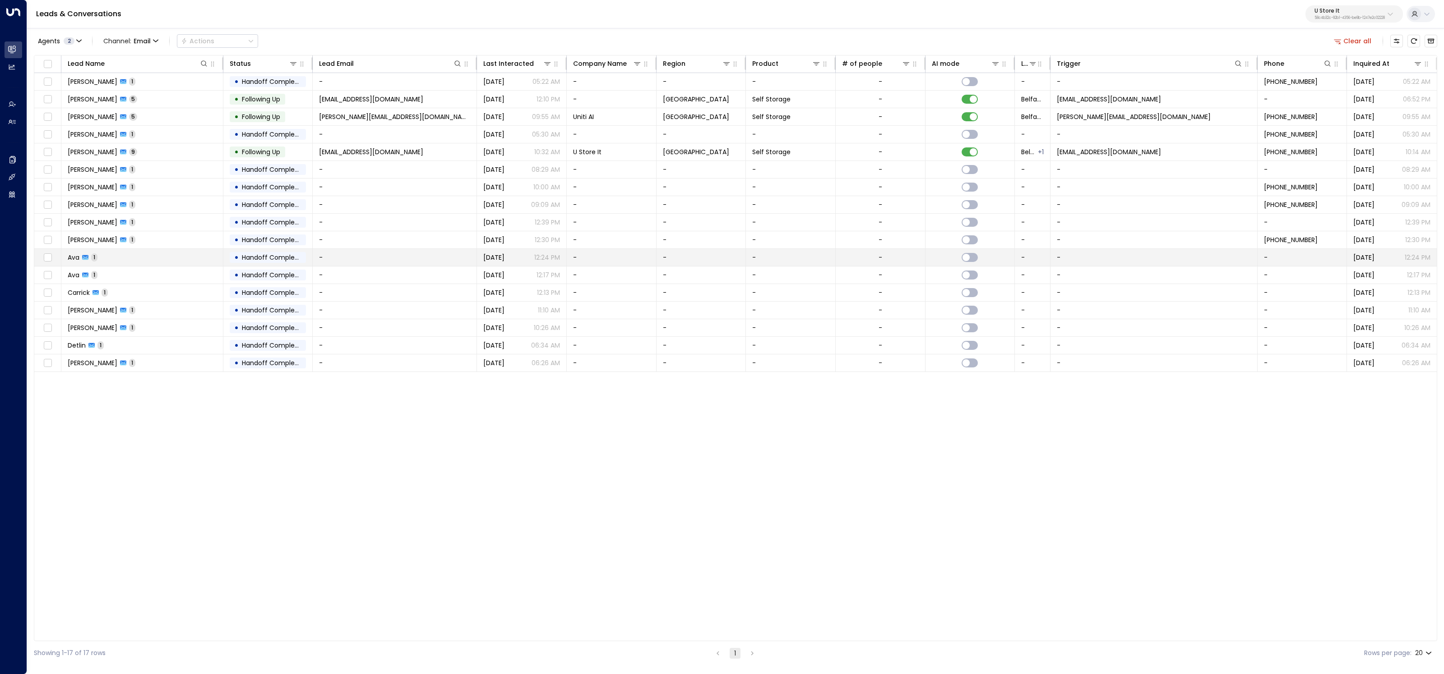
click at [162, 254] on td "Ava 1" at bounding box center [142, 257] width 162 height 17
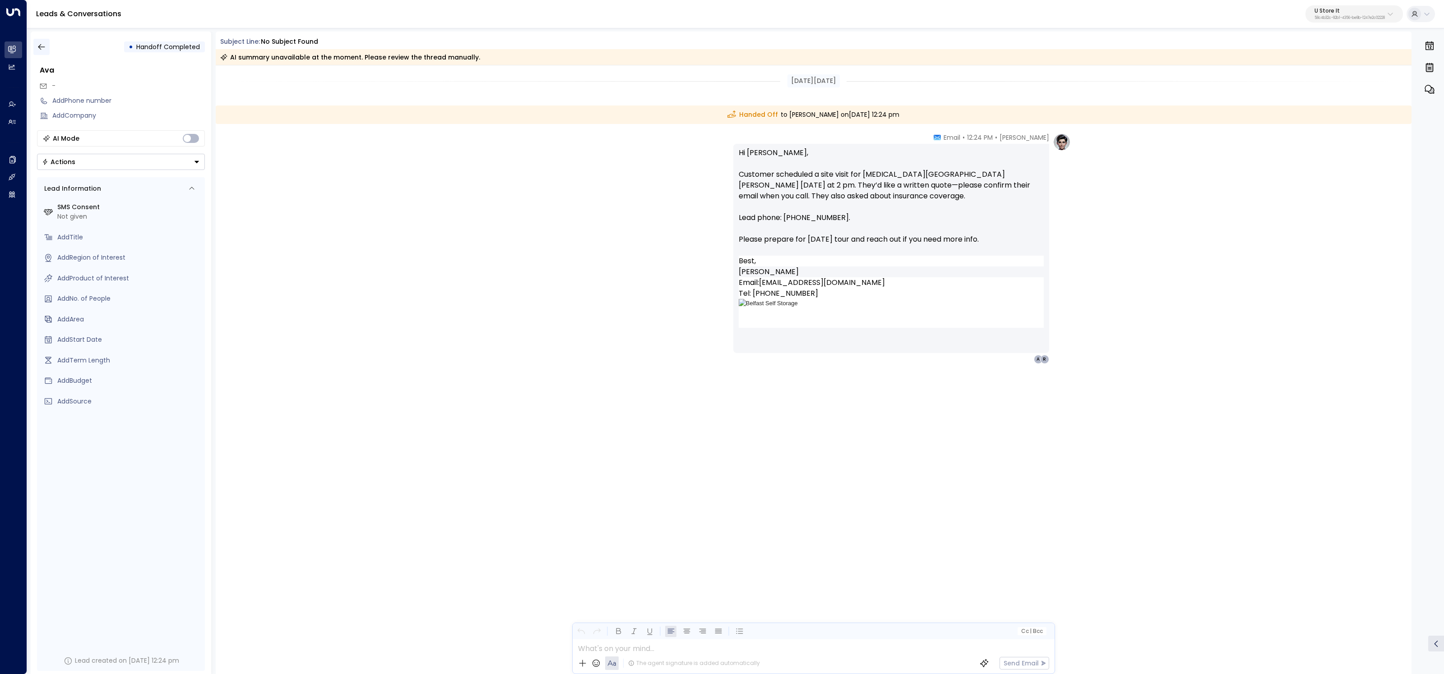
click at [42, 48] on icon "button" at bounding box center [41, 46] width 9 height 9
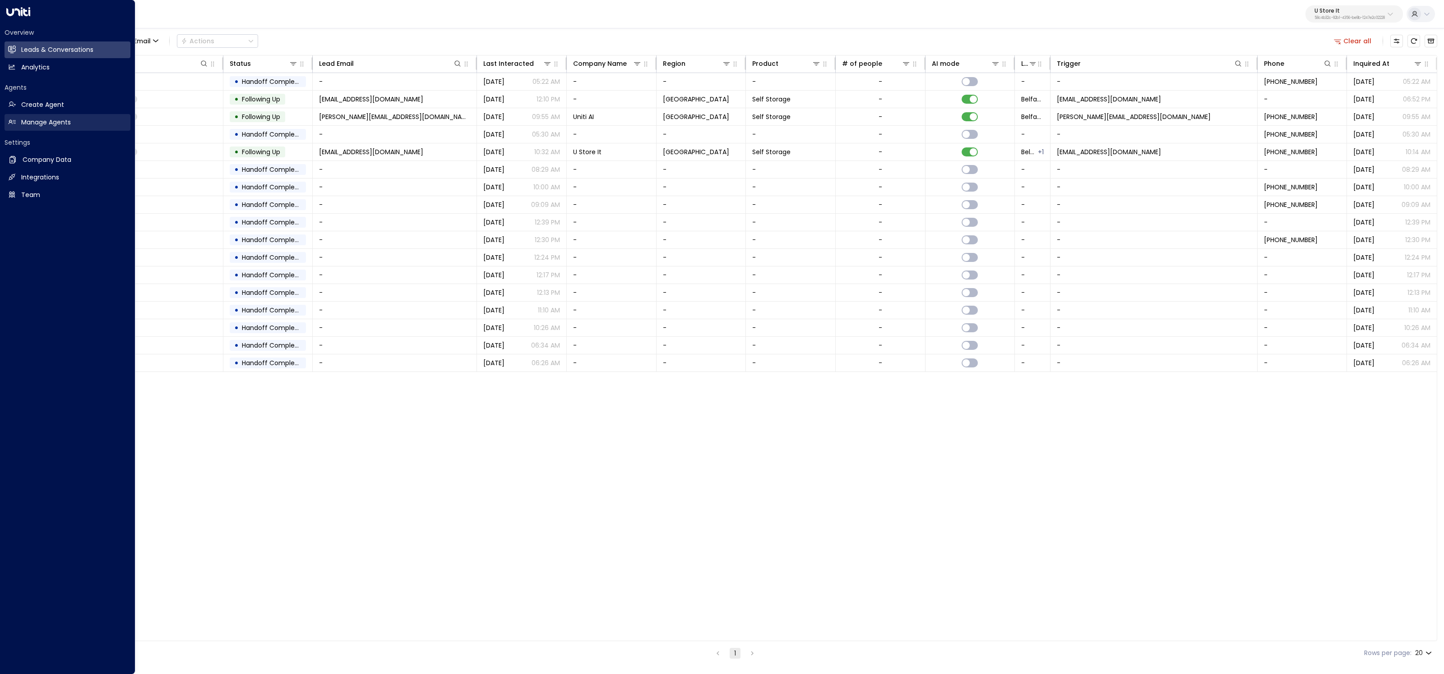
click at [31, 126] on h2 "Manage Agents" at bounding box center [46, 122] width 50 height 9
